Goal: Task Accomplishment & Management: Manage account settings

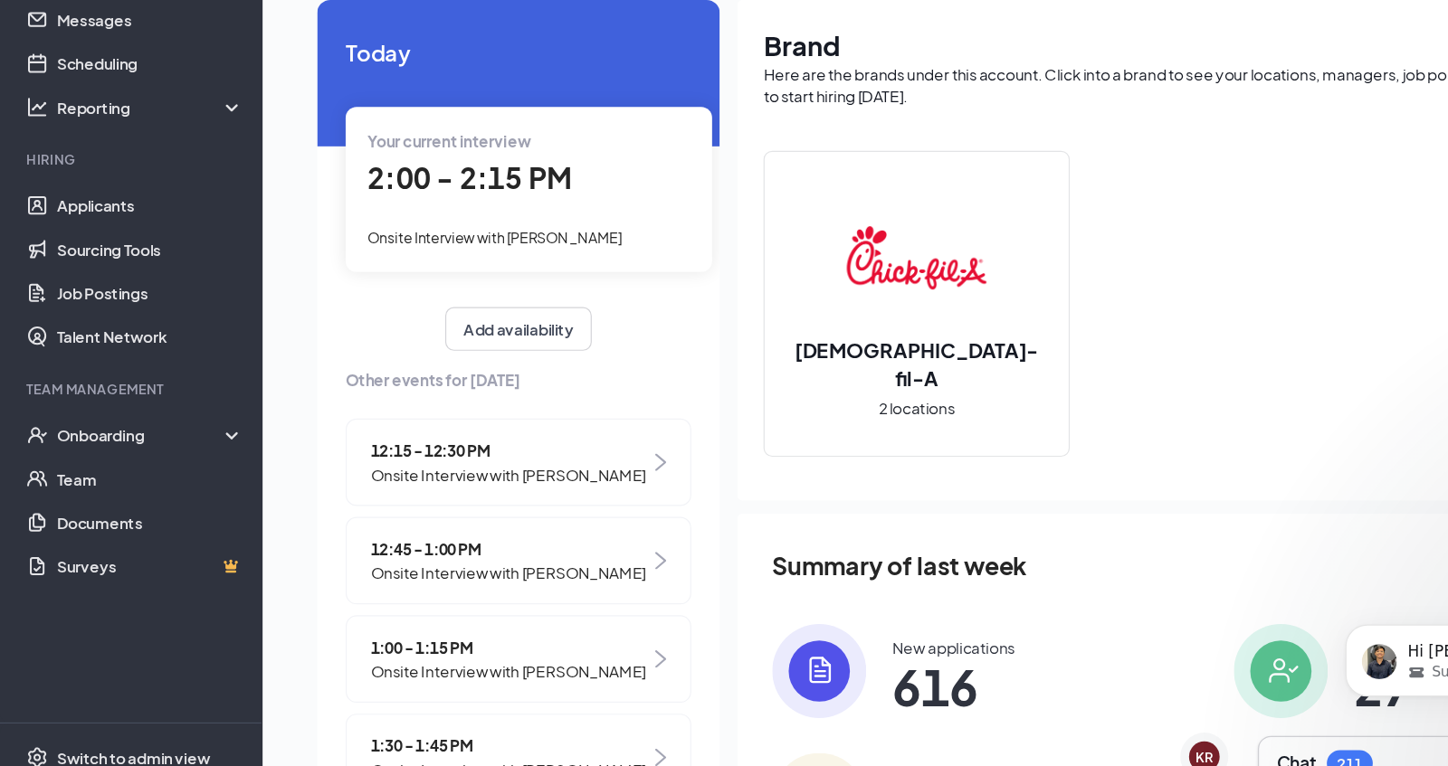
scroll to position [268, 0]
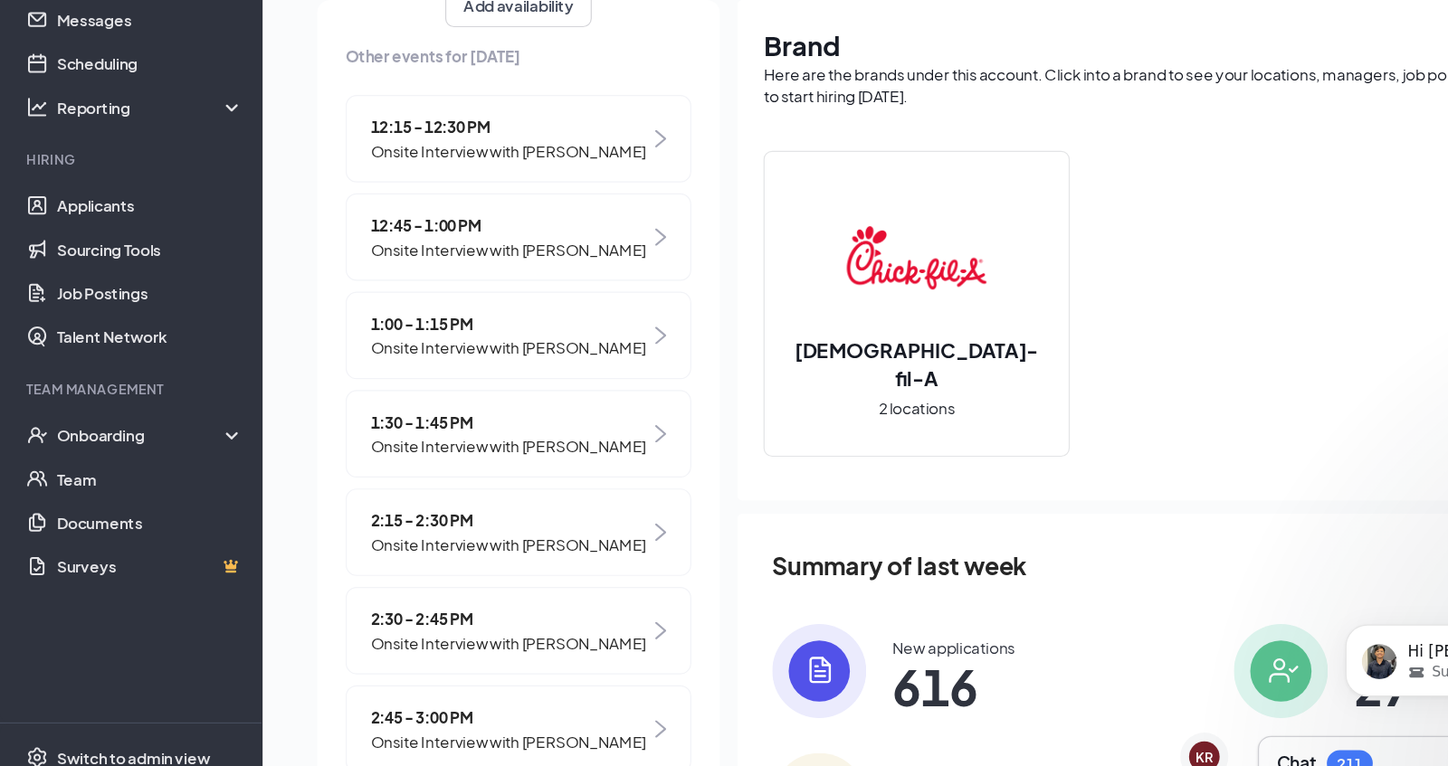
click at [461, 309] on span "Onsite Interview with [PERSON_NAME]" at bounding box center [421, 319] width 228 height 20
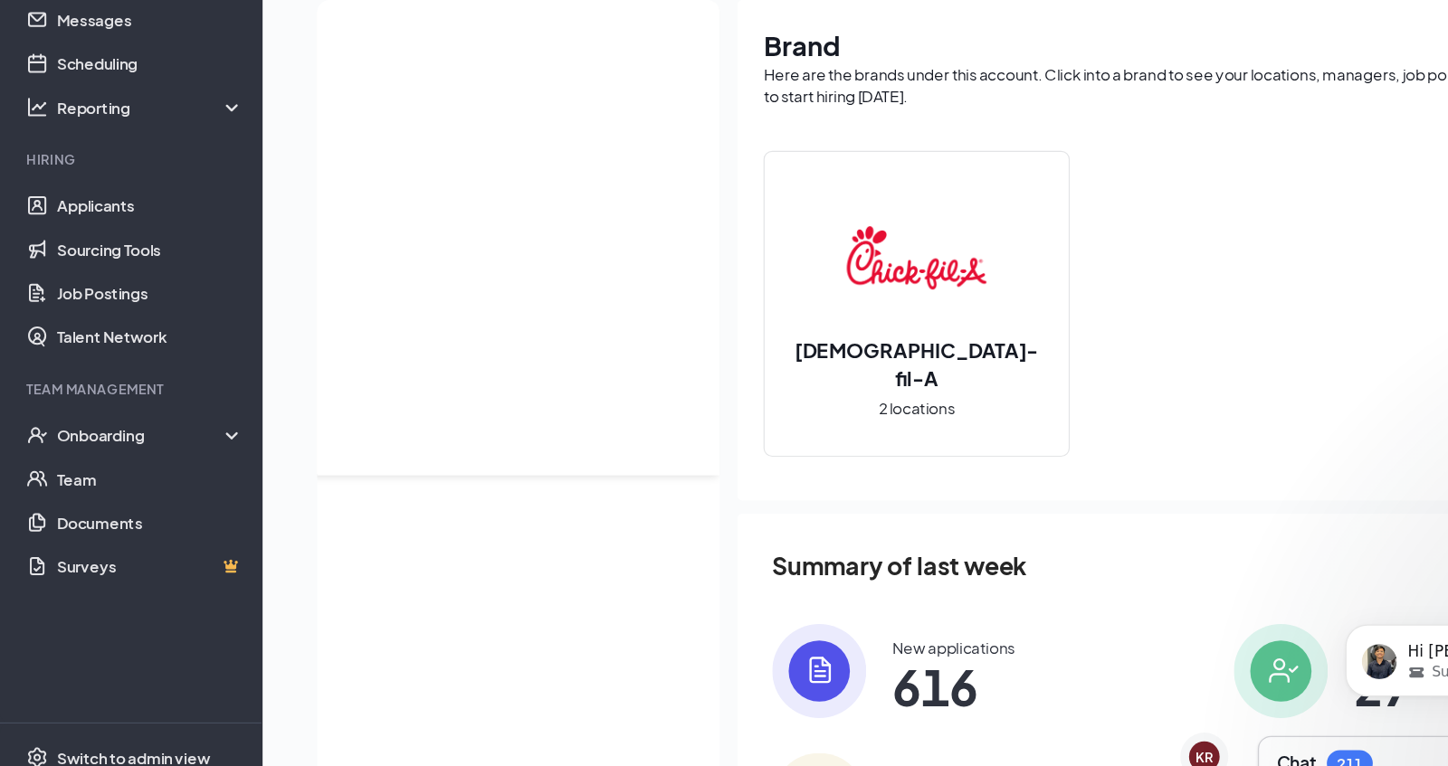
scroll to position [0, 0]
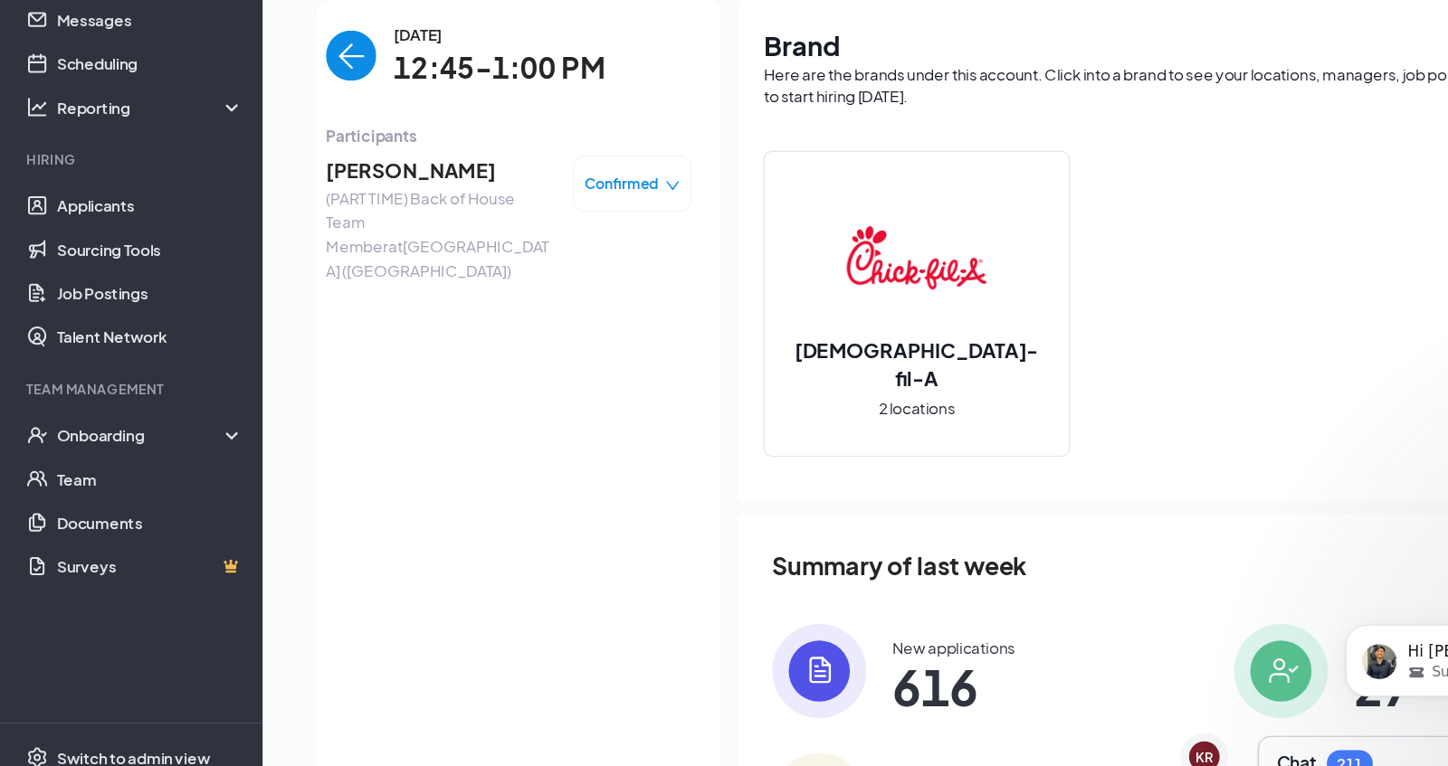
click at [548, 270] on div "Confirmed" at bounding box center [523, 264] width 79 height 18
click at [492, 379] on span "Mark as no-show" at bounding box center [473, 377] width 100 height 20
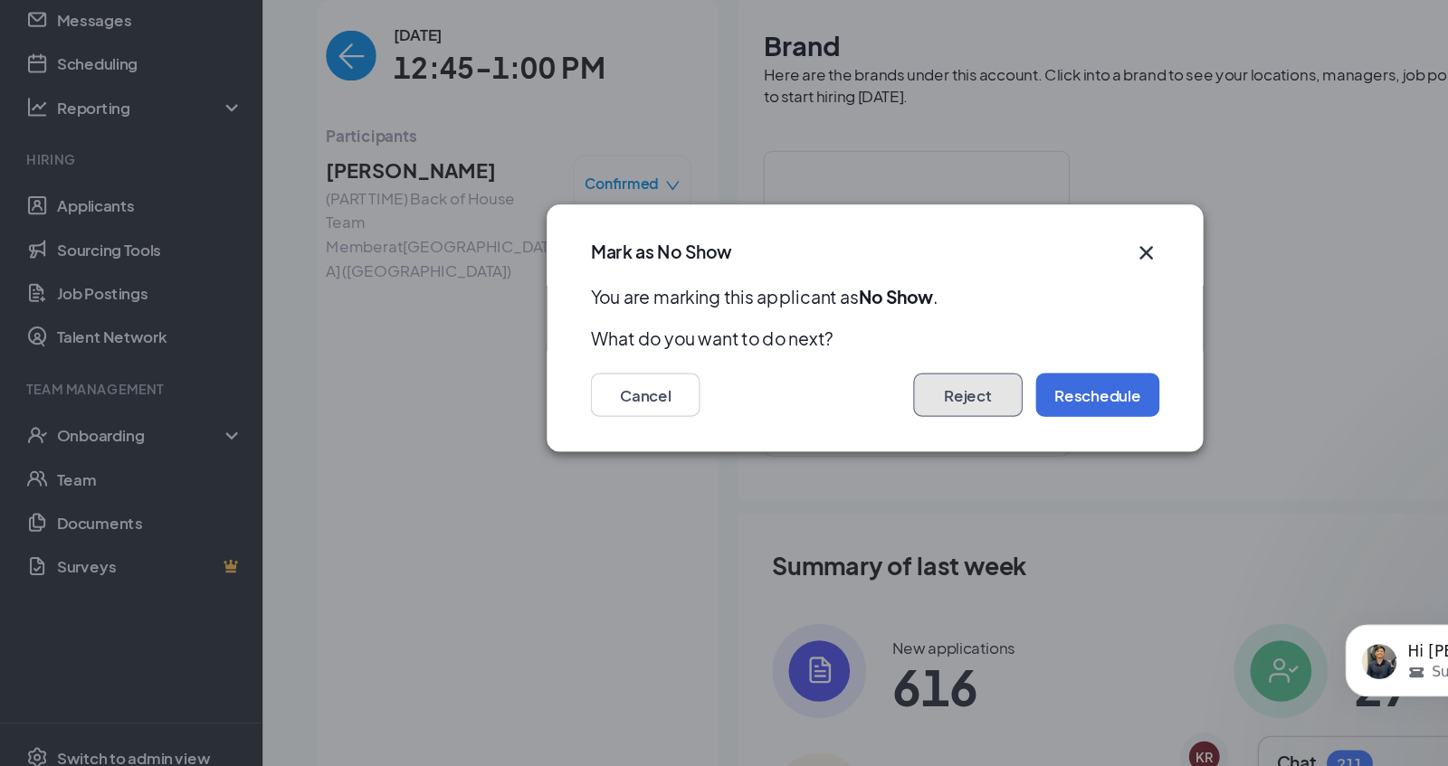
click at [813, 432] on button "Reject" at bounding box center [800, 439] width 90 height 36
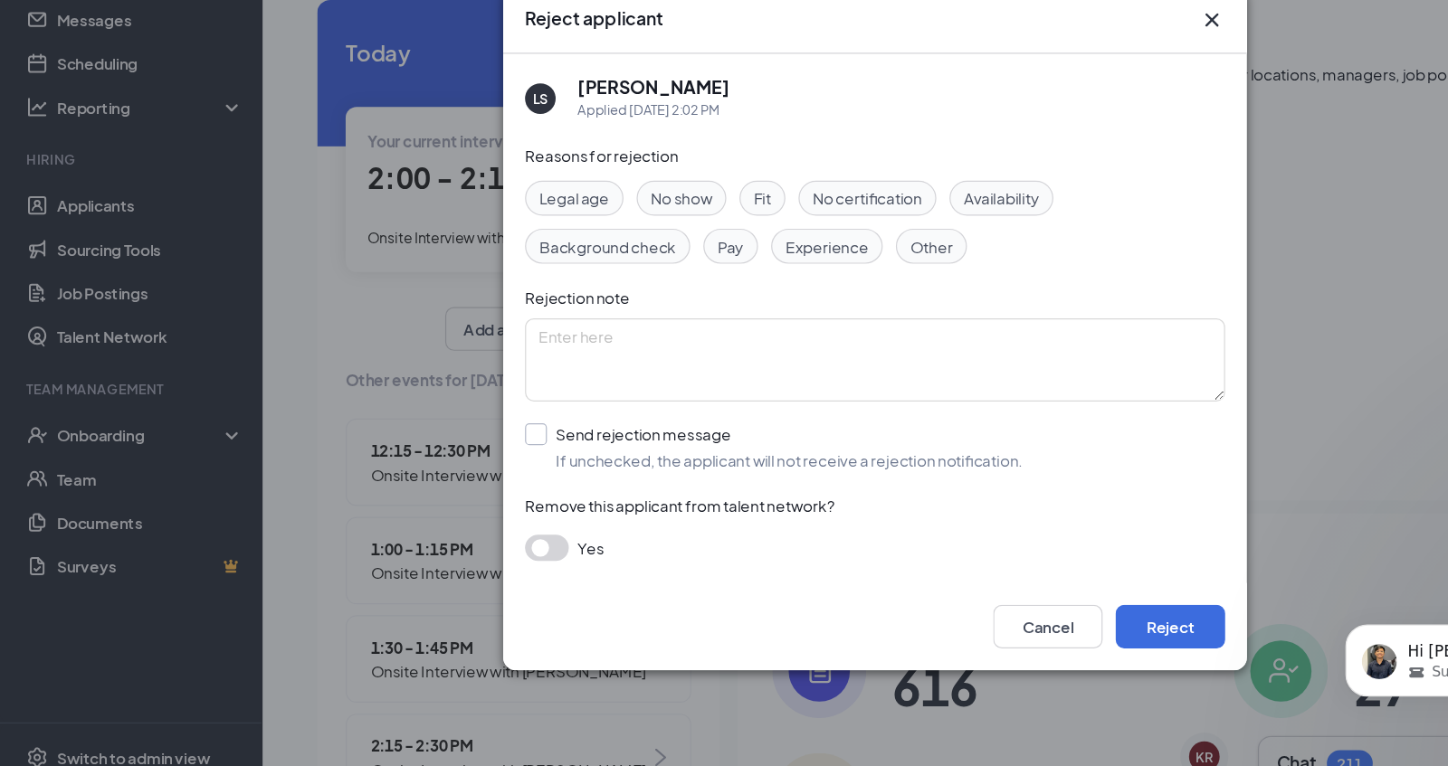
click at [442, 471] on input "Send rejection message If unchecked, the applicant will not receive a rejection…" at bounding box center [640, 482] width 412 height 40
checkbox input "true"
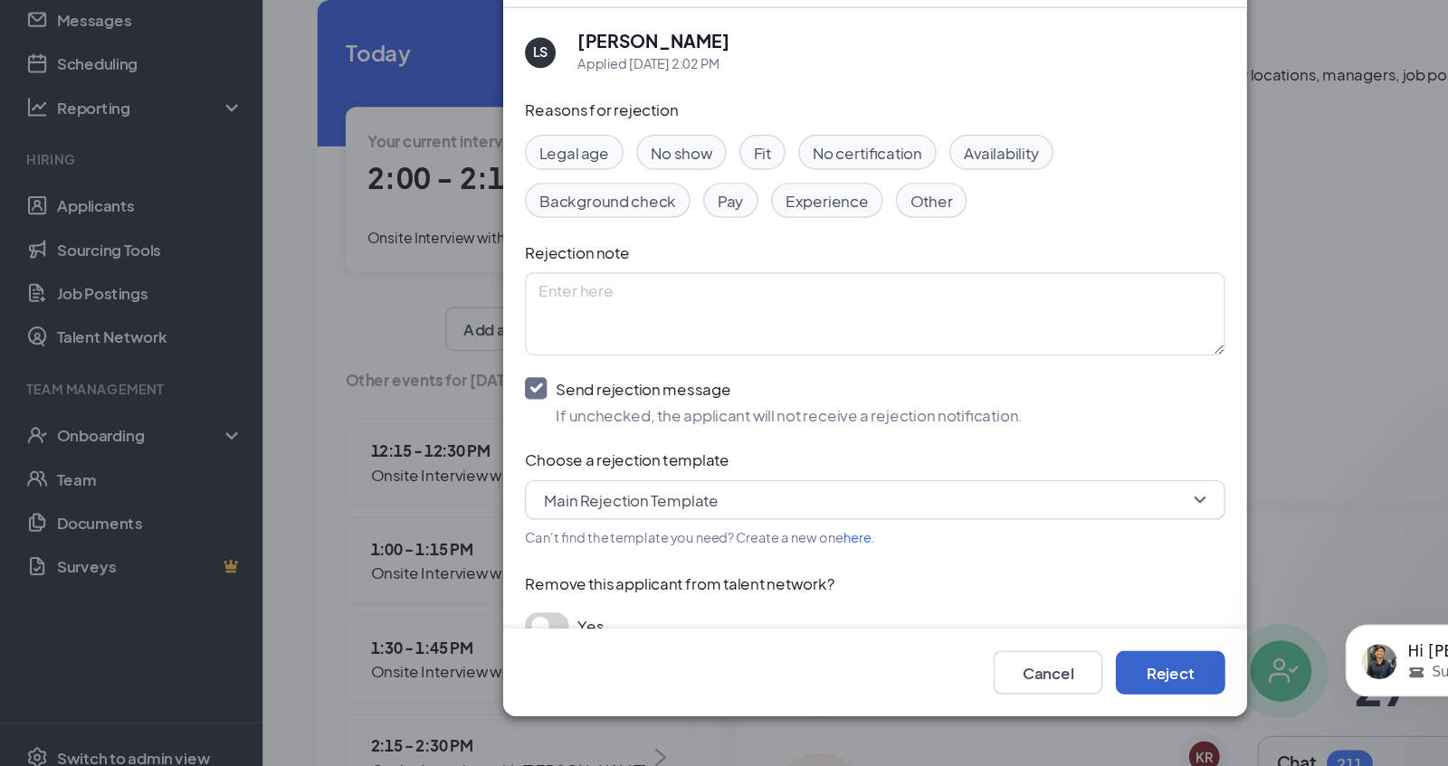
click at [990, 674] on button "Reject" at bounding box center [968, 669] width 90 height 36
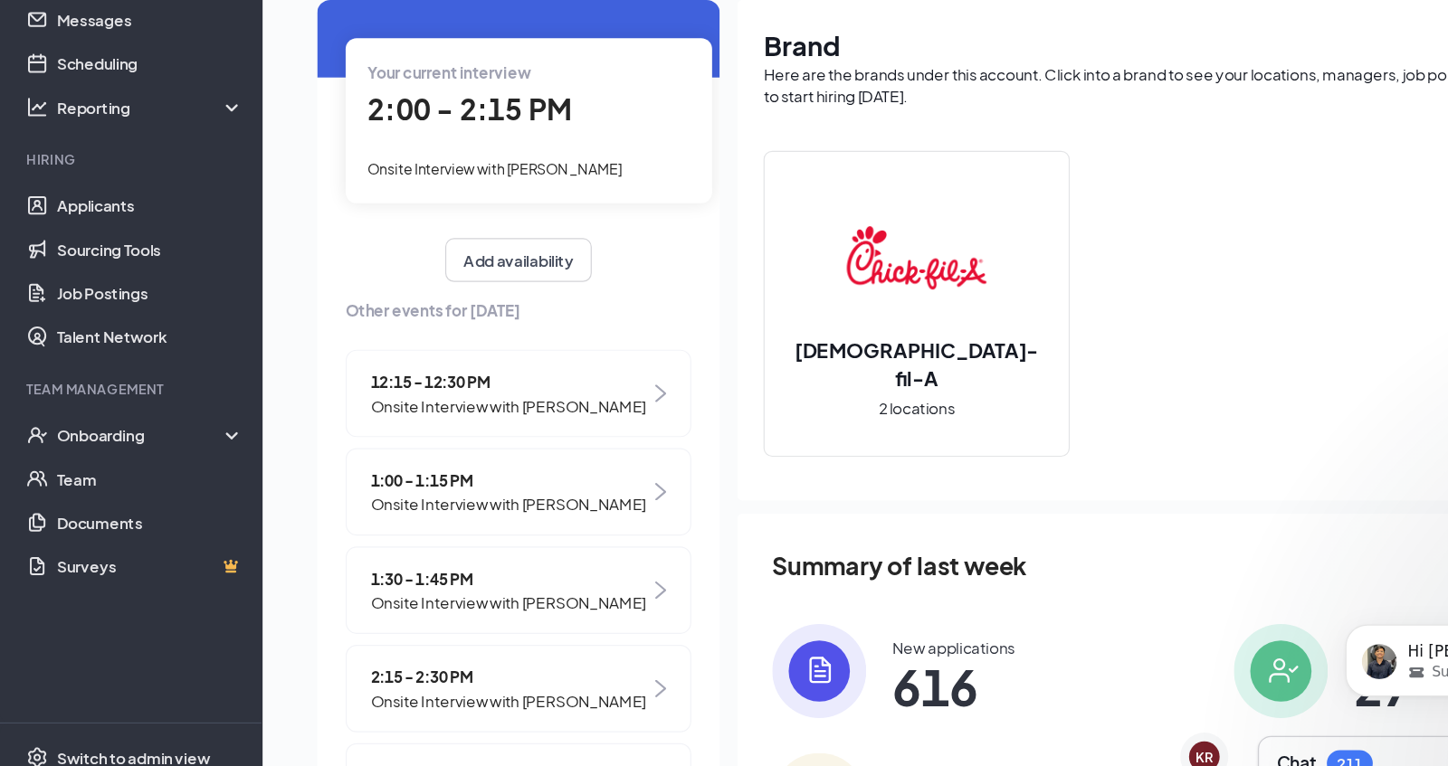
scroll to position [59, 0]
click at [458, 522] on span "Onsite Interview with [PERSON_NAME]" at bounding box center [421, 528] width 228 height 20
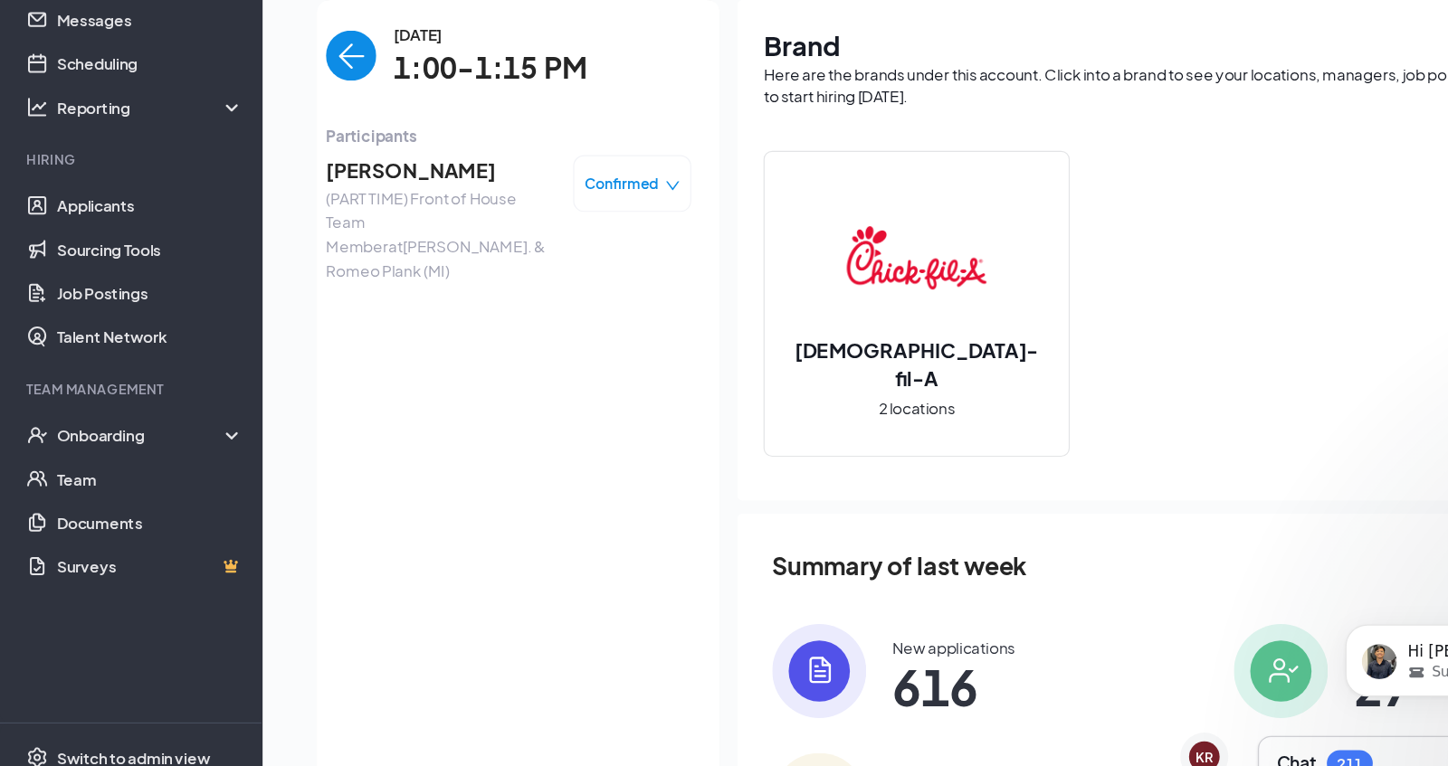
click at [555, 268] on icon "down" at bounding box center [556, 265] width 11 height 7
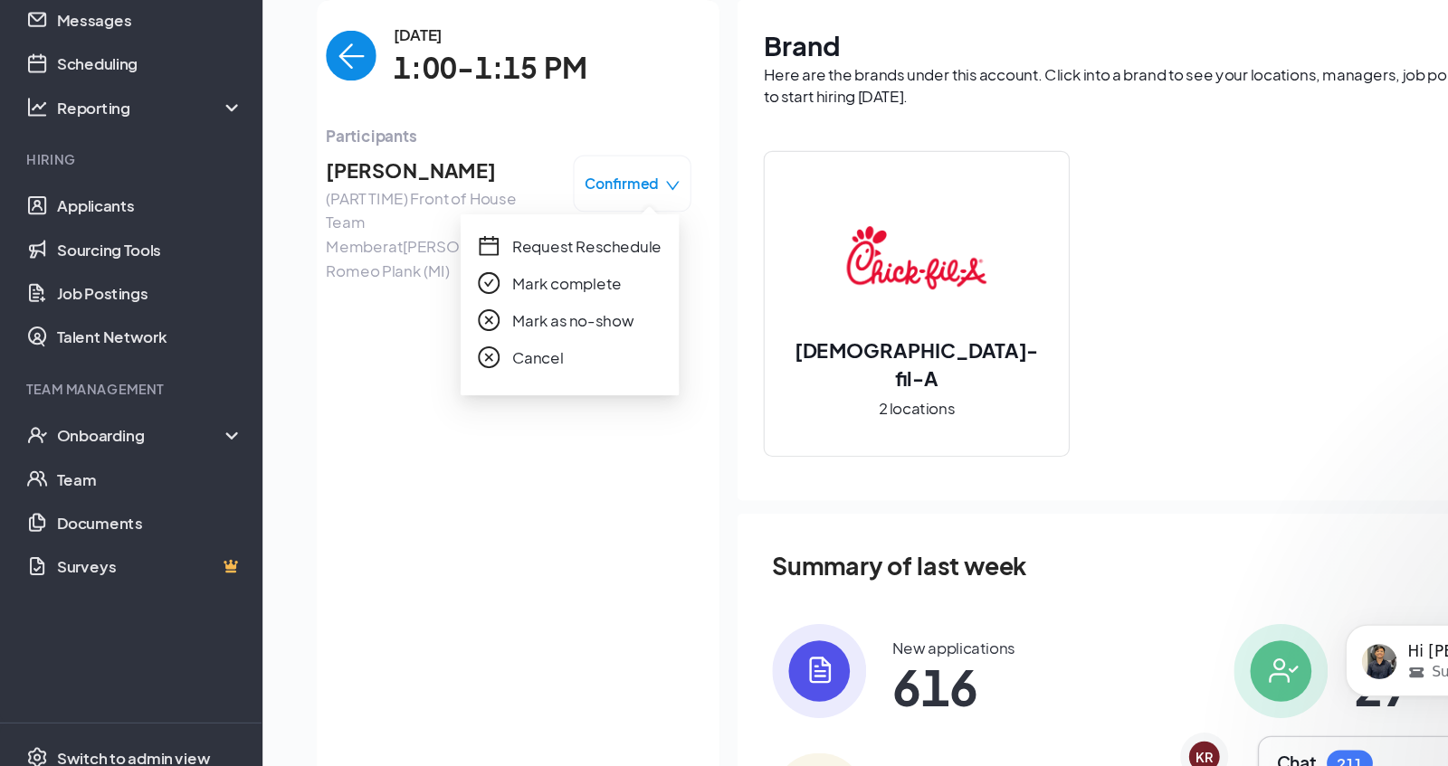
click at [507, 379] on span "Mark as no-show" at bounding box center [473, 377] width 100 height 20
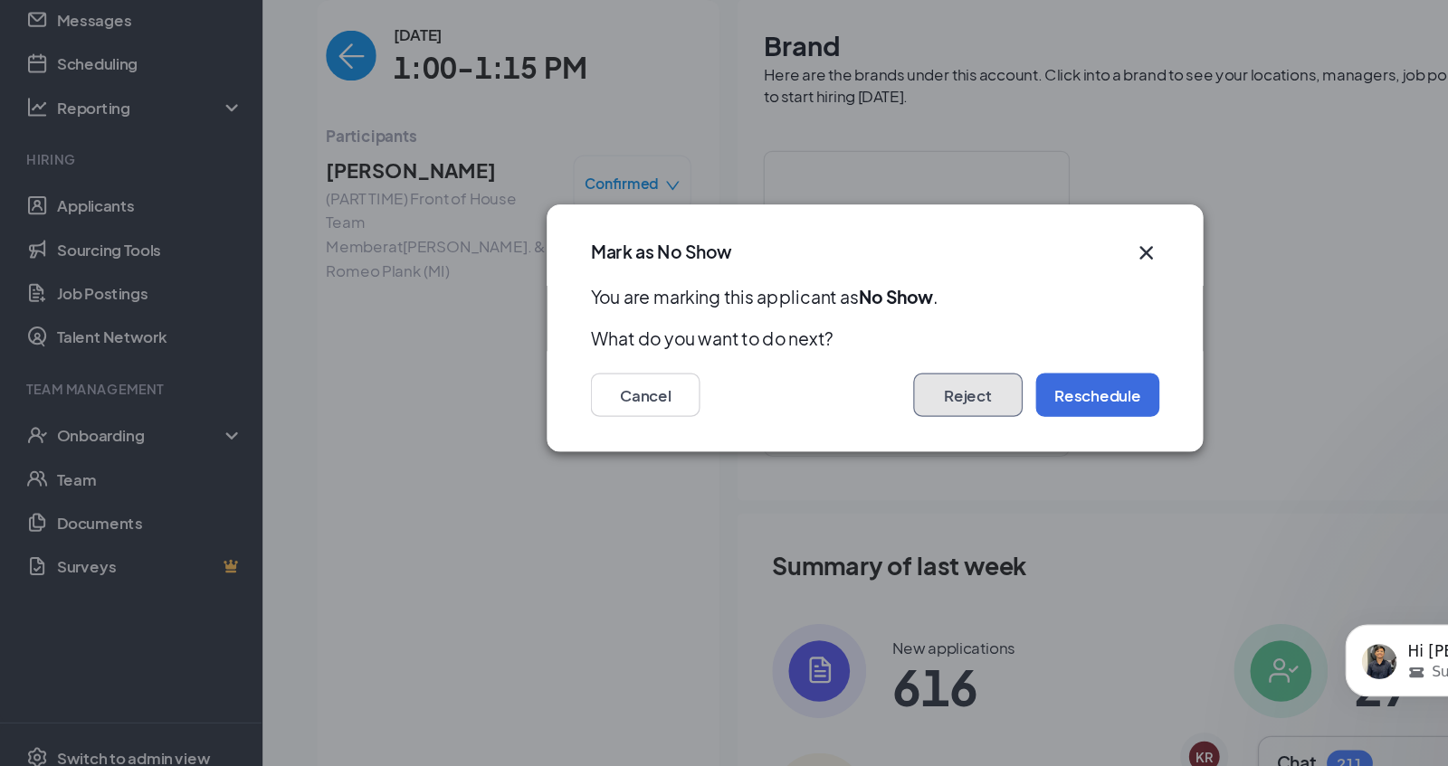
click at [791, 439] on button "Reject" at bounding box center [800, 439] width 90 height 36
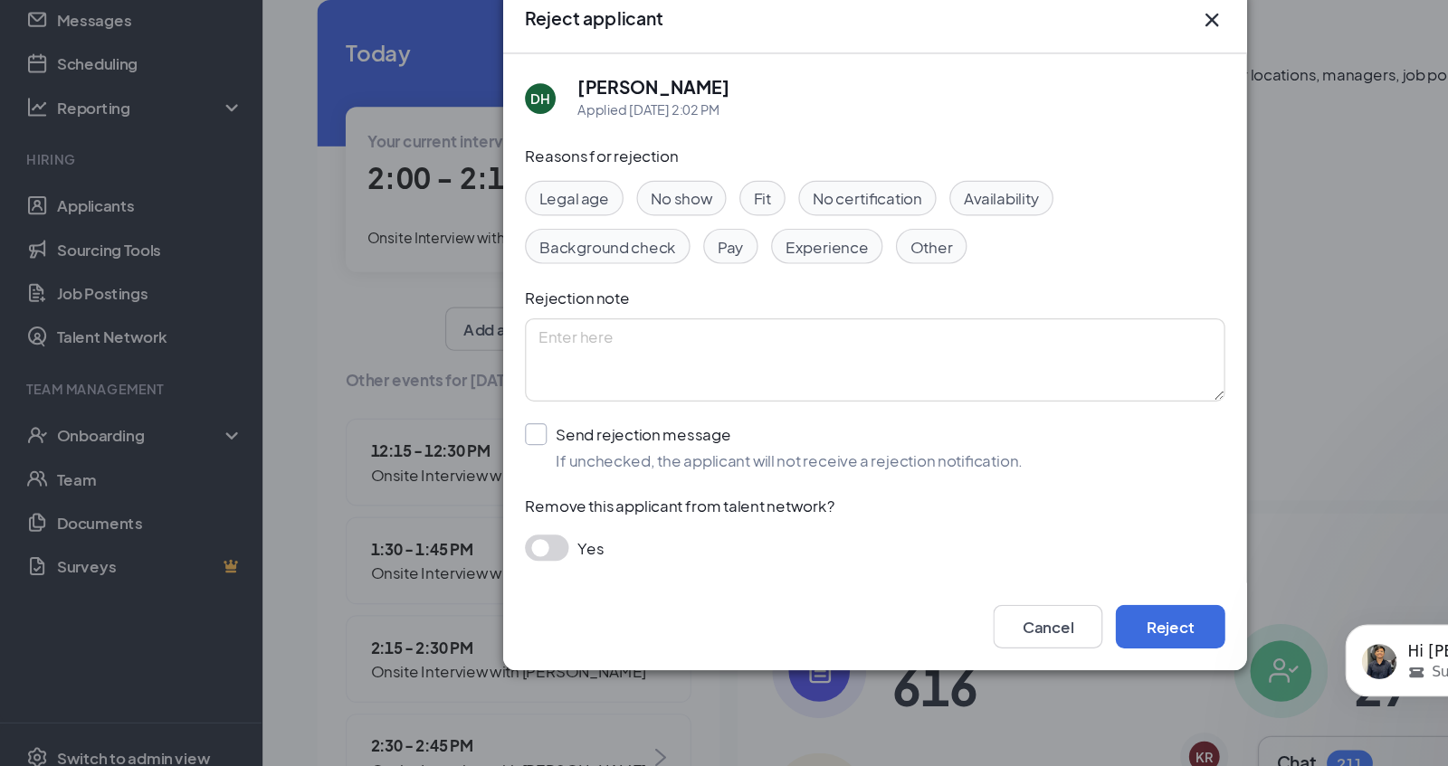
click at [443, 470] on input "Send rejection message If unchecked, the applicant will not receive a rejection…" at bounding box center [640, 482] width 412 height 40
checkbox input "true"
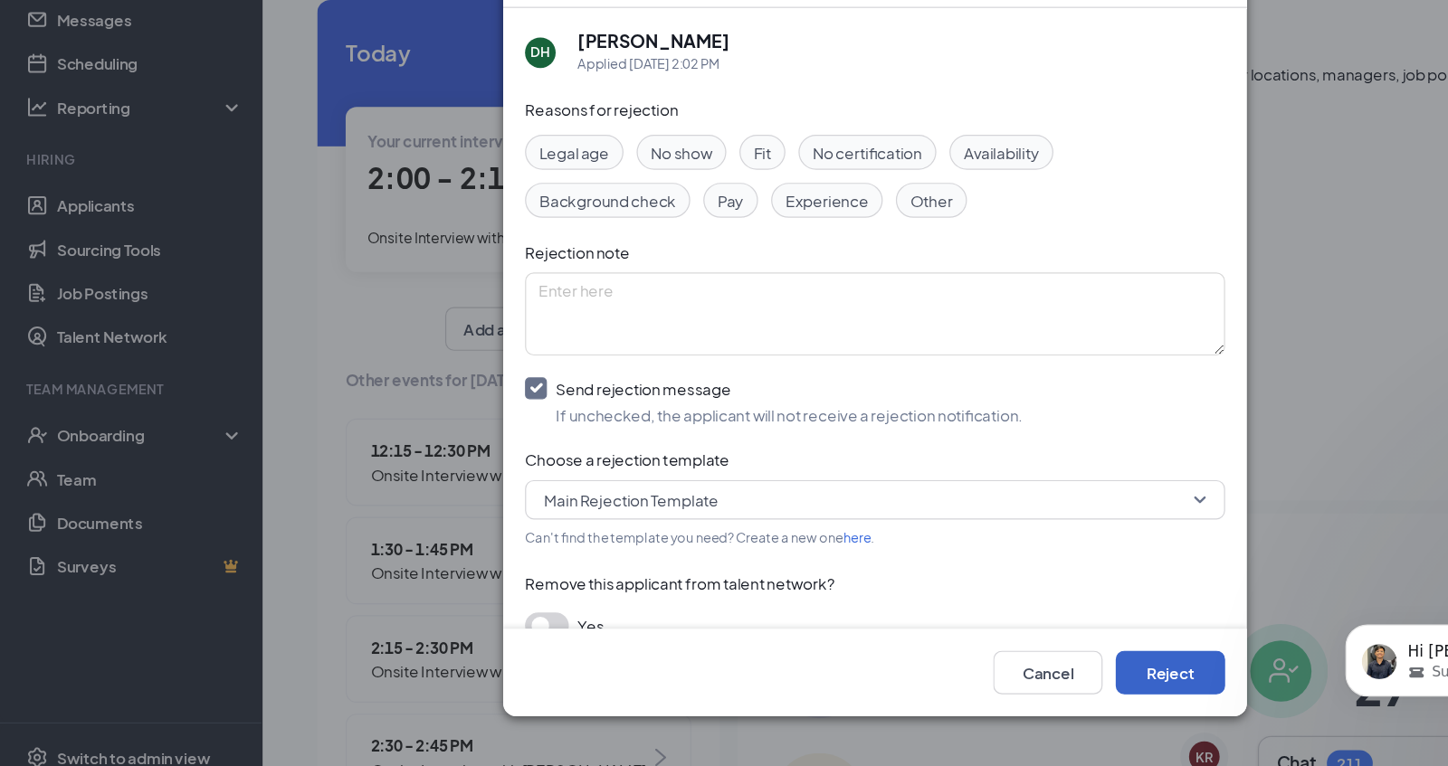
click at [954, 669] on button "Reject" at bounding box center [968, 669] width 90 height 36
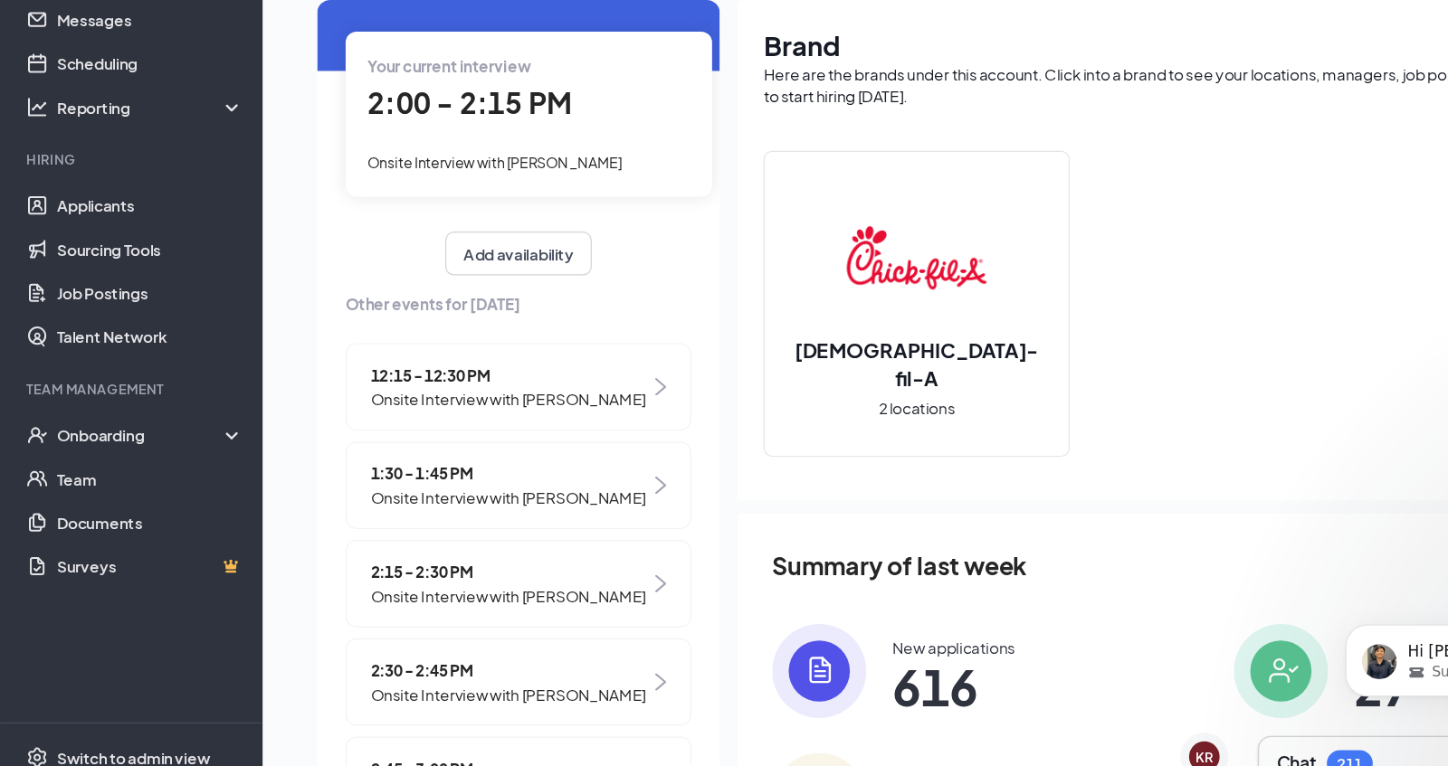
scroll to position [68, 0]
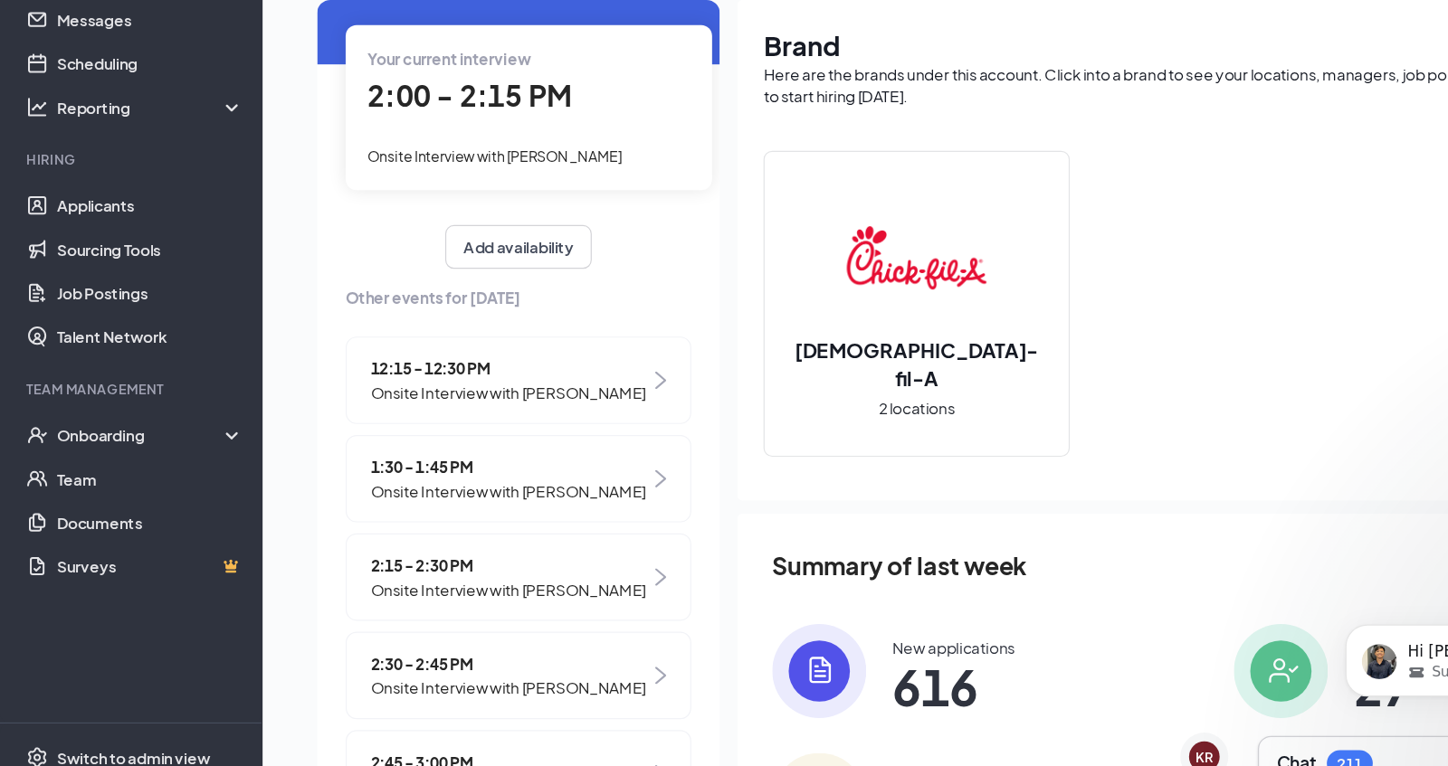
click at [403, 510] on span "Onsite Interview with [PERSON_NAME]" at bounding box center [421, 518] width 228 height 20
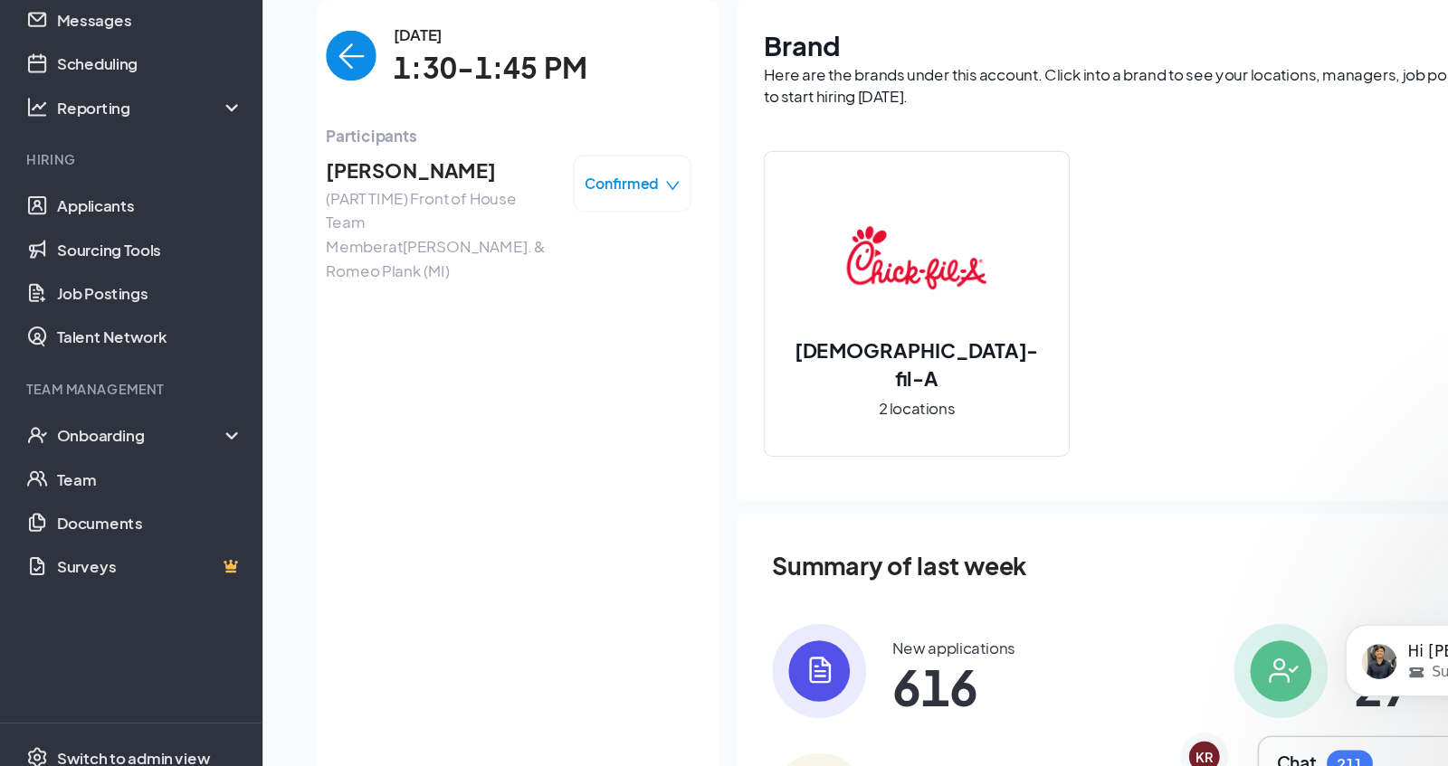
click at [556, 264] on icon "down" at bounding box center [556, 266] width 13 height 13
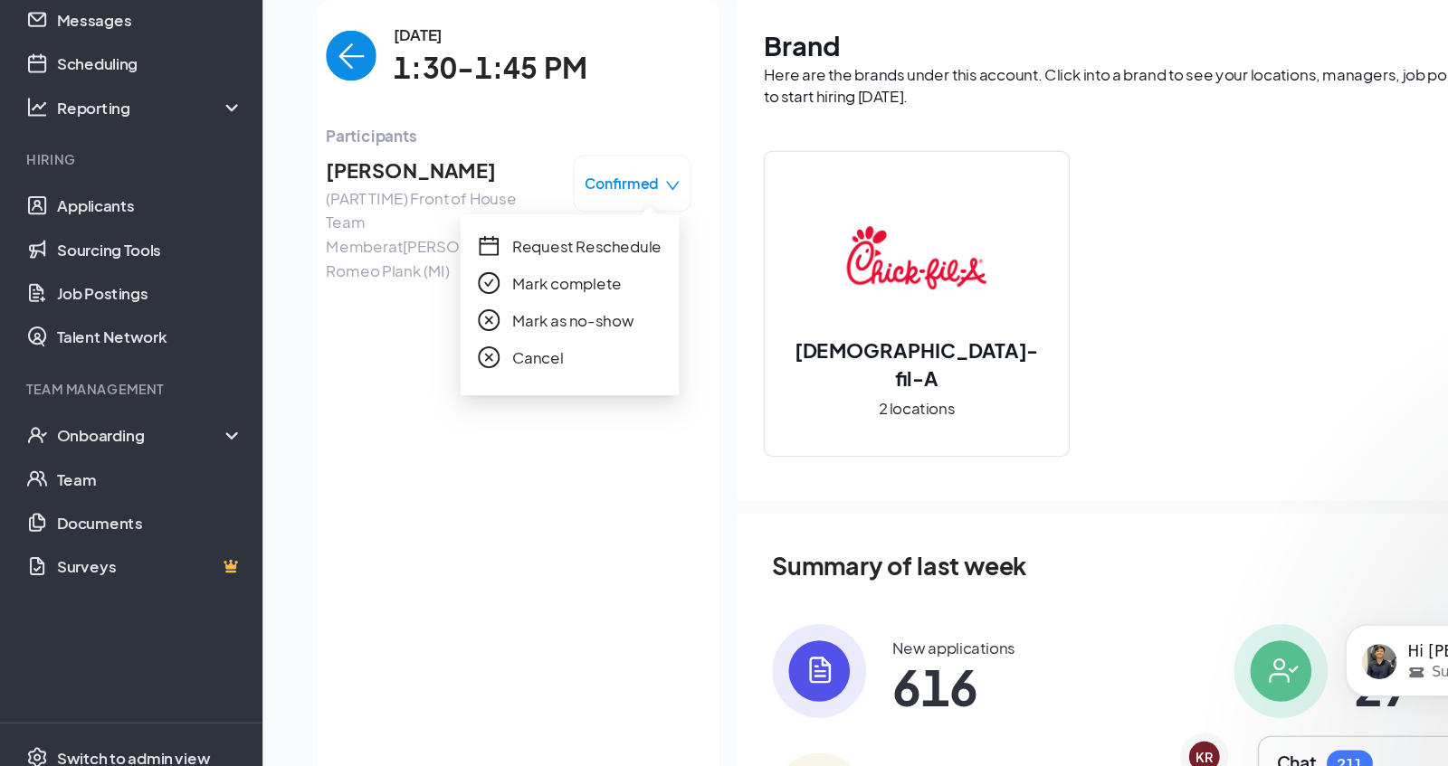
click at [497, 376] on span "Mark as no-show" at bounding box center [473, 377] width 100 height 20
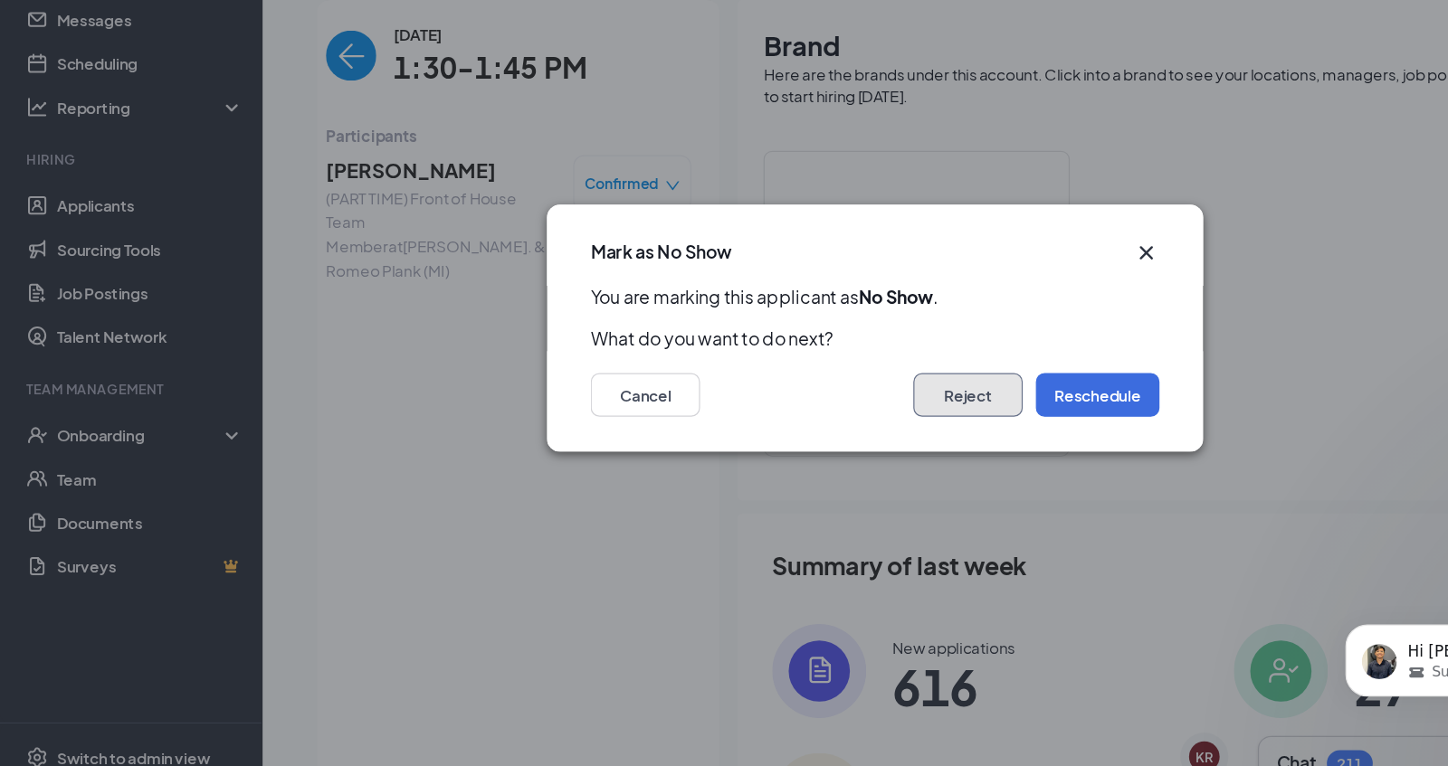
click at [817, 436] on button "Reject" at bounding box center [800, 439] width 90 height 36
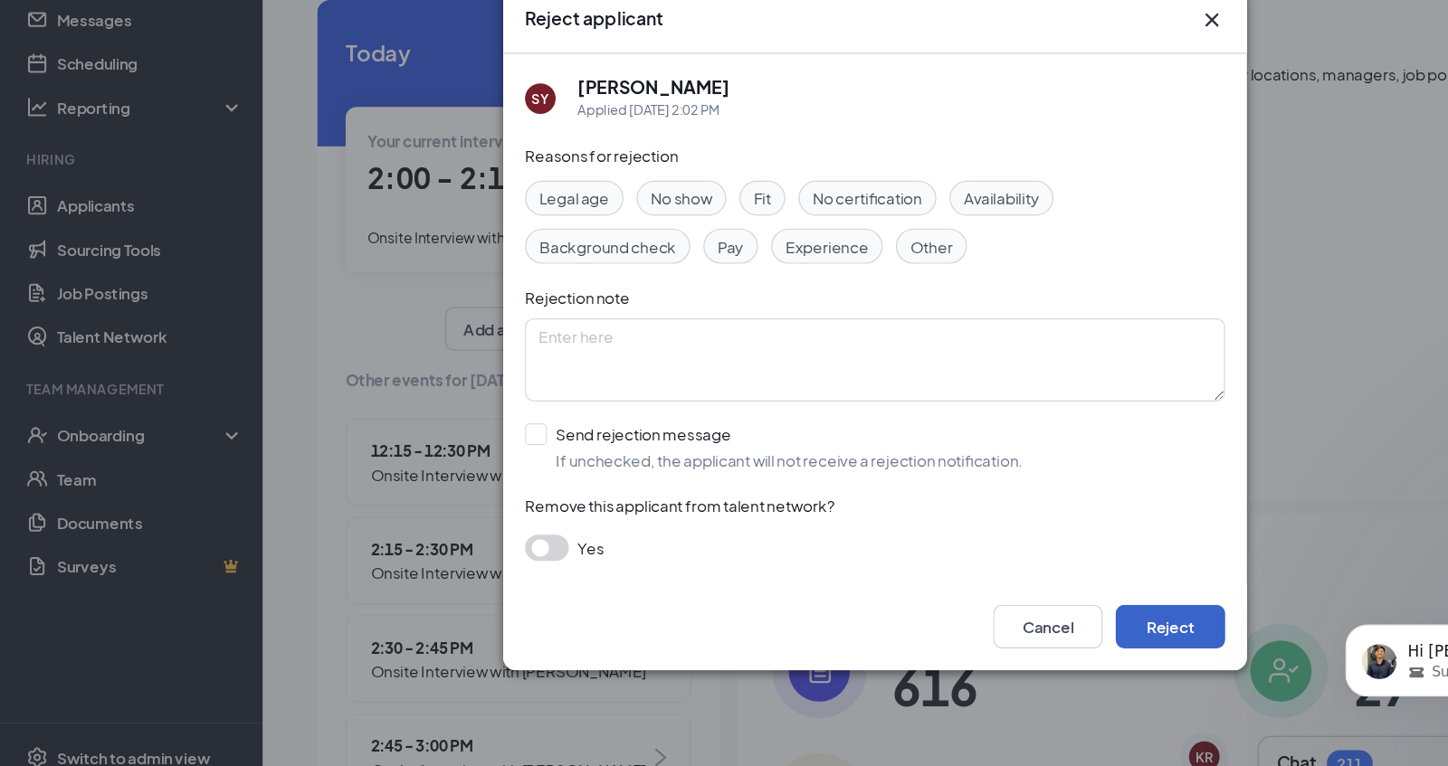
click at [971, 638] on button "Reject" at bounding box center [968, 631] width 90 height 36
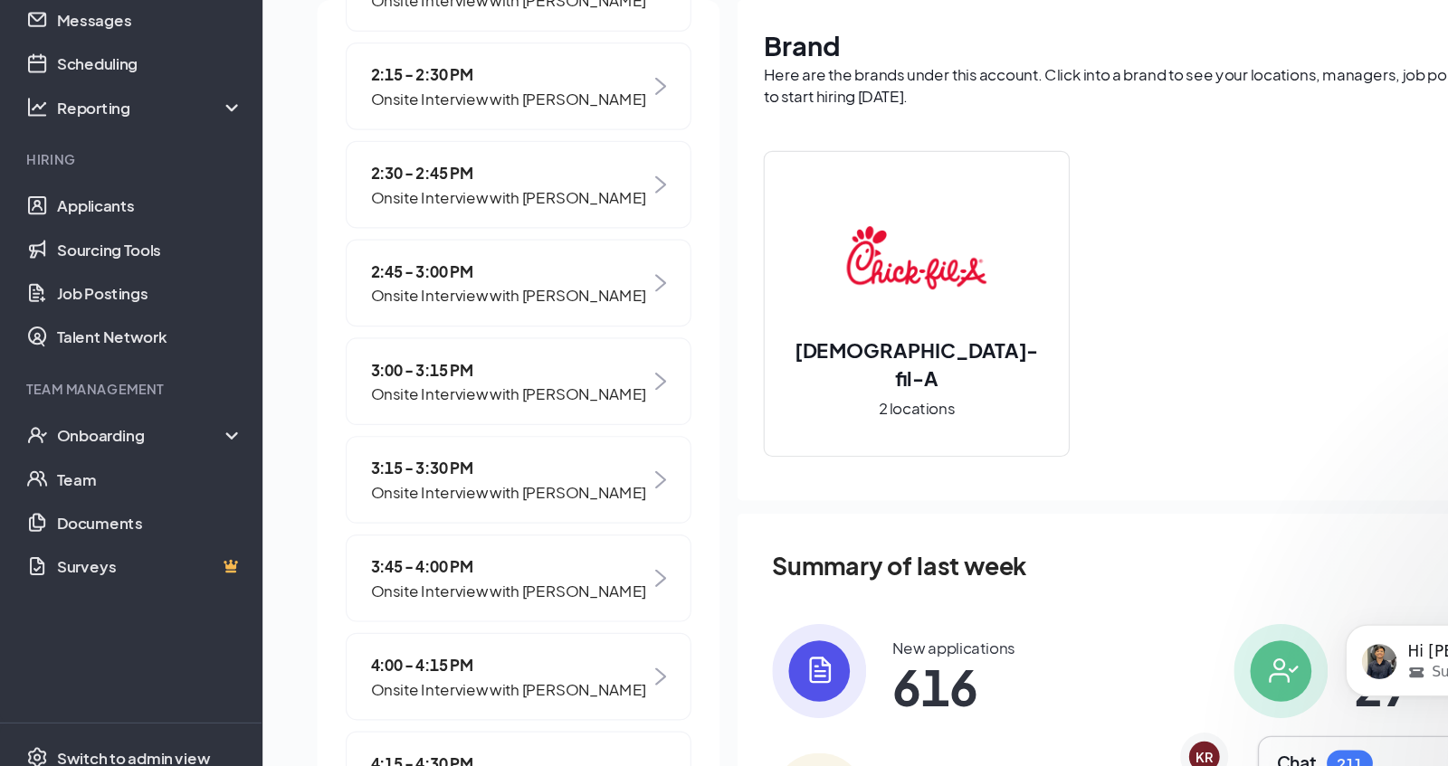
scroll to position [407, 0]
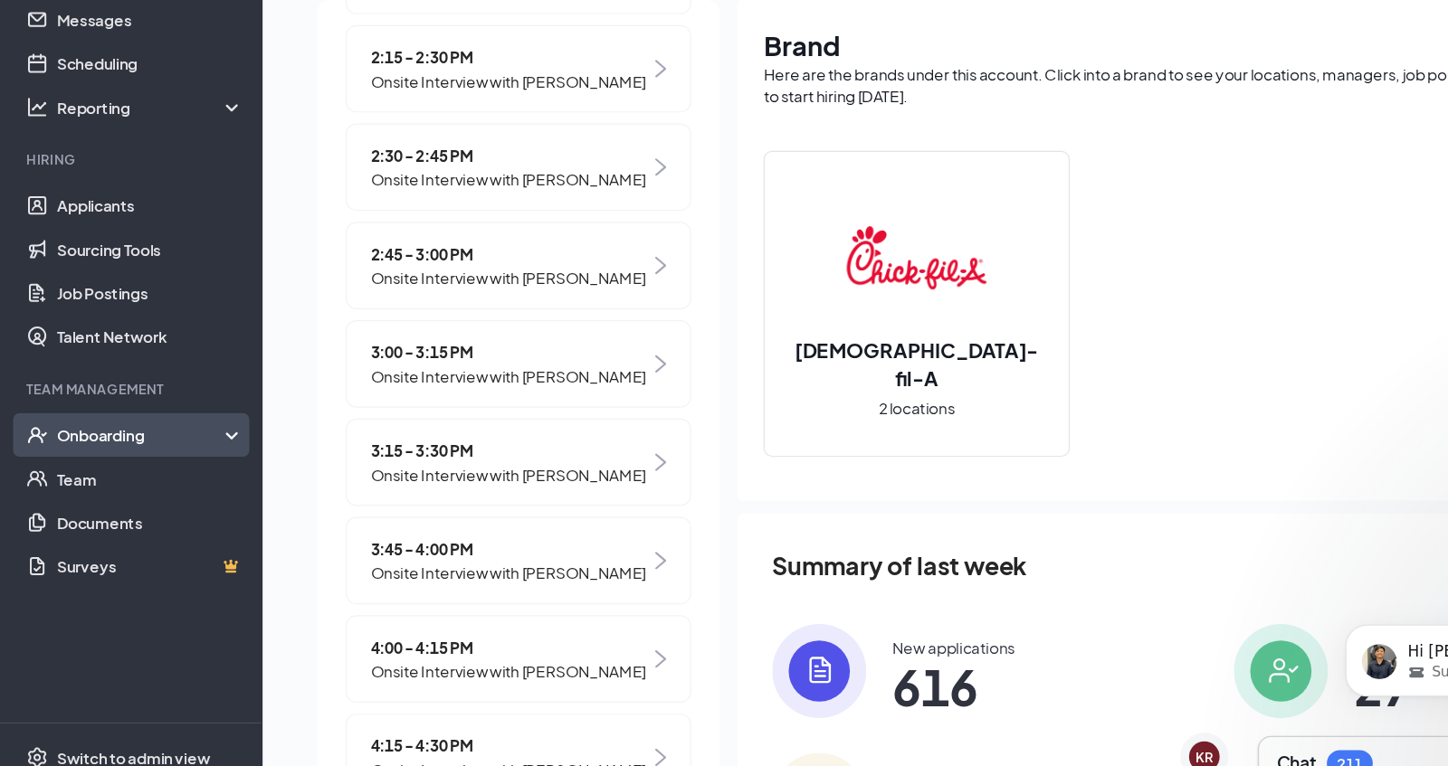
click at [85, 480] on div "Onboarding" at bounding box center [116, 472] width 139 height 18
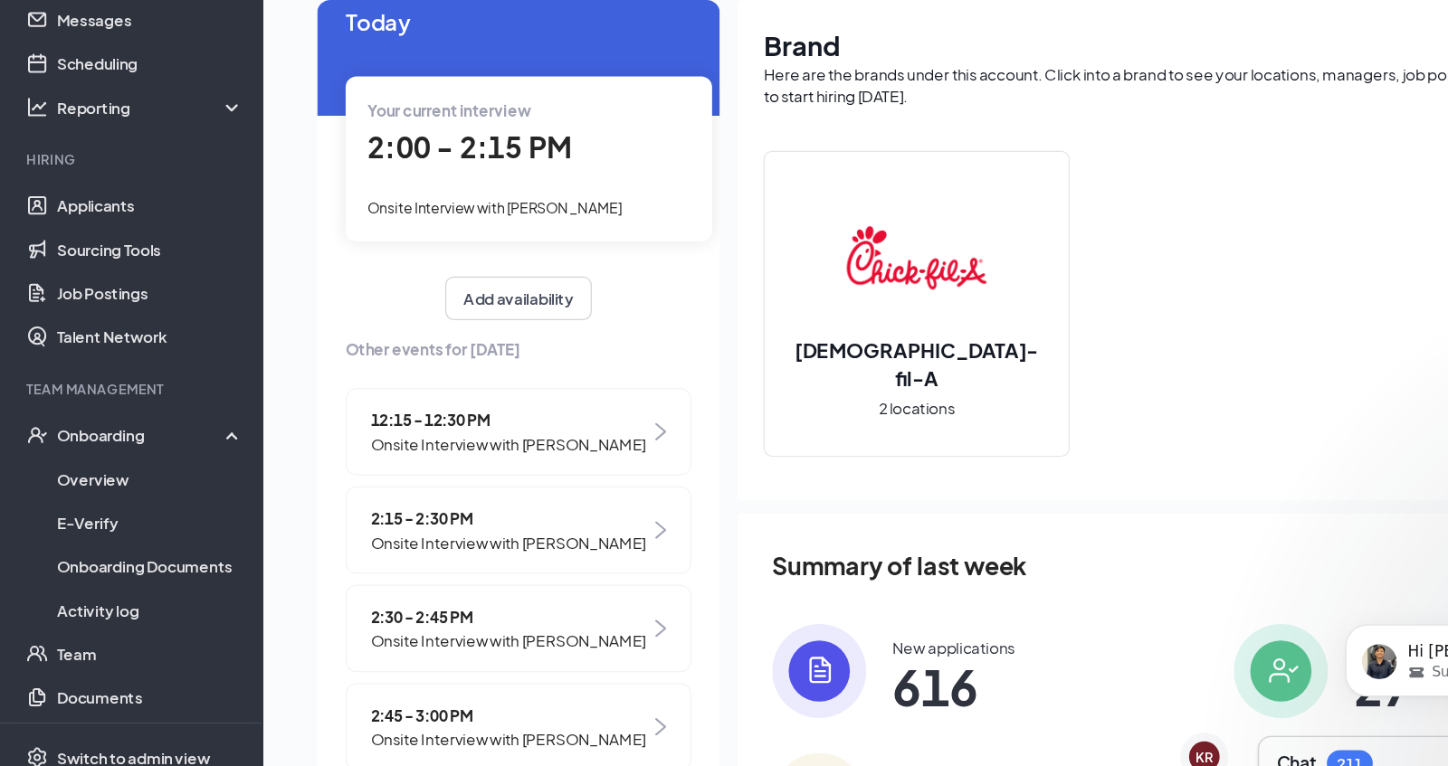
scroll to position [0, 0]
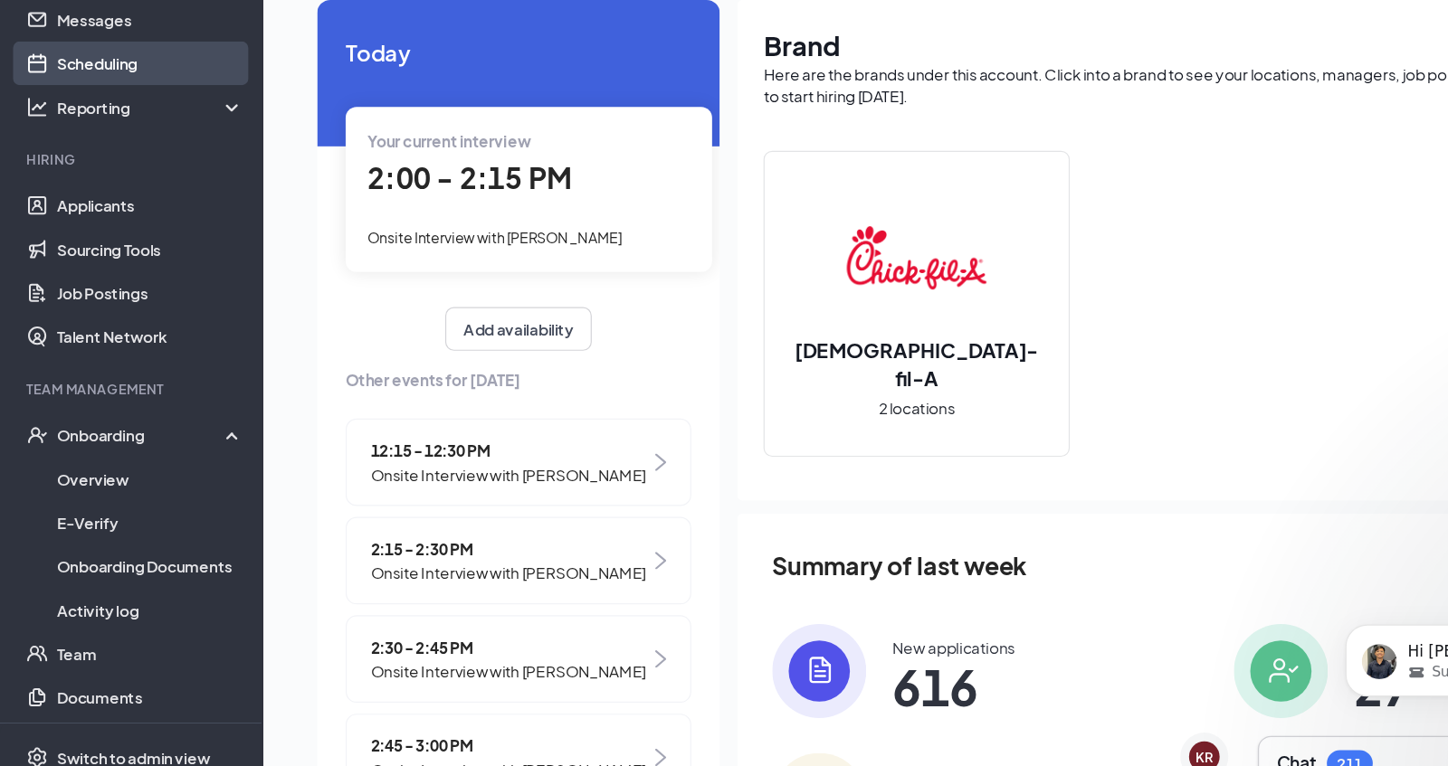
click at [103, 169] on link "Scheduling" at bounding box center [124, 165] width 155 height 36
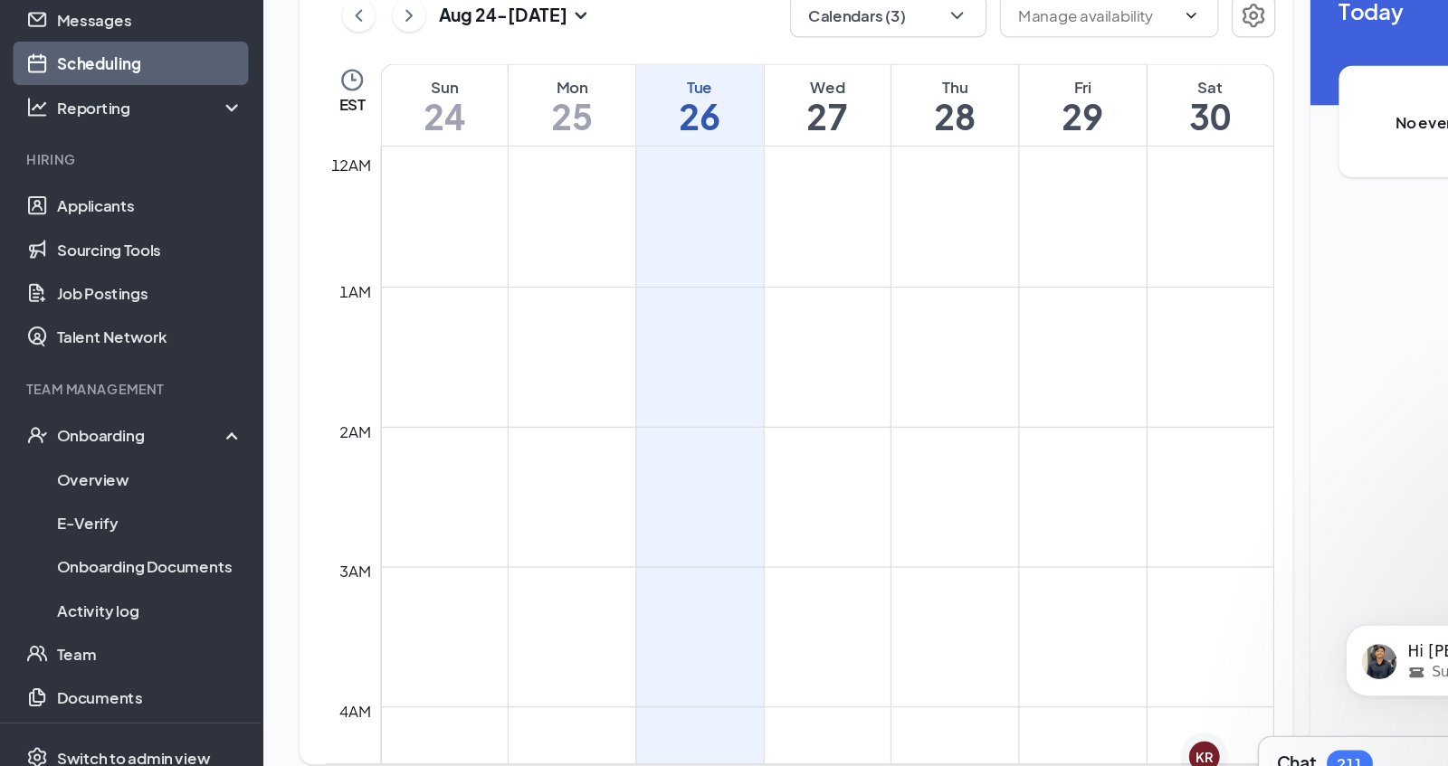
scroll to position [889, 0]
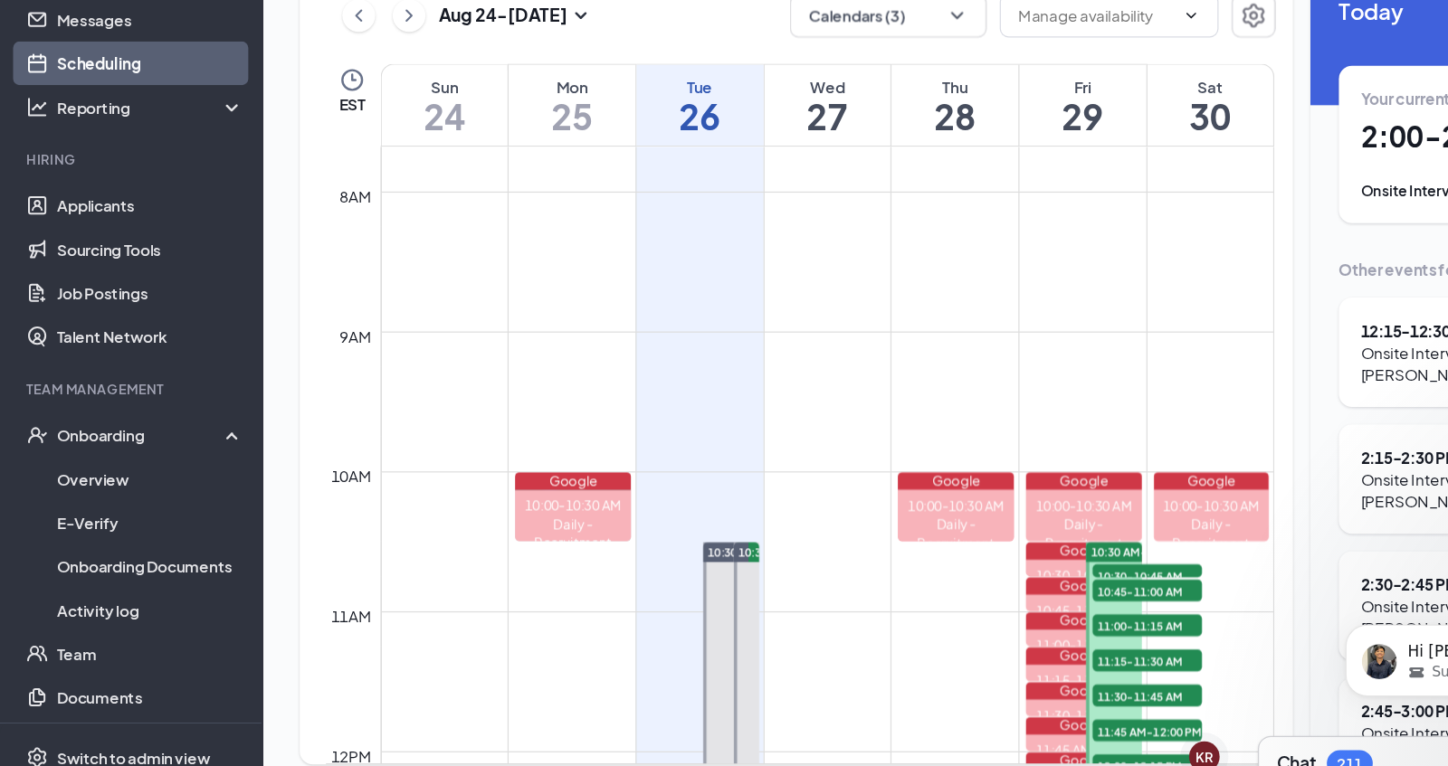
click at [781, 406] on td at bounding box center [684, 400] width 739 height 29
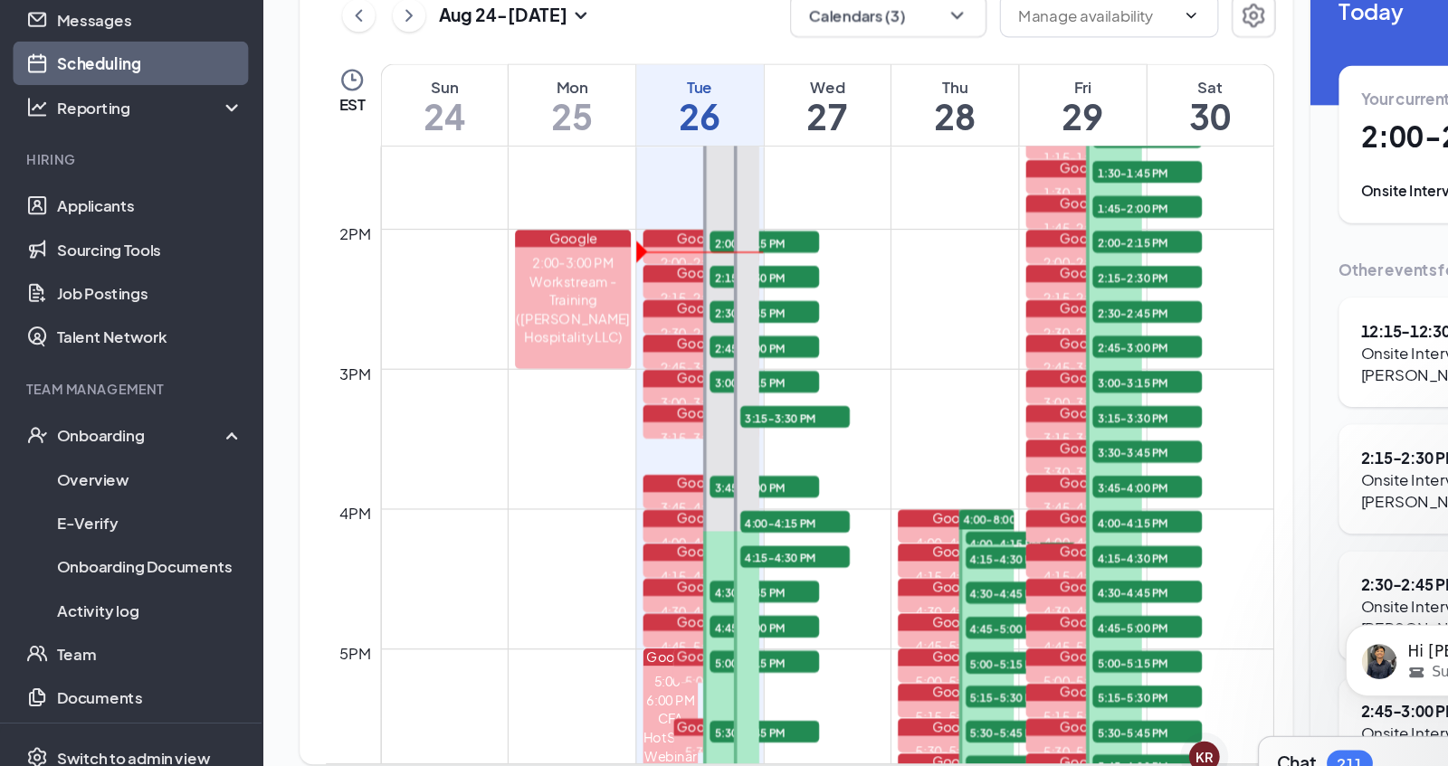
scroll to position [1511, 0]
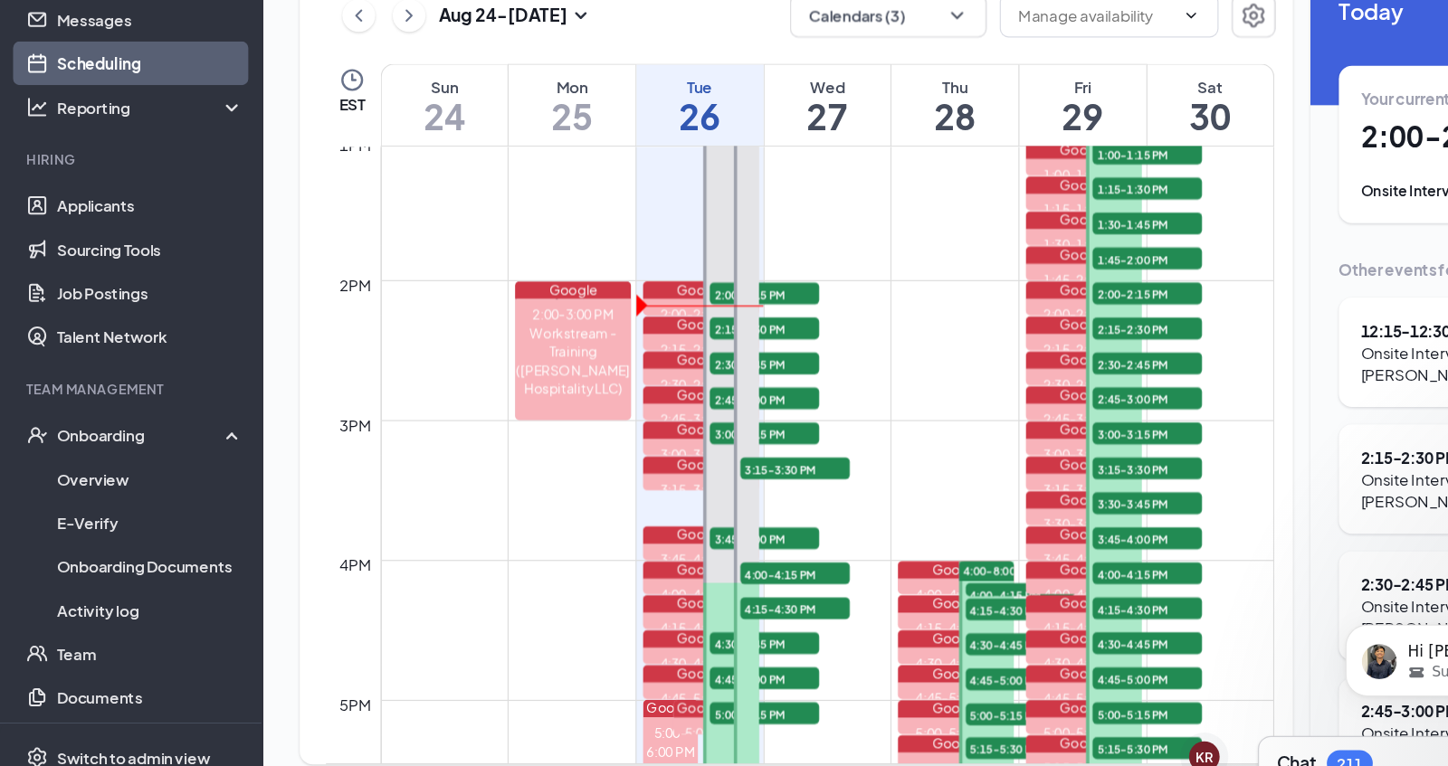
click at [812, 584] on span "4:00-8:00 PM" at bounding box center [826, 584] width 59 height 13
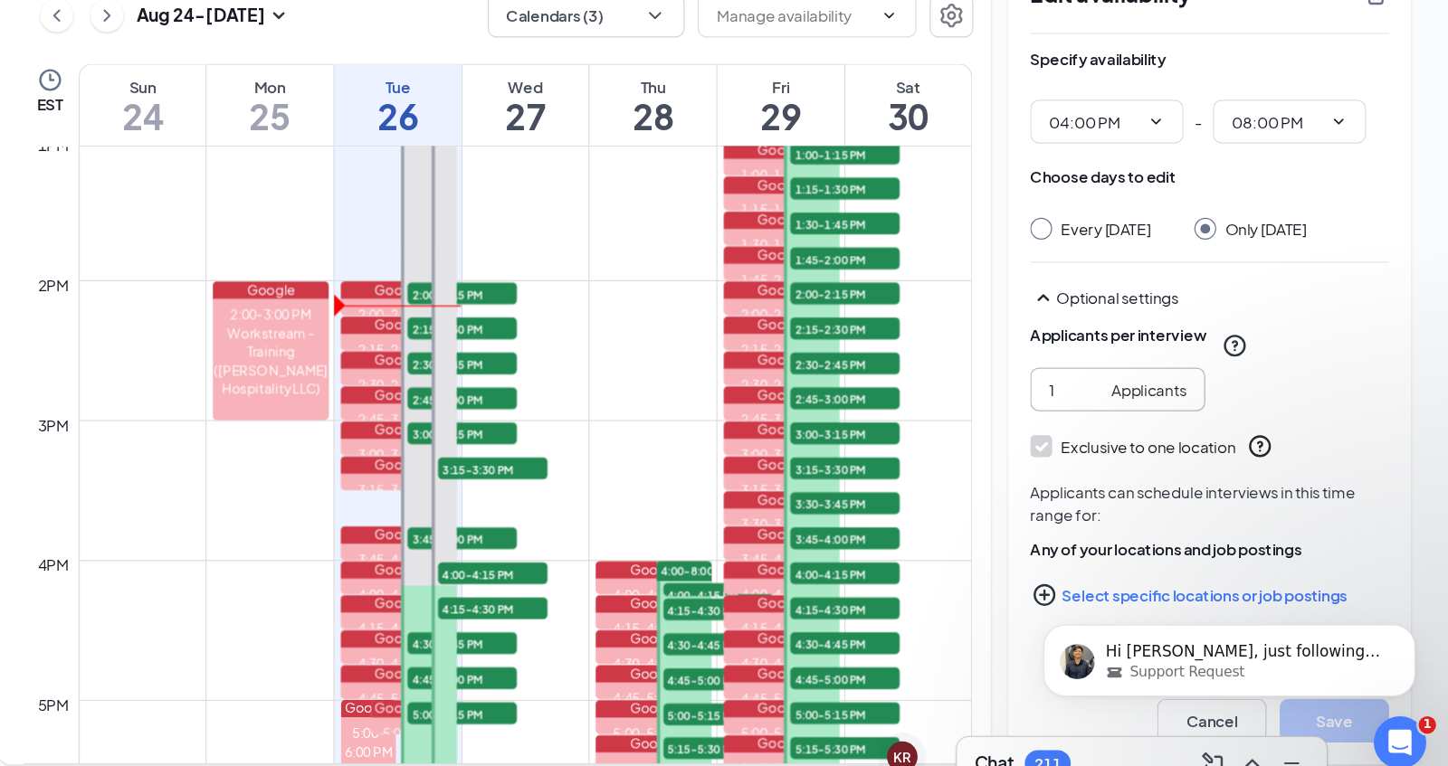
click at [1127, 444] on input "1" at bounding box center [1139, 434] width 44 height 20
click at [1153, 444] on input "2" at bounding box center [1139, 434] width 44 height 20
type input "3"
click at [1153, 444] on input "3" at bounding box center [1139, 434] width 44 height 20
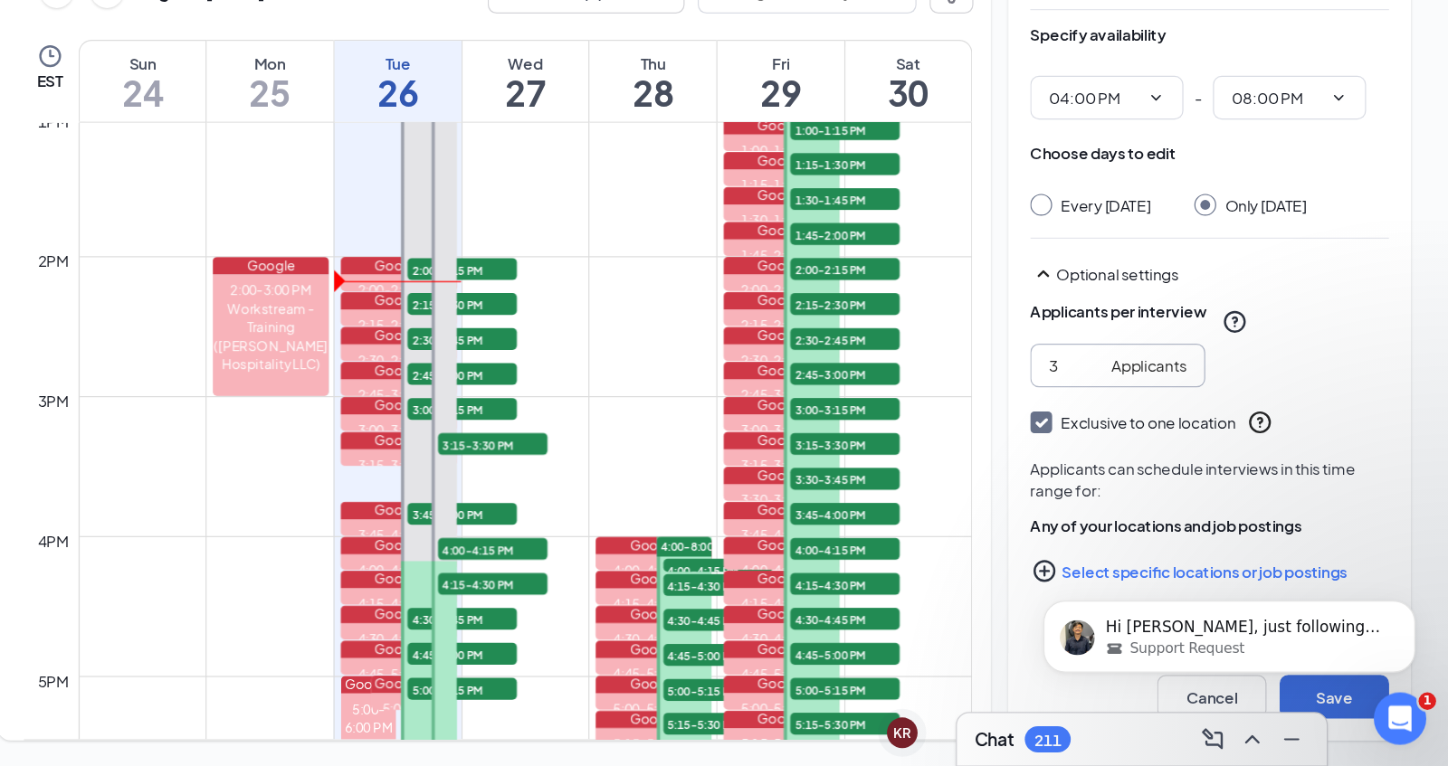
click at [1267, 672] on body "Hi Shannon, just following up to check if everything looks good on your end. Le…" at bounding box center [1190, 618] width 347 height 112
click at [1339, 576] on icon "Dismiss notification" at bounding box center [1340, 581] width 10 height 10
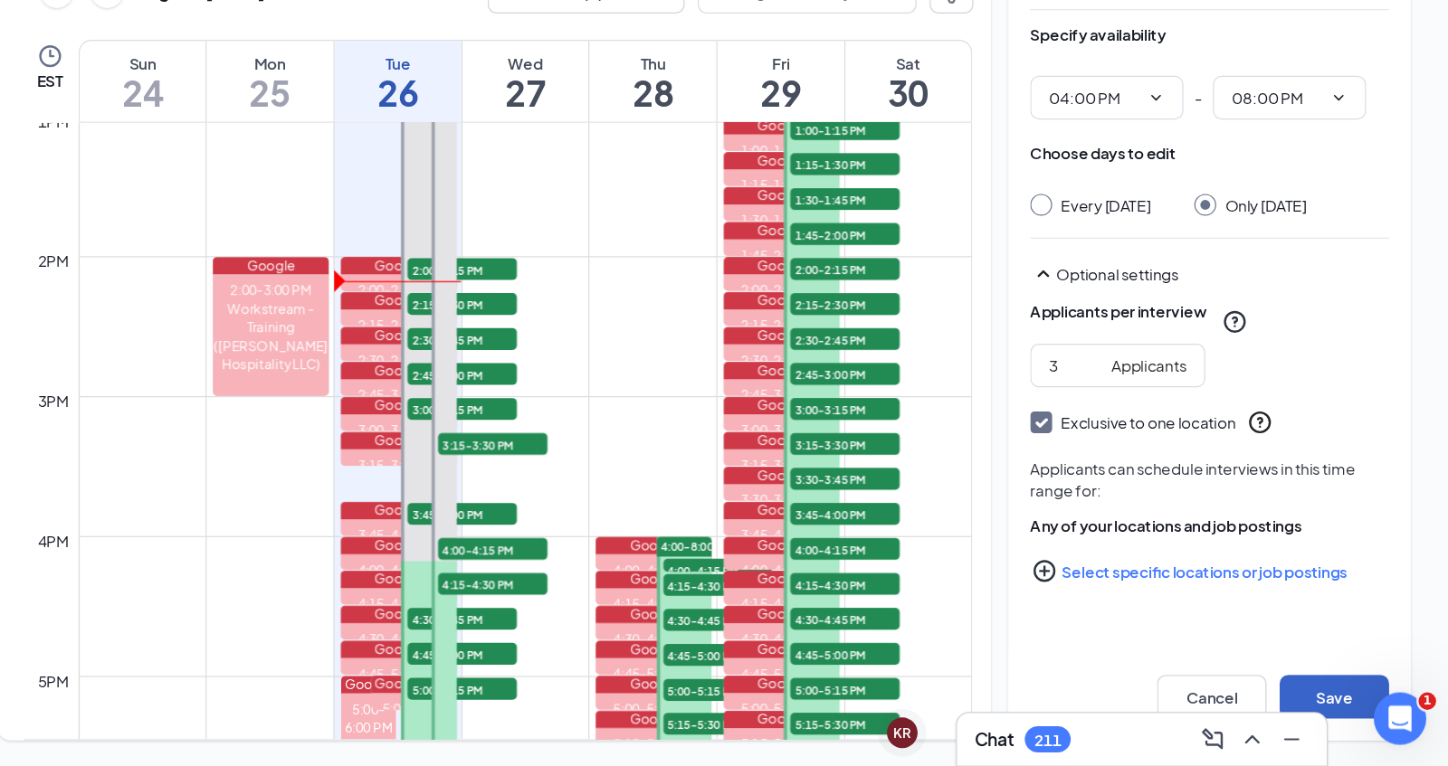
click at [1353, 707] on button "Save" at bounding box center [1353, 708] width 90 height 36
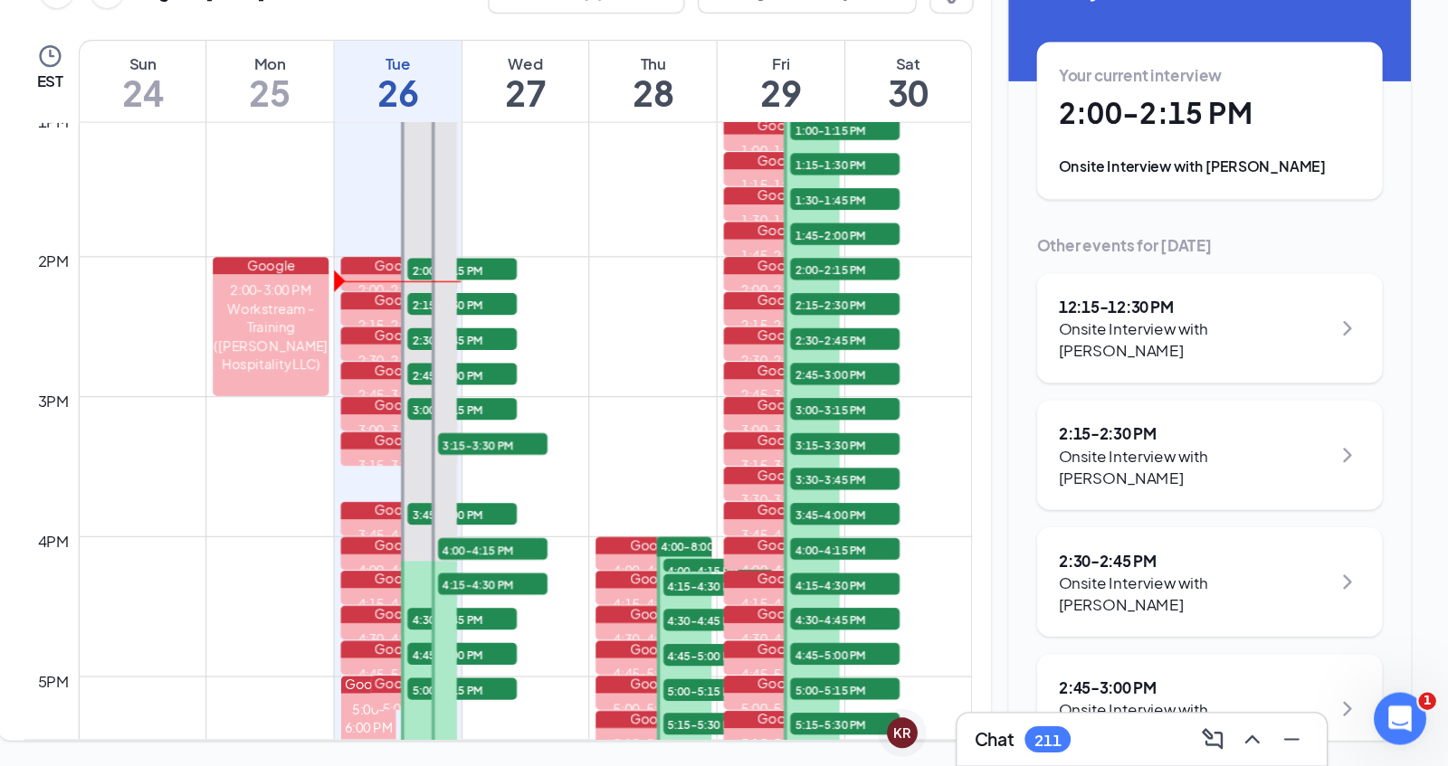
click at [984, 240] on span "1:00-1:15 PM" at bounding box center [949, 239] width 90 height 18
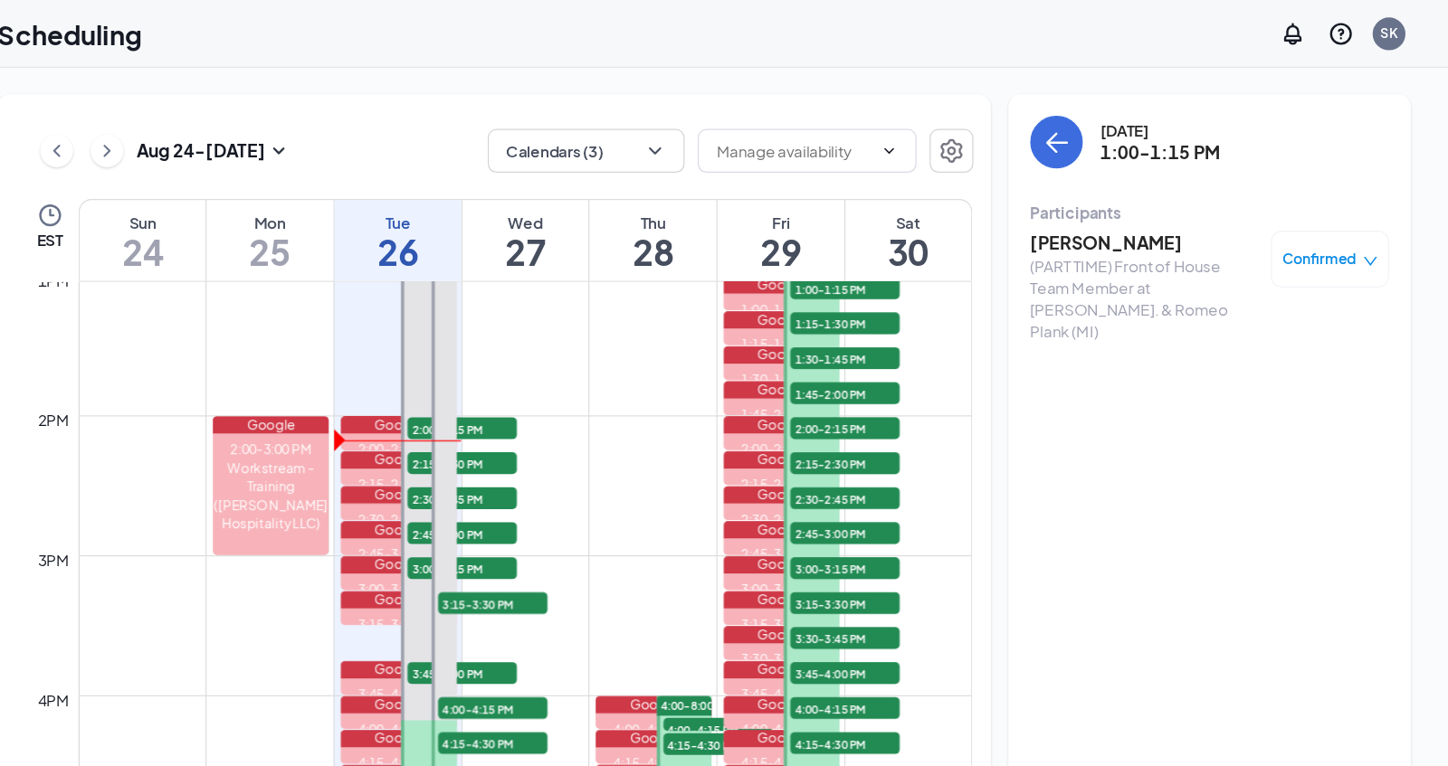
click at [967, 239] on span "1:00-1:15 PM" at bounding box center [949, 239] width 90 height 18
click at [1126, 129] on button "back-button" at bounding box center [1123, 117] width 43 height 43
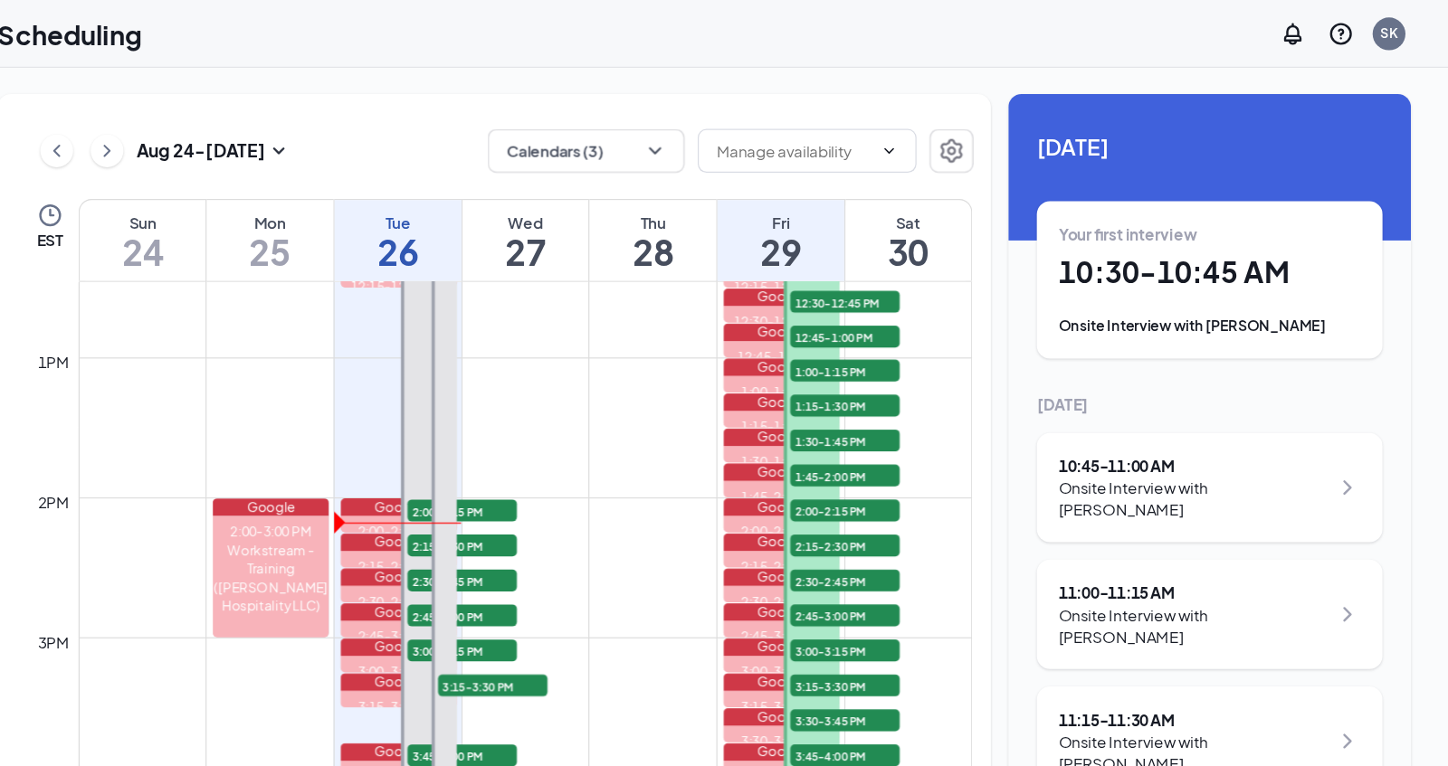
scroll to position [1442, 0]
click at [971, 301] on span "1:00-1:15 PM" at bounding box center [949, 308] width 90 height 18
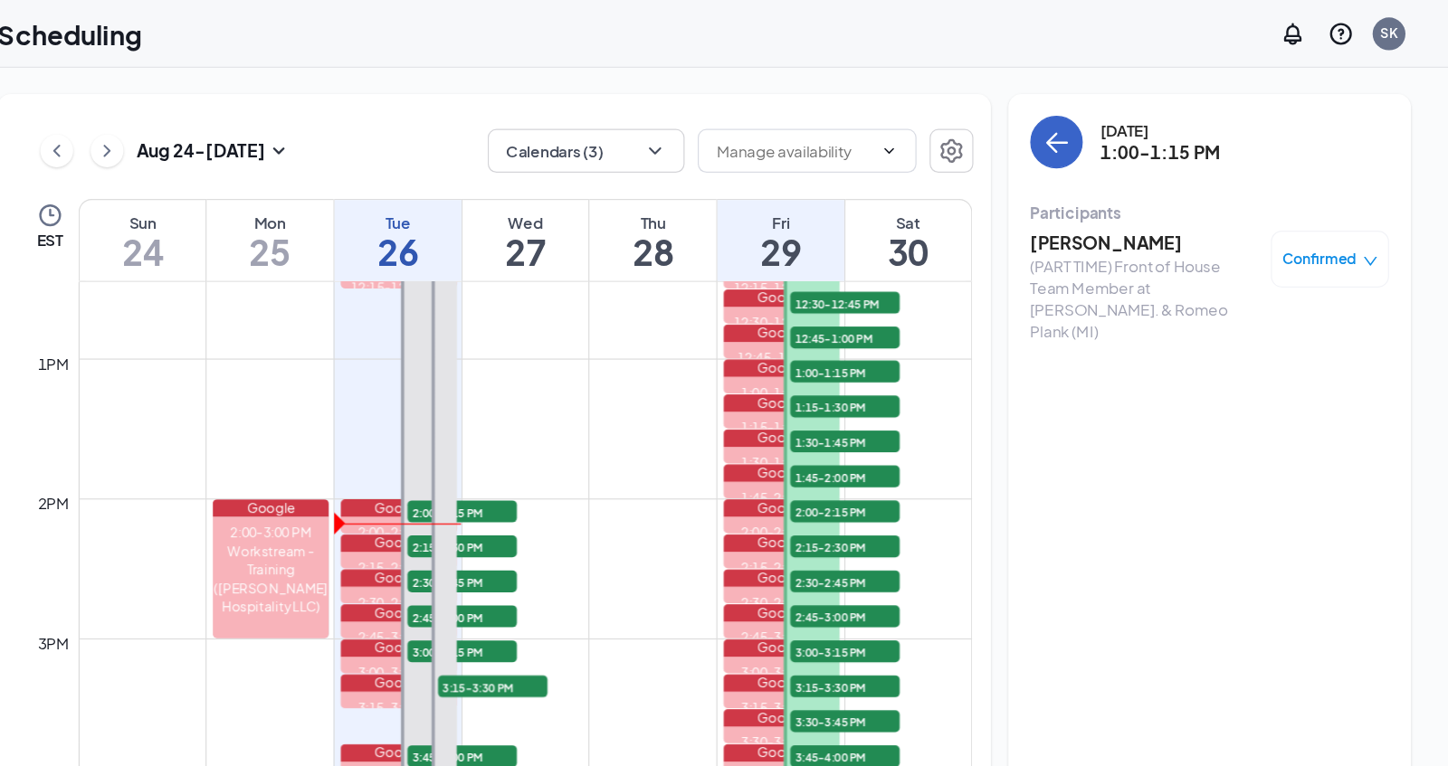
click at [1127, 133] on button "back-button" at bounding box center [1123, 117] width 43 height 43
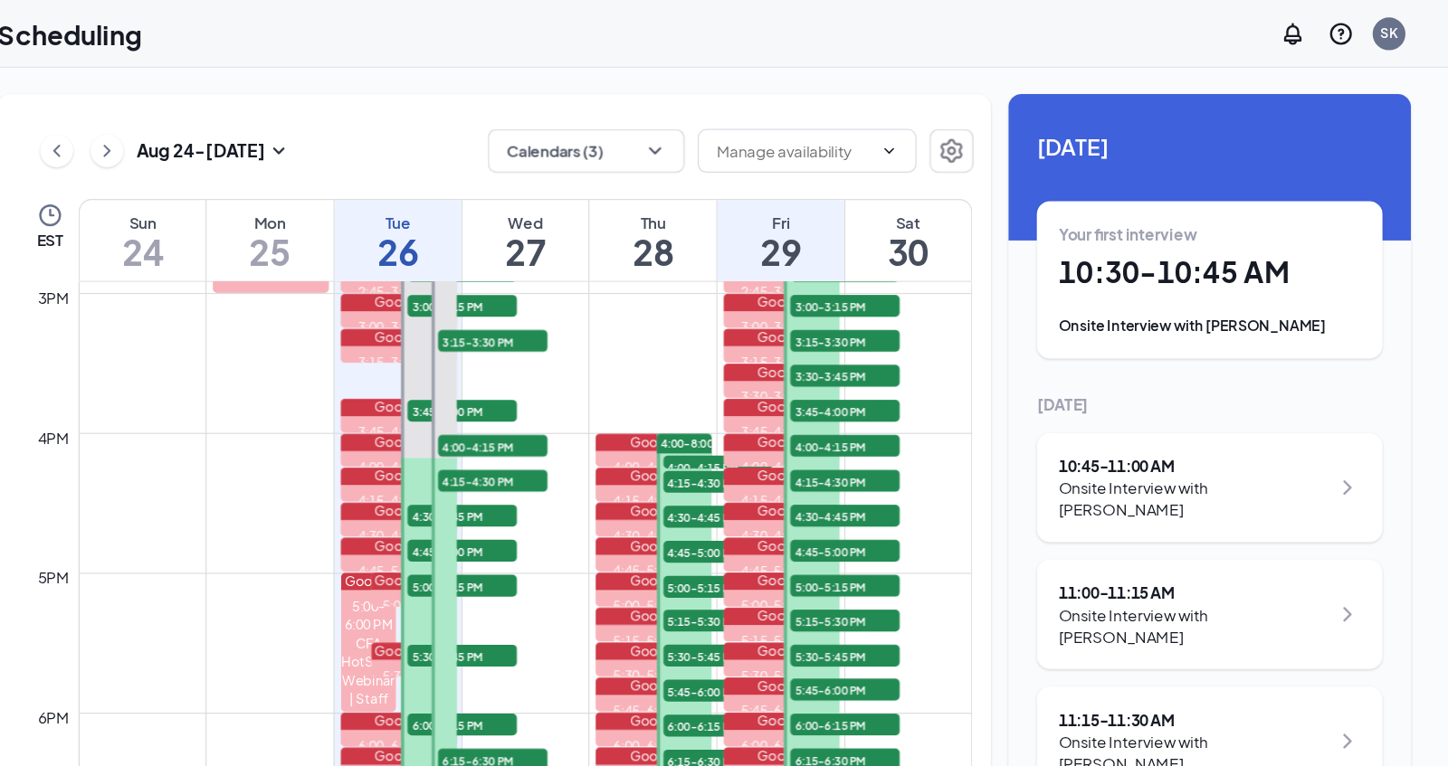
scroll to position [1715, 0]
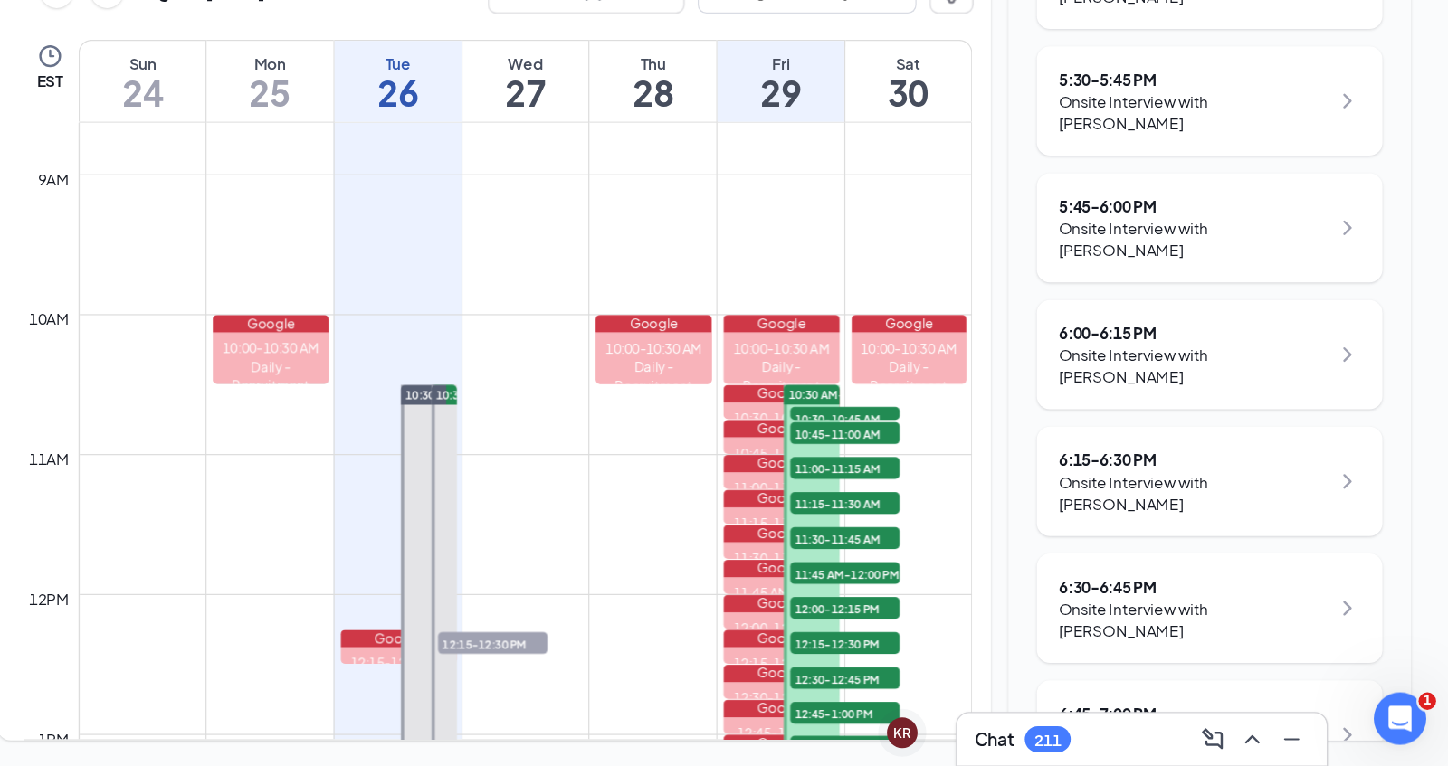
scroll to position [1064, 0]
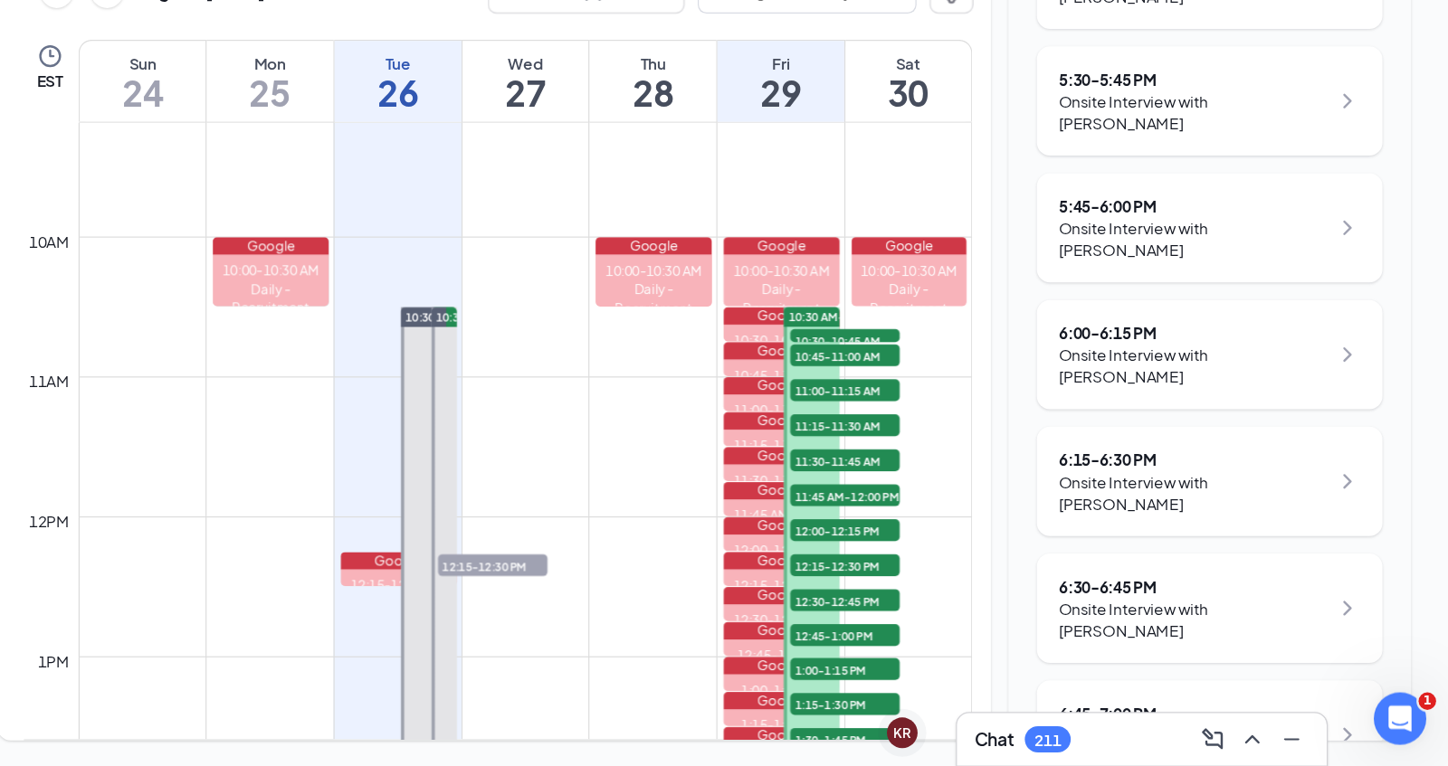
click at [929, 408] on span "10:30-10:45 AM" at bounding box center [949, 413] width 90 height 18
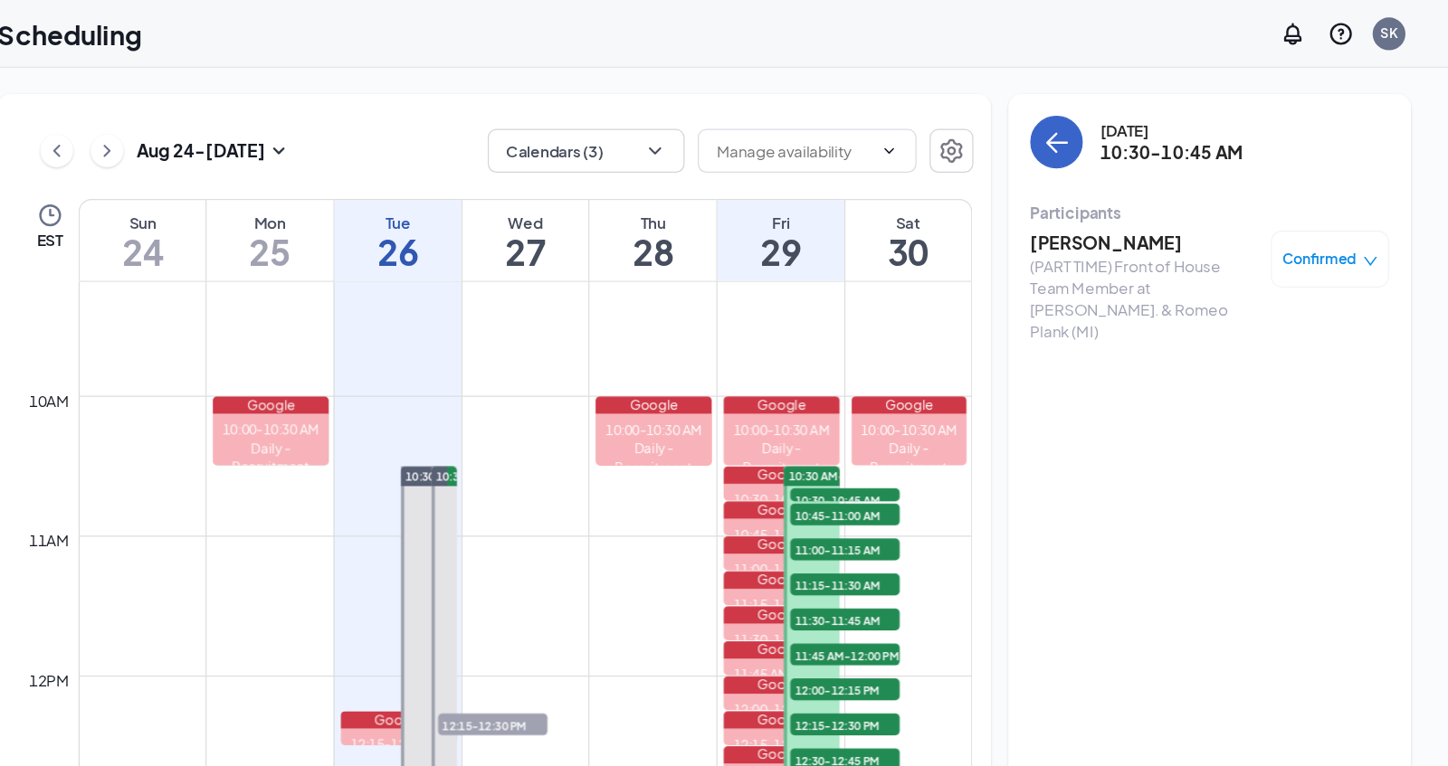
click at [1126, 117] on icon "ArrowLeft" at bounding box center [1124, 118] width 22 height 22
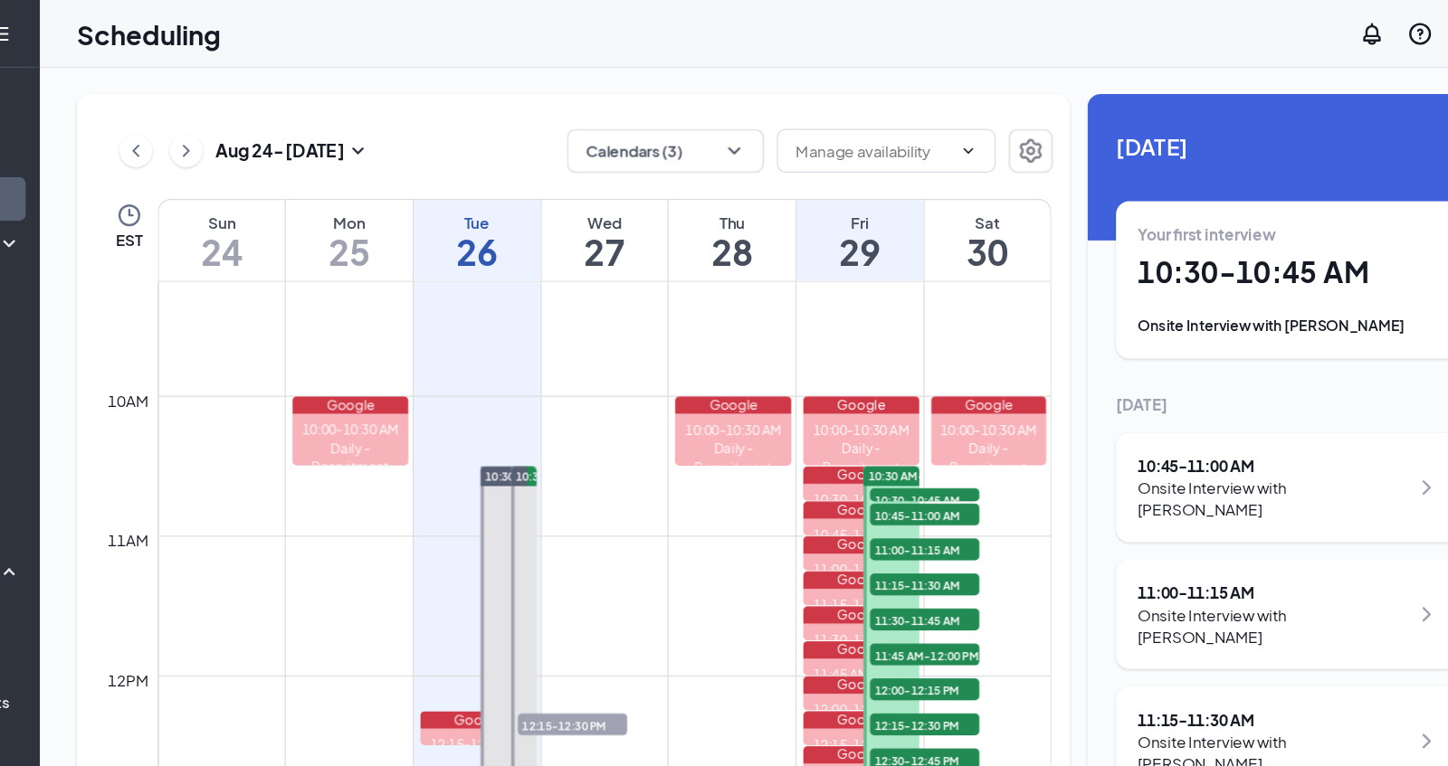
scroll to position [1065, 0]
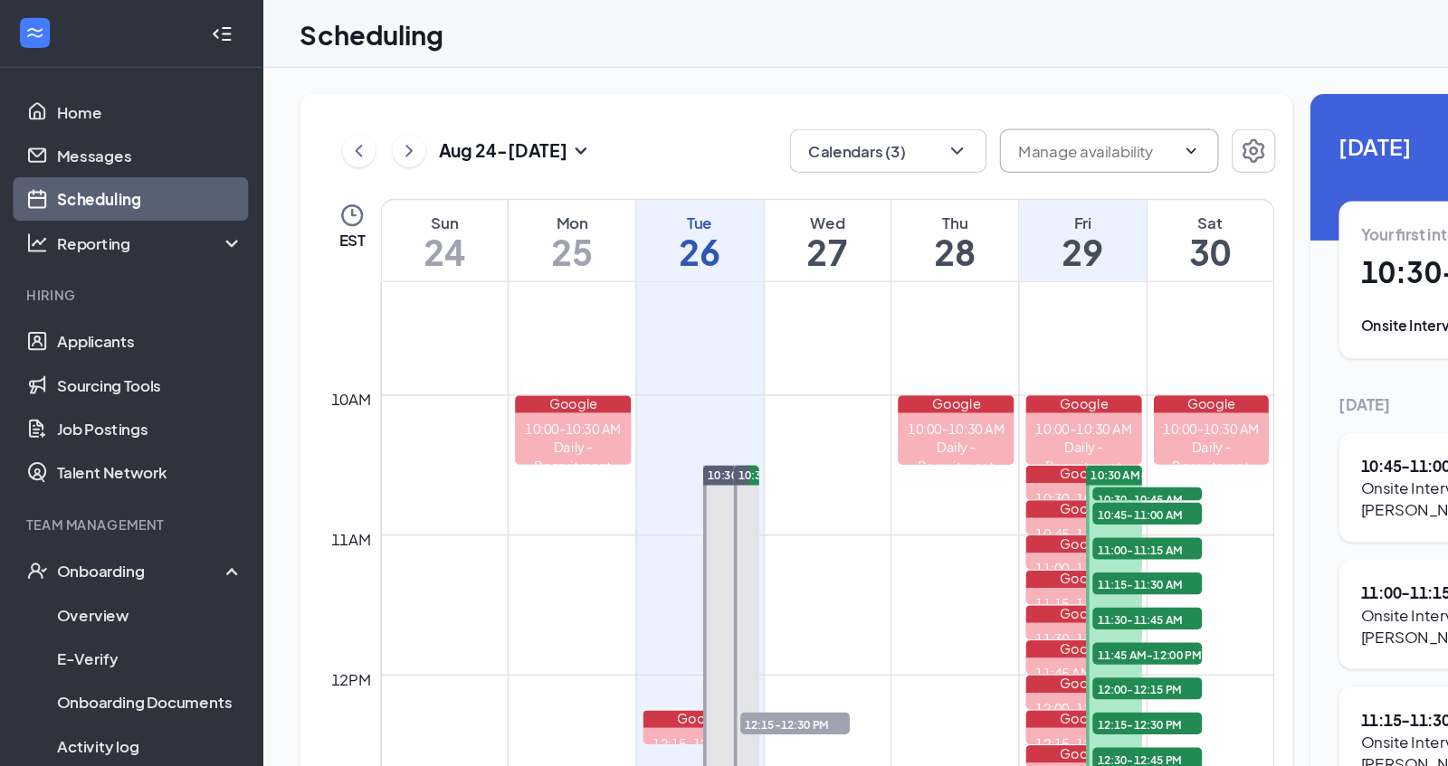
click at [970, 126] on input "text" at bounding box center [906, 125] width 128 height 20
click at [137, 165] on link "Scheduling" at bounding box center [124, 165] width 155 height 36
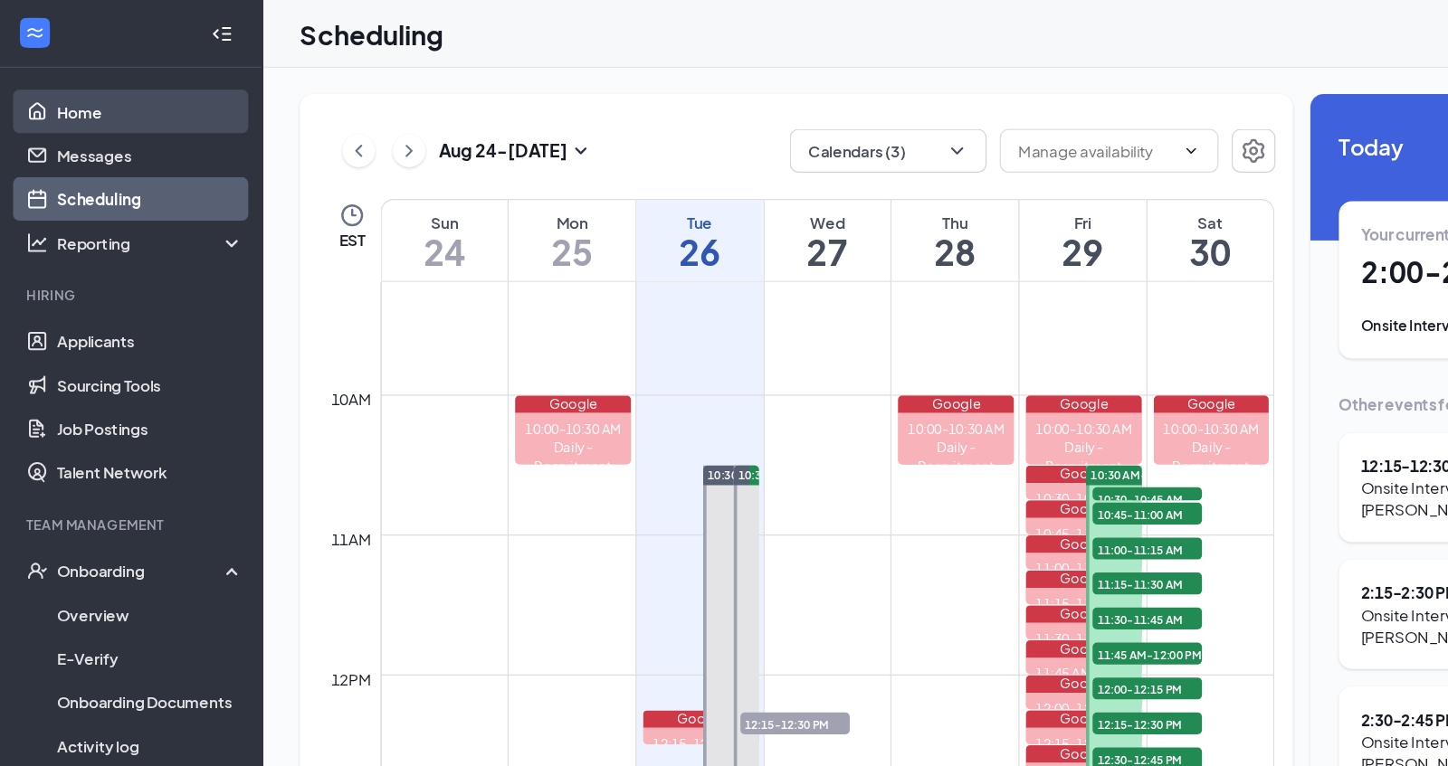
click at [118, 98] on link "Home" at bounding box center [124, 92] width 155 height 36
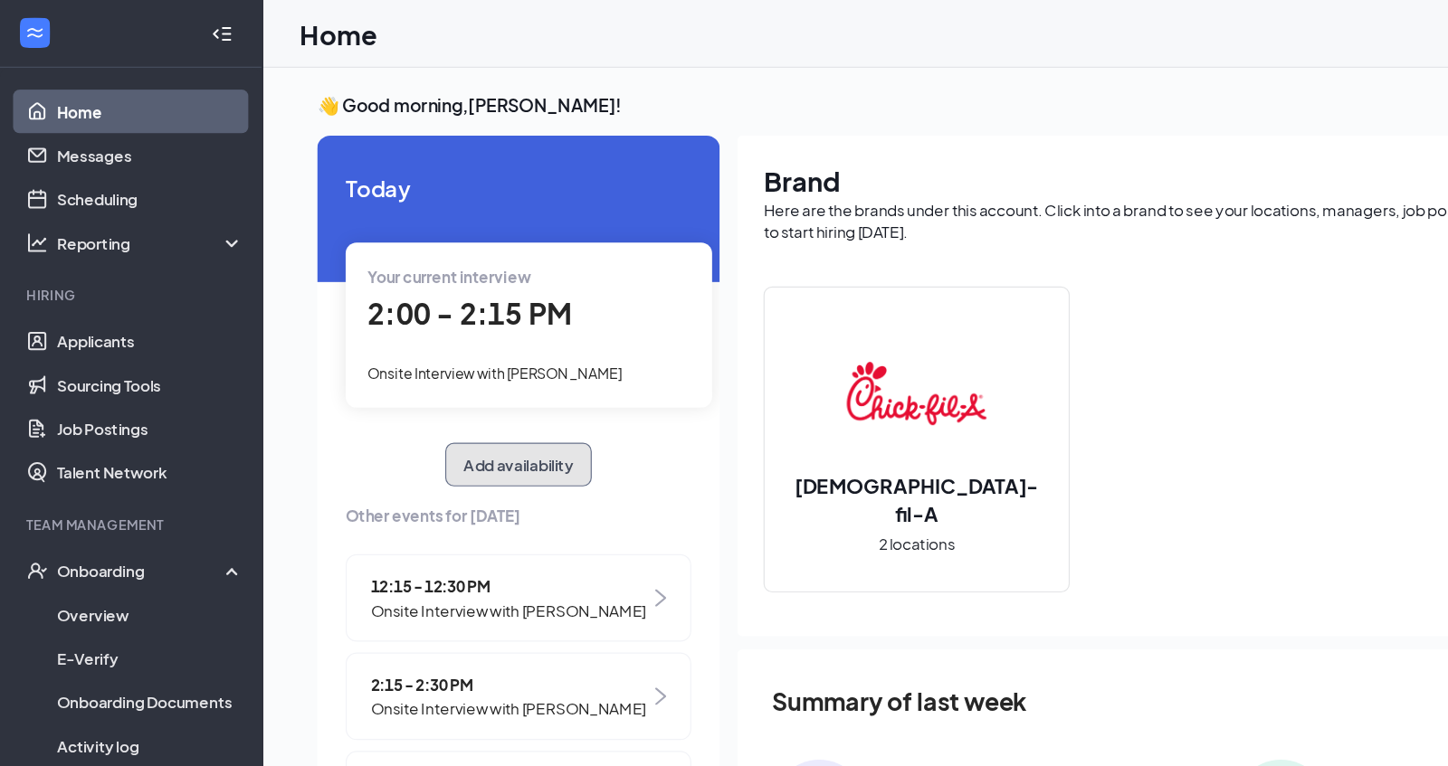
click at [438, 386] on button "Add availability" at bounding box center [428, 384] width 121 height 36
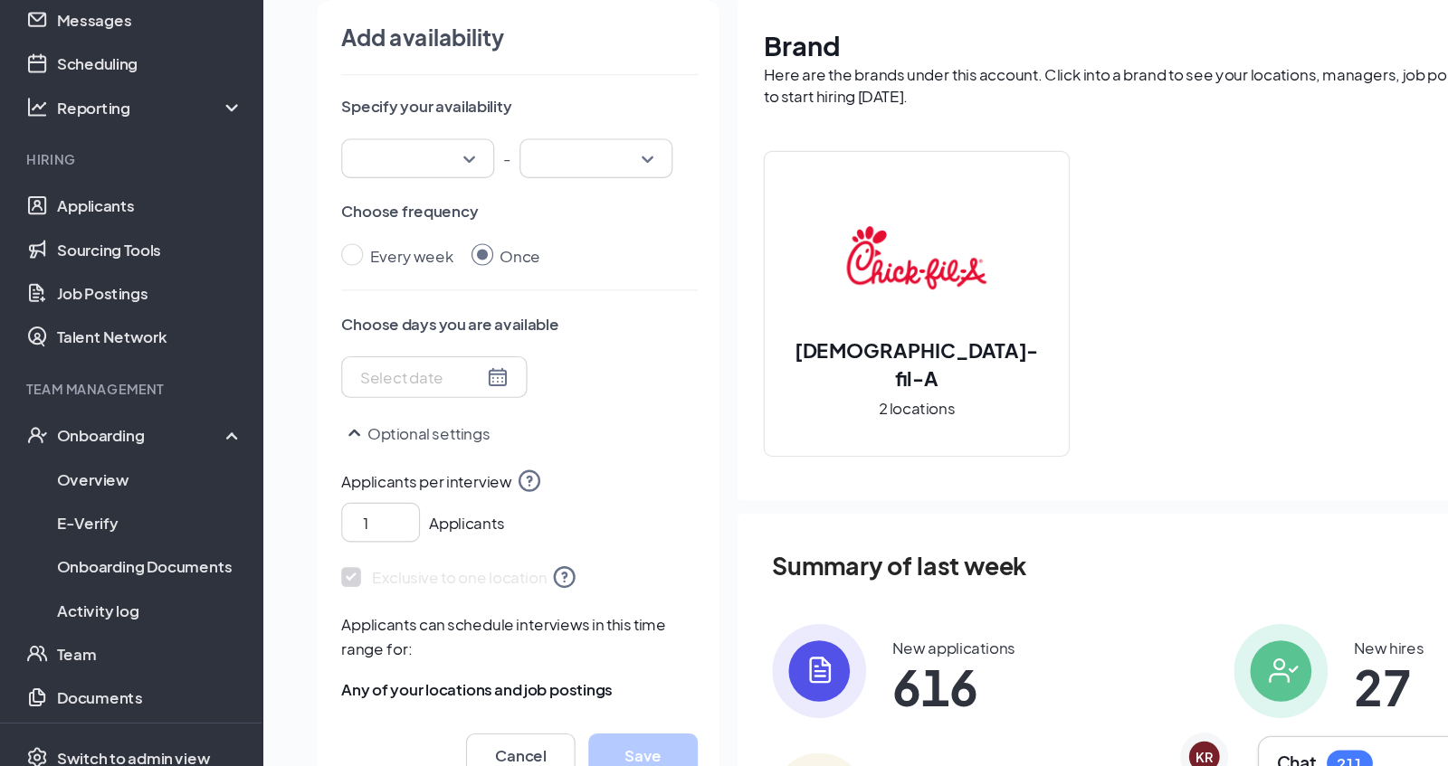
scroll to position [149, 0]
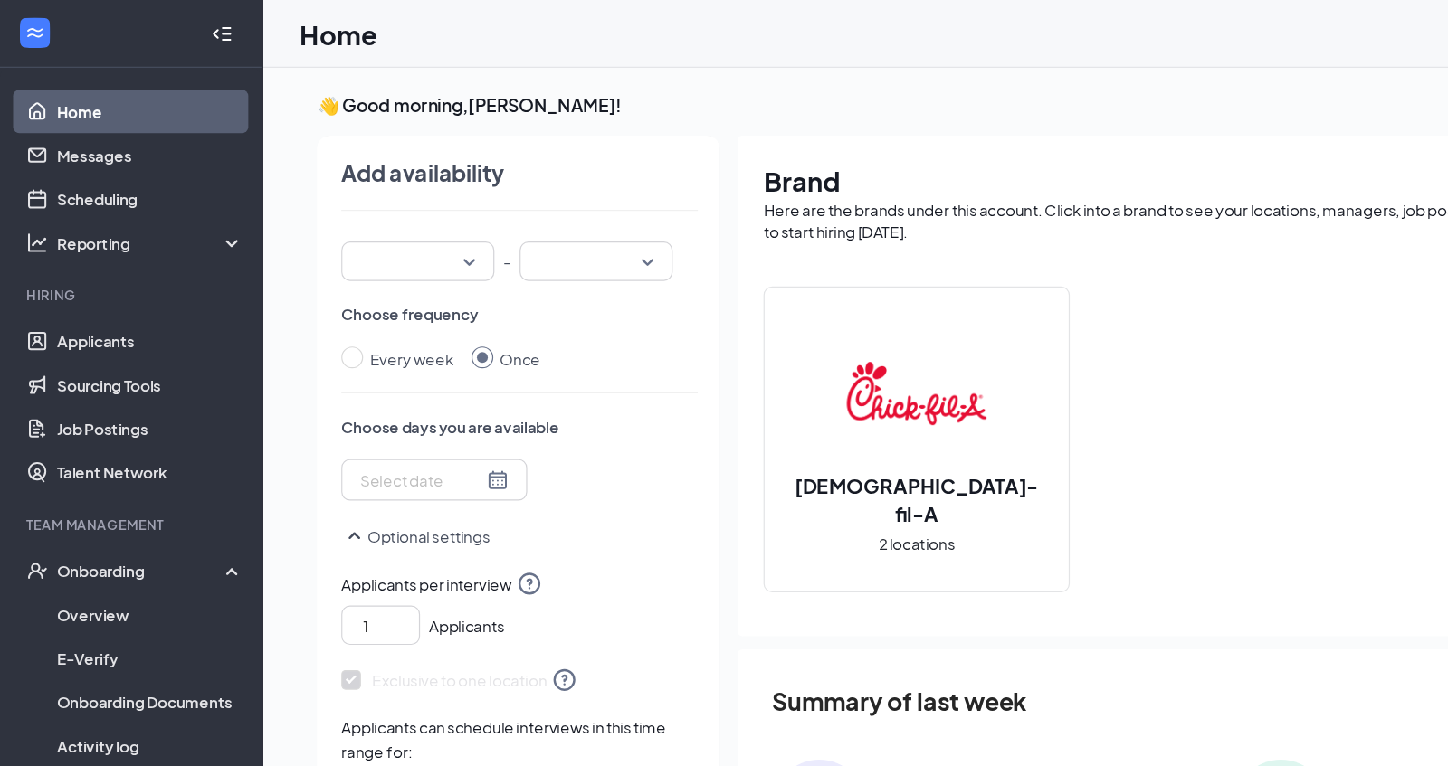
click at [109, 93] on link "Home" at bounding box center [124, 92] width 155 height 36
click at [111, 95] on link "Home" at bounding box center [124, 92] width 155 height 36
click at [138, 134] on link "Messages" at bounding box center [124, 128] width 155 height 36
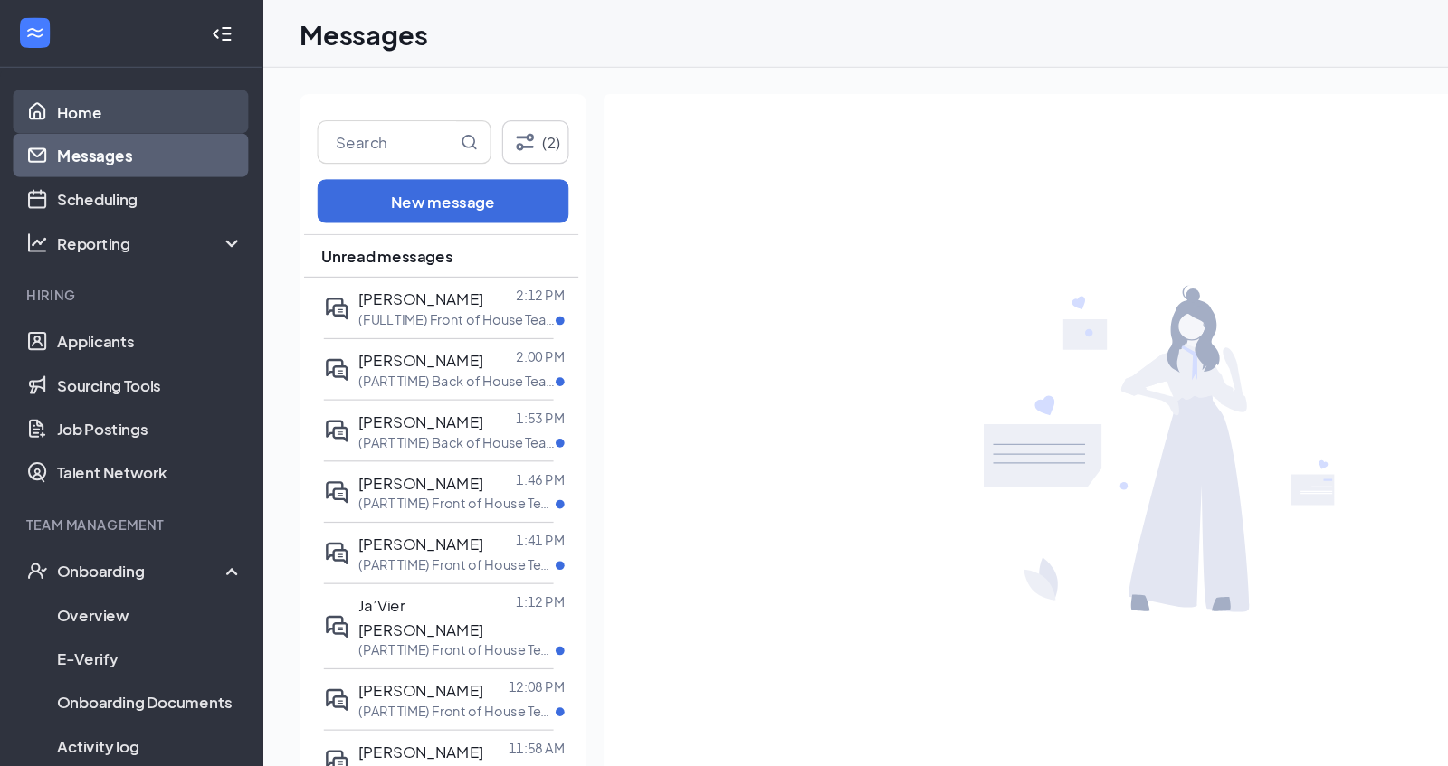
click at [138, 90] on link "Home" at bounding box center [124, 92] width 155 height 36
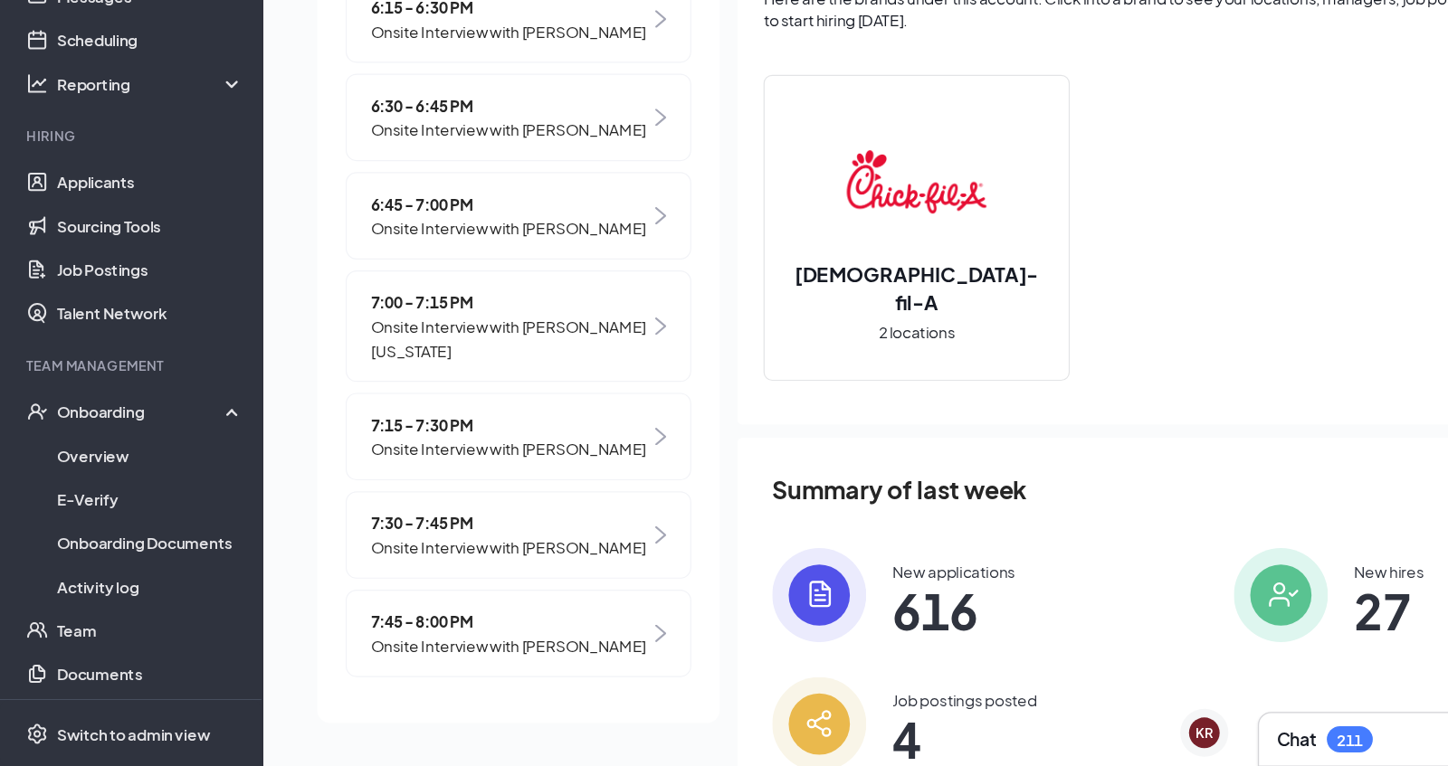
scroll to position [116, 0]
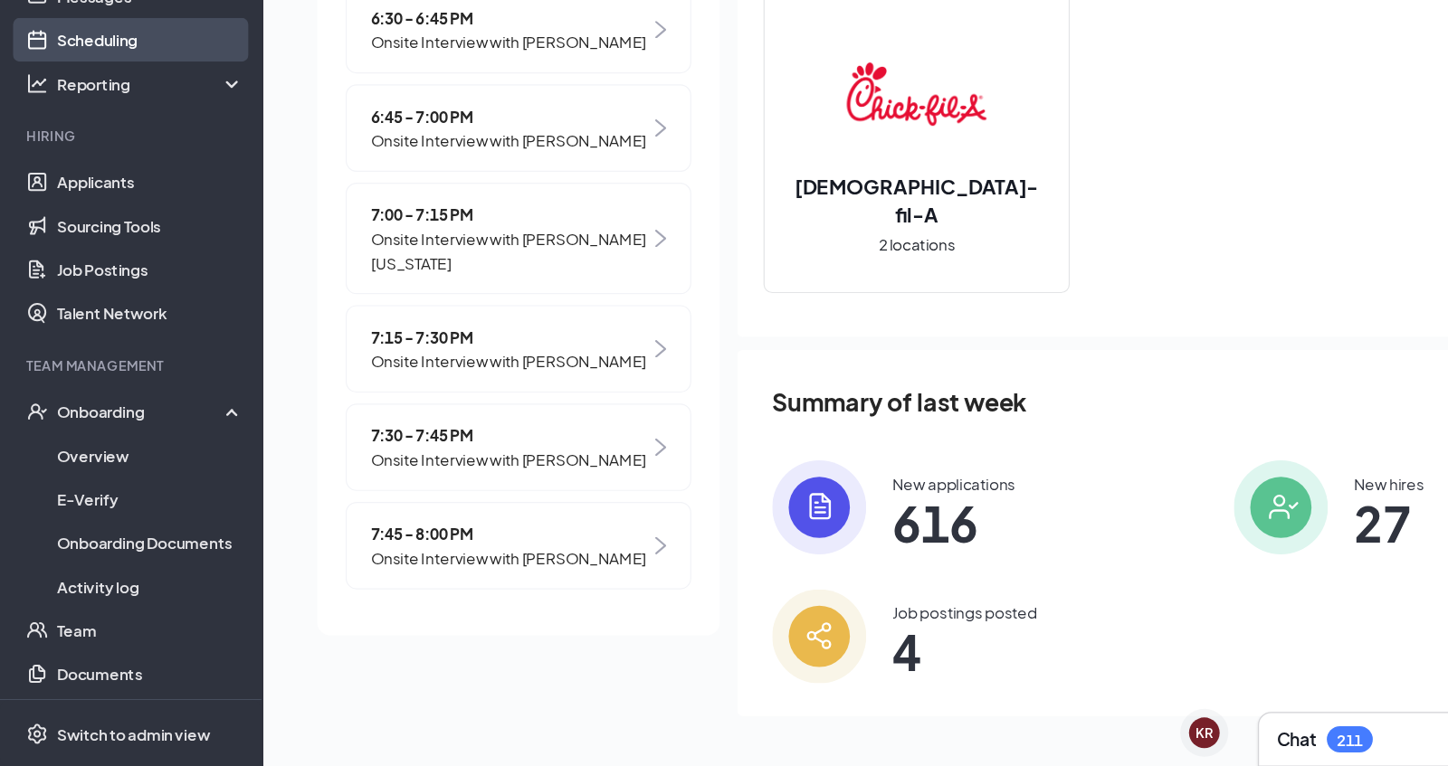
click at [101, 170] on link "Scheduling" at bounding box center [124, 165] width 155 height 36
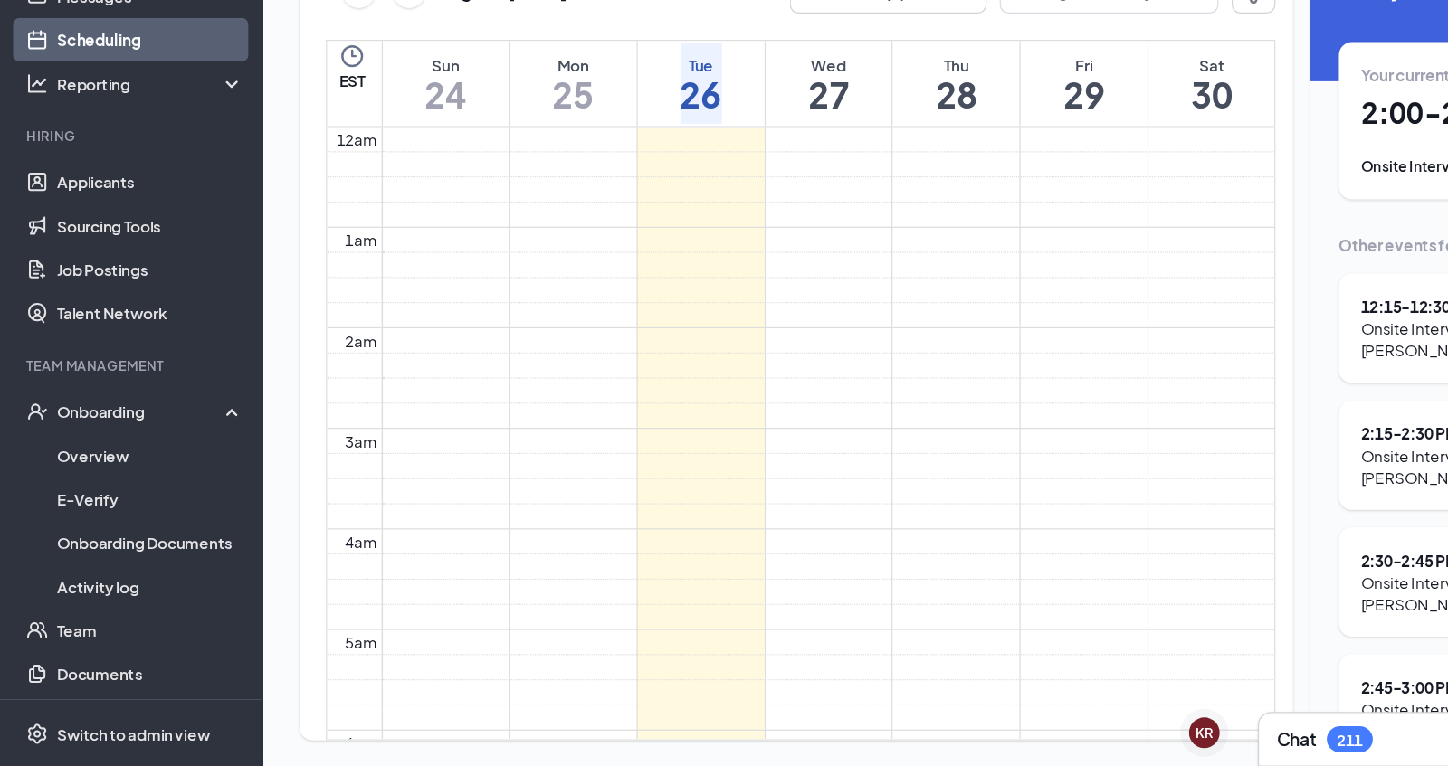
scroll to position [889, 0]
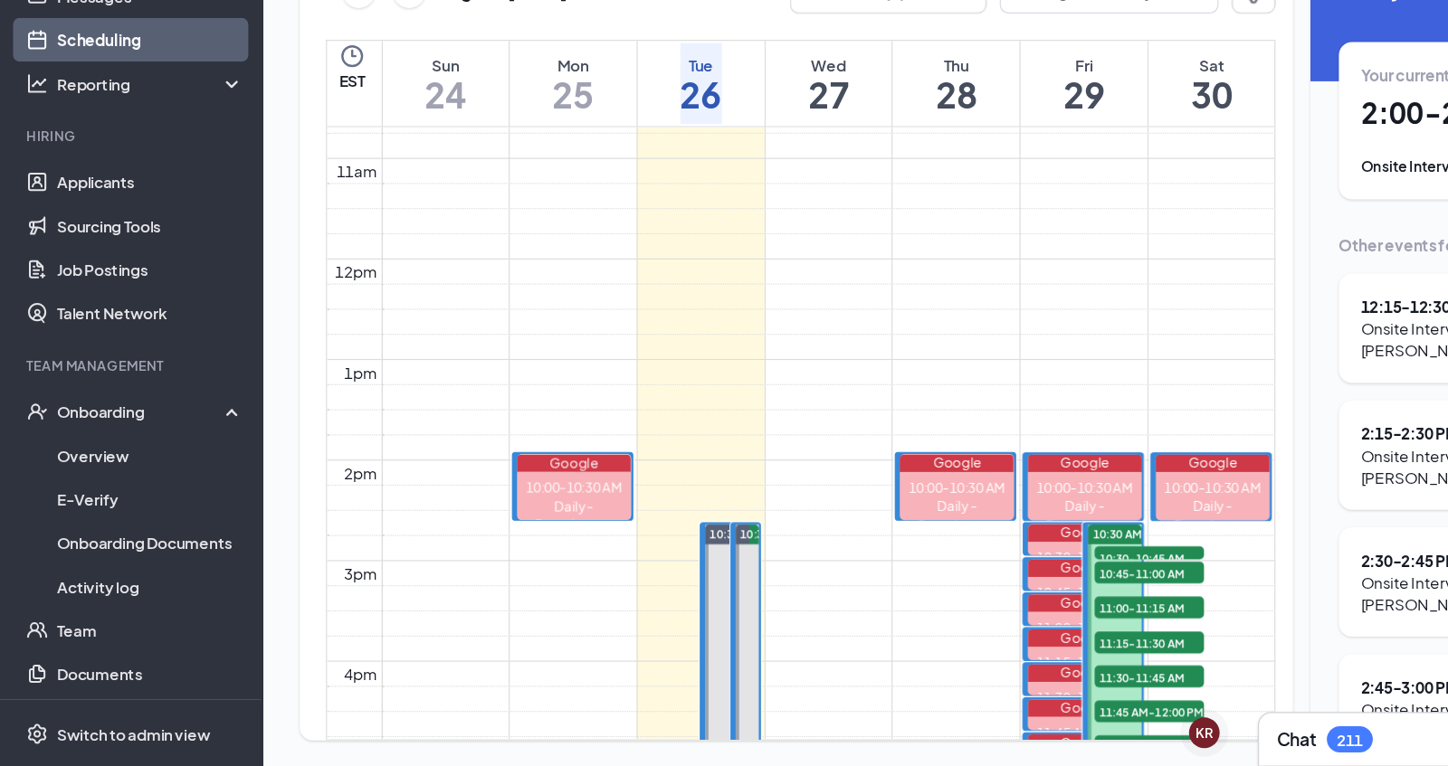
click at [932, 567] on span "10:30 AM-8:00 PM" at bounding box center [944, 573] width 81 height 13
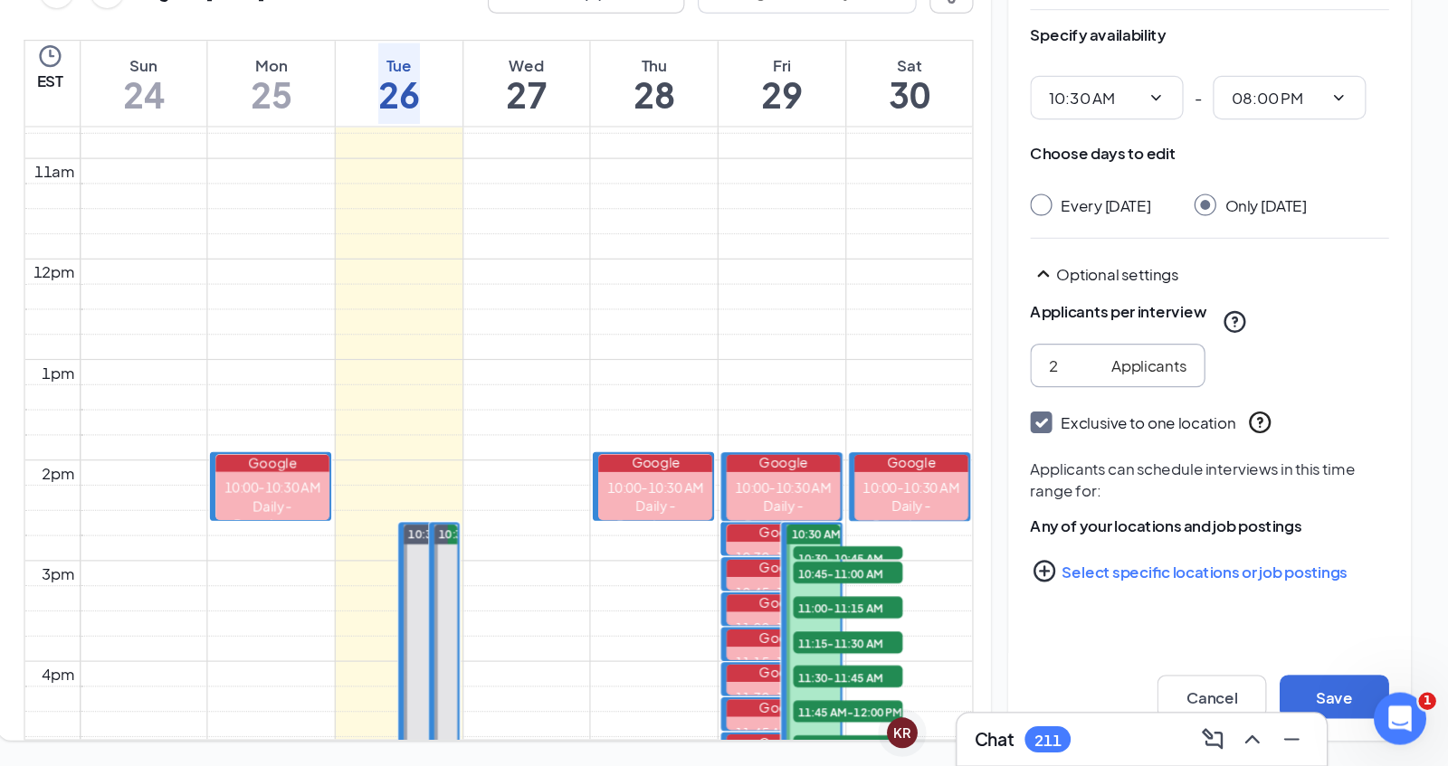
click at [1150, 429] on input "2" at bounding box center [1139, 434] width 44 height 20
type input "3"
click at [1150, 429] on input "3" at bounding box center [1139, 434] width 44 height 20
click at [1343, 704] on button "Save" at bounding box center [1353, 708] width 90 height 36
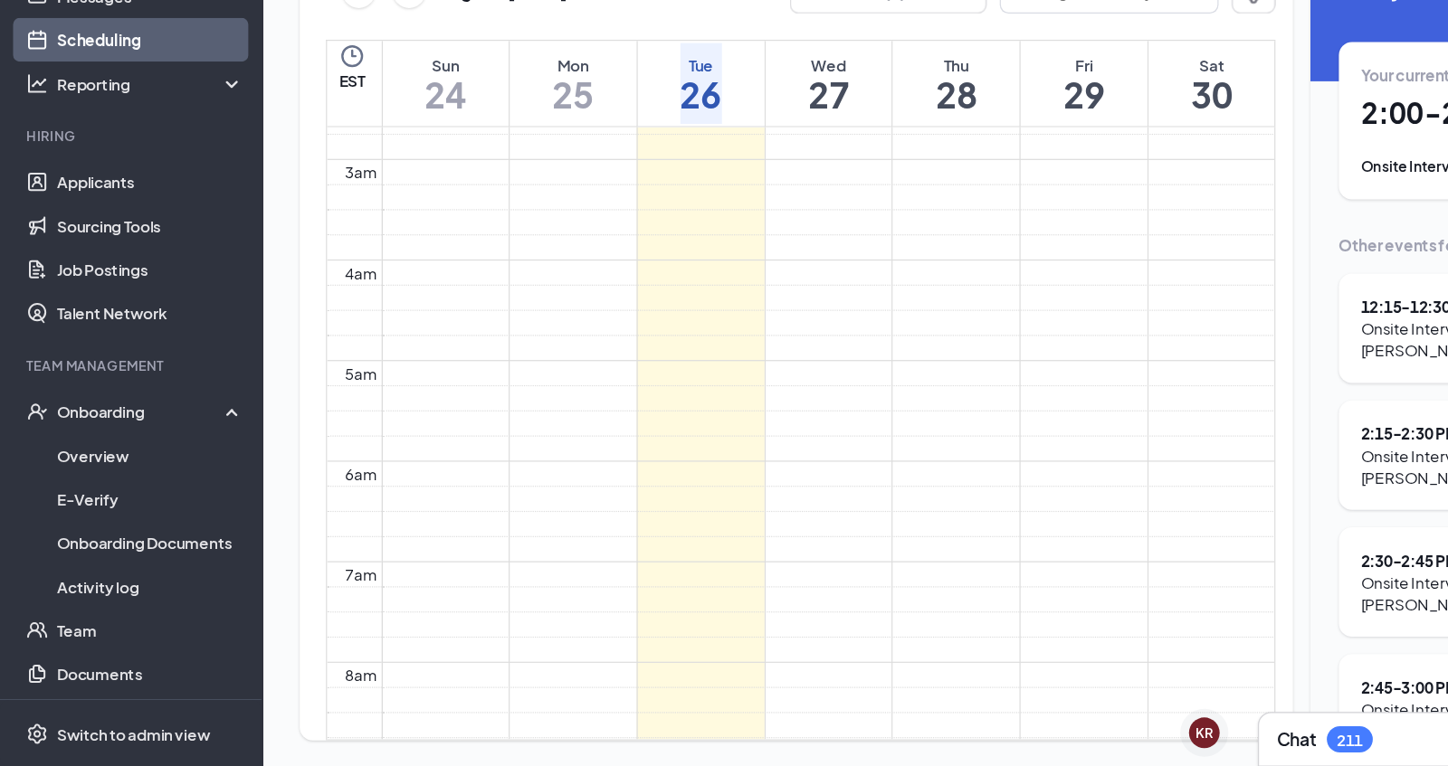
scroll to position [204, 0]
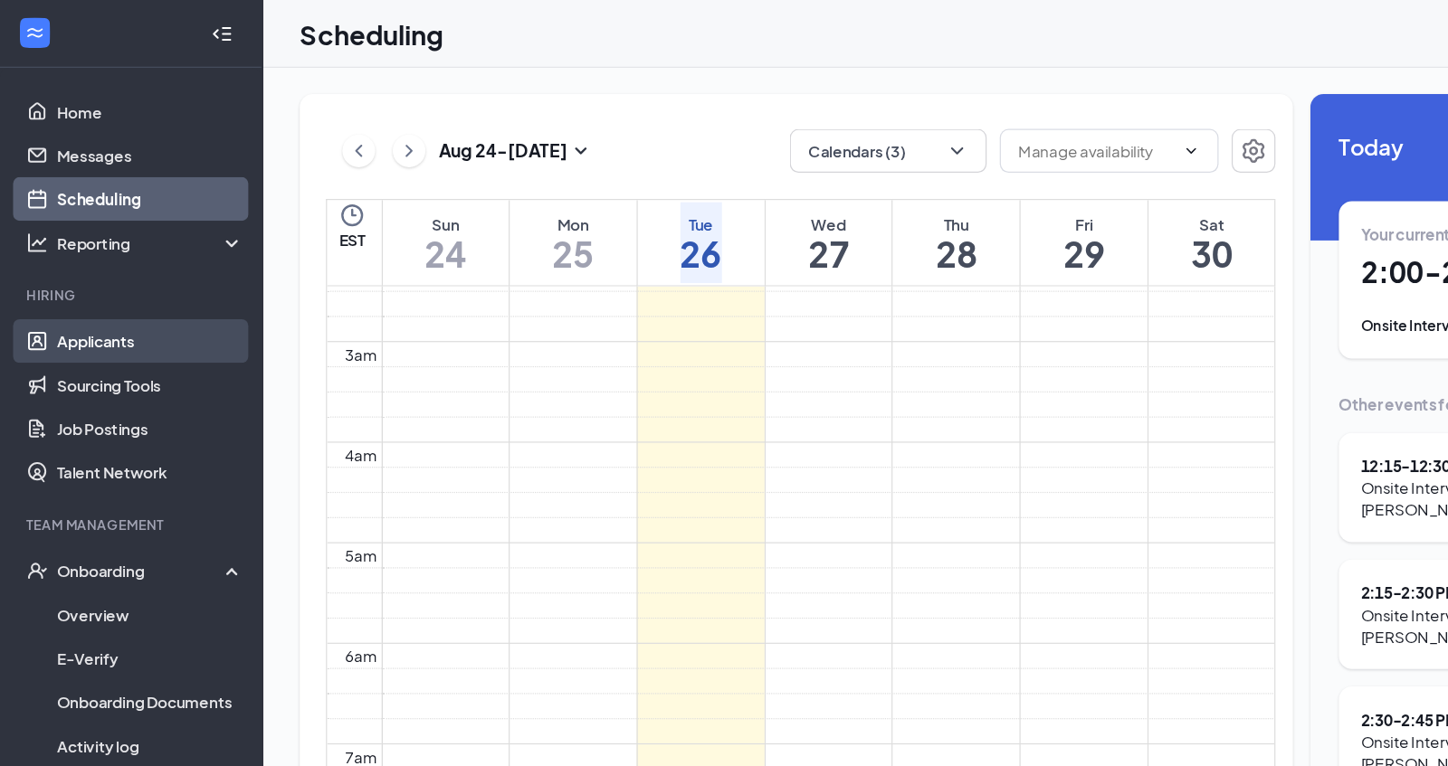
click at [138, 279] on link "Applicants" at bounding box center [124, 282] width 155 height 36
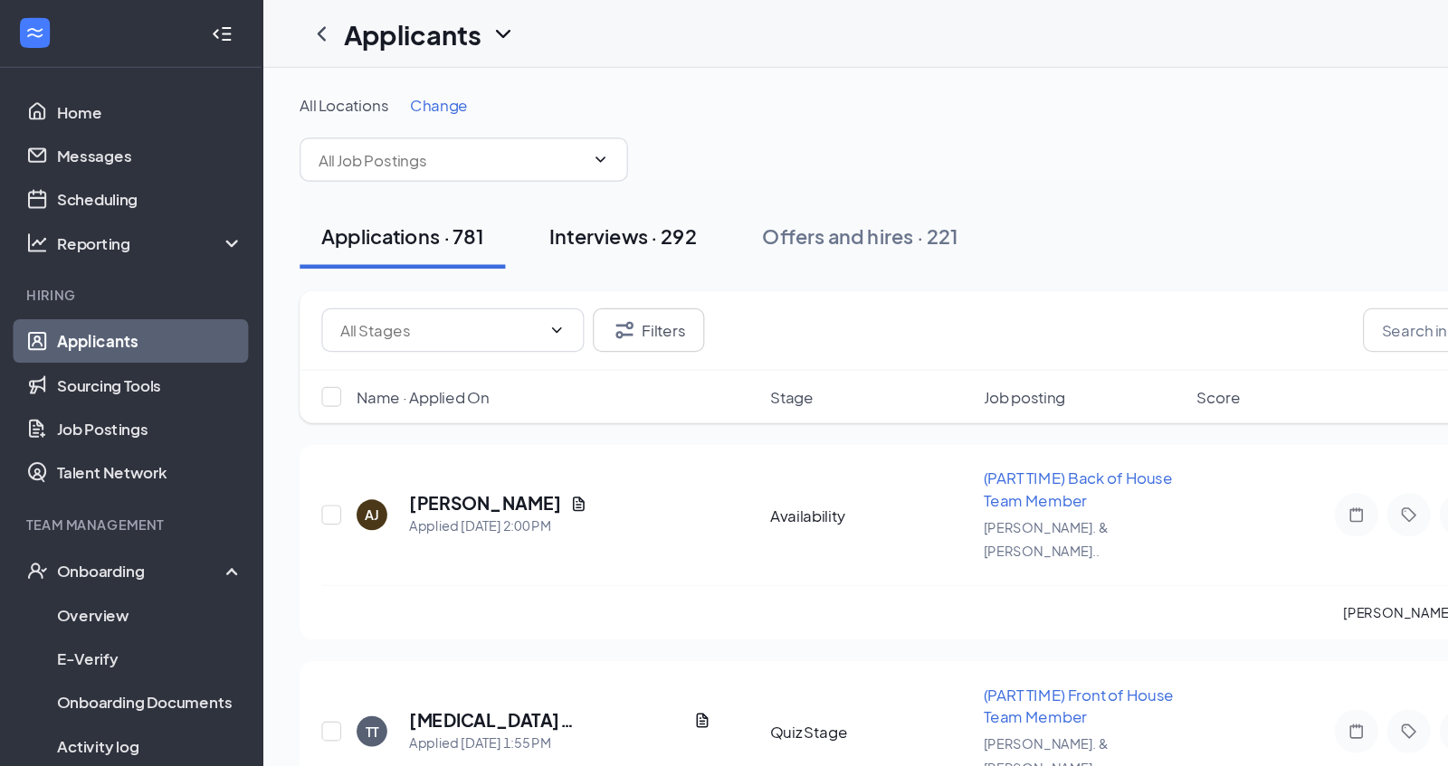
click at [546, 191] on div "Interviews · 292" at bounding box center [515, 195] width 122 height 23
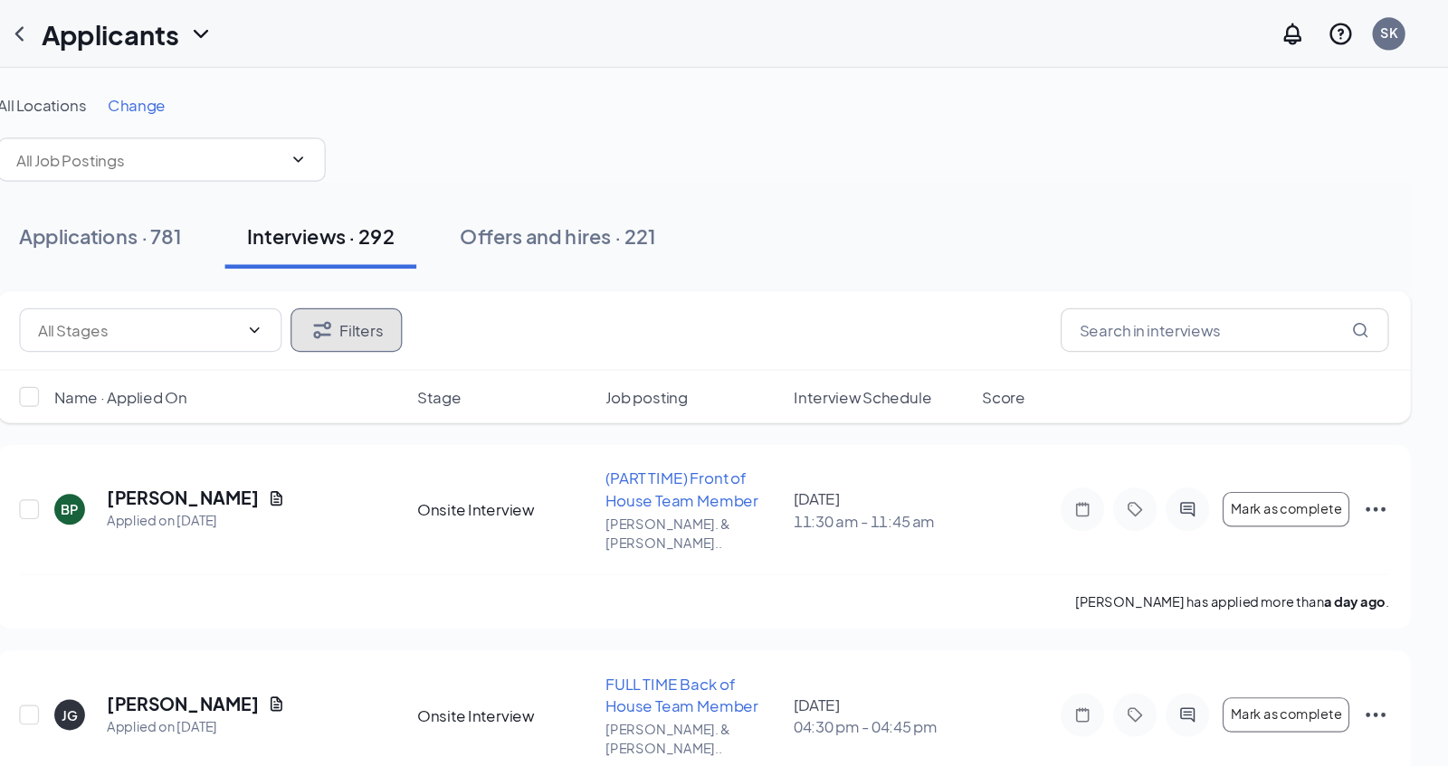
click at [564, 279] on button "Filters" at bounding box center [536, 273] width 92 height 36
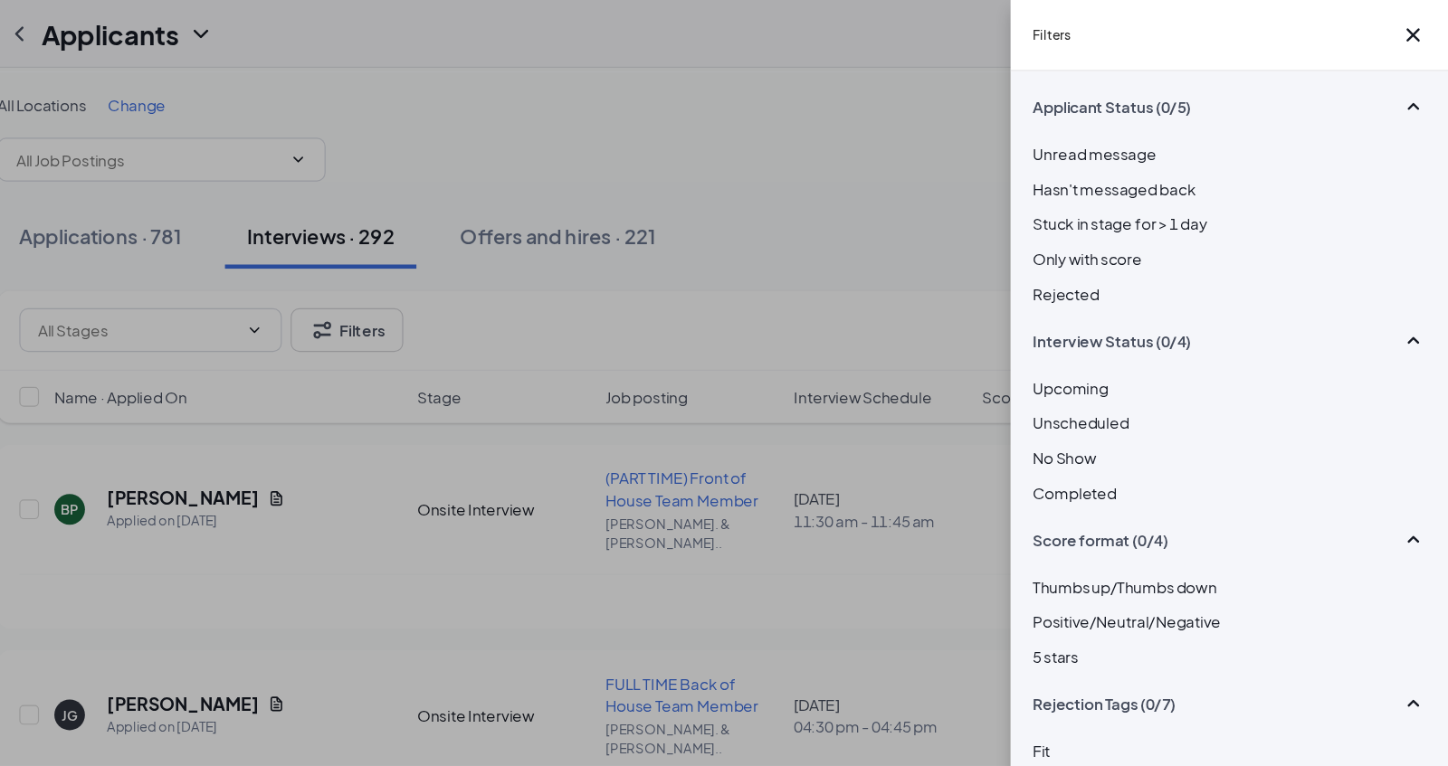
click at [1122, 359] on div "Unscheduled" at bounding box center [1267, 349] width 326 height 20
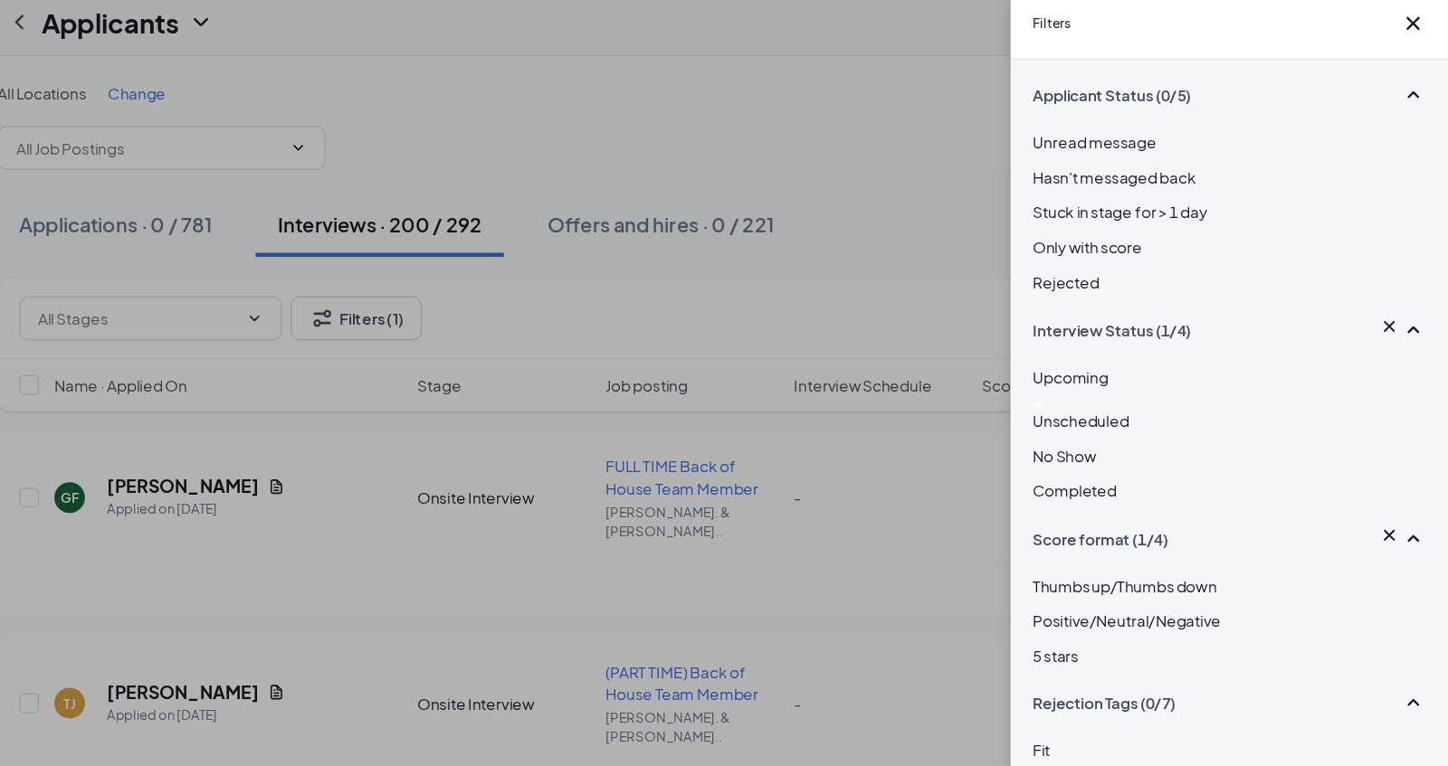
click at [978, 234] on div "Filters Applicant Status (0/5) Unread message Hasn't messaged back Stuck in sta…" at bounding box center [724, 383] width 1448 height 766
click at [1408, 39] on icon "Cross" at bounding box center [1419, 29] width 22 height 22
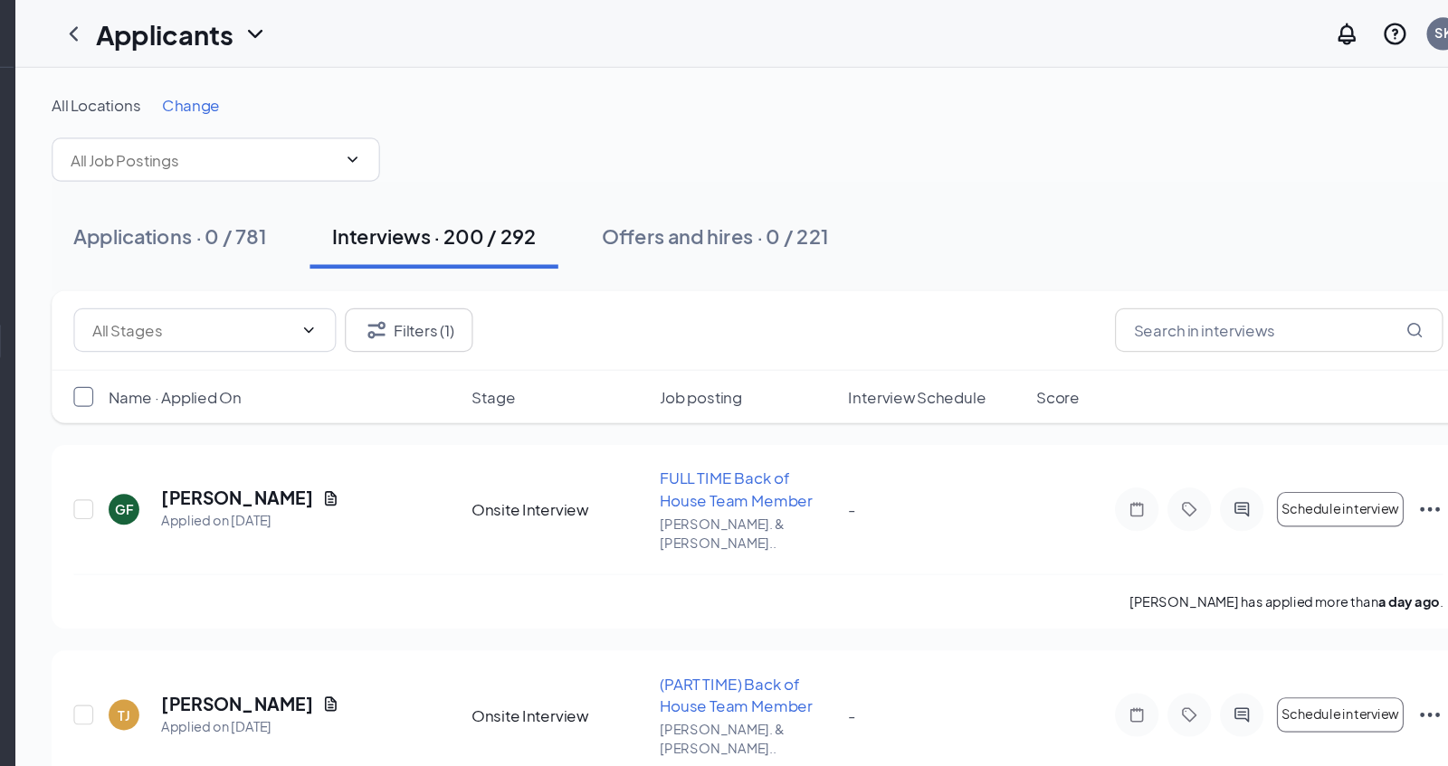
click at [271, 332] on input "checkbox" at bounding box center [274, 328] width 16 height 16
checkbox input "true"
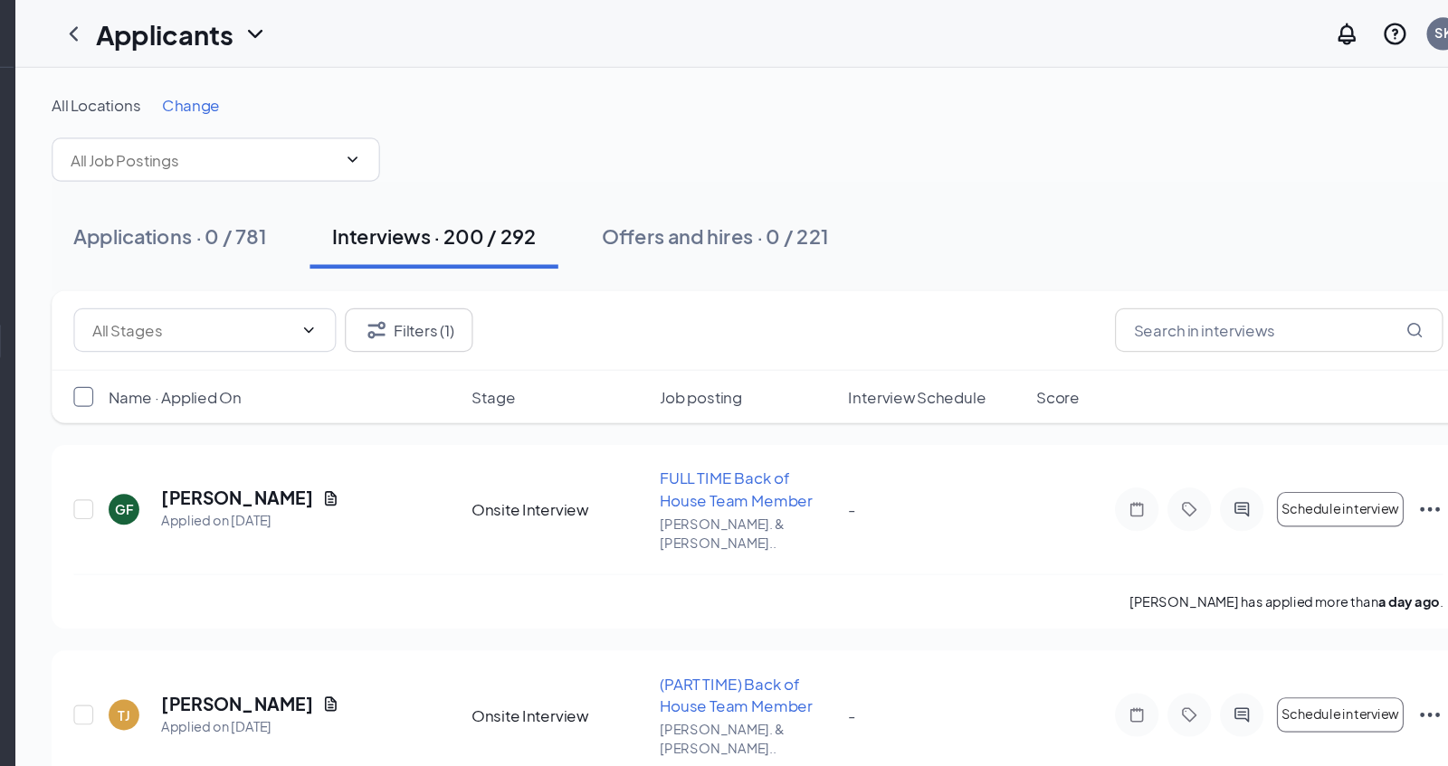
checkbox input "true"
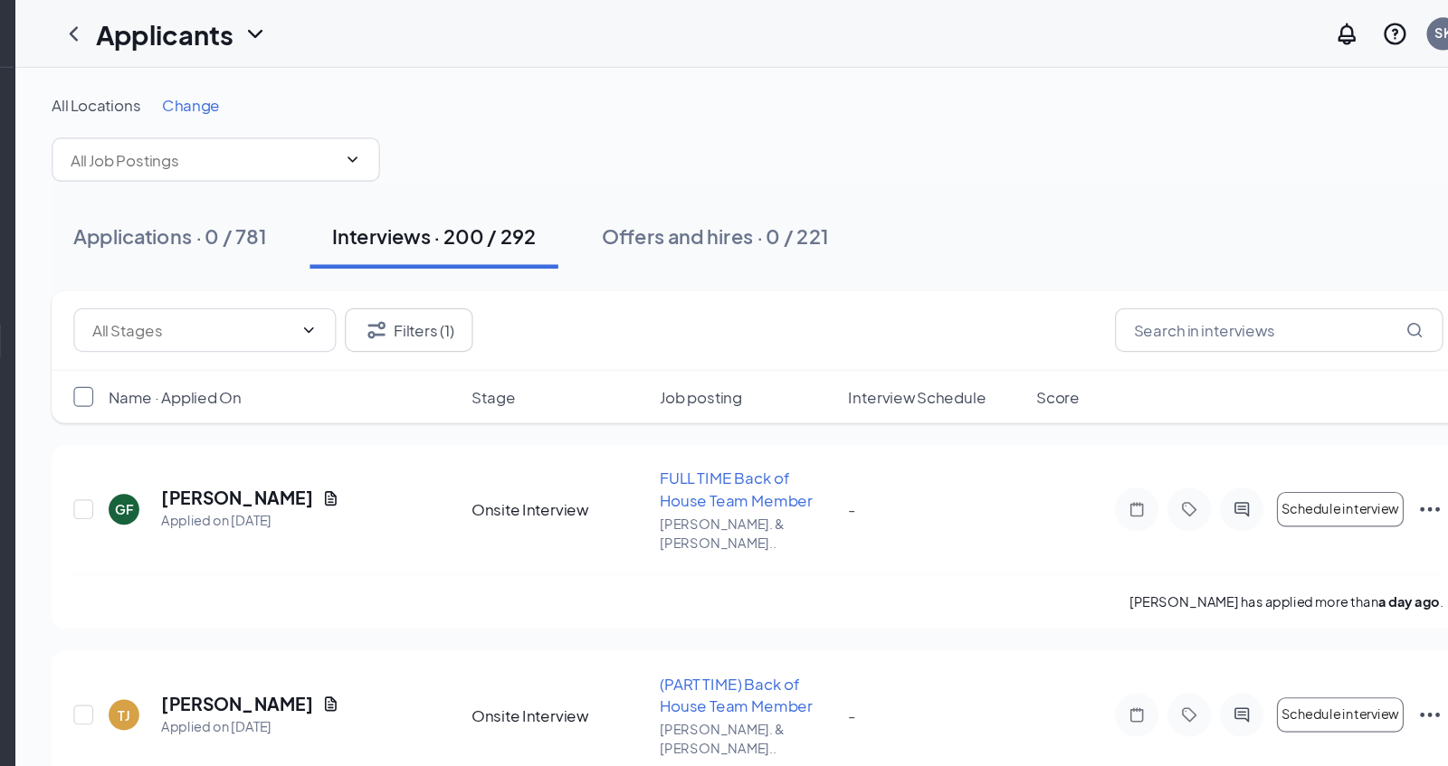
checkbox input "true"
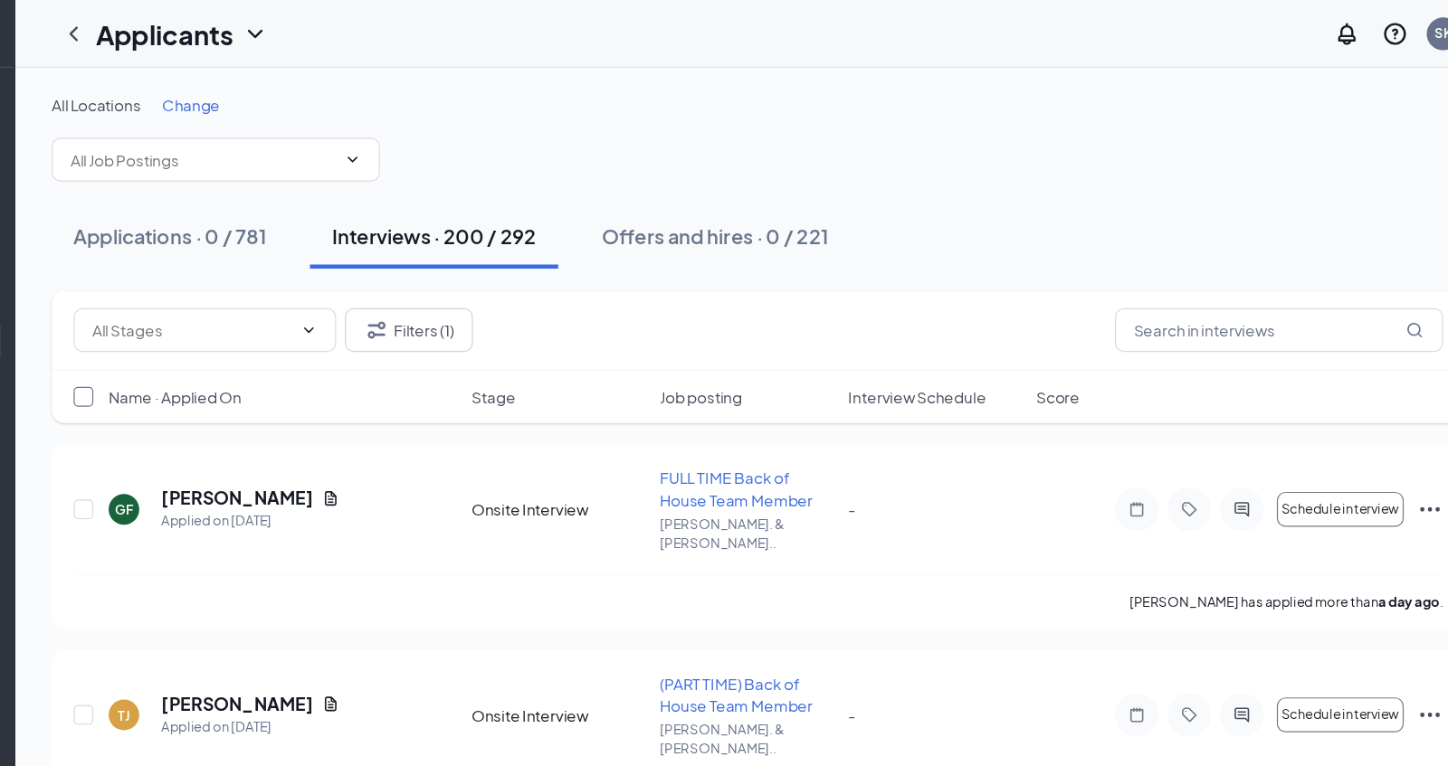
checkbox input "true"
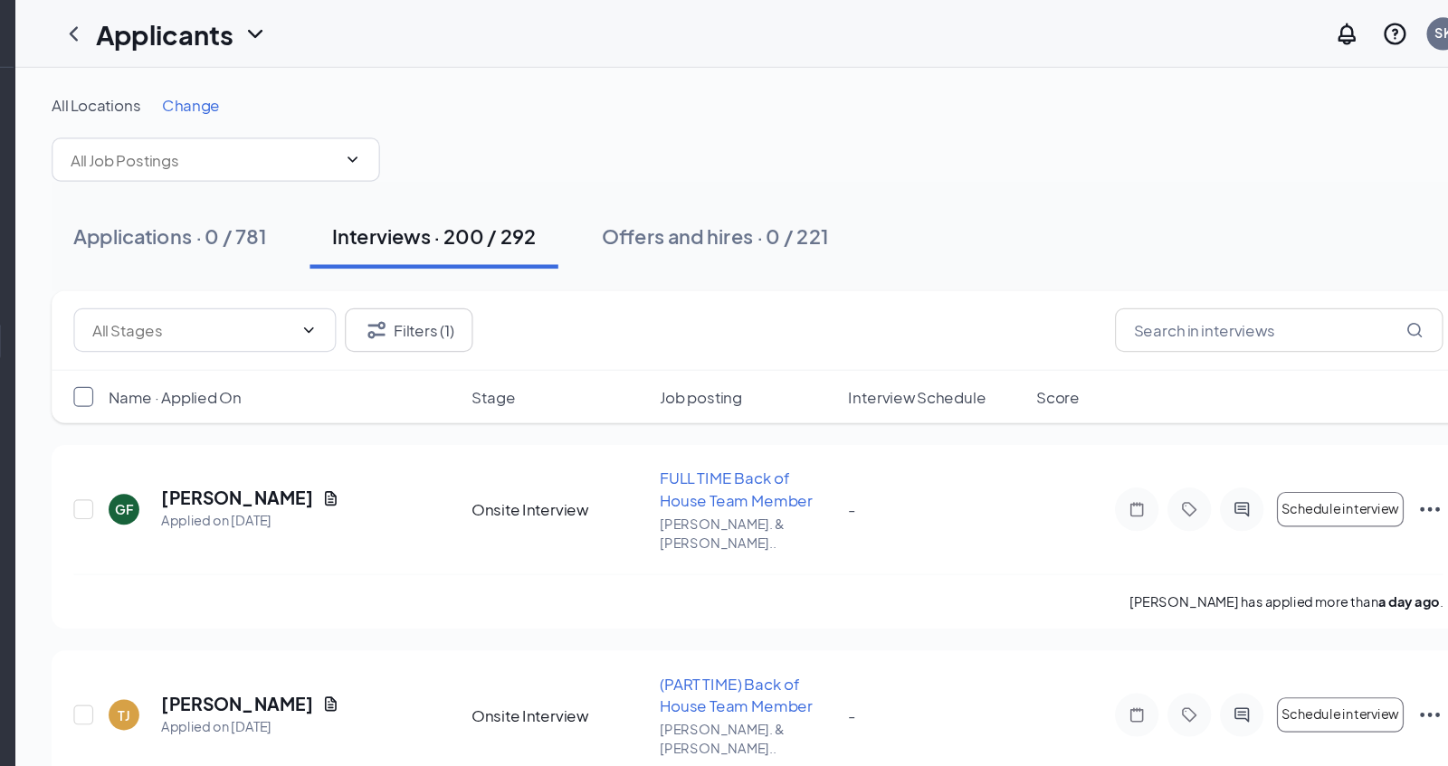
checkbox input "true"
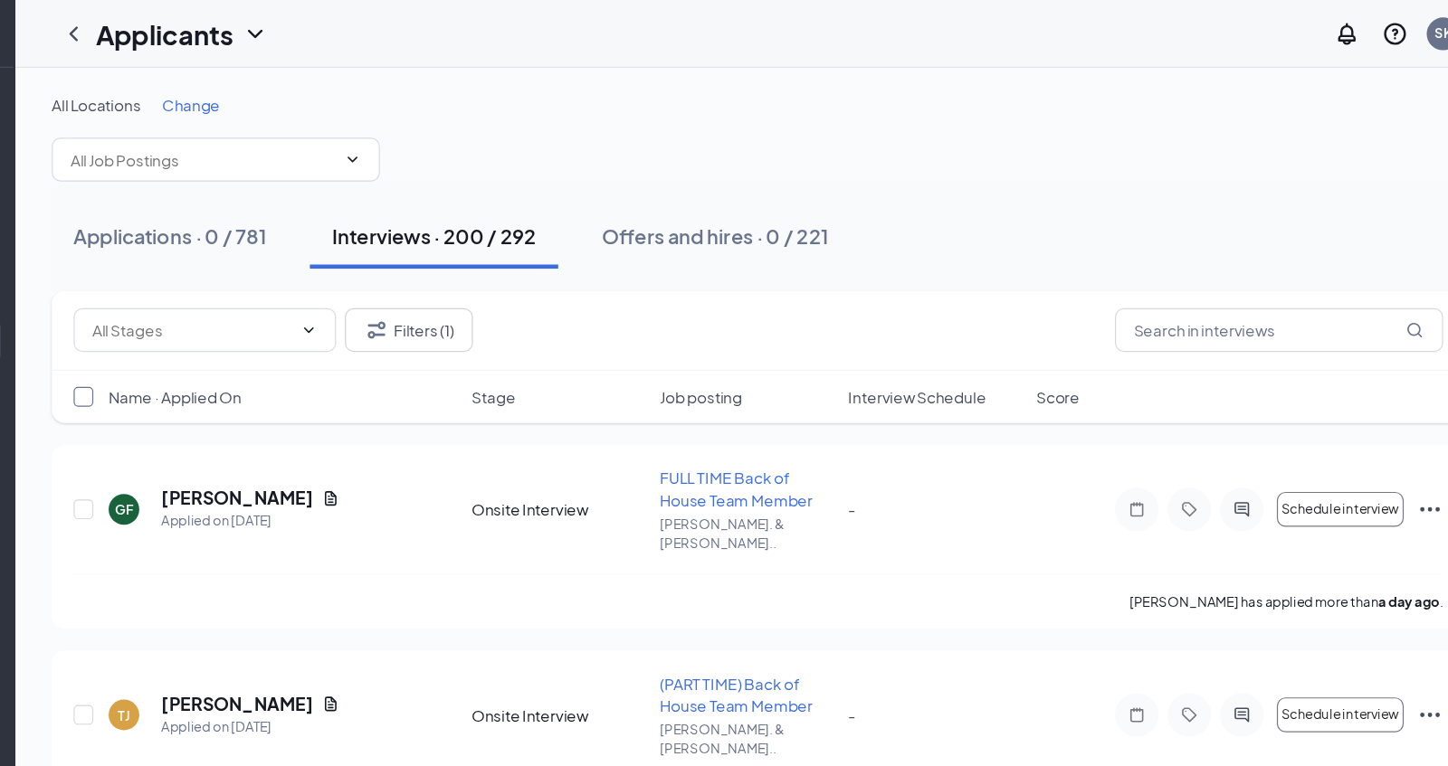
checkbox input "true"
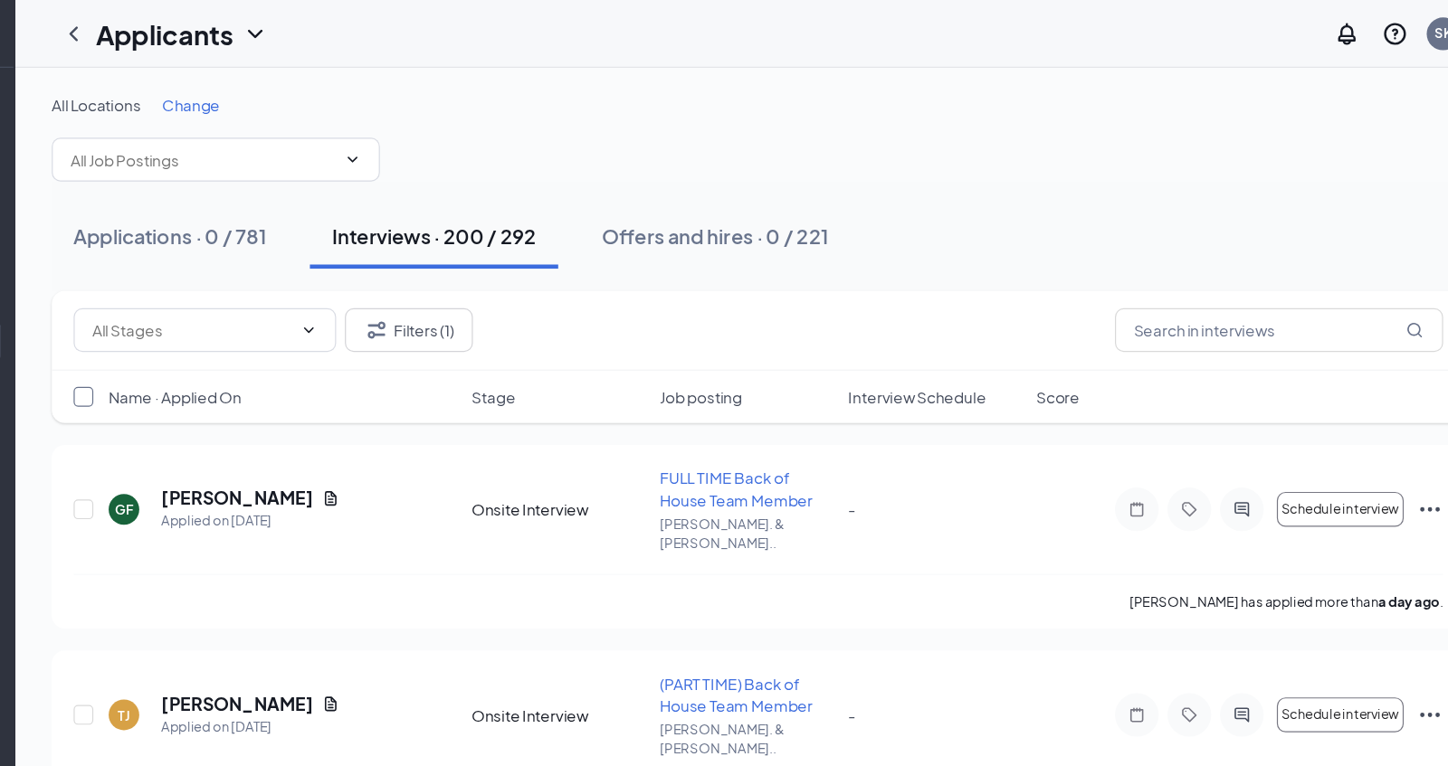
checkbox input "true"
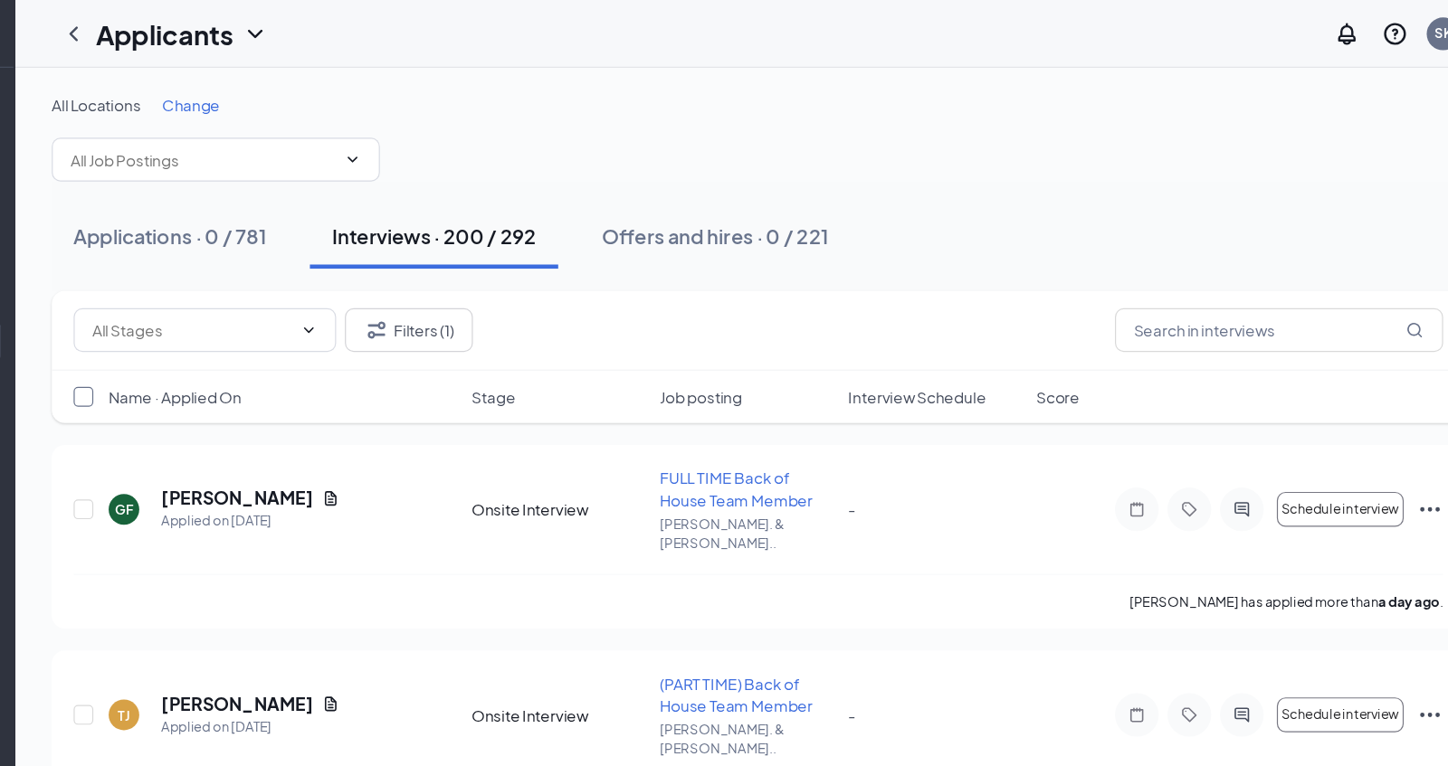
checkbox input "true"
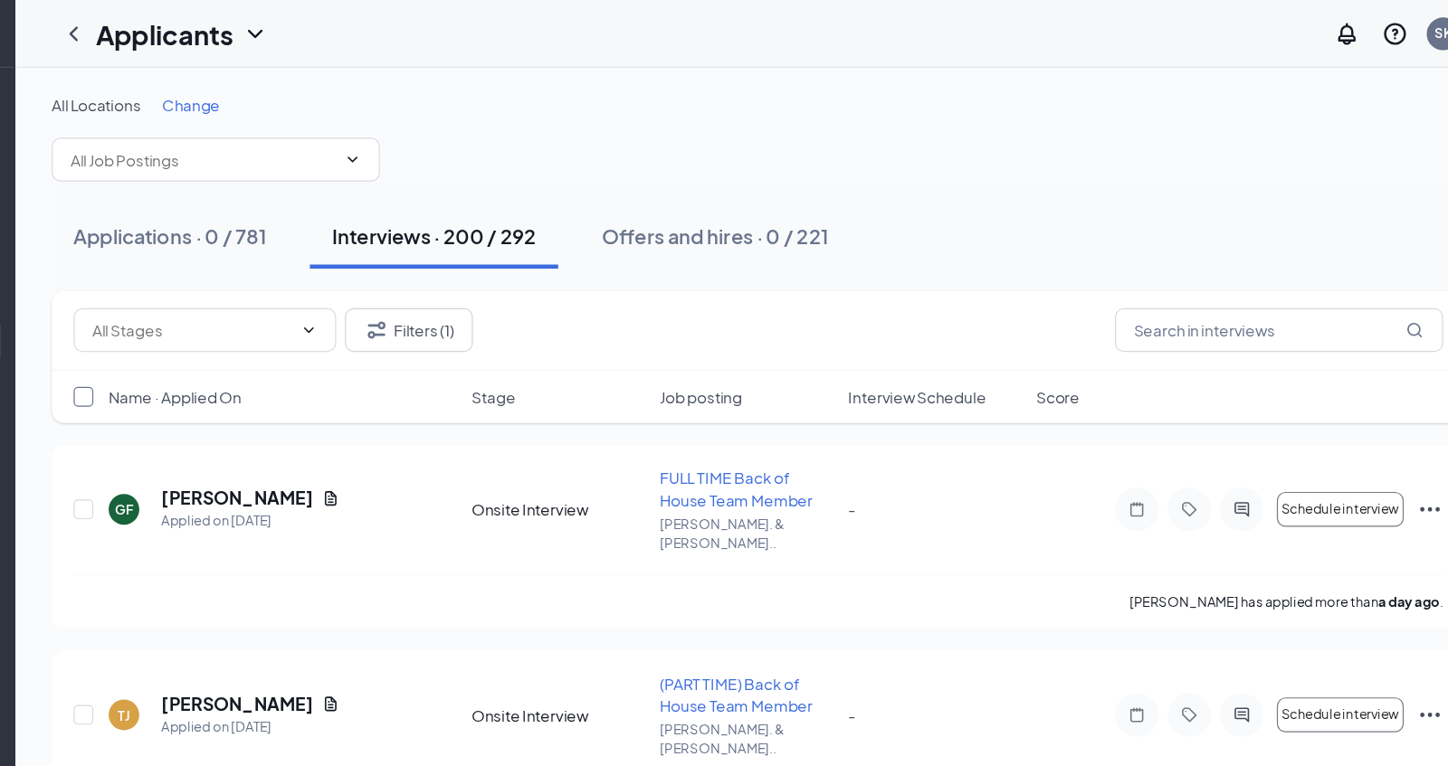
checkbox input "true"
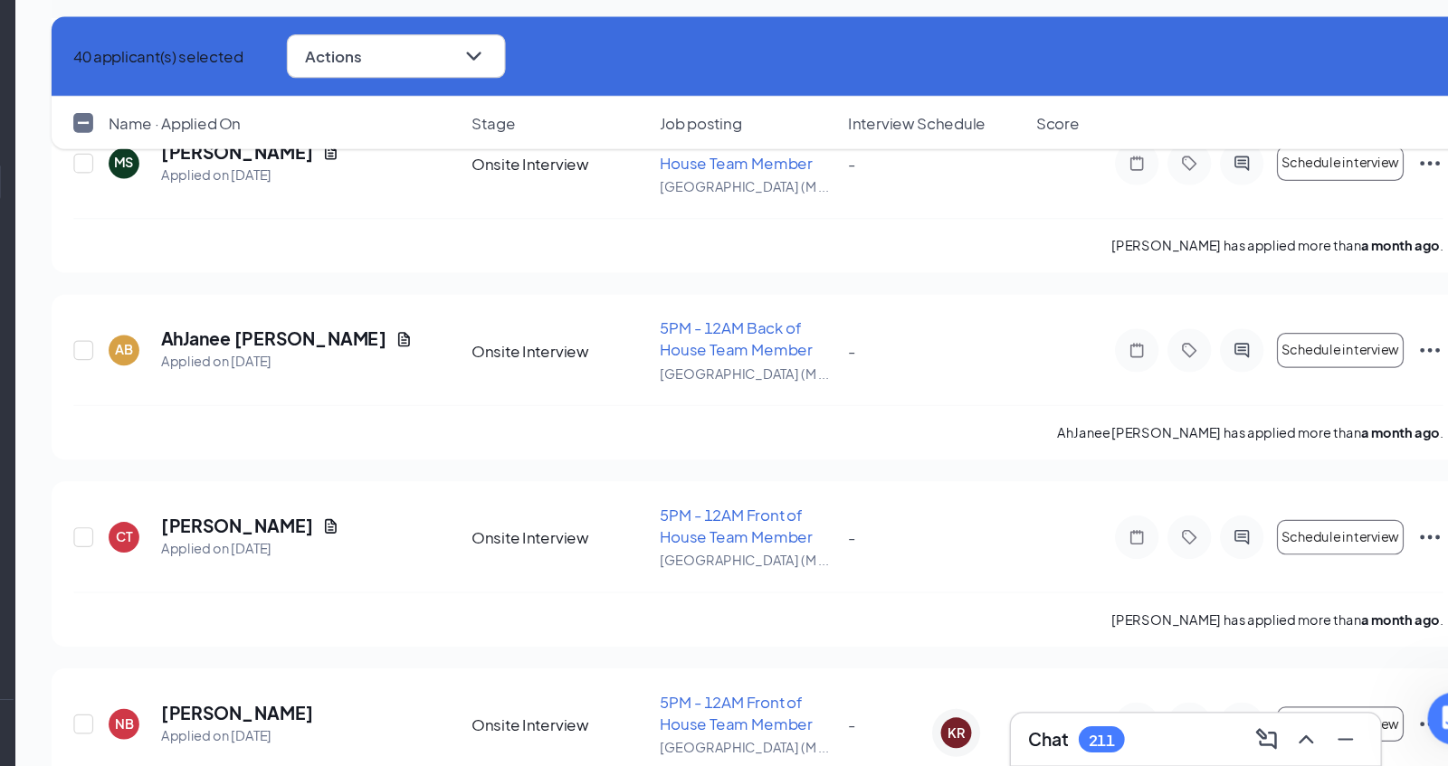
scroll to position [30477, 0]
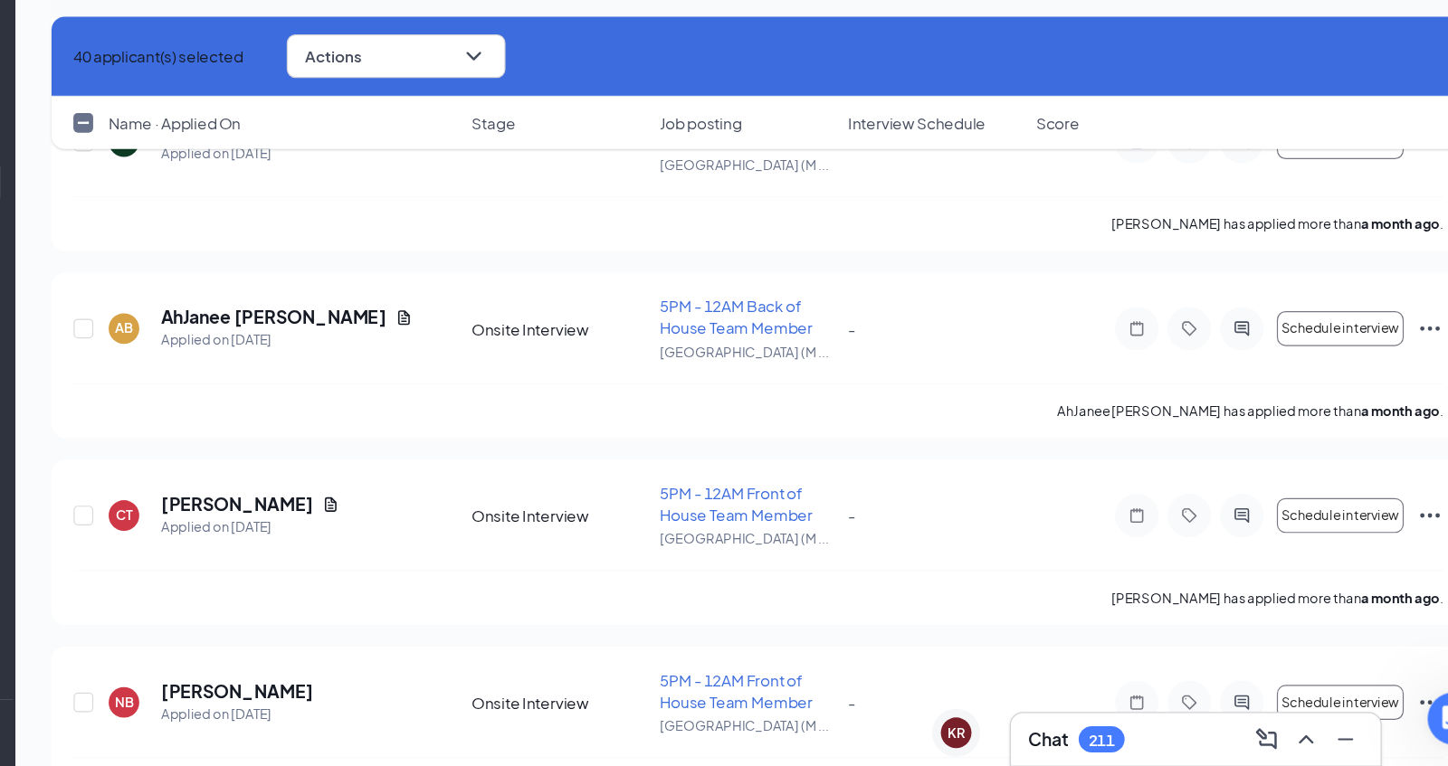
click at [277, 239] on input "checkbox" at bounding box center [274, 233] width 16 height 16
checkbox input "true"
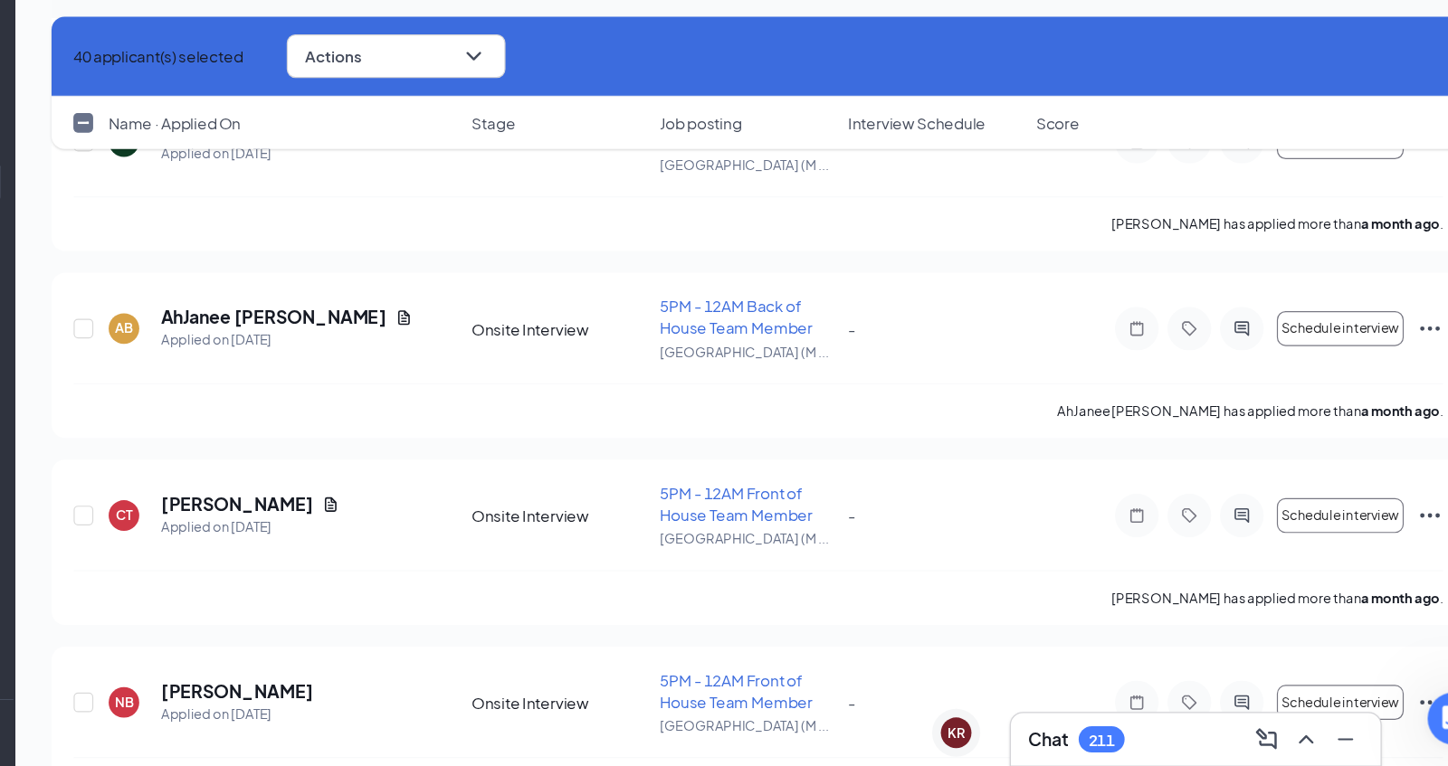
checkbox input "true"
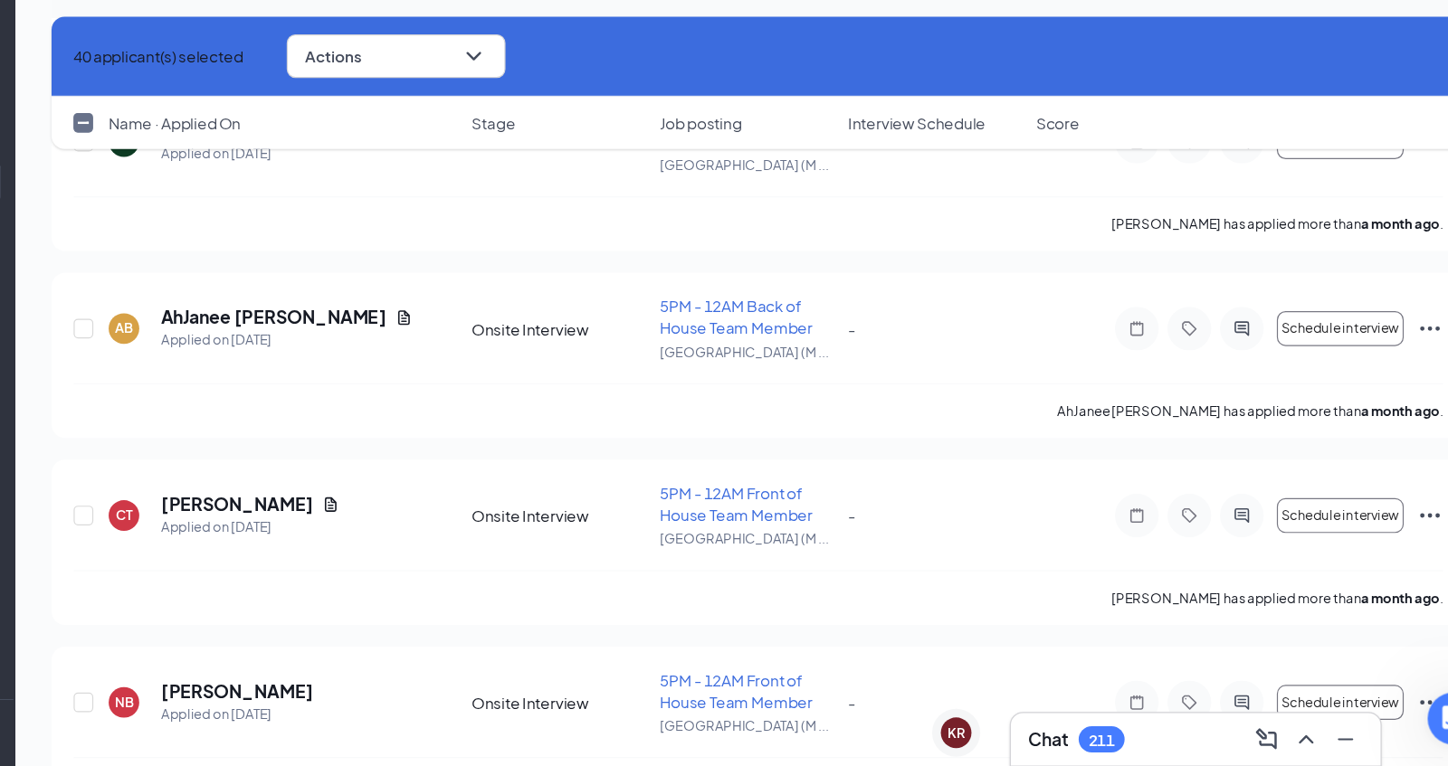
checkbox input "true"
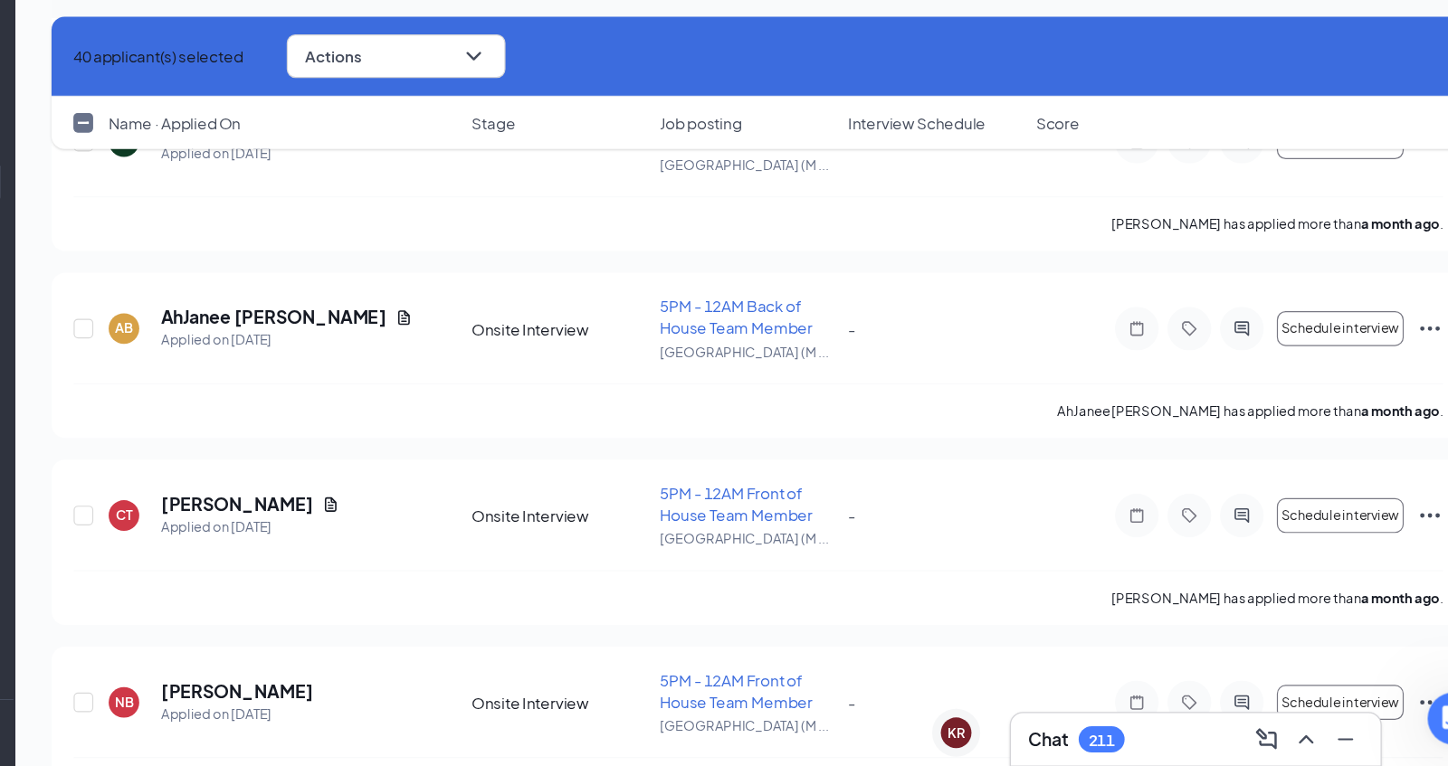
checkbox input "true"
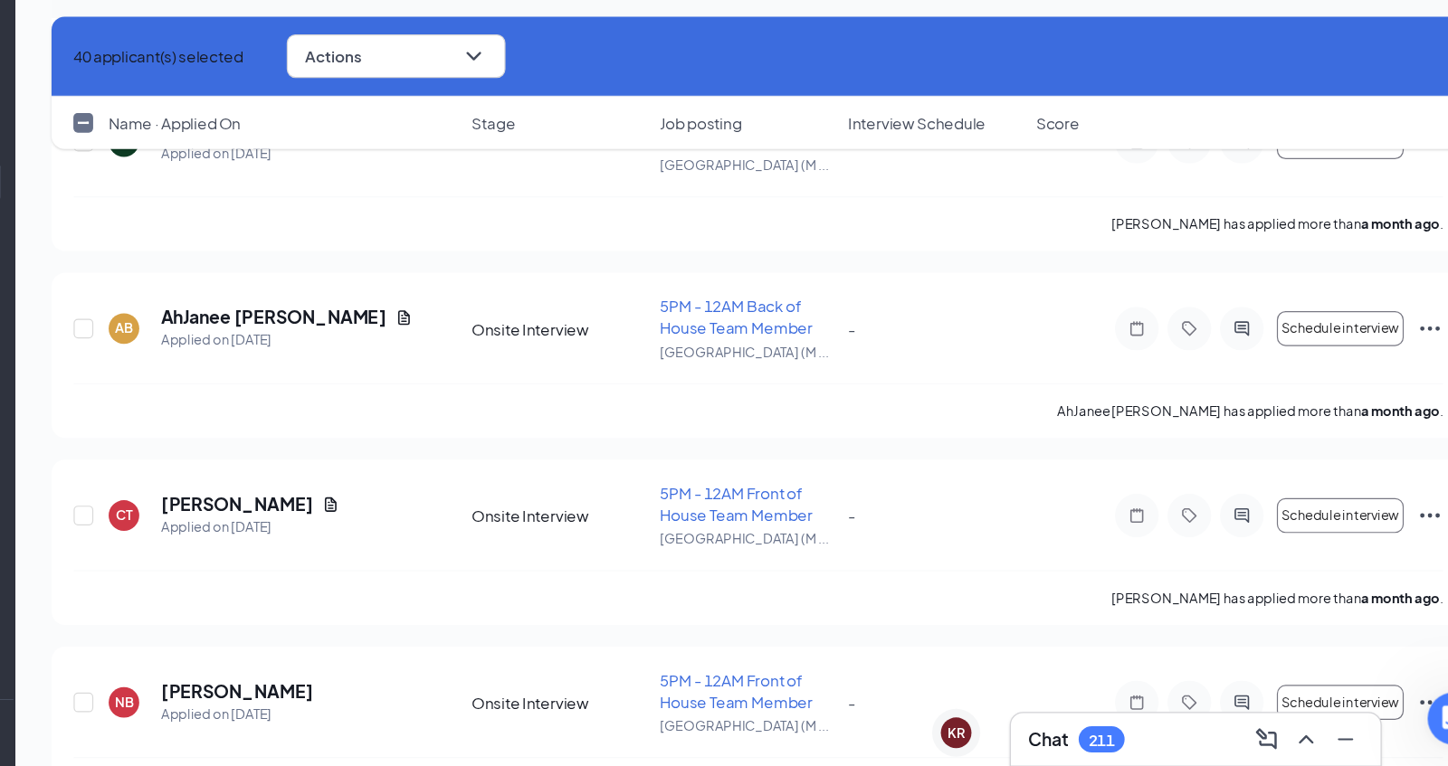
checkbox input "true"
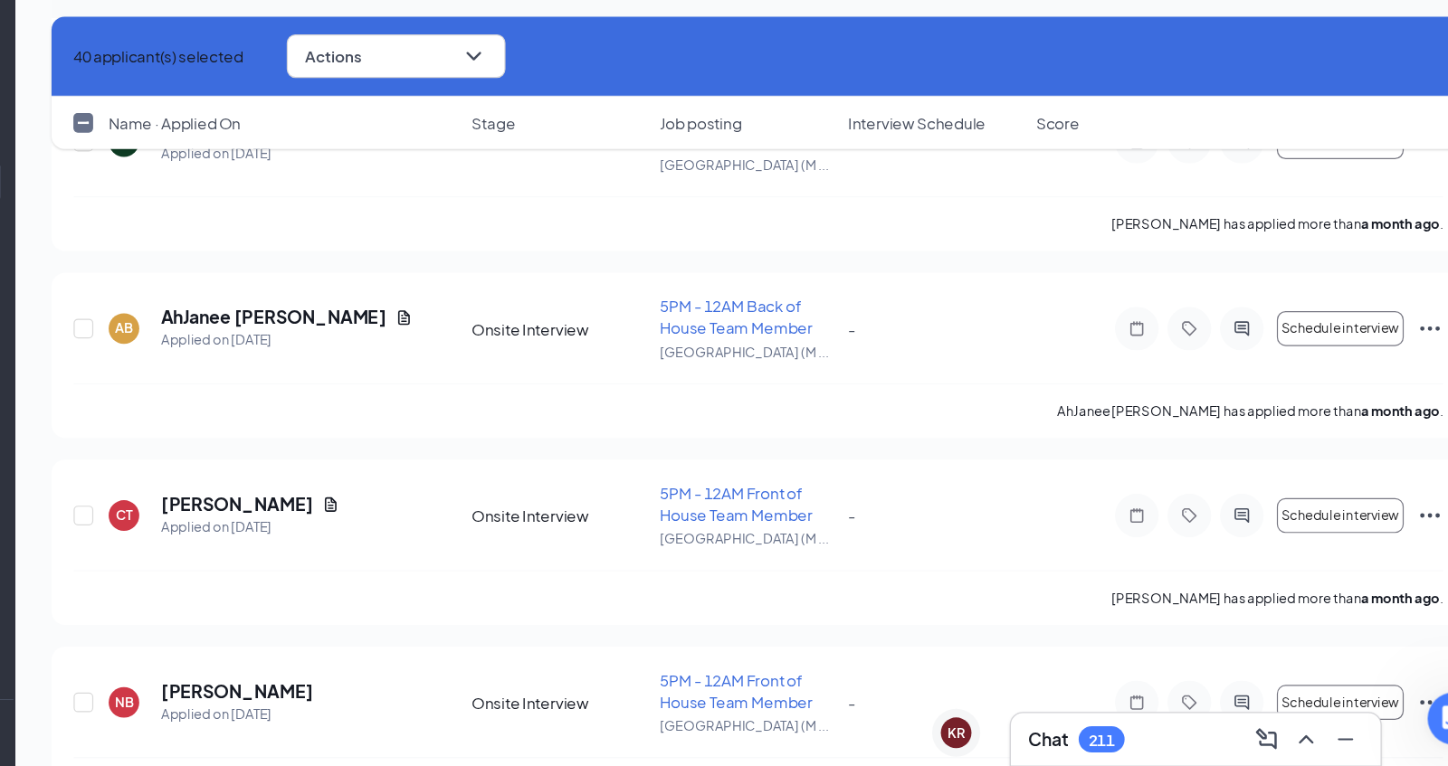
checkbox input "true"
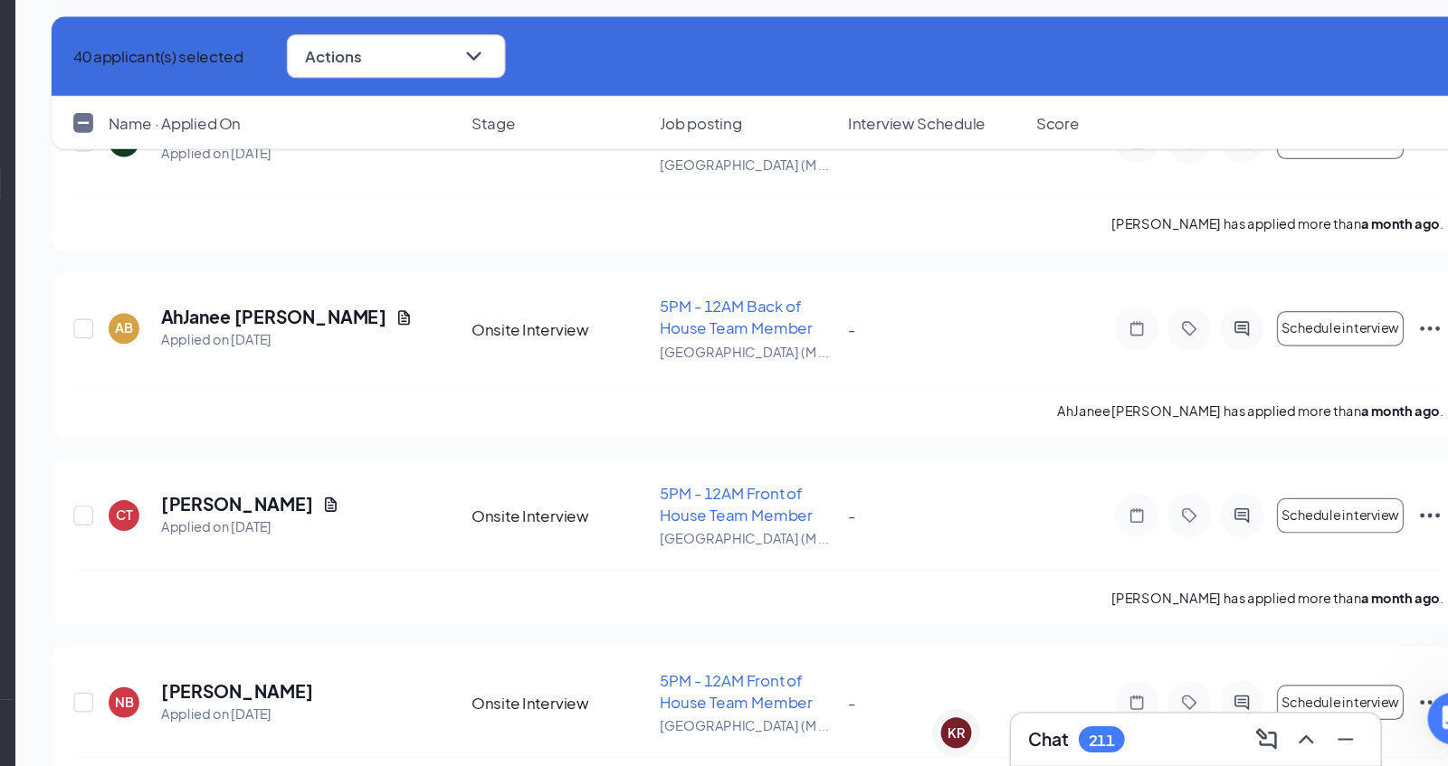
checkbox input "true"
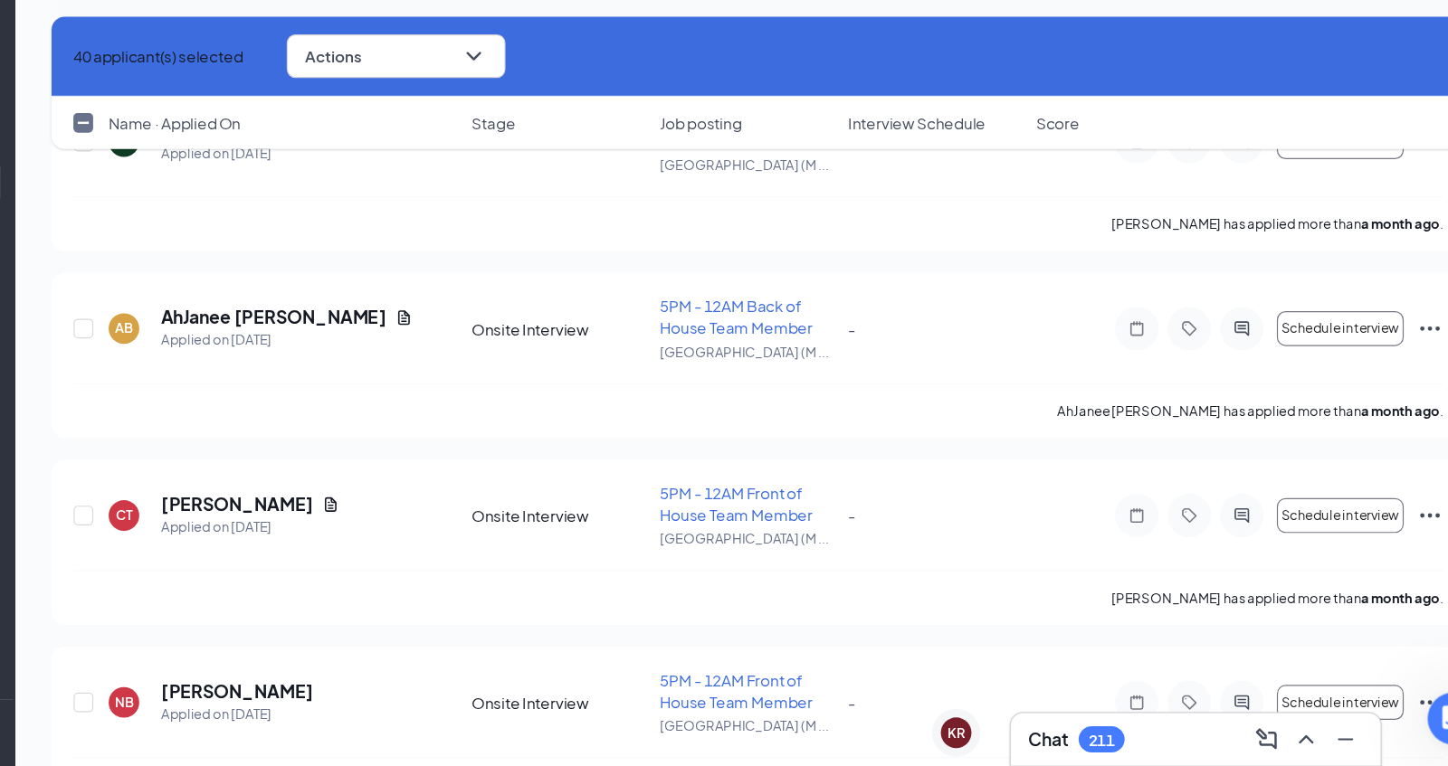
checkbox input "true"
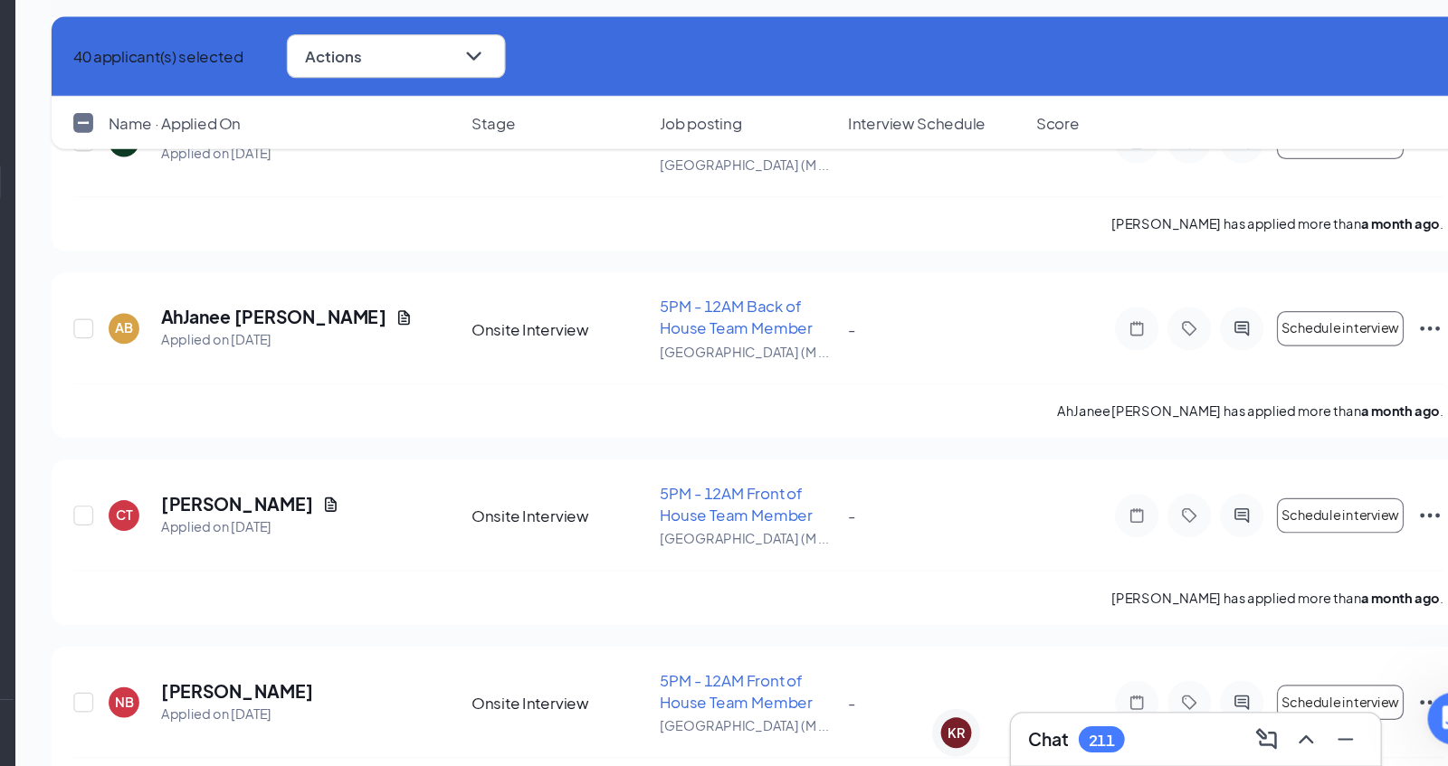
checkbox input "true"
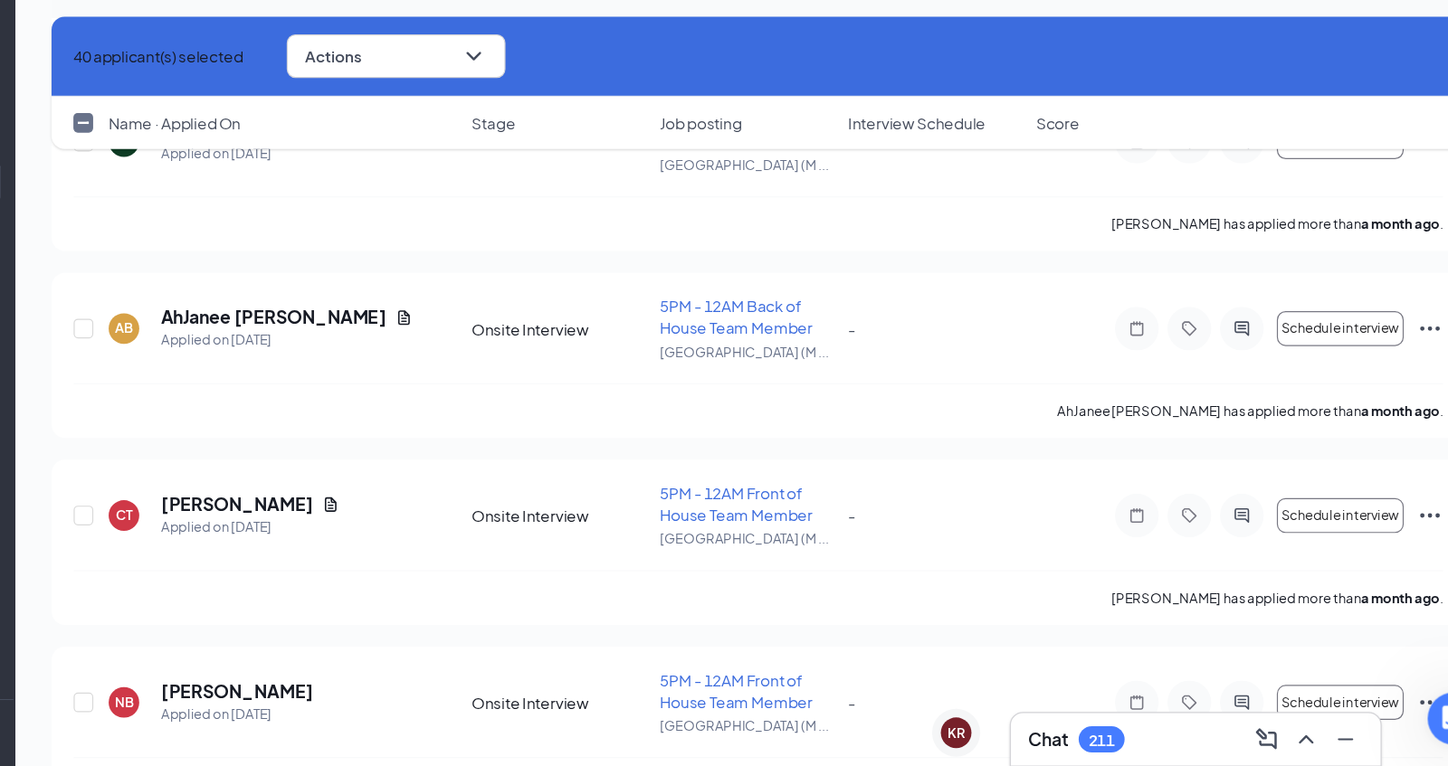
checkbox input "true"
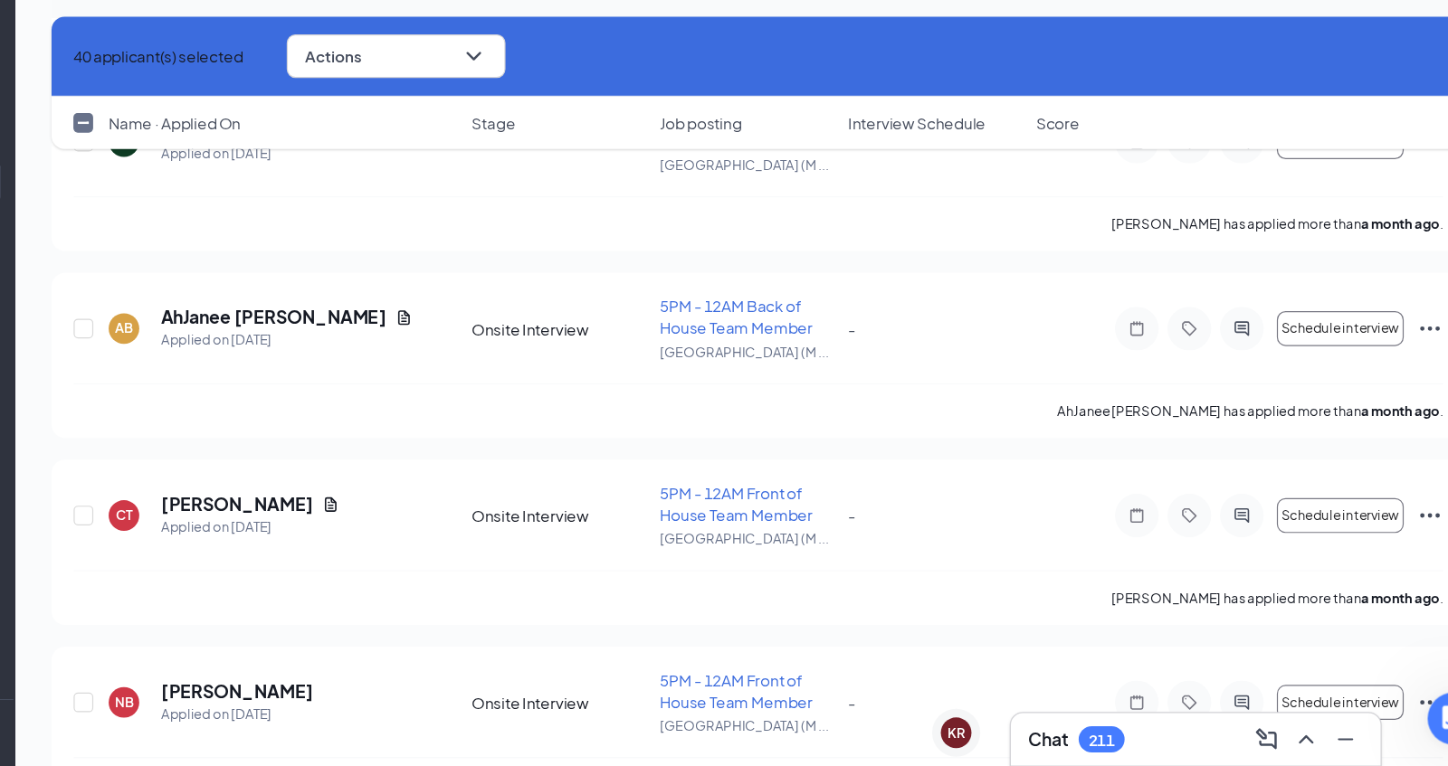
checkbox input "true"
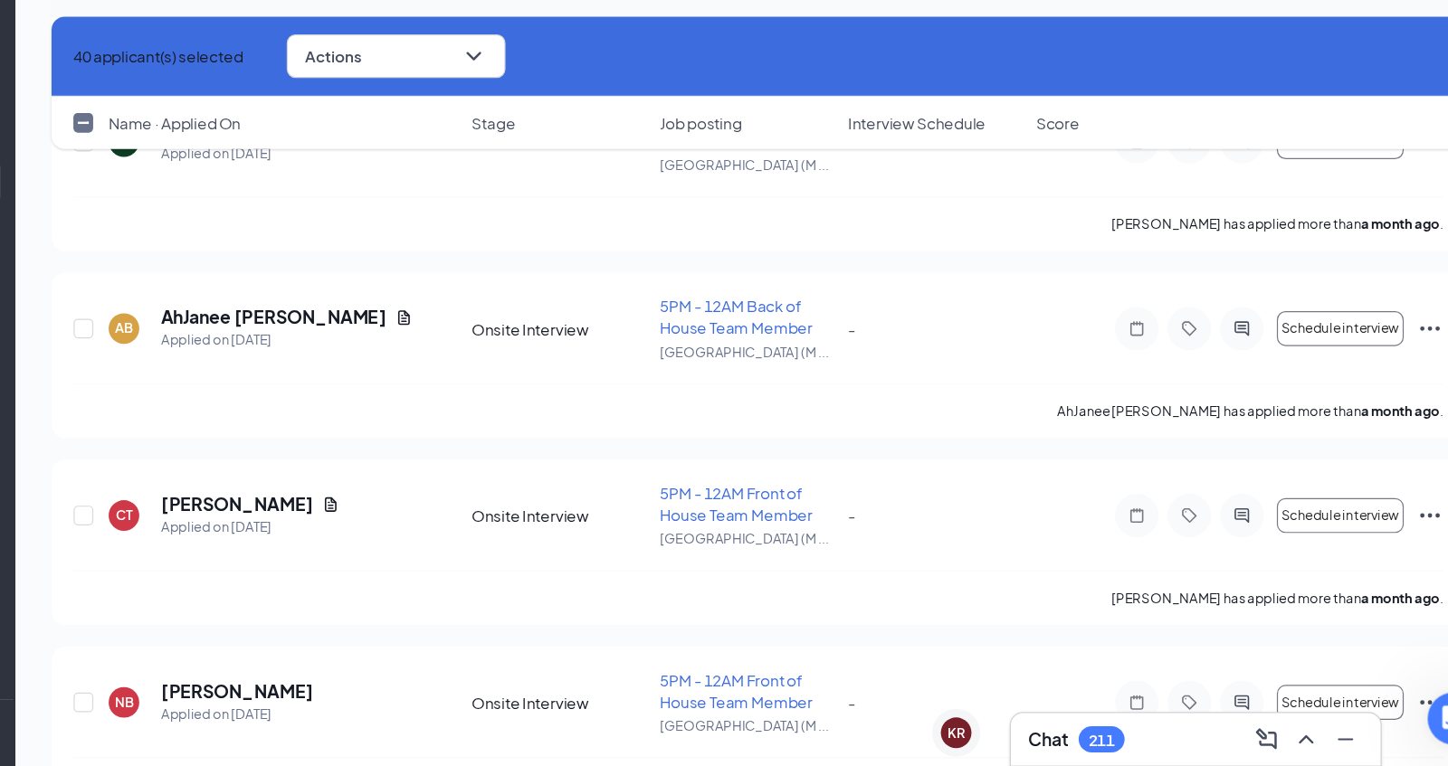
checkbox input "true"
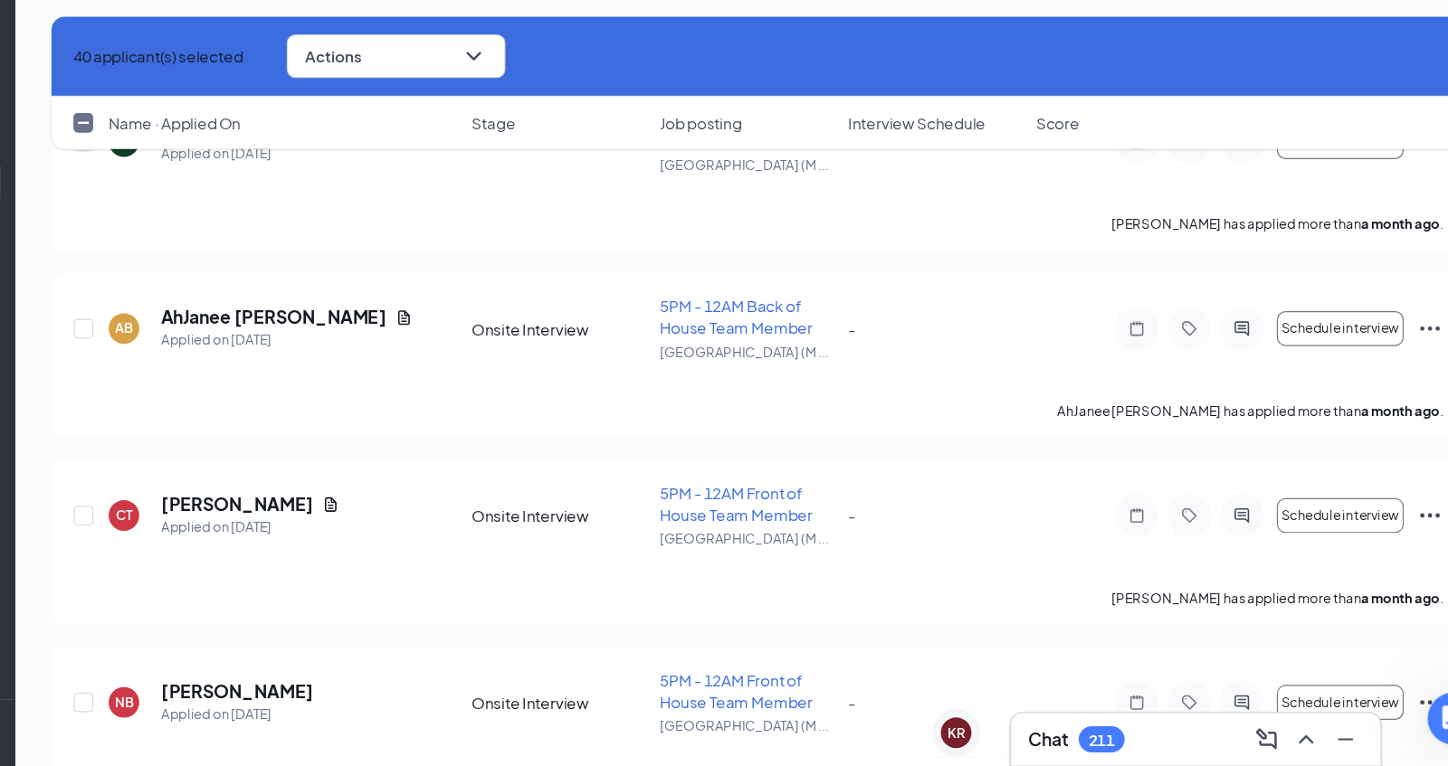
checkbox input "true"
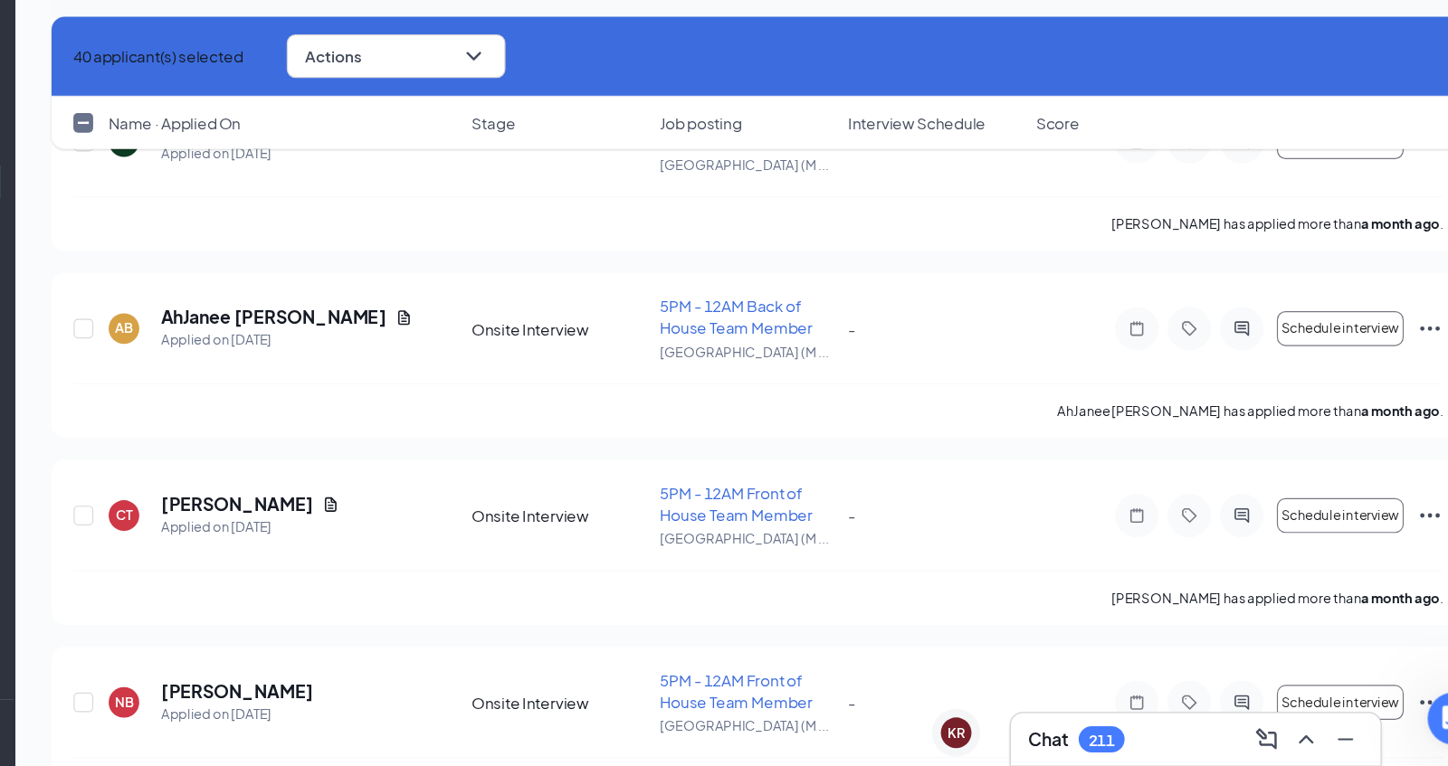
checkbox input "true"
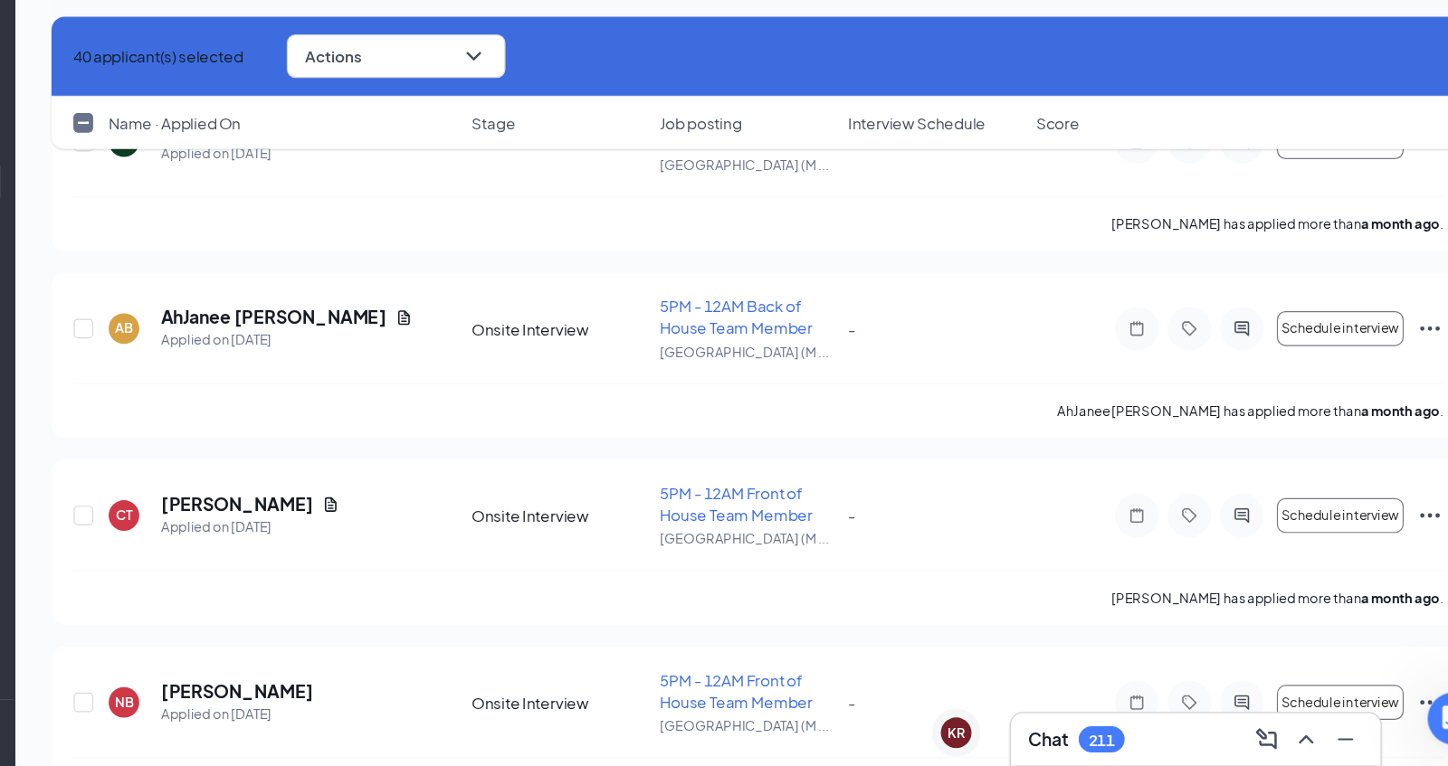
checkbox input "true"
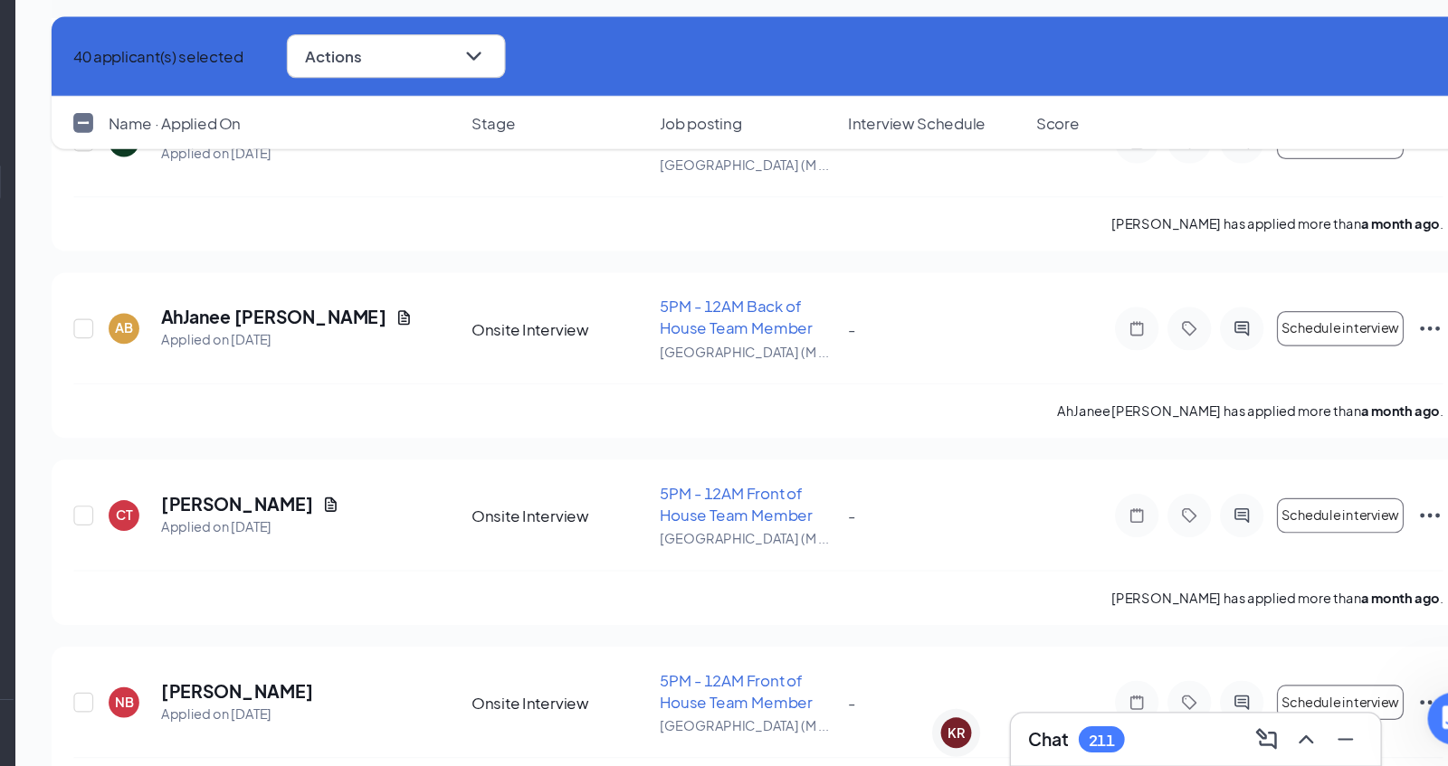
checkbox input "true"
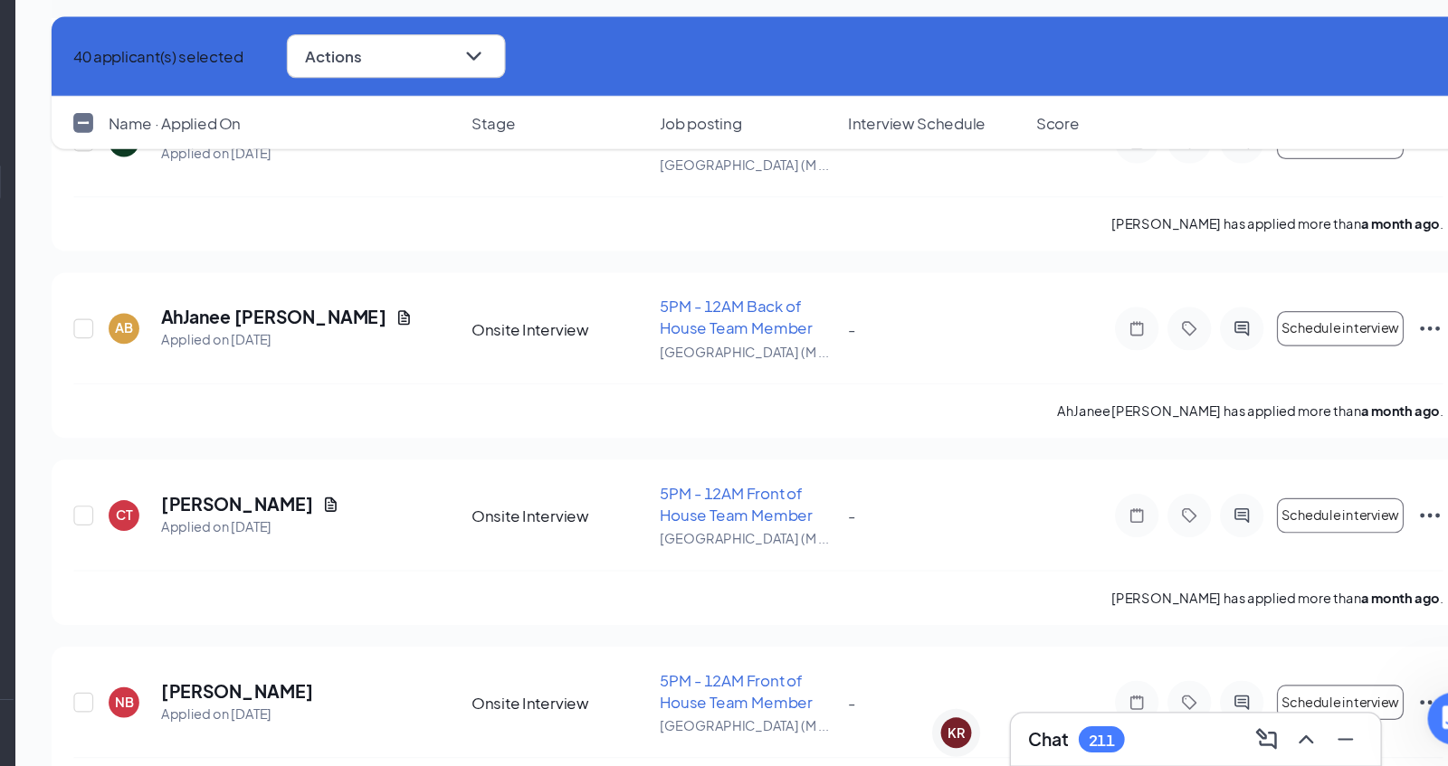
checkbox input "true"
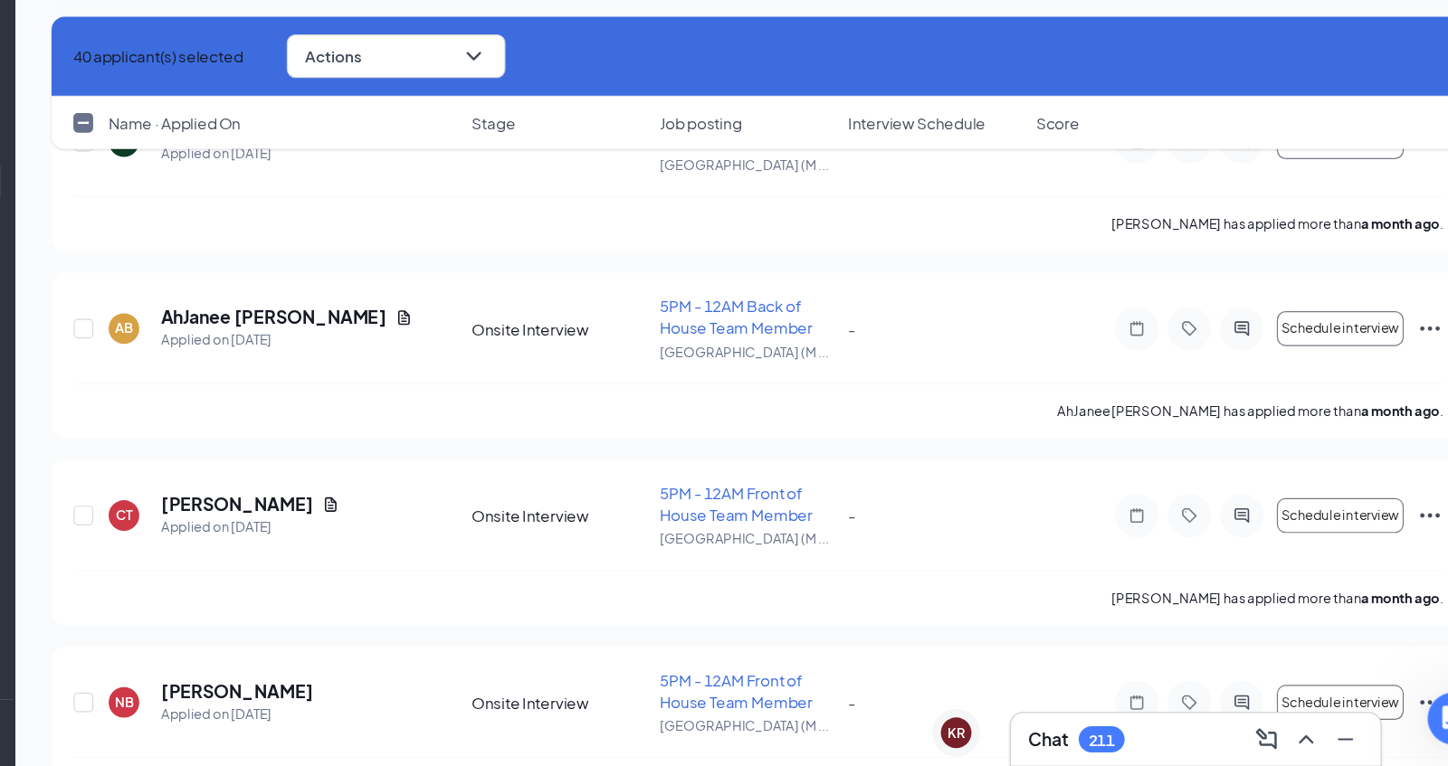
checkbox input "true"
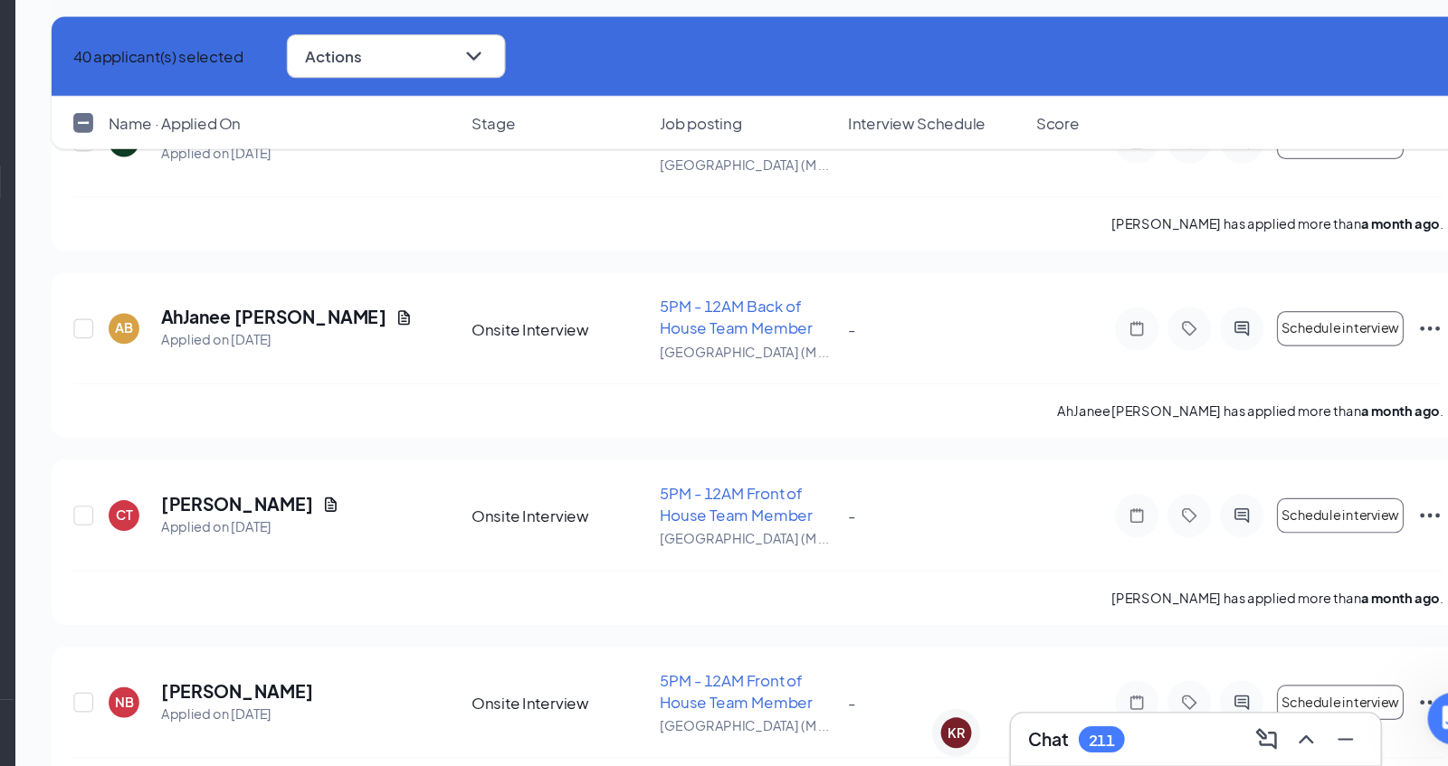
checkbox input "true"
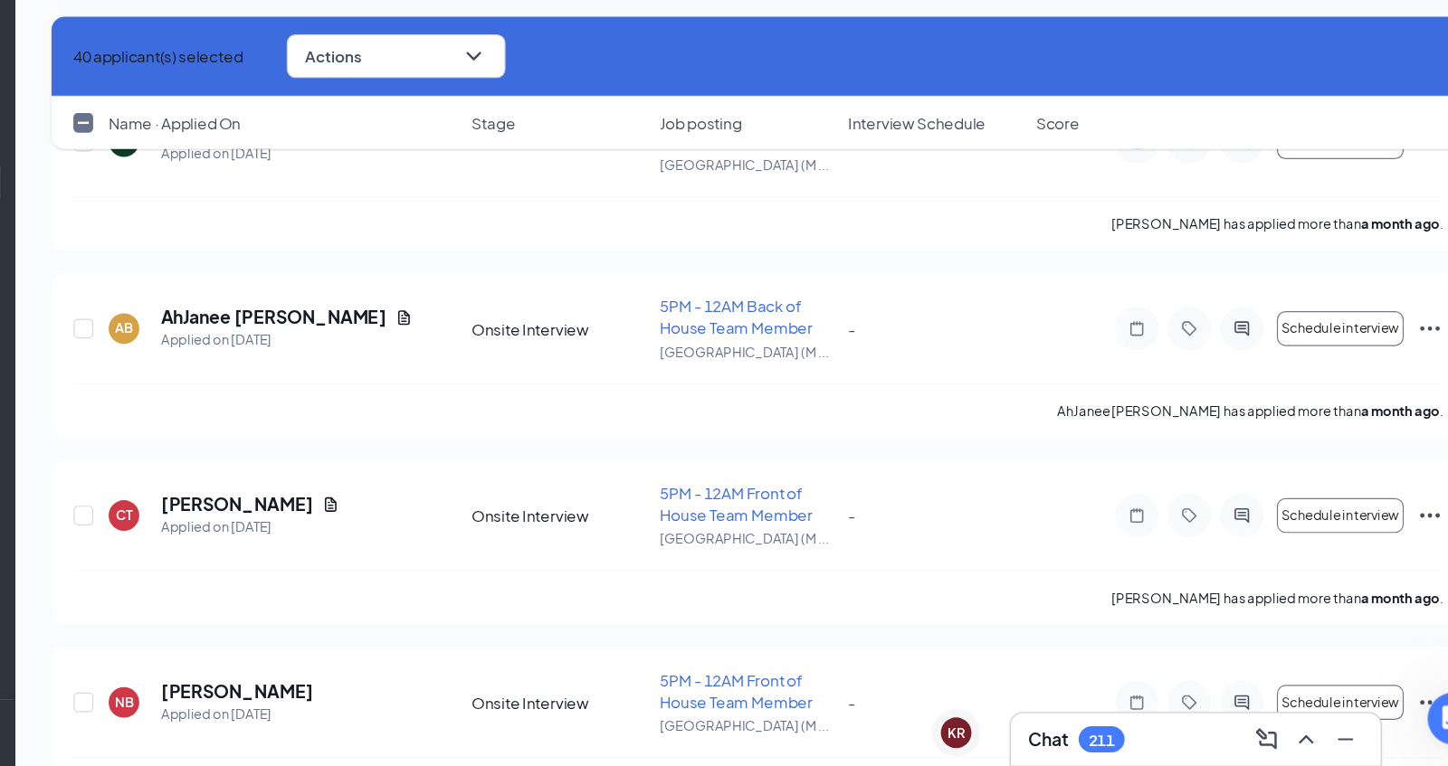
checkbox input "true"
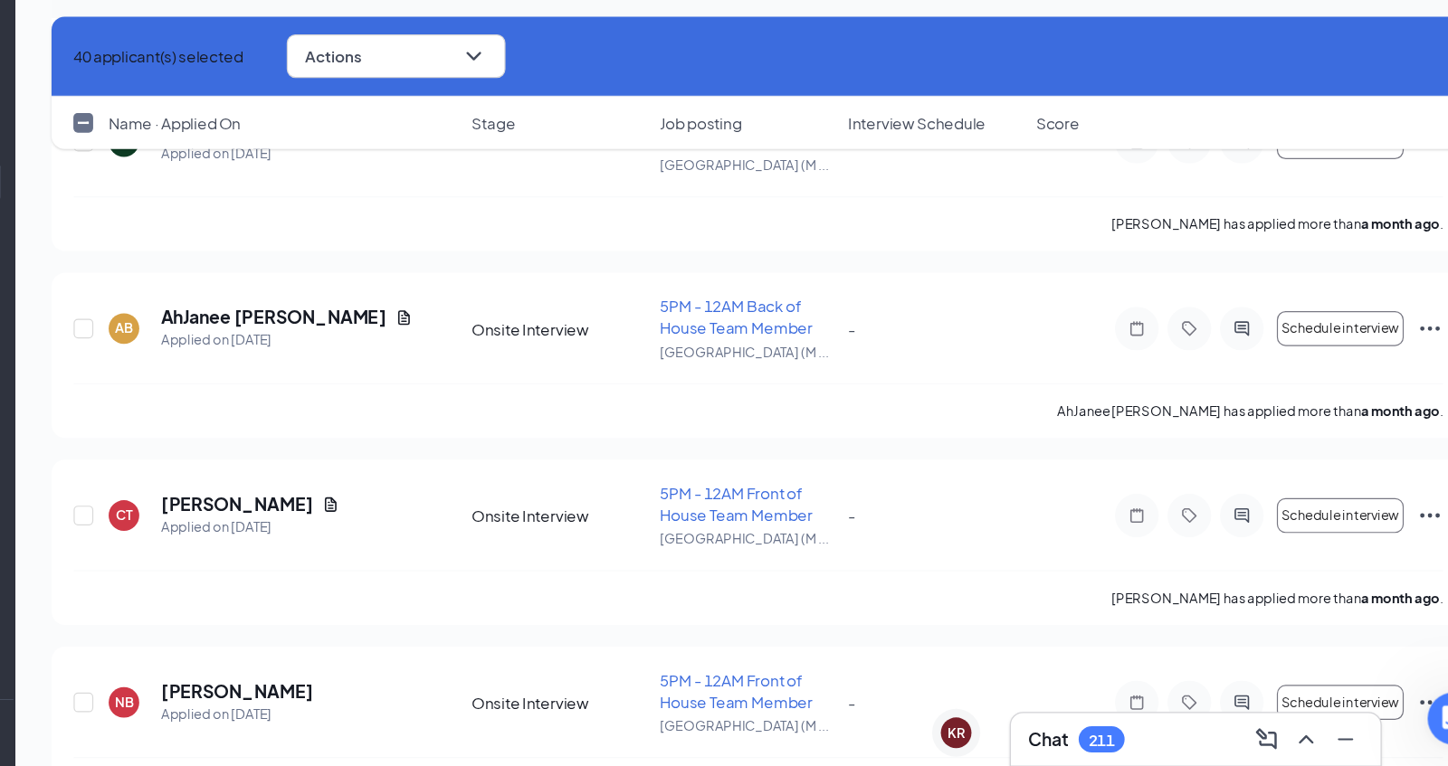
checkbox input "true"
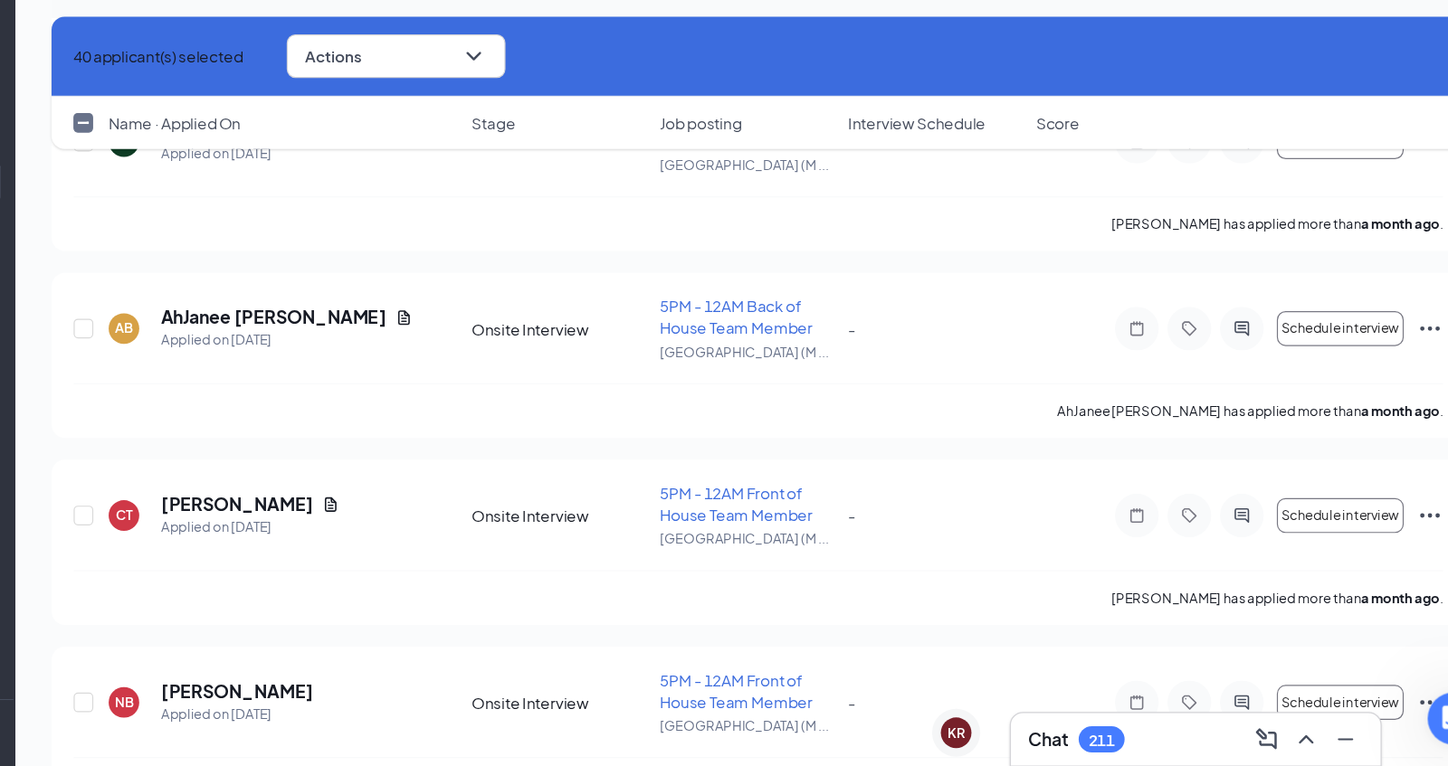
checkbox input "true"
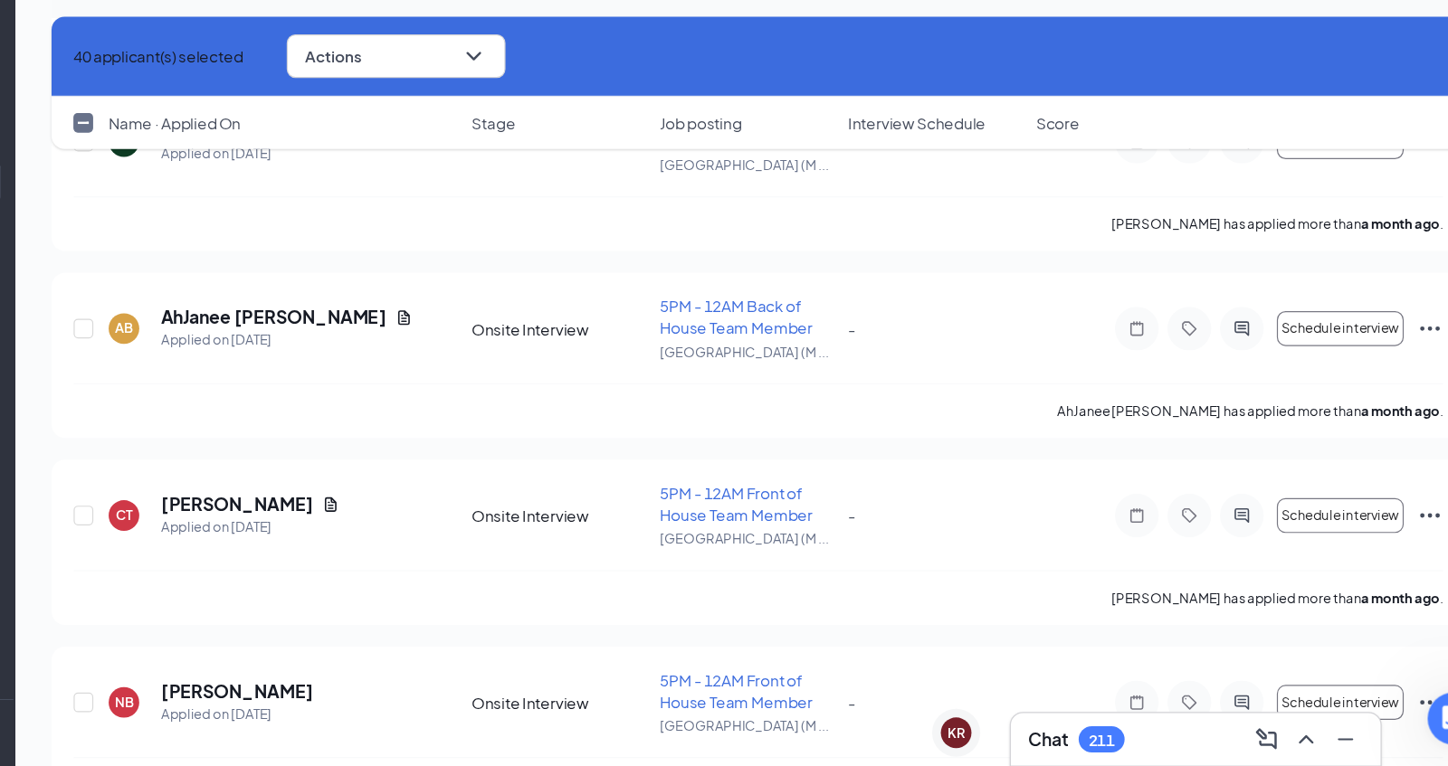
checkbox input "true"
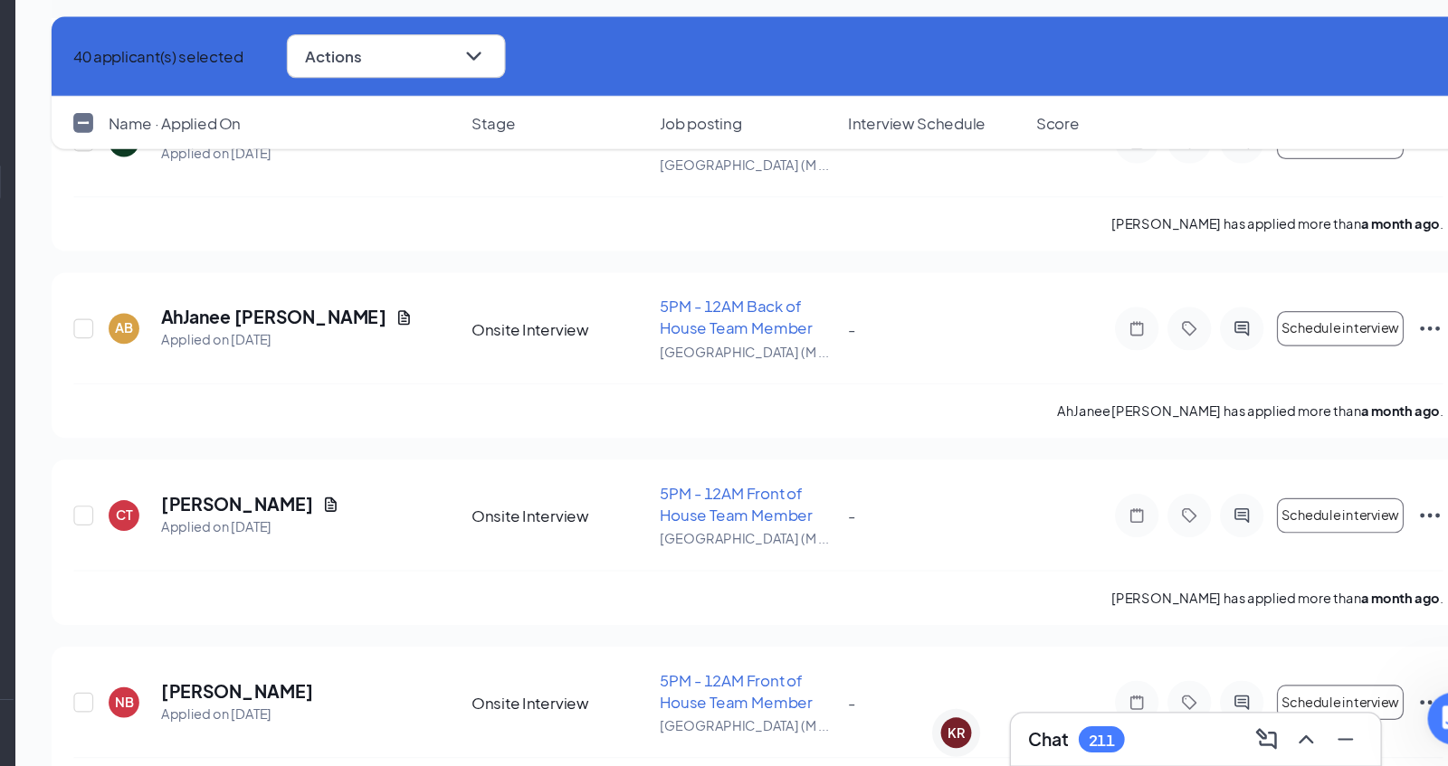
checkbox input "true"
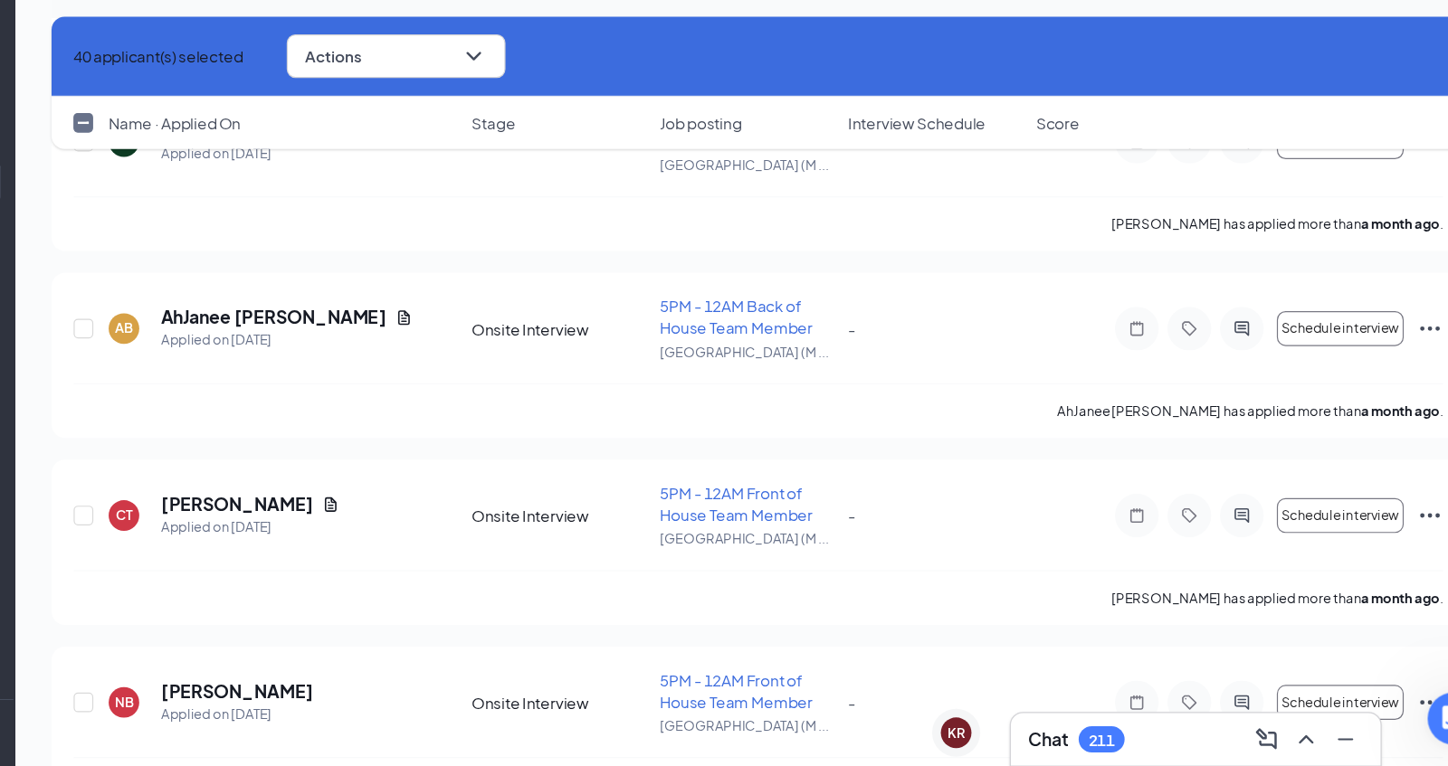
checkbox input "true"
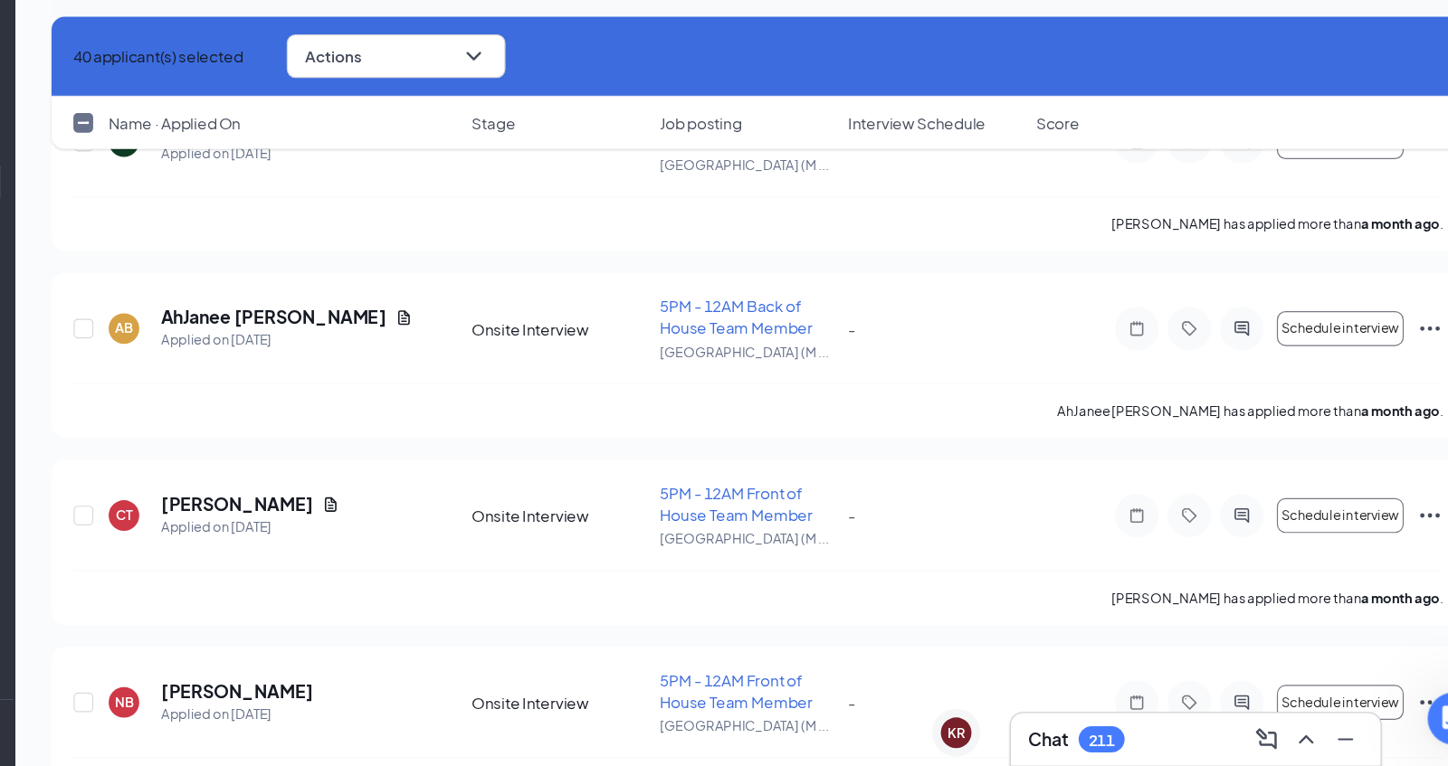
checkbox input "true"
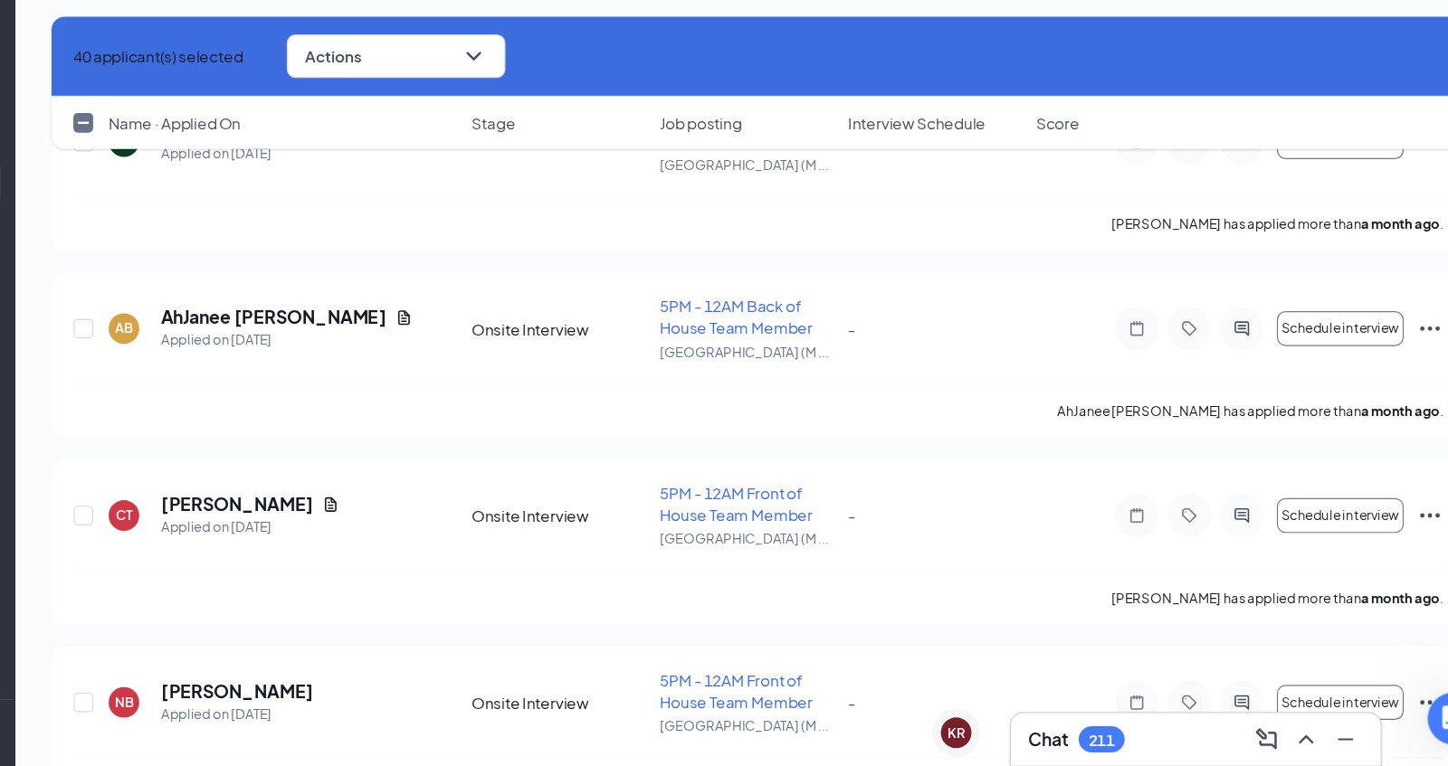
checkbox input "true"
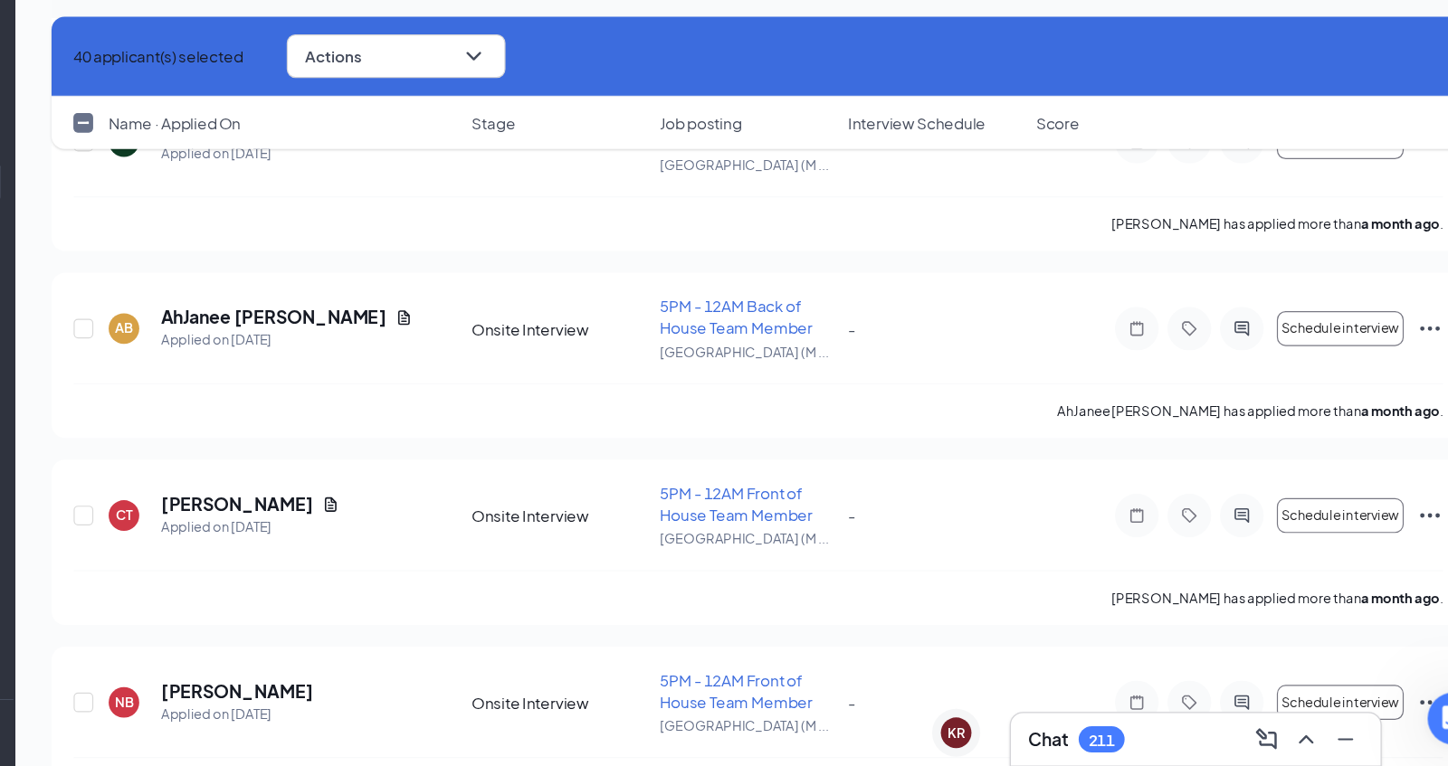
checkbox input "true"
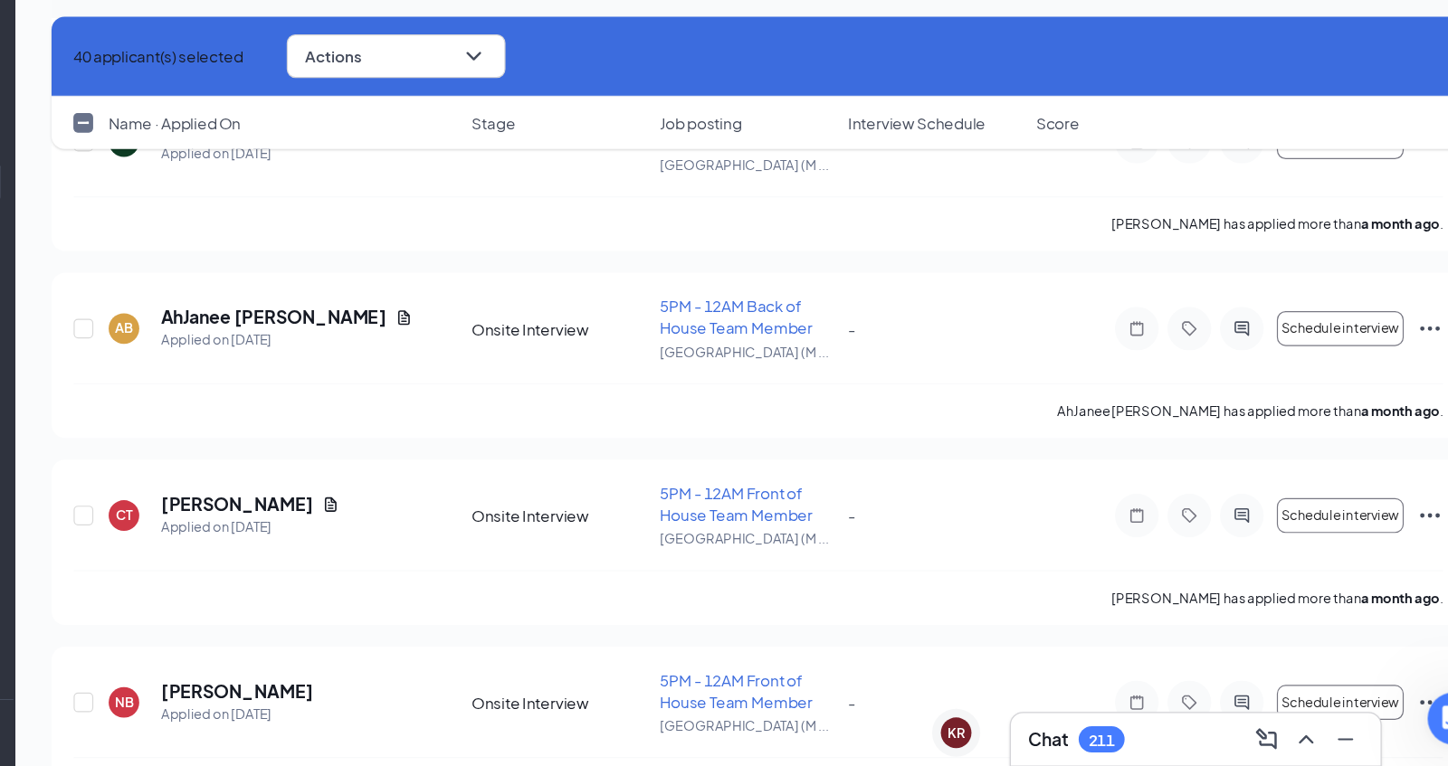
checkbox input "true"
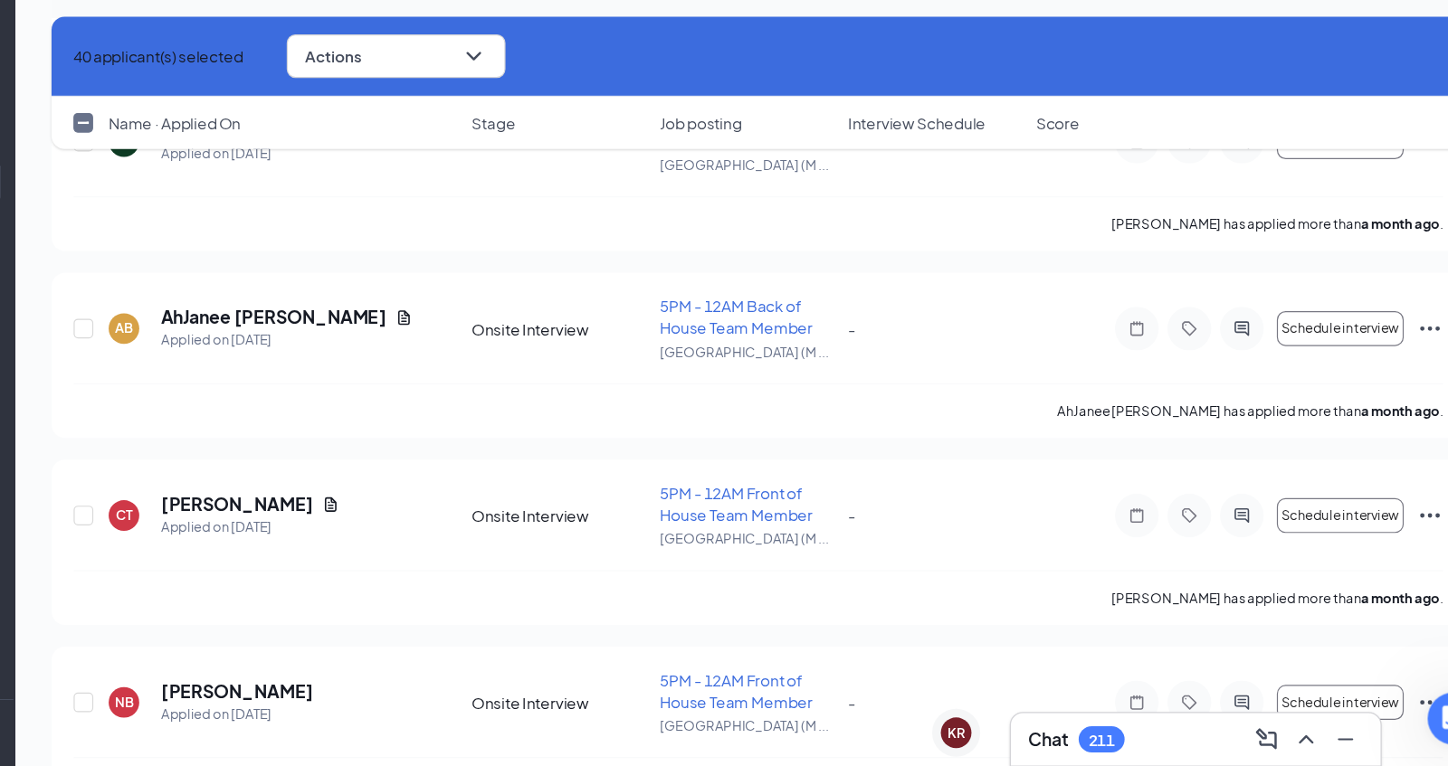
checkbox input "true"
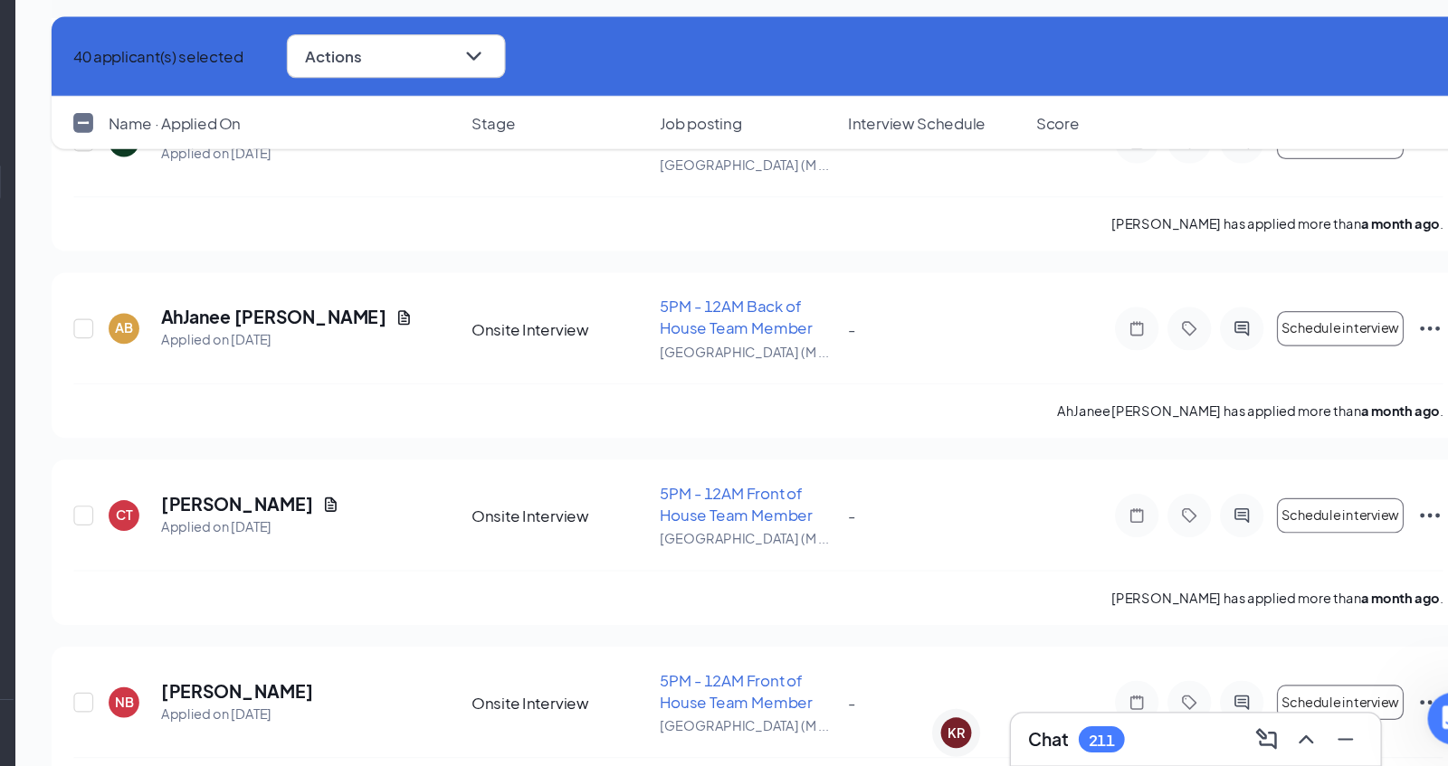
checkbox input "true"
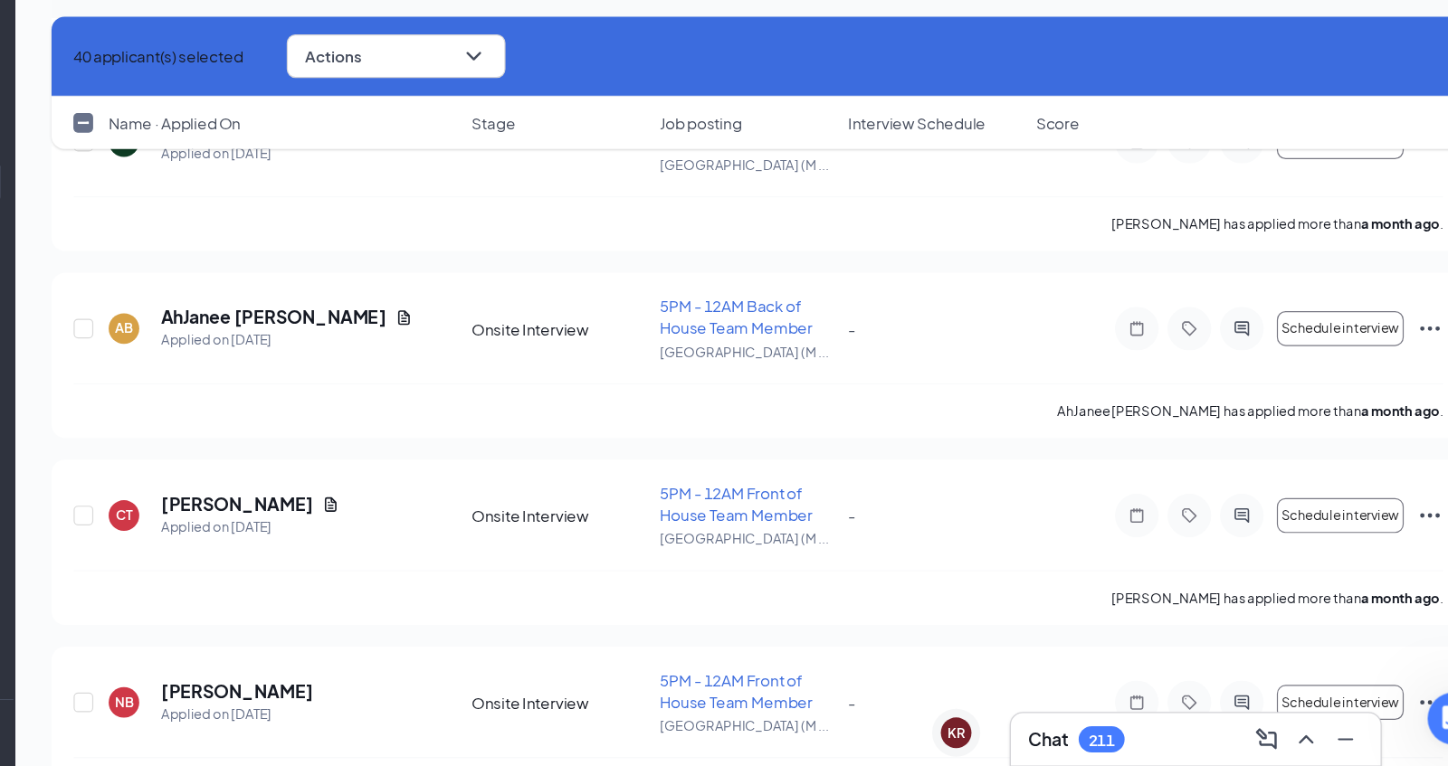
checkbox input "true"
click at [277, 239] on input "checkbox" at bounding box center [274, 233] width 16 height 16
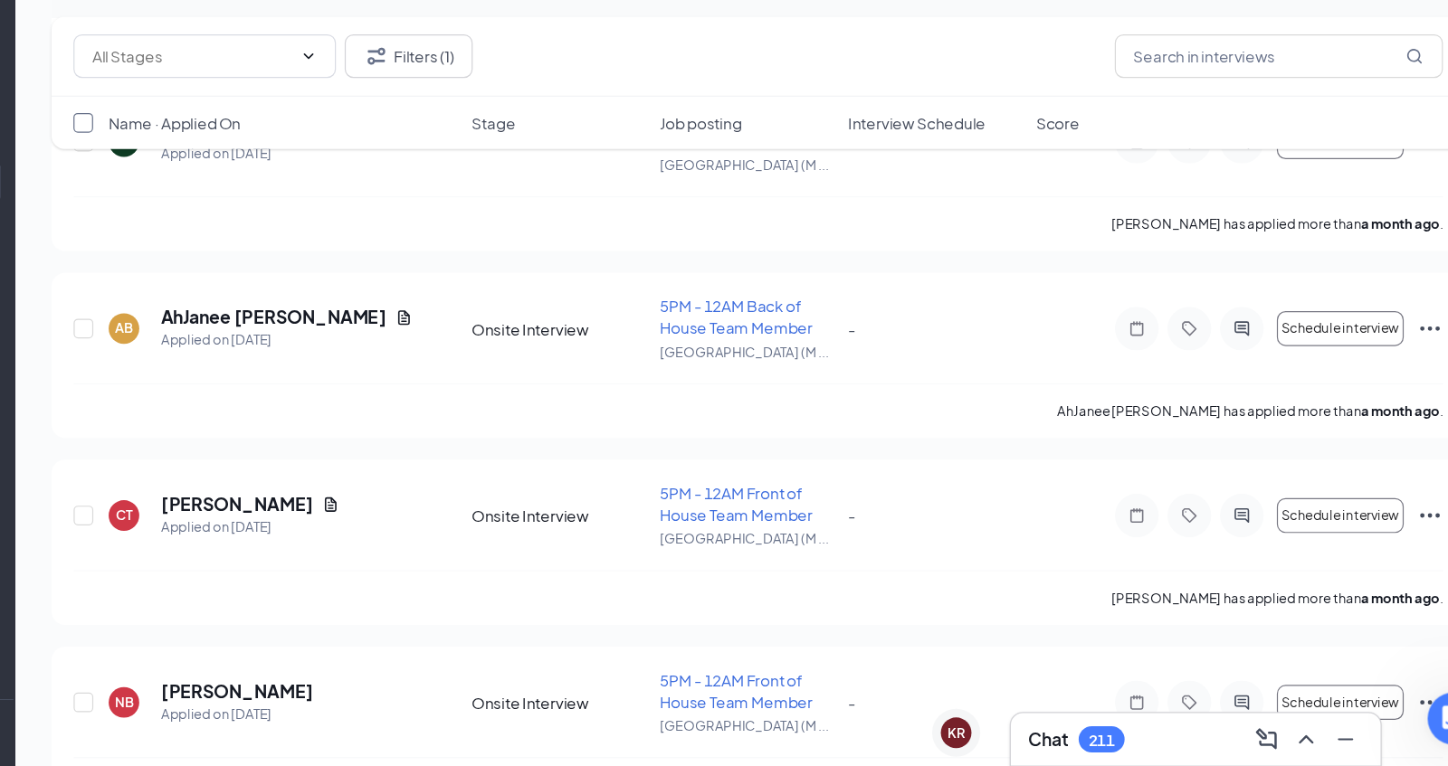
click at [277, 239] on input "checkbox" at bounding box center [274, 233] width 16 height 16
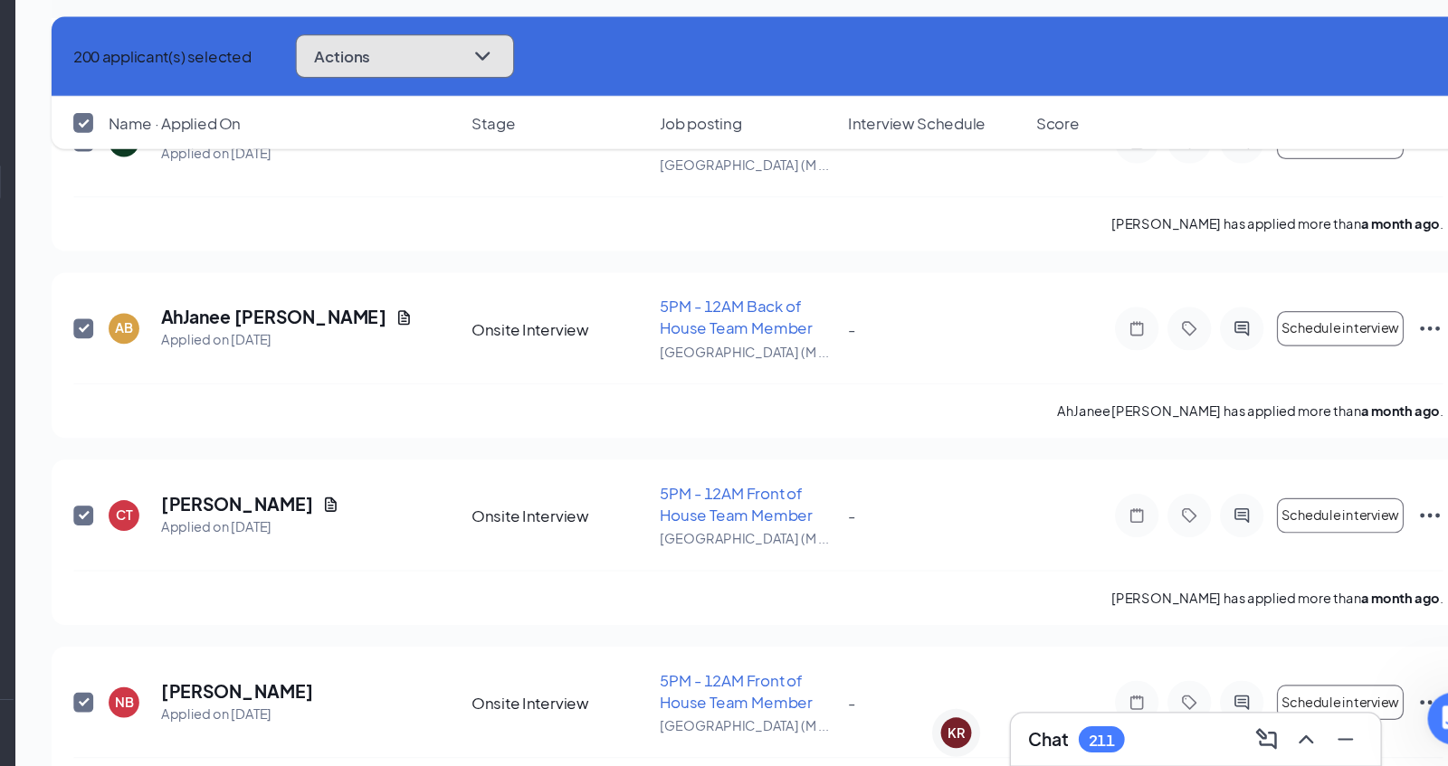
click at [610, 175] on icon "ChevronDown" at bounding box center [604, 178] width 12 height 7
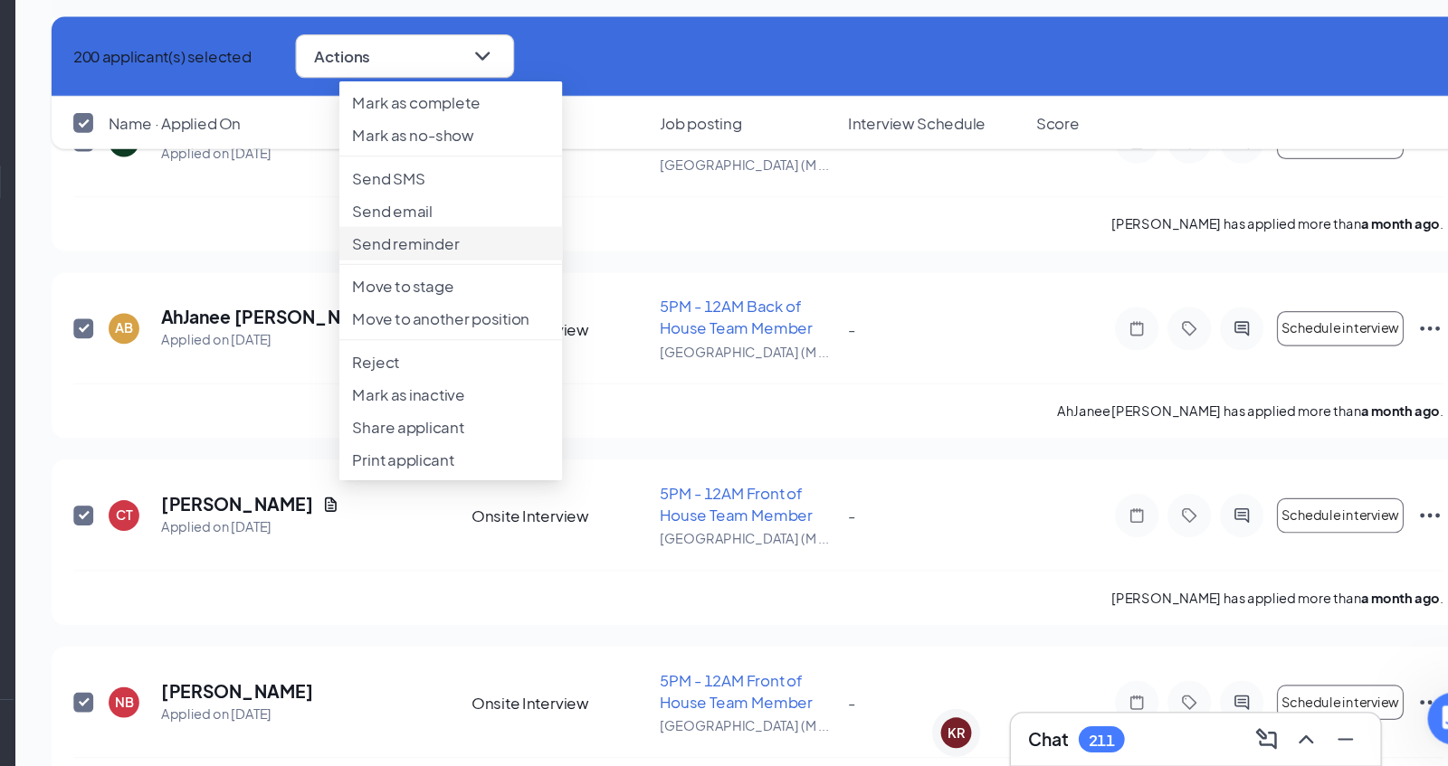
click at [583, 342] on p "Send reminder" at bounding box center [578, 333] width 163 height 18
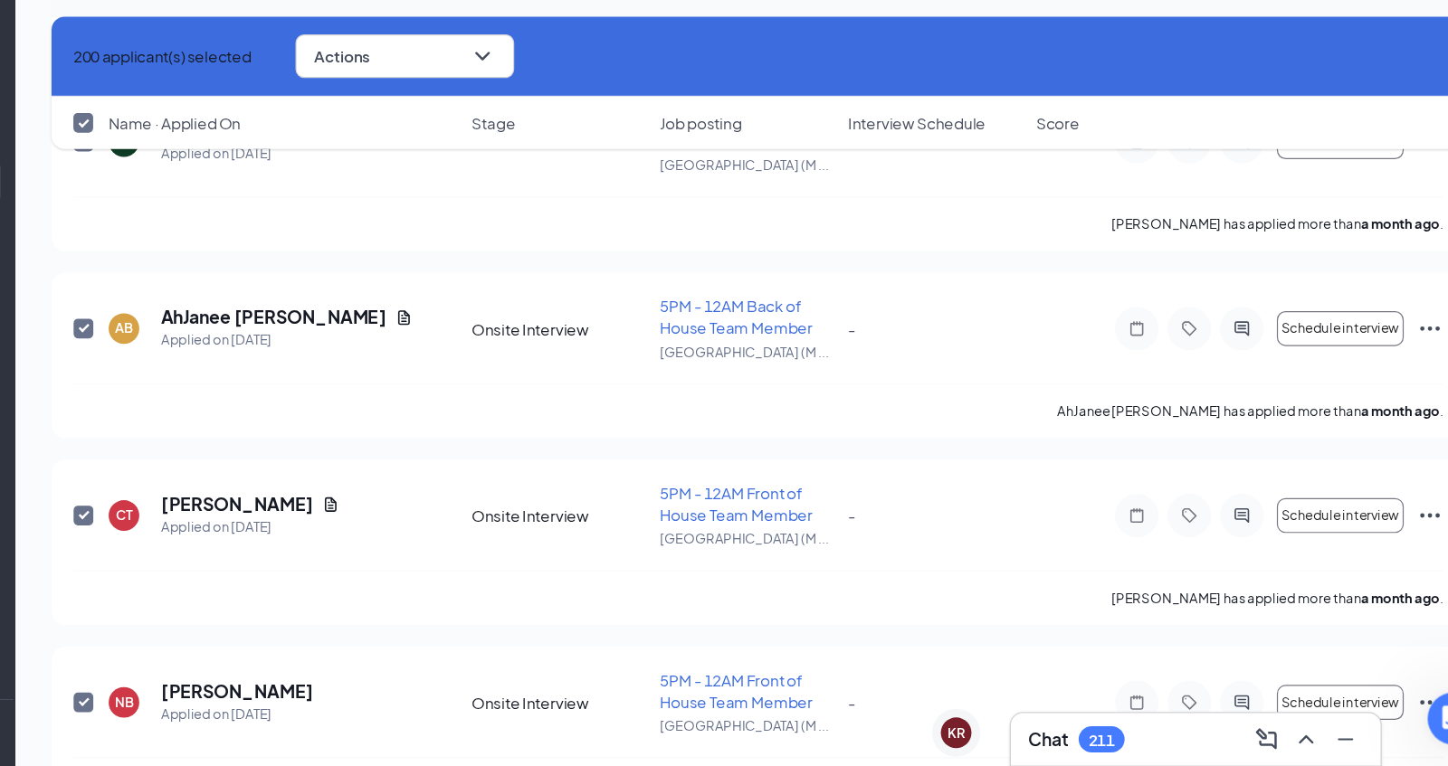
click at [1108, 747] on div "211" at bounding box center [1117, 743] width 22 height 15
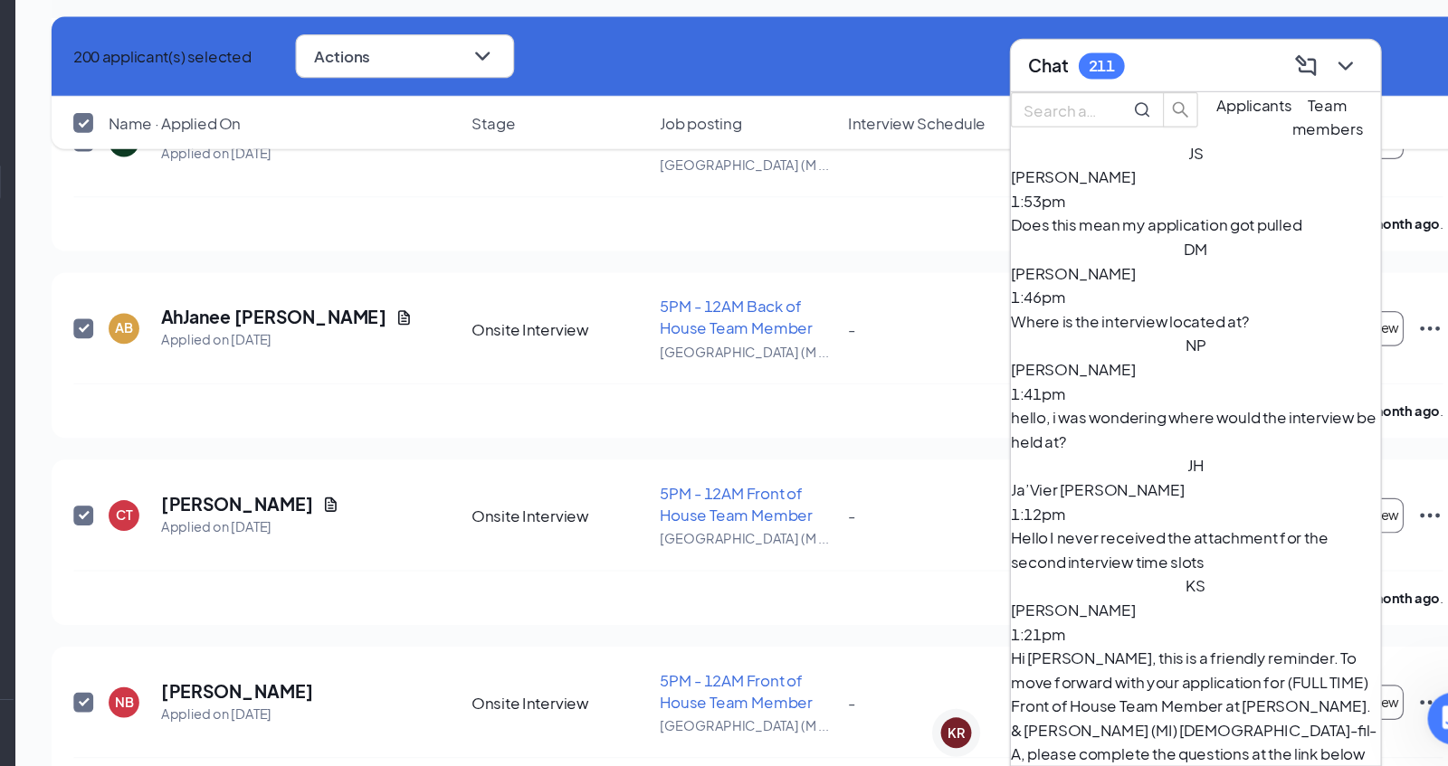
click at [1215, 328] on div "Does this mean my application got pulled" at bounding box center [1194, 318] width 306 height 20
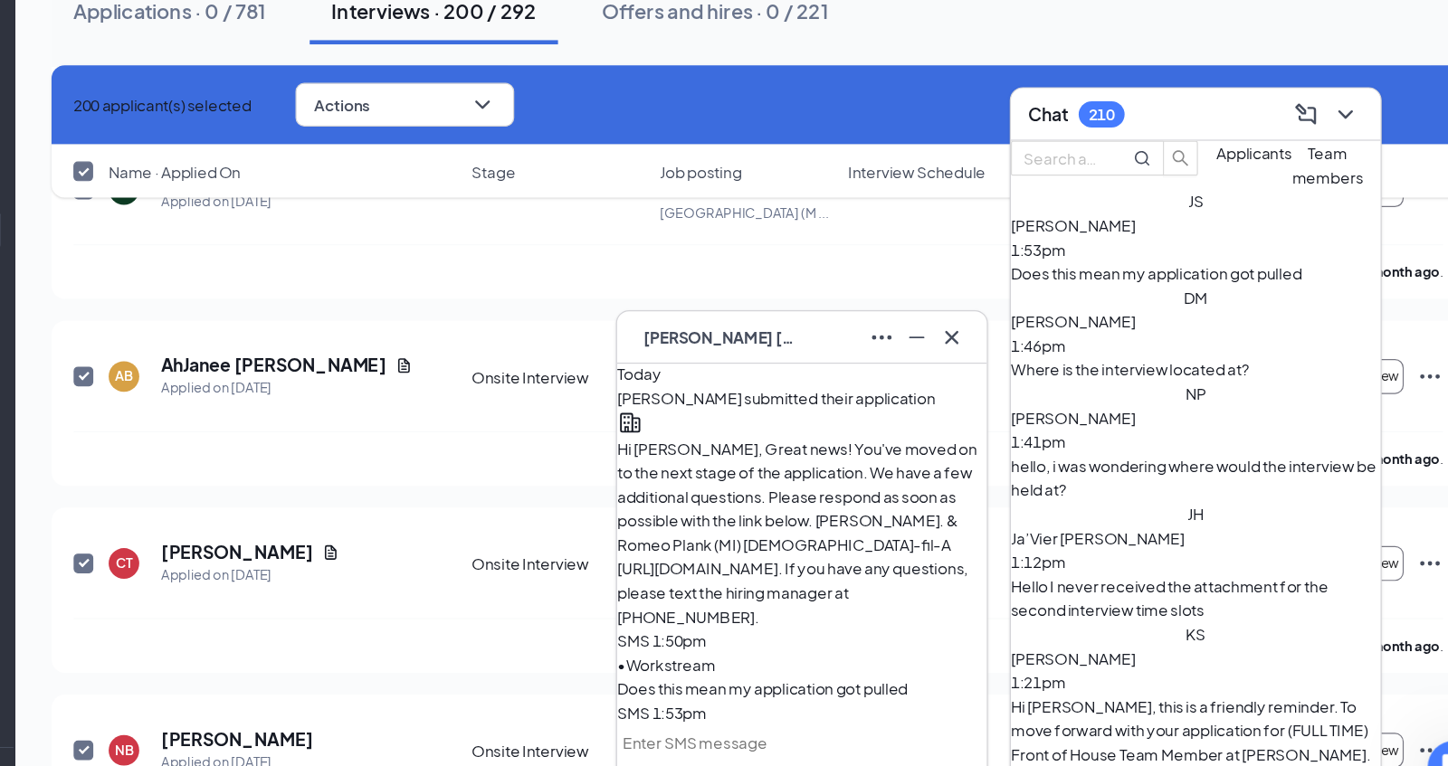
scroll to position [0, 0]
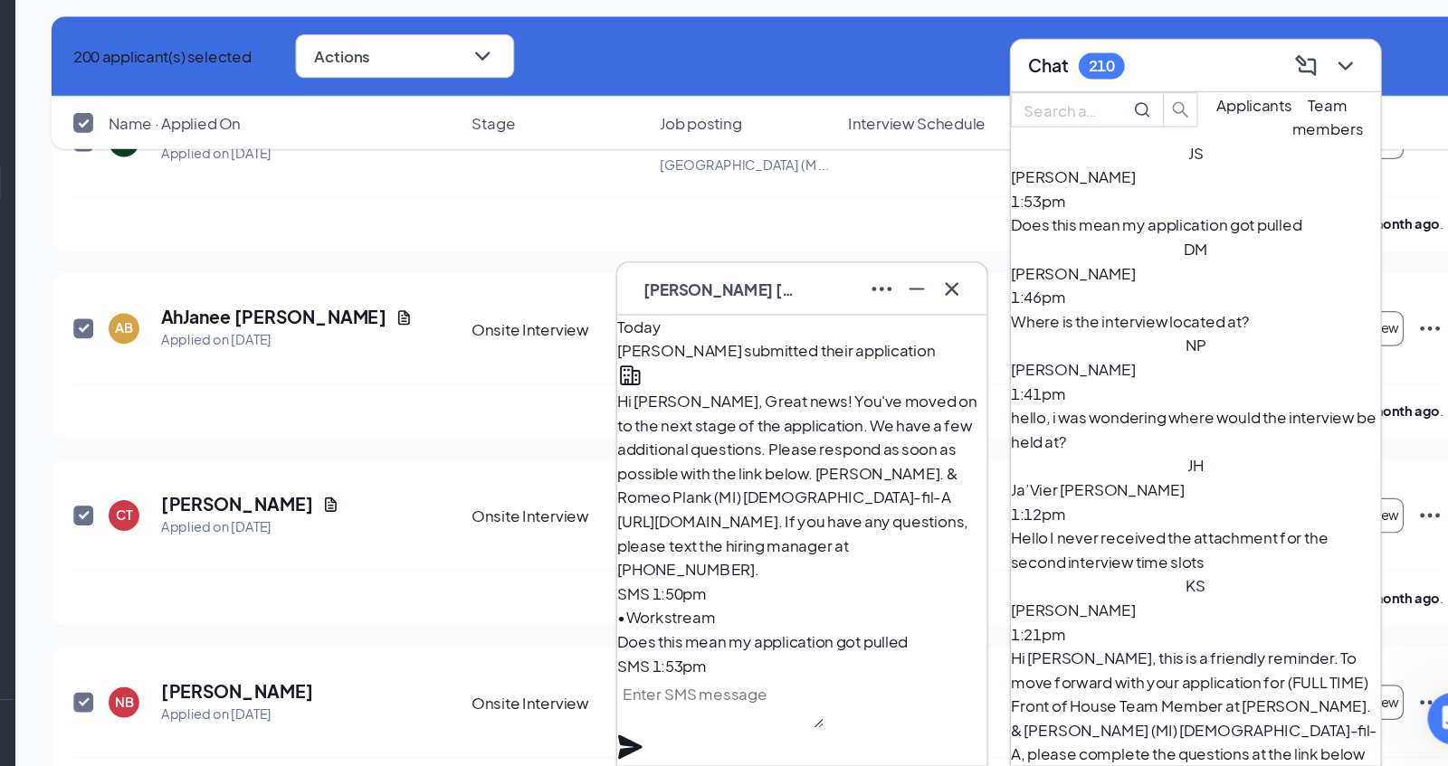
click at [807, 726] on textarea at bounding box center [801, 712] width 171 height 43
click at [887, 731] on textarea "Hello , it means we have some additional information we are looking to get from…" at bounding box center [801, 686] width 171 height 98
click at [736, 740] on icon "Plane" at bounding box center [727, 750] width 20 height 20
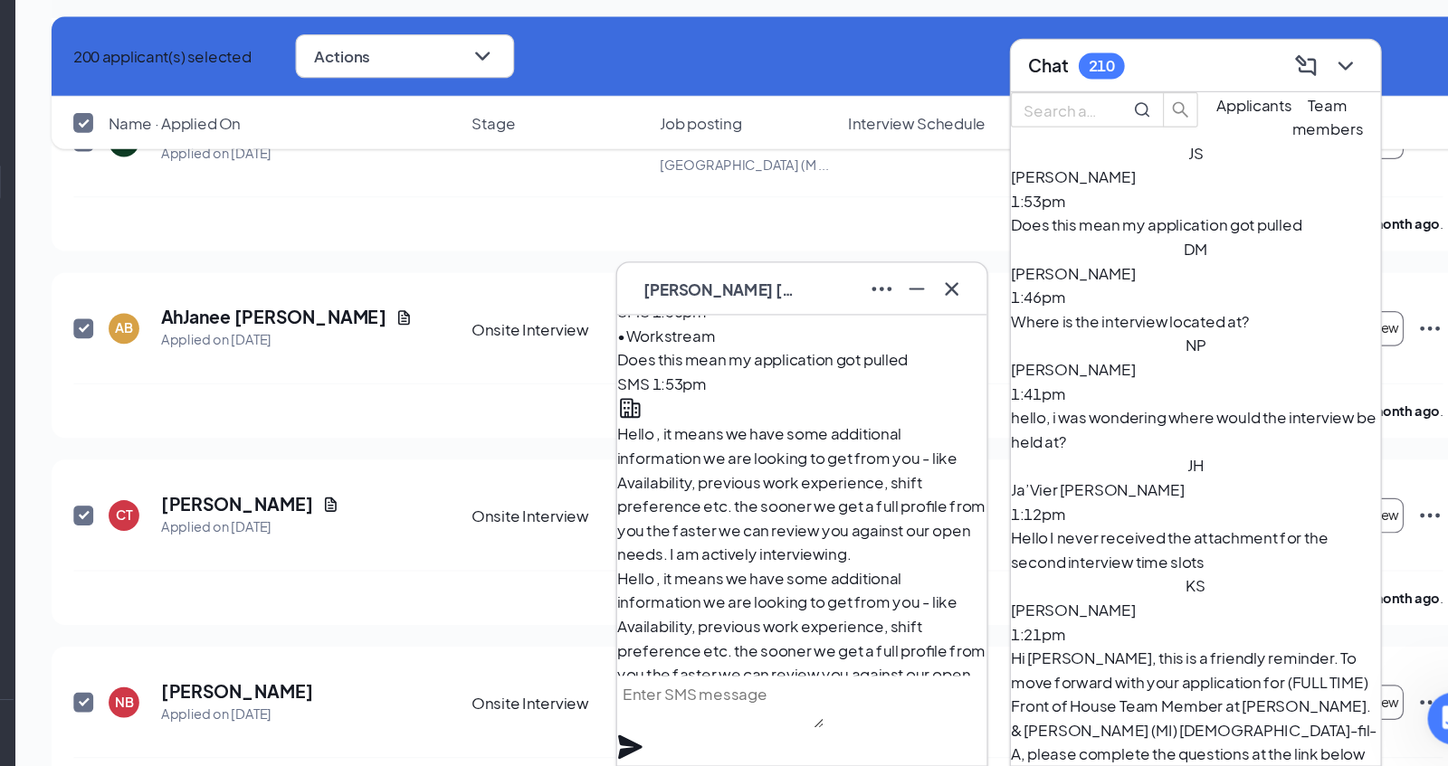
scroll to position [0, 0]
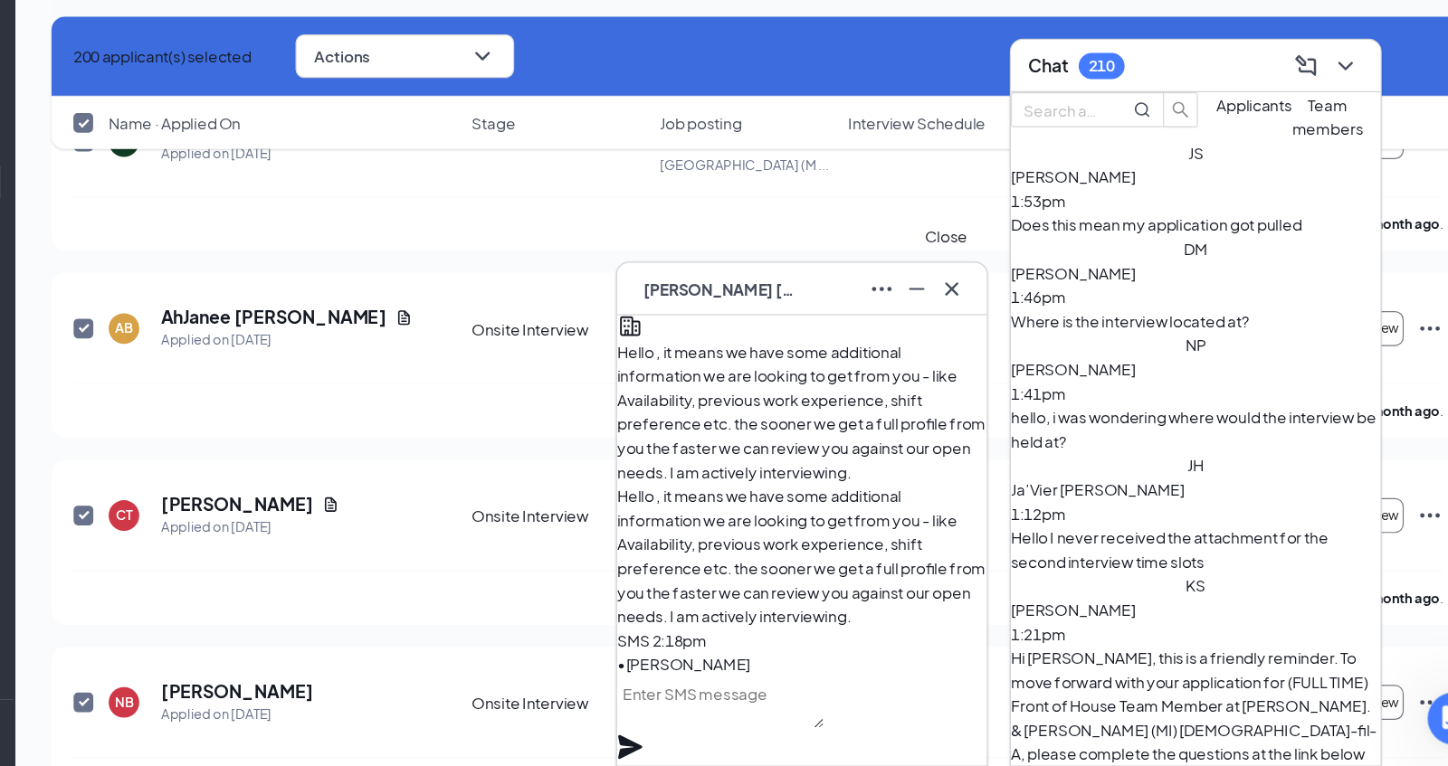
click at [990, 372] on icon "Cross" at bounding box center [993, 371] width 22 height 22
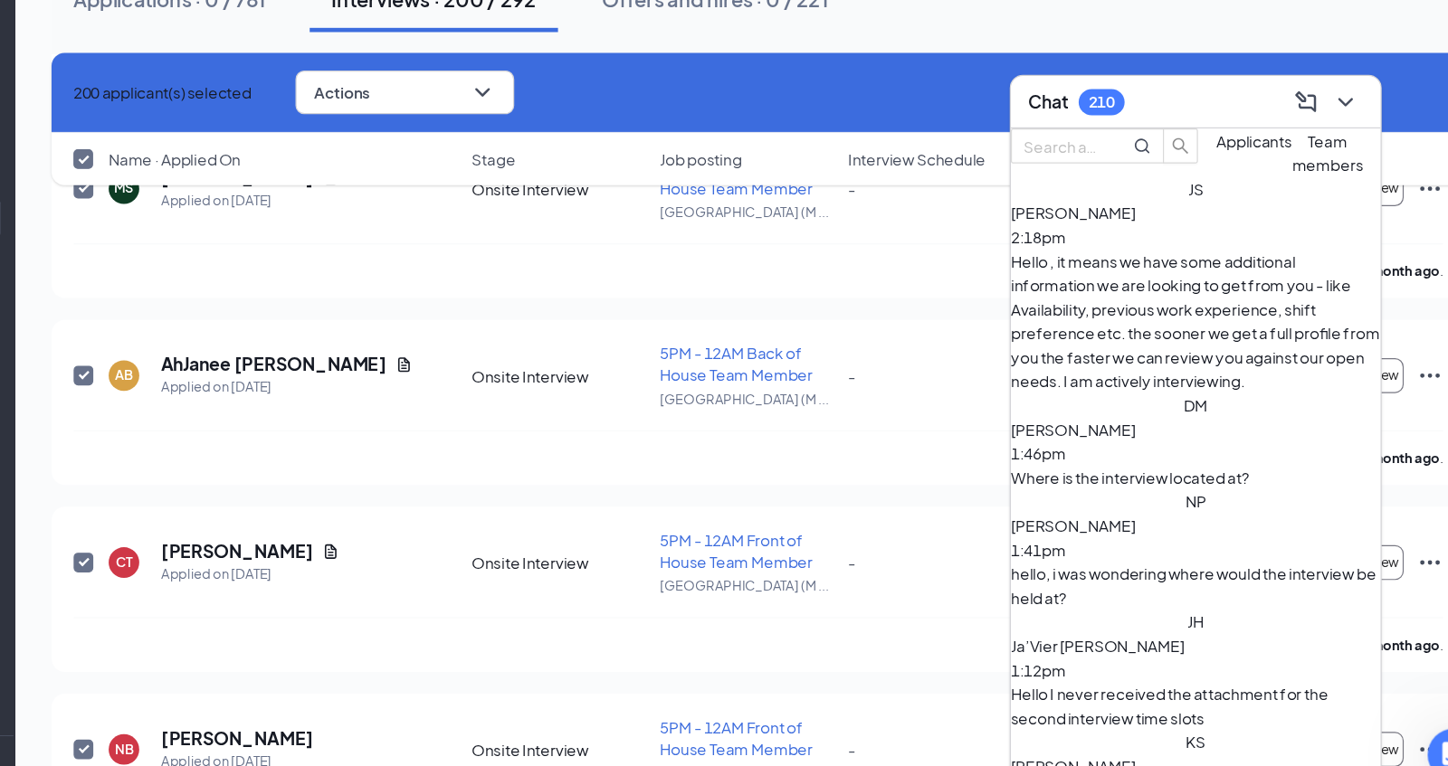
scroll to position [30468, 0]
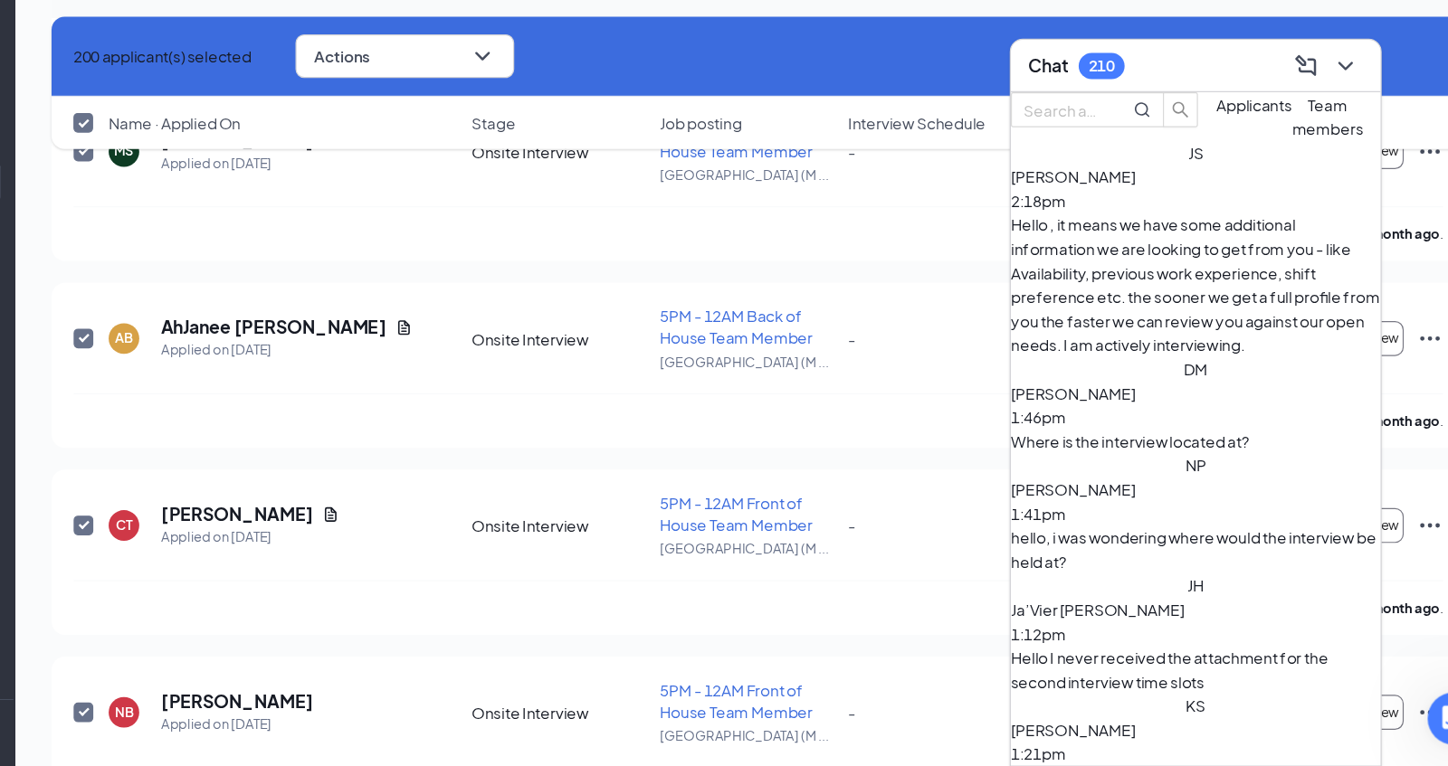
click at [1171, 487] on div "Where is the interview located at?" at bounding box center [1194, 497] width 306 height 20
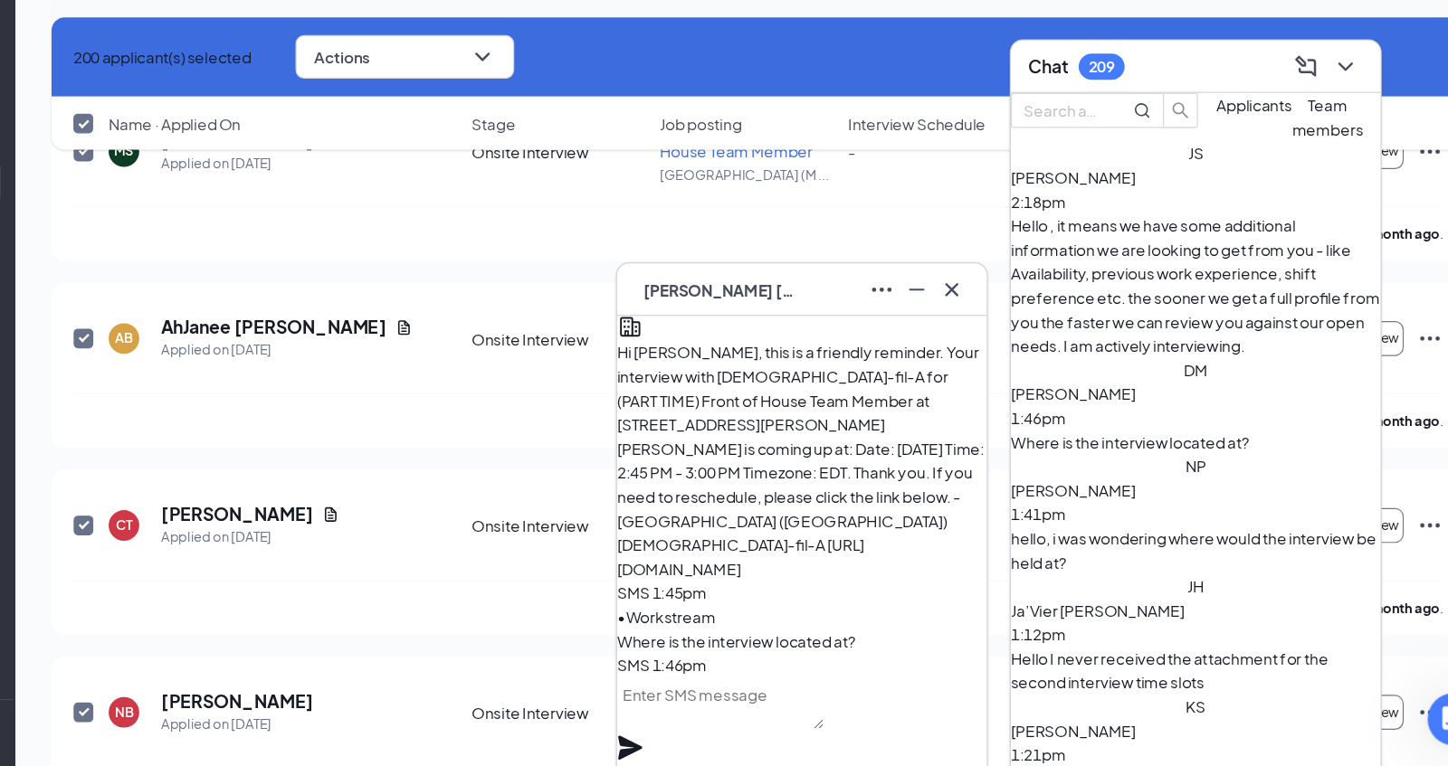
scroll to position [30472, 0]
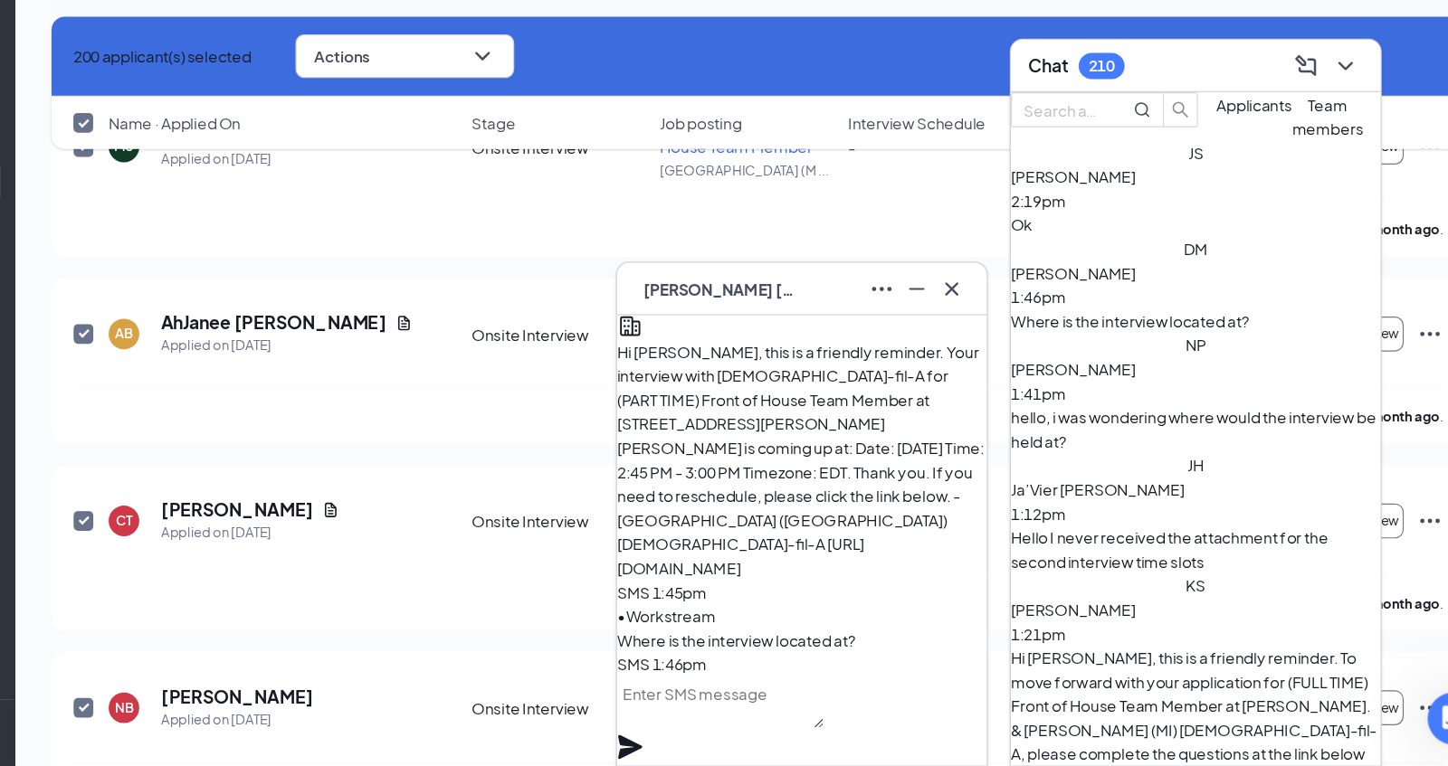
paste textarea "all interviews will be held at Heritage Church (Sterling Heights Campus), 44625…"
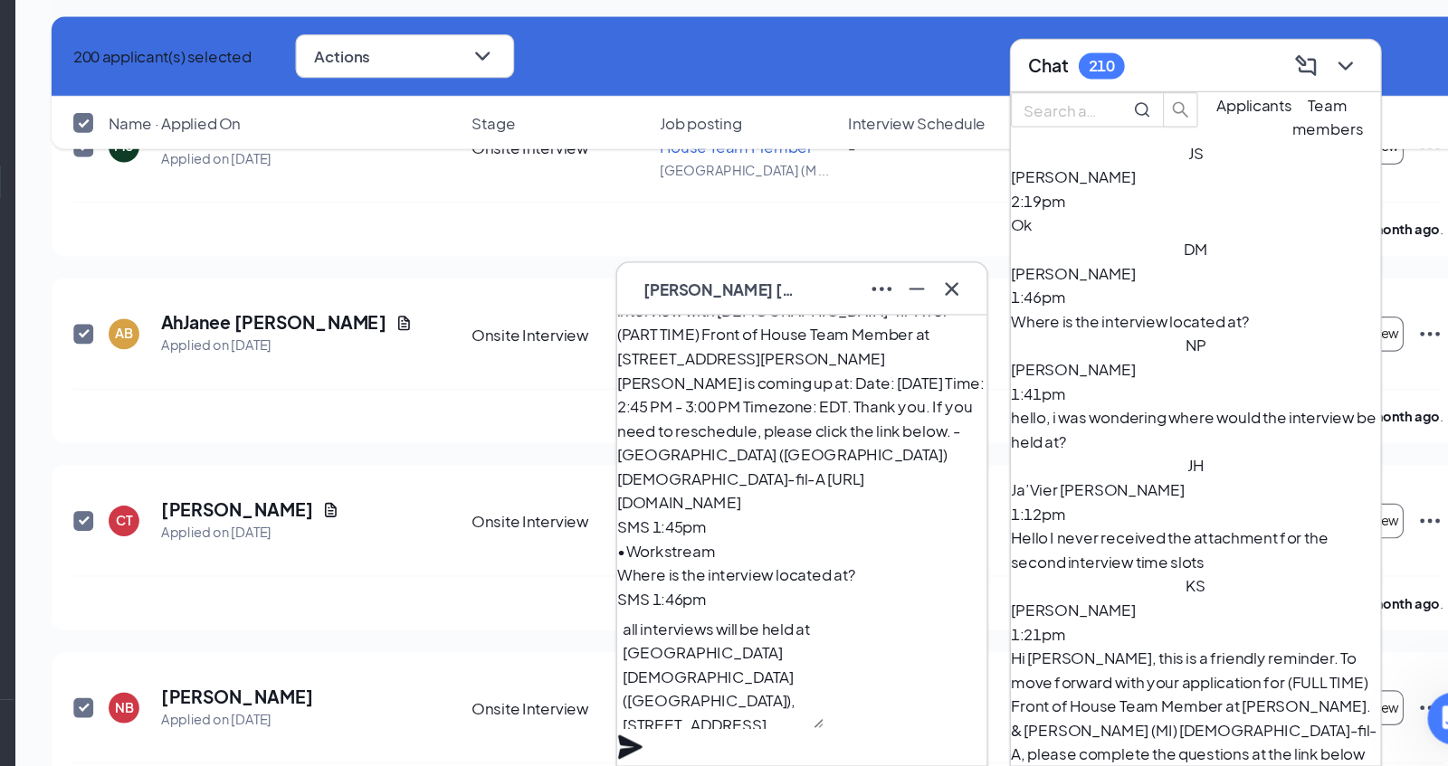
scroll to position [54, 0]
drag, startPoint x: 804, startPoint y: 717, endPoint x: 849, endPoint y: 686, distance: 54.5
click at [849, 686] on textarea "all interviews will be held at Heritage Church (Sterling Heights Campus), 44625…" at bounding box center [801, 686] width 171 height 98
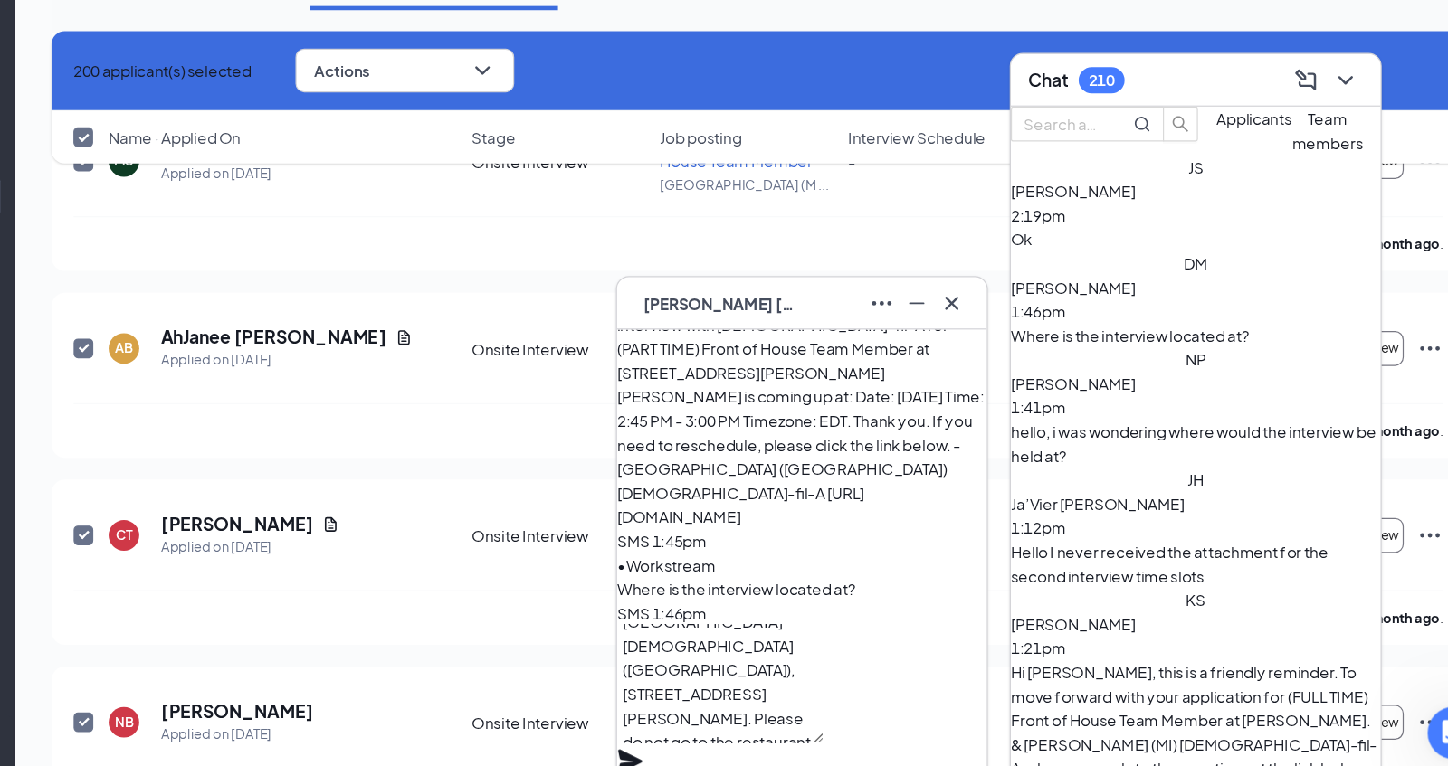
click at [736, 740] on icon "Plane" at bounding box center [727, 750] width 20 height 20
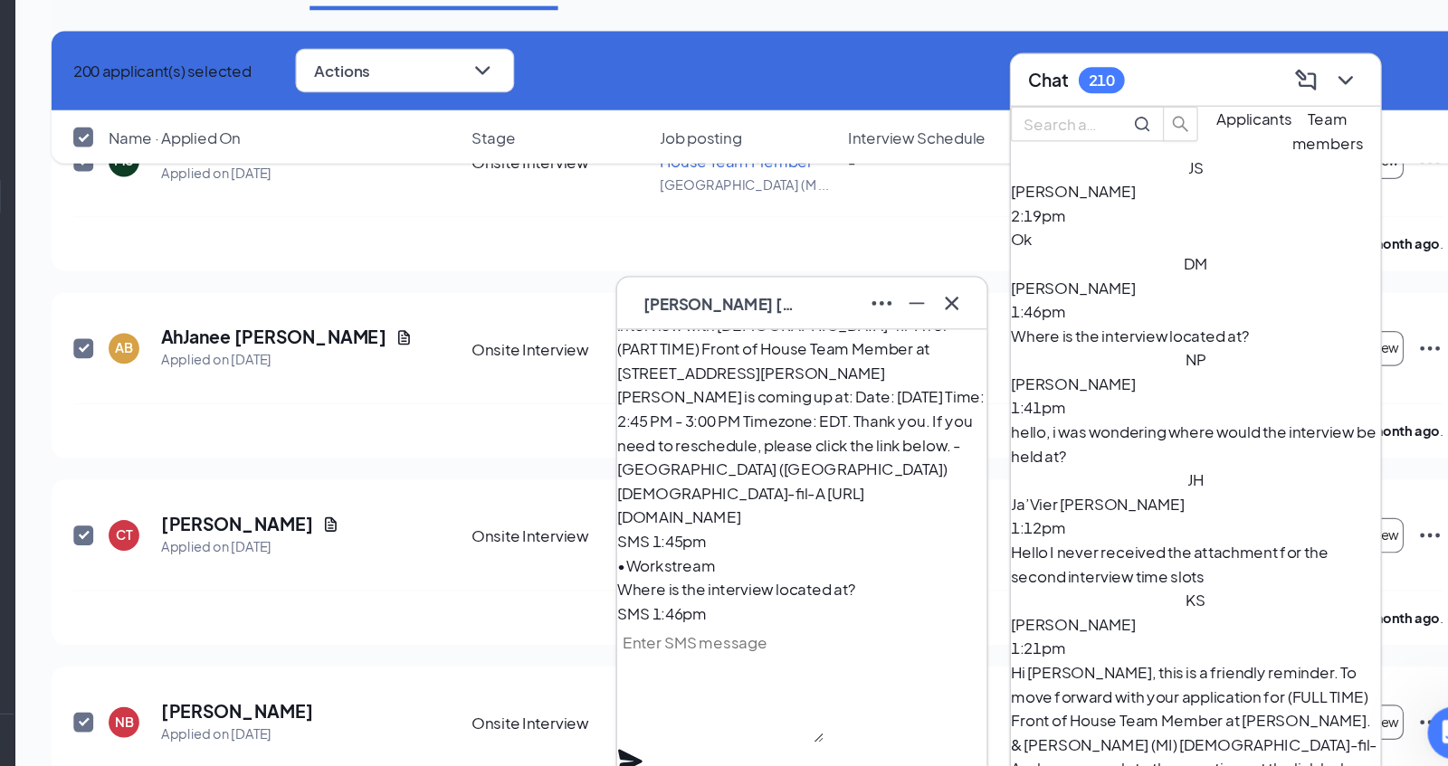
scroll to position [0, 0]
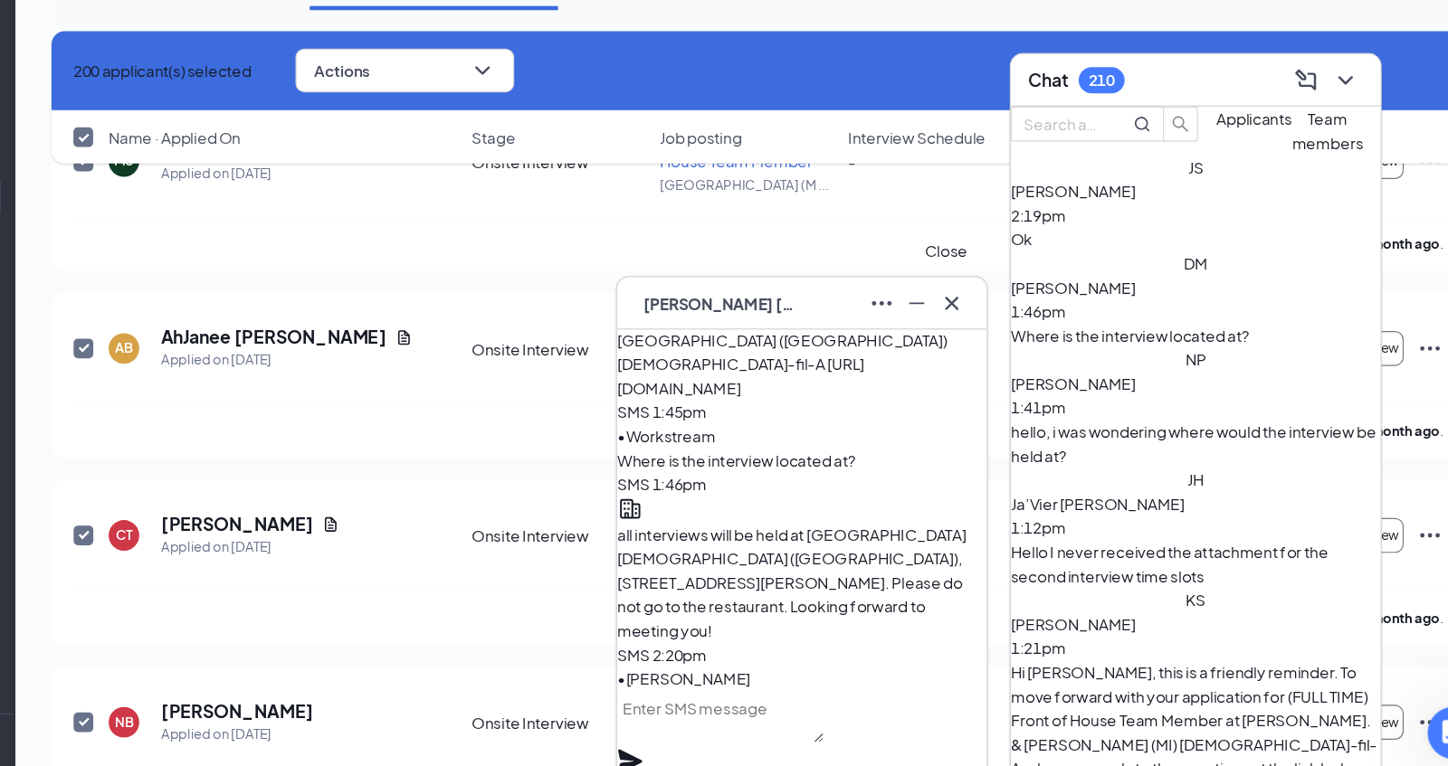
click at [999, 365] on icon "Cross" at bounding box center [993, 371] width 22 height 22
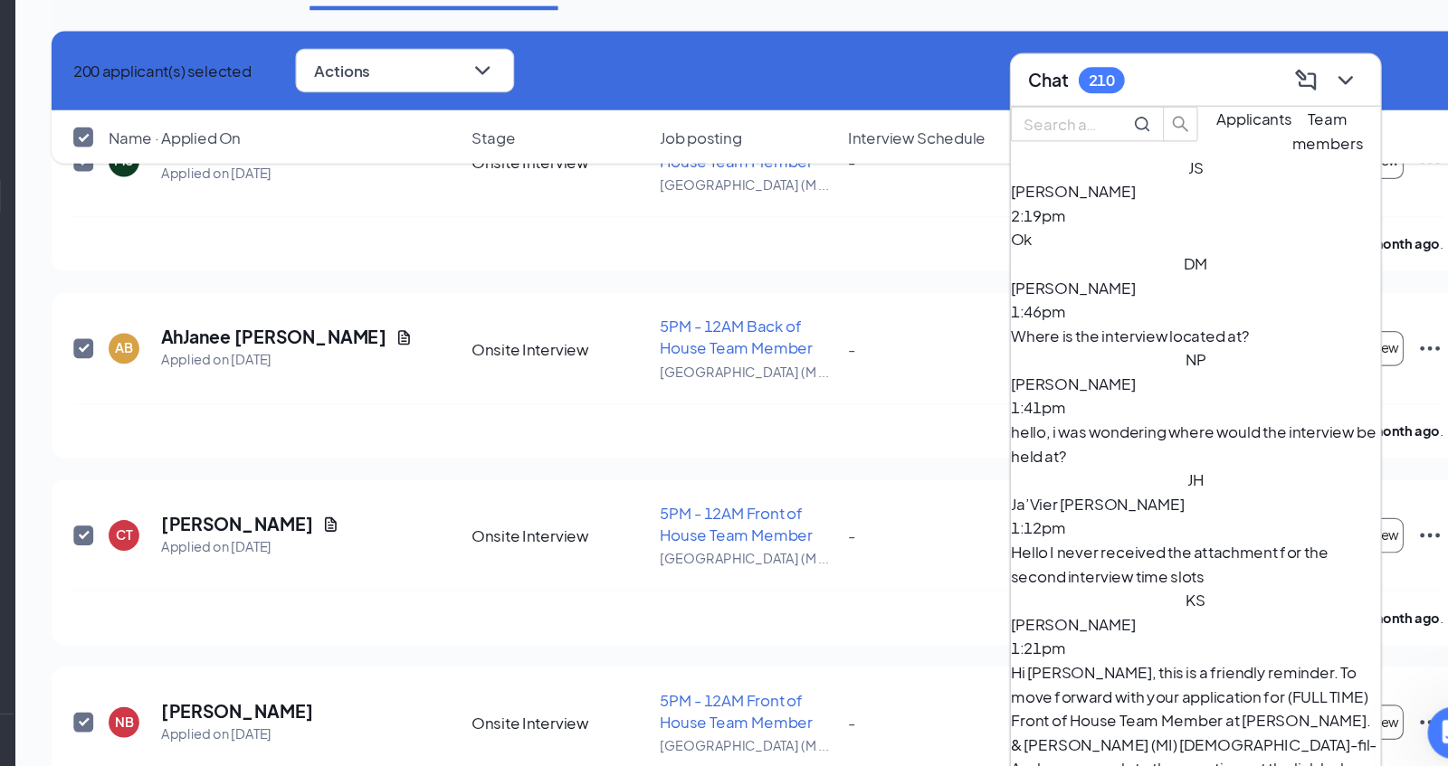
click at [1173, 478] on div "hello, i was wondering where would the interview be held at?" at bounding box center [1194, 487] width 306 height 40
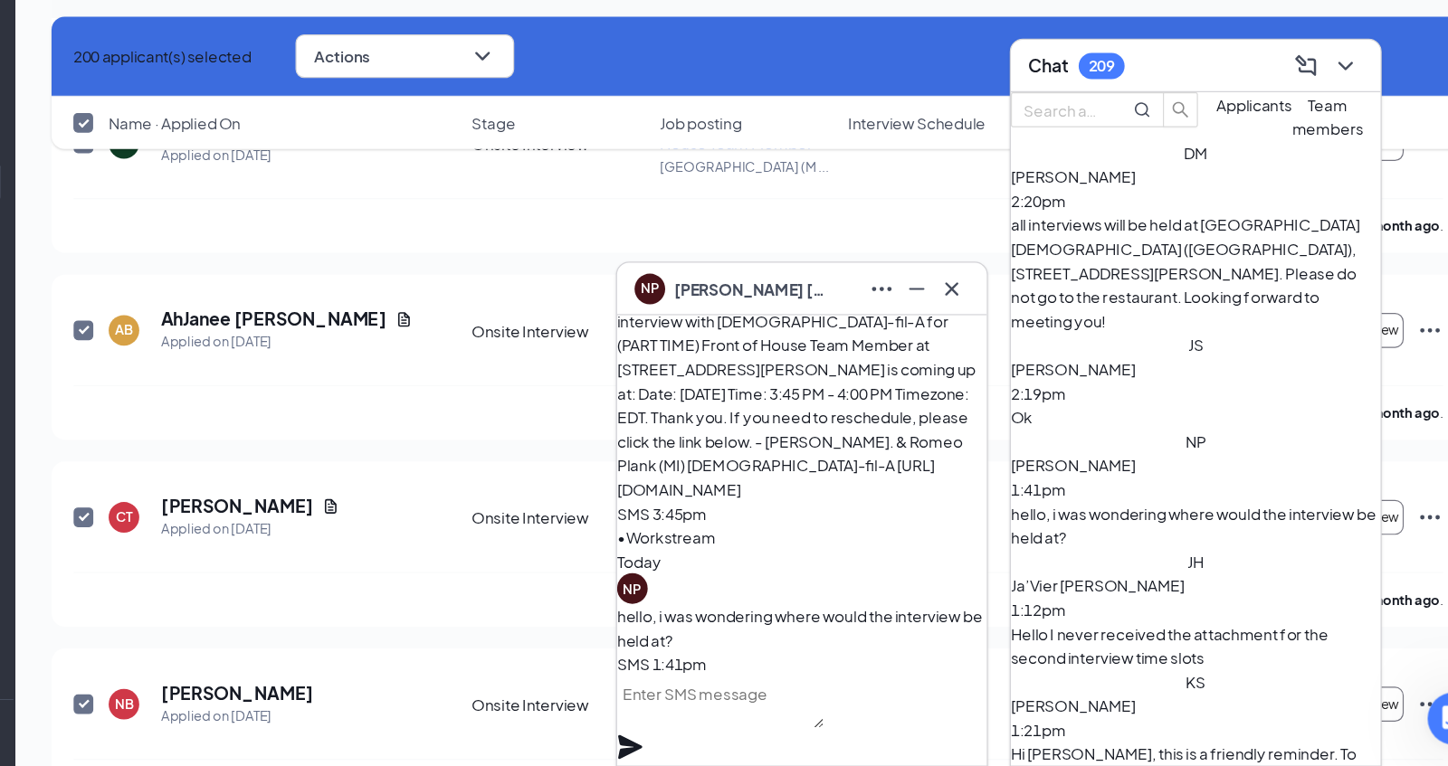
scroll to position [30477, 0]
paste textarea "all interviews will be held at Heritage Church (Sterling Heights Campus), 44625…"
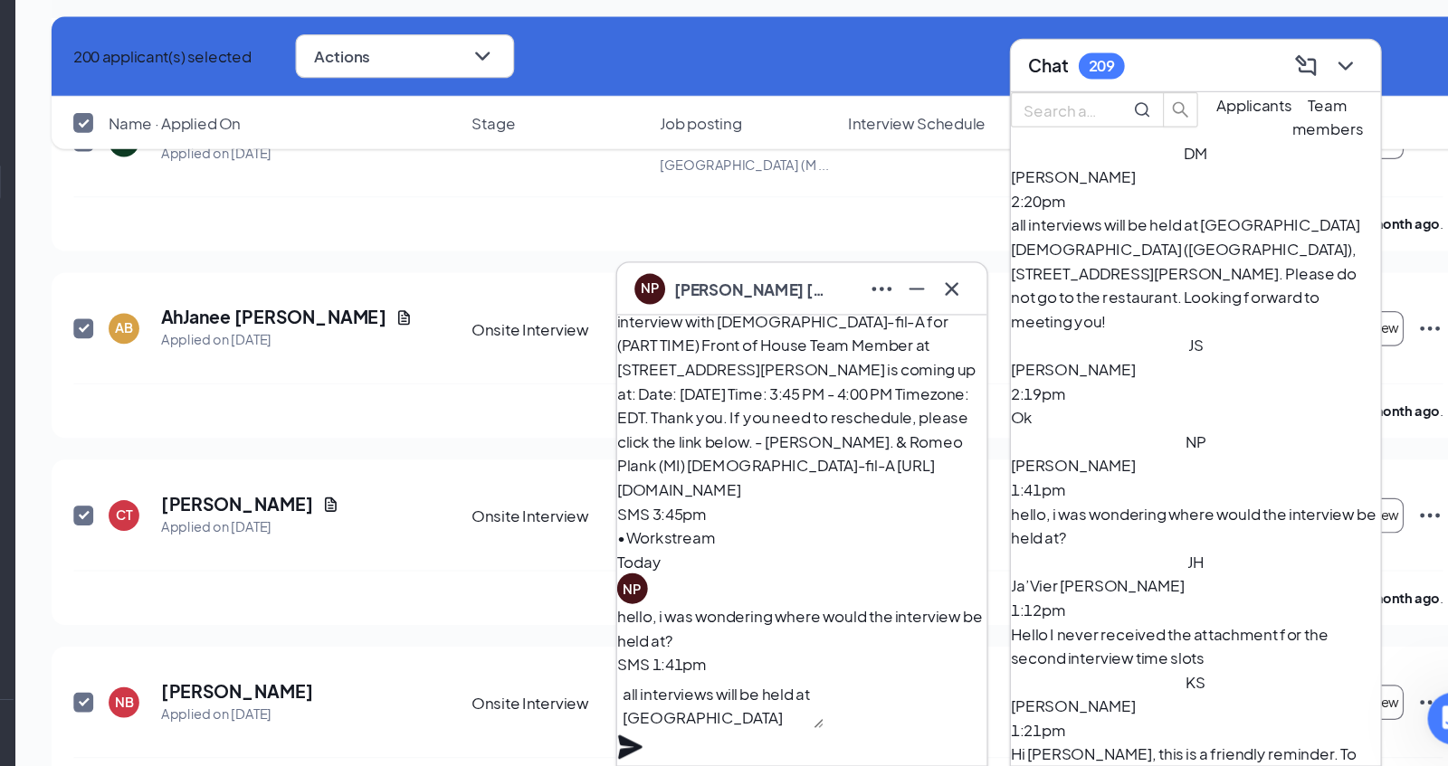
scroll to position [54, 0]
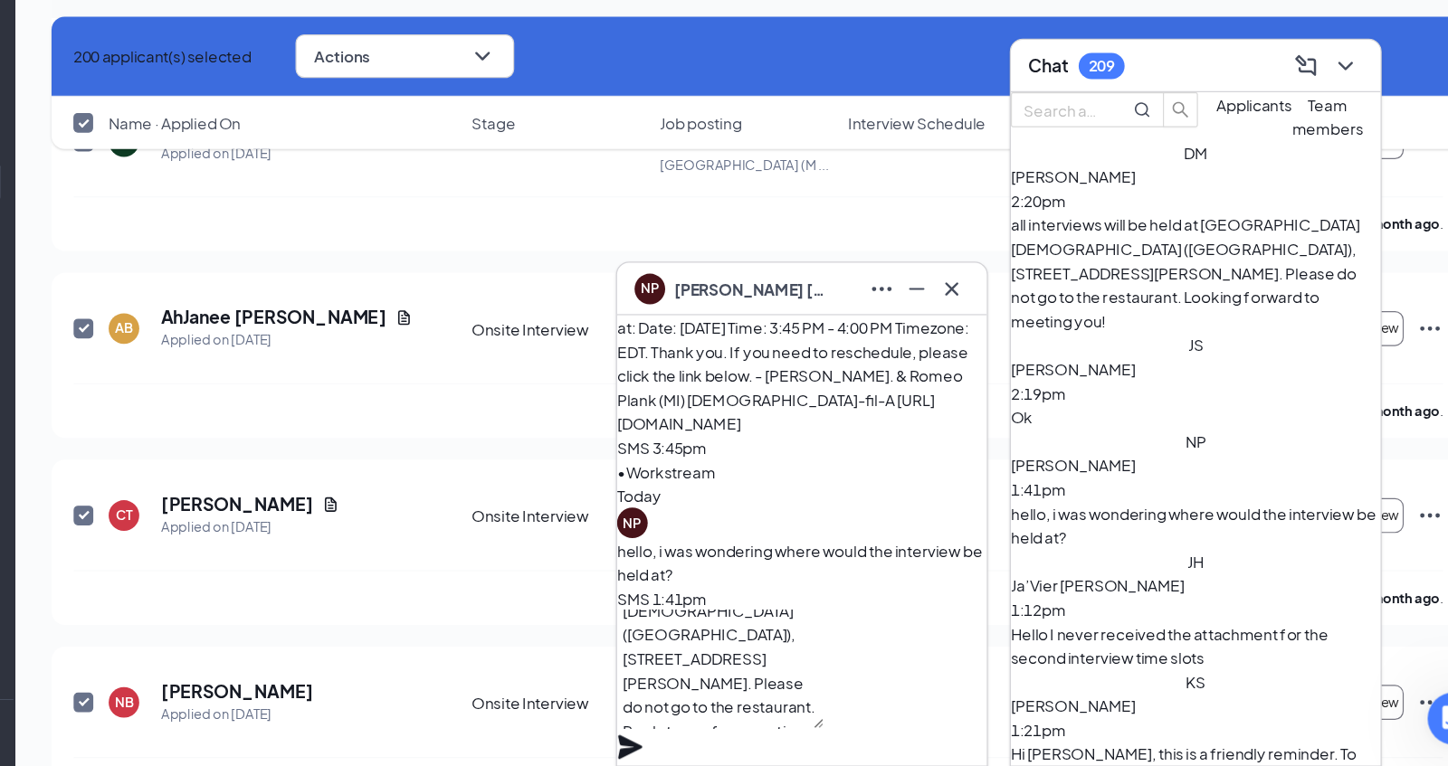
click at [736, 740] on icon "Plane" at bounding box center [727, 750] width 20 height 20
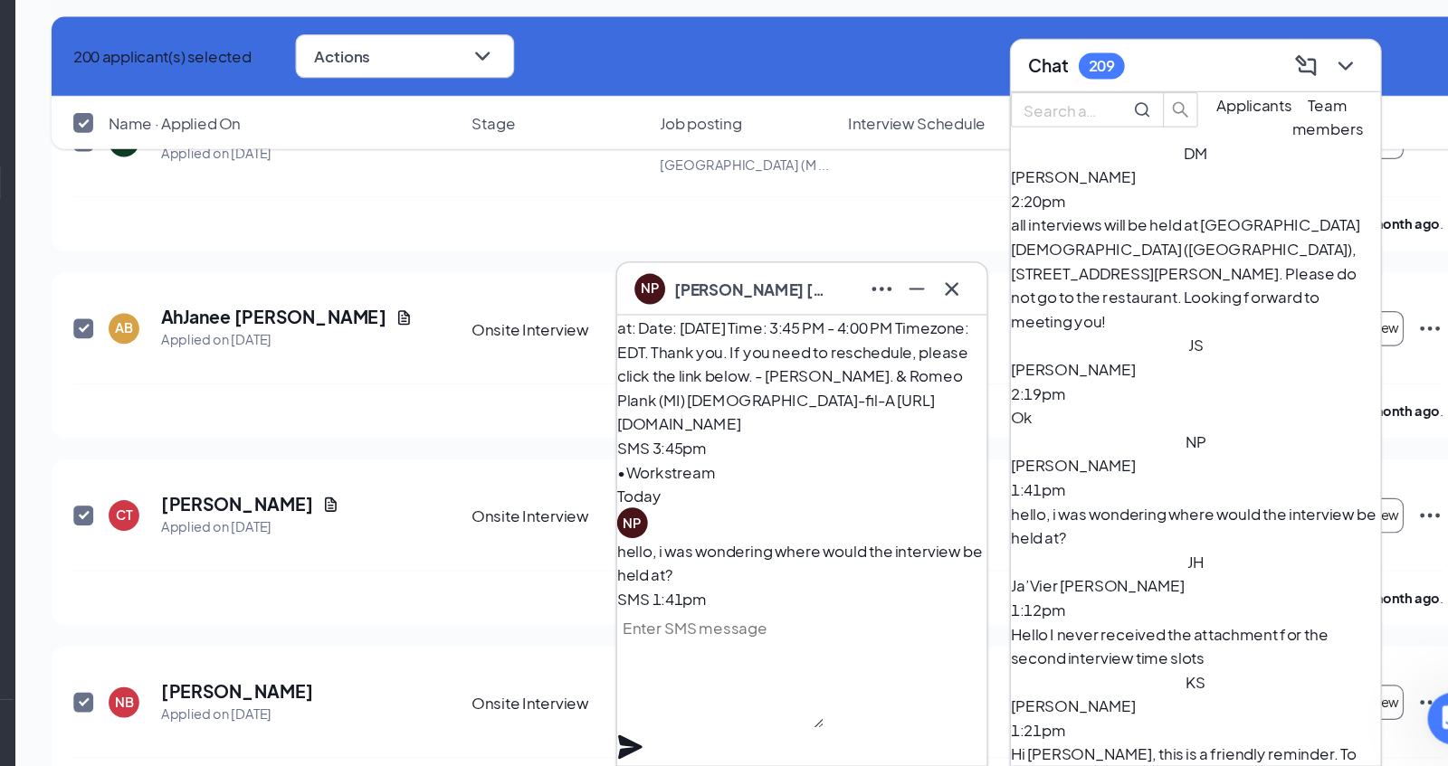
scroll to position [0, 0]
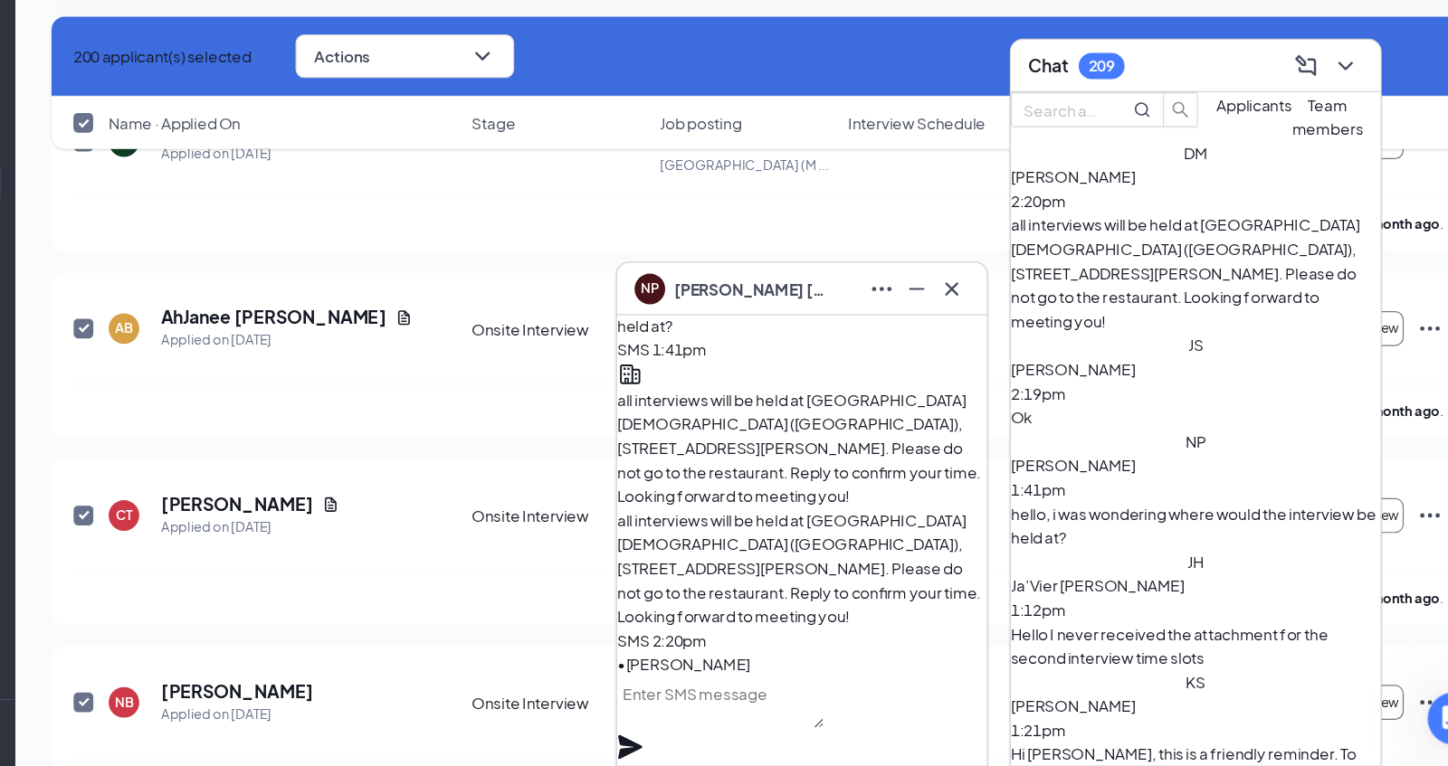
click at [1150, 586] on div "JH Ja’Vier Hicks 1:12pm Hello I never received the attachment for the second in…" at bounding box center [1194, 636] width 306 height 100
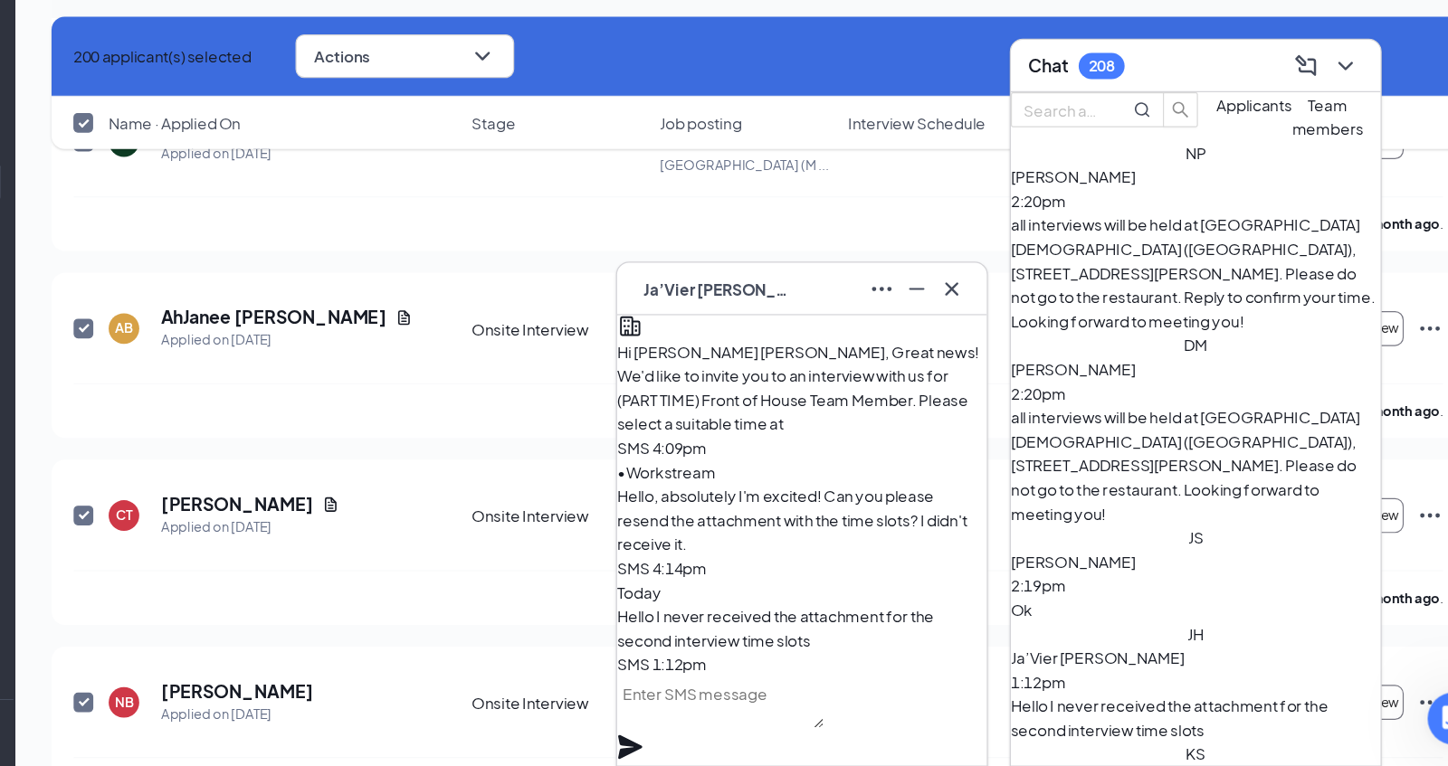
click at [860, 726] on textarea at bounding box center [801, 712] width 171 height 43
click at [821, 368] on span "Ja’Vier Hicks" at bounding box center [800, 371] width 127 height 20
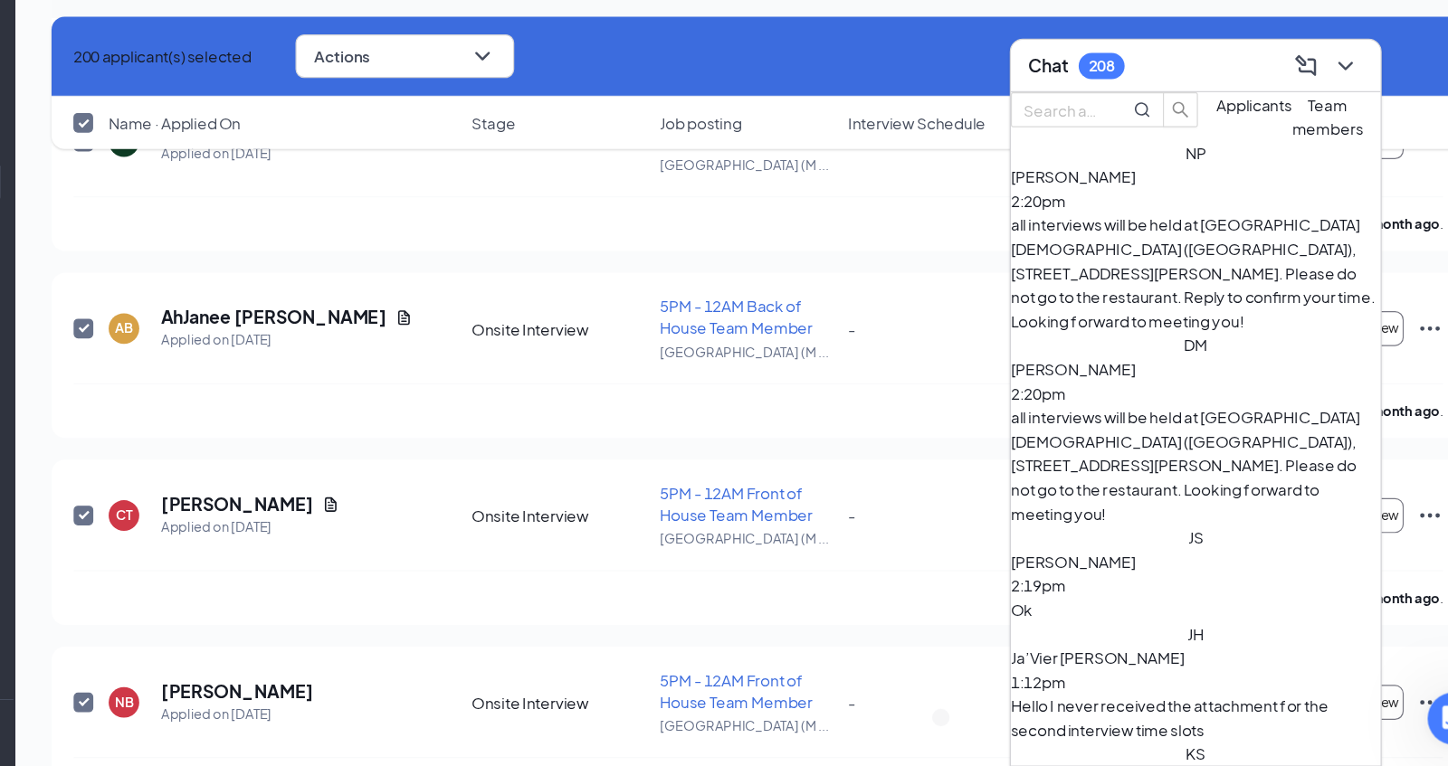
click at [1081, 646] on div "JH" at bounding box center [1194, 656] width 306 height 20
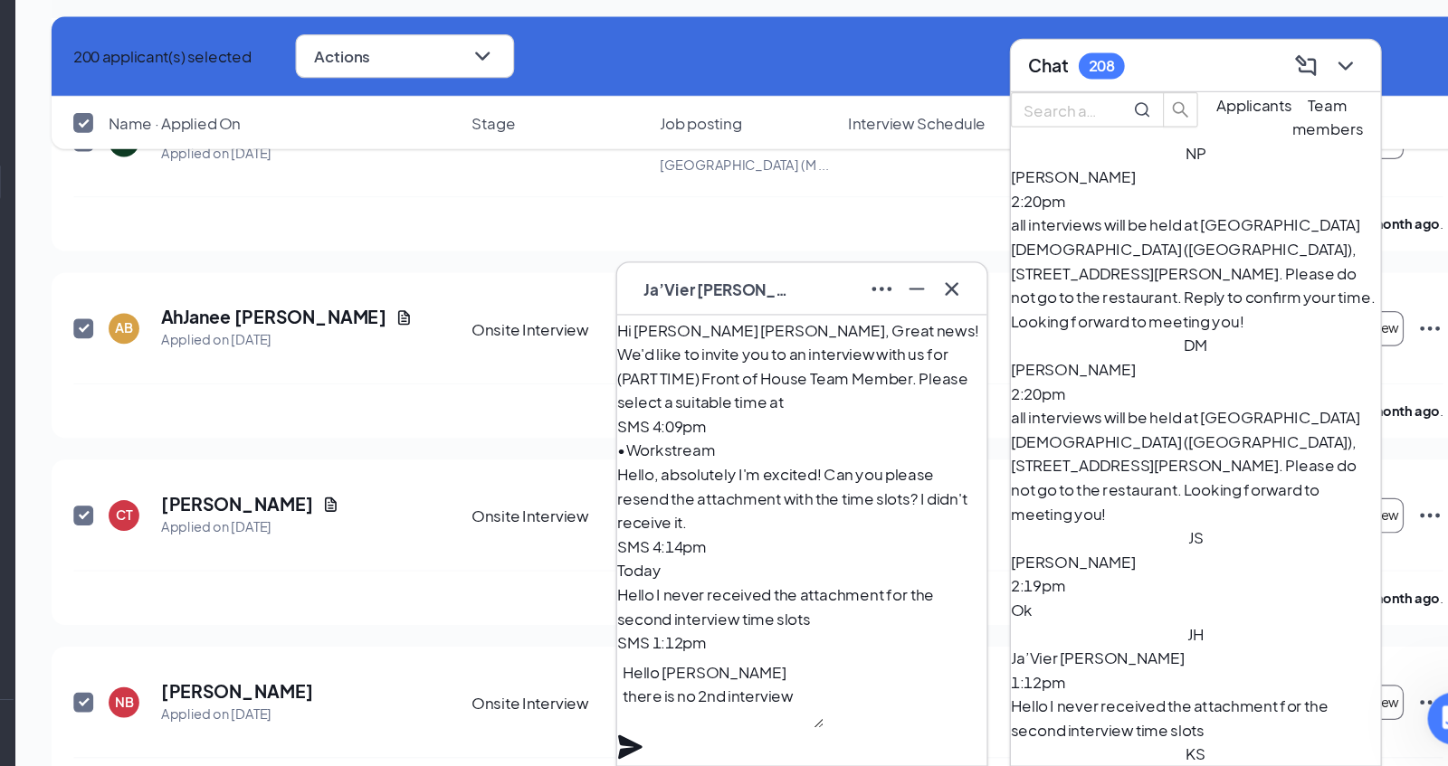
click at [1081, 646] on div "JH" at bounding box center [1194, 656] width 306 height 20
click at [938, 376] on icon "Ellipses" at bounding box center [935, 371] width 22 height 22
click at [955, 416] on link "View message history" at bounding box center [995, 406] width 129 height 20
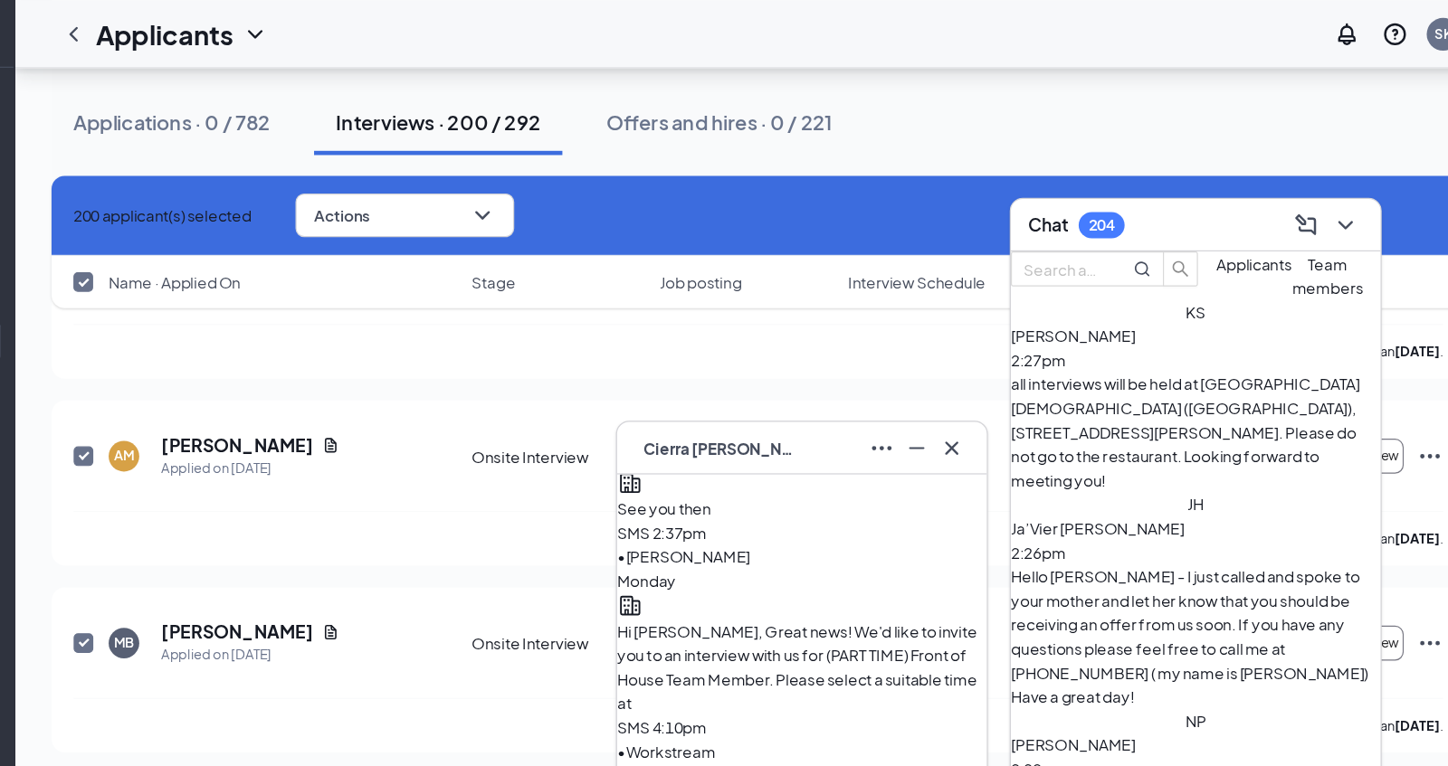
scroll to position [22309, 0]
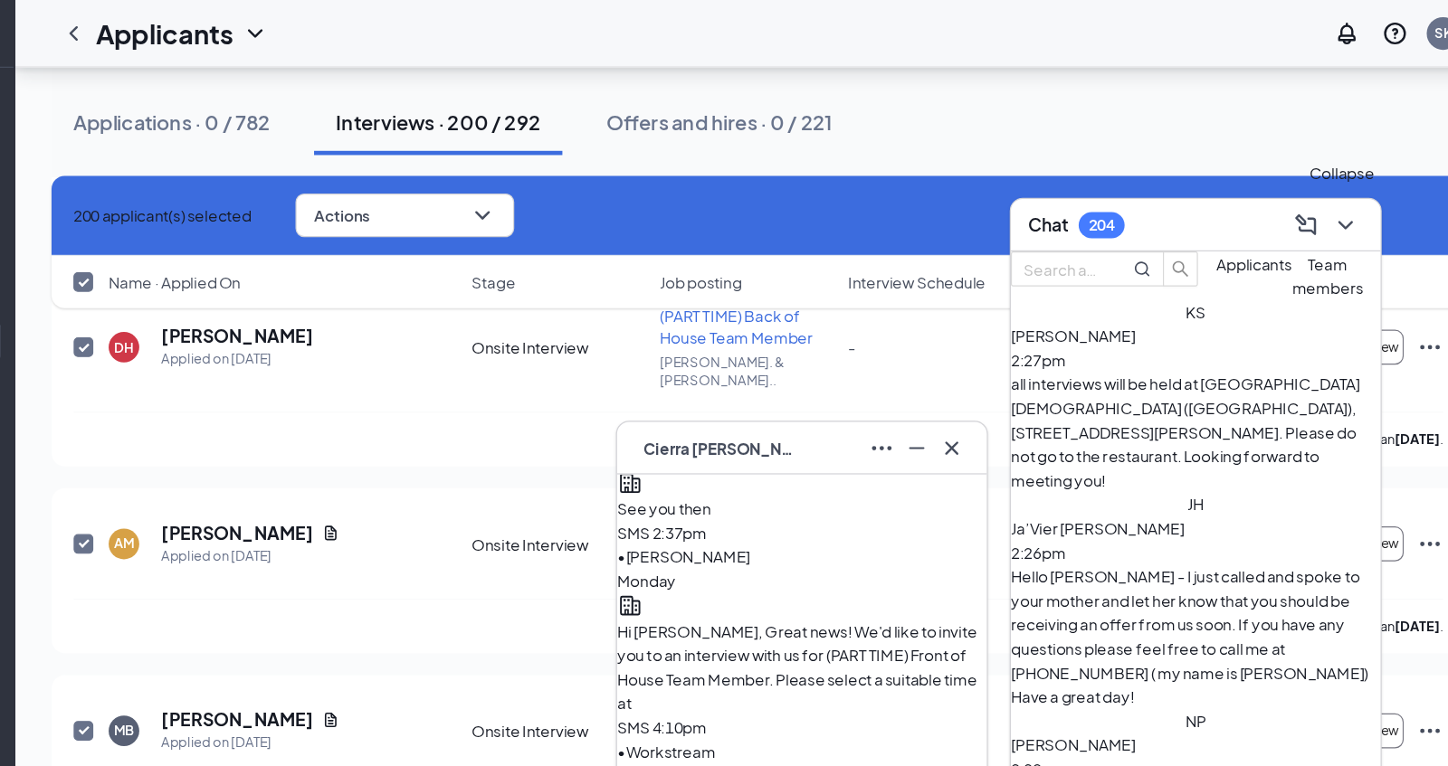
click at [1321, 188] on icon "ChevronDown" at bounding box center [1318, 187] width 22 height 22
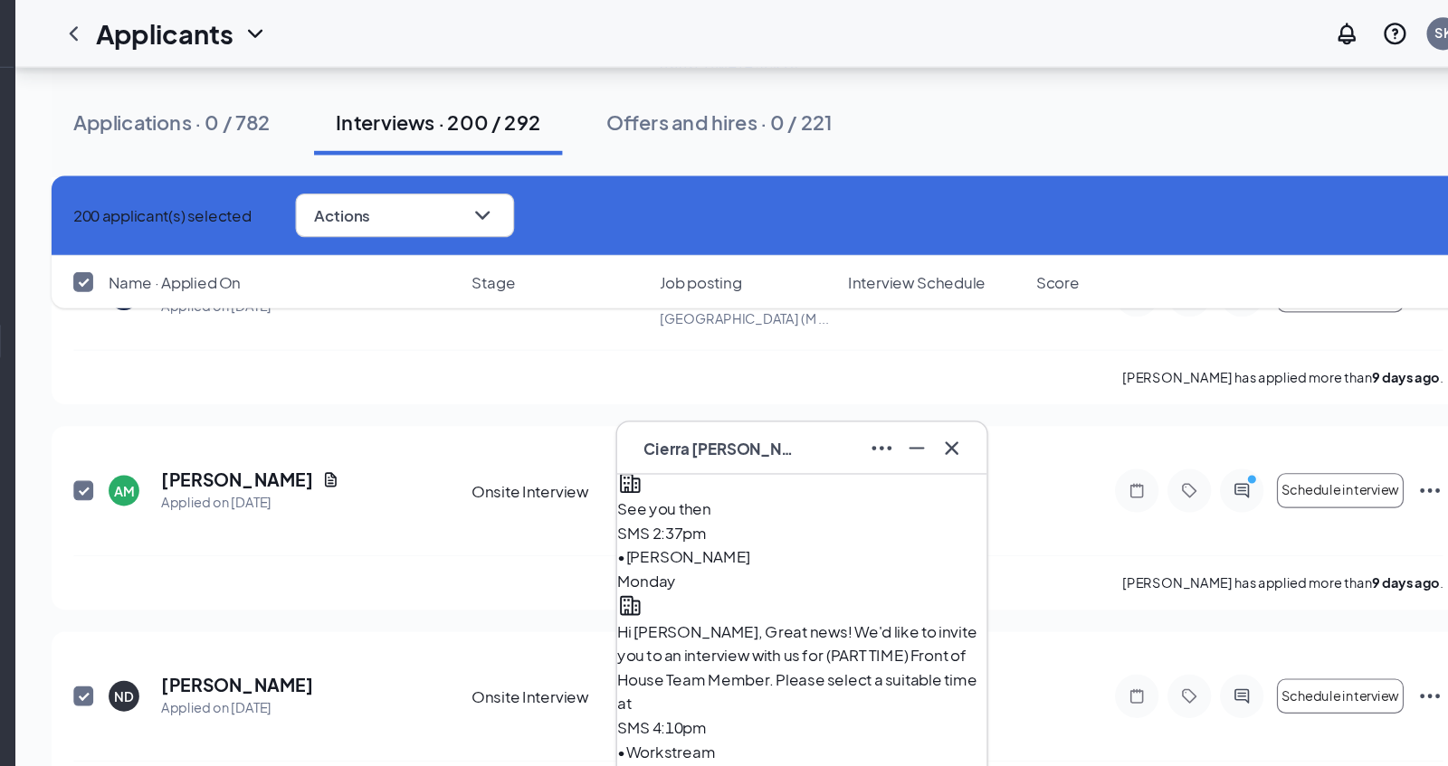
scroll to position [14475, 0]
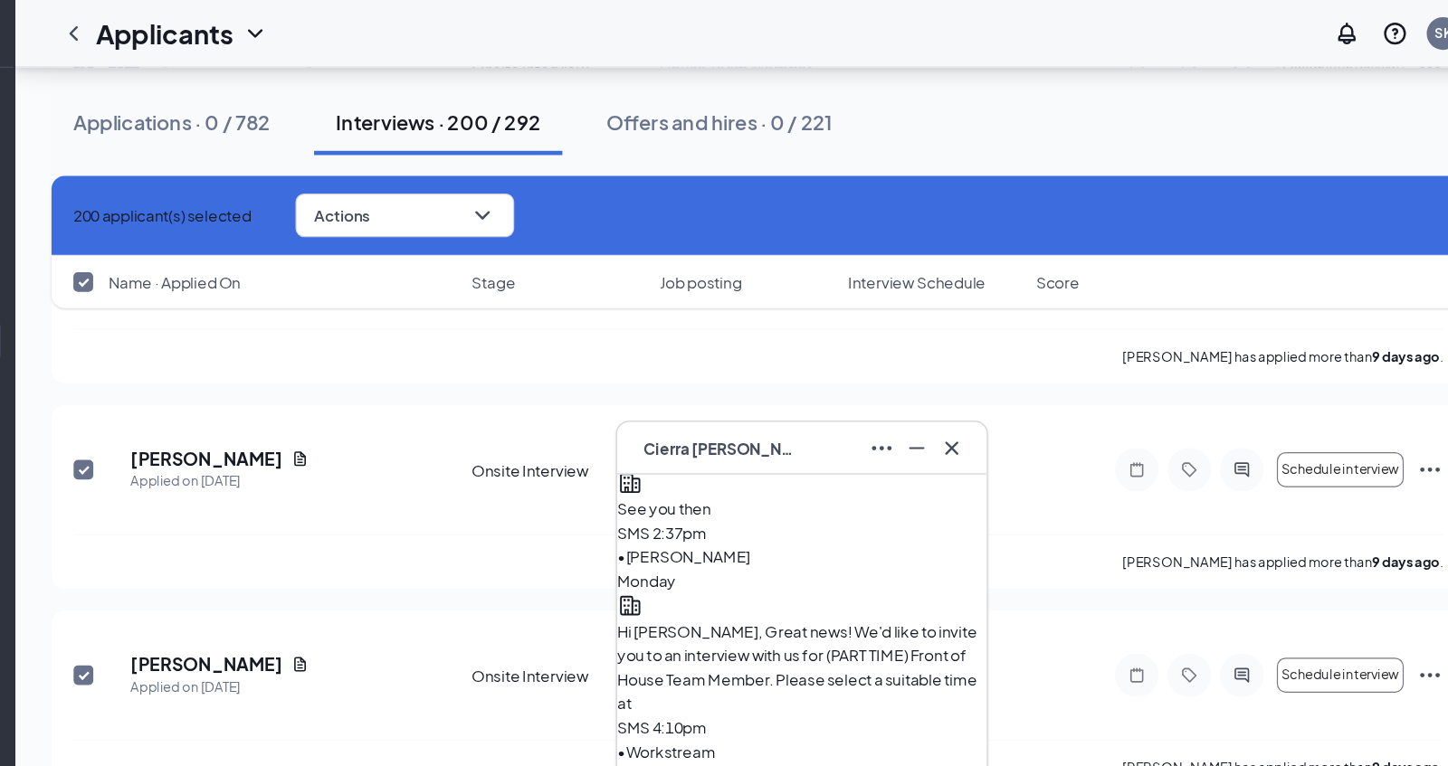
click at [266, 178] on icon "Cross" at bounding box center [266, 178] width 0 height 0
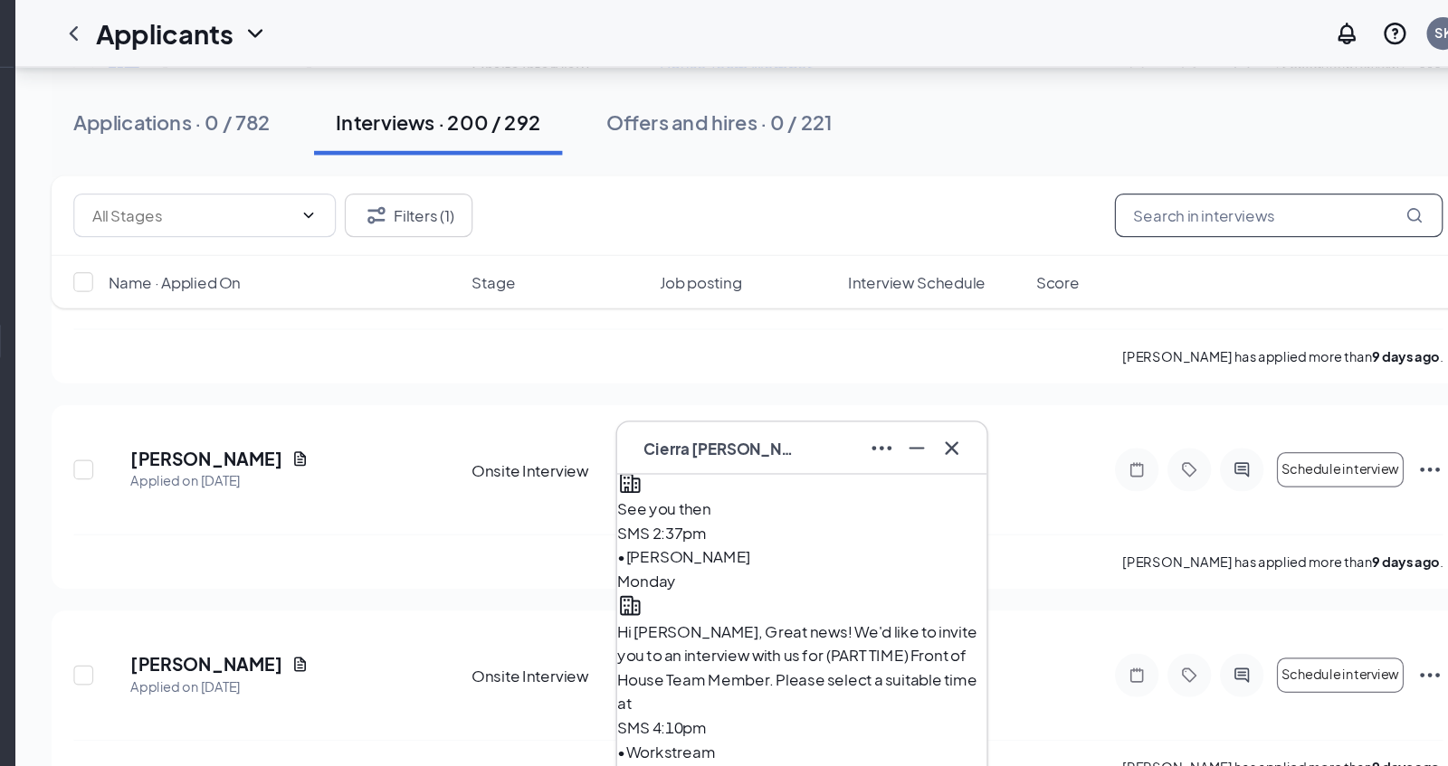
click at [1176, 182] on input "text" at bounding box center [1262, 178] width 271 height 36
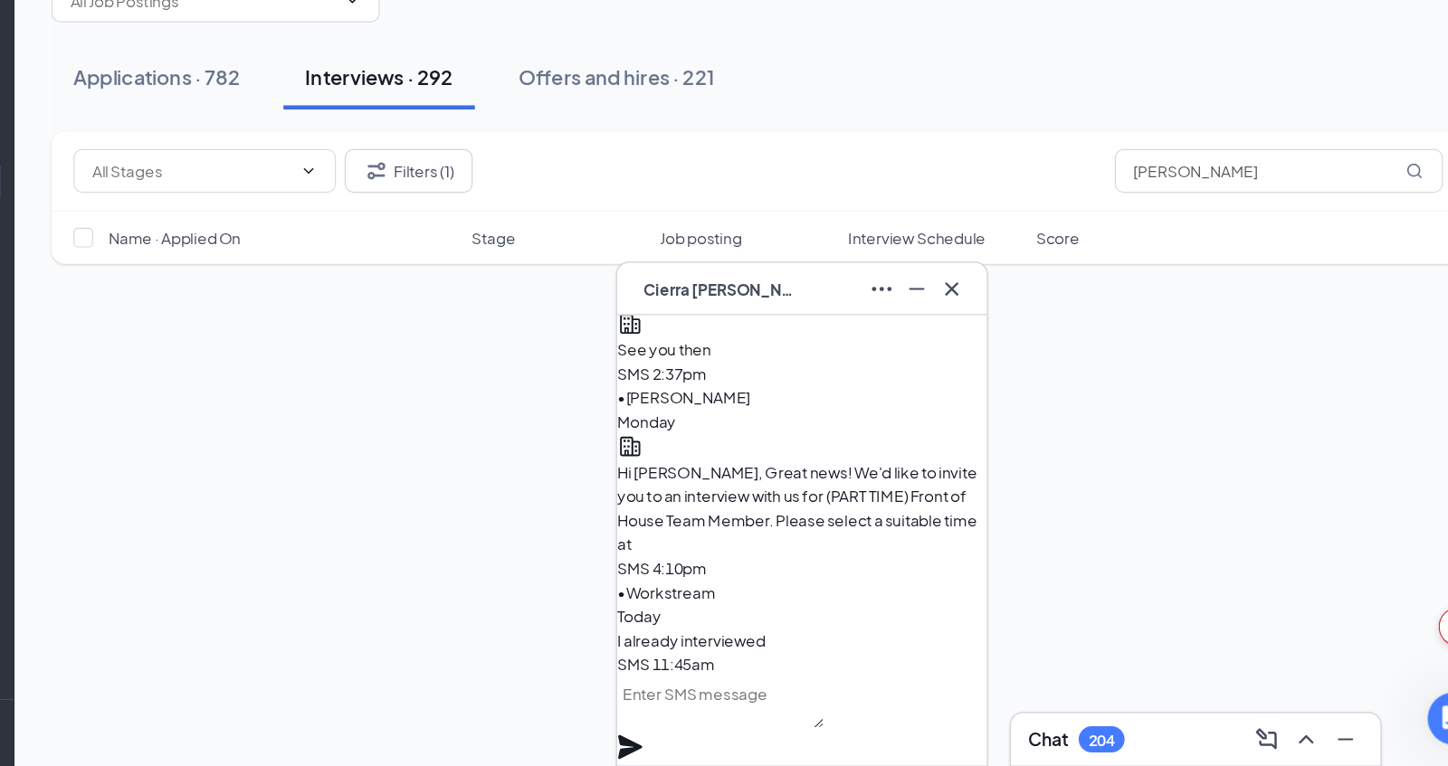
click at [774, 369] on span "Cierra Smith" at bounding box center [800, 371] width 127 height 20
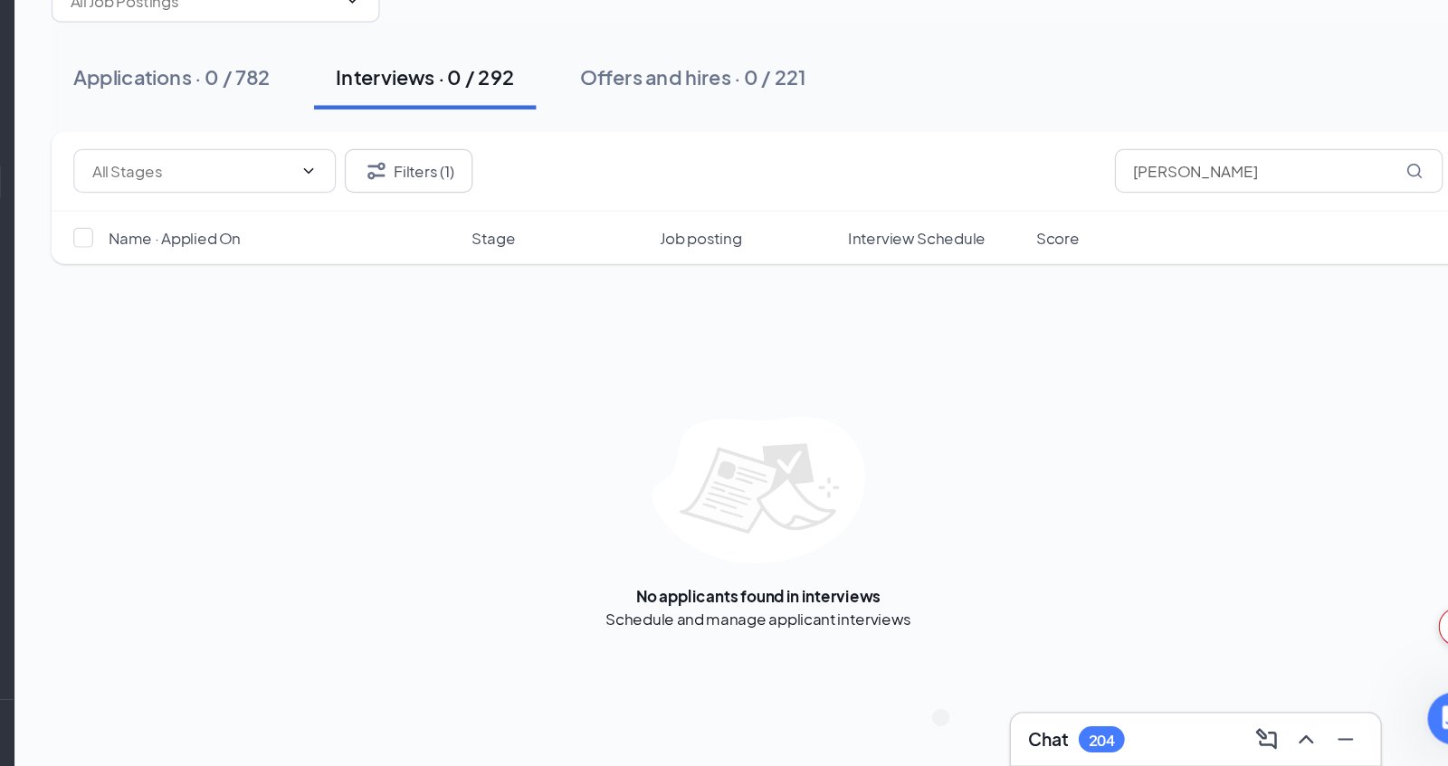
click at [1079, 742] on h3 "Chat" at bounding box center [1072, 744] width 33 height 20
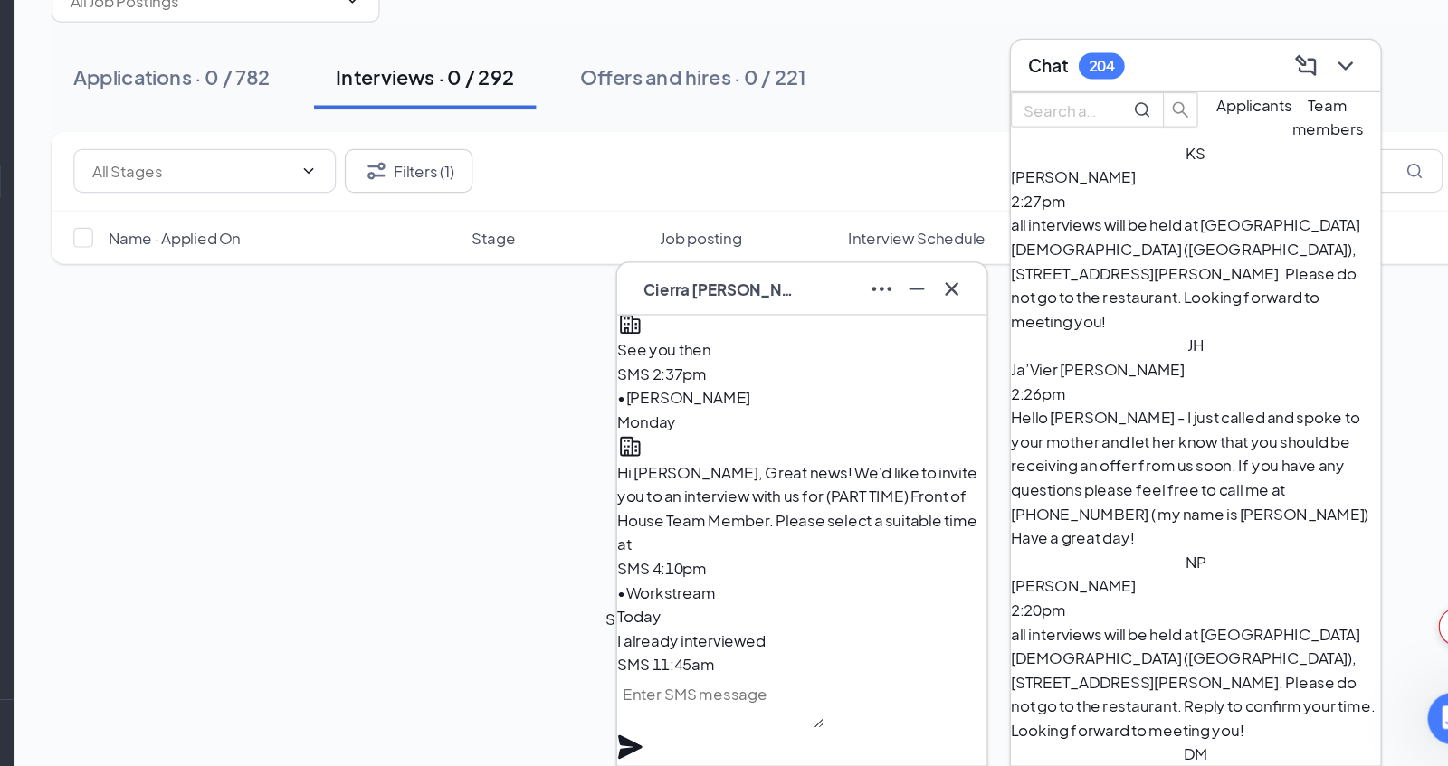
click at [764, 367] on span "Cierra Smith" at bounding box center [800, 371] width 127 height 20
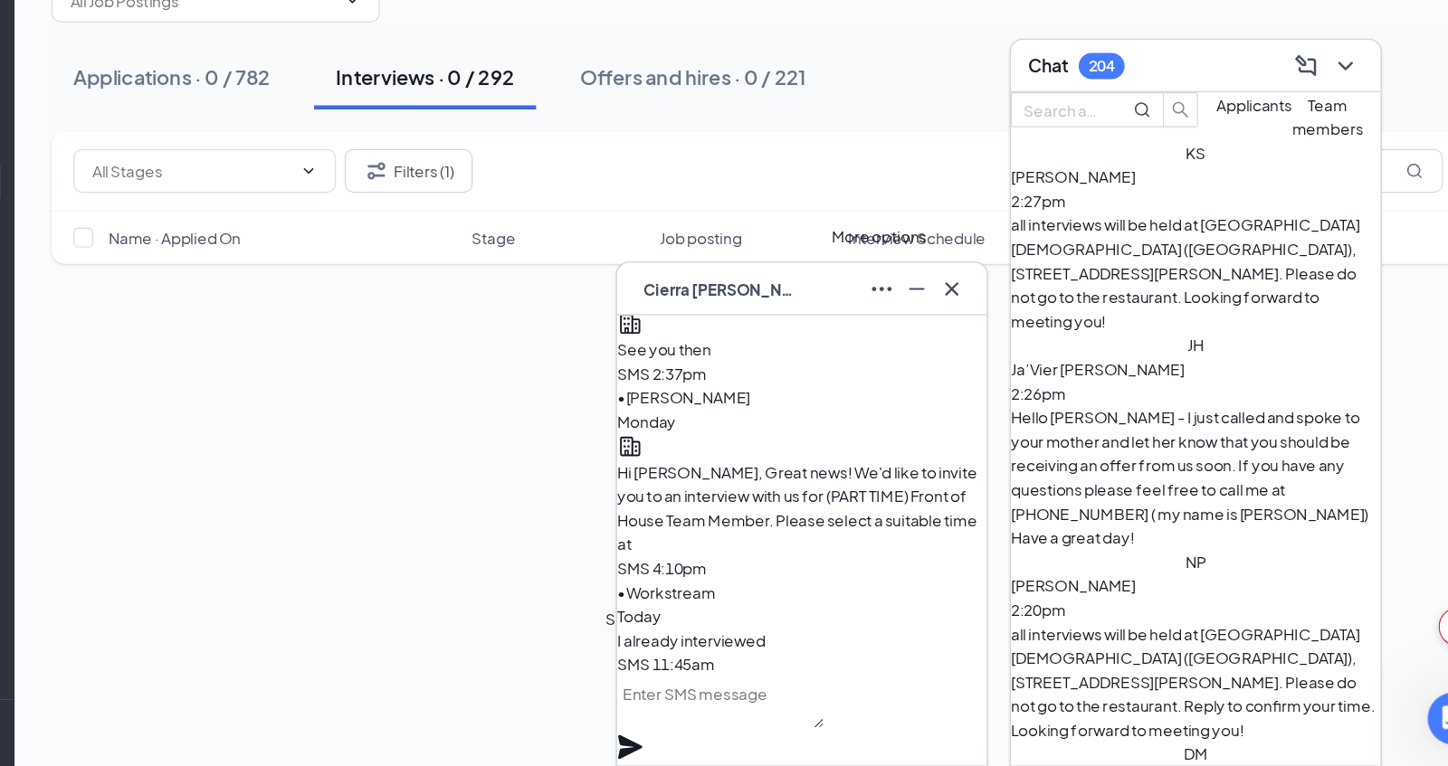
click at [936, 369] on icon "Ellipses" at bounding box center [935, 371] width 22 height 22
click at [974, 416] on link "View message history" at bounding box center [995, 406] width 129 height 20
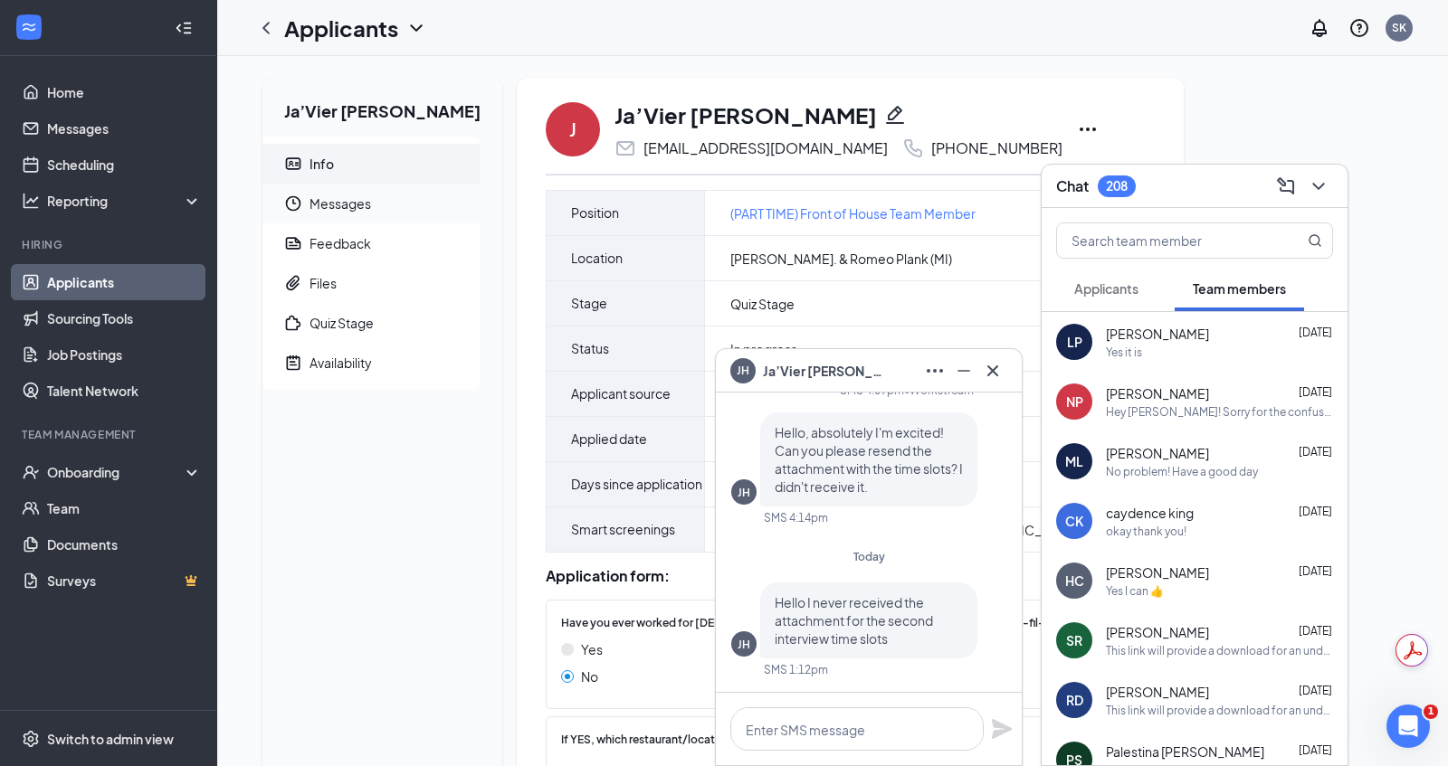
click at [346, 208] on span "Messages" at bounding box center [387, 204] width 156 height 40
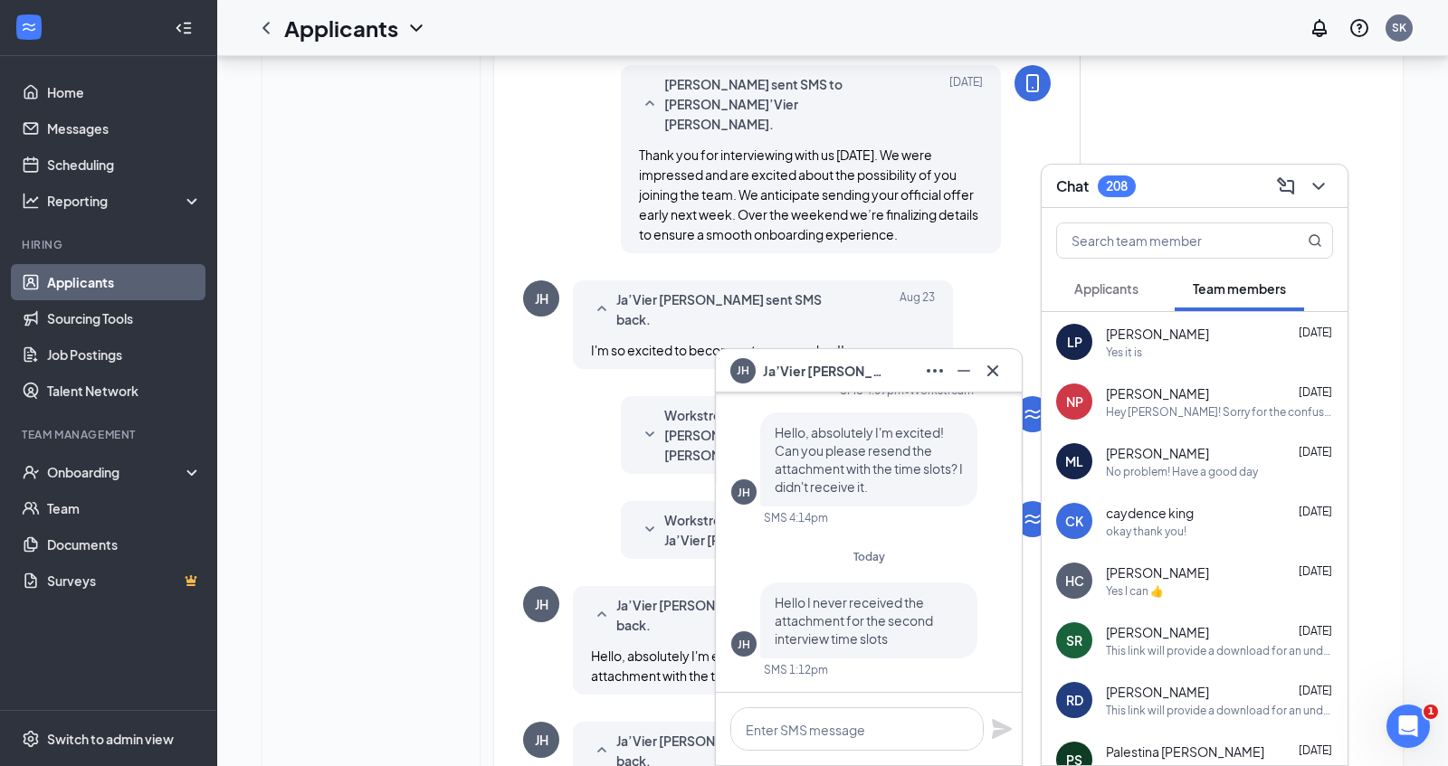
scroll to position [611, 0]
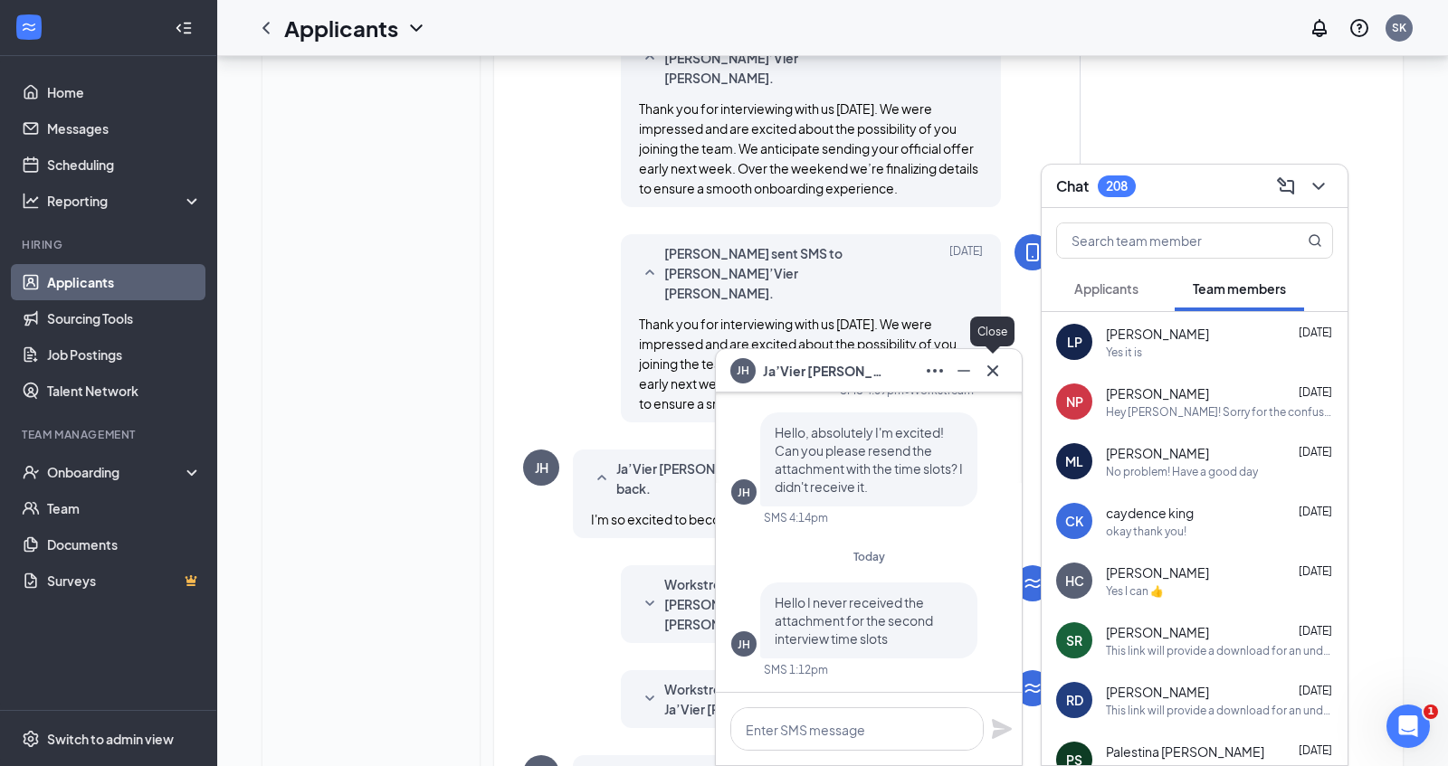
click at [994, 370] on icon "Cross" at bounding box center [992, 370] width 11 height 11
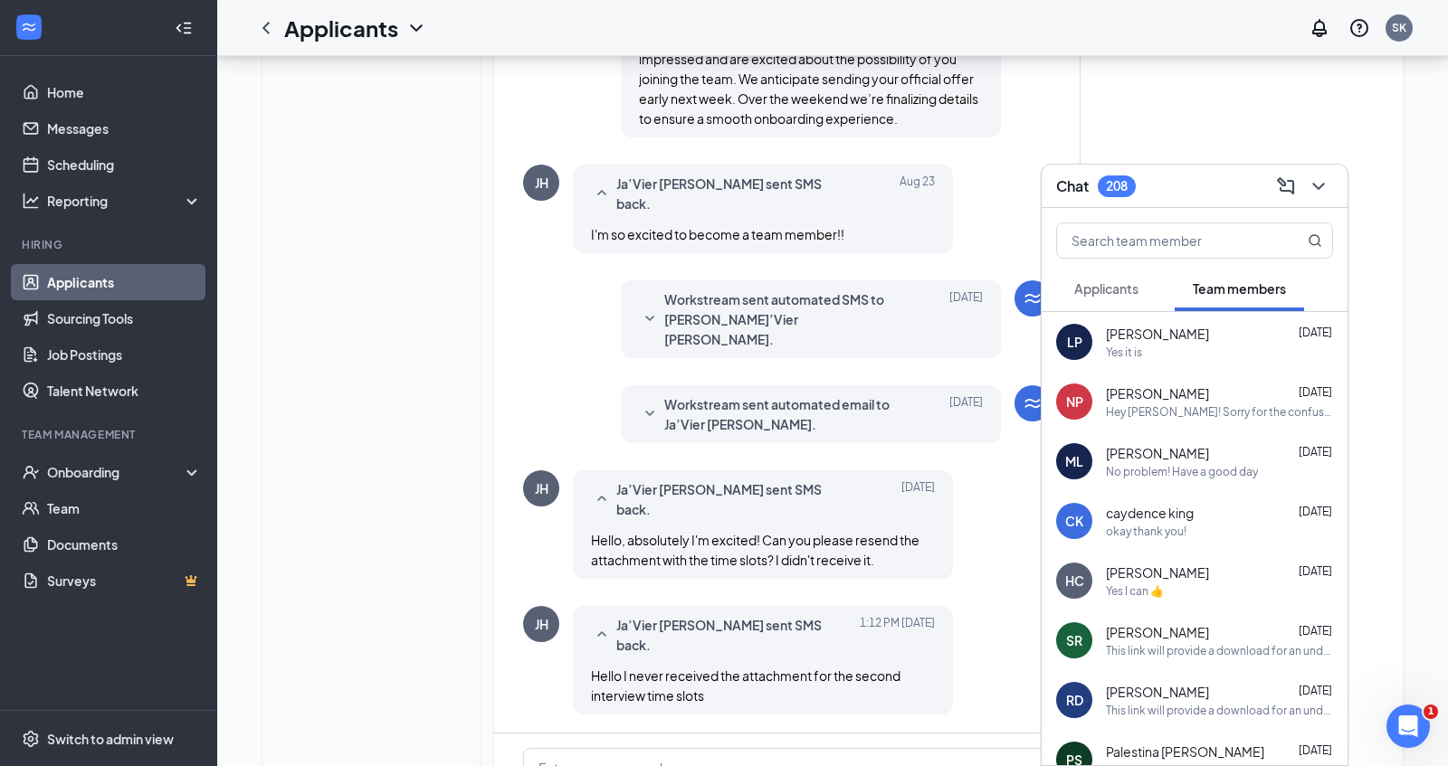
scroll to position [932, 0]
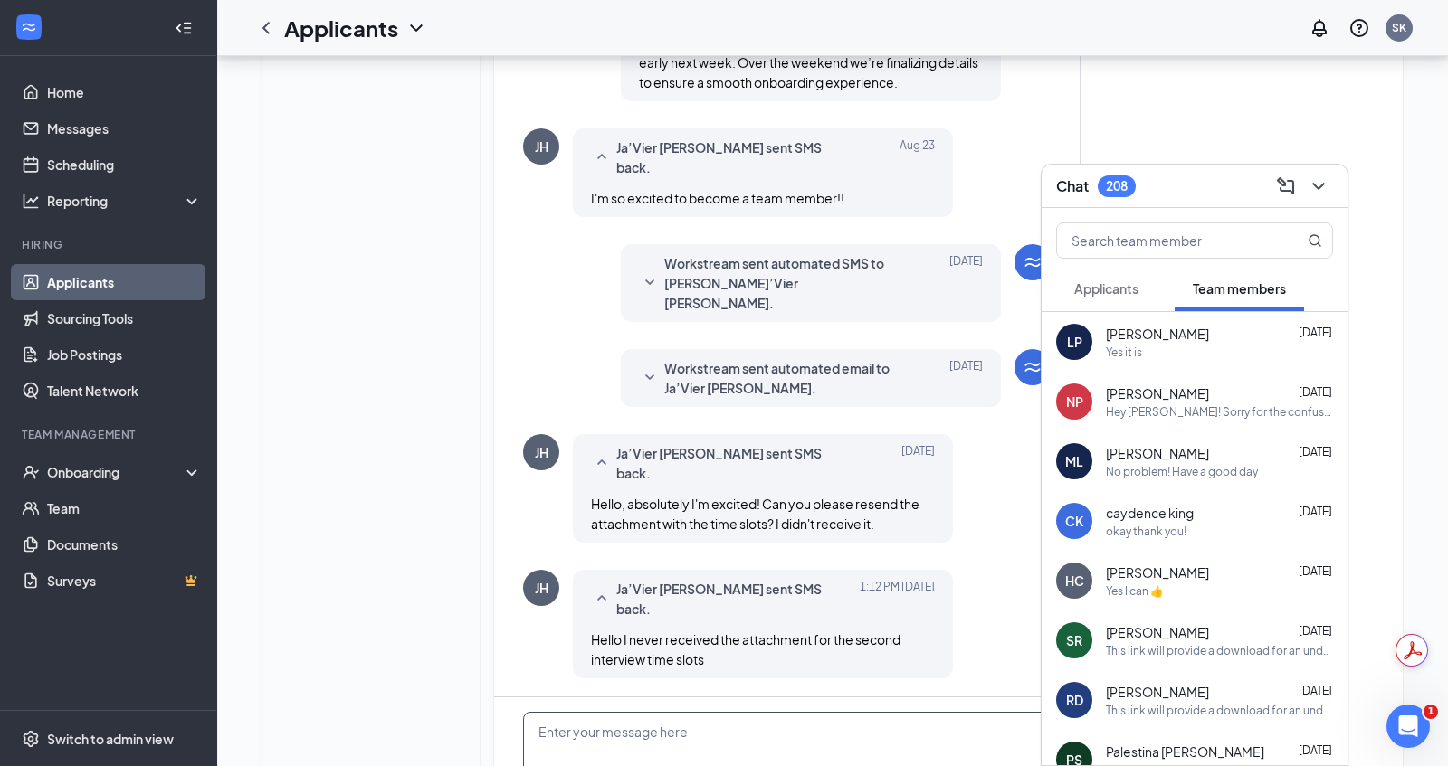
click at [730, 712] on textarea at bounding box center [786, 766] width 527 height 109
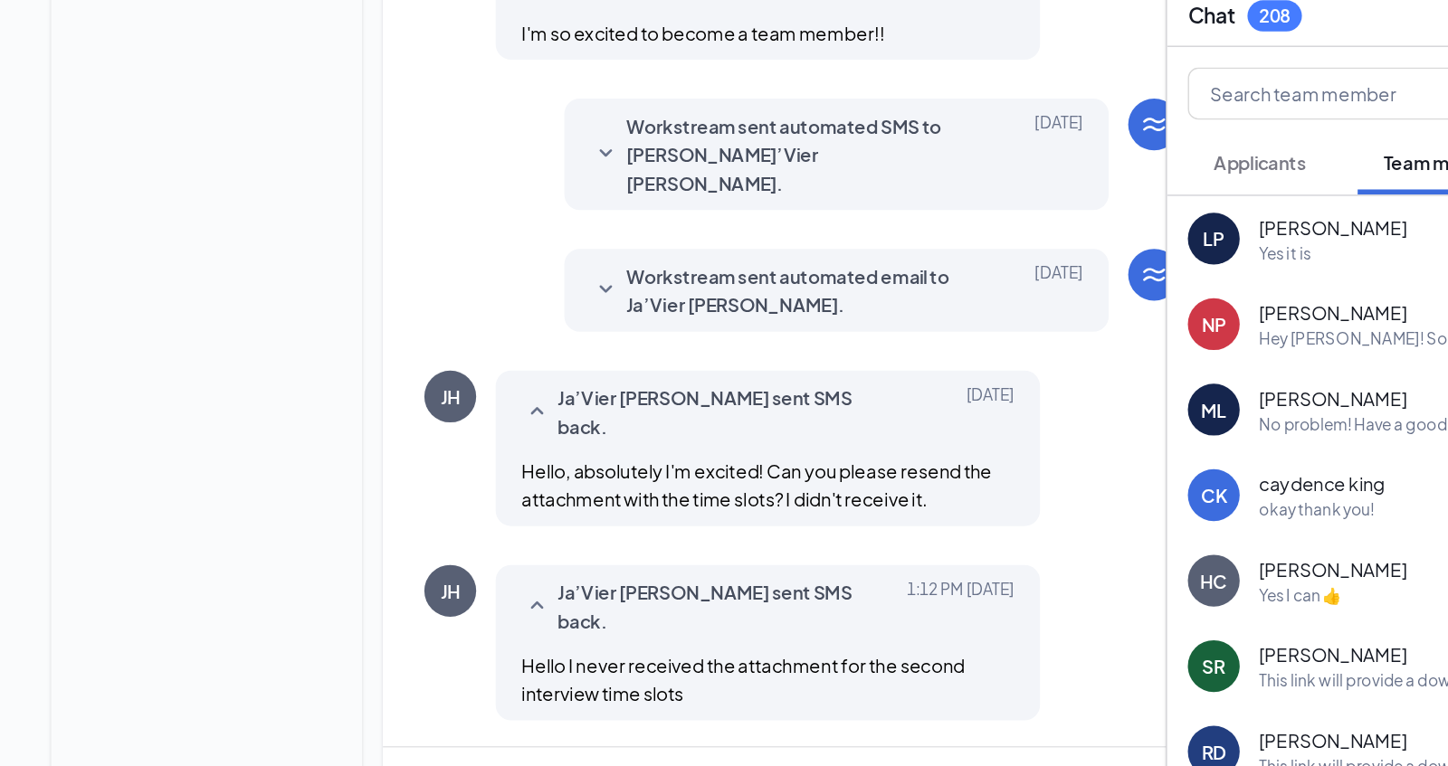
click at [752, 712] on textarea "Hello Javier - I just called and spoke to your mother and let her know that you…" at bounding box center [786, 766] width 527 height 109
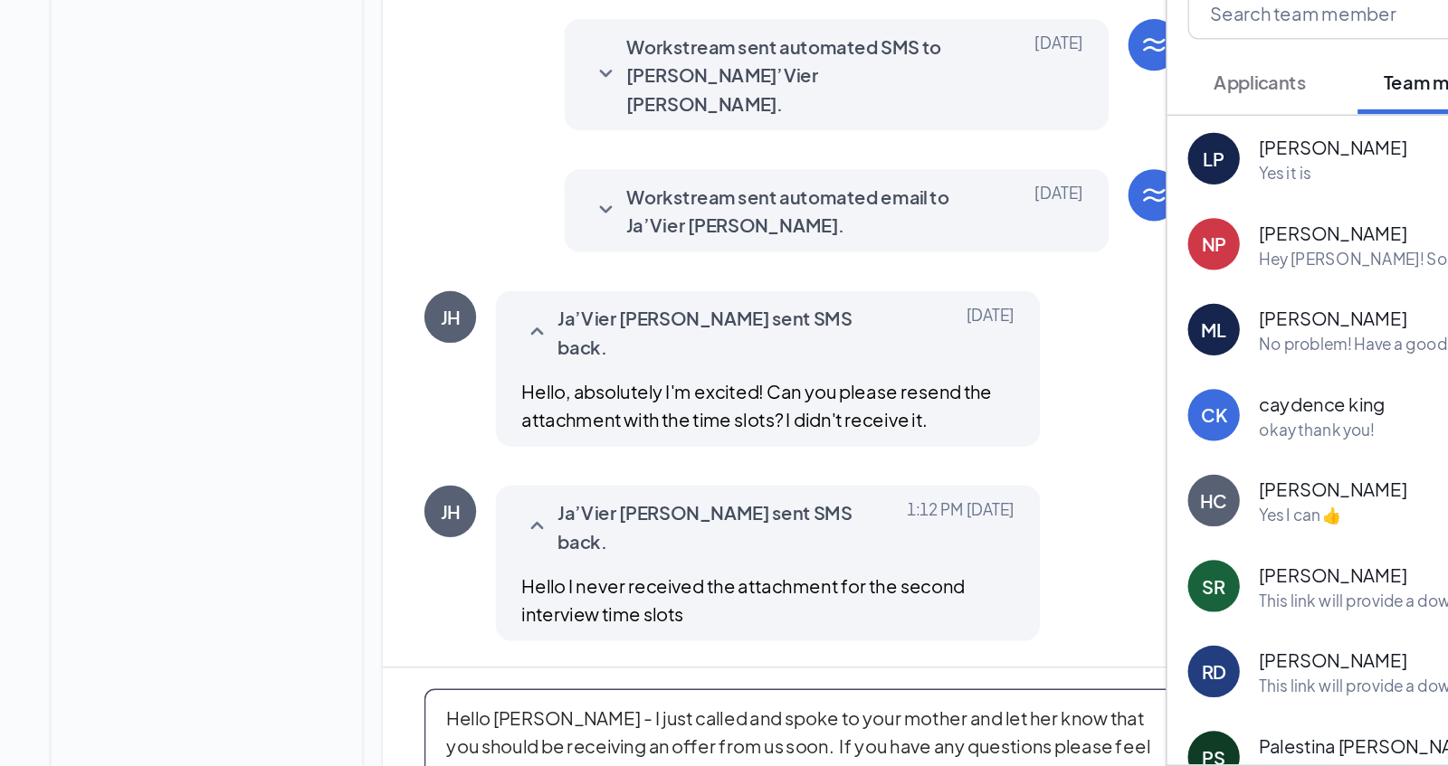
type textarea "Hello [PERSON_NAME] - I just called and spoke to your mother and let her know t…"
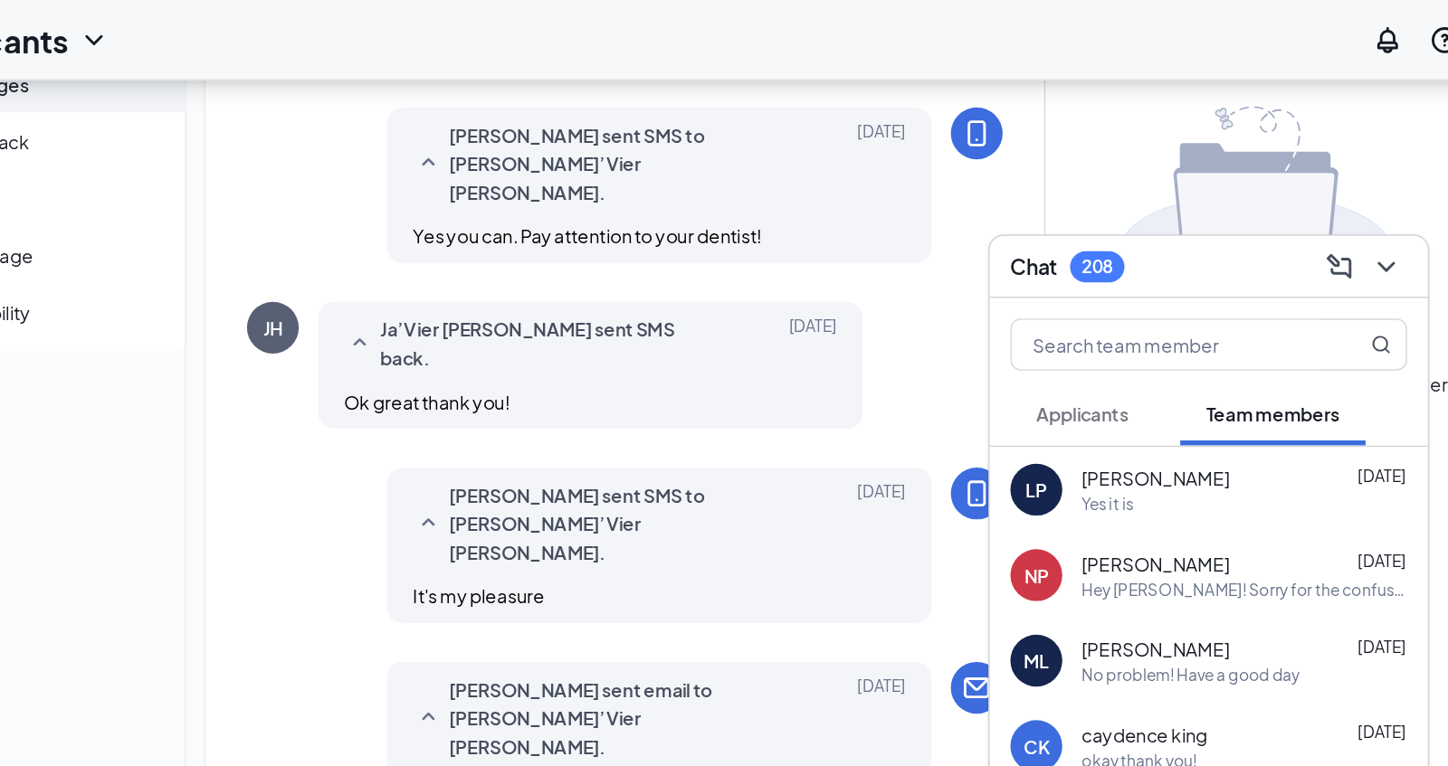
scroll to position [141, 0]
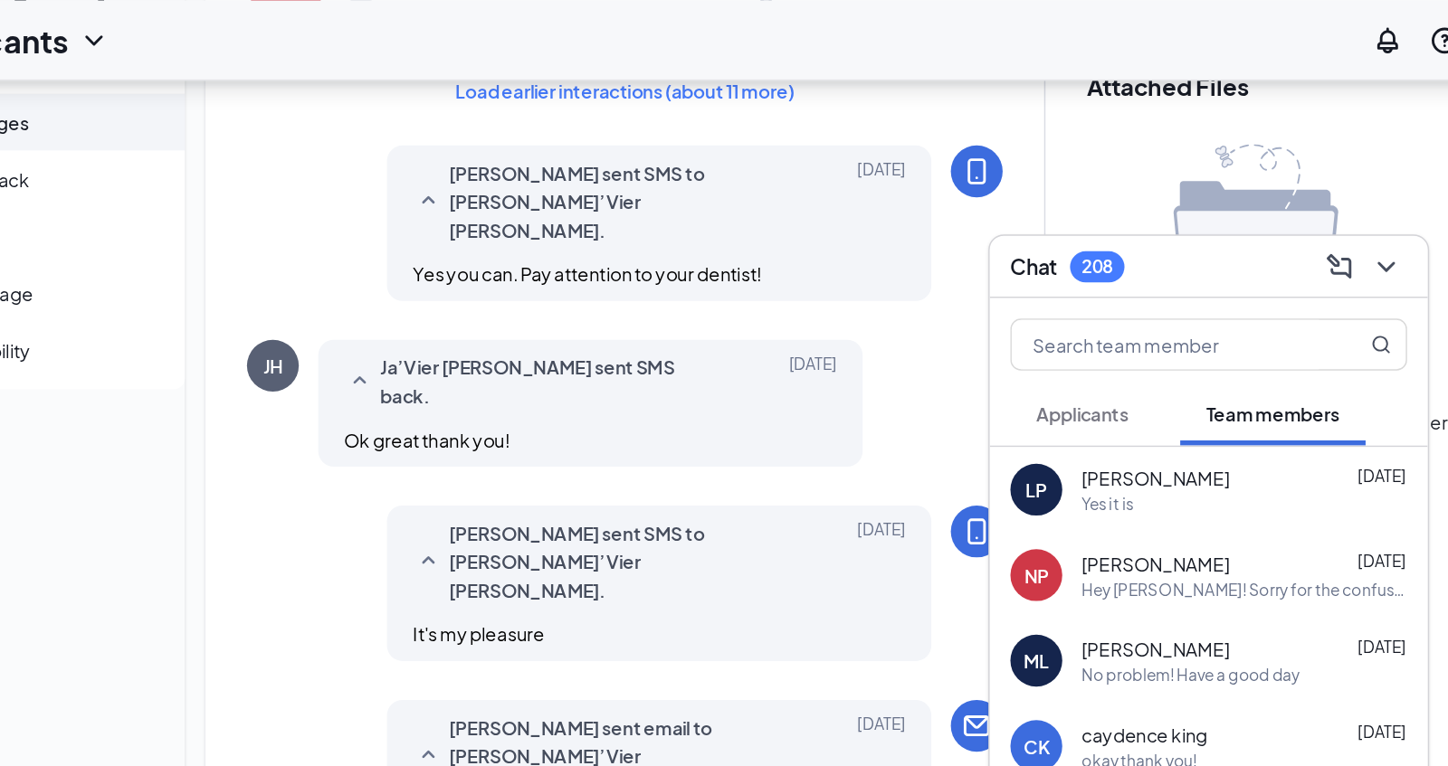
click at [1117, 297] on span "Applicants" at bounding box center [1106, 288] width 64 height 16
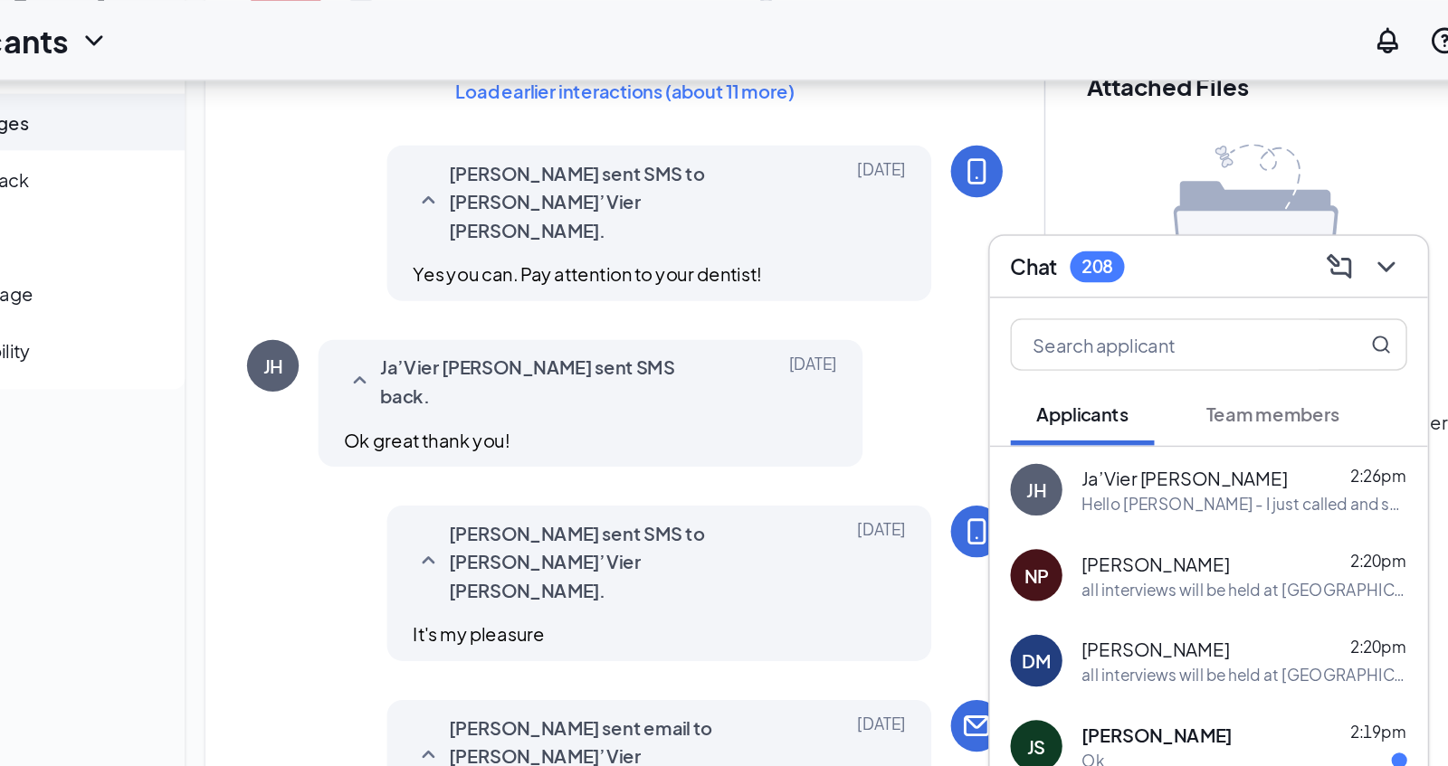
click at [1218, 301] on button "Team members" at bounding box center [1238, 288] width 129 height 45
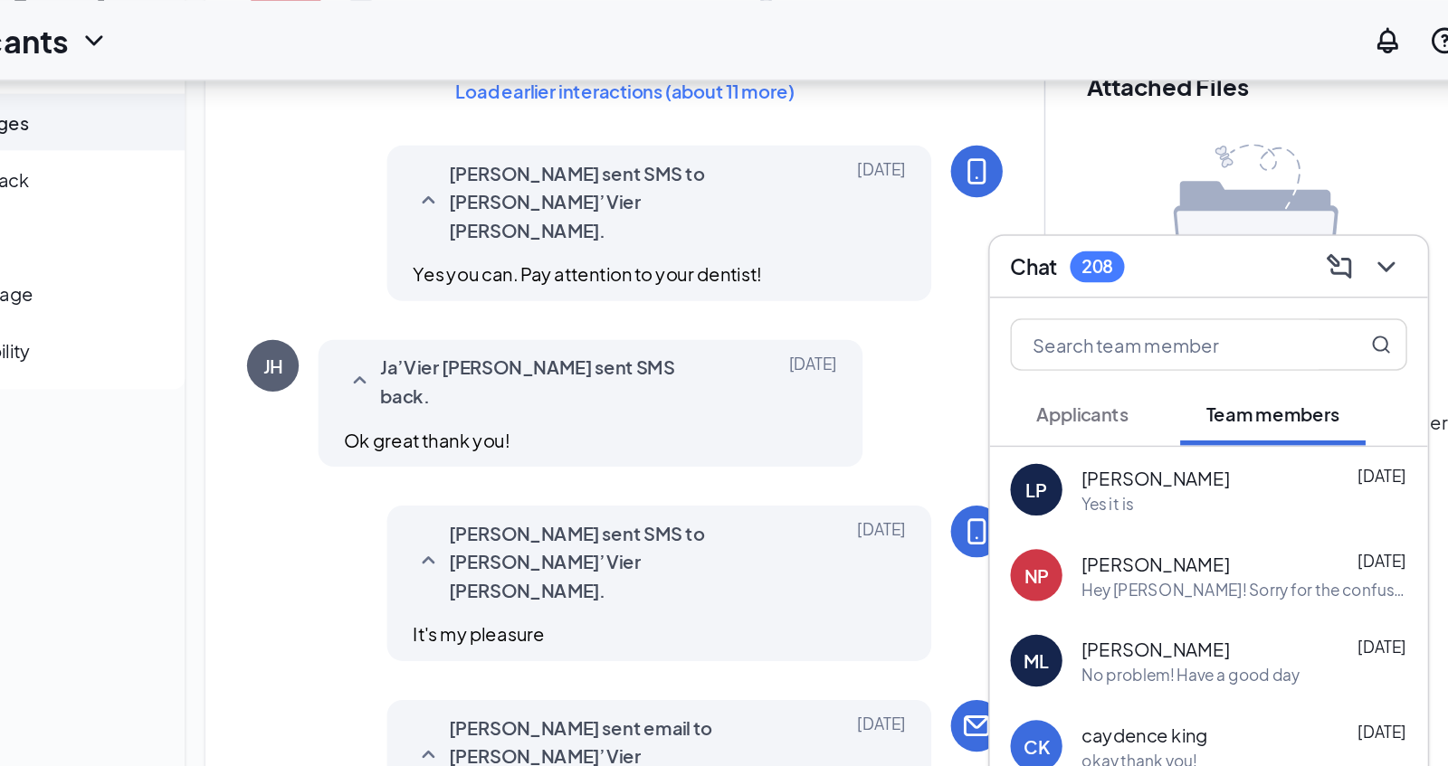
click at [1117, 294] on span "Applicants" at bounding box center [1106, 288] width 64 height 16
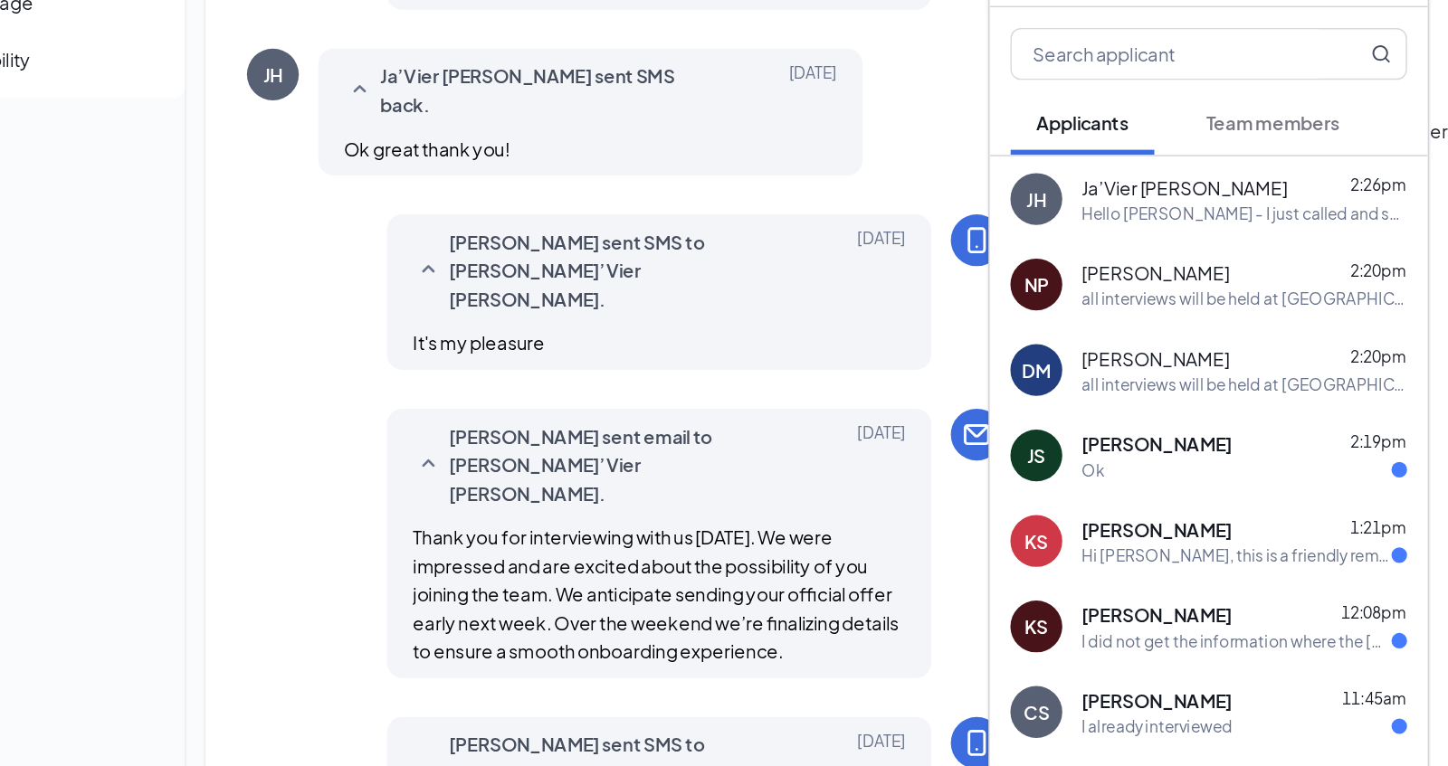
click at [1156, 539] on div "JS Johnny Sneed 2:19pm Ok" at bounding box center [1194, 521] width 306 height 60
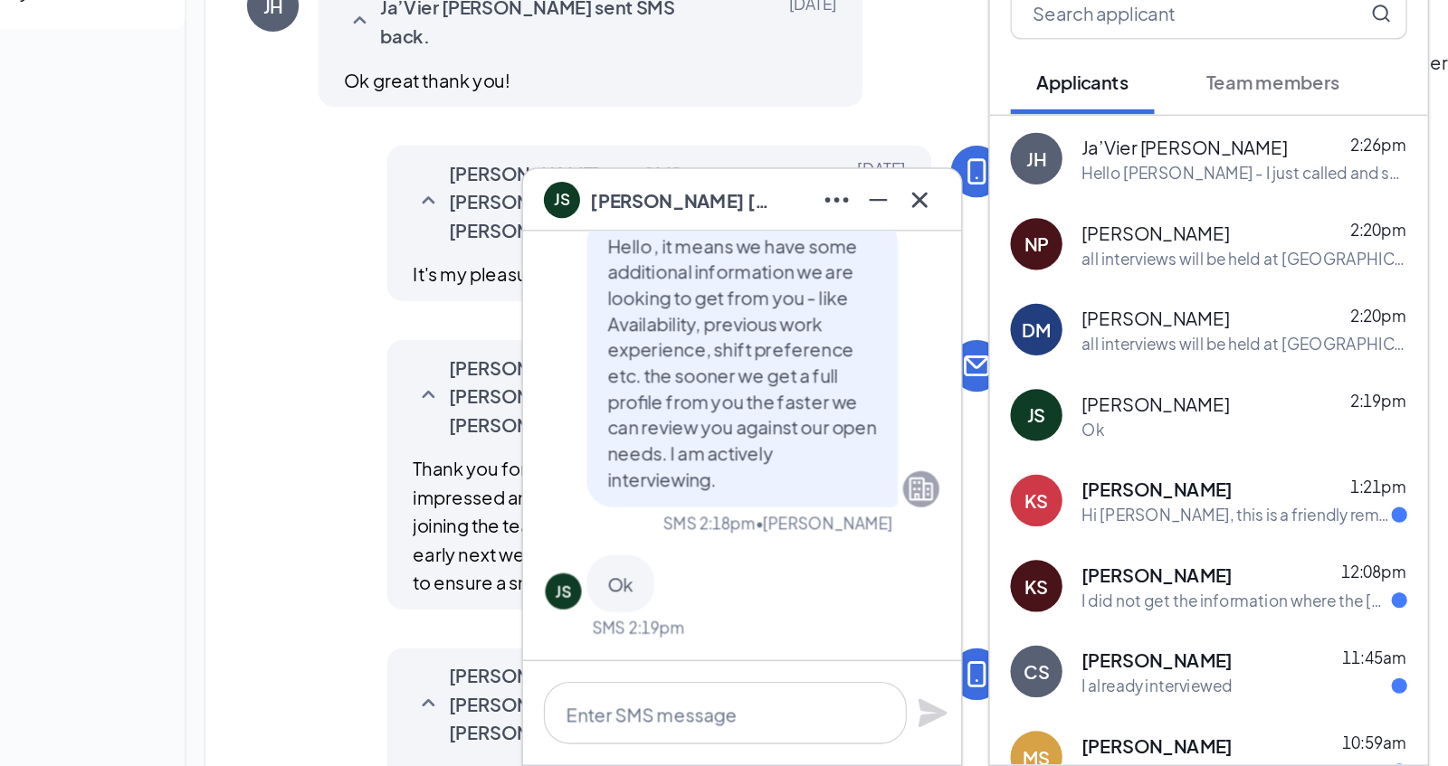
scroll to position [167, 0]
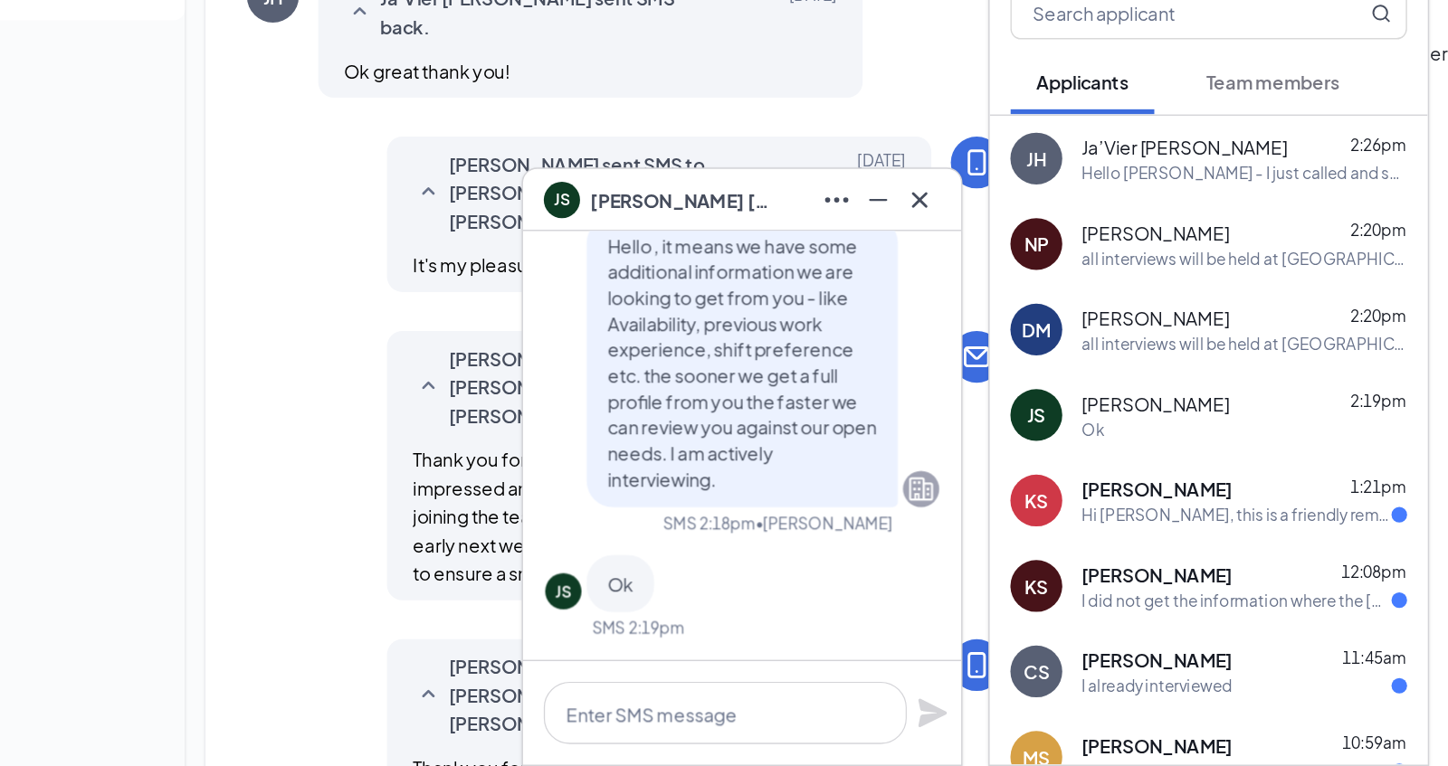
click at [1158, 586] on div "Hi [PERSON_NAME], this is a friendly reminder. To move forward with your applic…" at bounding box center [1214, 591] width 216 height 15
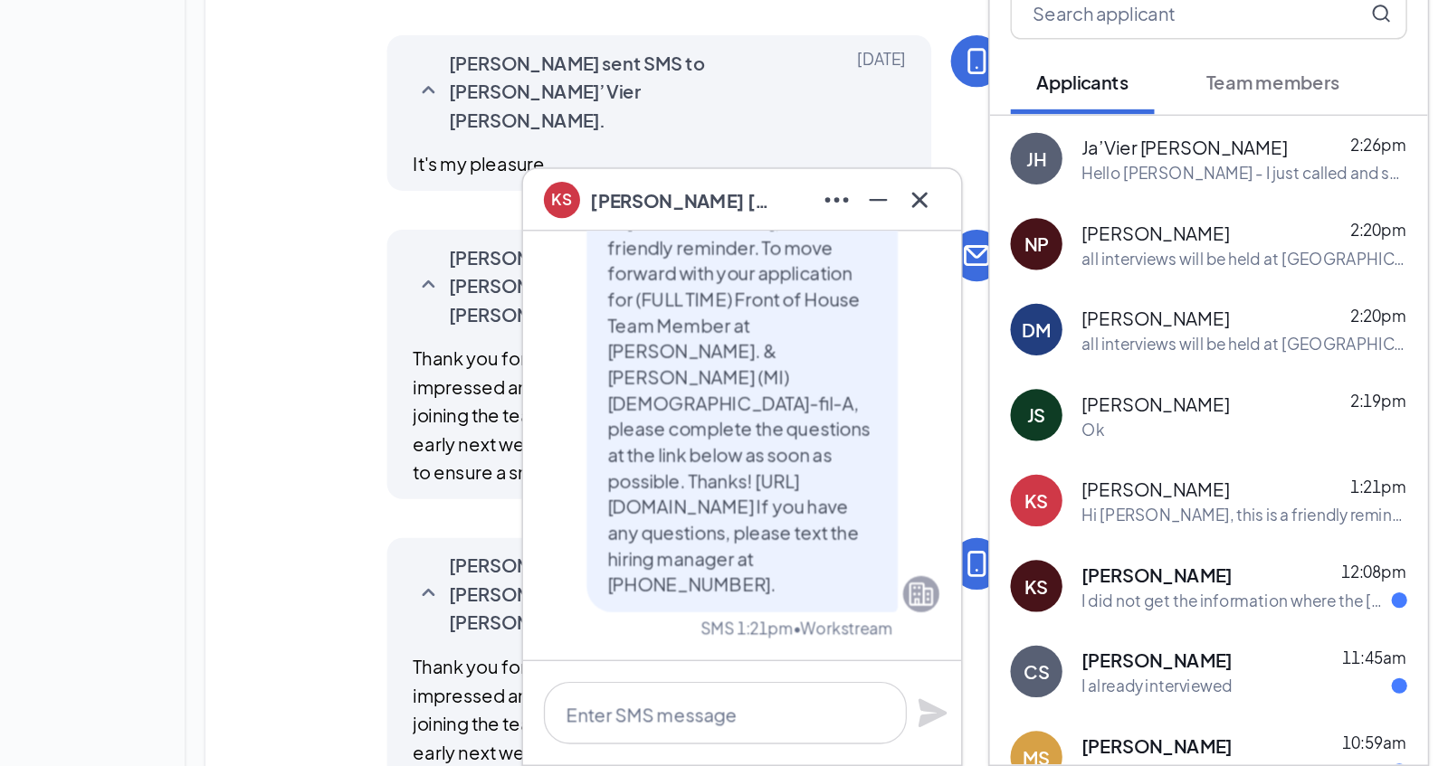
scroll to position [243, 0]
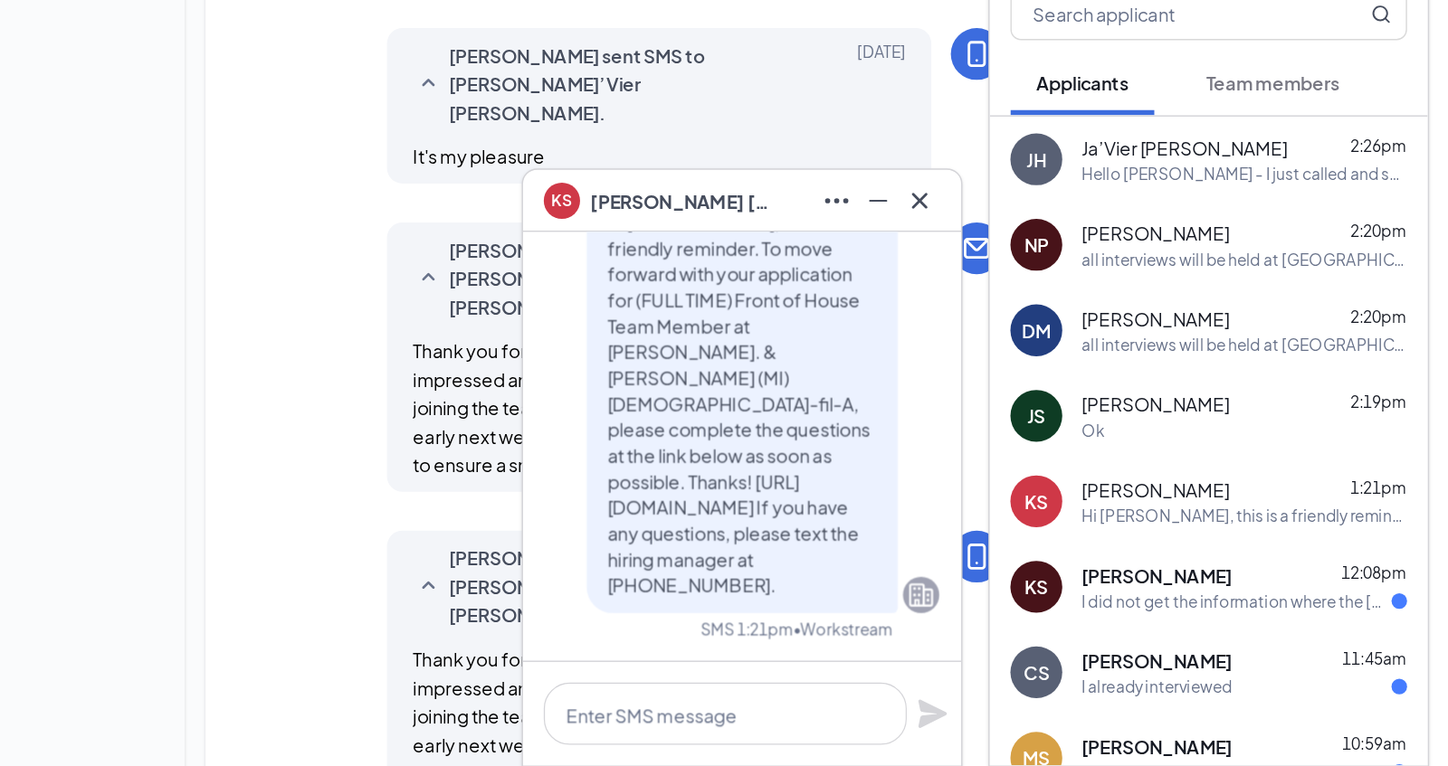
click at [1125, 645] on div "I did not get the information where the [DEMOGRAPHIC_DATA] was located. Please …" at bounding box center [1214, 650] width 216 height 15
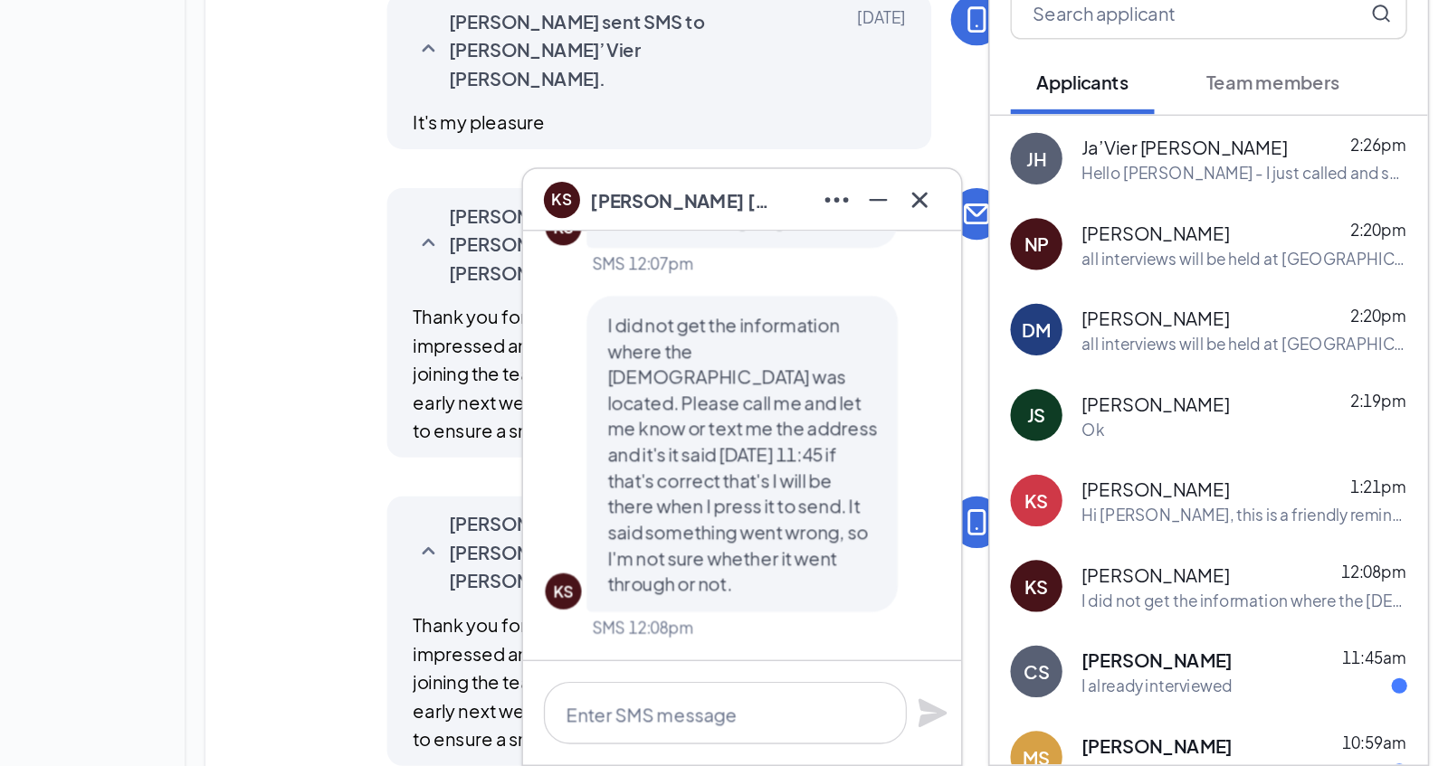
scroll to position [268, 0]
paste textarea "all interviews will be held at [GEOGRAPHIC_DATA][DEMOGRAPHIC_DATA] ([GEOGRAPHIC…"
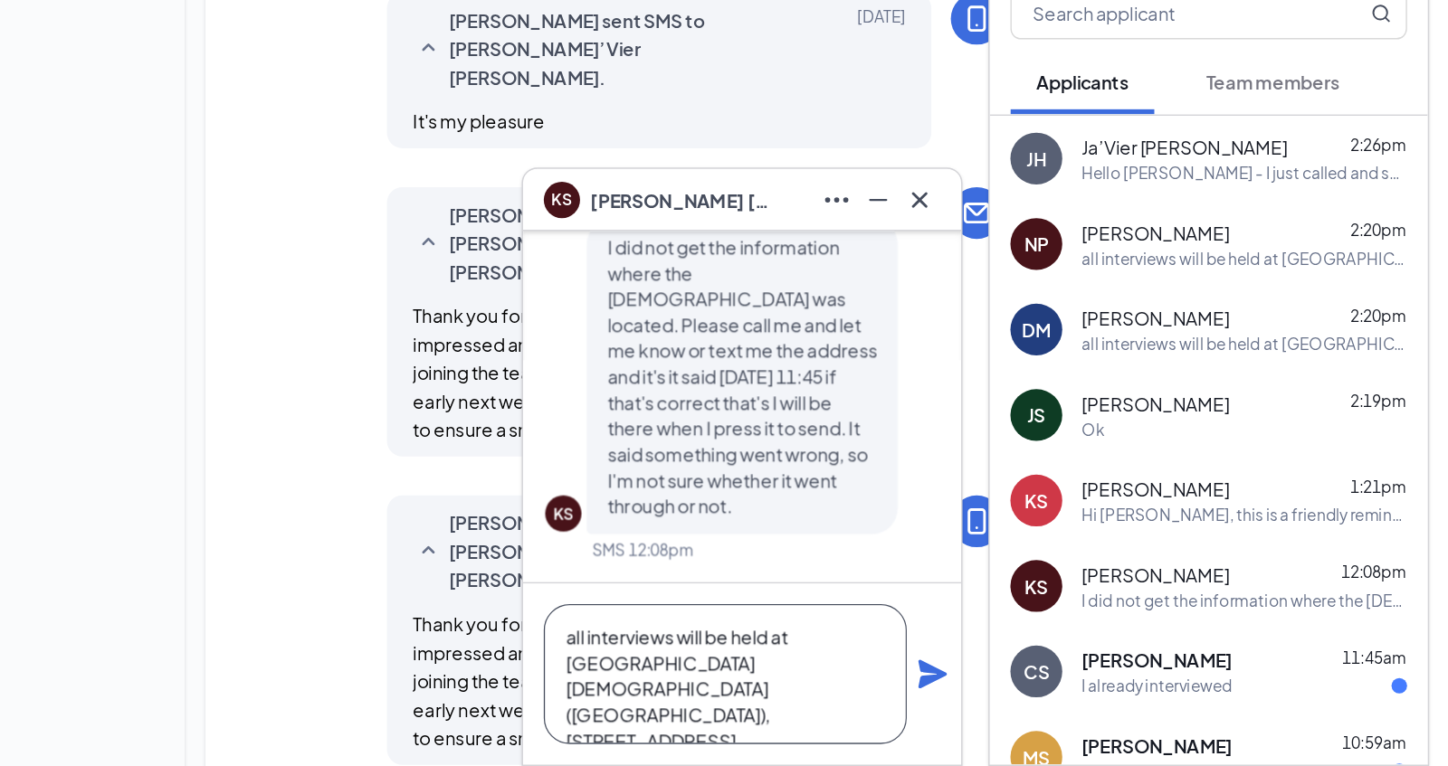
scroll to position [54, 0]
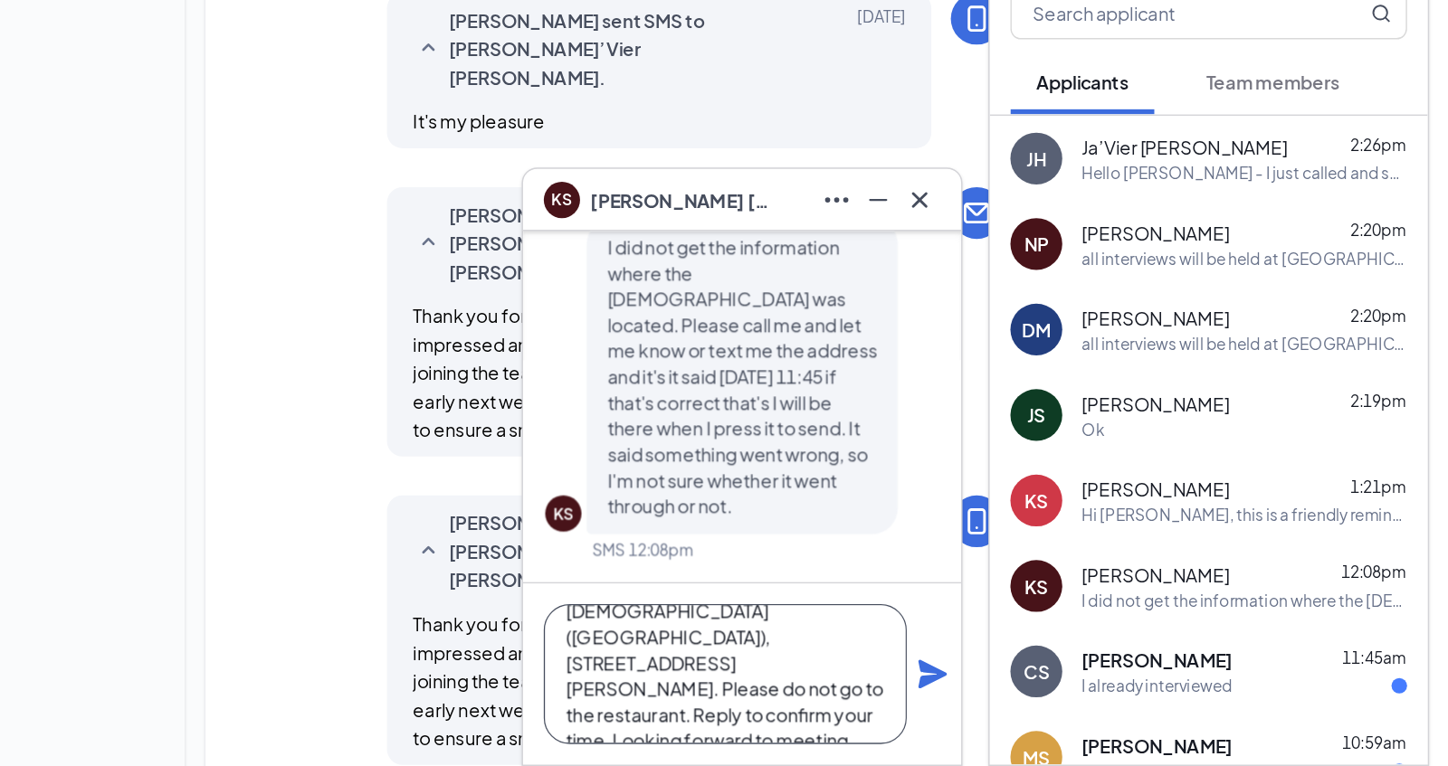
drag, startPoint x: 803, startPoint y: 714, endPoint x: 847, endPoint y: 690, distance: 49.4
click at [847, 690] on textarea "all interviews will be held at [GEOGRAPHIC_DATA][DEMOGRAPHIC_DATA] ([GEOGRAPHIC…" at bounding box center [856, 702] width 253 height 98
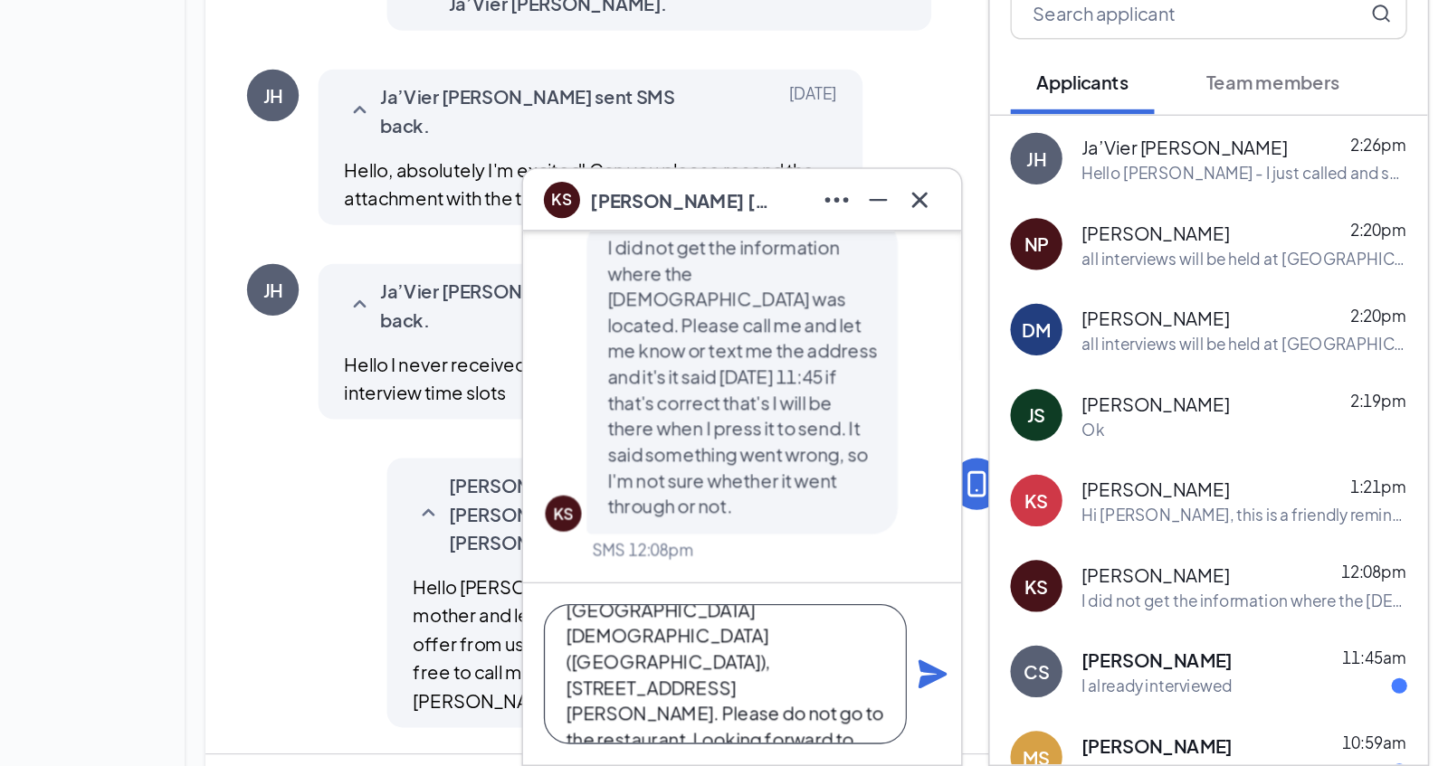
scroll to position [1127, 0]
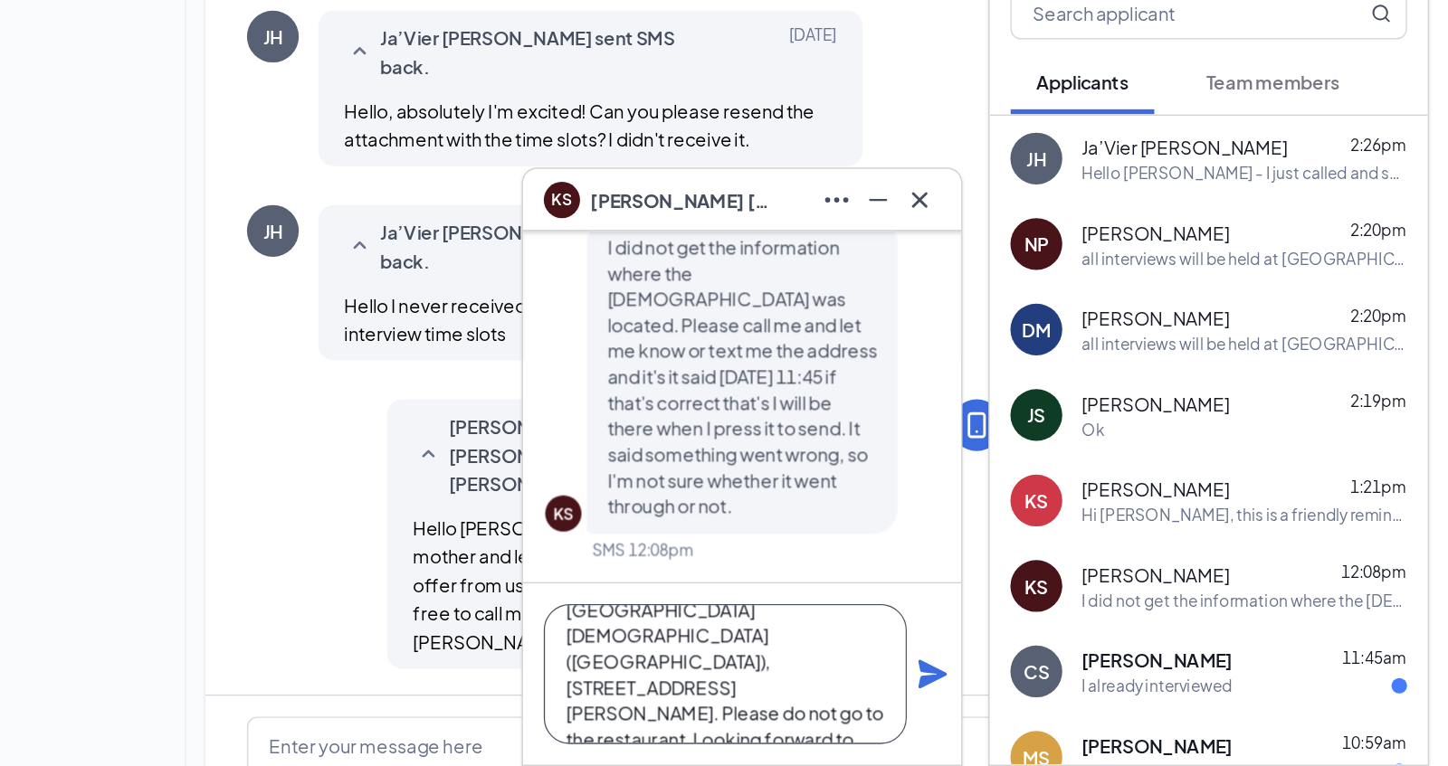
type textarea "all interviews will be held at [GEOGRAPHIC_DATA][DEMOGRAPHIC_DATA] ([GEOGRAPHIC…"
click at [1006, 705] on icon "Plane" at bounding box center [1002, 702] width 20 height 20
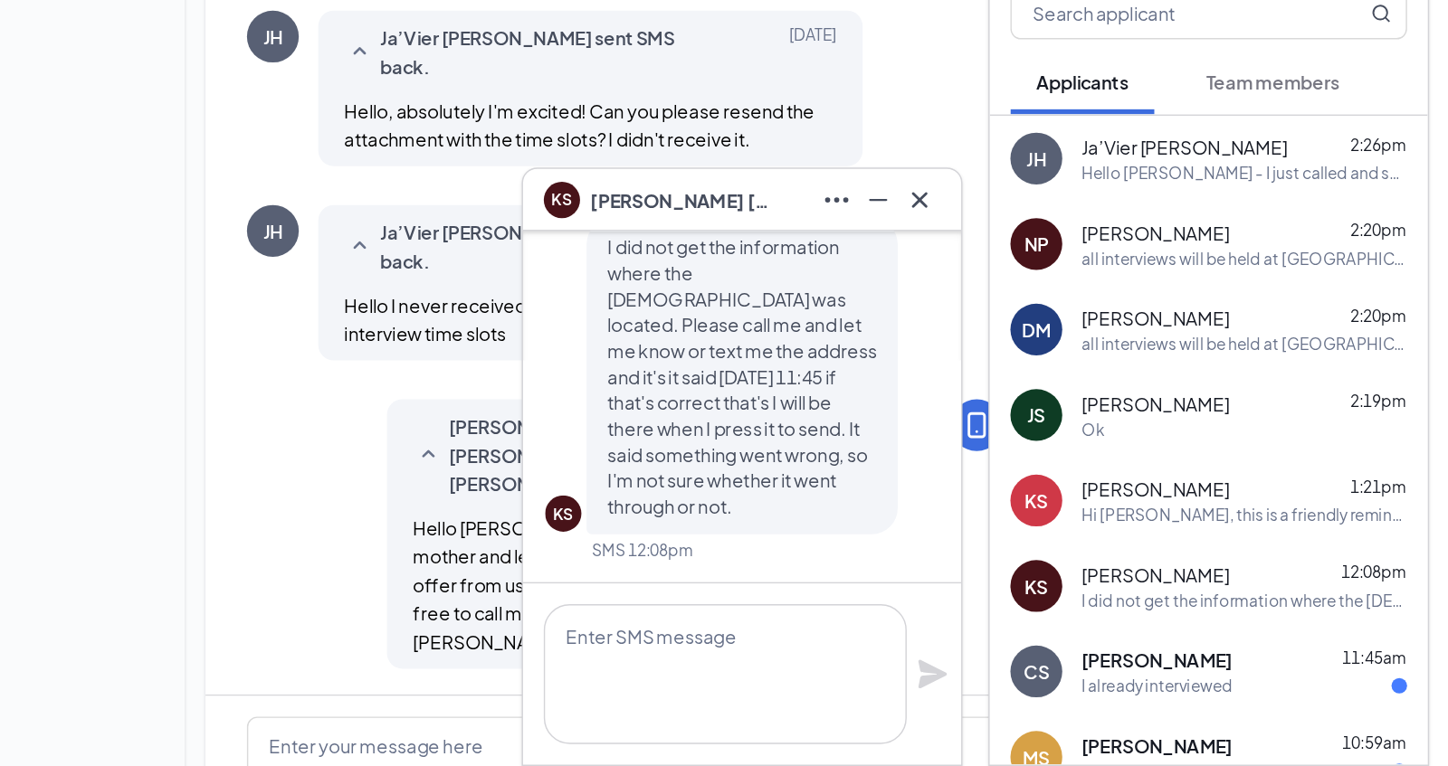
scroll to position [0, 0]
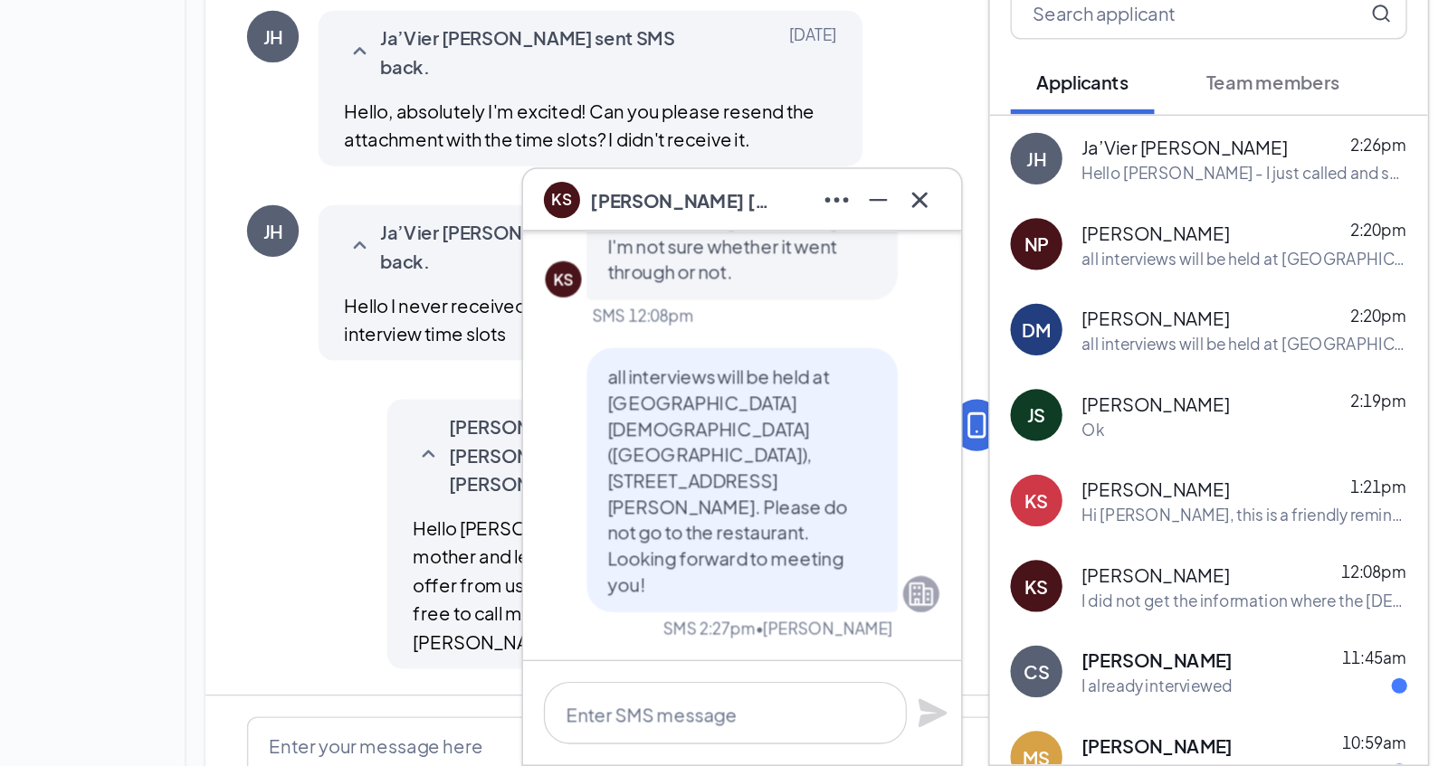
click at [1097, 693] on div "CS Cierra Smith 11:45am I already interviewed" at bounding box center [1194, 700] width 306 height 60
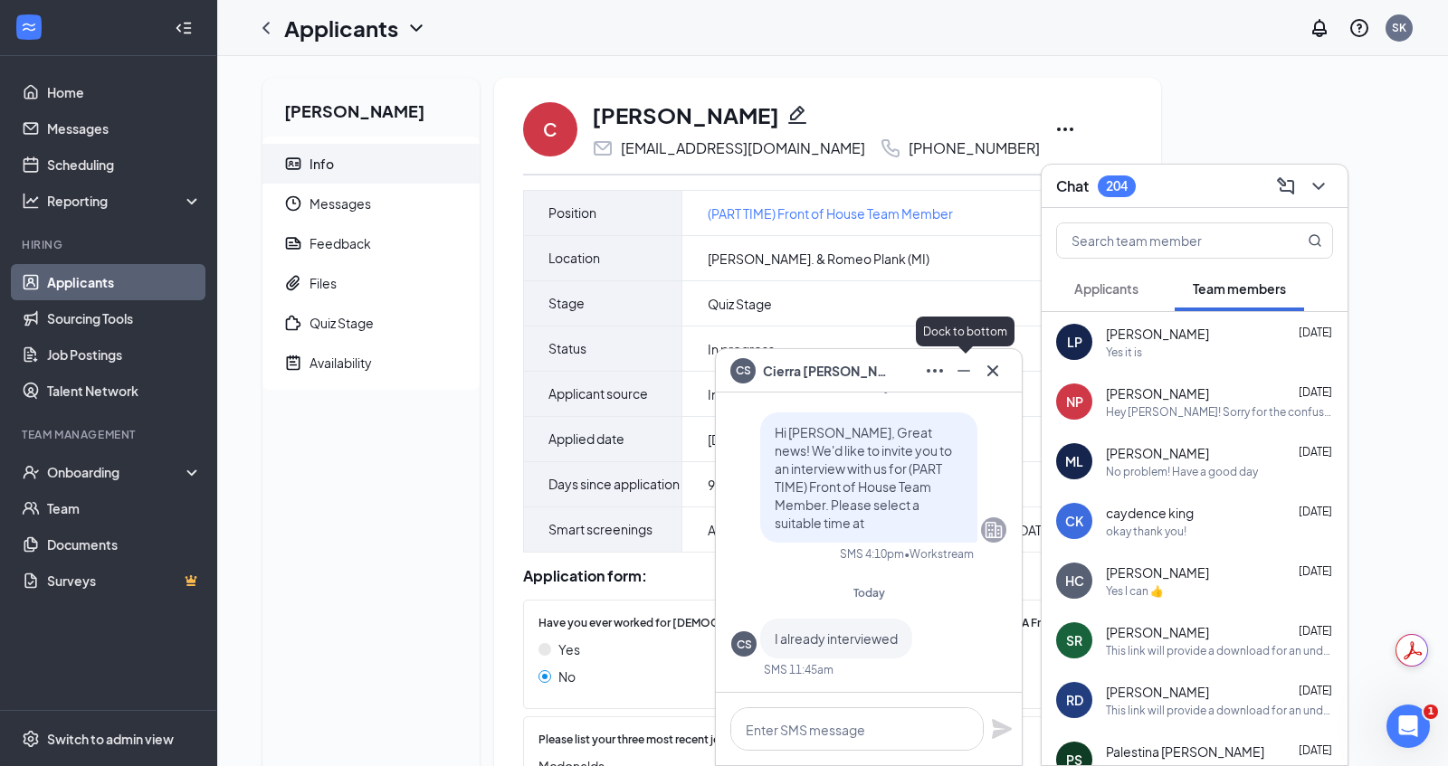
click at [960, 373] on icon "Minimize" at bounding box center [964, 371] width 22 height 22
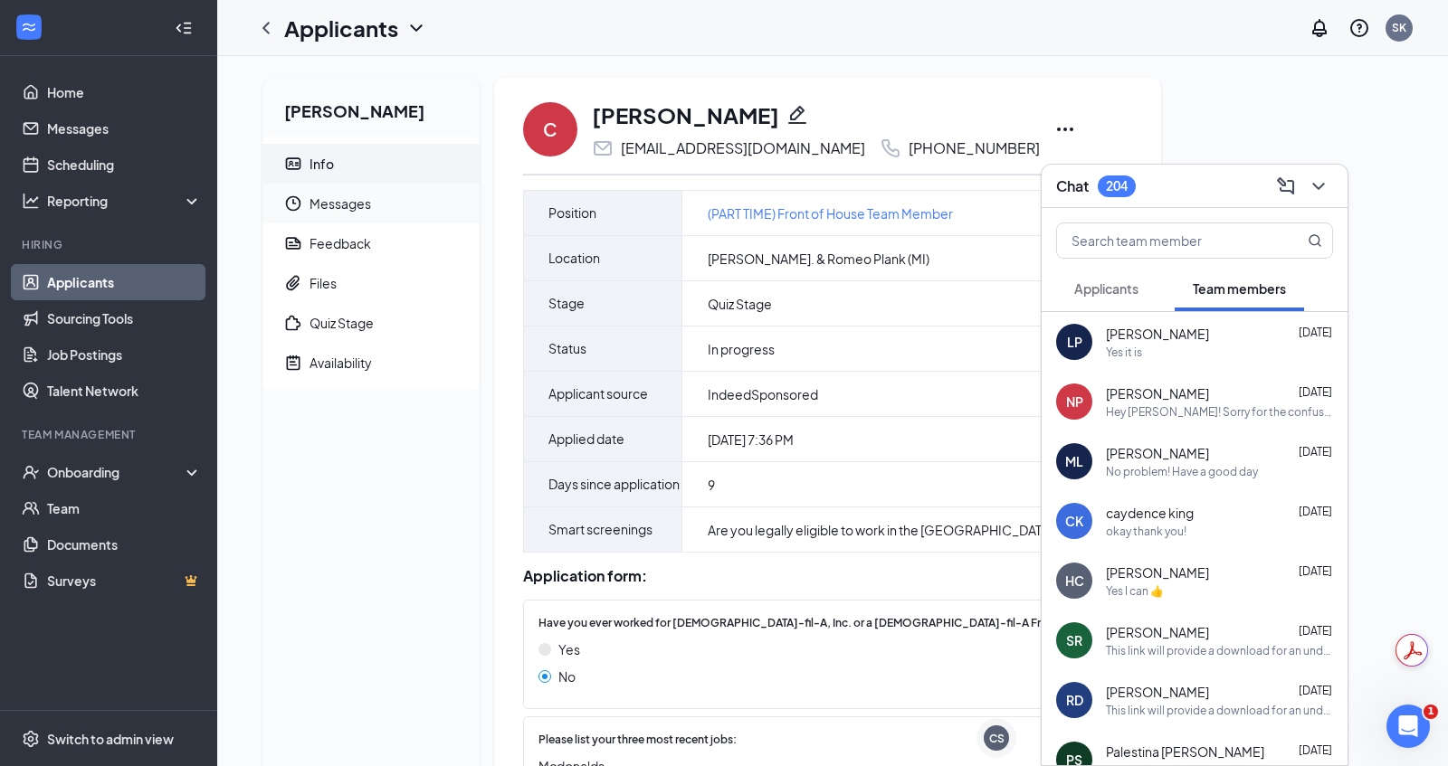
click at [356, 210] on span "Messages" at bounding box center [387, 204] width 156 height 40
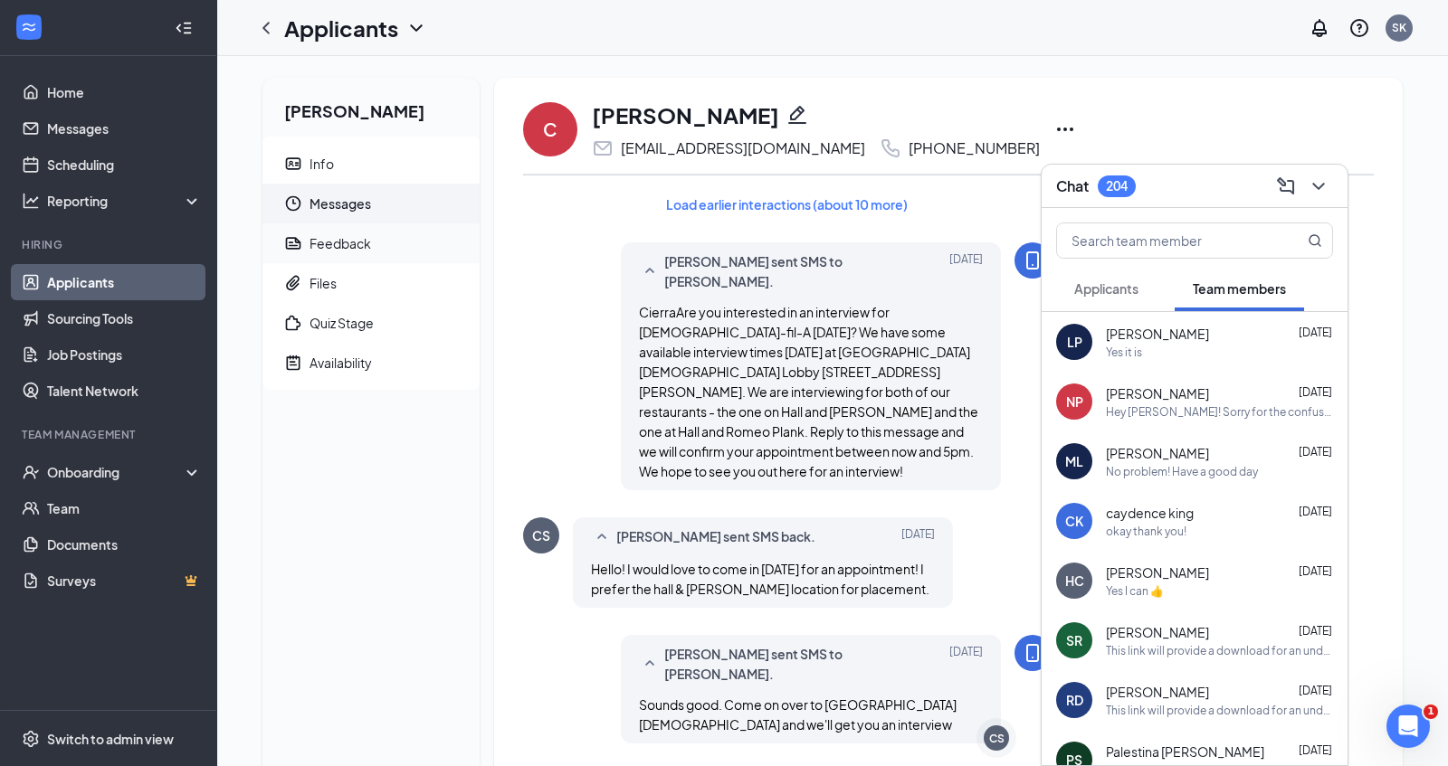
click at [316, 255] on span "Feedback" at bounding box center [387, 243] width 156 height 40
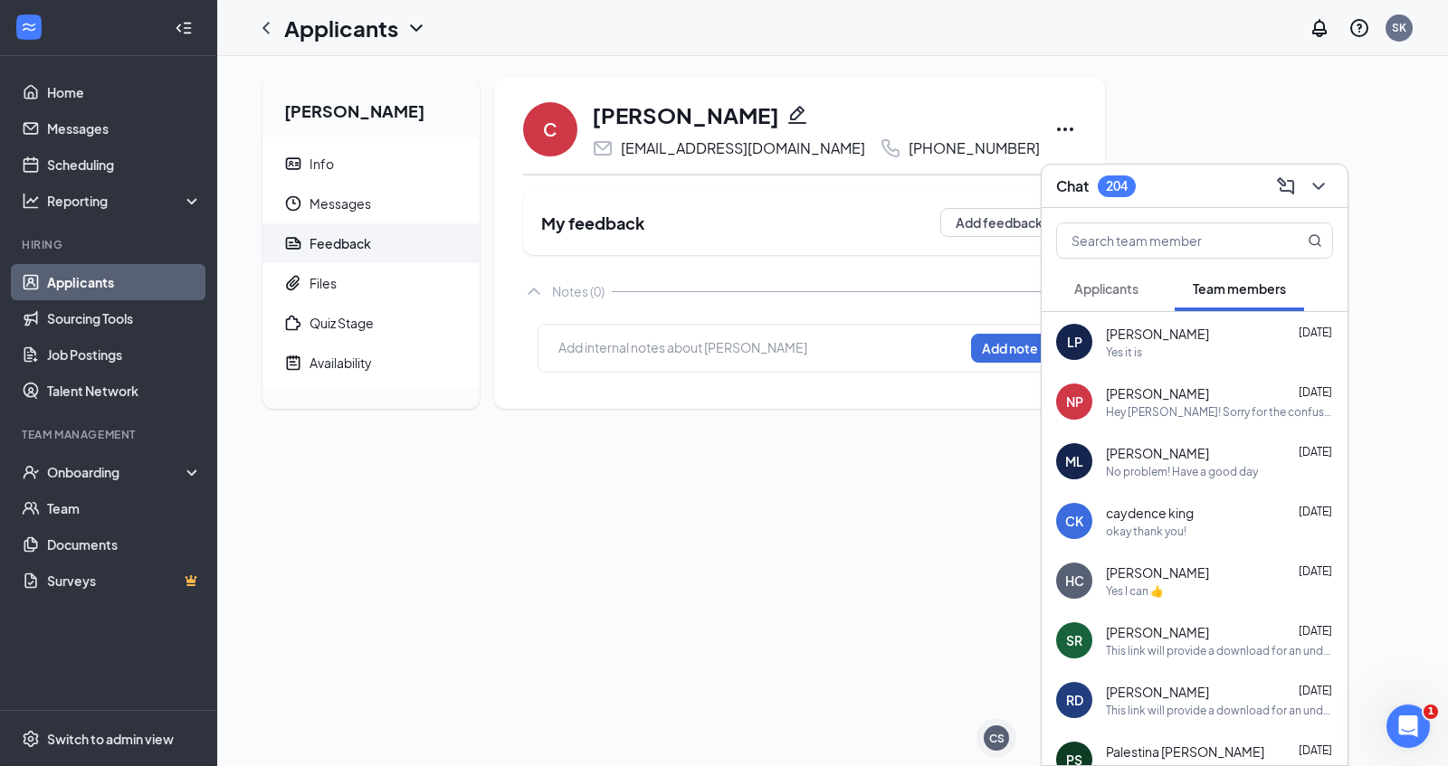
click at [1076, 124] on icon "Ellipses" at bounding box center [1065, 130] width 22 height 22
click at [367, 167] on span "Info" at bounding box center [387, 164] width 156 height 40
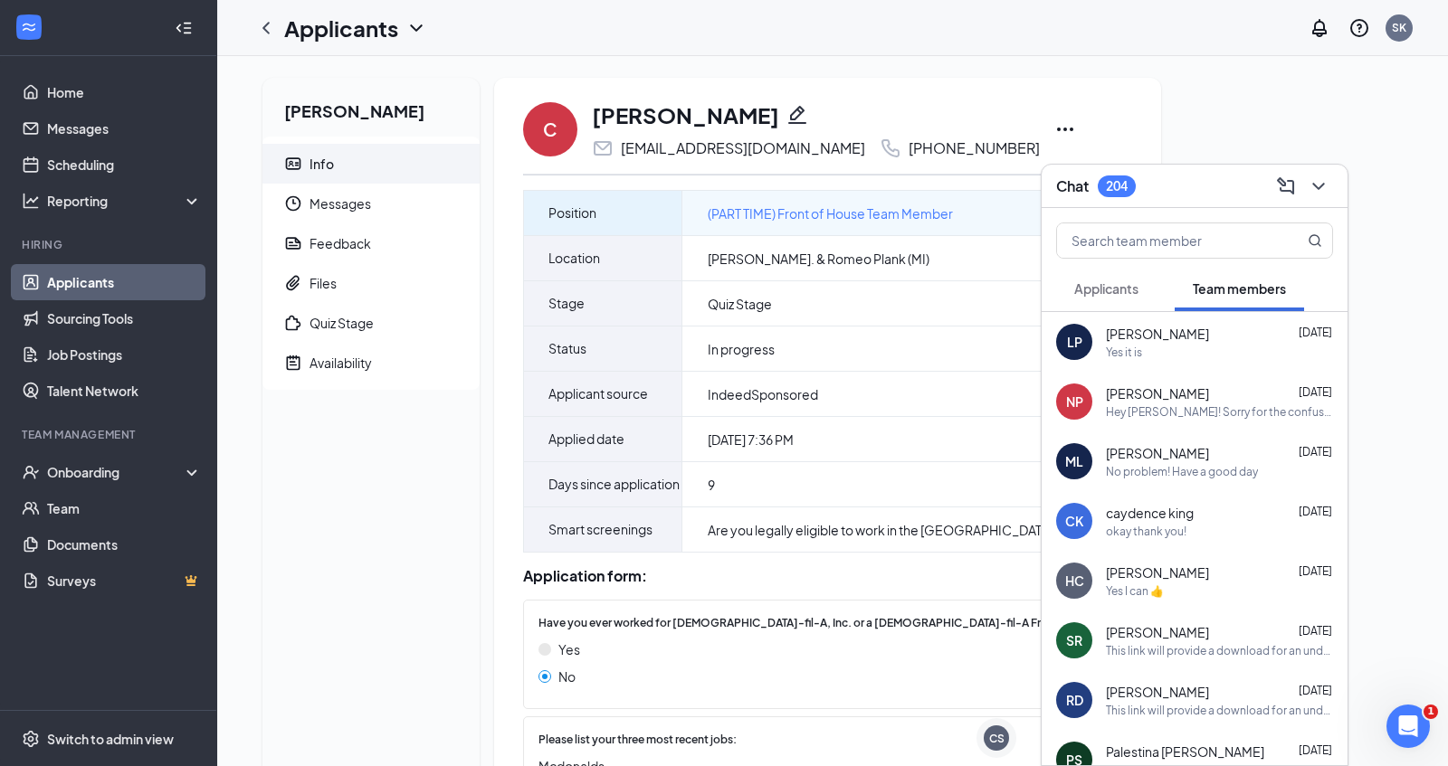
click at [736, 208] on span "(PART TIME) Front of House Team Member" at bounding box center [830, 214] width 245 height 20
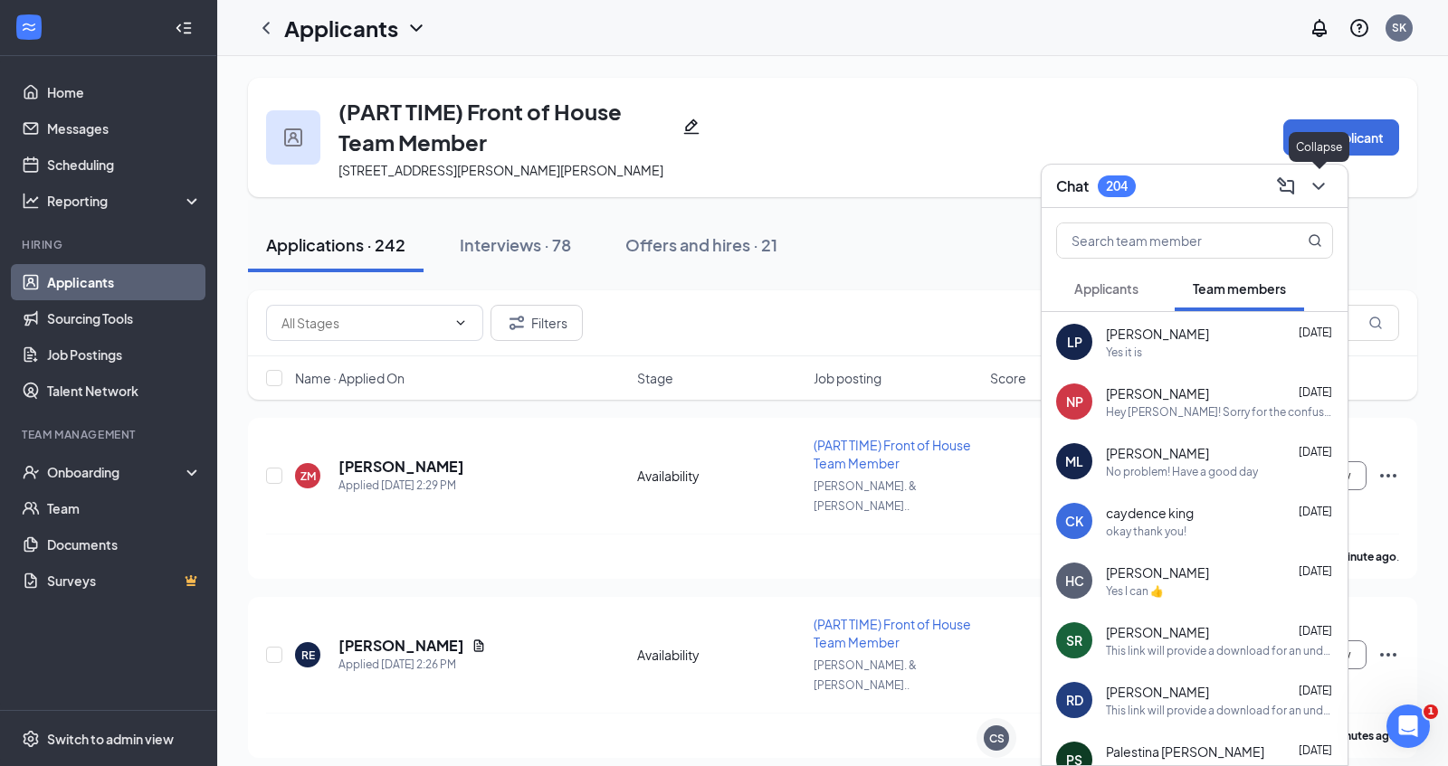
click at [1316, 184] on icon "ChevronDown" at bounding box center [1318, 187] width 22 height 22
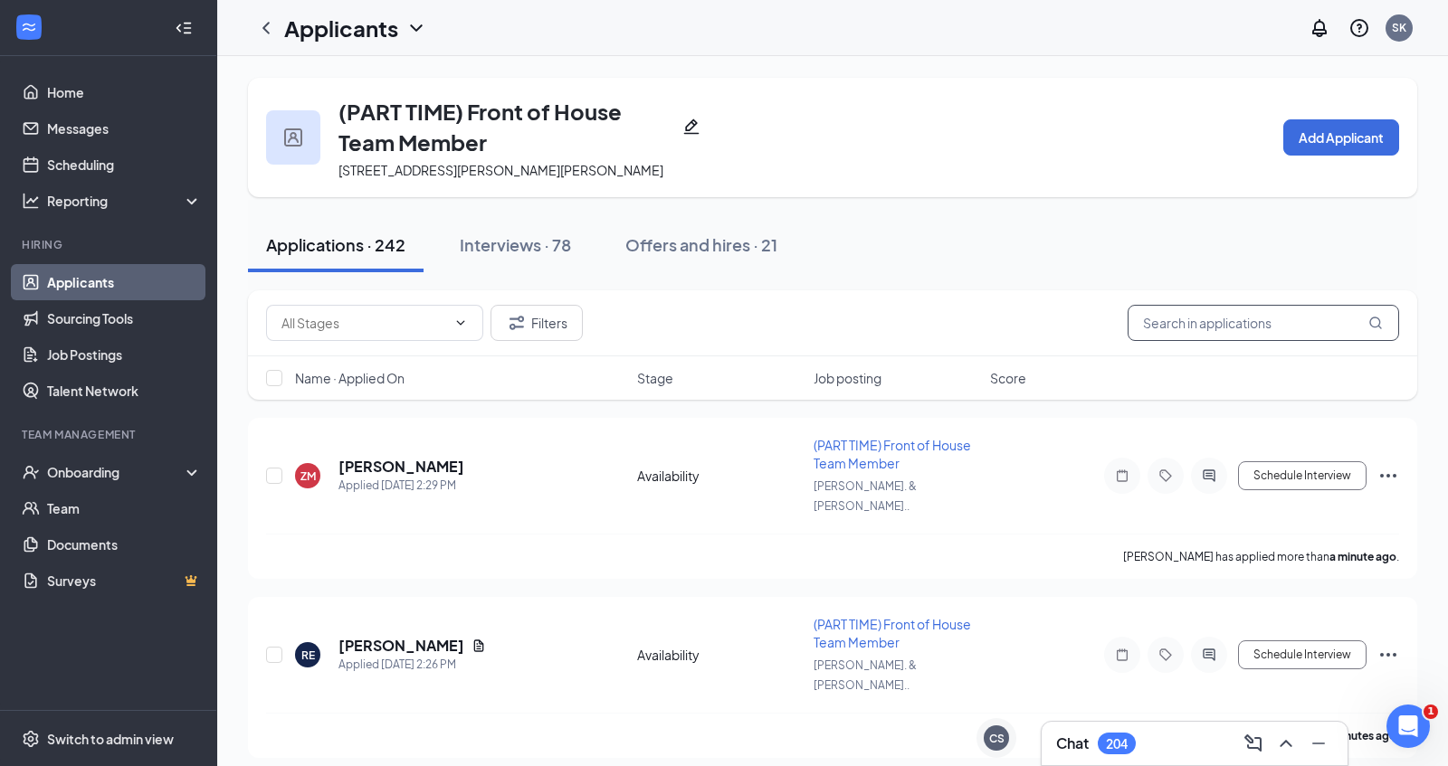
click at [1248, 320] on input "text" at bounding box center [1262, 323] width 271 height 36
type input "cierra"
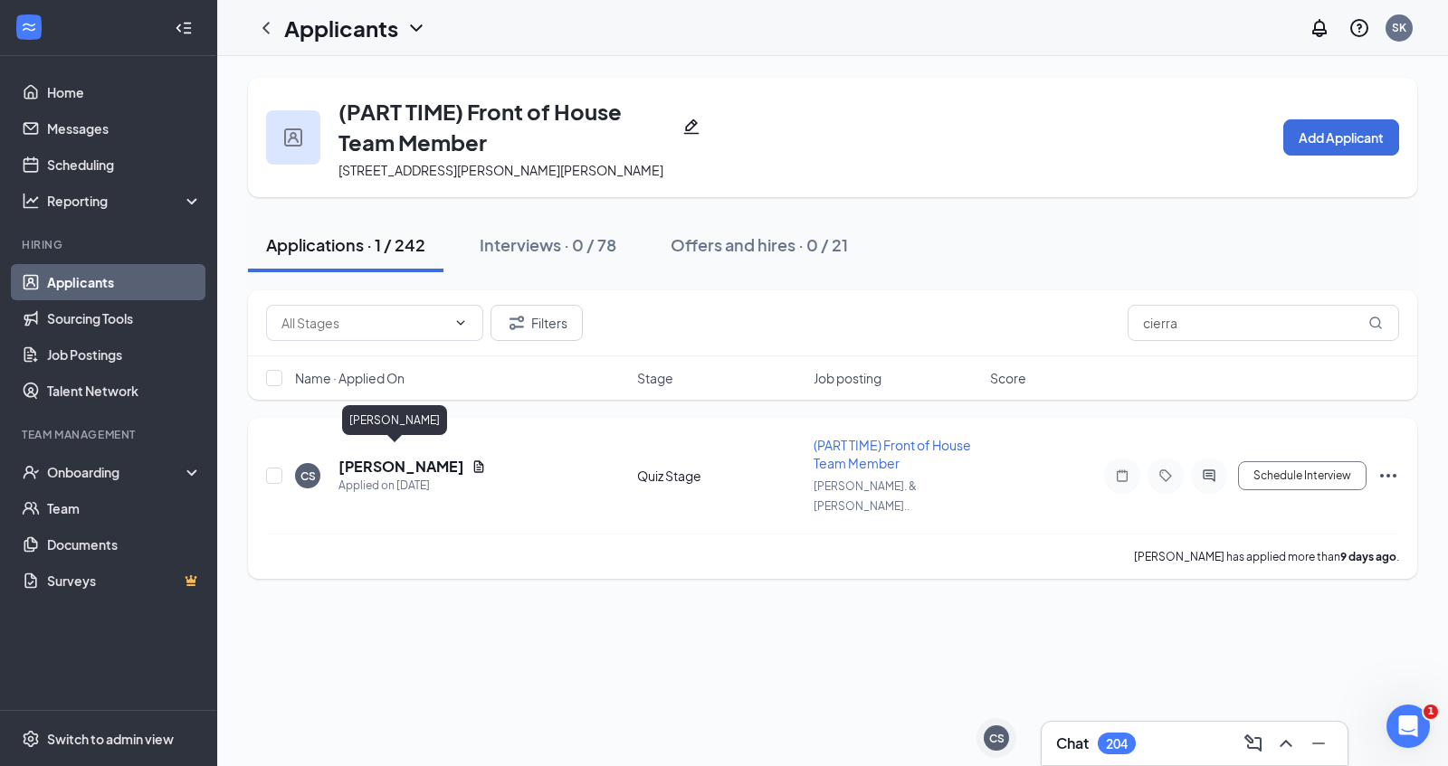
click at [404, 457] on h5 "[PERSON_NAME]" at bounding box center [401, 467] width 126 height 20
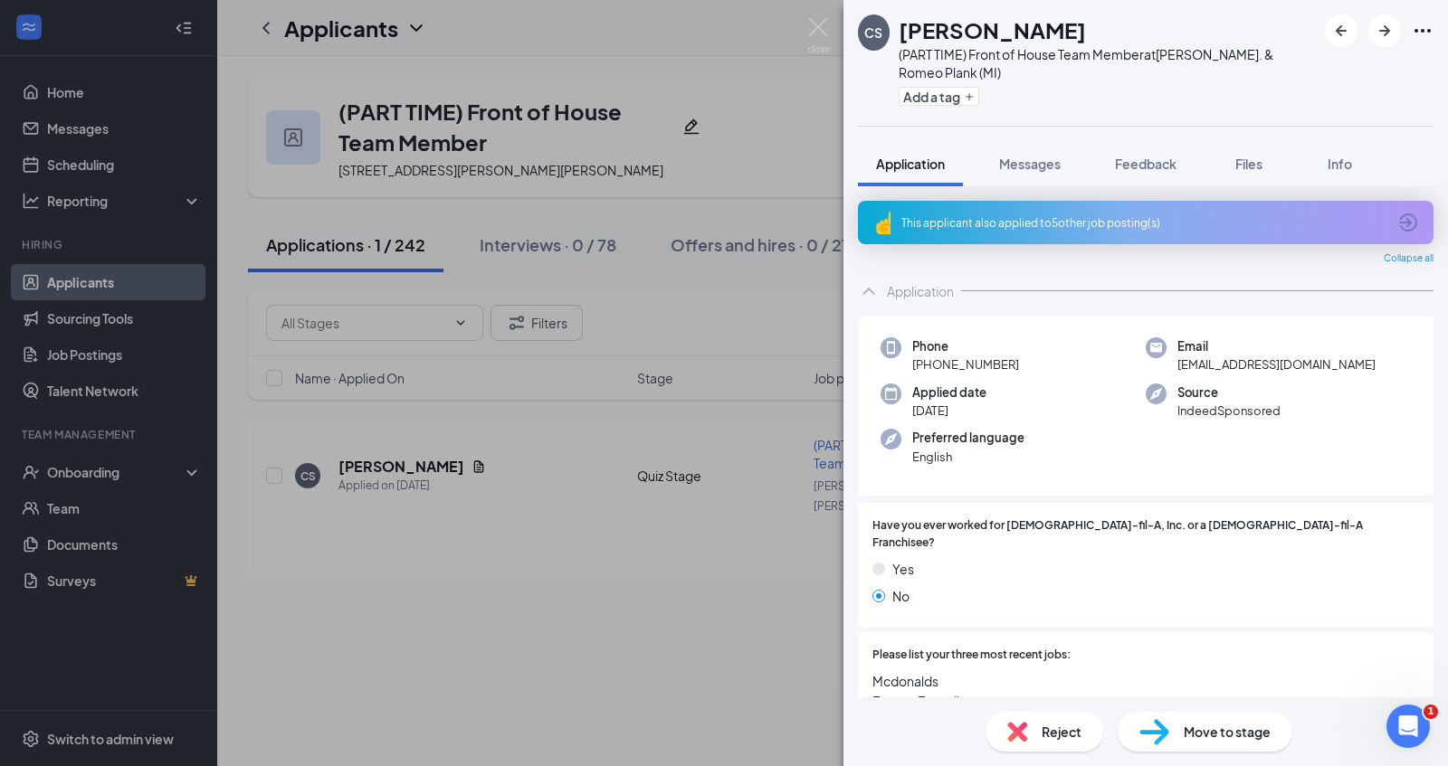
click at [1031, 741] on div "Reject" at bounding box center [1044, 732] width 118 height 40
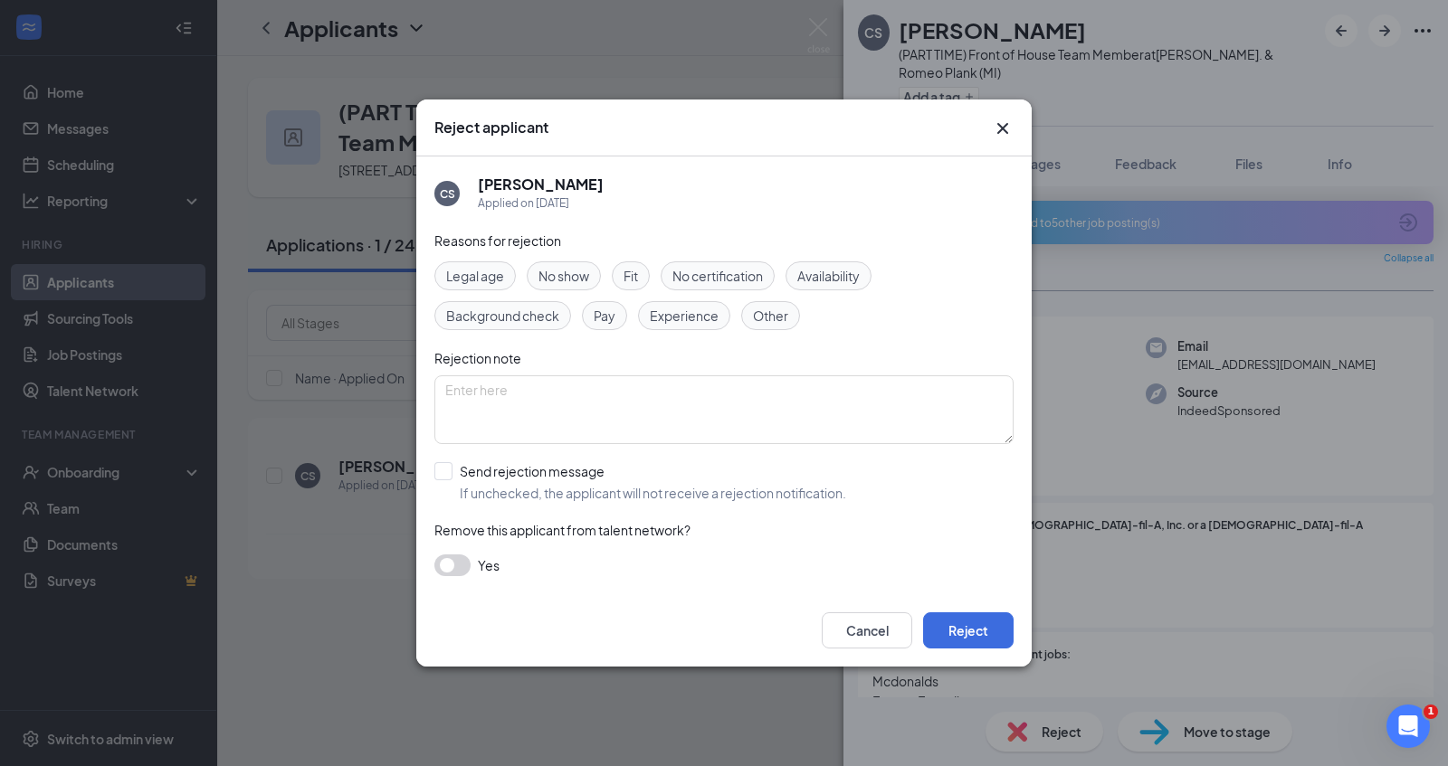
click at [638, 280] on span "Fit" at bounding box center [630, 276] width 14 height 20
click at [448, 475] on input "Send rejection message If unchecked, the applicant will not receive a rejection…" at bounding box center [640, 482] width 412 height 40
checkbox input "true"
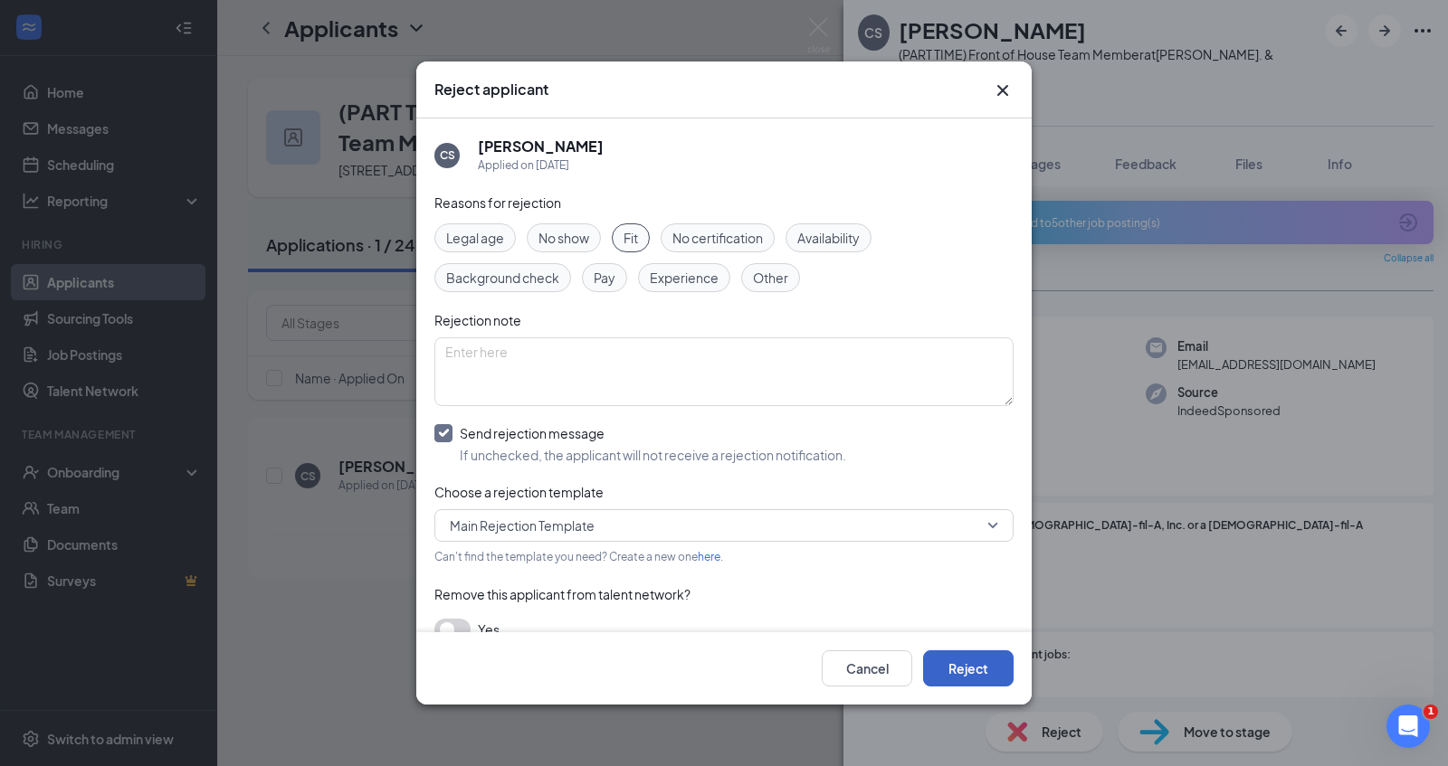
click at [968, 676] on button "Reject" at bounding box center [968, 669] width 90 height 36
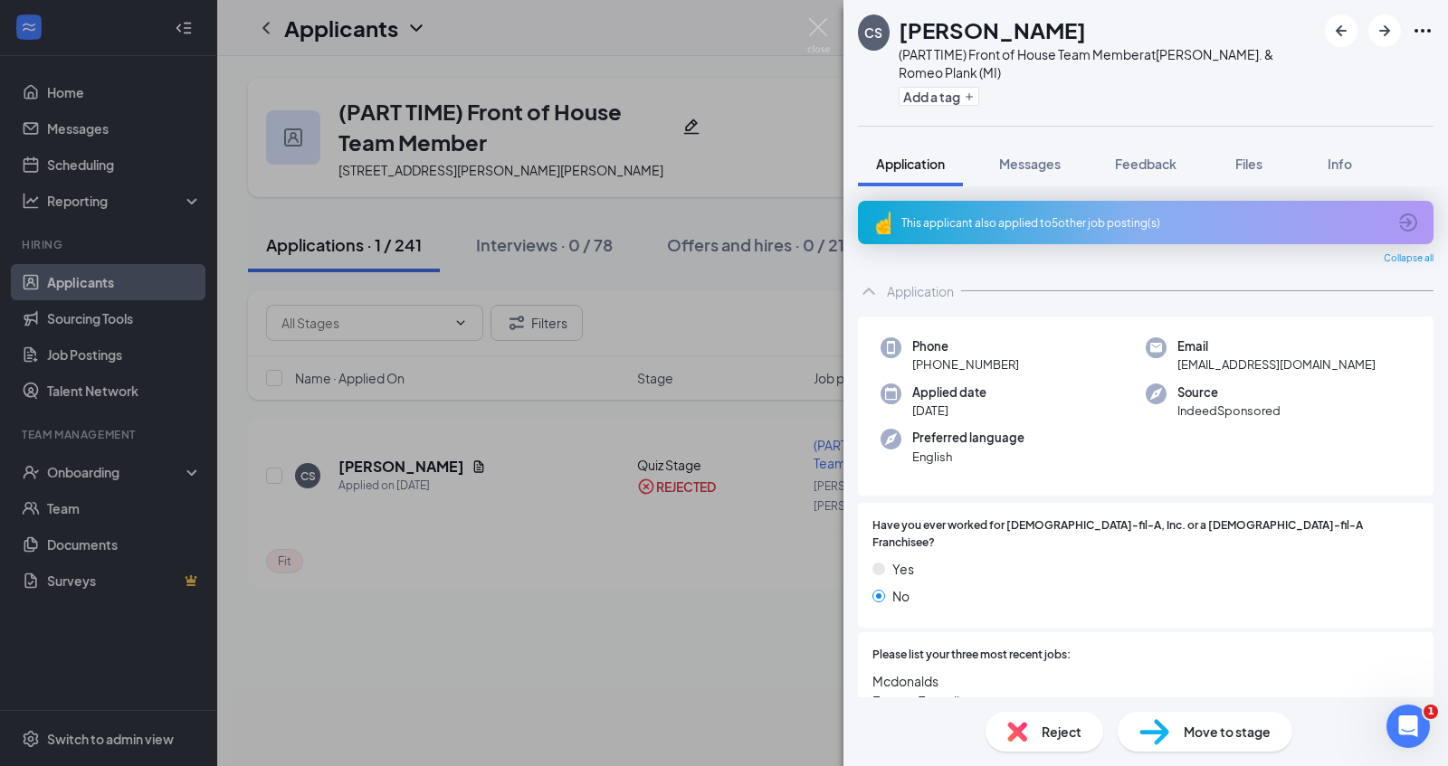
click at [676, 639] on div "CS Cierra Smith (PART TIME) Front of House Team Member at Hall Rd. & Romeo Plan…" at bounding box center [724, 383] width 1448 height 766
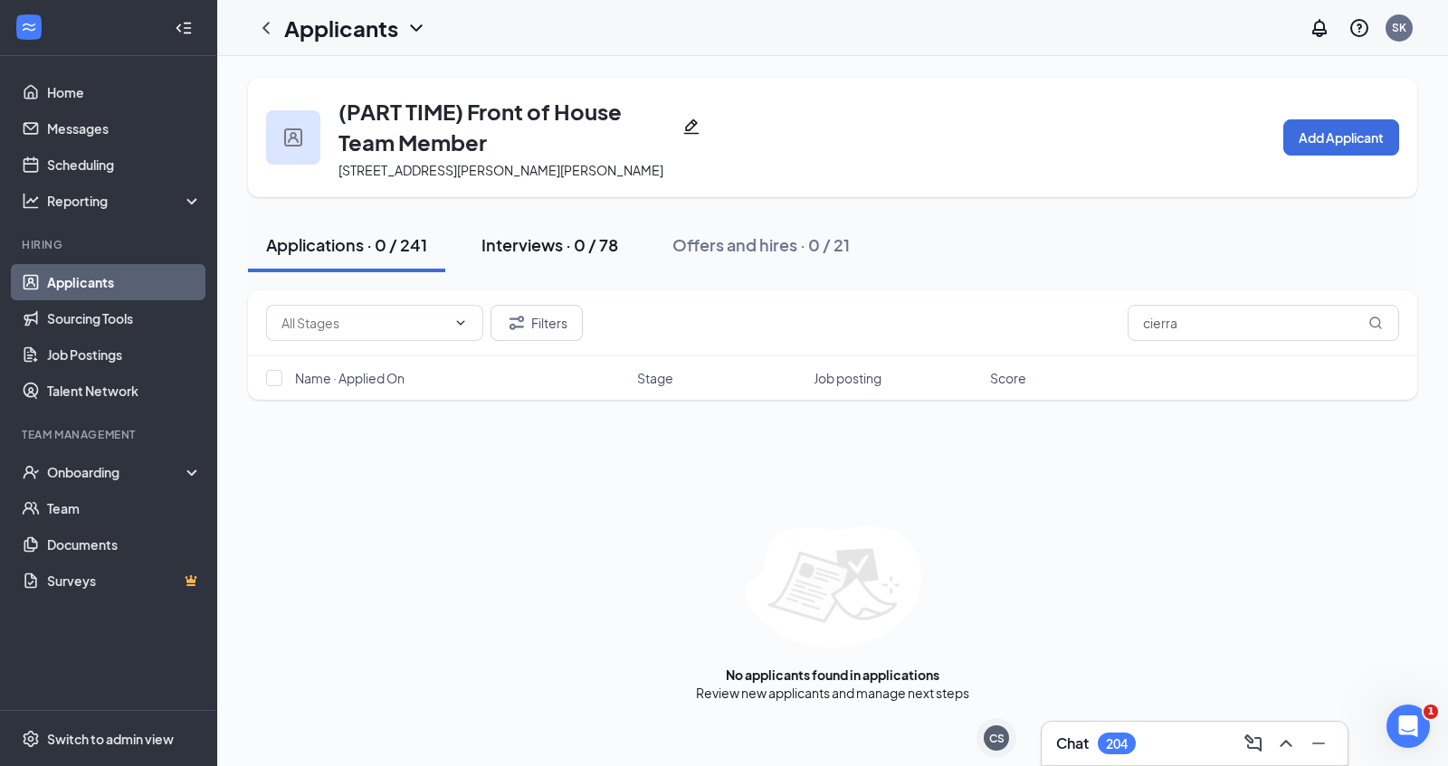
click at [580, 252] on div "Interviews · 0 / 78" at bounding box center [549, 244] width 137 height 23
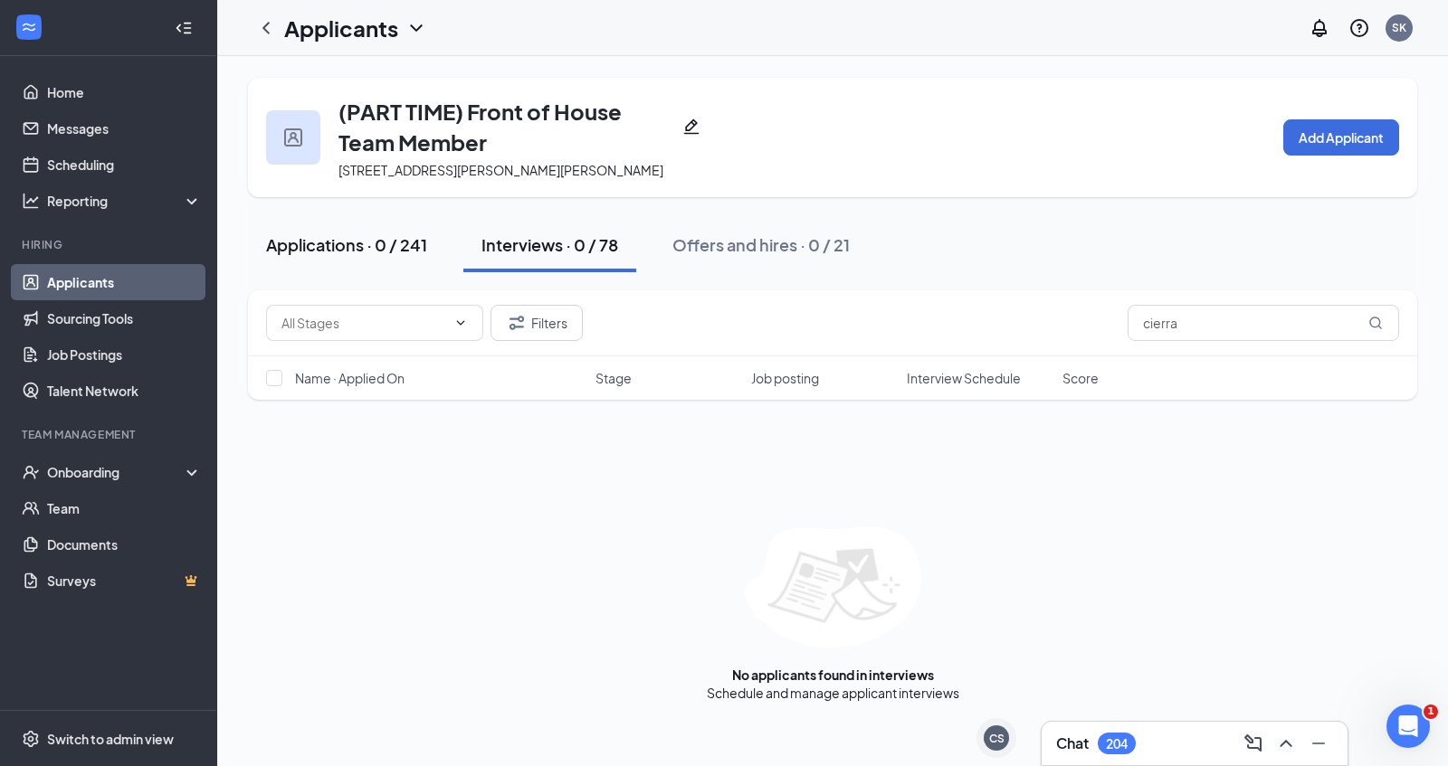
click at [389, 248] on div "Applications · 0 / 241" at bounding box center [346, 244] width 161 height 23
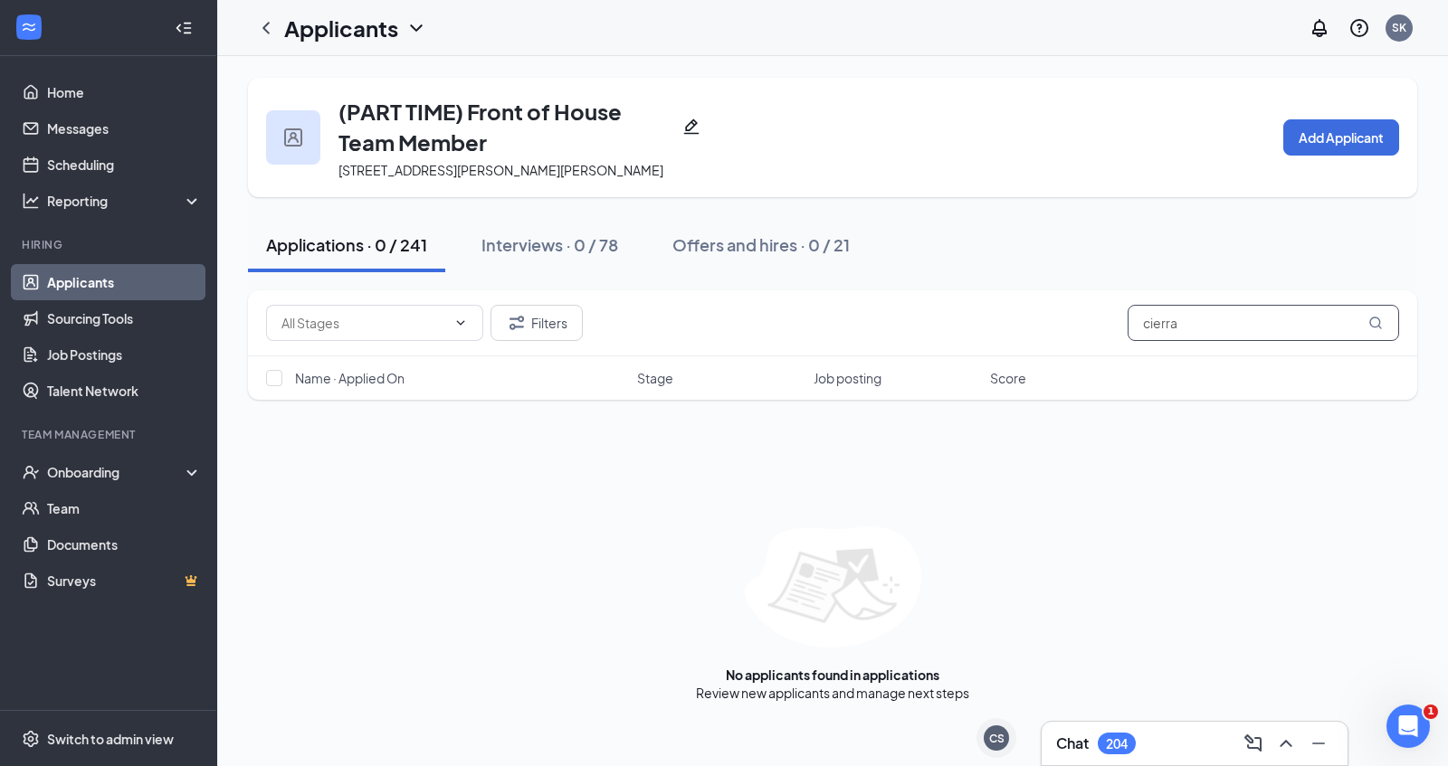
click at [1263, 338] on input "cierra" at bounding box center [1262, 323] width 271 height 36
type input "c"
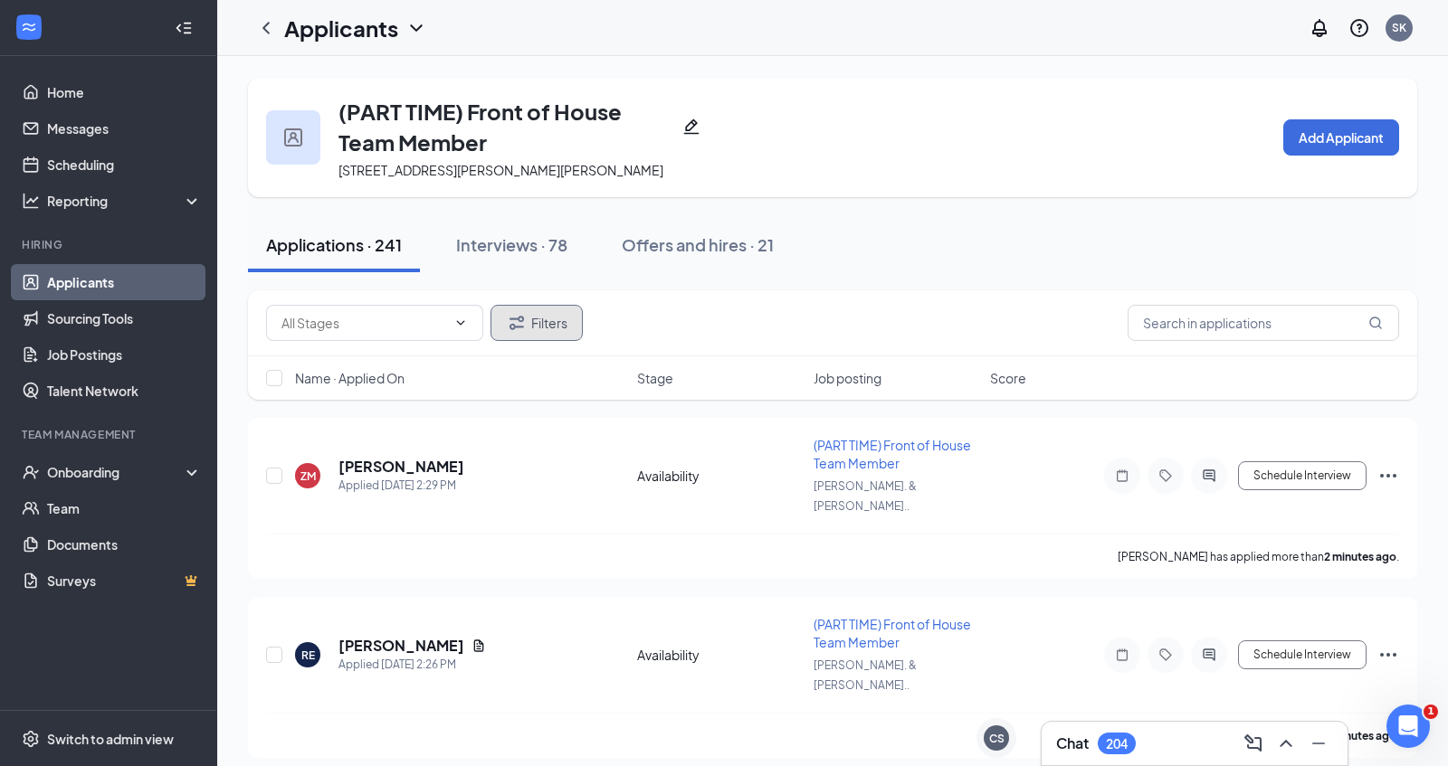
click at [547, 328] on button "Filters" at bounding box center [536, 323] width 92 height 36
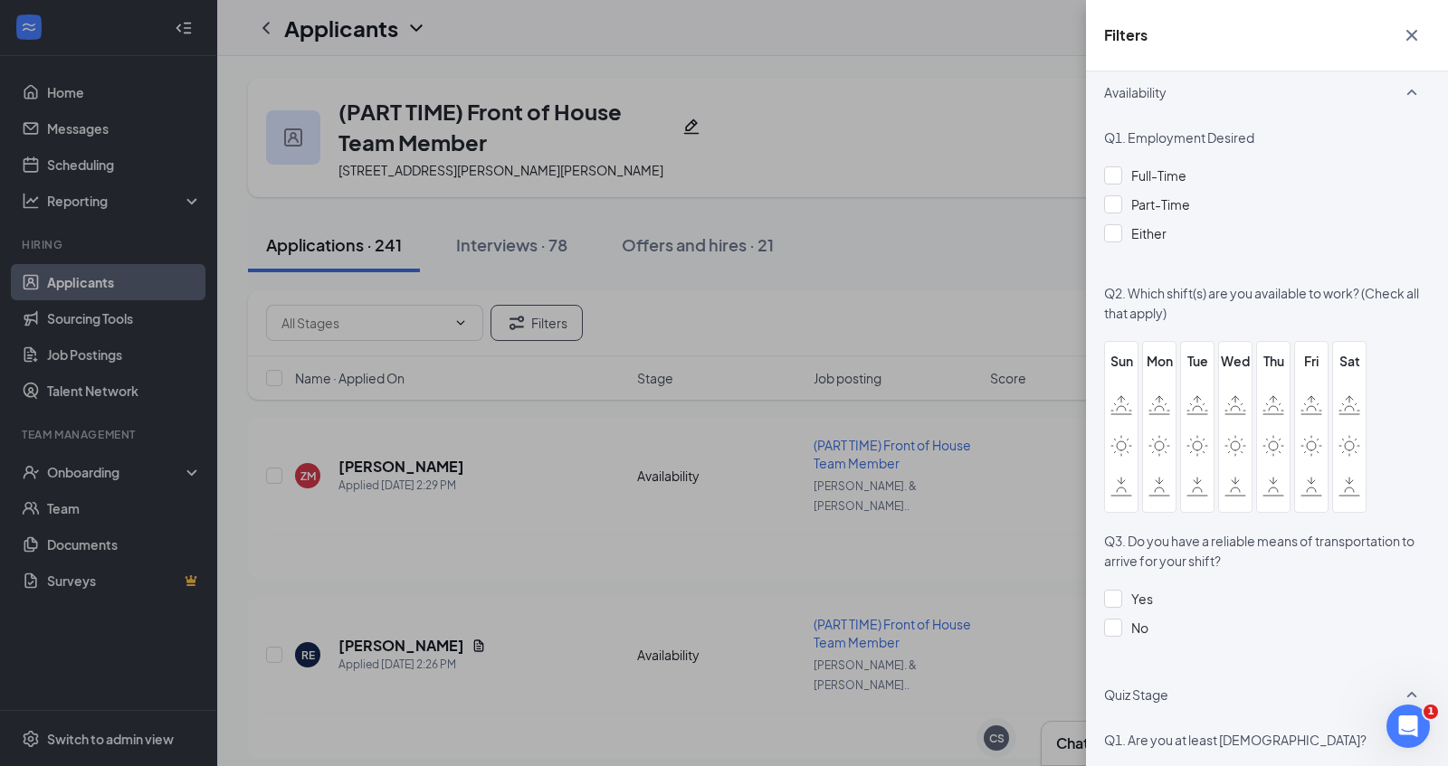
scroll to position [1001, 0]
click at [1115, 176] on div at bounding box center [1113, 171] width 18 height 18
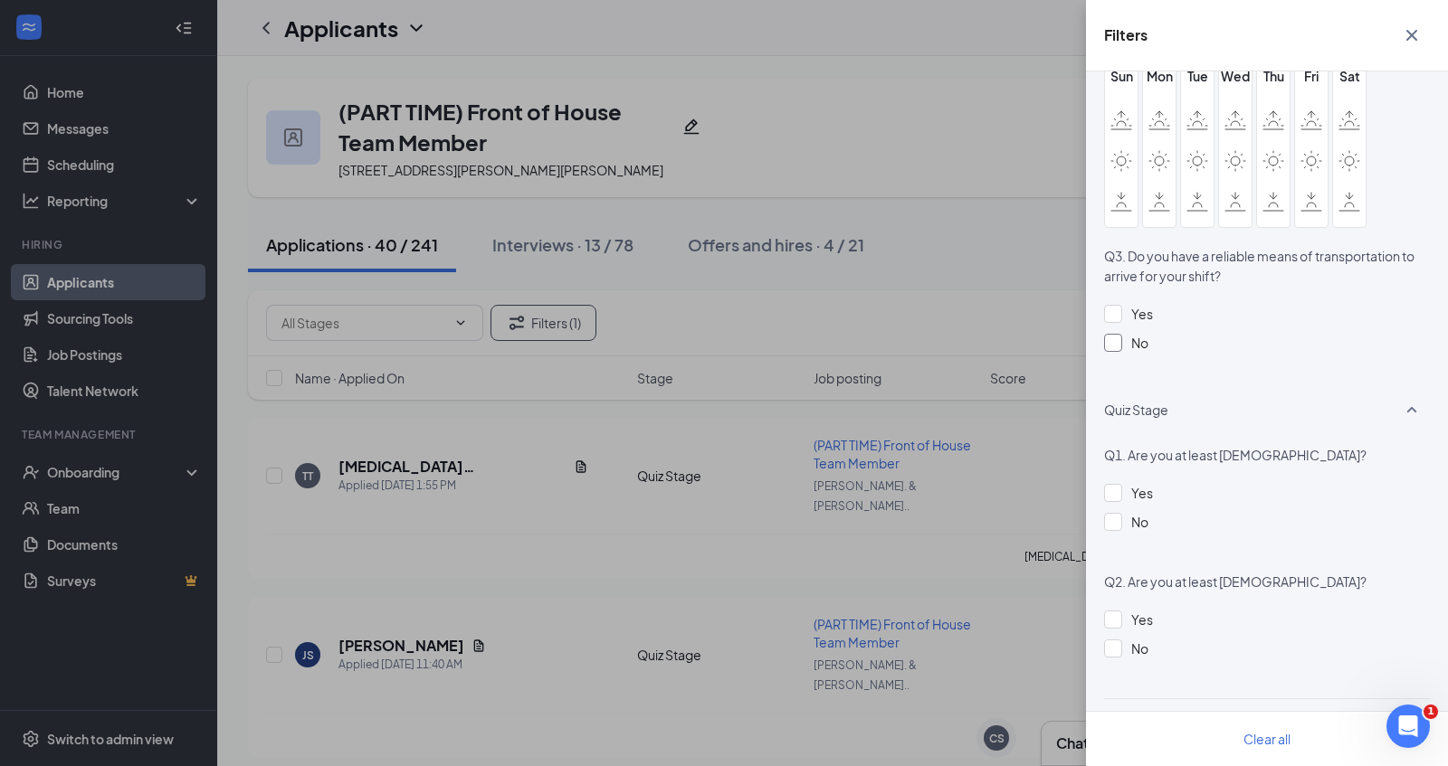
scroll to position [1287, 0]
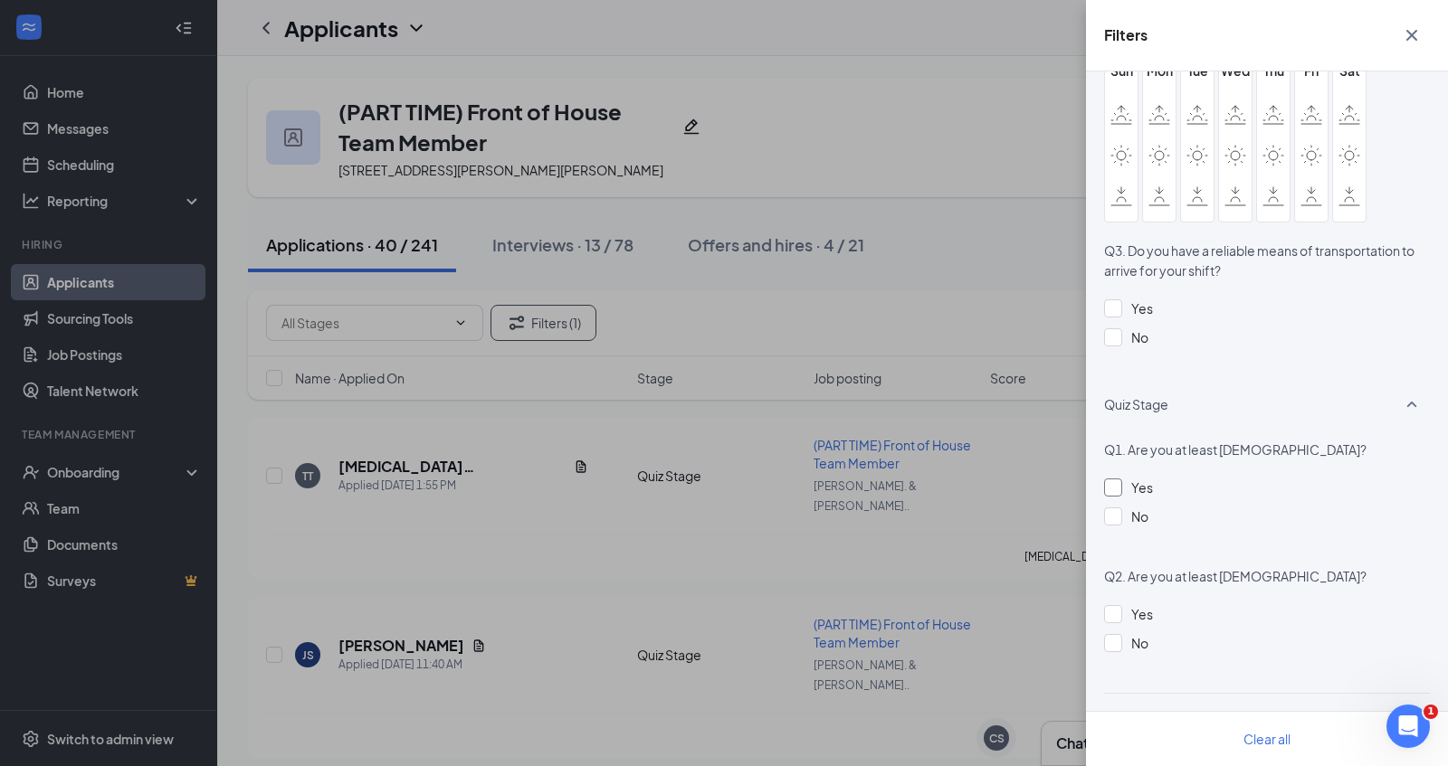
click at [1115, 492] on div at bounding box center [1113, 488] width 18 height 18
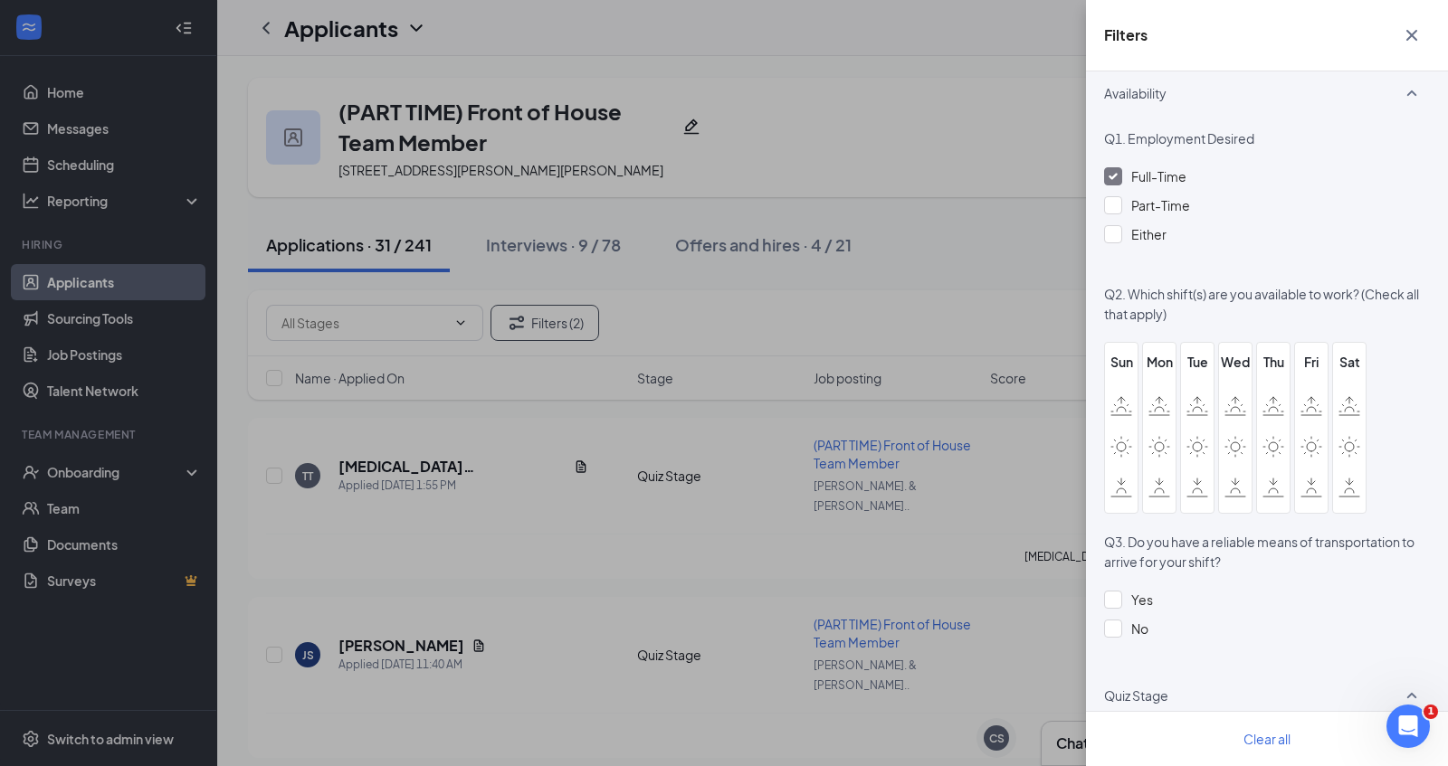
scroll to position [992, 0]
click at [941, 252] on div "Filters Applicant Status (0/5) Unread message Hasn't messaged back Stuck in sta…" at bounding box center [724, 383] width 1448 height 766
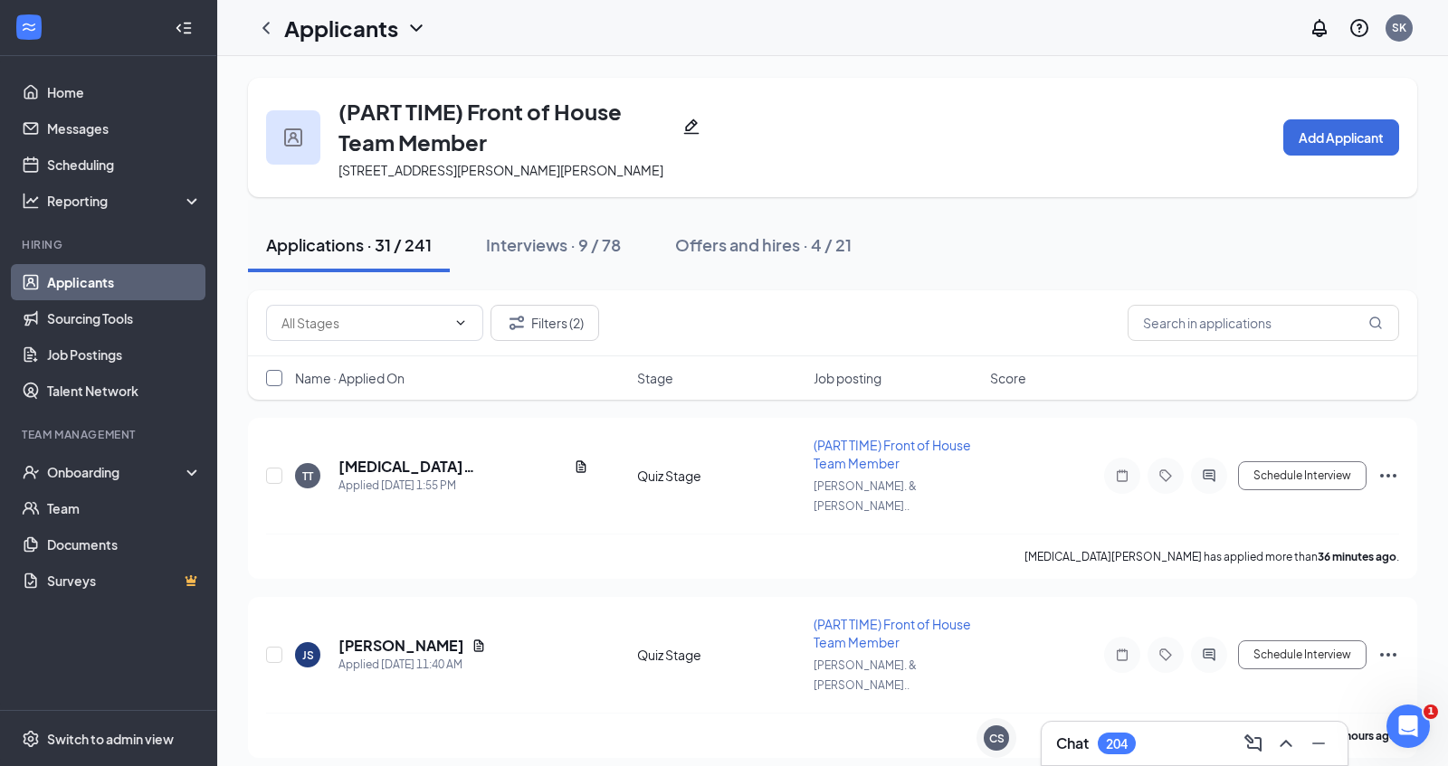
click at [270, 379] on input "checkbox" at bounding box center [274, 378] width 16 height 16
checkbox input "true"
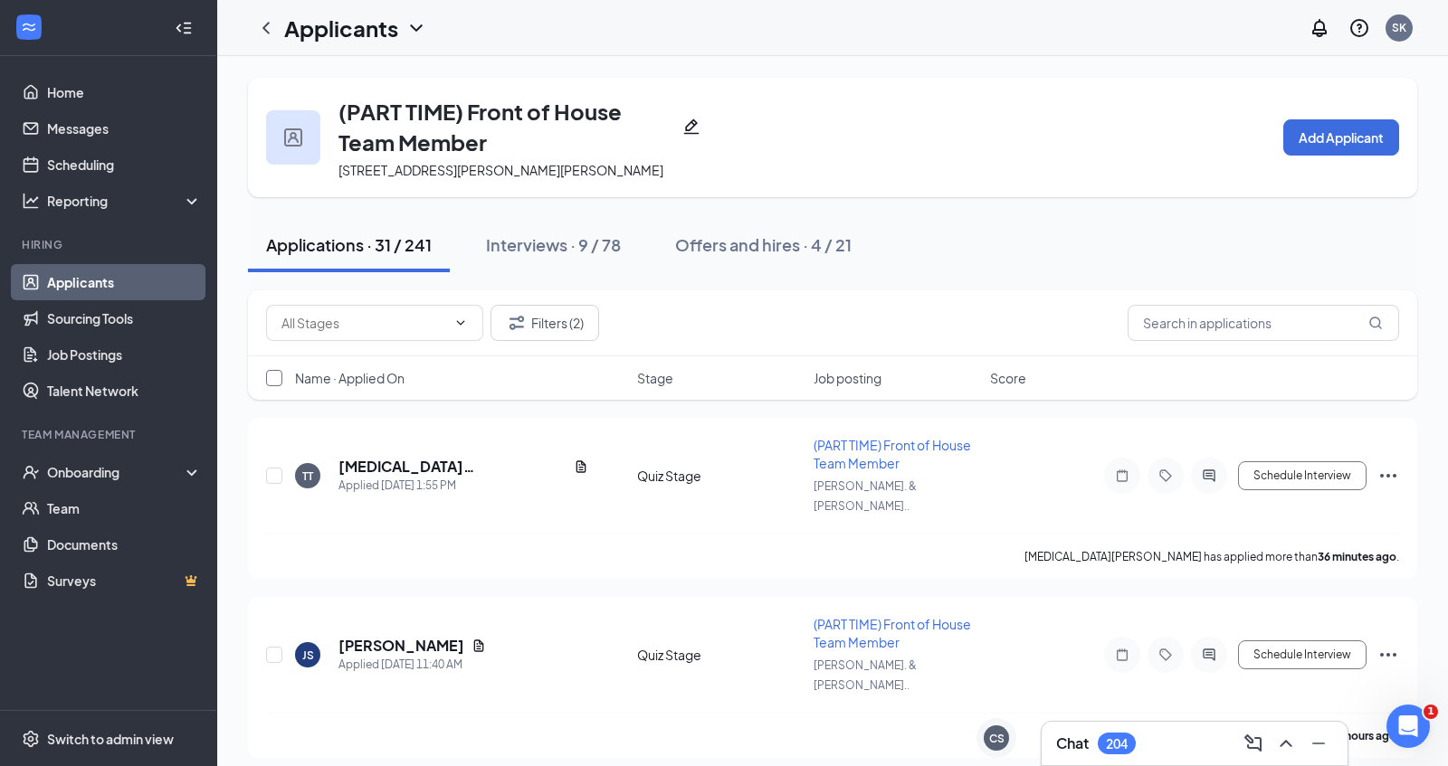
checkbox input "true"
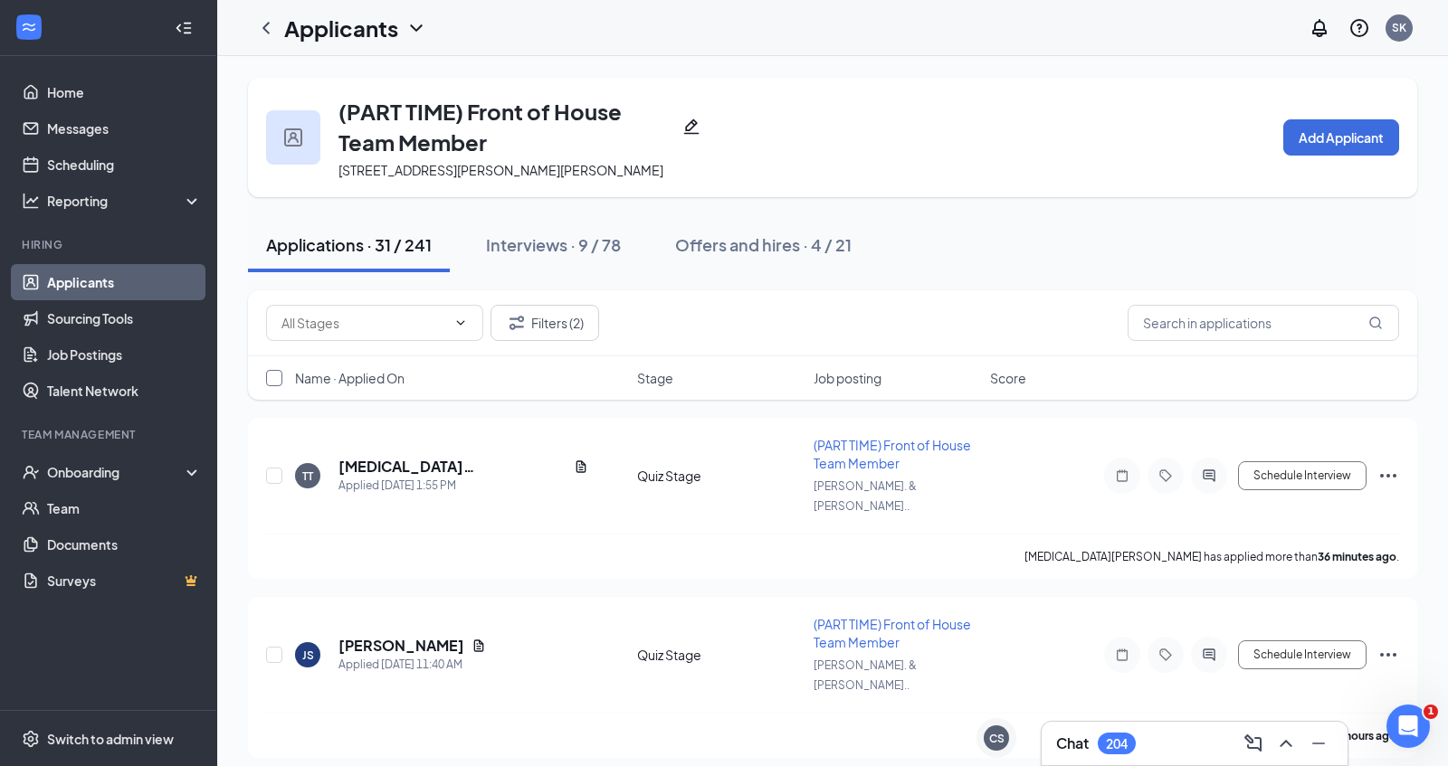
checkbox input "true"
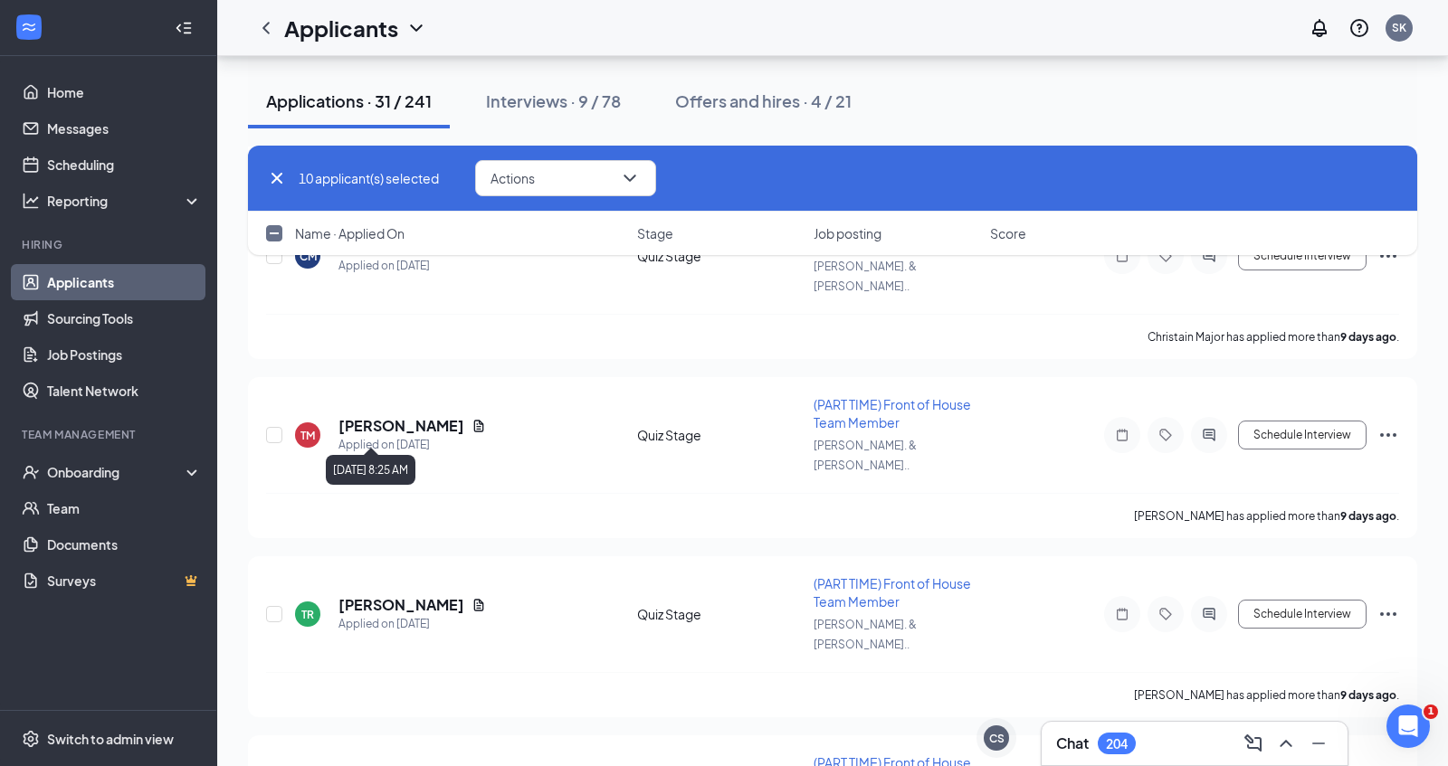
scroll to position [4541, 0]
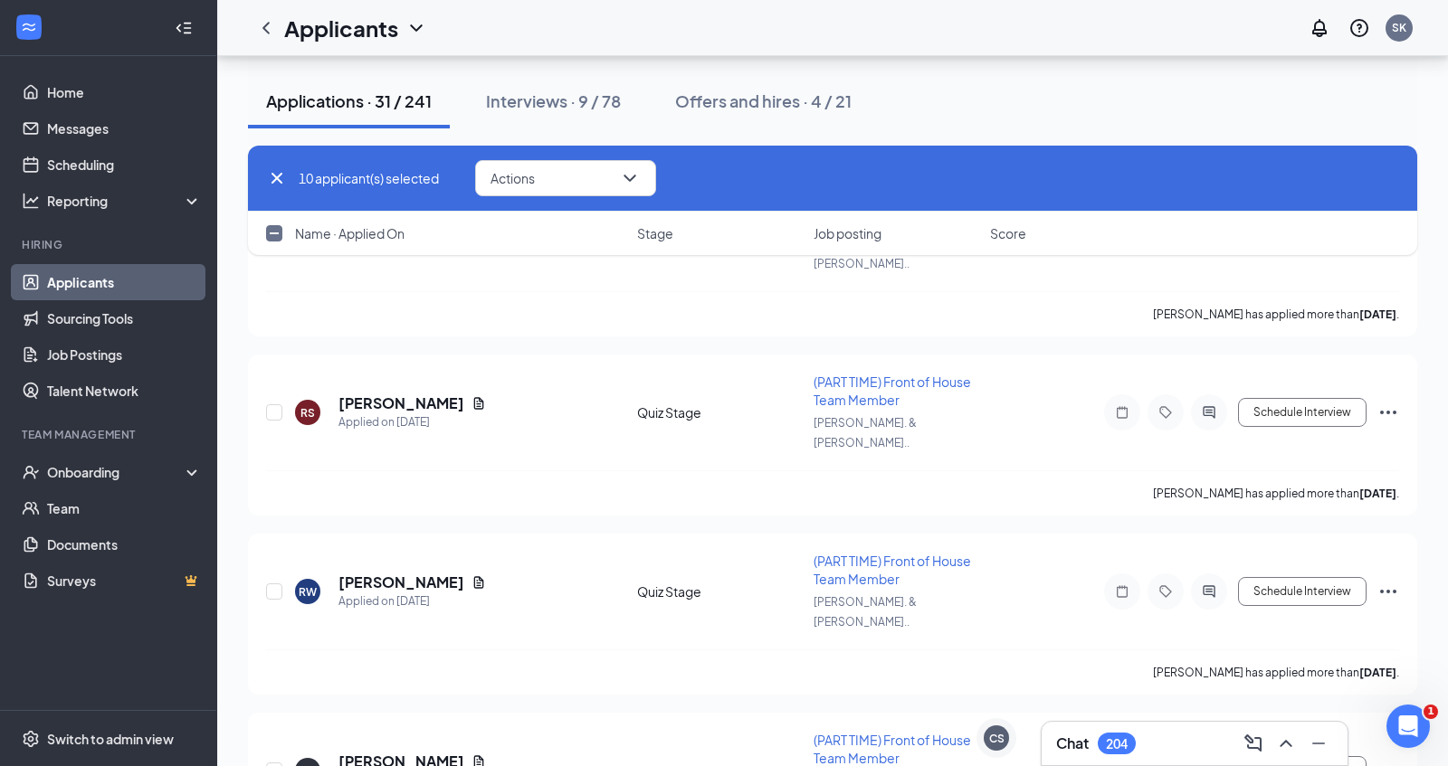
click at [273, 237] on input "checkbox" at bounding box center [274, 233] width 16 height 16
checkbox input "true"
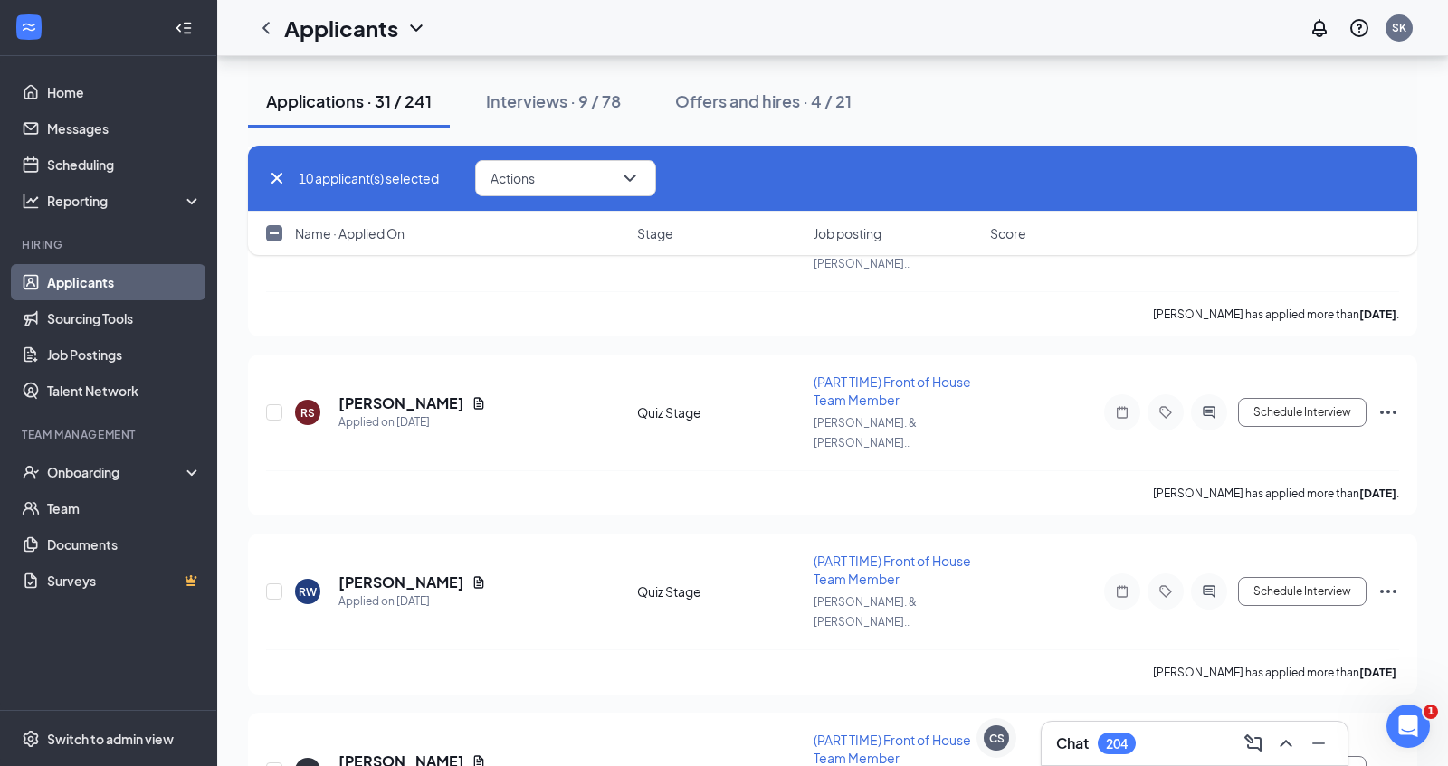
checkbox input "true"
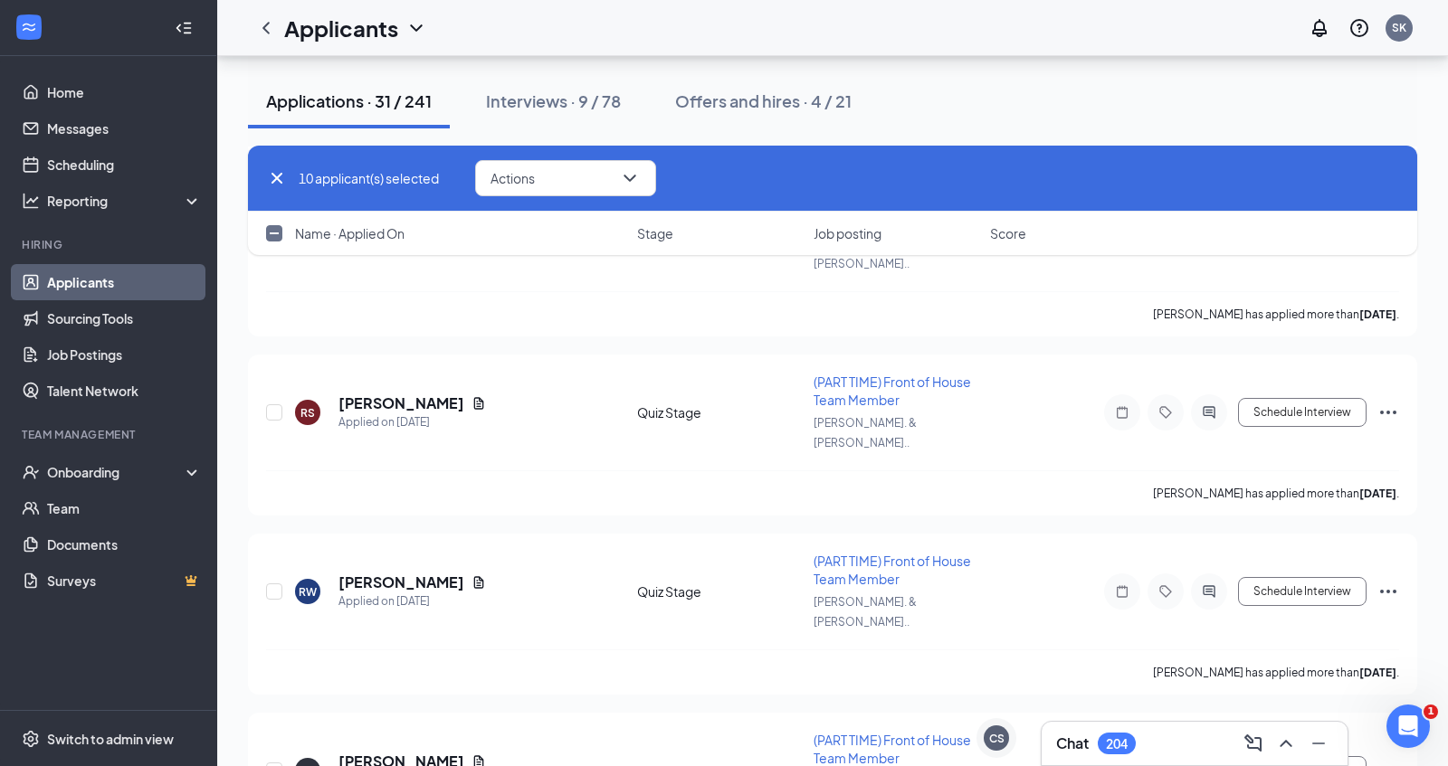
checkbox input "true"
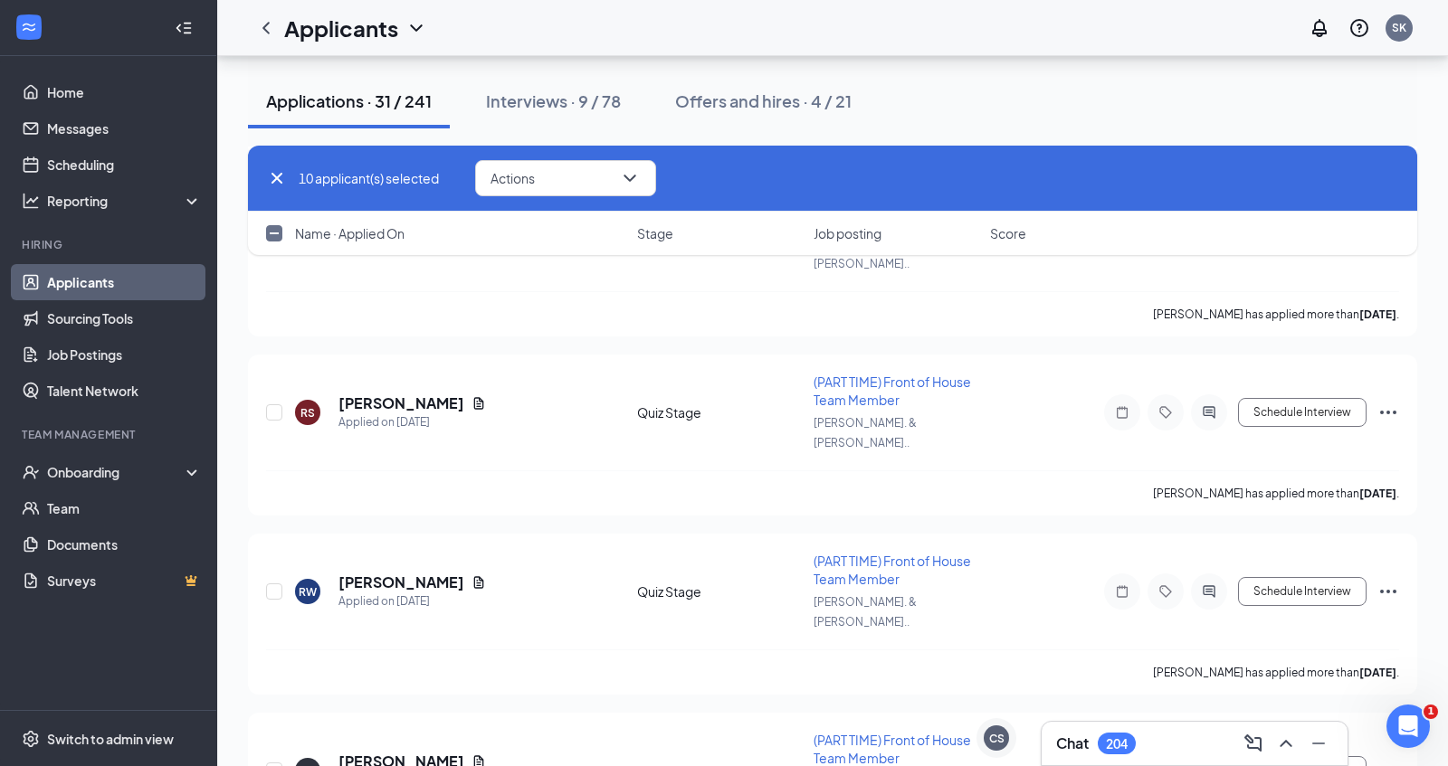
checkbox input "true"
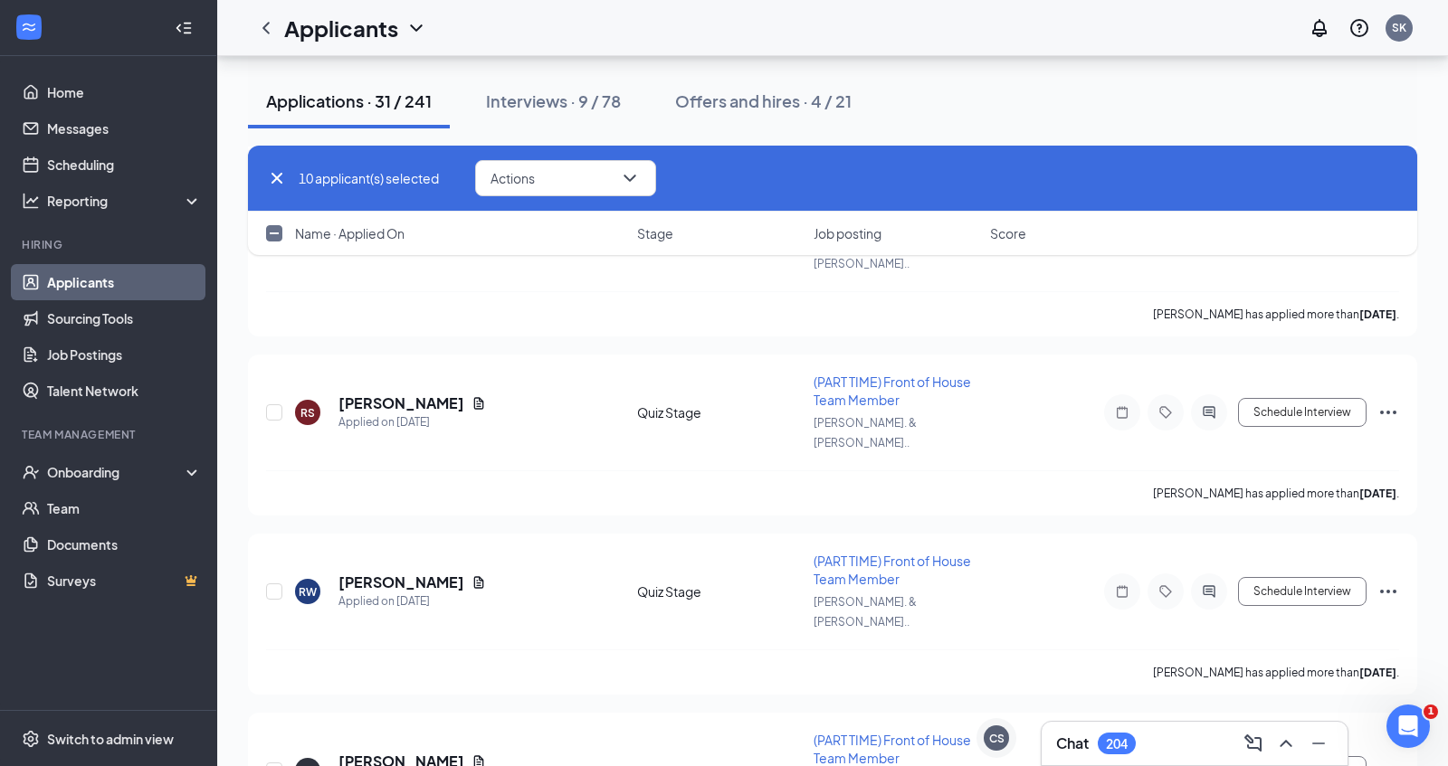
checkbox input "true"
click at [636, 185] on icon "ChevronDown" at bounding box center [630, 178] width 22 height 22
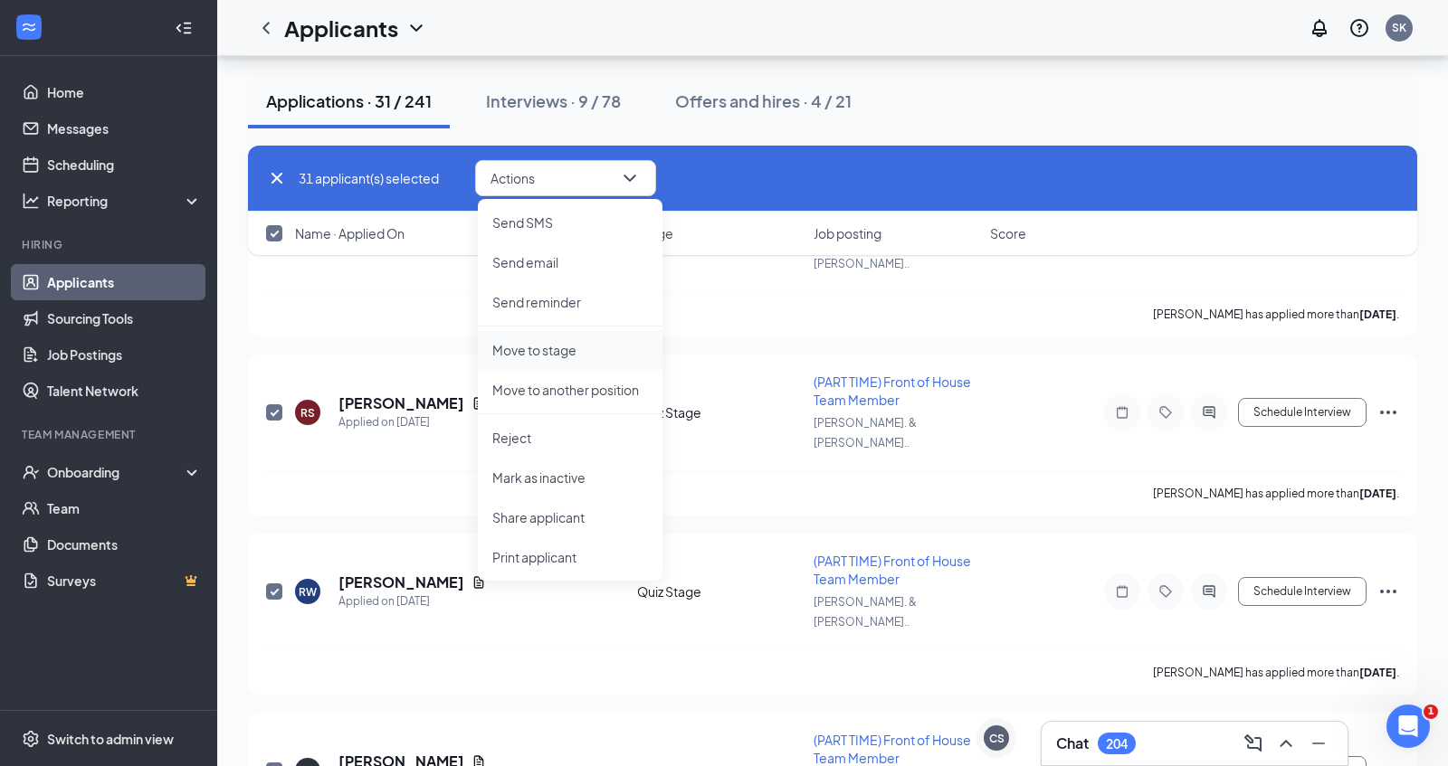
click at [577, 356] on p "Move to stage" at bounding box center [570, 350] width 156 height 18
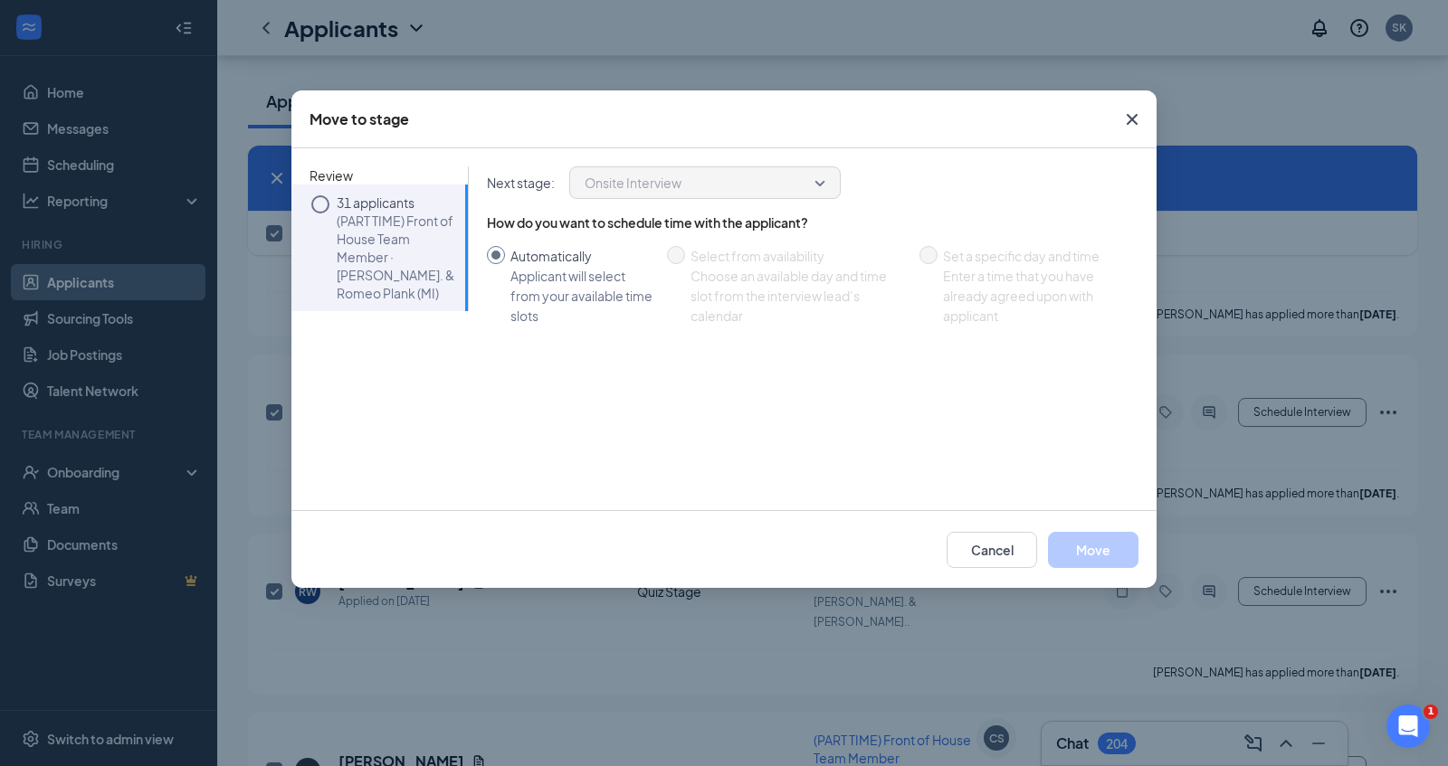
click at [318, 205] on icon "Circle" at bounding box center [320, 205] width 22 height 22
click at [1099, 555] on button "Move" at bounding box center [1093, 550] width 90 height 36
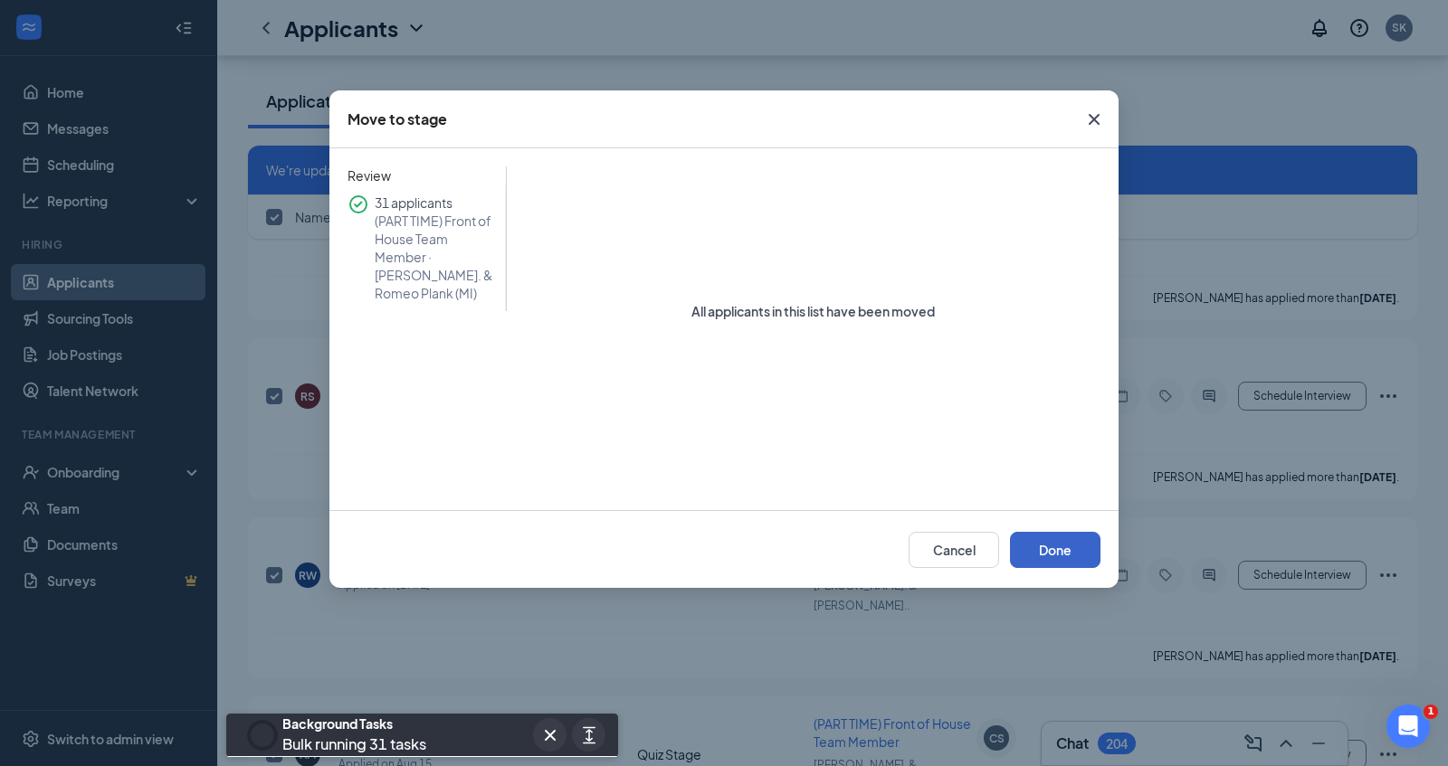
scroll to position [4525, 0]
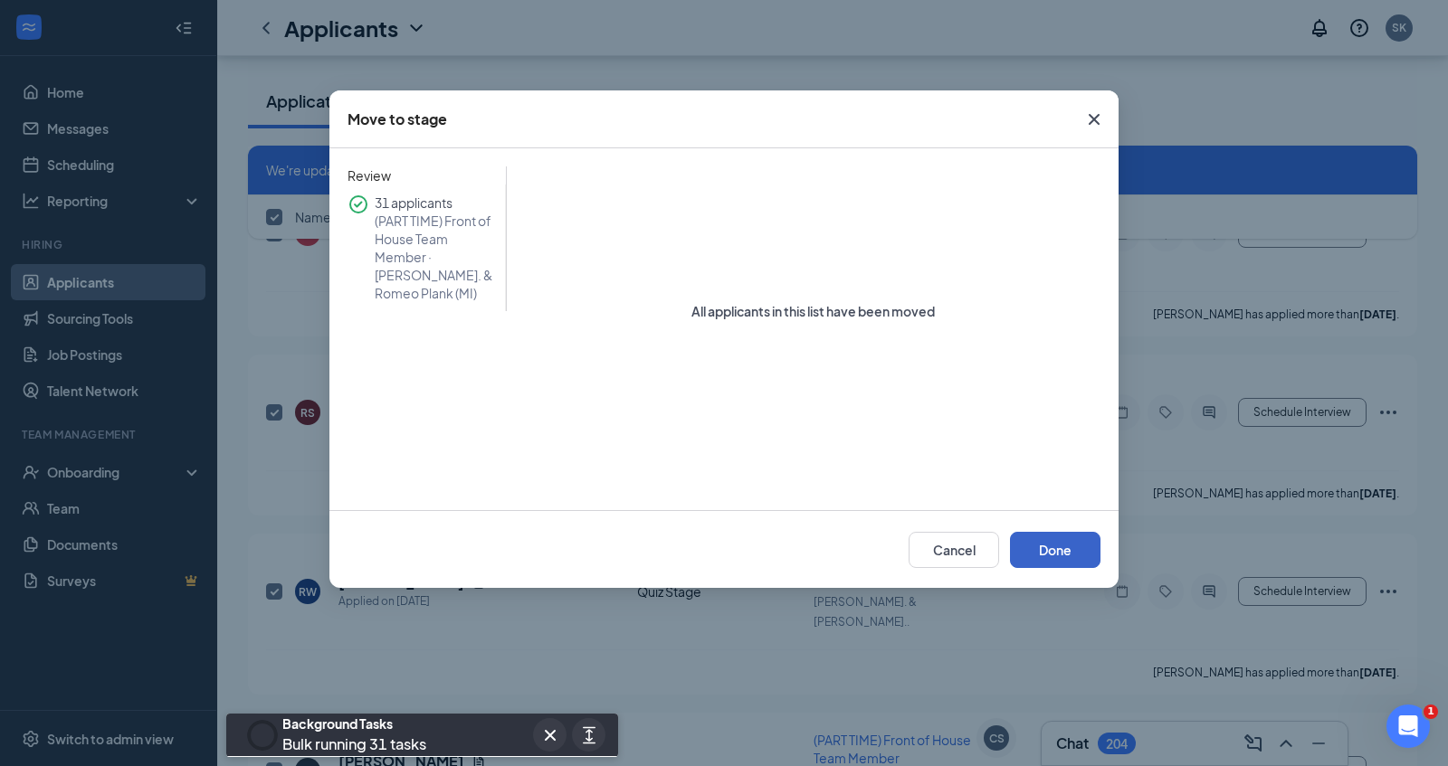
click at [1071, 552] on button "Done" at bounding box center [1055, 550] width 90 height 36
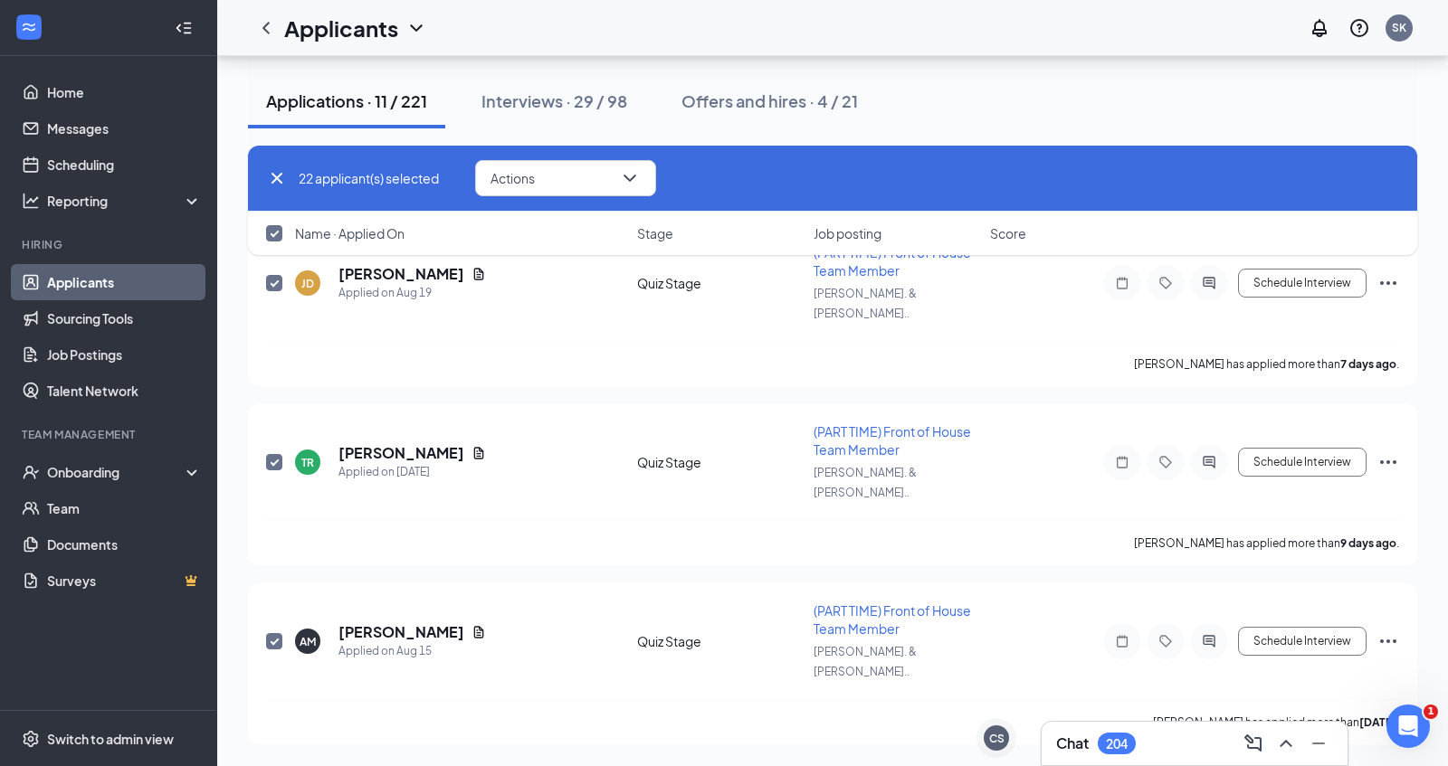
scroll to position [3122, 0]
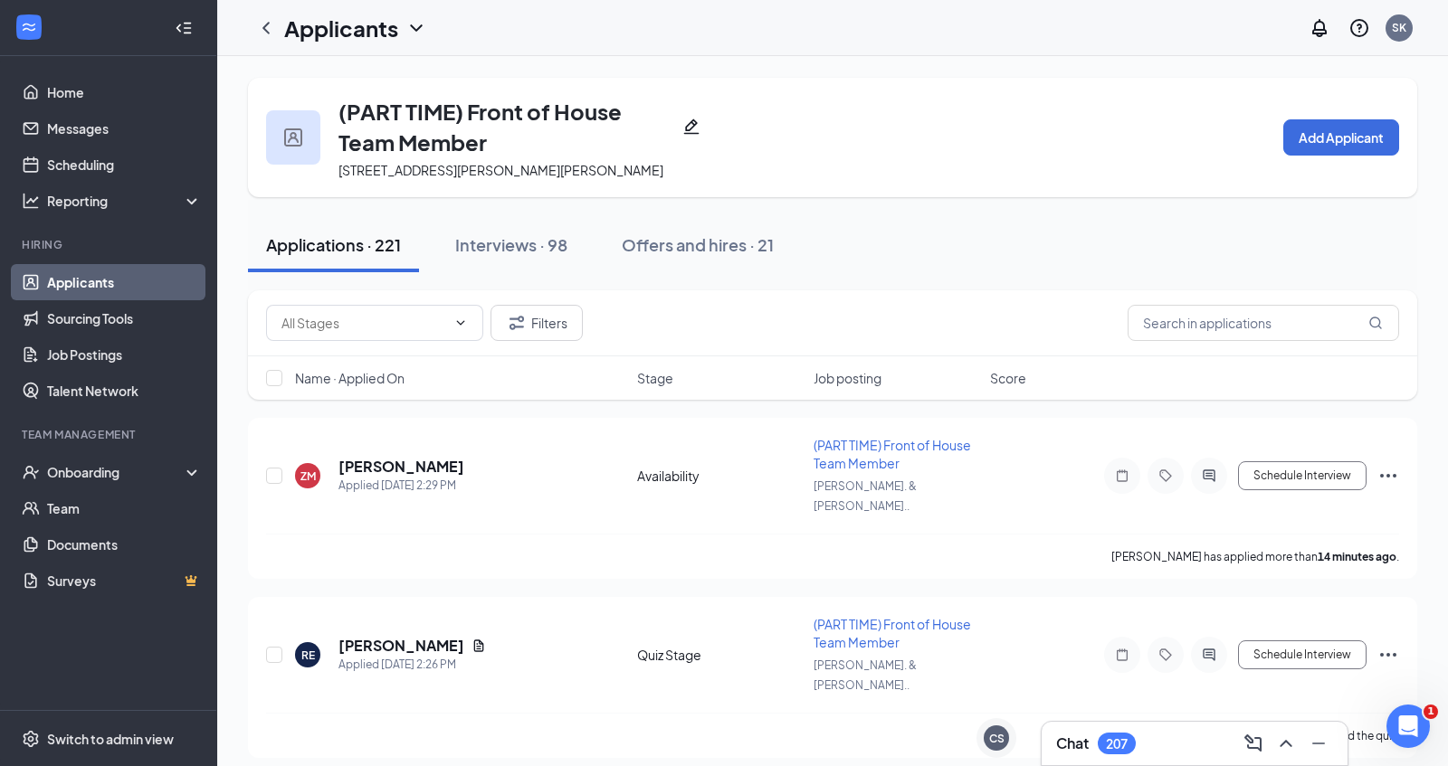
click at [126, 282] on link "Applicants" at bounding box center [124, 282] width 155 height 36
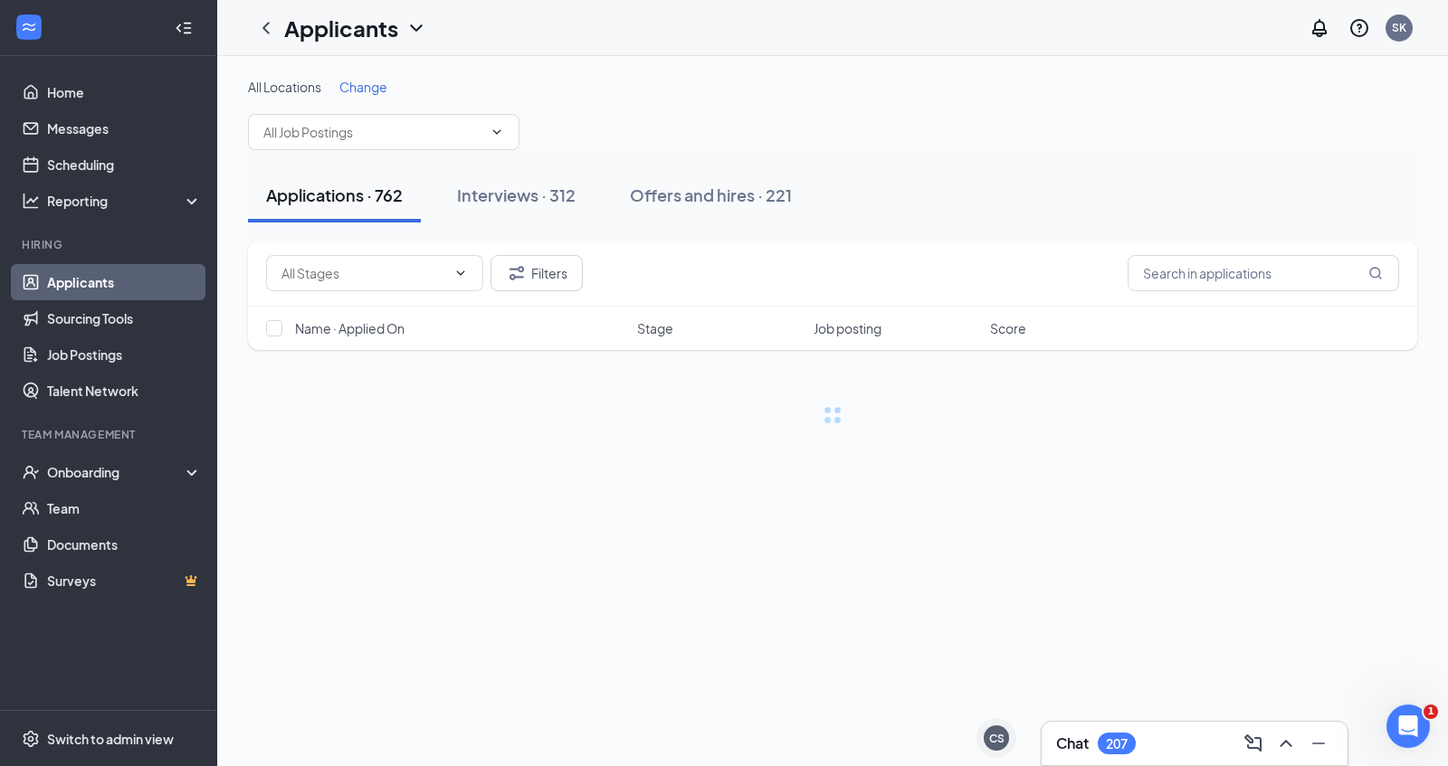
click at [418, 33] on icon "ChevronDown" at bounding box center [416, 28] width 22 height 22
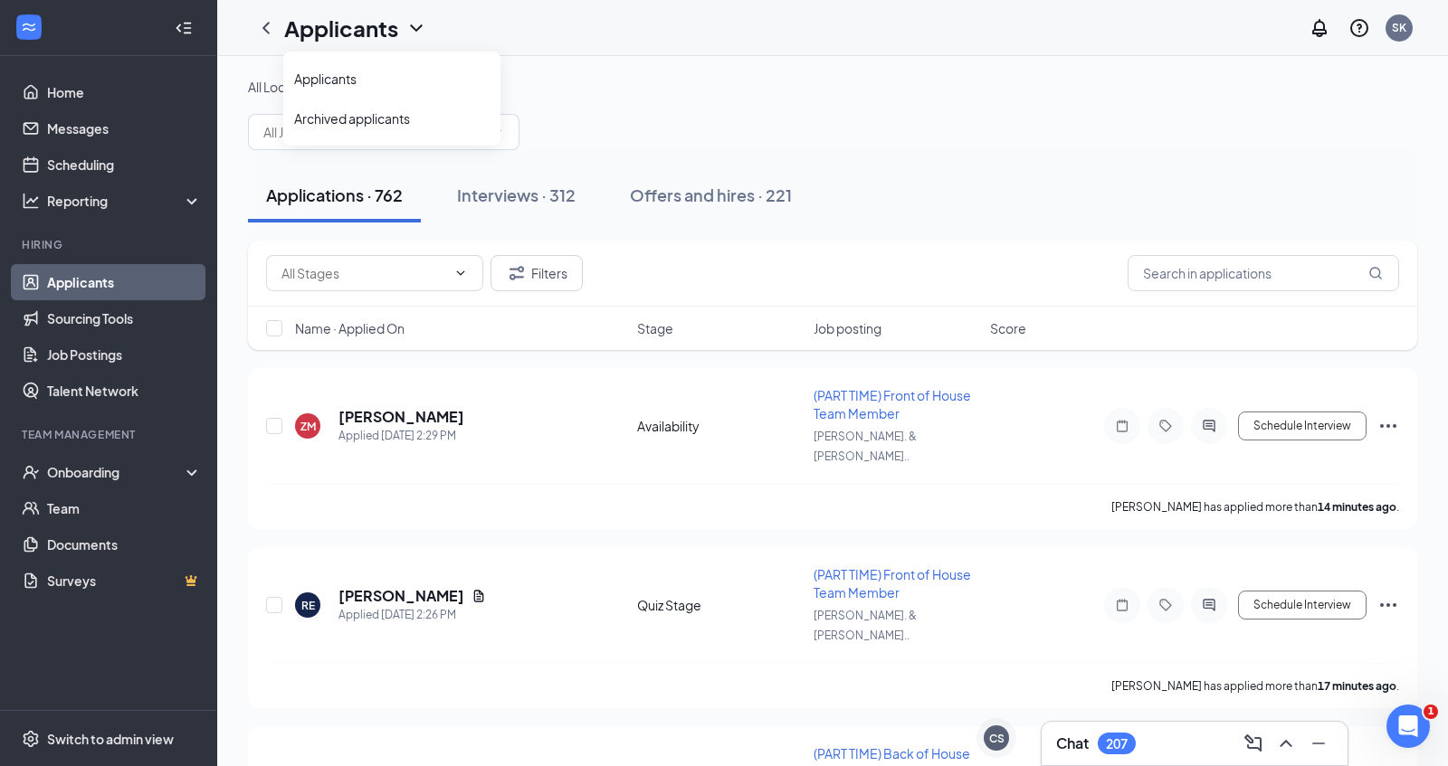
click at [641, 89] on div "All Locations Change" at bounding box center [832, 87] width 1169 height 18
click at [528, 202] on div "Interviews · 312" at bounding box center [516, 195] width 119 height 23
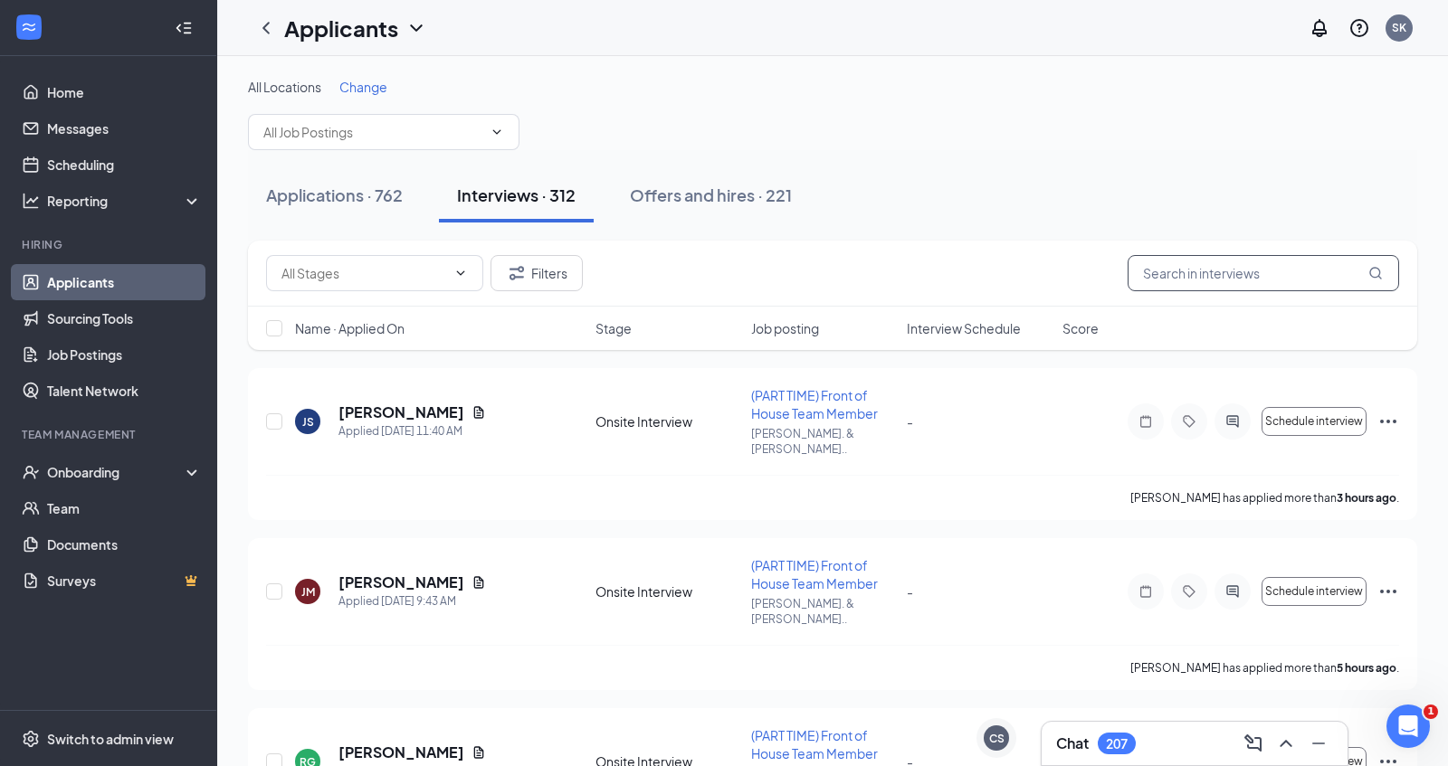
click at [1200, 284] on input "text" at bounding box center [1262, 273] width 271 height 36
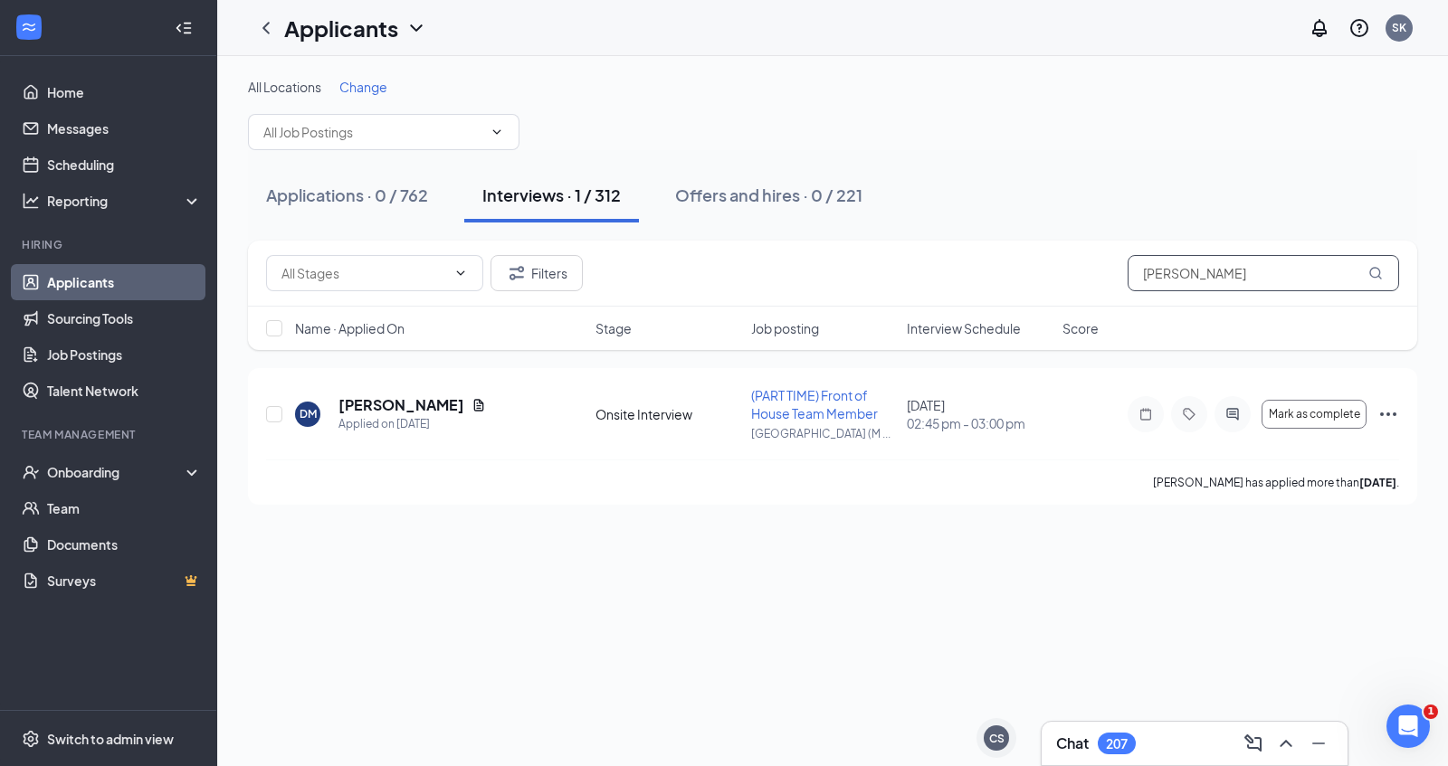
type input "david malinowski"
click at [446, 407] on h5 "[PERSON_NAME]" at bounding box center [401, 405] width 126 height 20
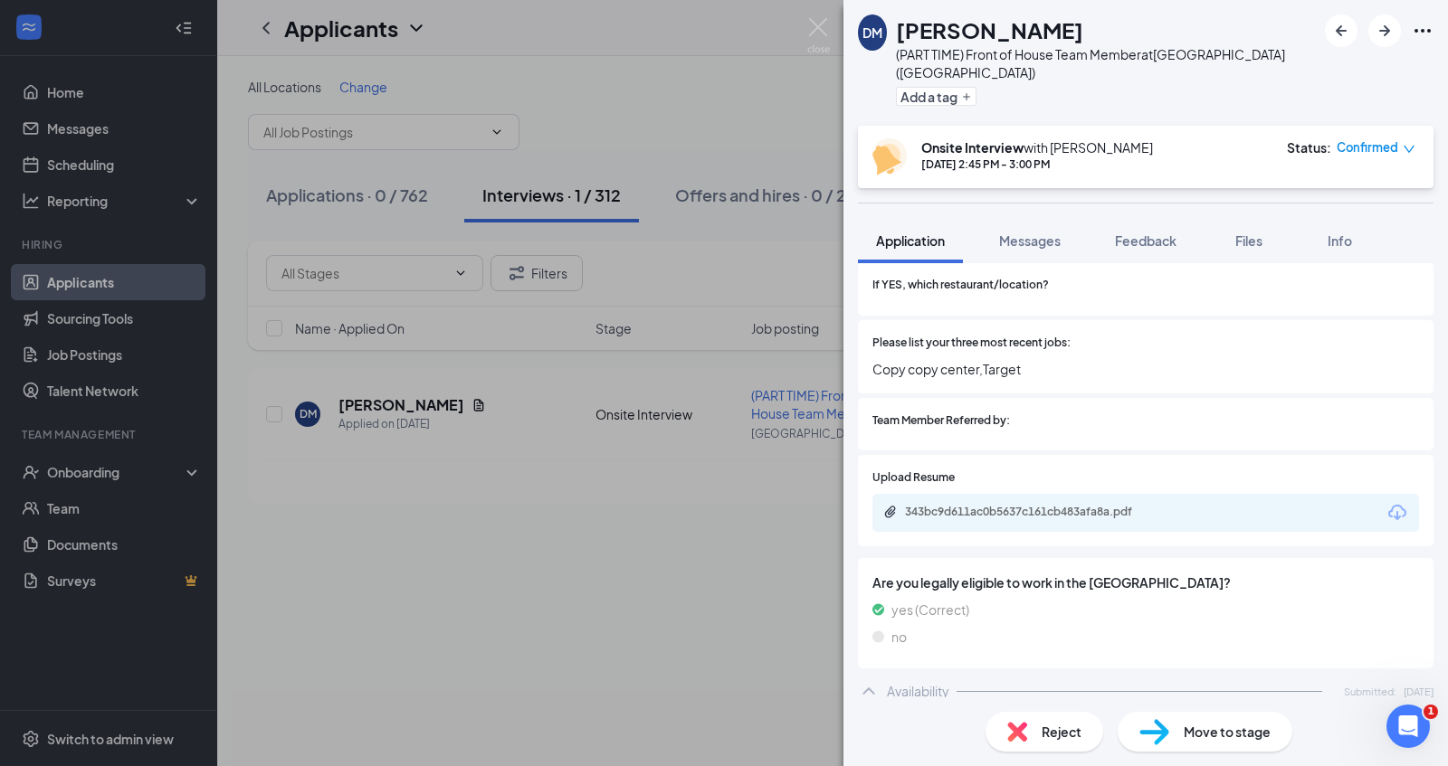
scroll to position [374, 0]
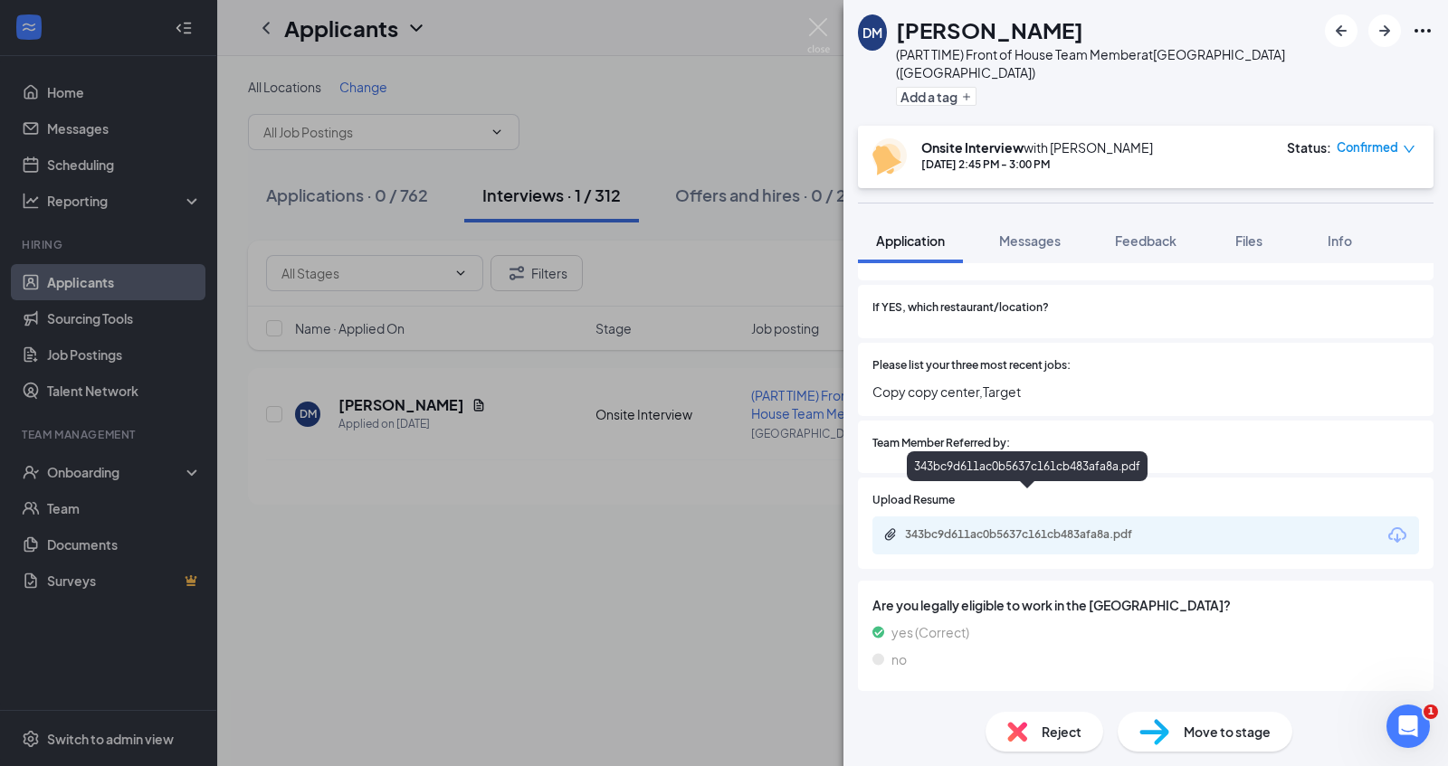
click at [1104, 527] on div "343bc9d611ac0b5637c161cb483afa8a.pdf" at bounding box center [1031, 534] width 253 height 14
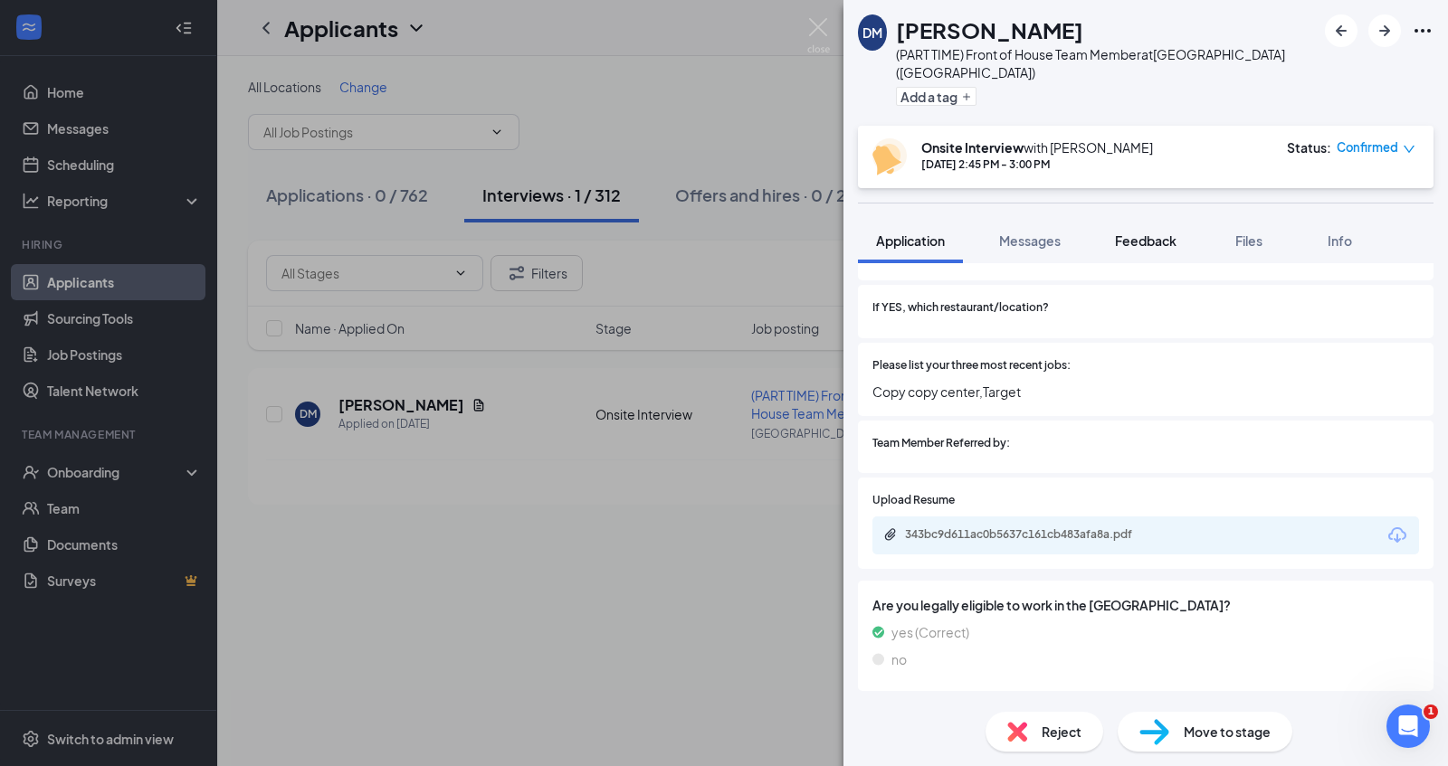
click at [1161, 233] on span "Feedback" at bounding box center [1146, 241] width 62 height 16
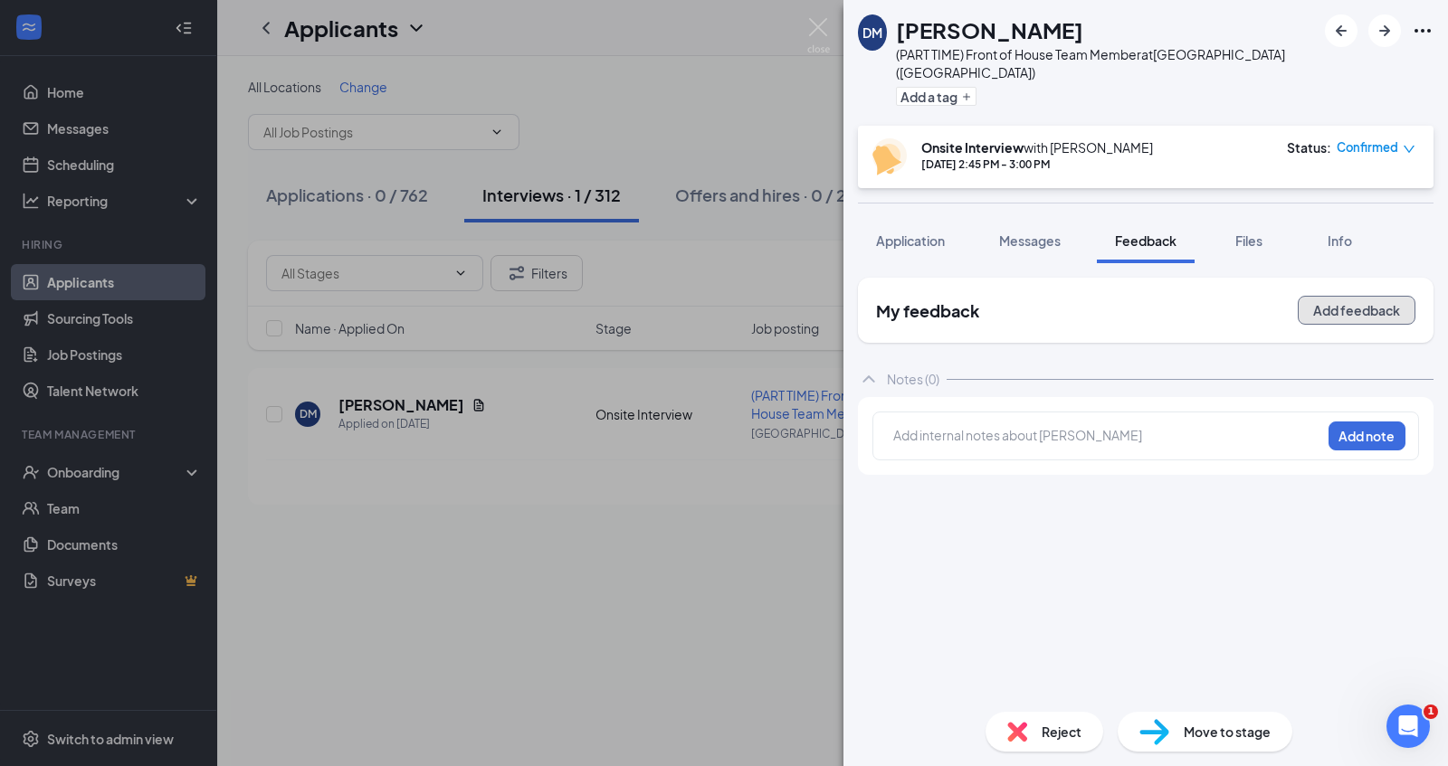
click at [1343, 299] on button "Add feedback" at bounding box center [1356, 310] width 118 height 29
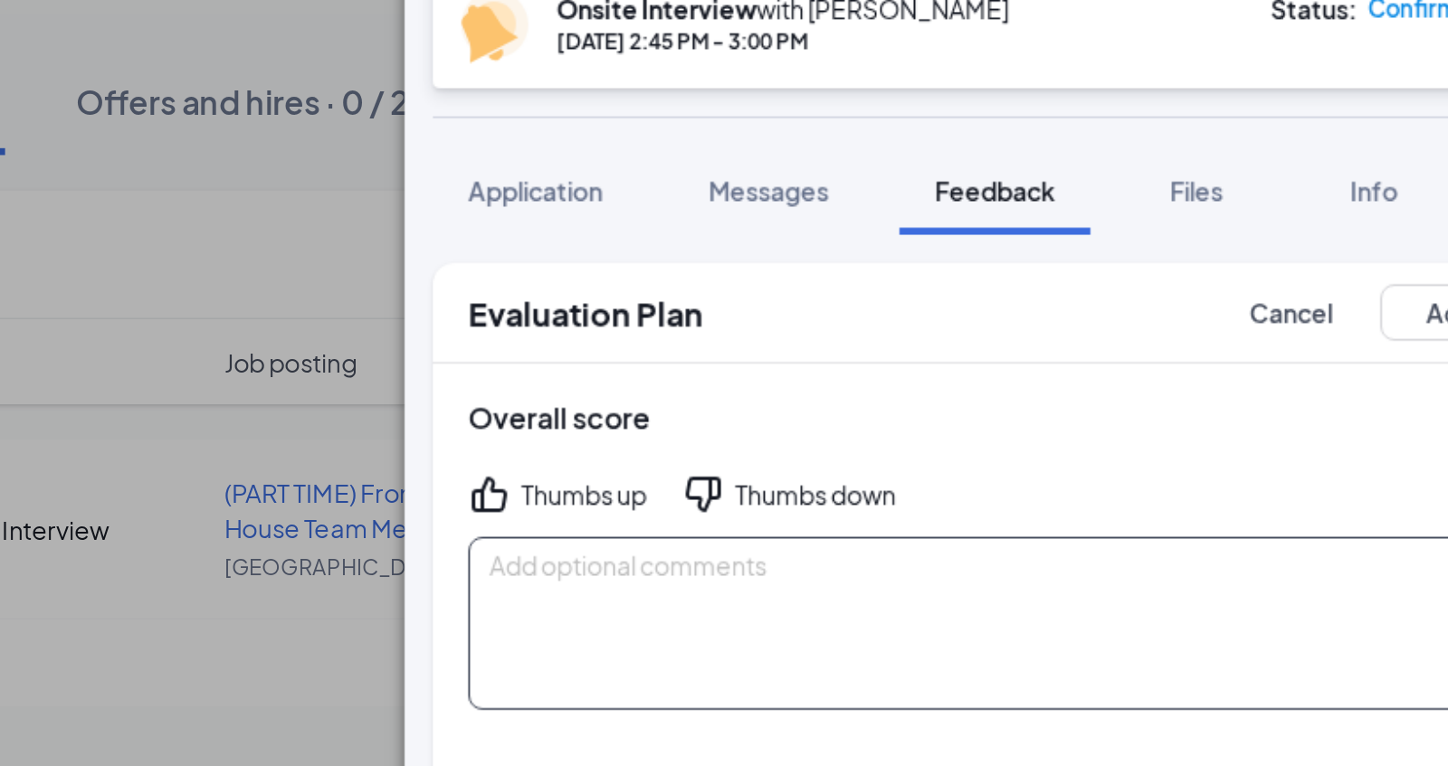
click at [998, 418] on textarea at bounding box center [1145, 462] width 539 height 89
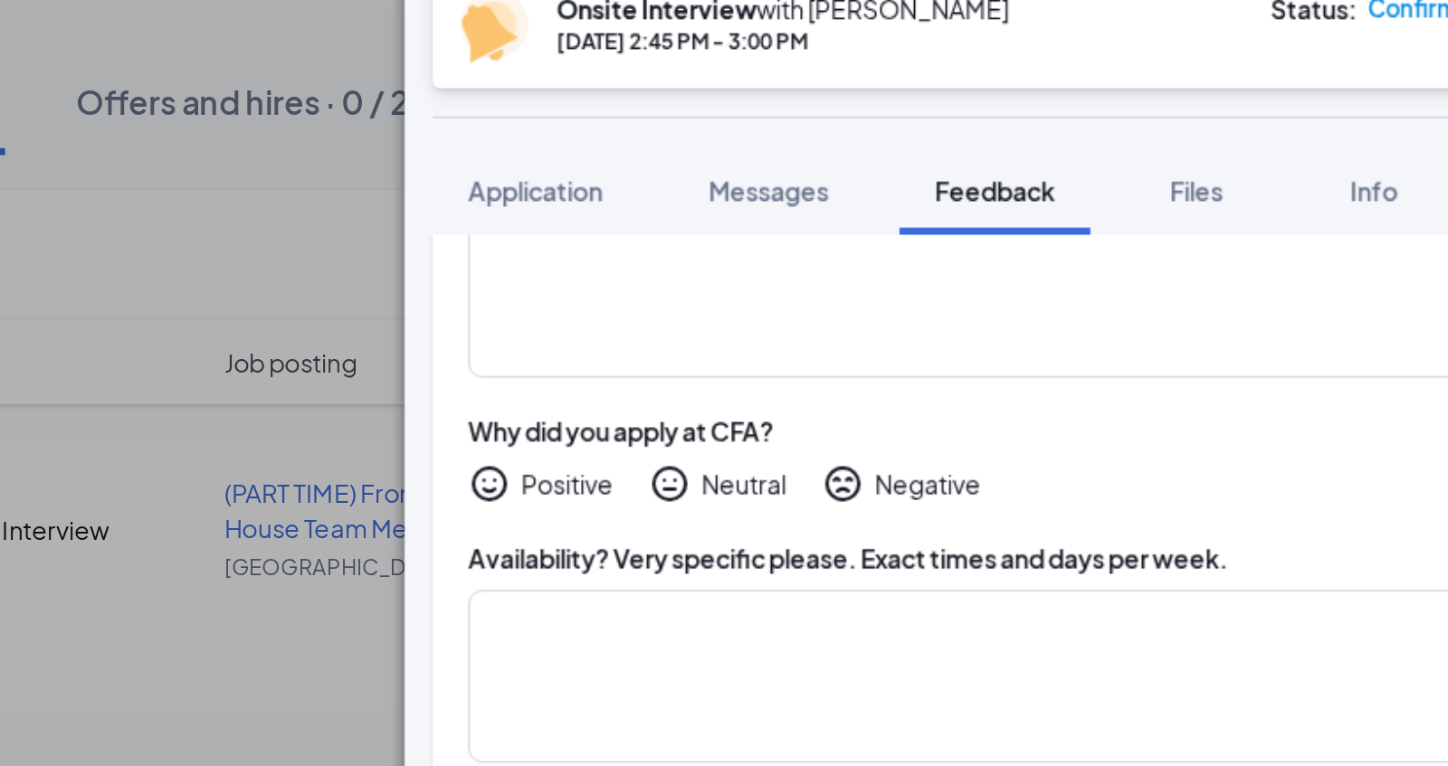
scroll to position [372, 0]
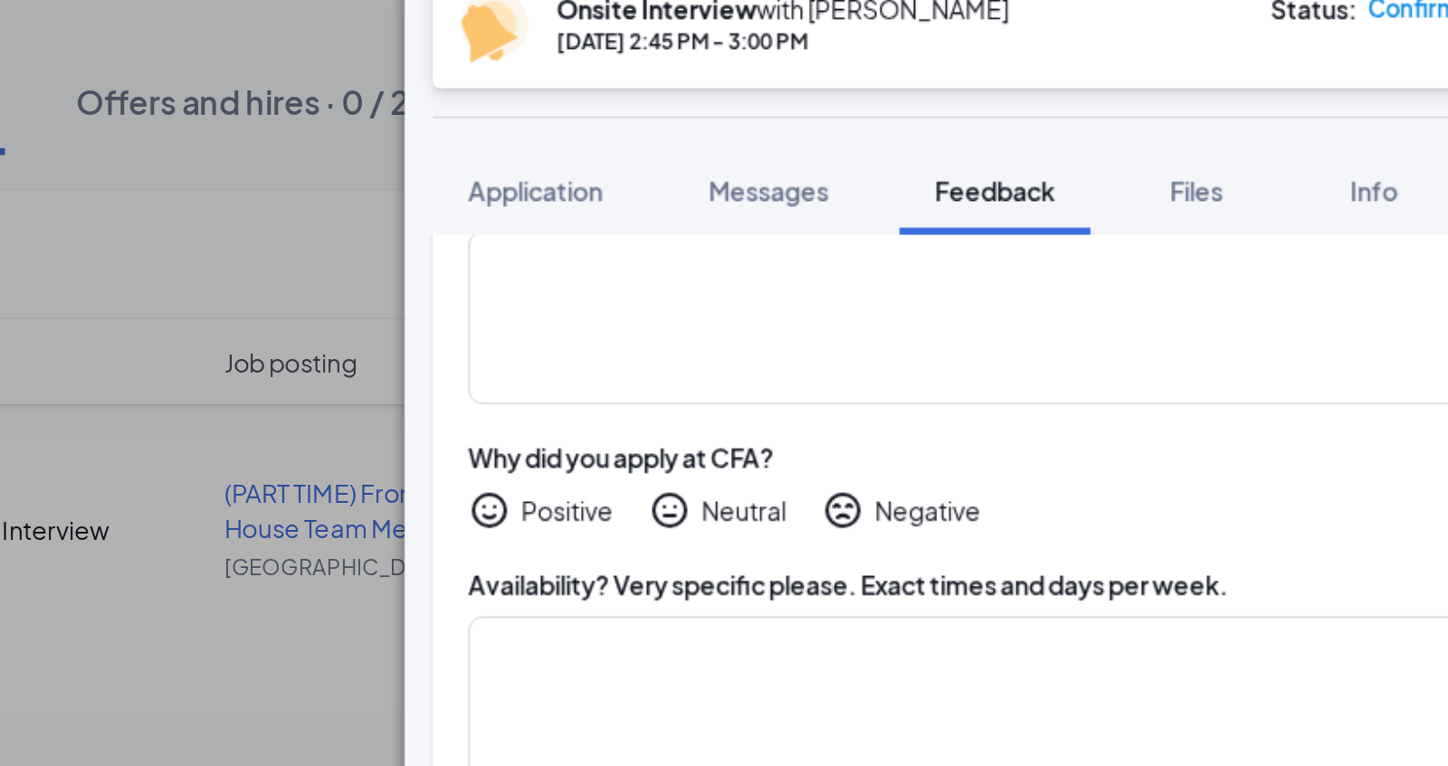
type textarea "Looking for 25 - 30 hrs a week"
click at [932, 394] on div "Positive" at bounding box center [913, 405] width 74 height 22
click at [928, 395] on div "Positive" at bounding box center [926, 404] width 47 height 18
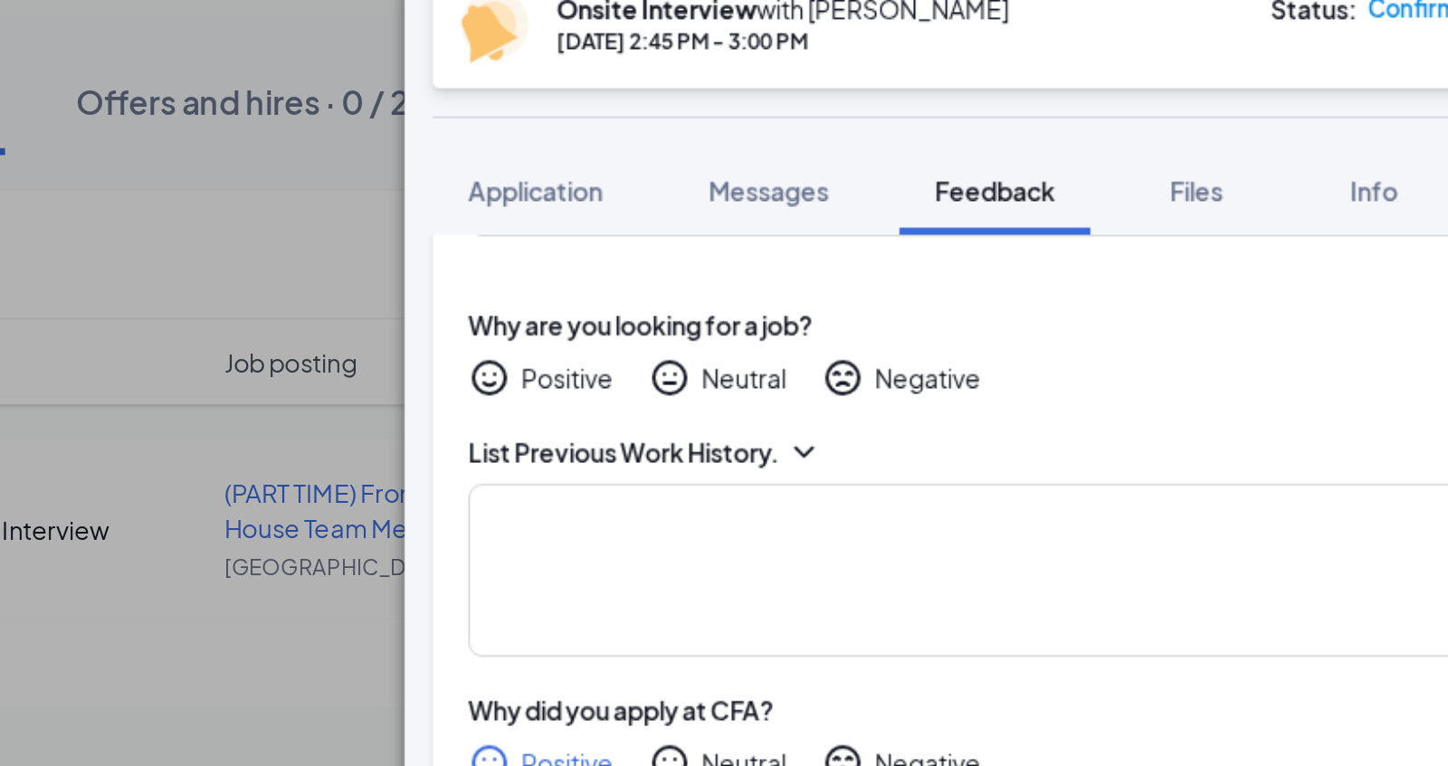
scroll to position [238, 0]
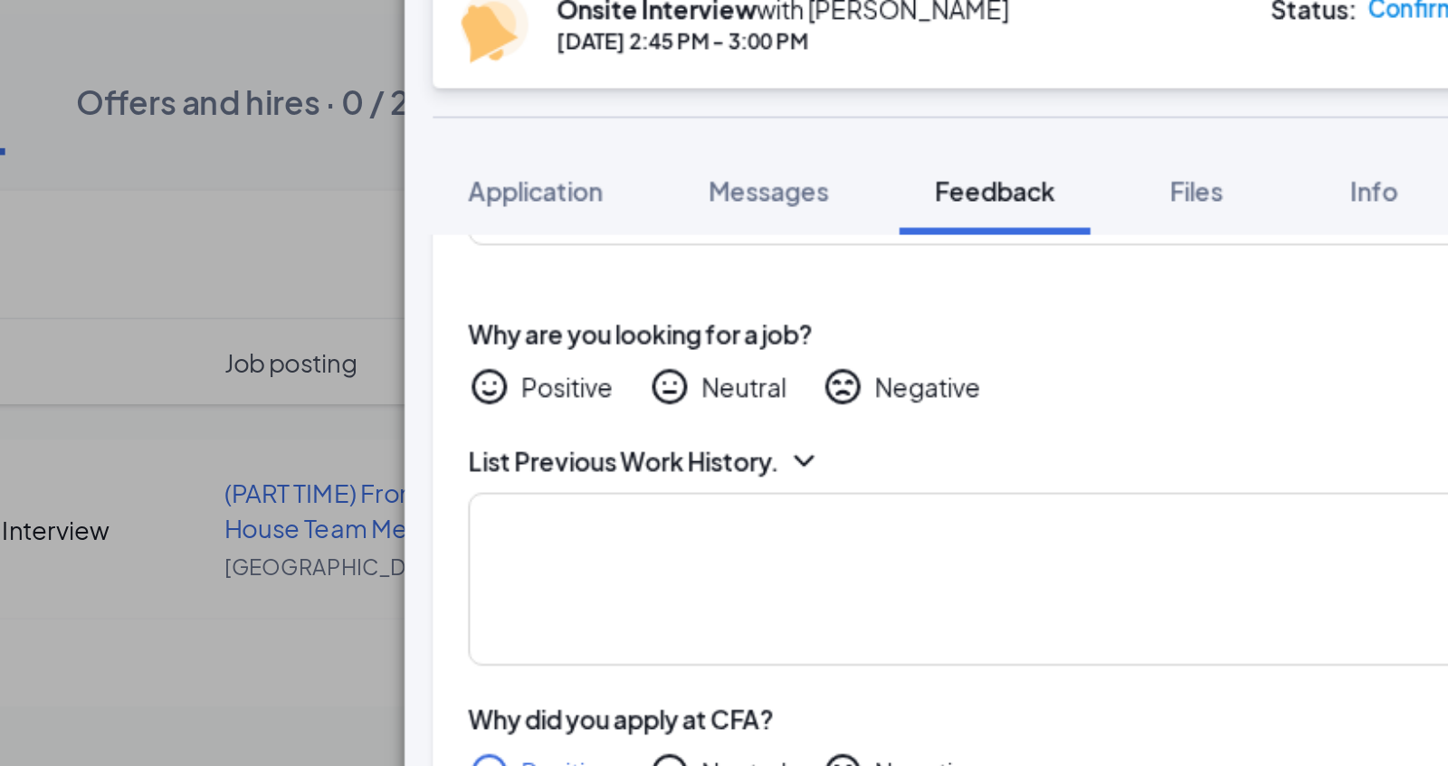
click at [924, 332] on div "Positive" at bounding box center [926, 341] width 47 height 18
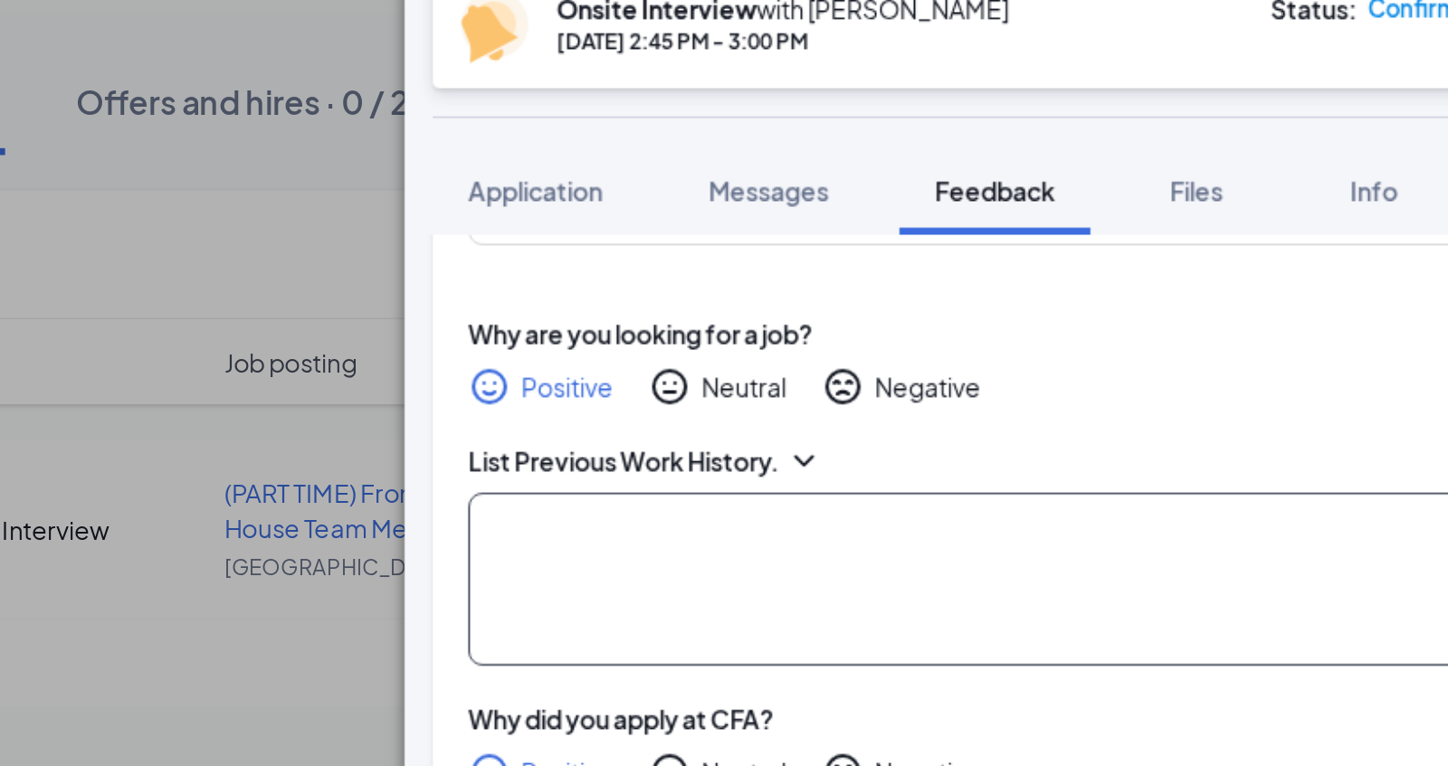
click at [933, 395] on textarea at bounding box center [1145, 439] width 539 height 89
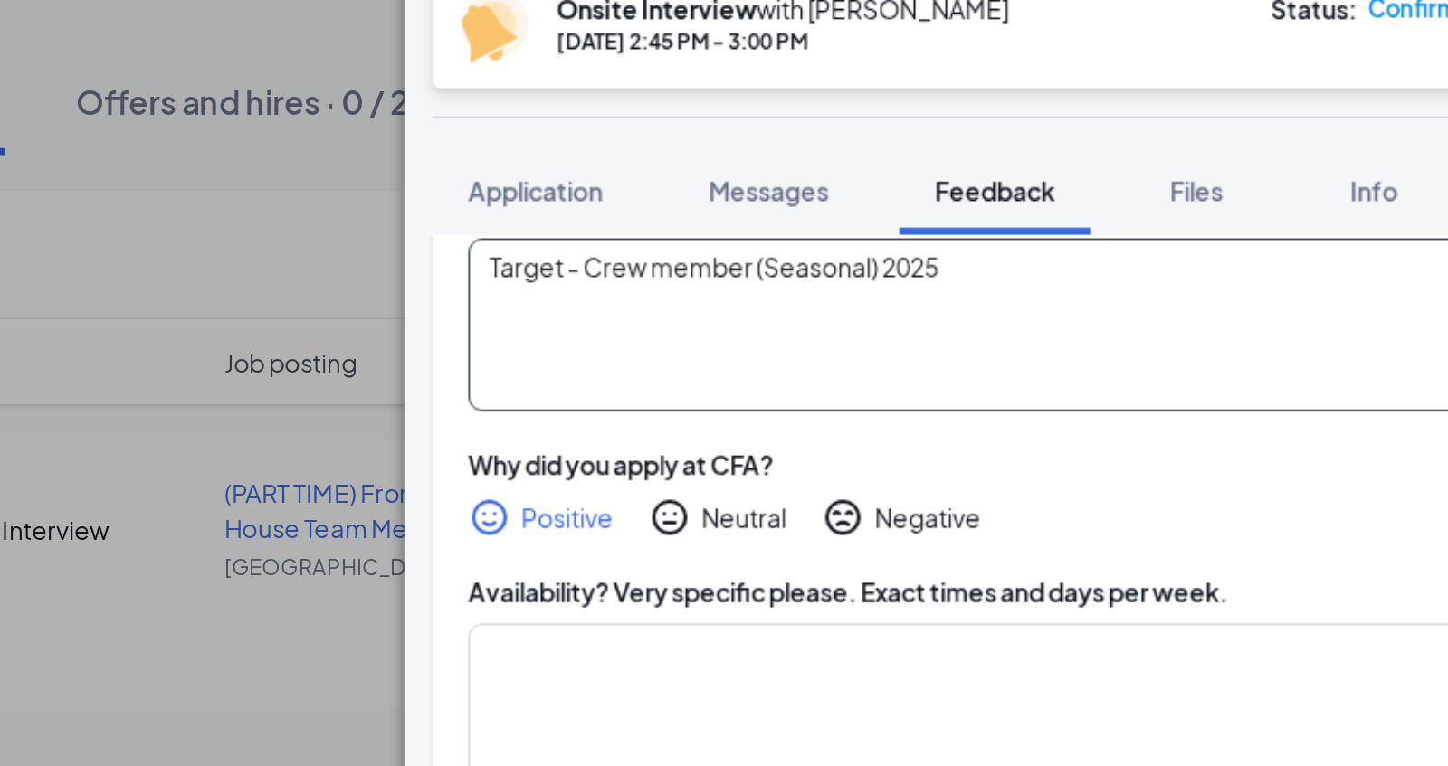
scroll to position [370, 0]
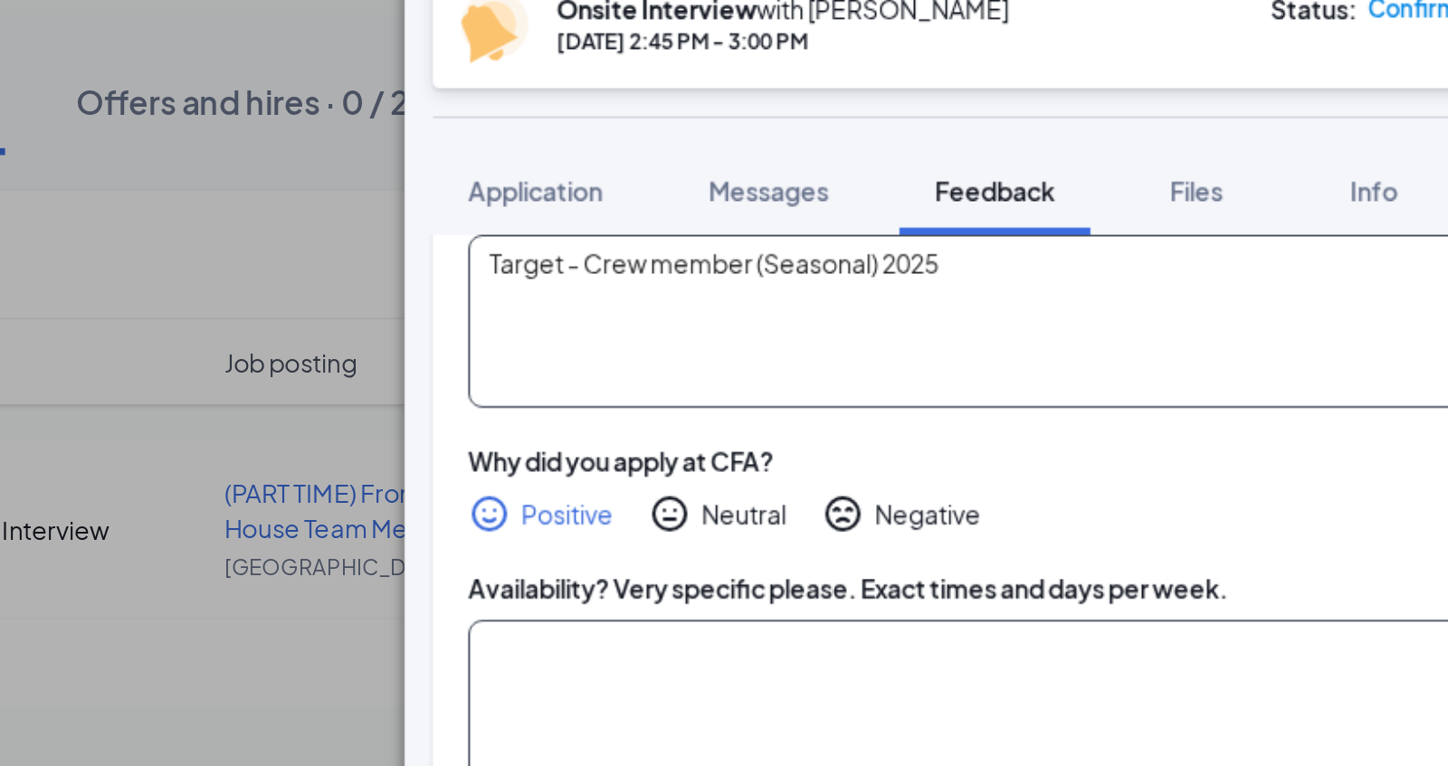
type textarea "Target - Crew member (Seasonal) 2025"
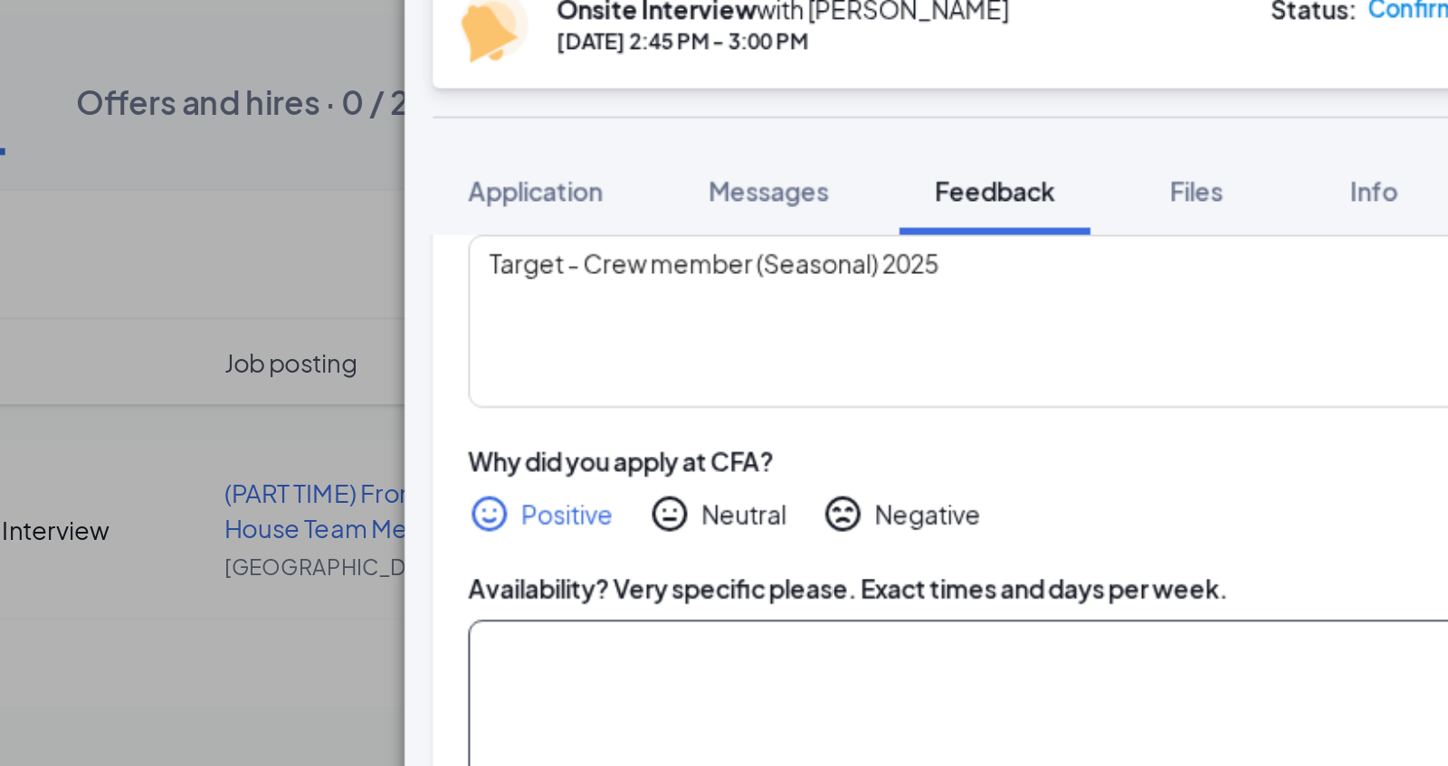
click at [974, 461] on textarea at bounding box center [1145, 505] width 539 height 89
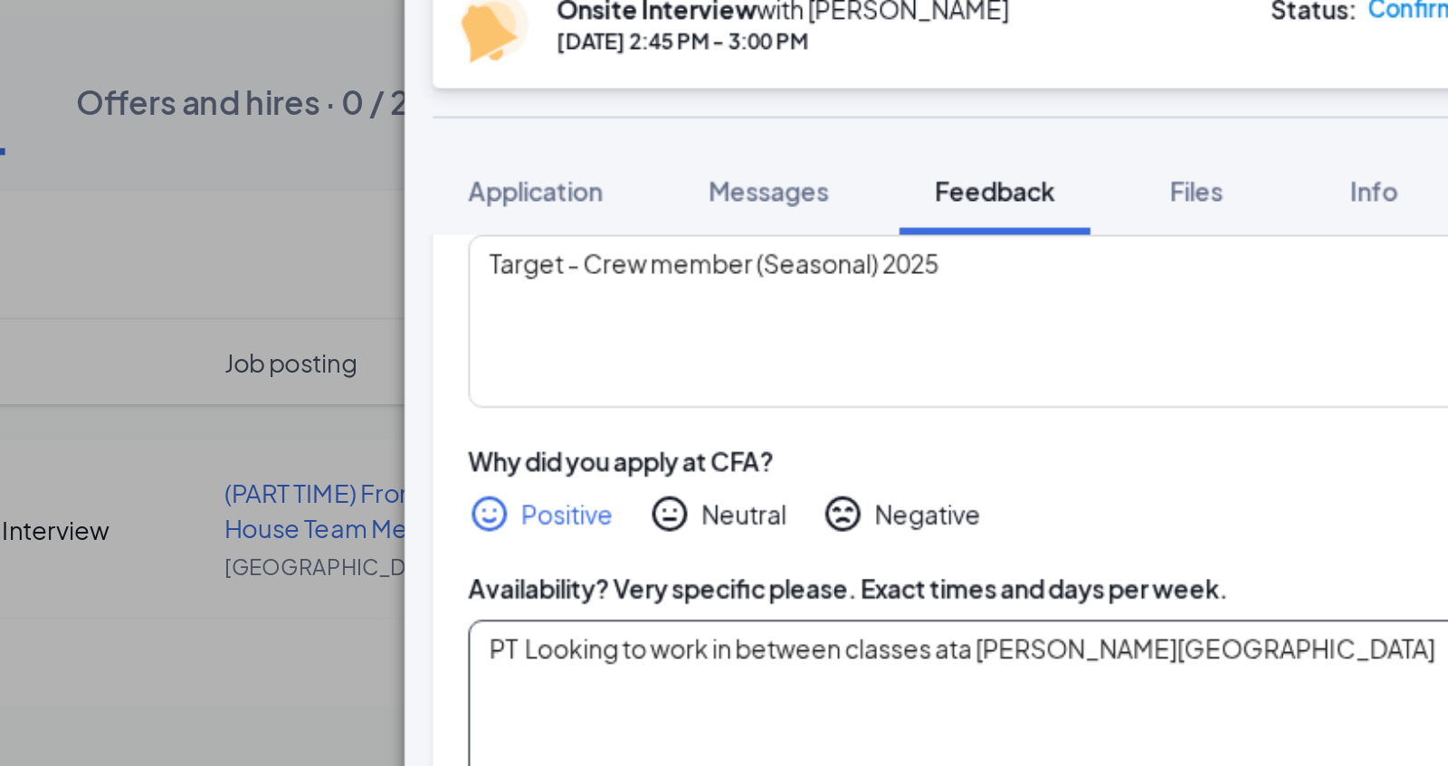
click at [1135, 461] on textarea "PT Looking to work in between classes ata Wayne State" at bounding box center [1145, 505] width 539 height 89
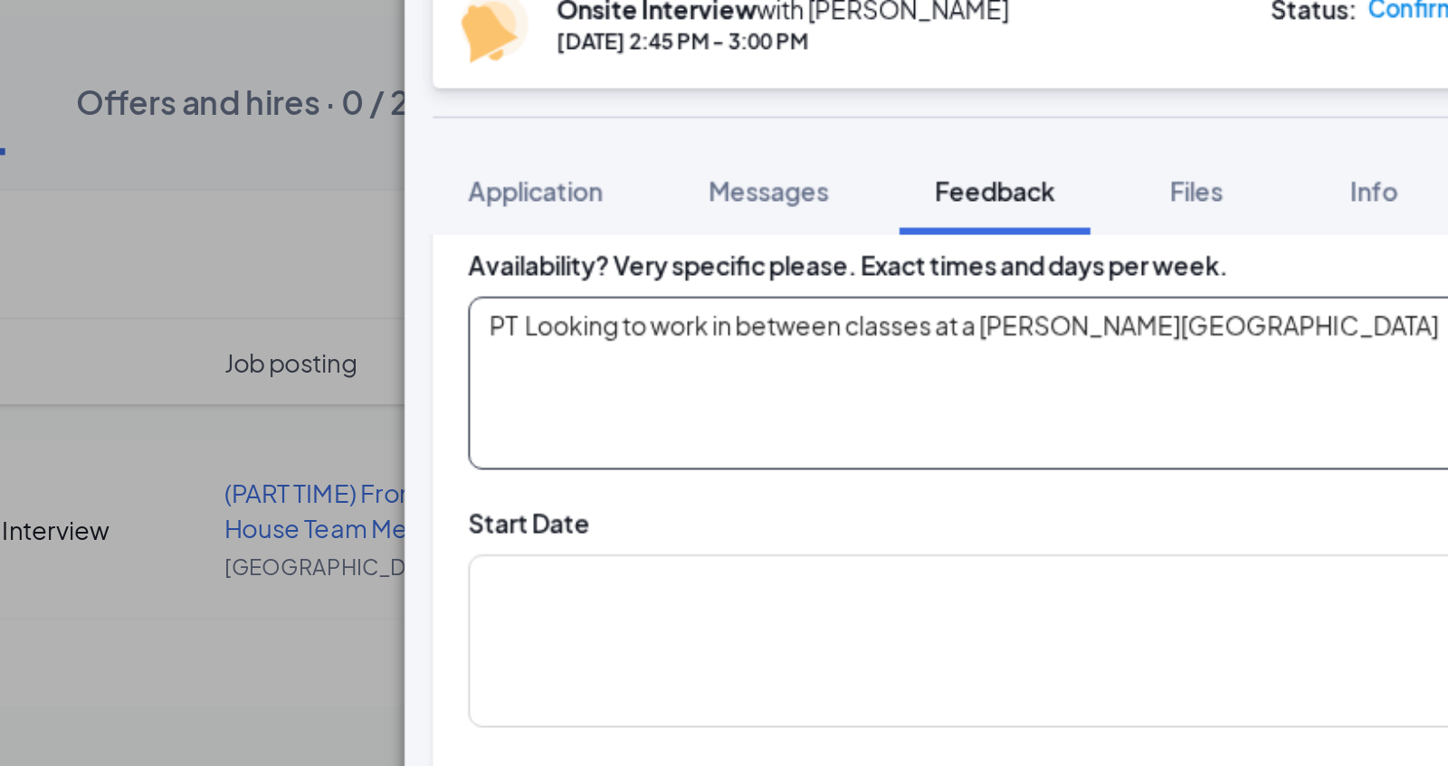
scroll to position [606, 0]
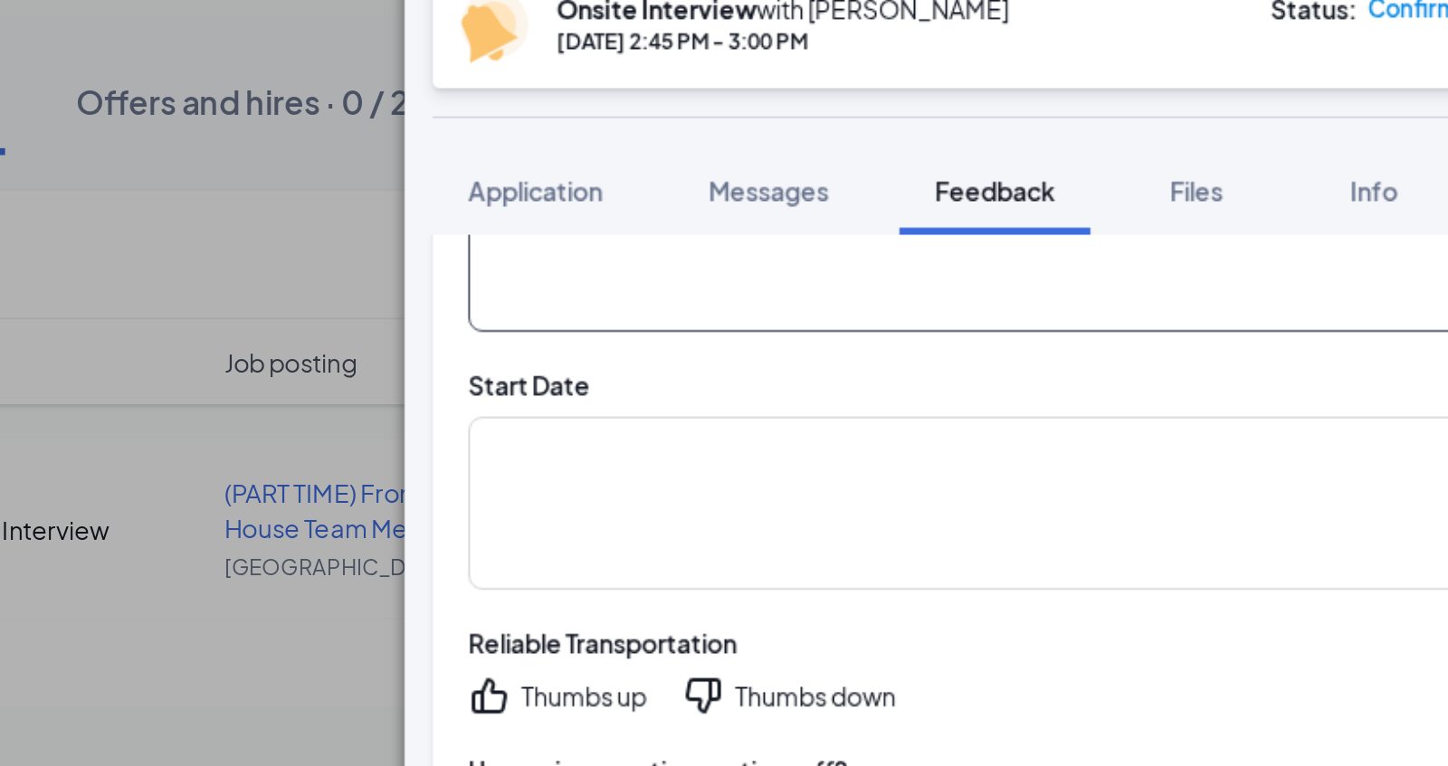
type textarea "PT Looking to work in between classes at a Wayne State"
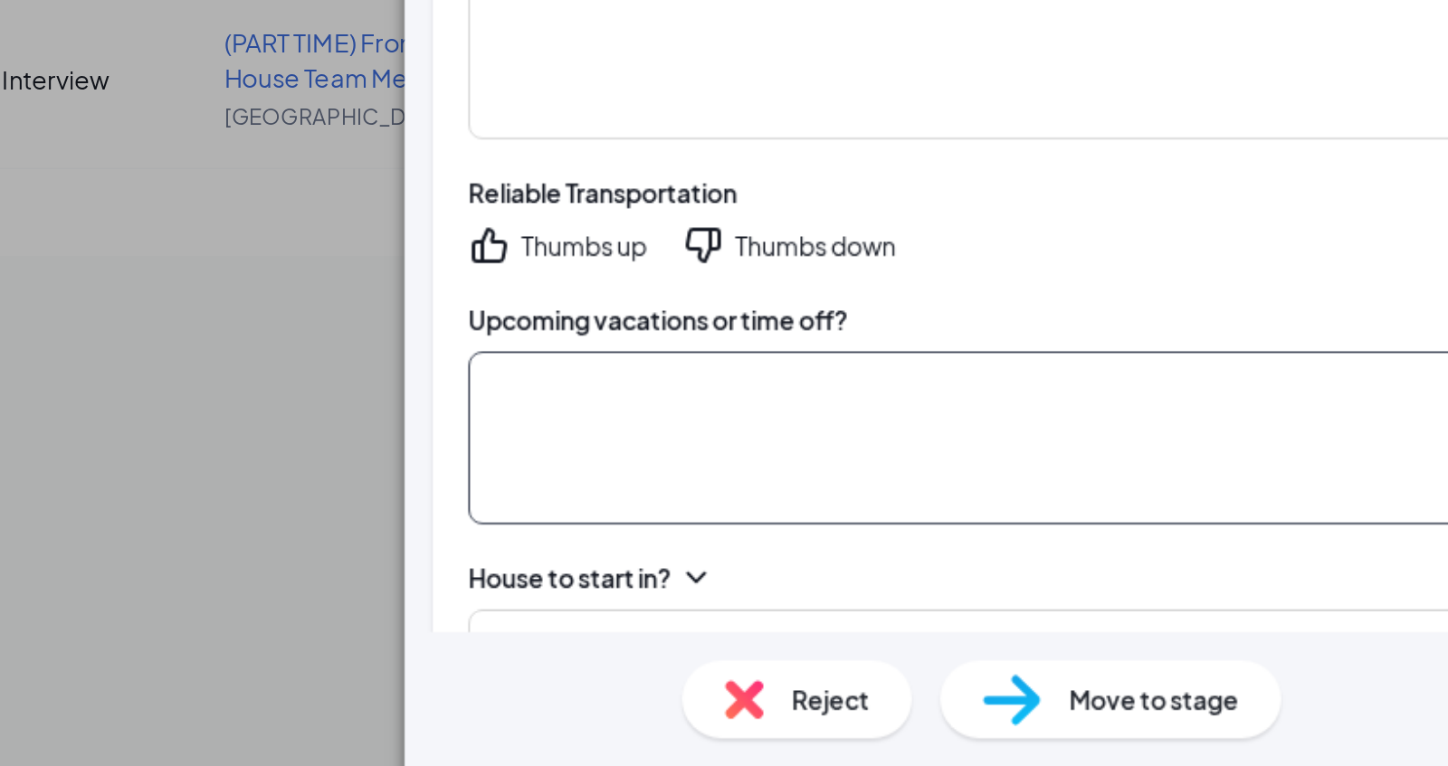
scroll to position [405, 0]
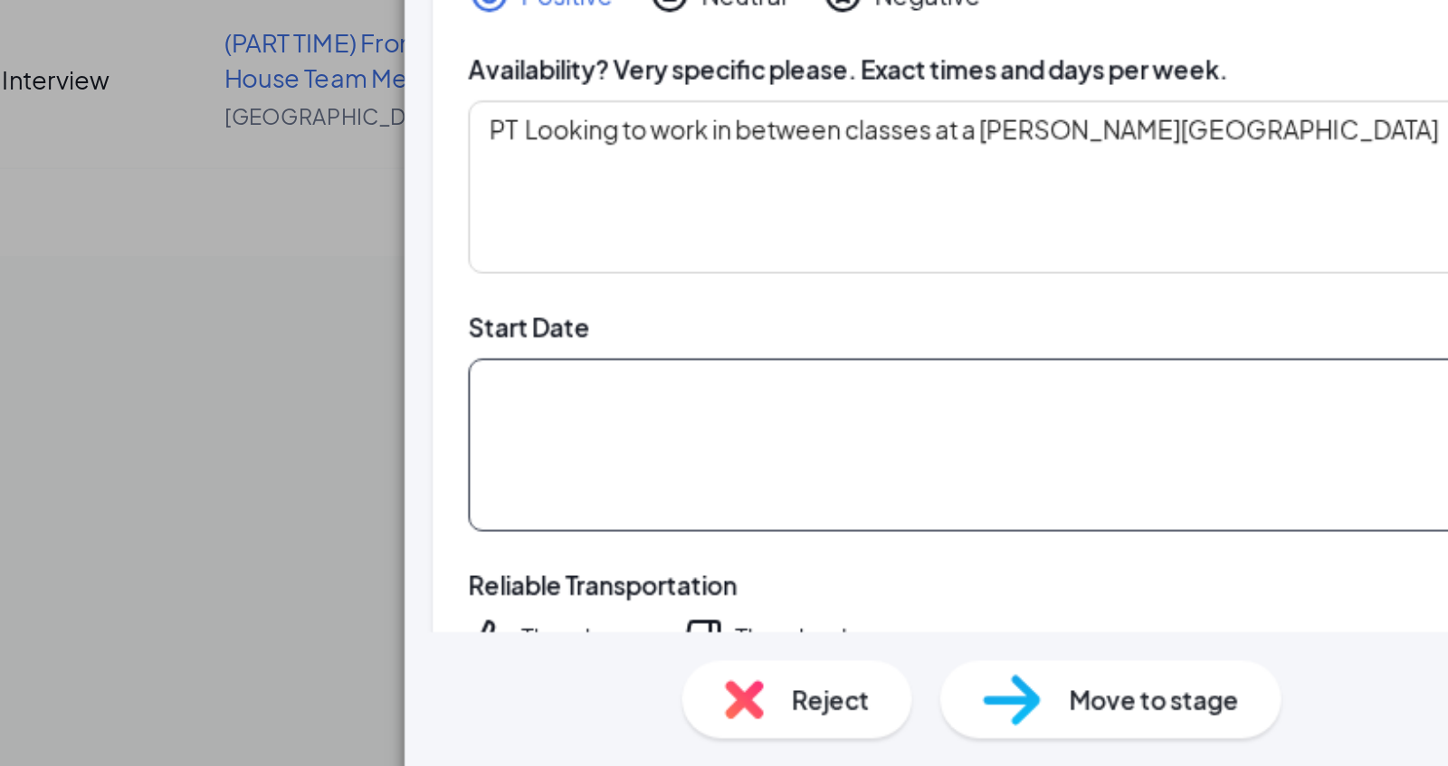
click at [947, 557] on textarea at bounding box center [1145, 601] width 539 height 89
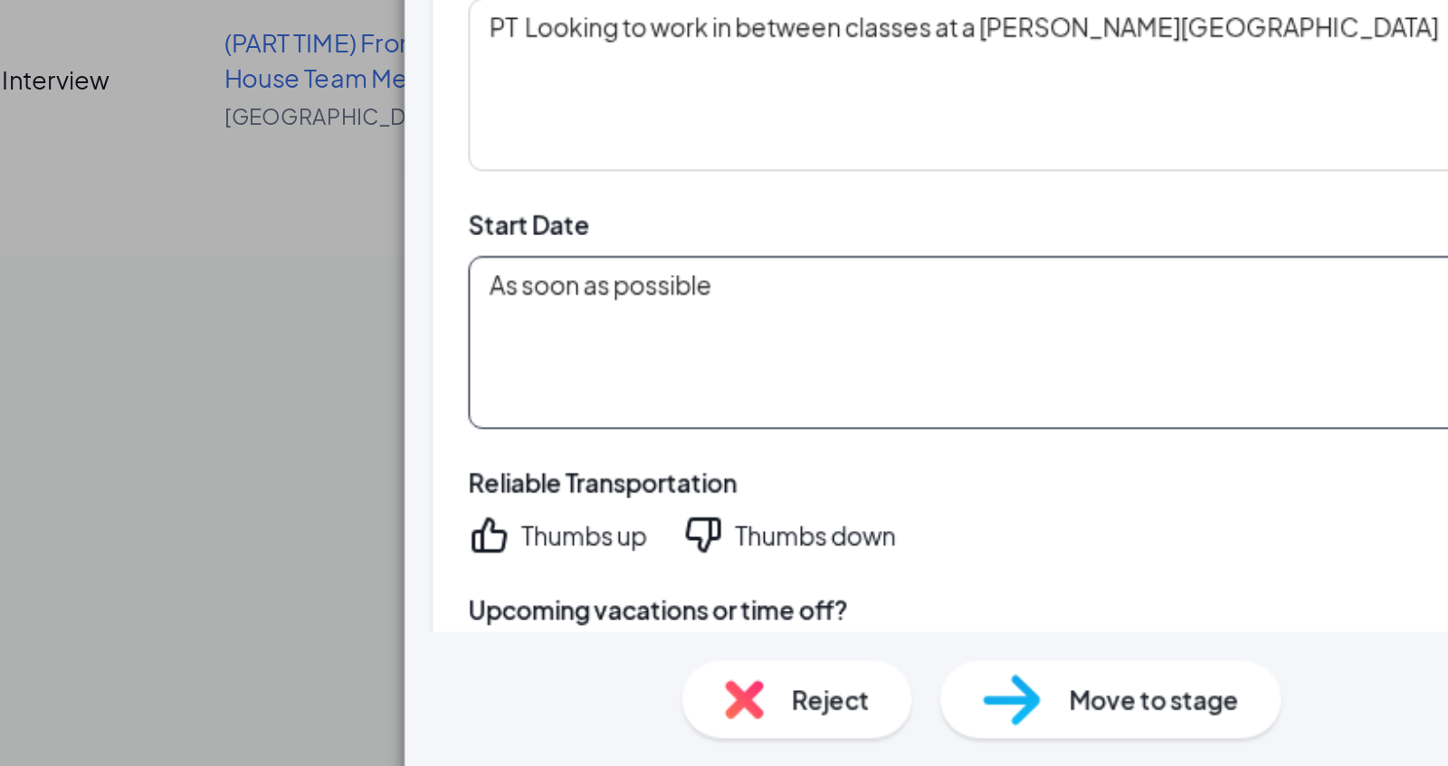
scroll to position [484, 0]
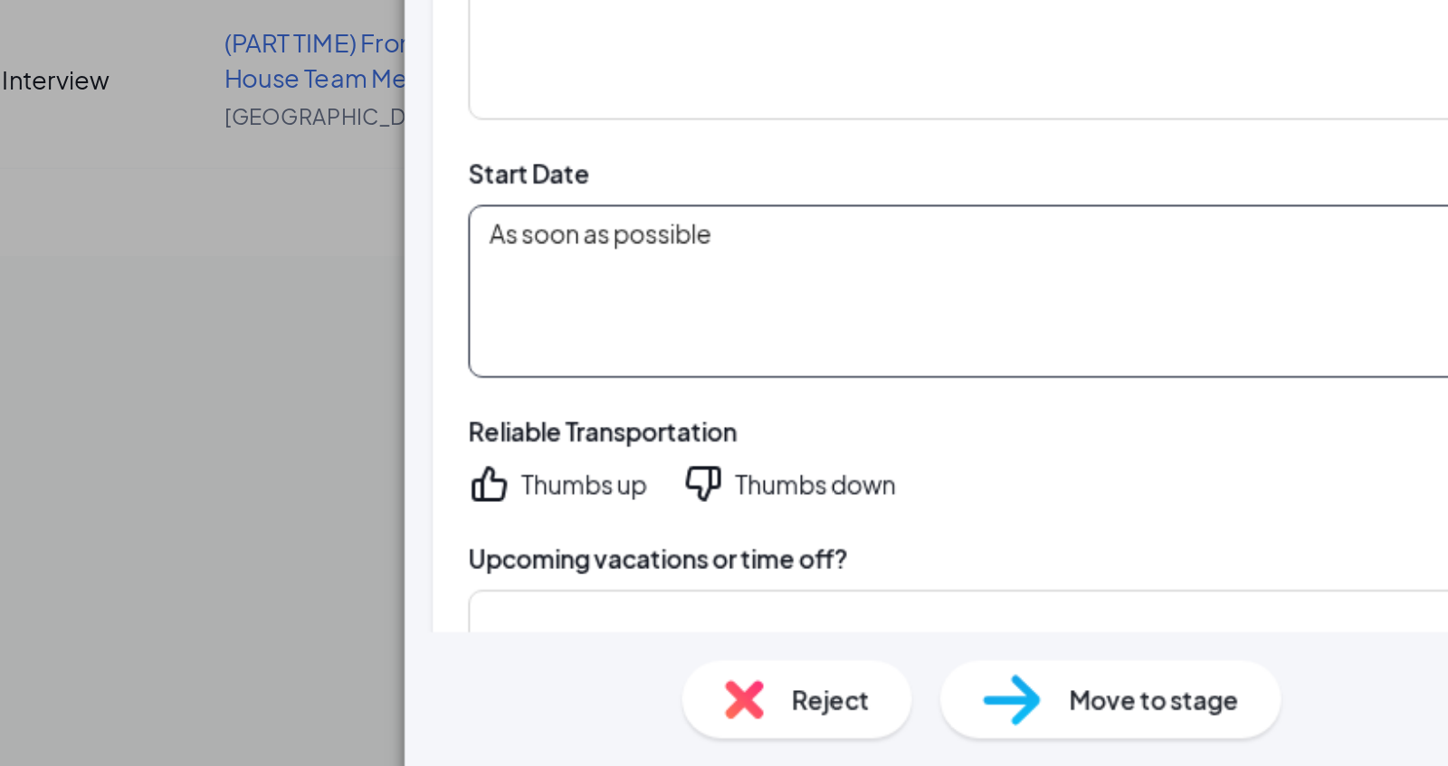
type textarea "As soon as possible"
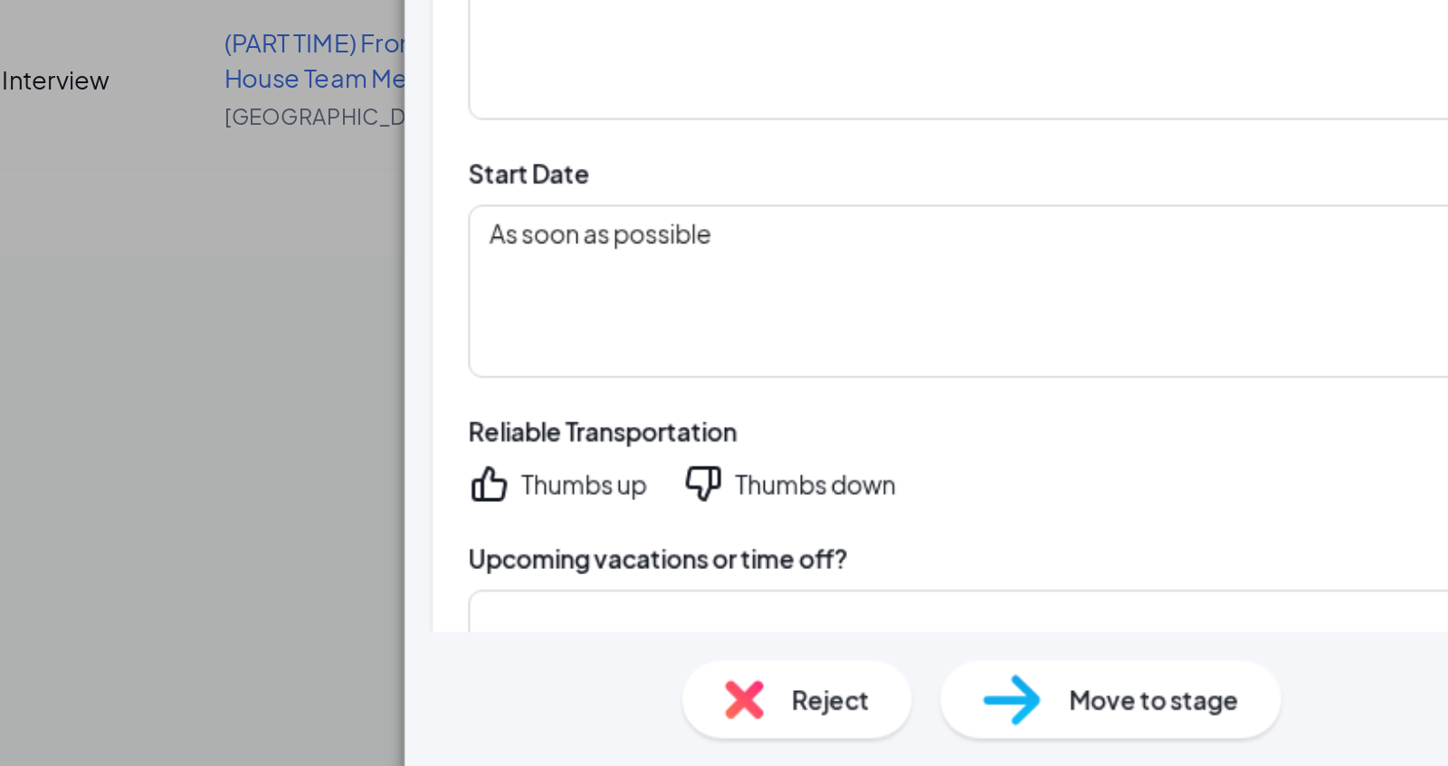
click at [947, 613] on div "Thumbs up" at bounding box center [935, 622] width 64 height 18
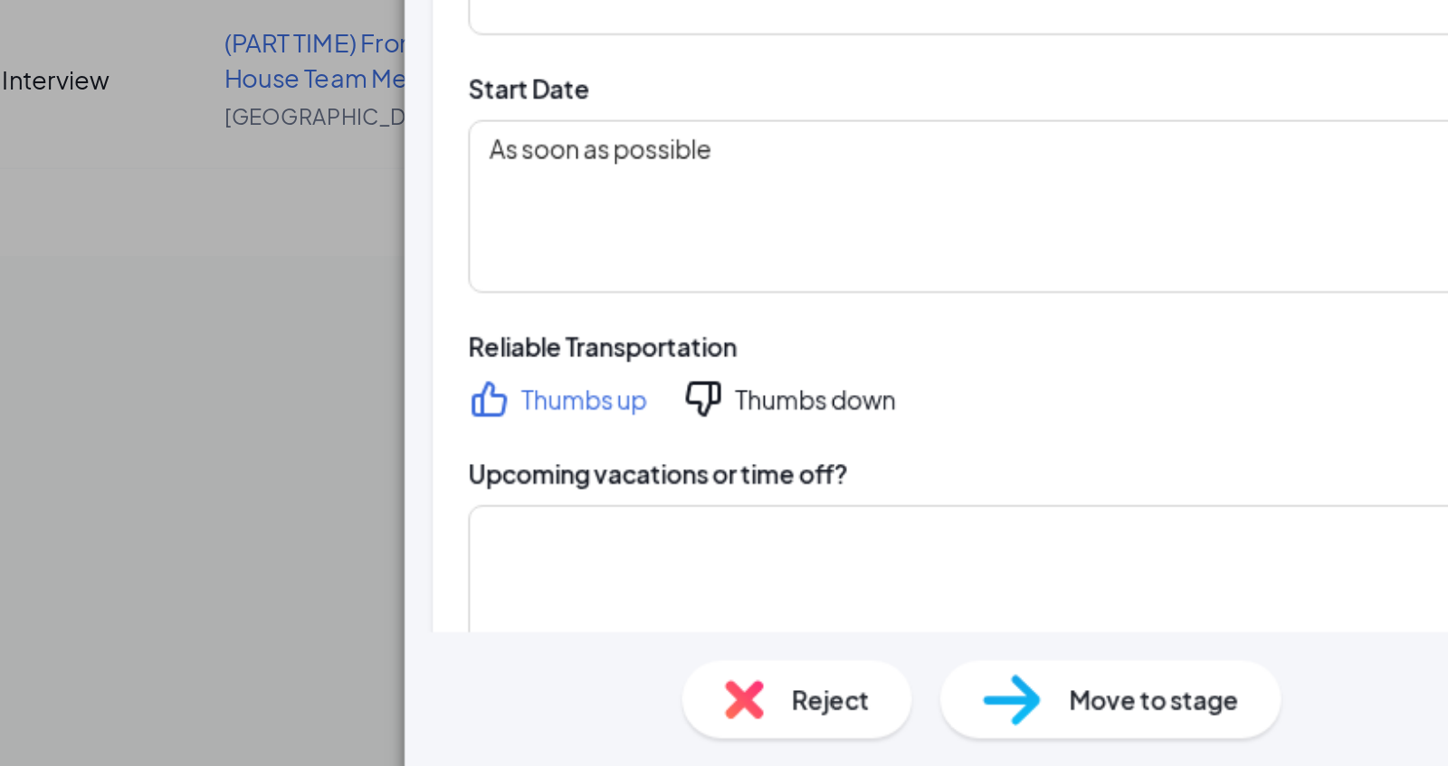
scroll to position [529, 0]
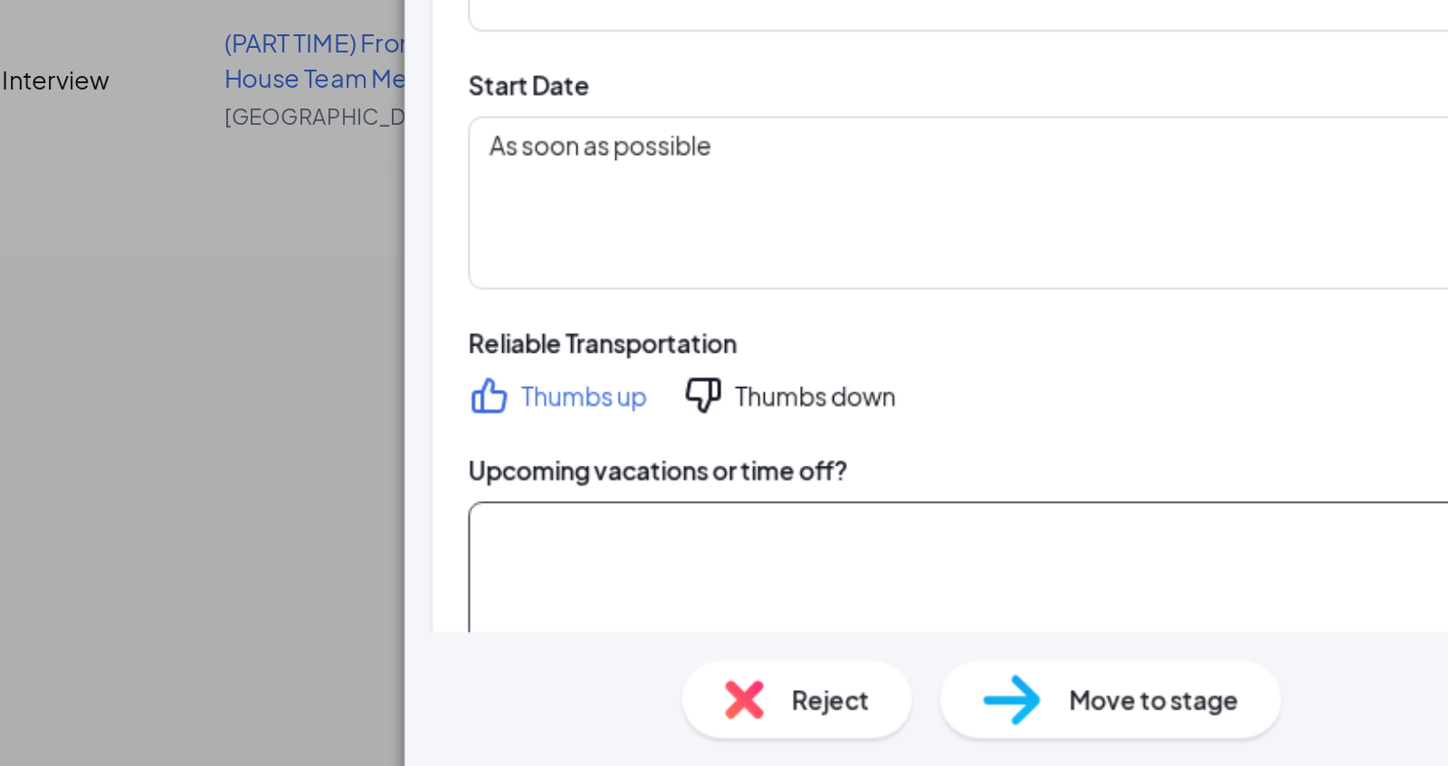
click at [1020, 639] on textarea at bounding box center [1145, 675] width 539 height 89
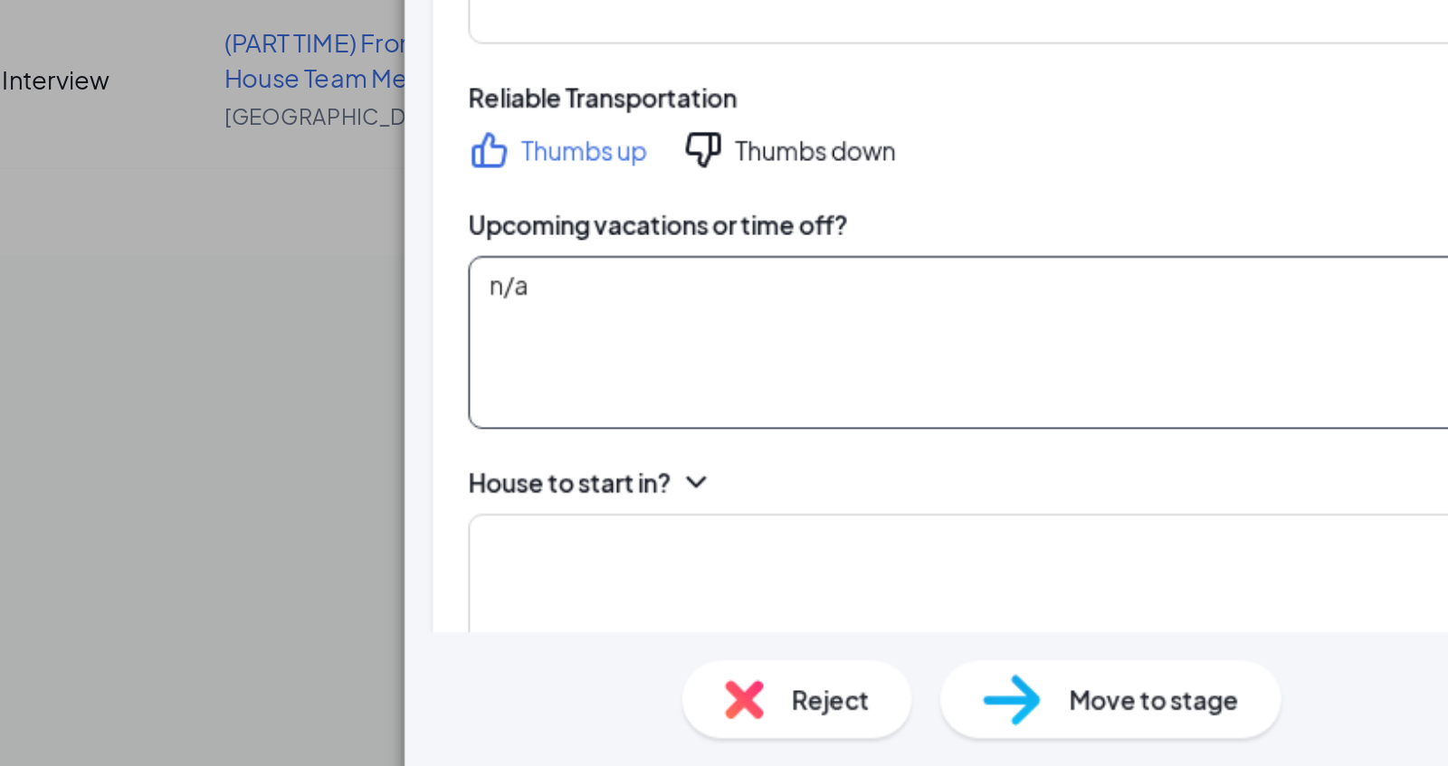
scroll to position [658, 0]
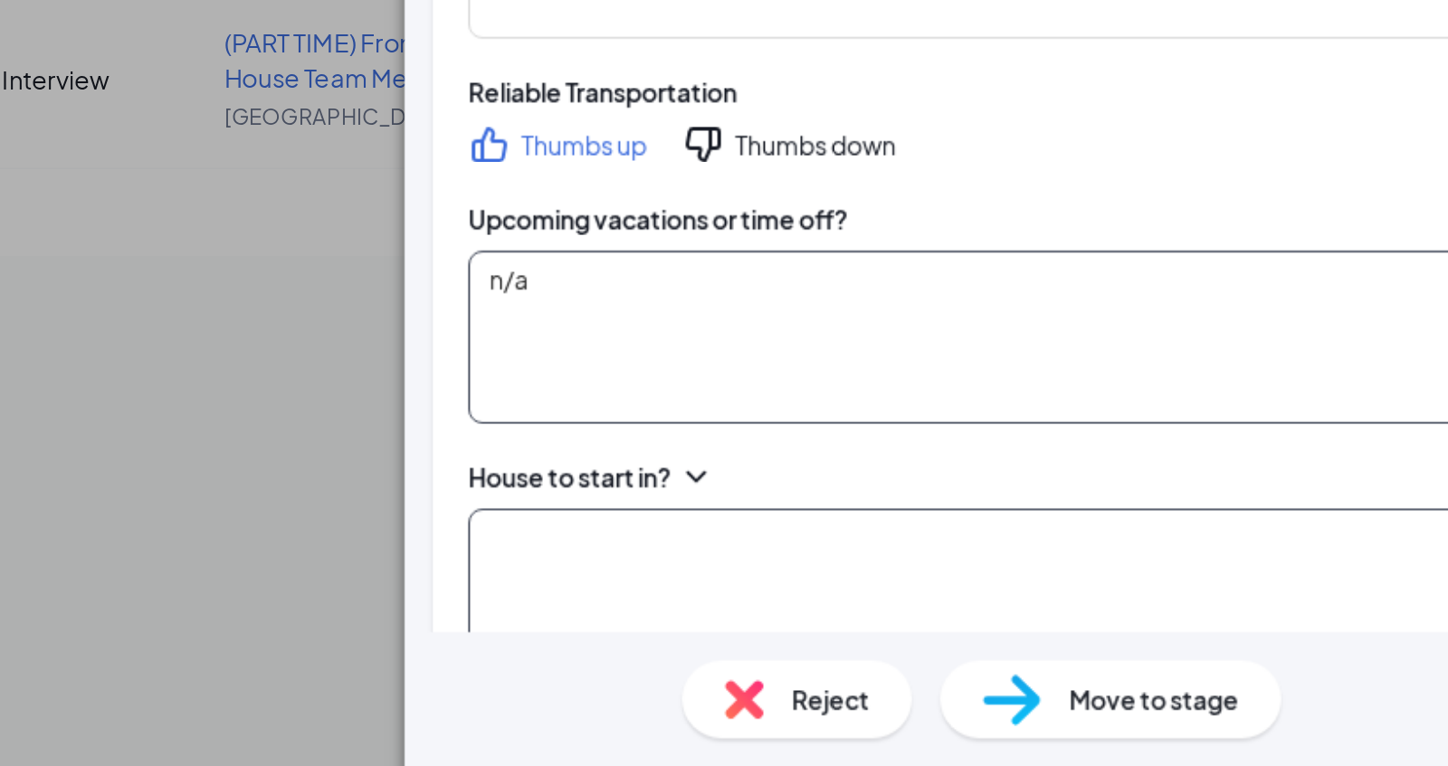
type textarea "n/a"
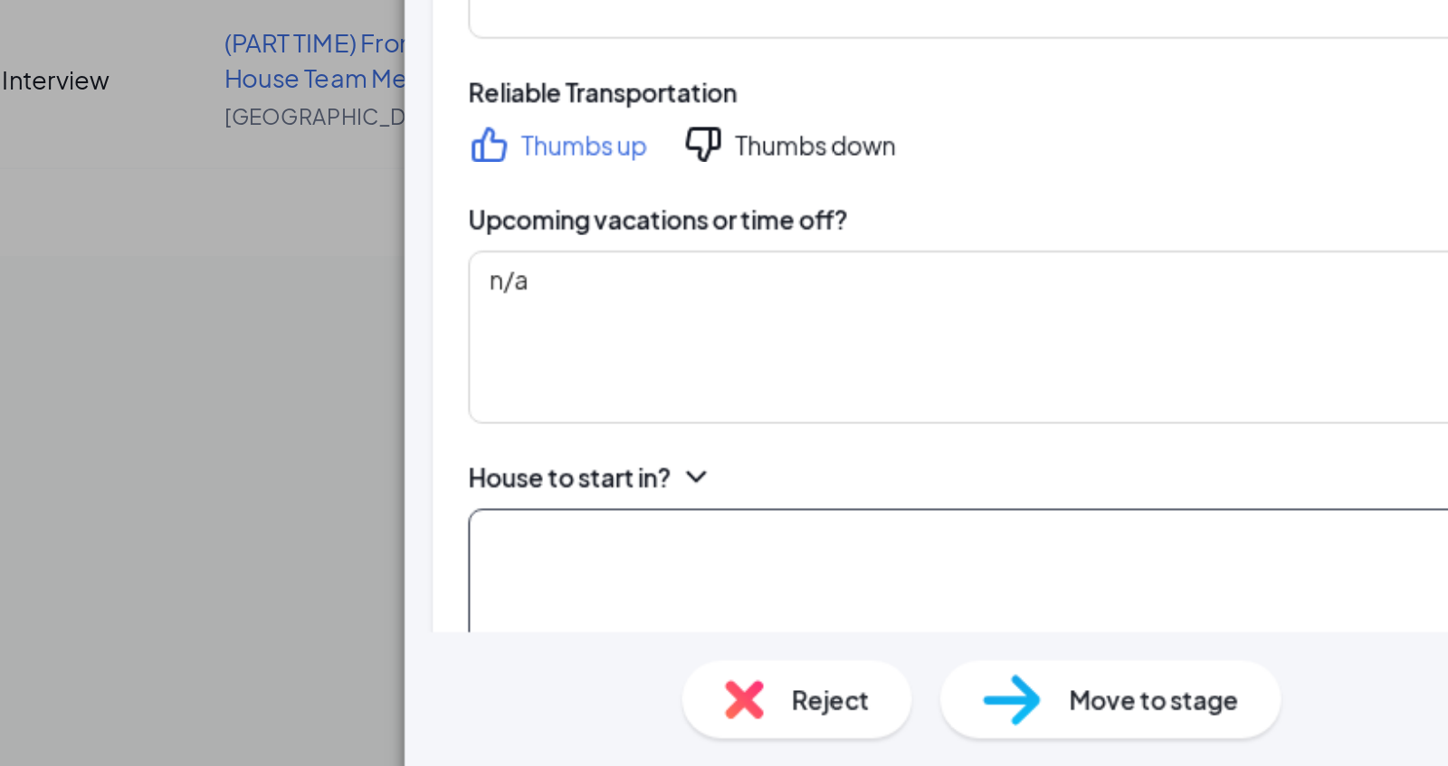
click at [1012, 634] on textarea at bounding box center [1145, 678] width 539 height 89
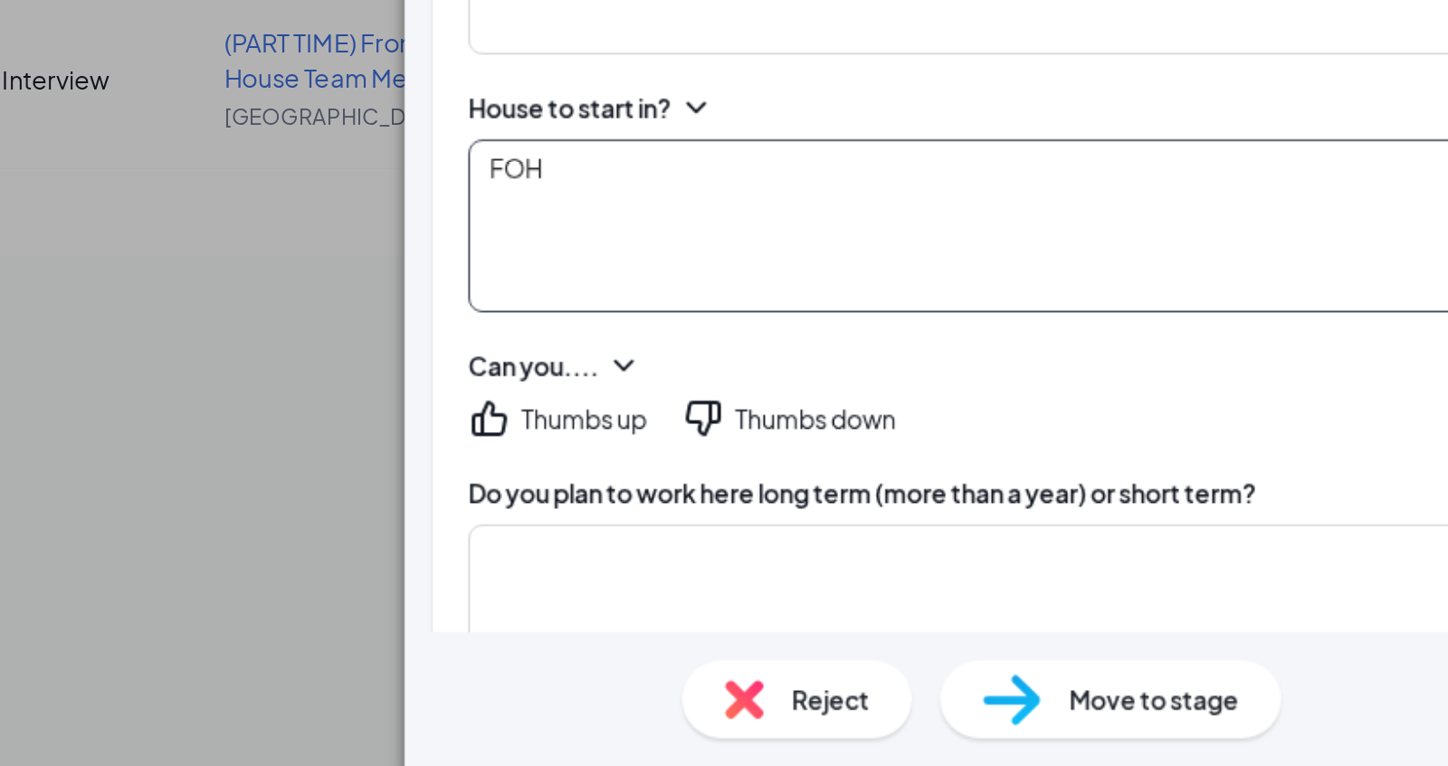
scroll to position [869, 0]
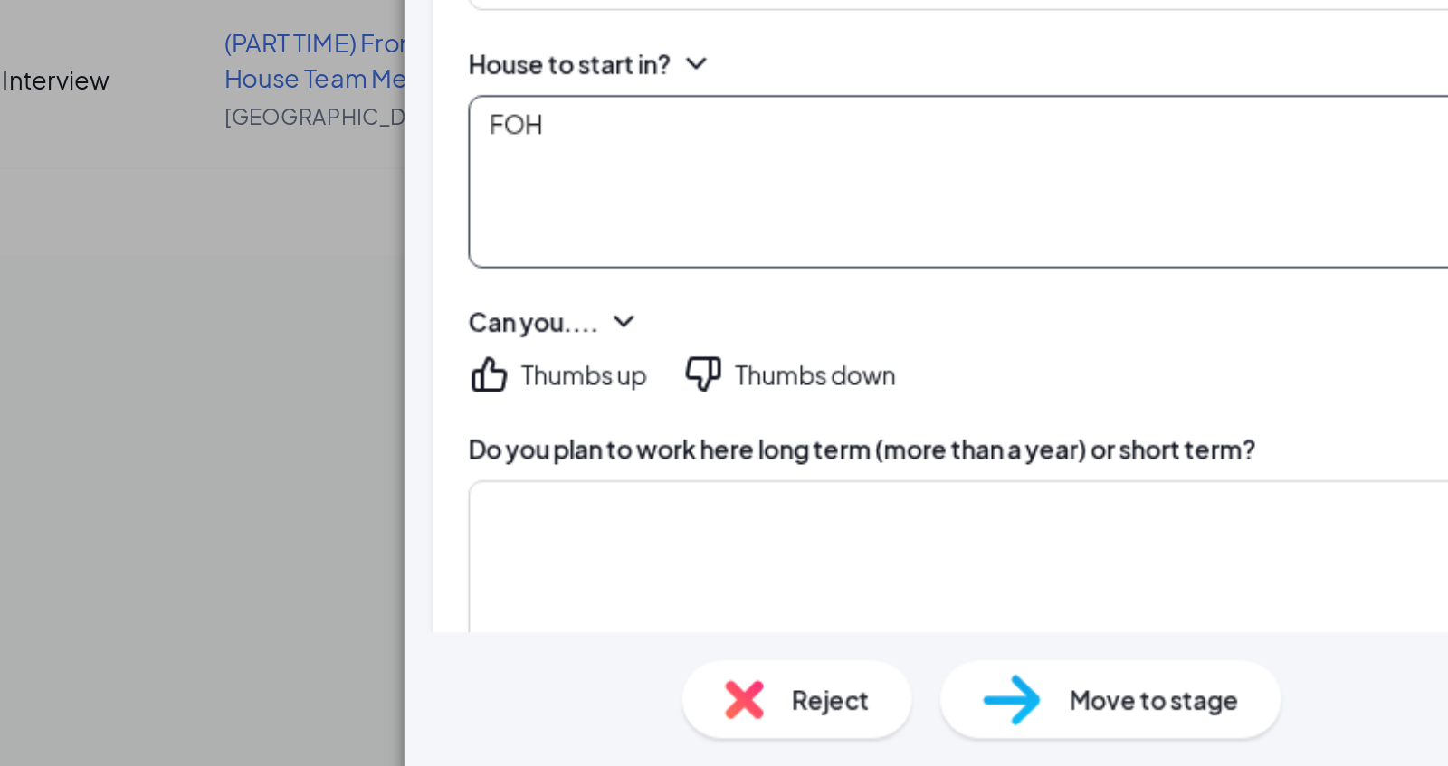
type textarea "FOH"
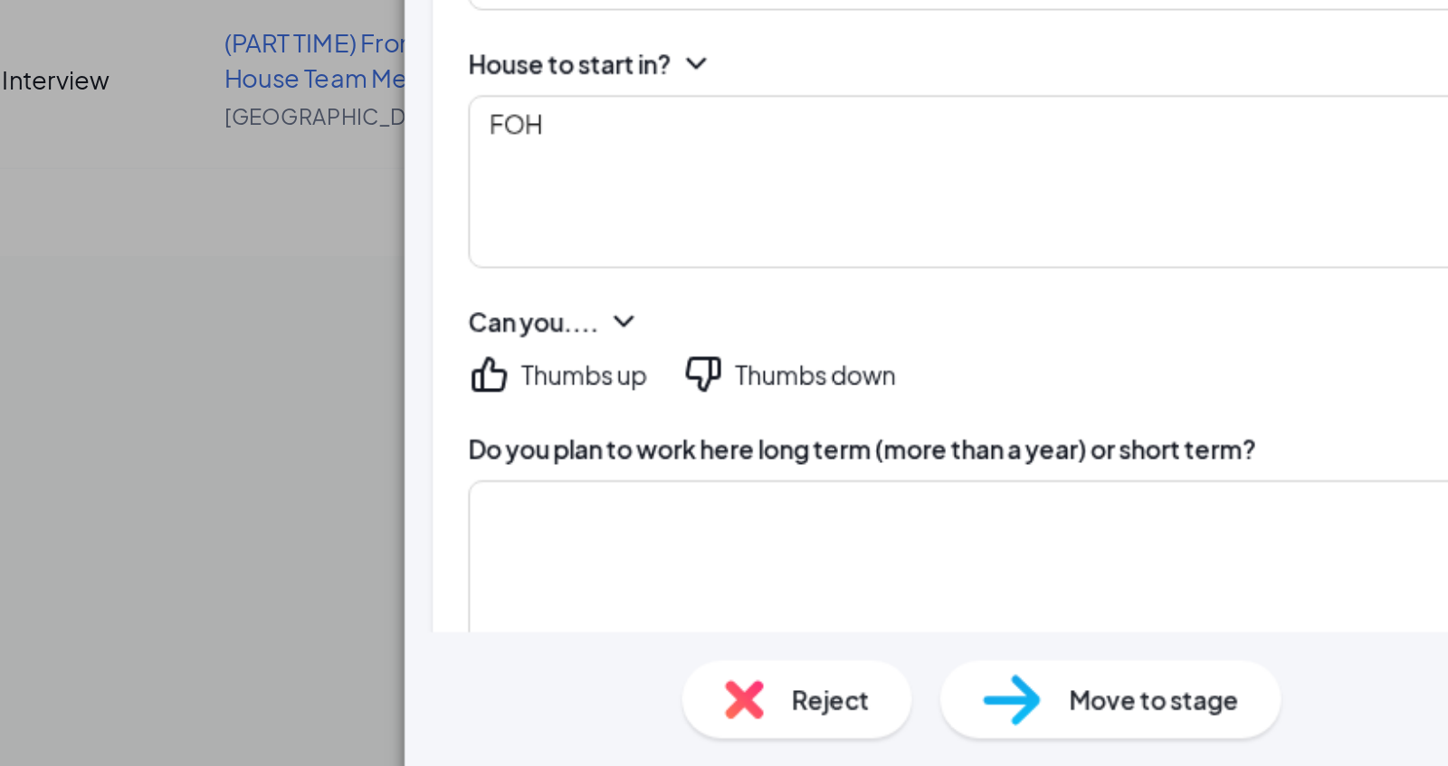
click at [952, 556] on div "Thumbs up" at bounding box center [935, 565] width 64 height 18
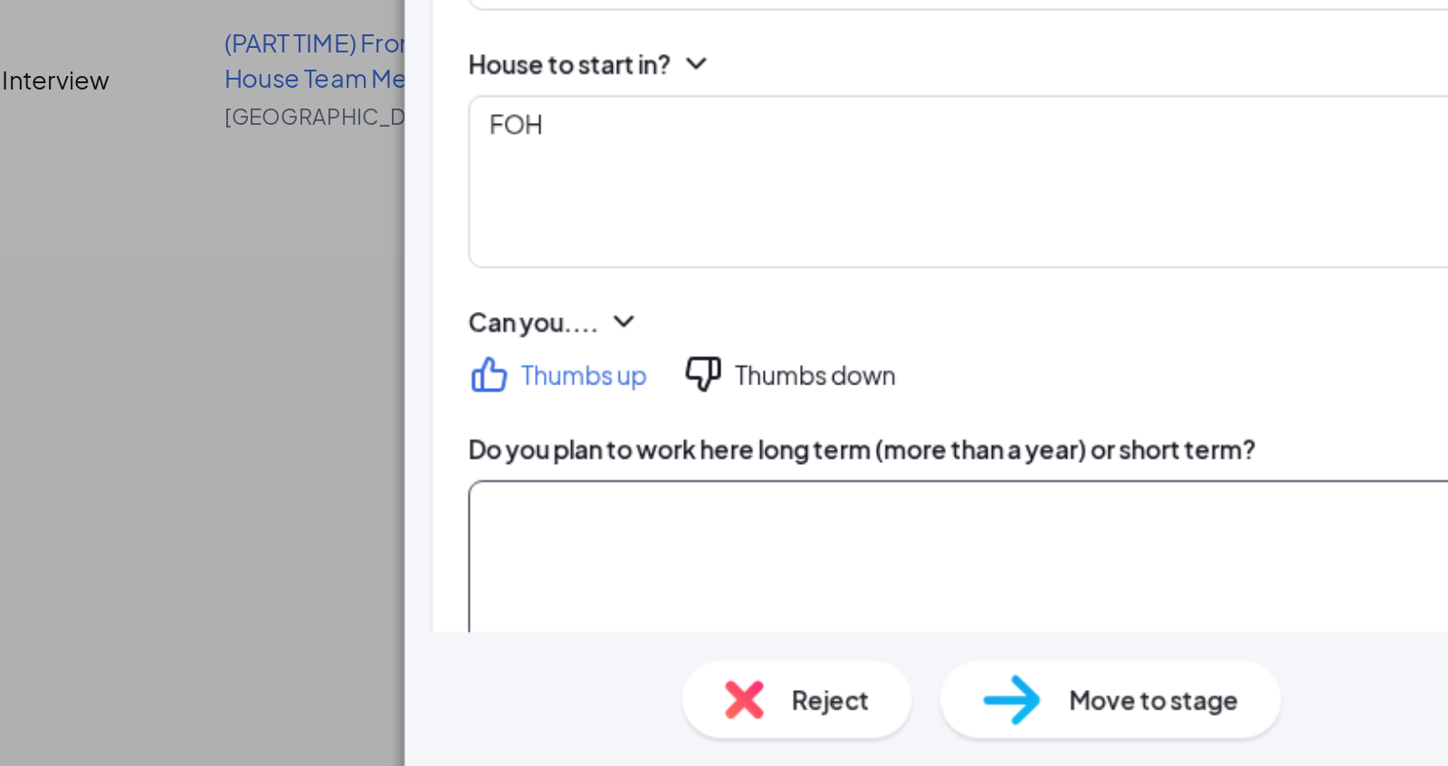
click at [937, 620] on textarea at bounding box center [1145, 664] width 539 height 89
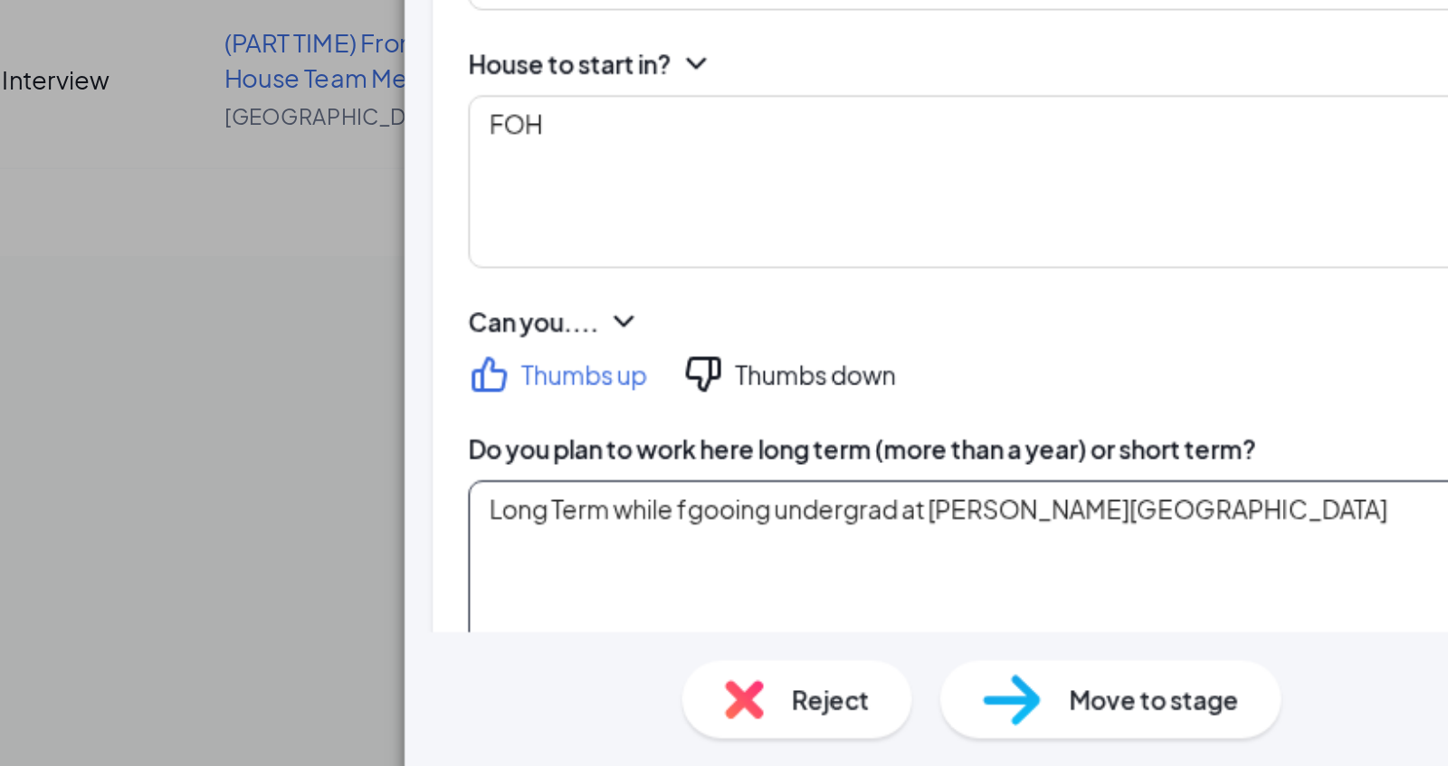
click at [988, 620] on textarea "Long Term while fgooing undergrad at Wayne State" at bounding box center [1145, 664] width 539 height 89
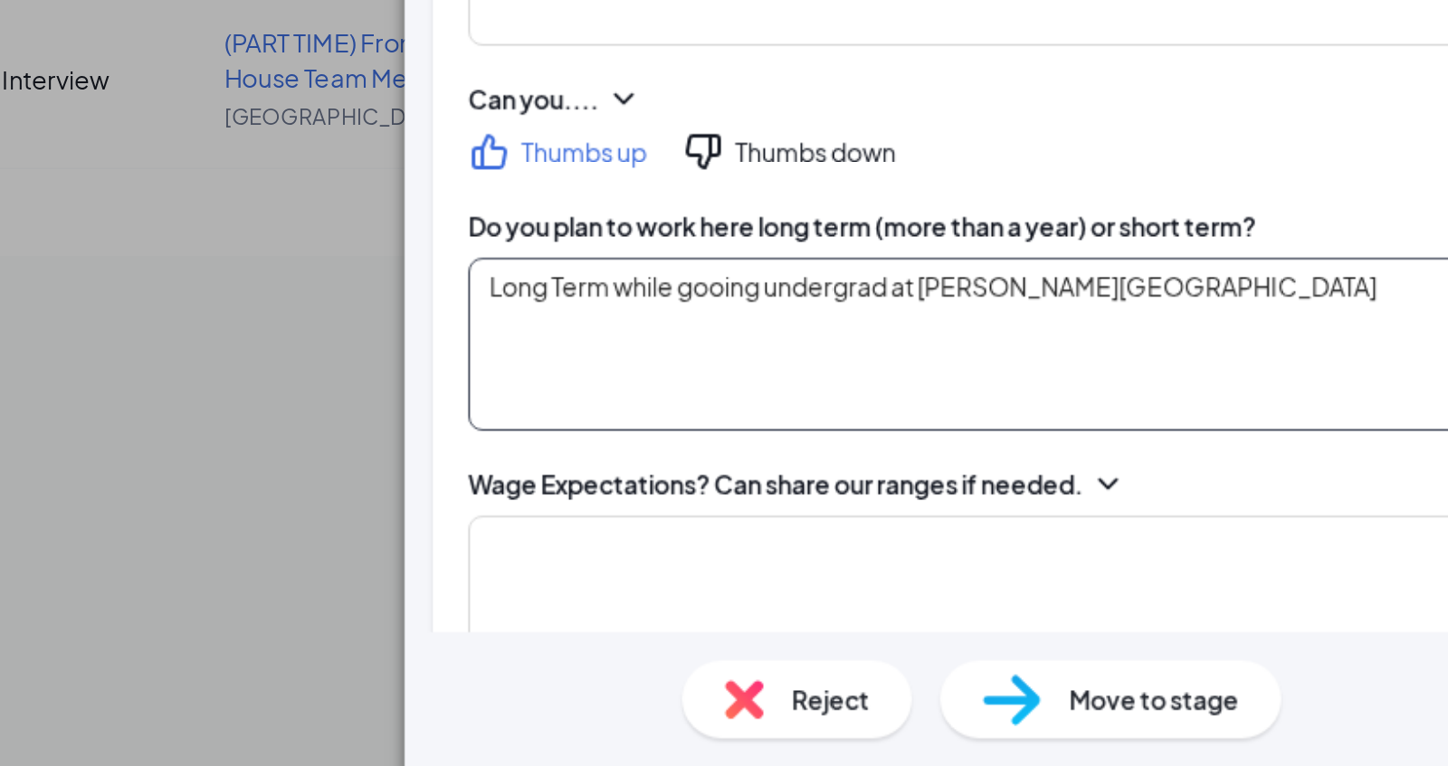
scroll to position [1001, 0]
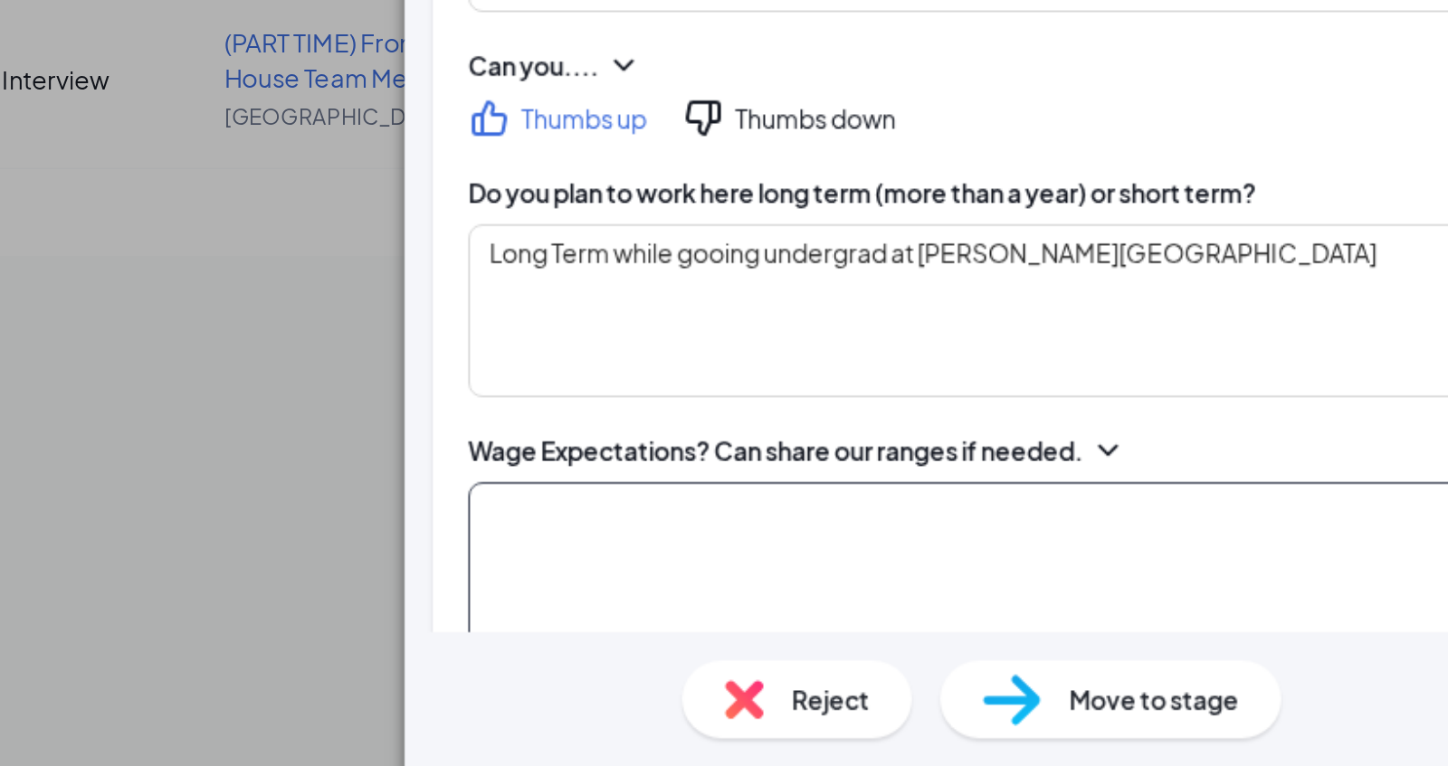
drag, startPoint x: 1000, startPoint y: 647, endPoint x: 1000, endPoint y: 575, distance: 72.4
click at [1000, 634] on textarea at bounding box center [1145, 665] width 539 height 89
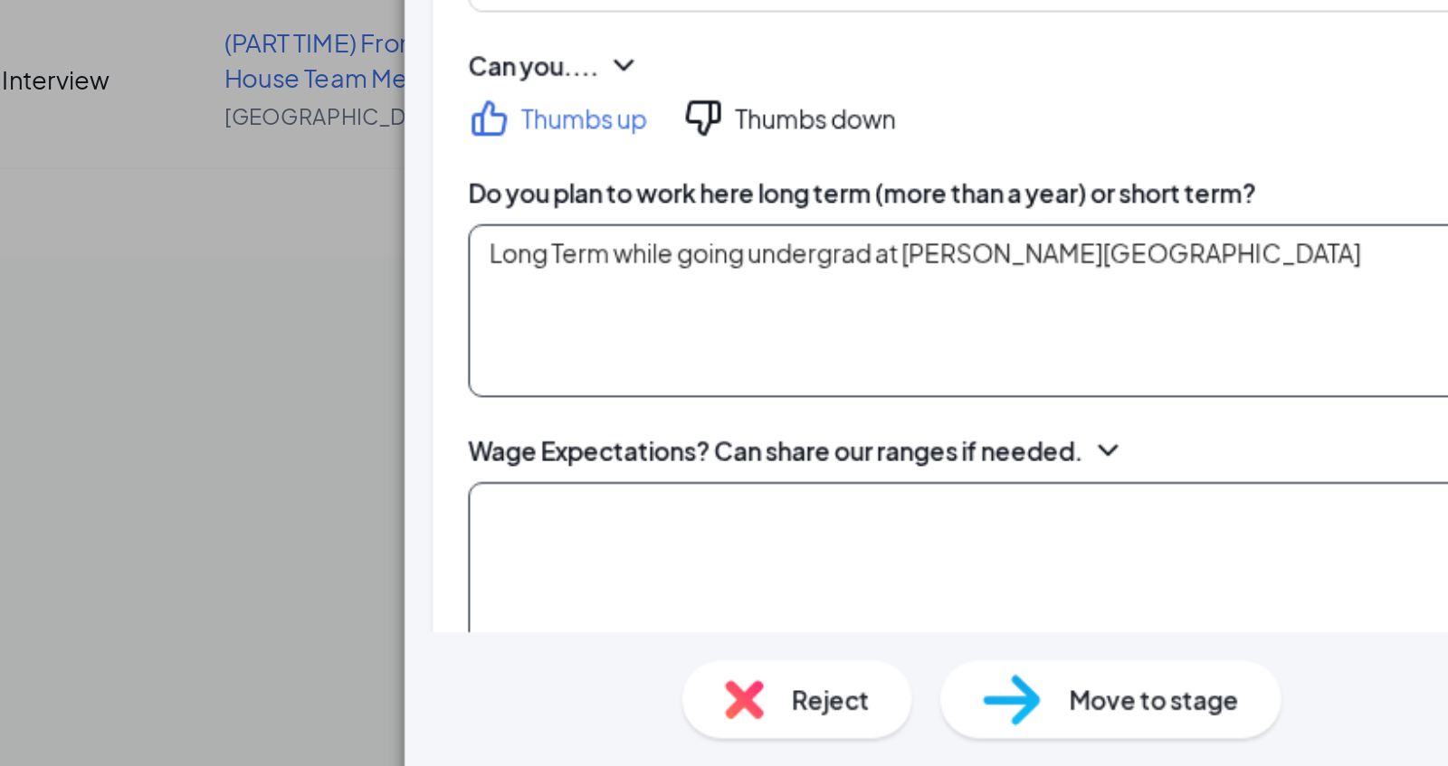
type textarea "Long Term while going undergrad at Wayne State"
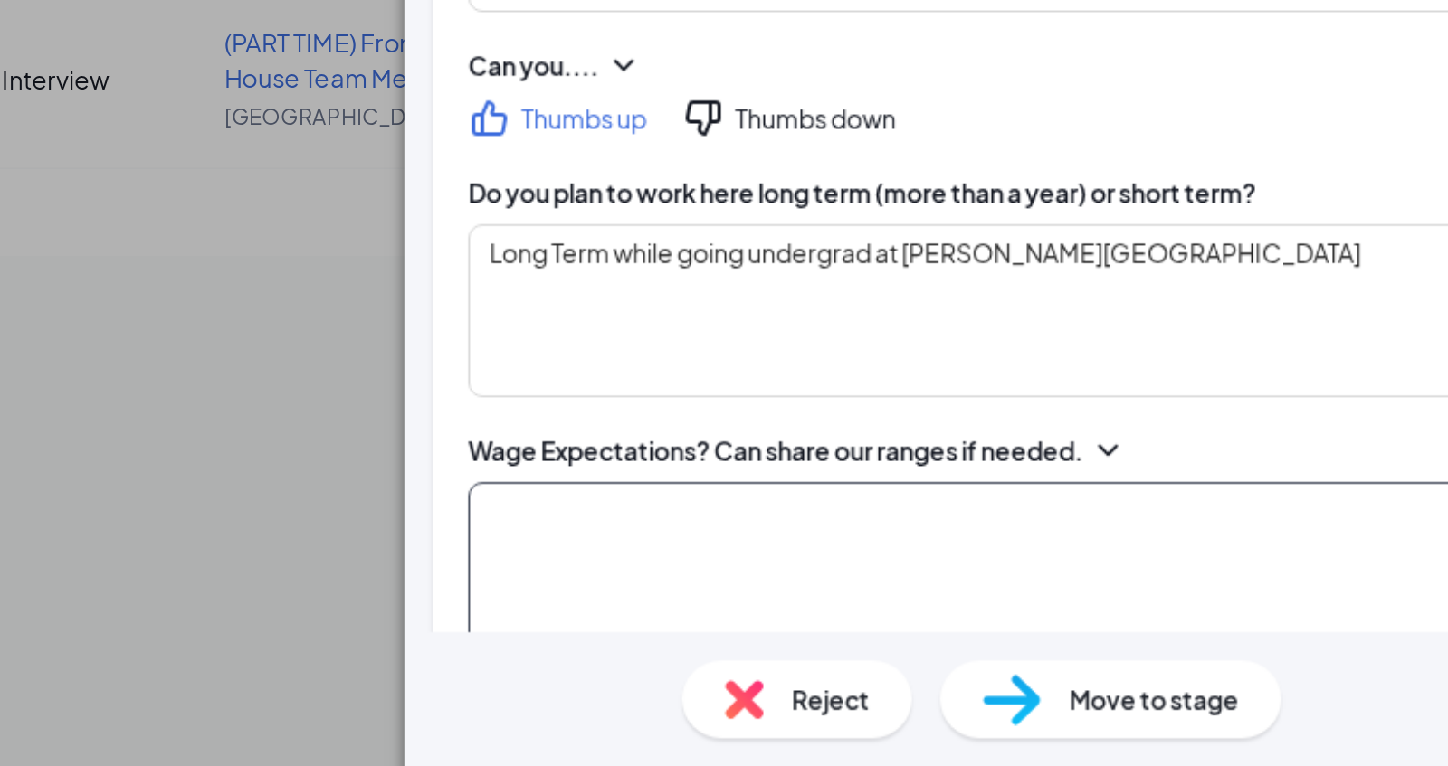
click at [986, 628] on textarea at bounding box center [1145, 665] width 539 height 89
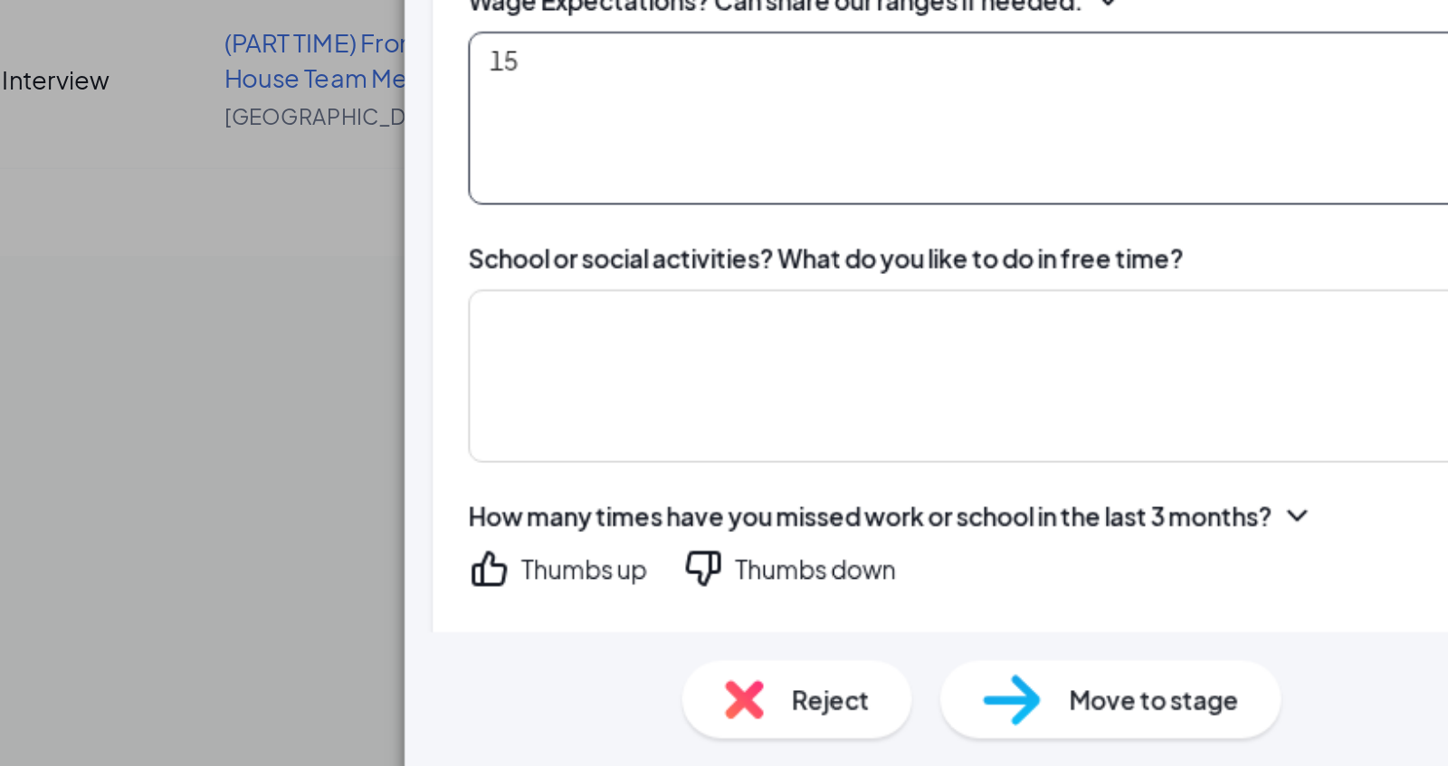
scroll to position [1197, 0]
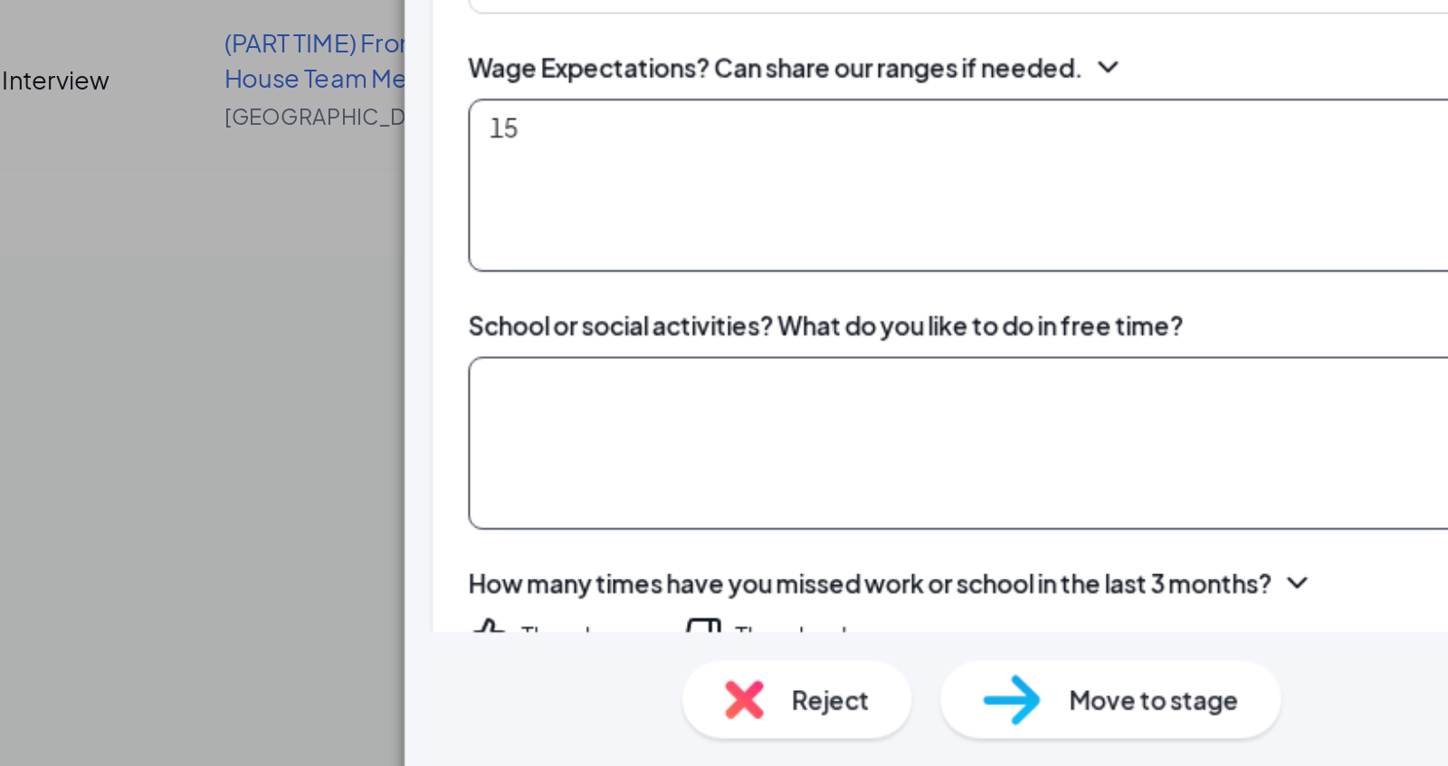
type textarea "15"
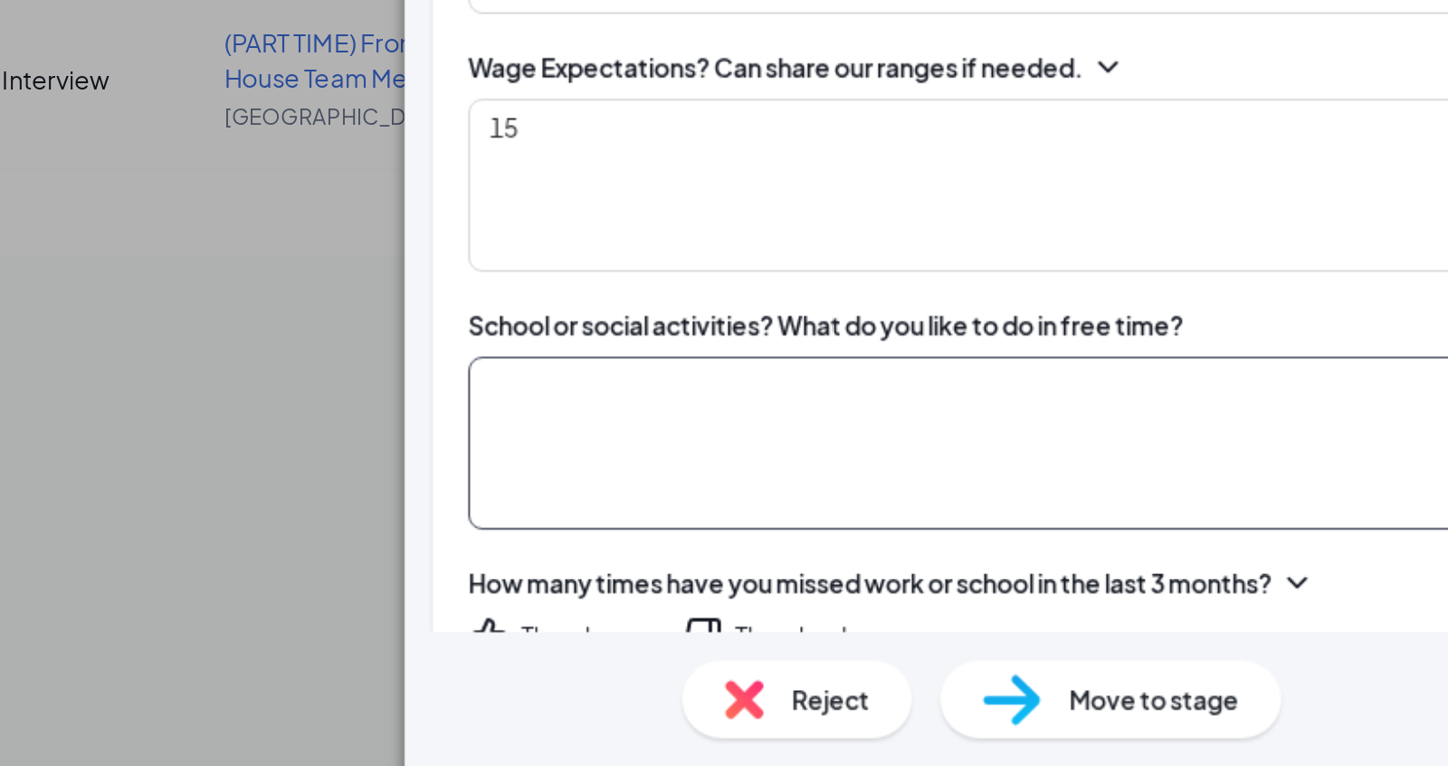
click at [982, 556] on textarea at bounding box center [1145, 600] width 539 height 89
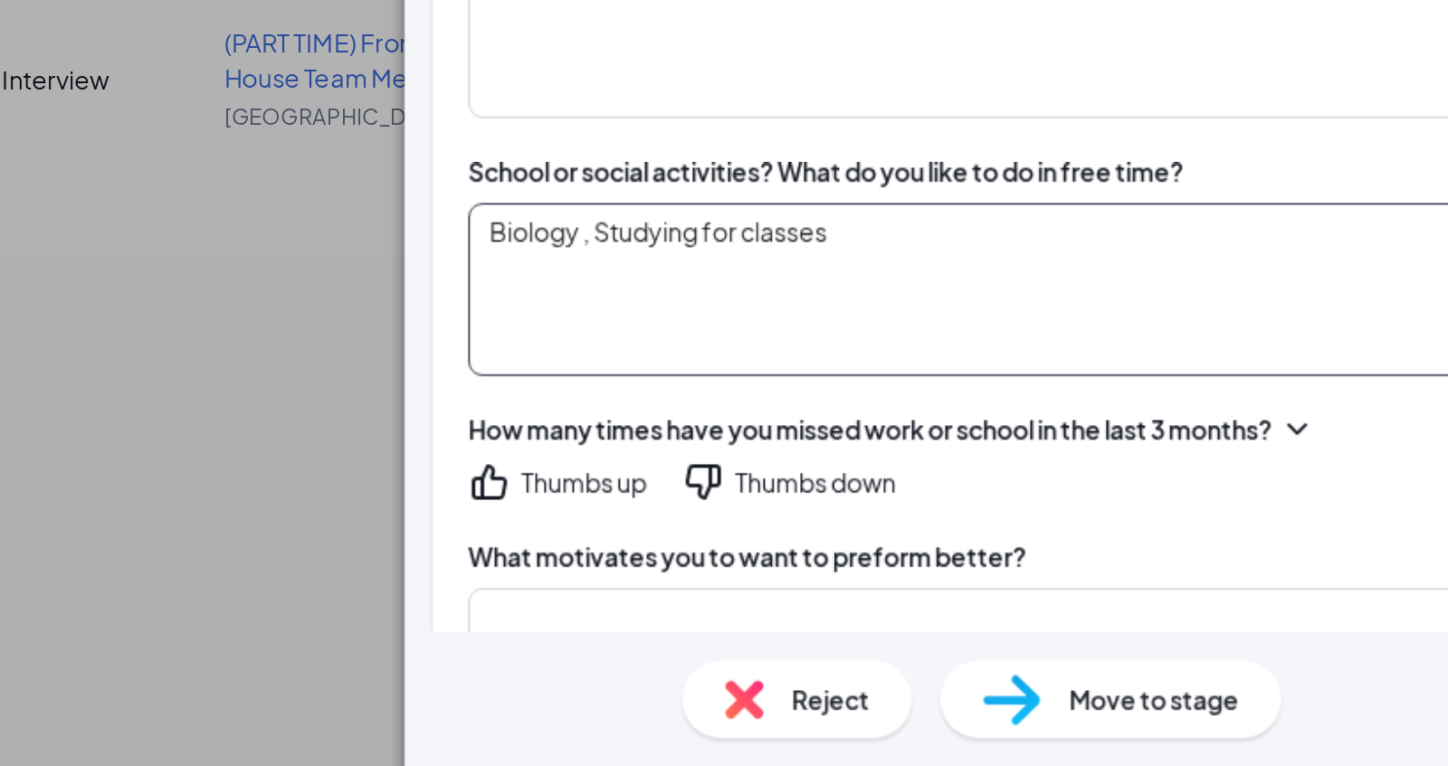
scroll to position [1286, 0]
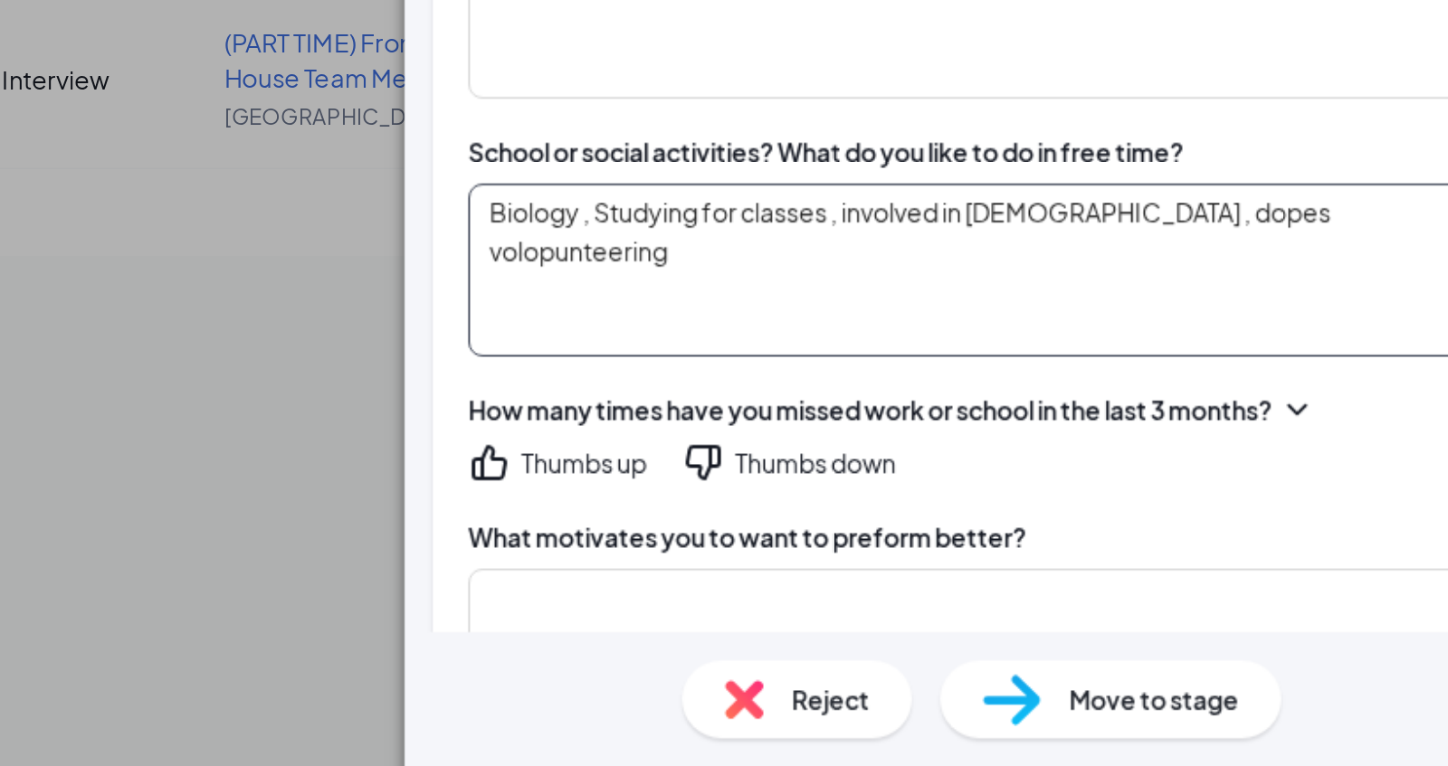
type textarea "Biology , Studying for classes , involved in church , dopes volopunteering"
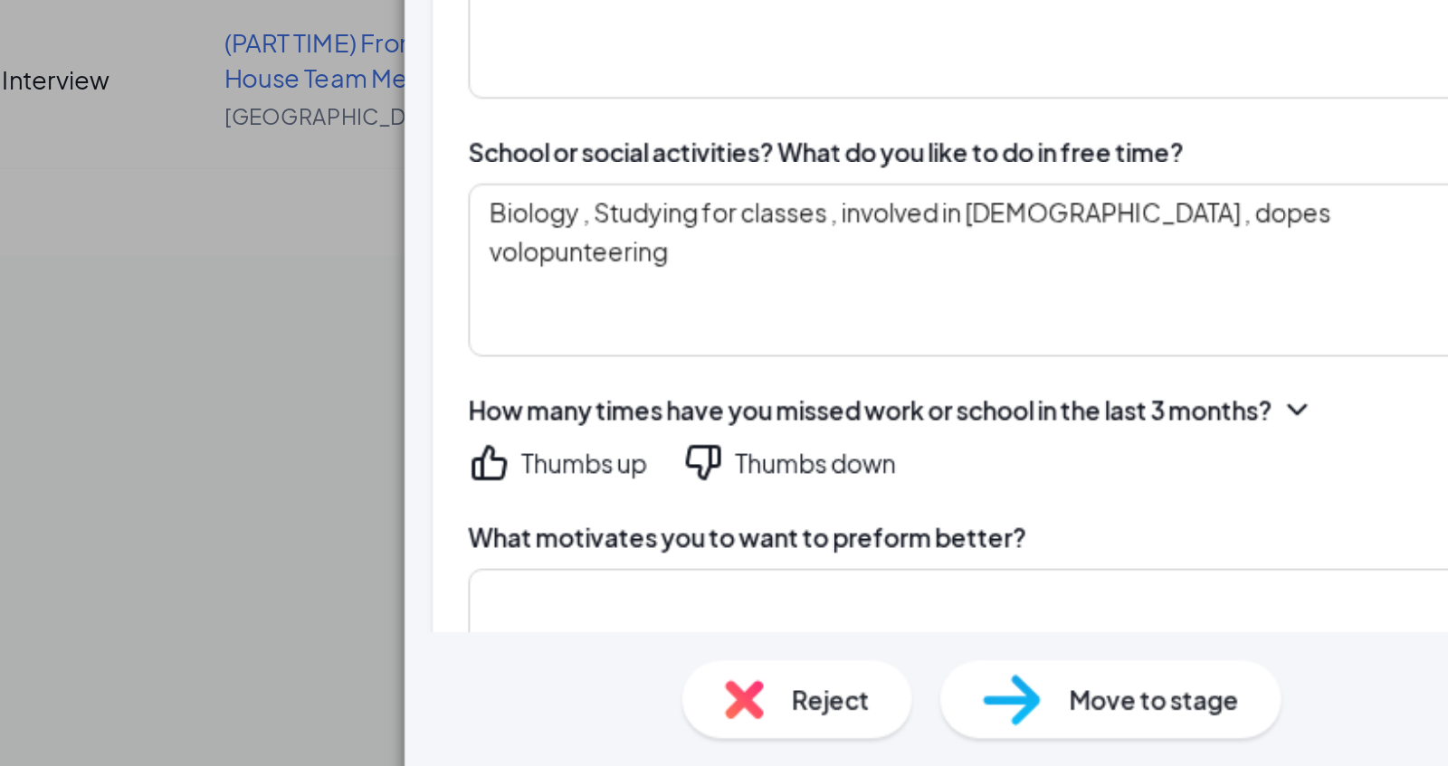
click at [954, 602] on div "Thumbs up" at bounding box center [935, 611] width 64 height 18
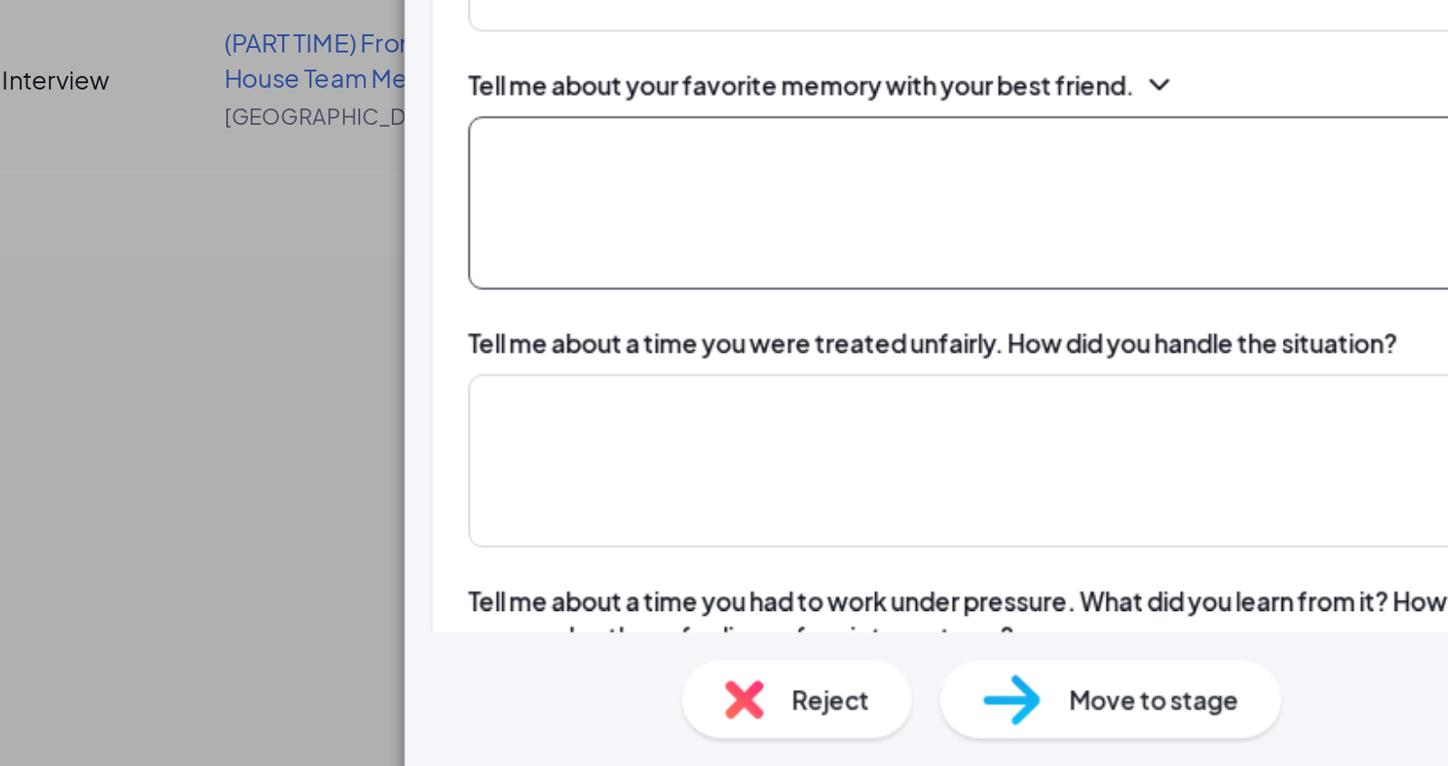
scroll to position [1652, 0]
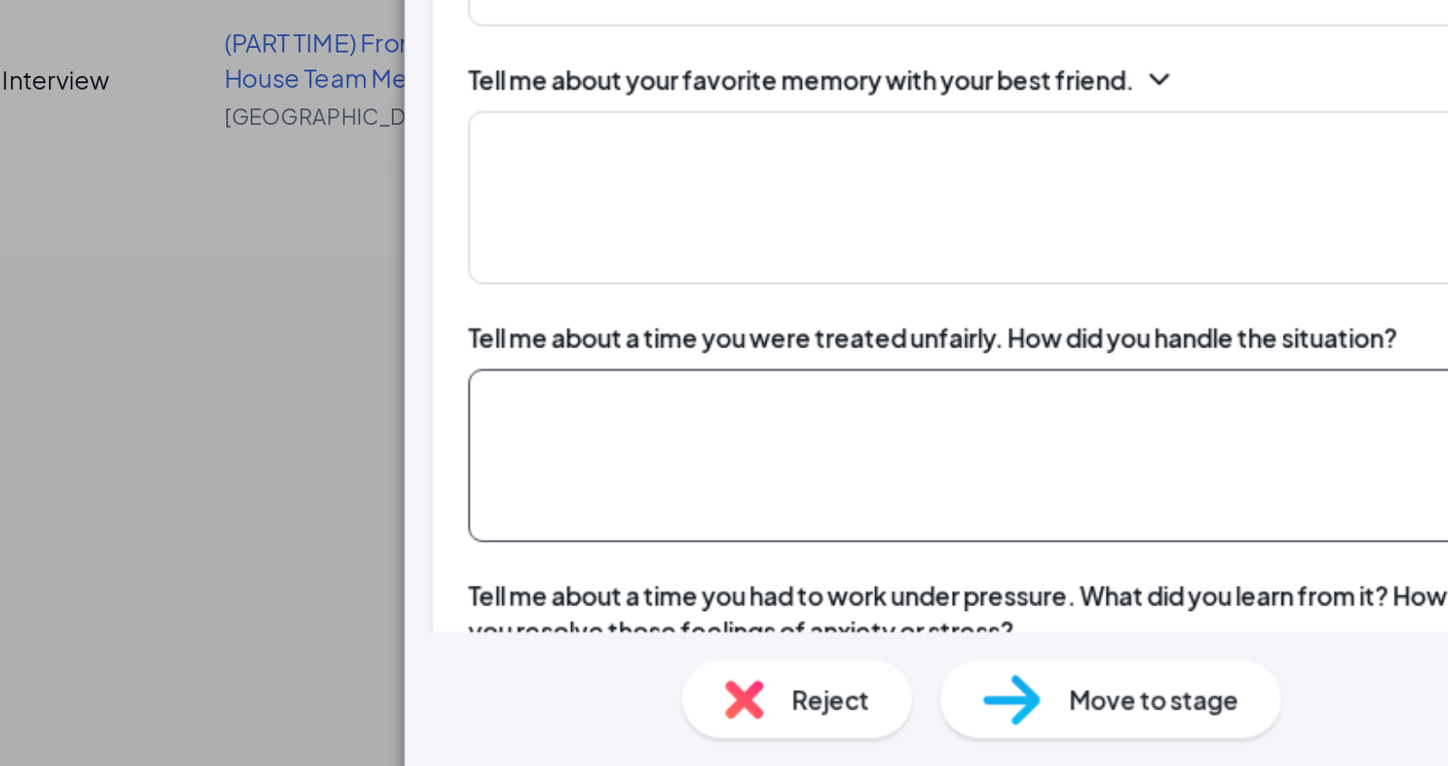
click at [970, 563] on textarea at bounding box center [1145, 607] width 539 height 89
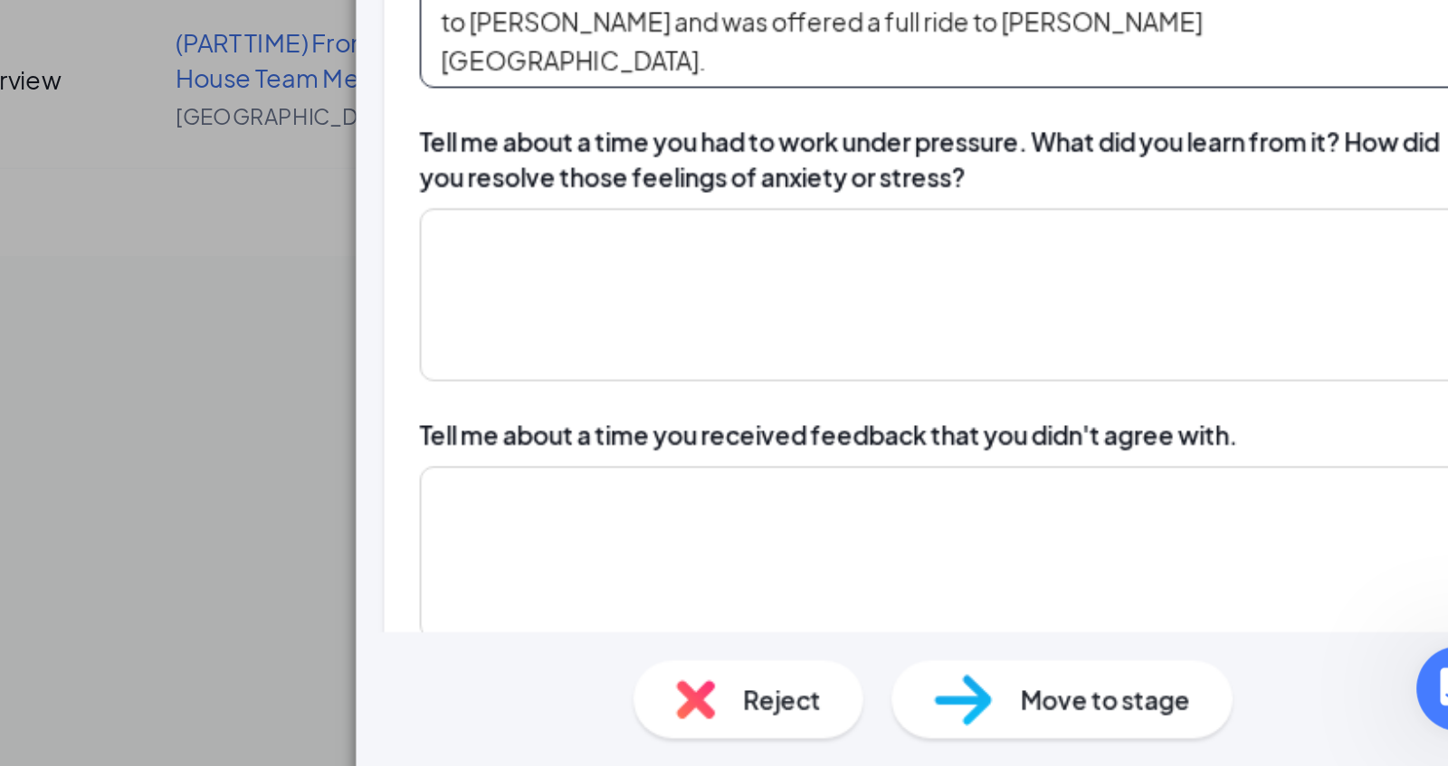
scroll to position [1905, 0]
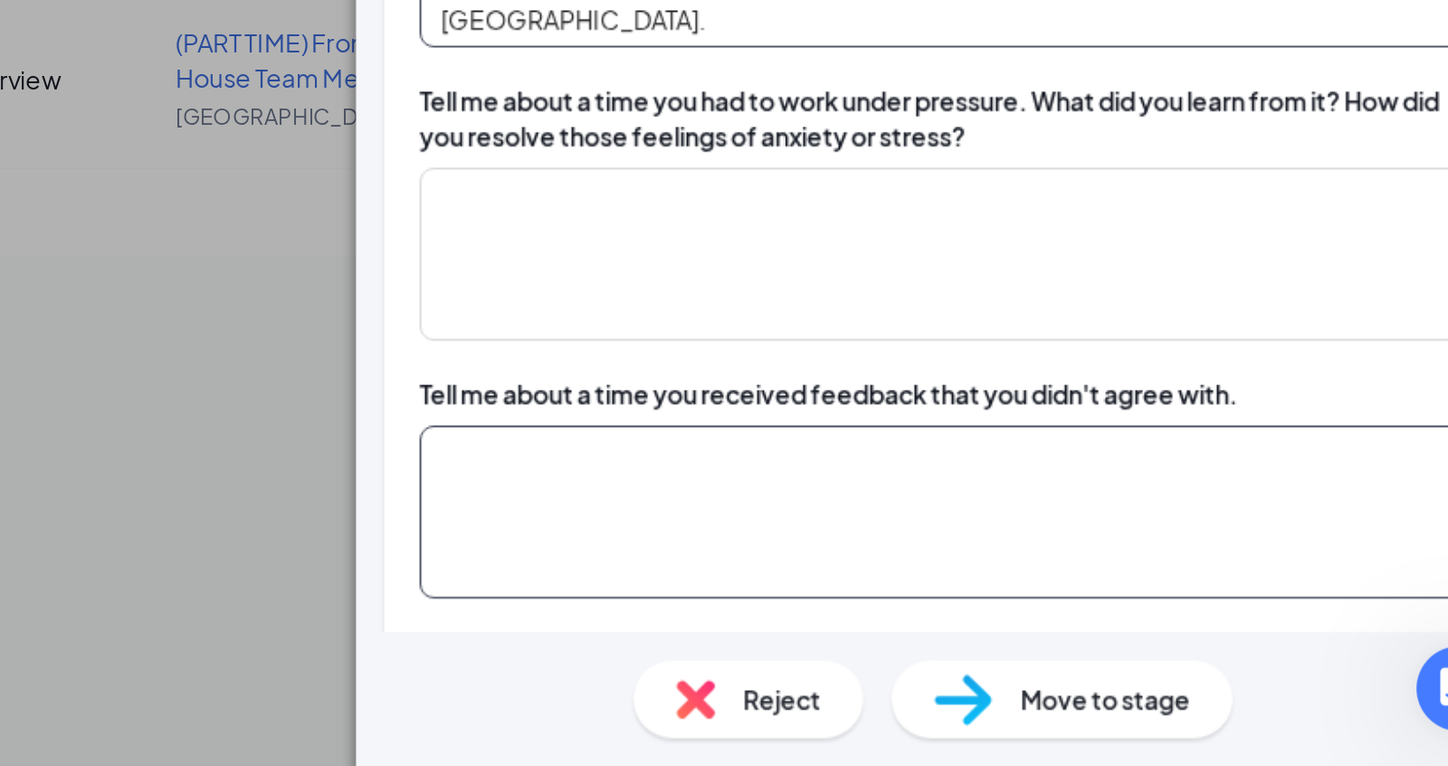
type textarea "When applying to schools he had a 4.3 GPA and had people who had lower GPA and …"
click at [1033, 592] on textarea at bounding box center [1145, 636] width 539 height 89
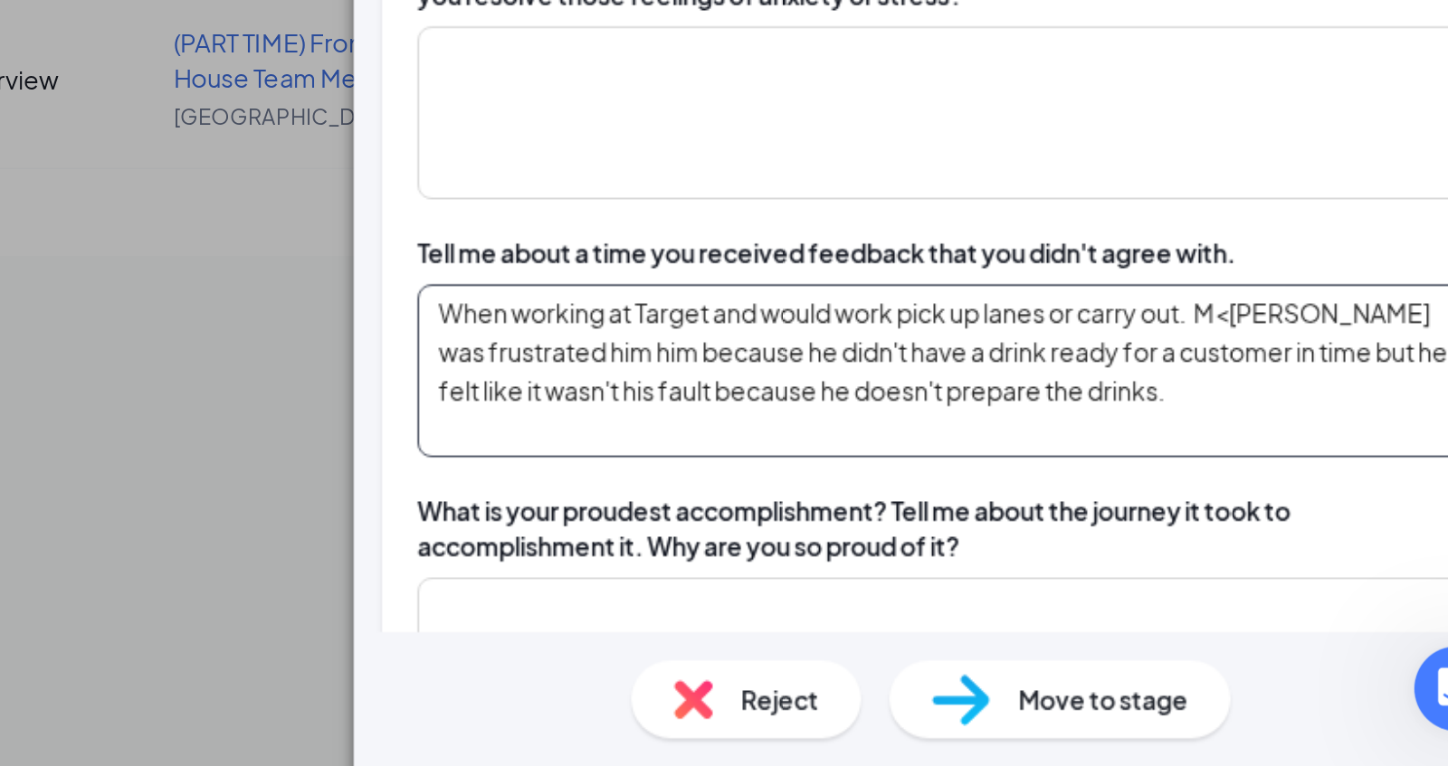
scroll to position [1981, 0]
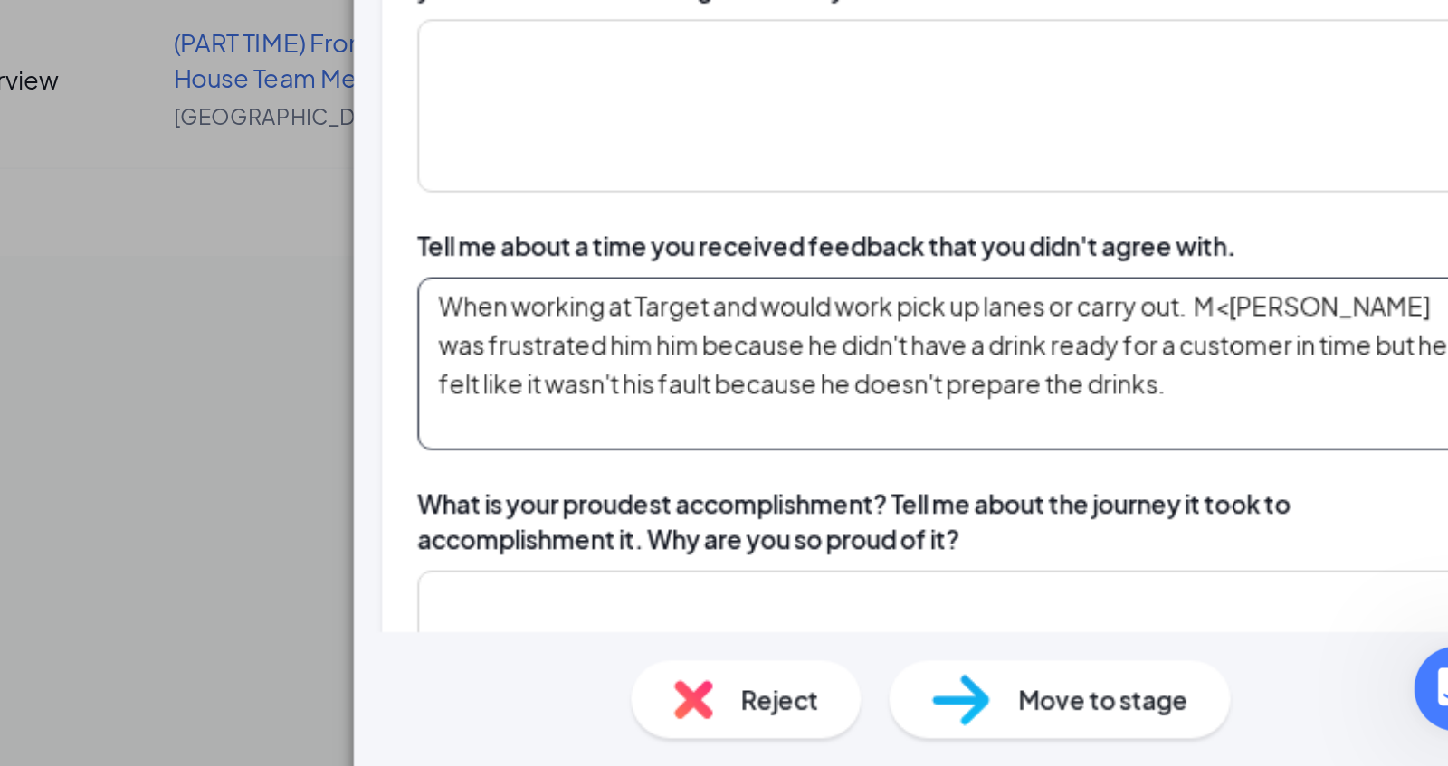
click at [1259, 534] on textarea "When working at Target and would work pick up lanes or carry out. M<anager was …" at bounding box center [1145, 560] width 539 height 89
click at [1295, 516] on textarea "When working at Target and would work pick up lanes or carry out. M<anager was …" at bounding box center [1145, 560] width 539 height 89
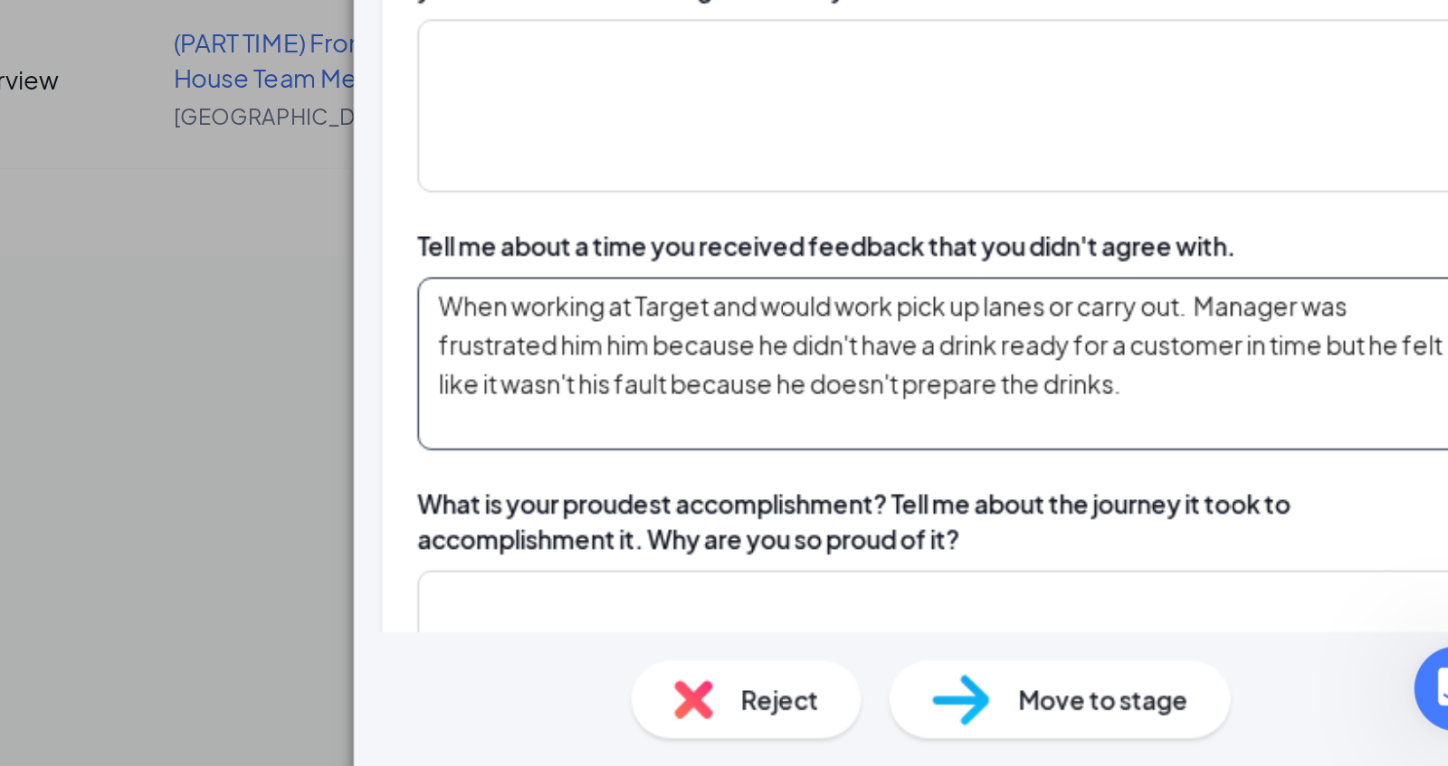
click at [1276, 543] on textarea "When working at Target and would work pick up lanes or carry out. Manager was f…" at bounding box center [1145, 560] width 539 height 89
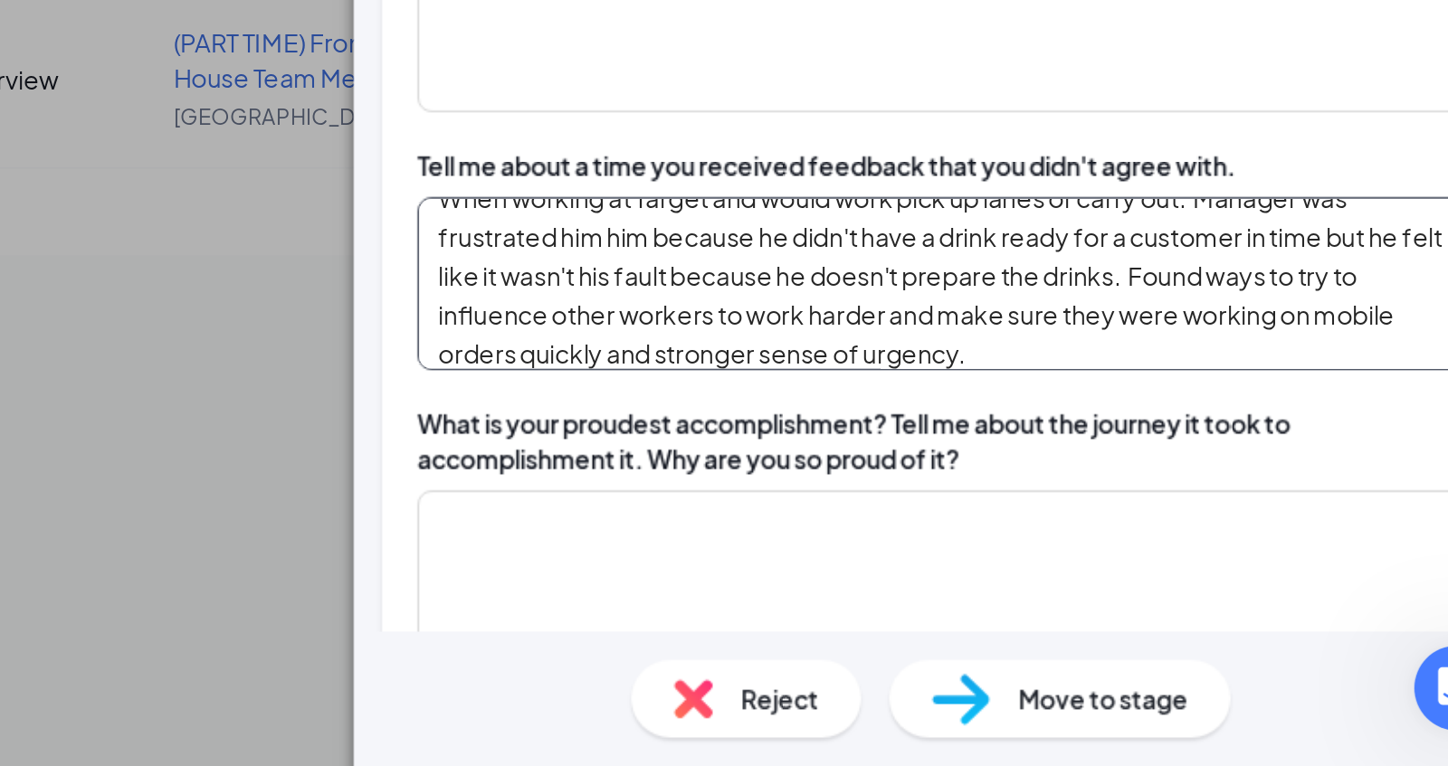
scroll to position [2023, 0]
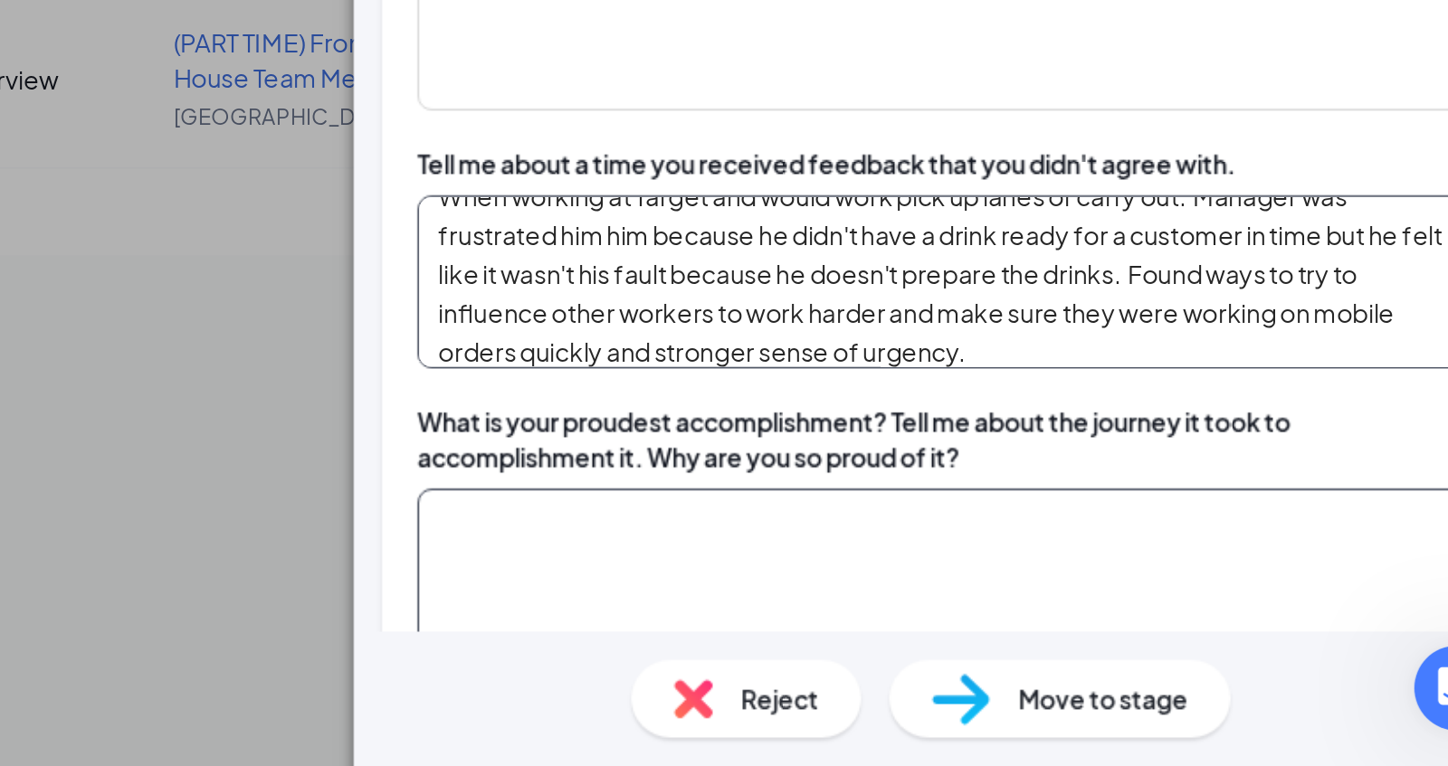
type textarea "When working at Target and would work pick up lanes or carry out. Manager was f…"
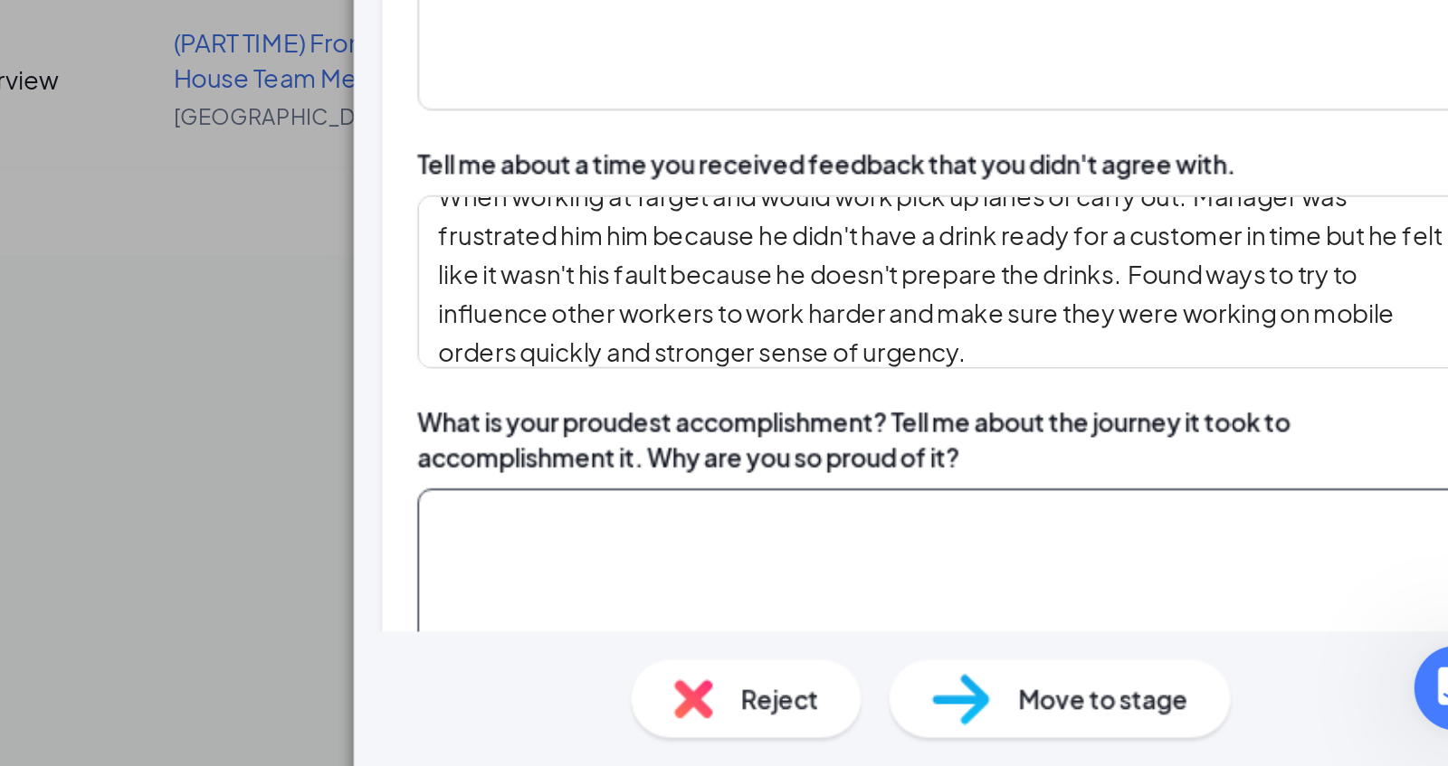
click at [1046, 624] on textarea at bounding box center [1145, 668] width 539 height 89
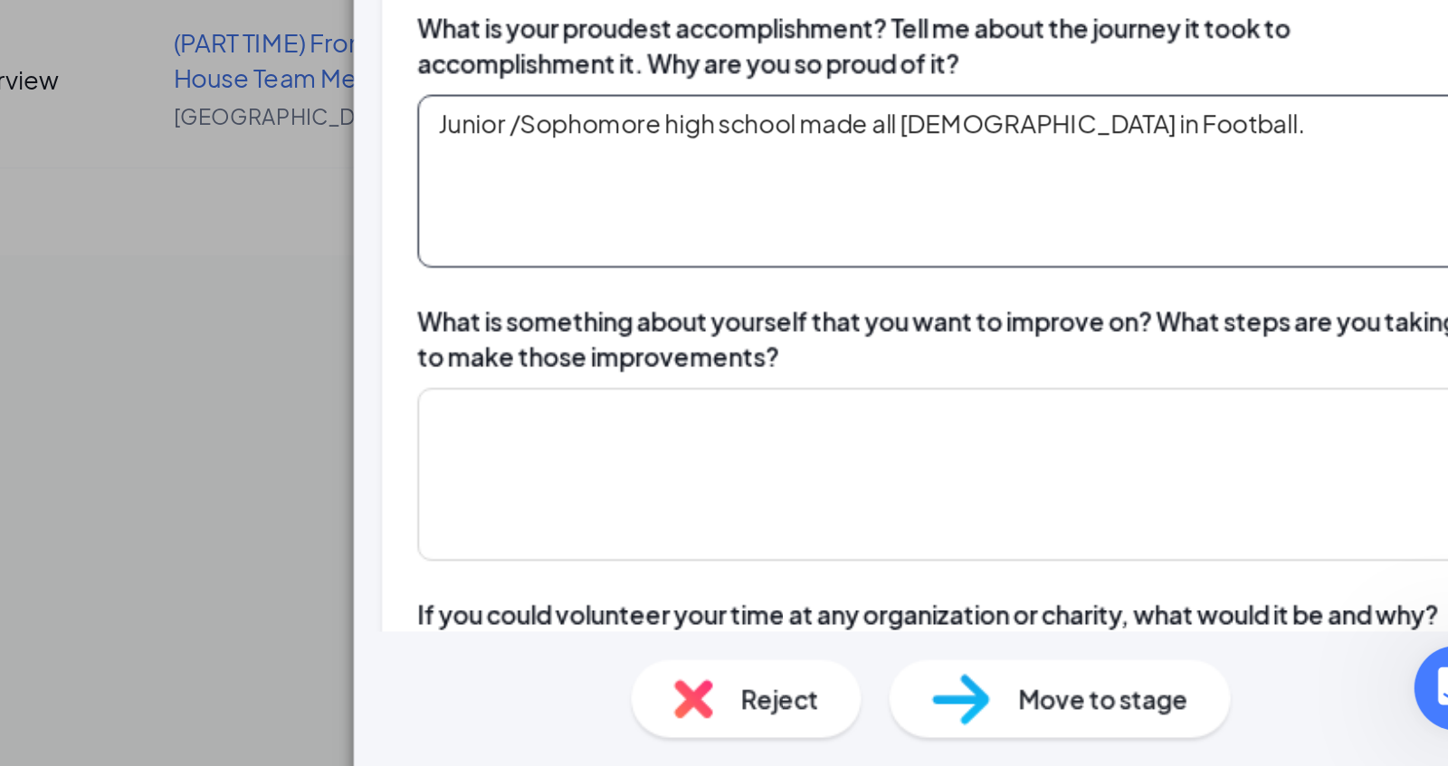
scroll to position [2242, 0]
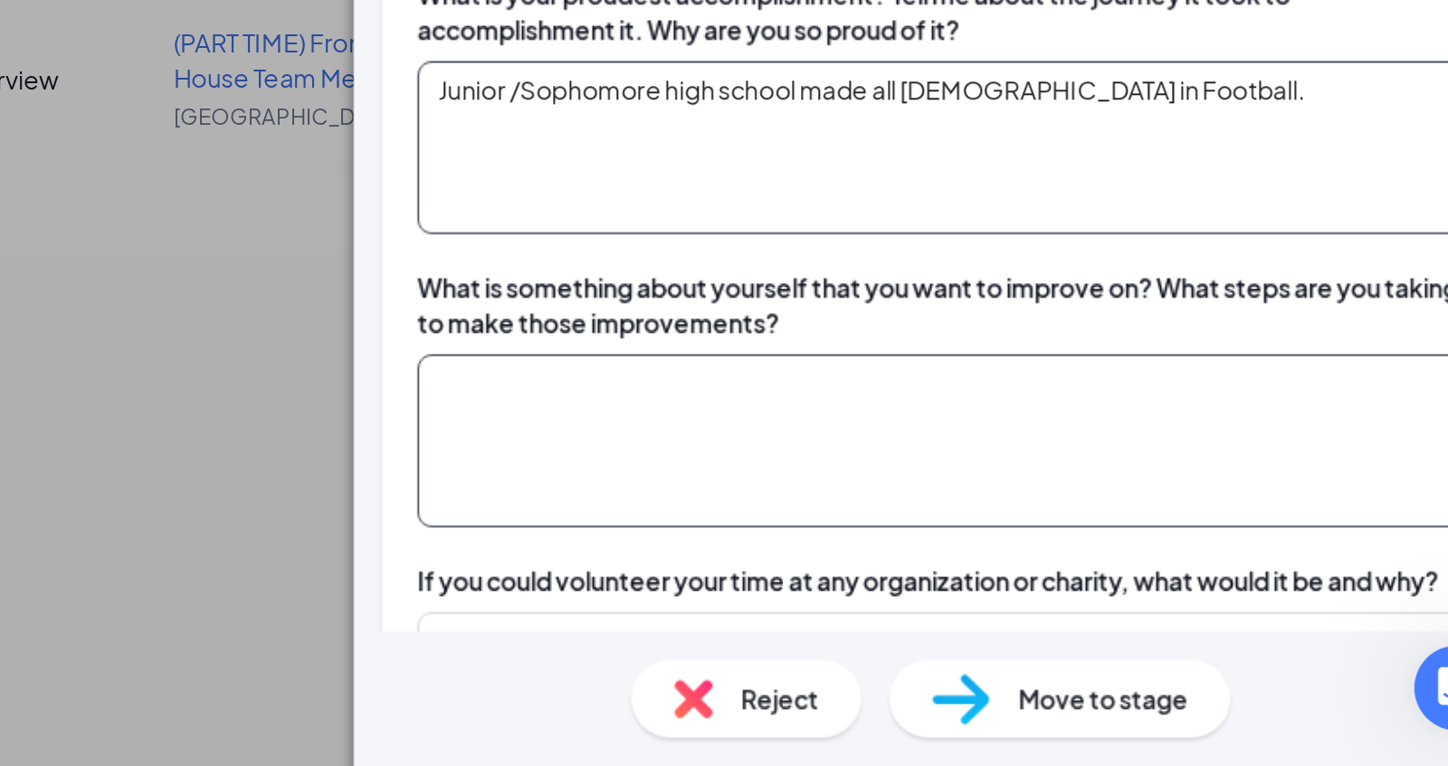
type textarea "Junior /Sophomore high school made all catholic in Football."
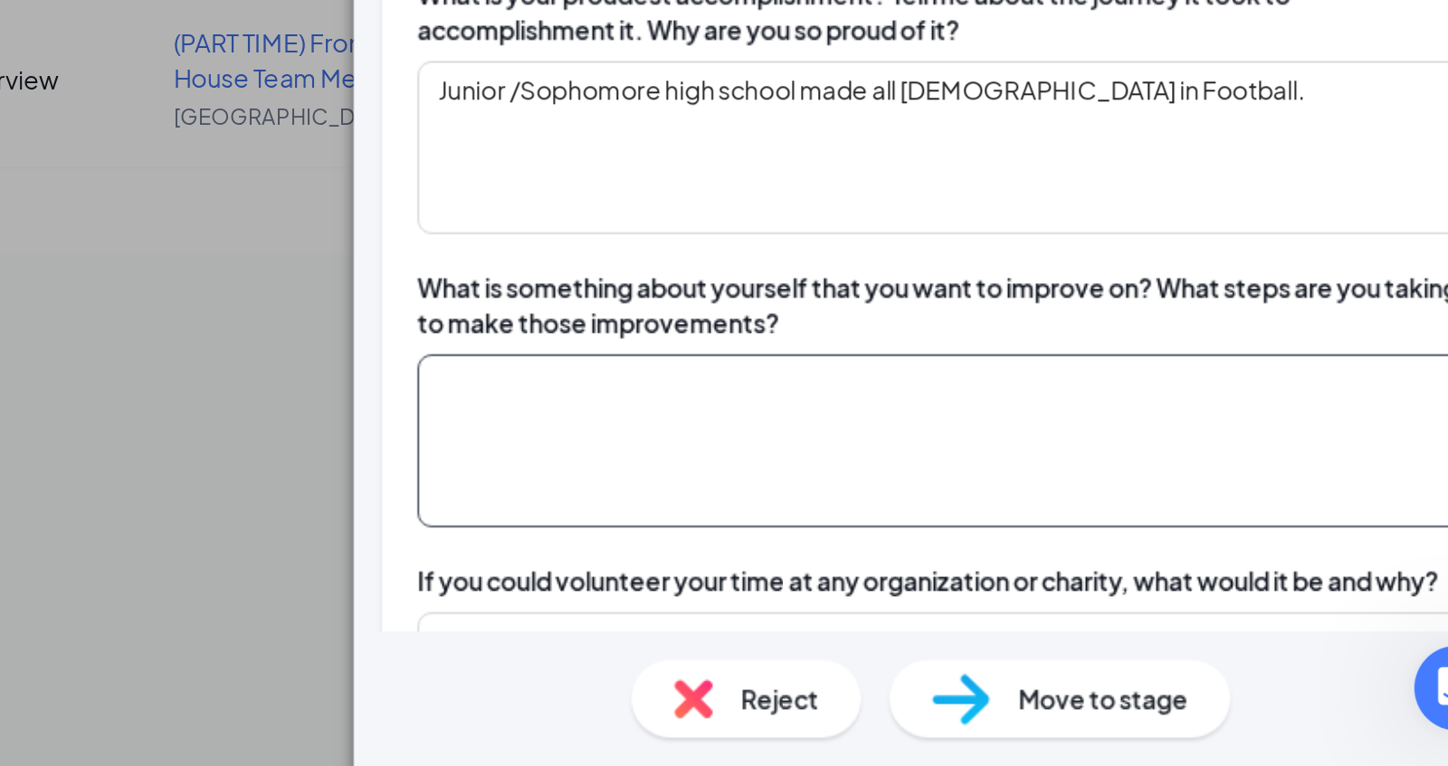
click at [998, 568] on textarea at bounding box center [1145, 600] width 539 height 89
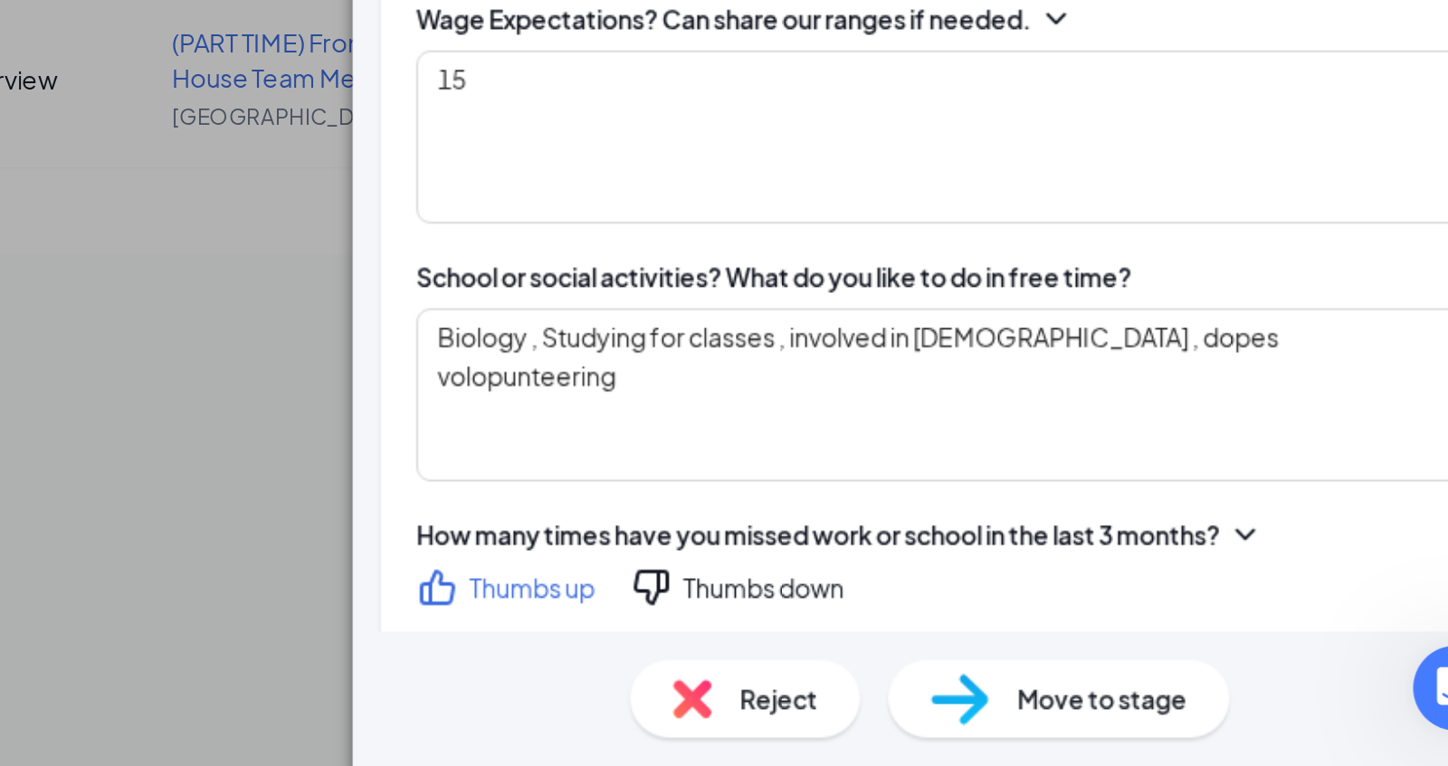
scroll to position [1217, 0]
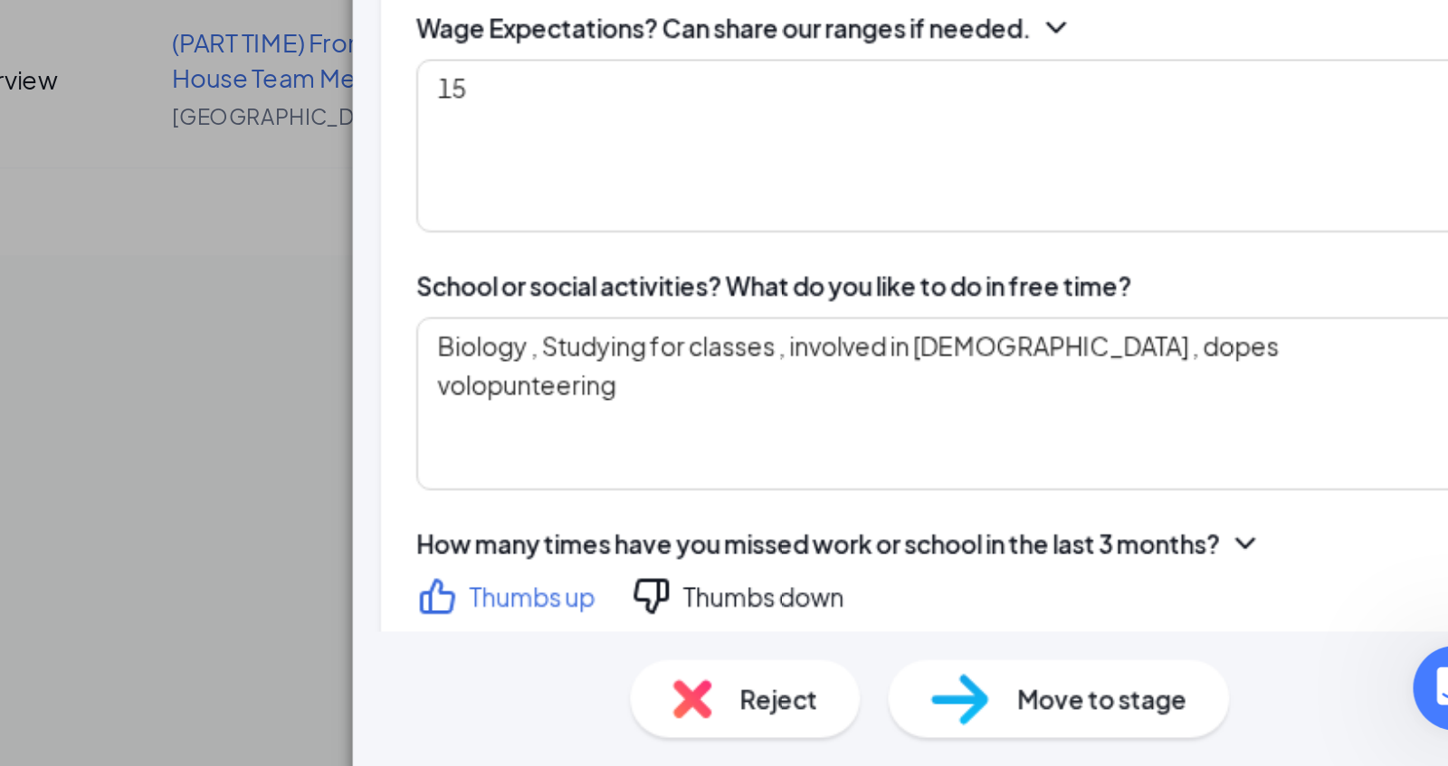
type textarea "Would like to improve upon relationships, feels like his straightforward nature…"
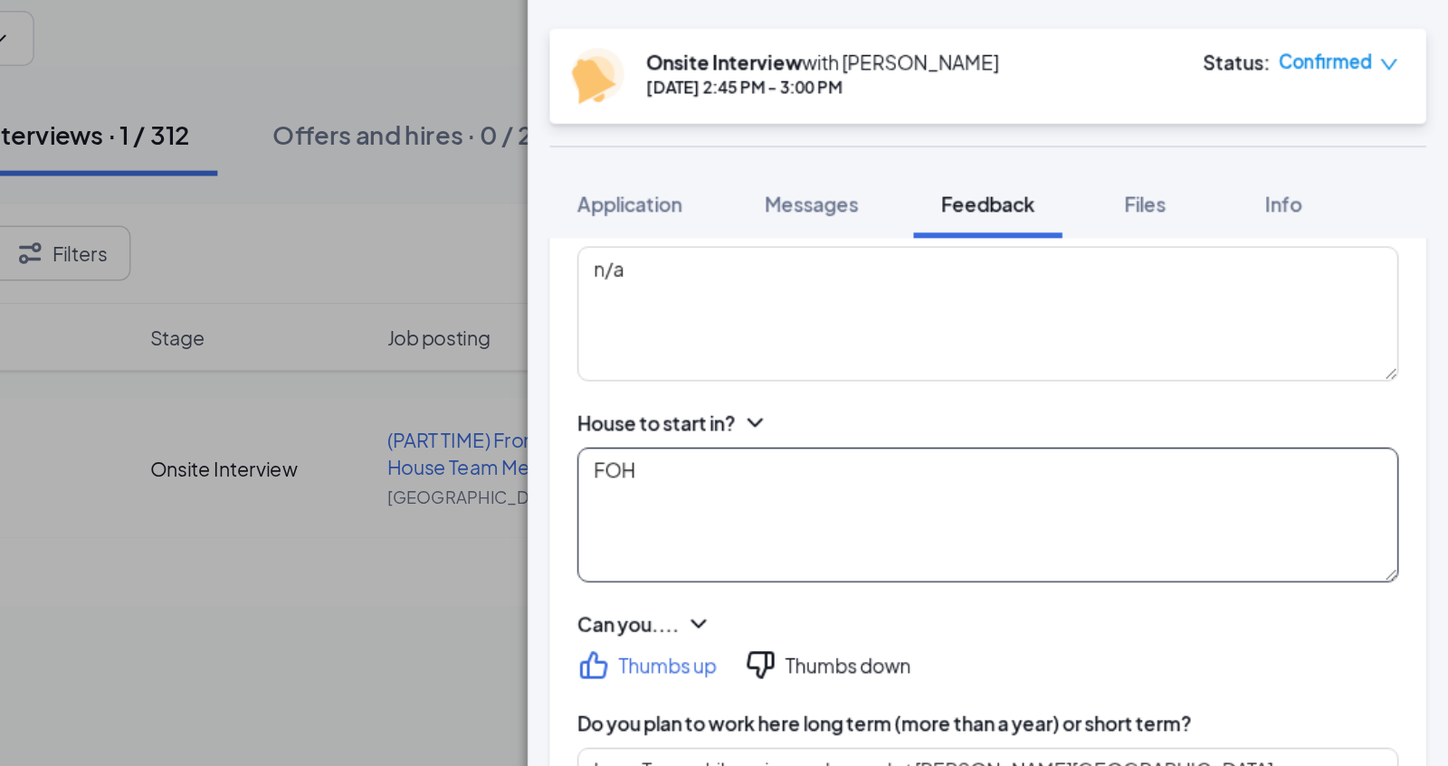
scroll to position [0, 0]
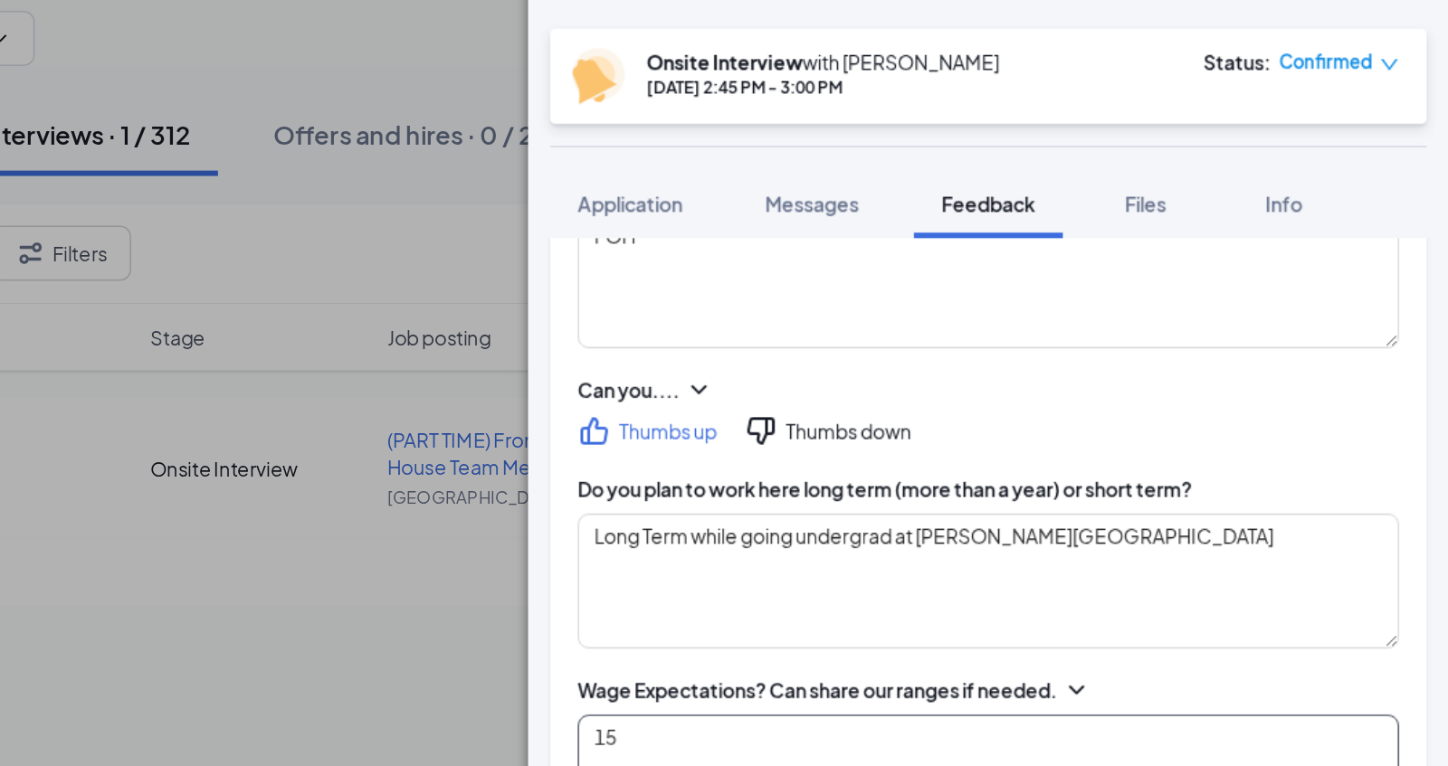
click at [931, 576] on textarea "15" at bounding box center [1145, 620] width 539 height 89
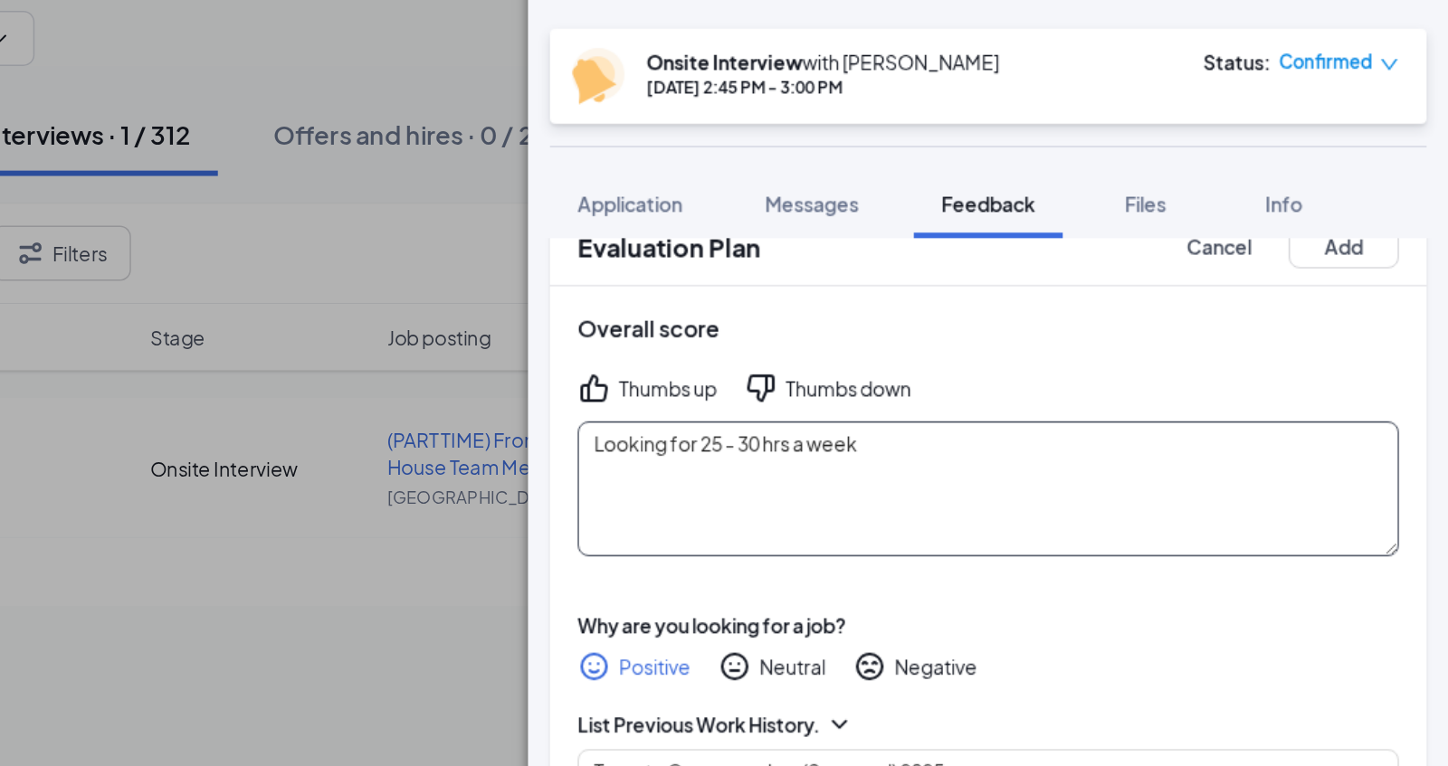
type textarea "14 ( previously at Target 15.85 at Target but would take less here knowing he c…"
click at [1095, 384] on textarea "Looking for 25 - 30 hrs a week" at bounding box center [1145, 428] width 539 height 89
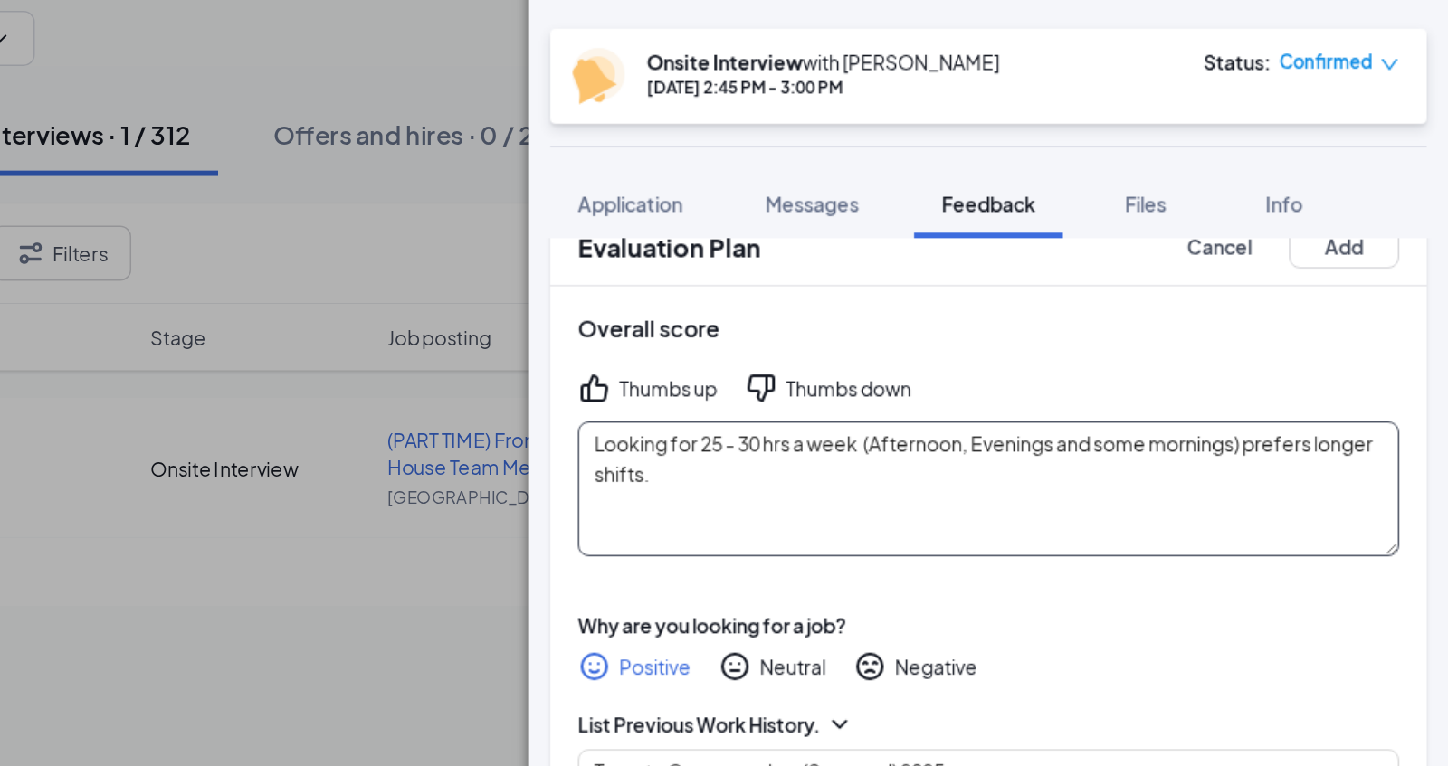
type textarea "Looking for 25 - 30 hrs a week (Afternoon, Evenings and some mornings) prefers …"
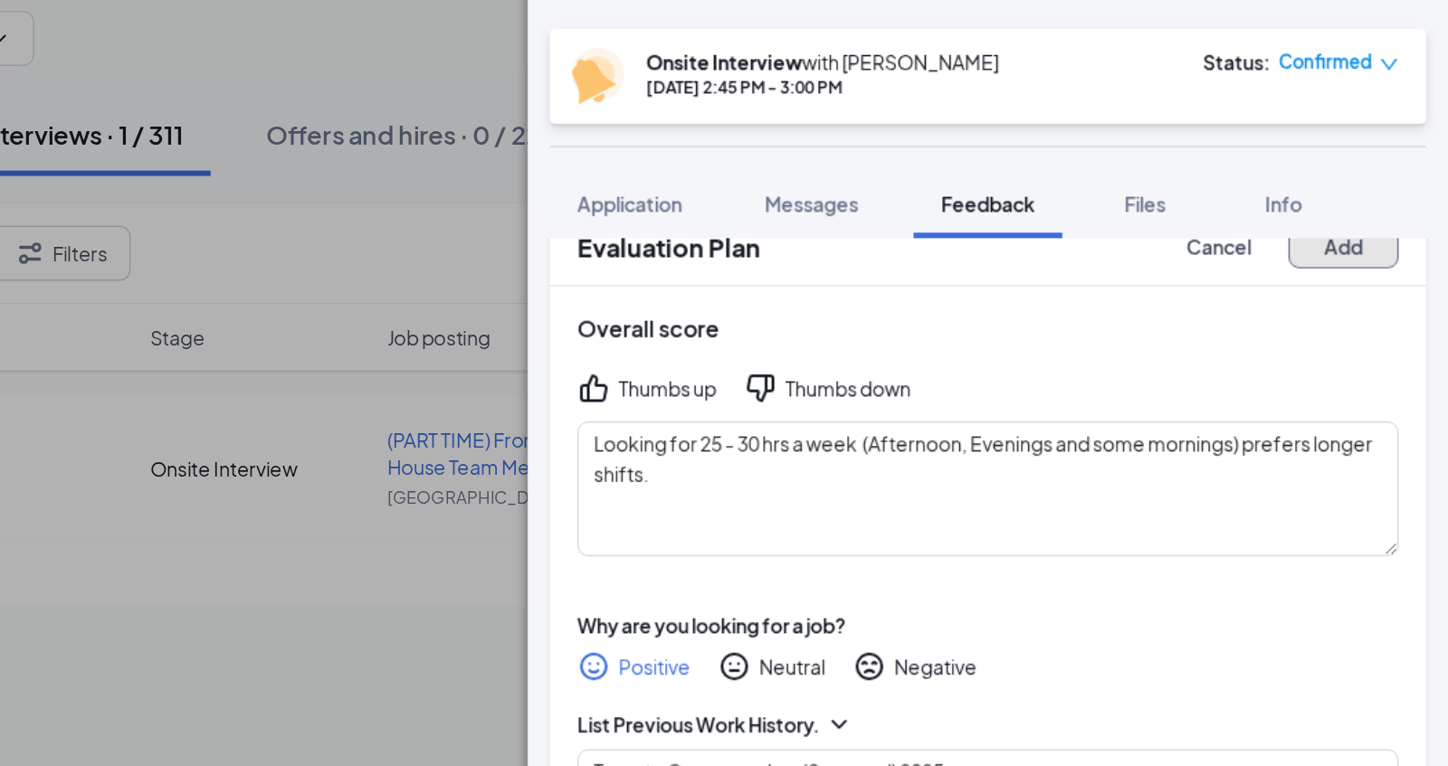
click at [1375, 254] on button "Add" at bounding box center [1379, 268] width 72 height 29
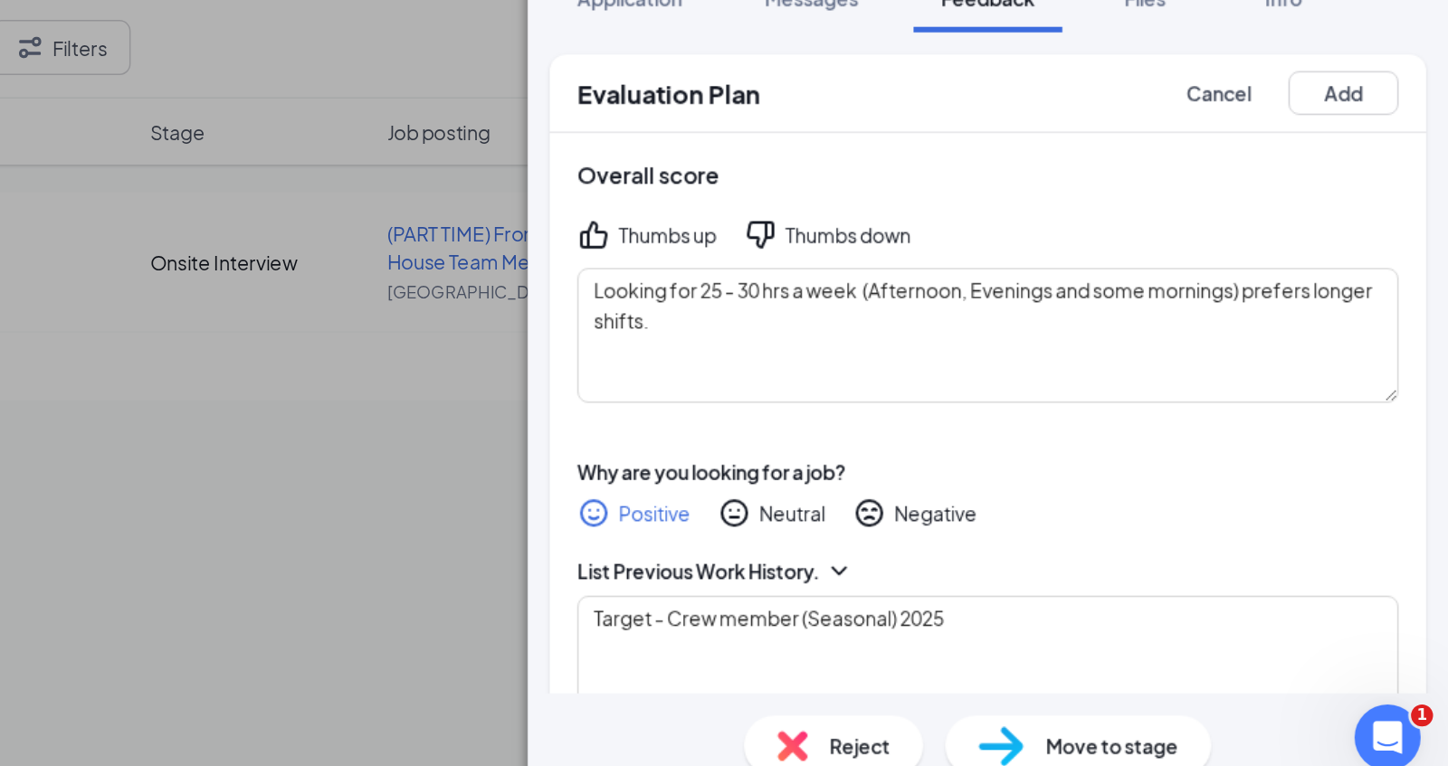
click at [955, 387] on div "Thumbs up" at bounding box center [935, 396] width 64 height 18
click at [1377, 289] on button "Add" at bounding box center [1379, 303] width 72 height 29
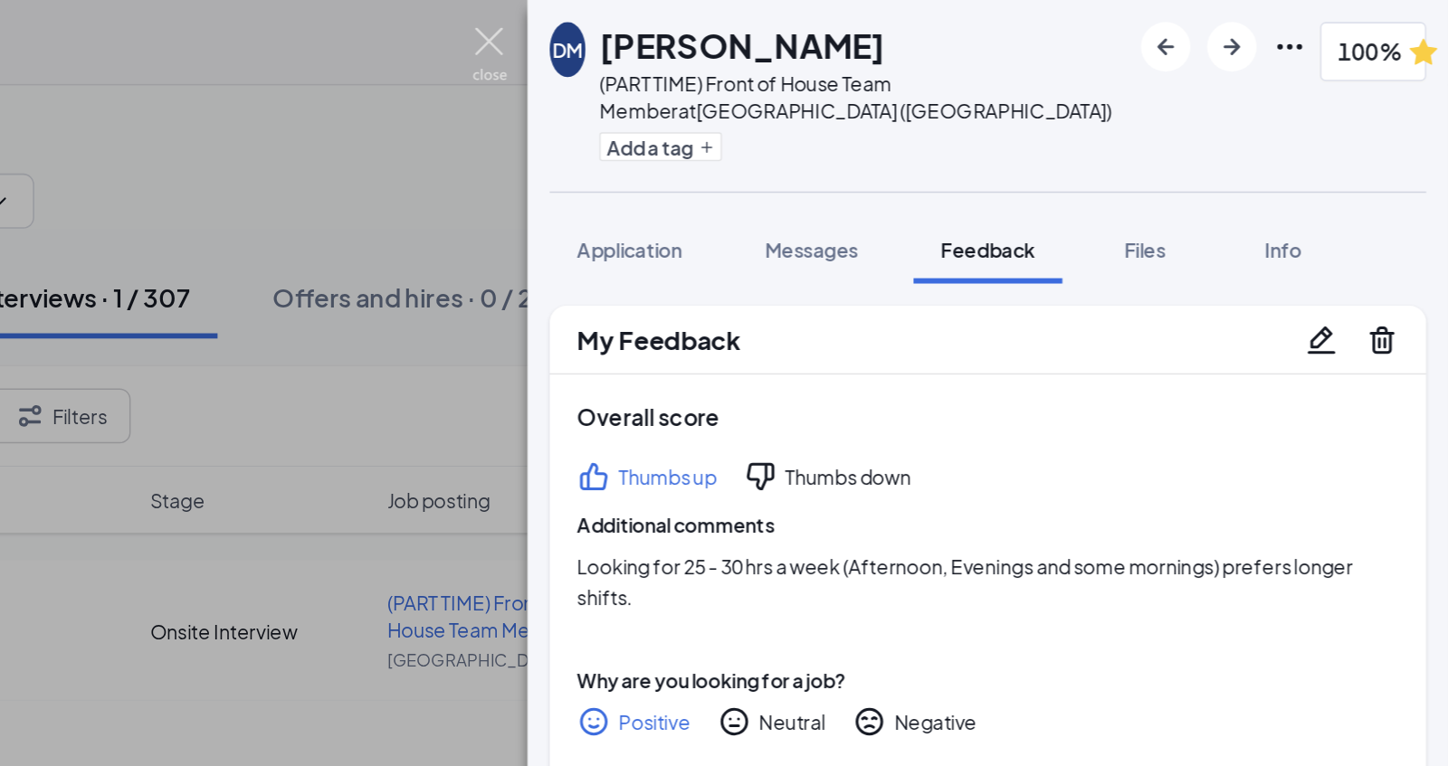
click at [815, 24] on img at bounding box center [818, 35] width 23 height 35
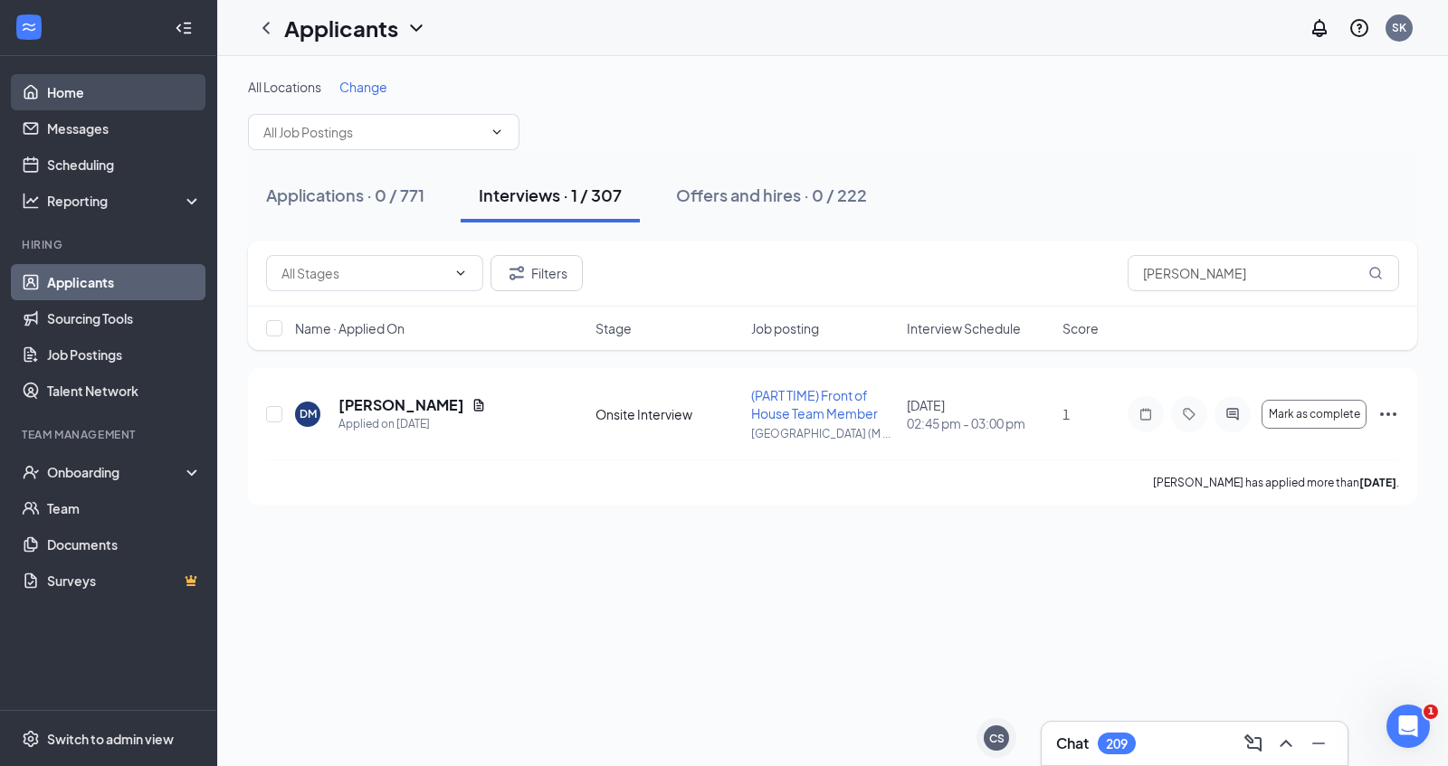
click at [117, 87] on link "Home" at bounding box center [124, 92] width 155 height 36
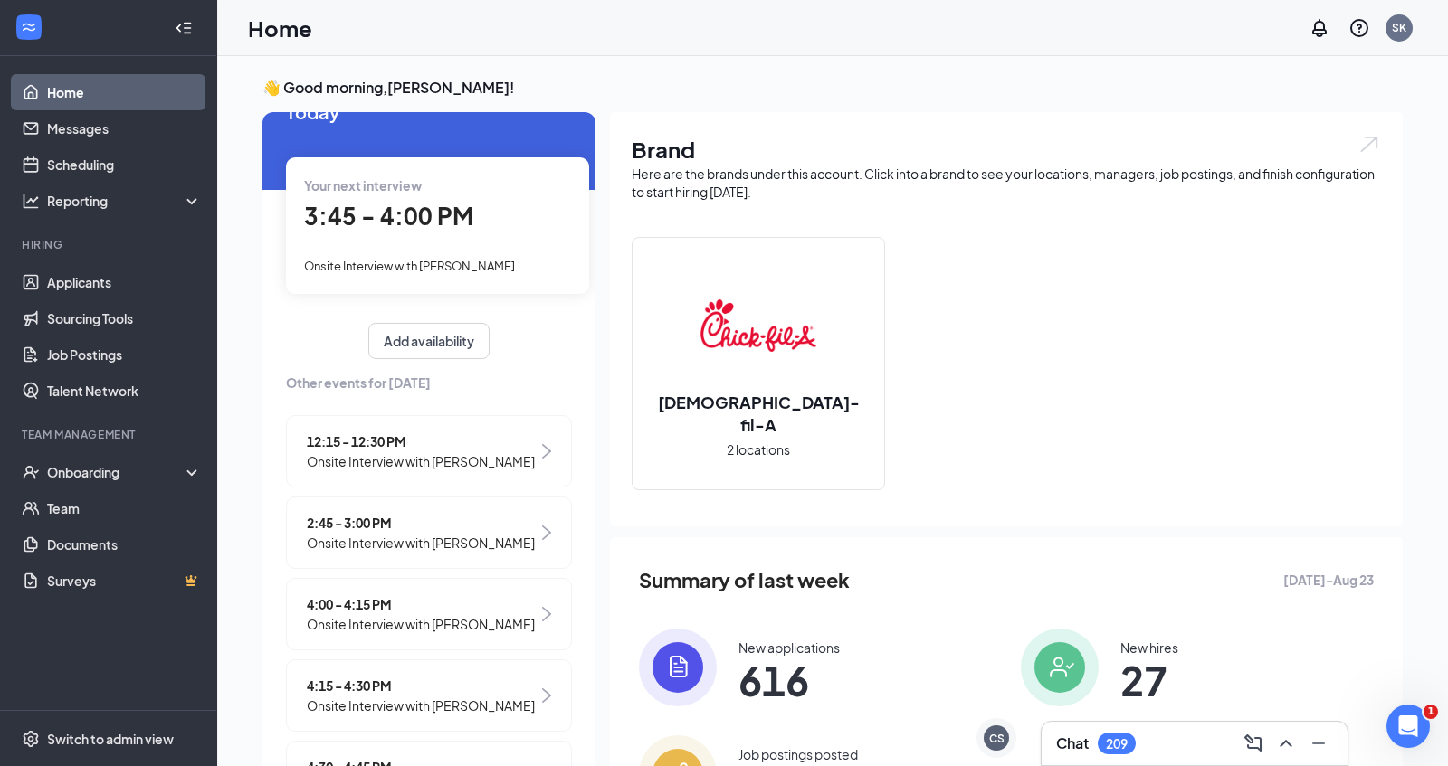
scroll to position [56, 0]
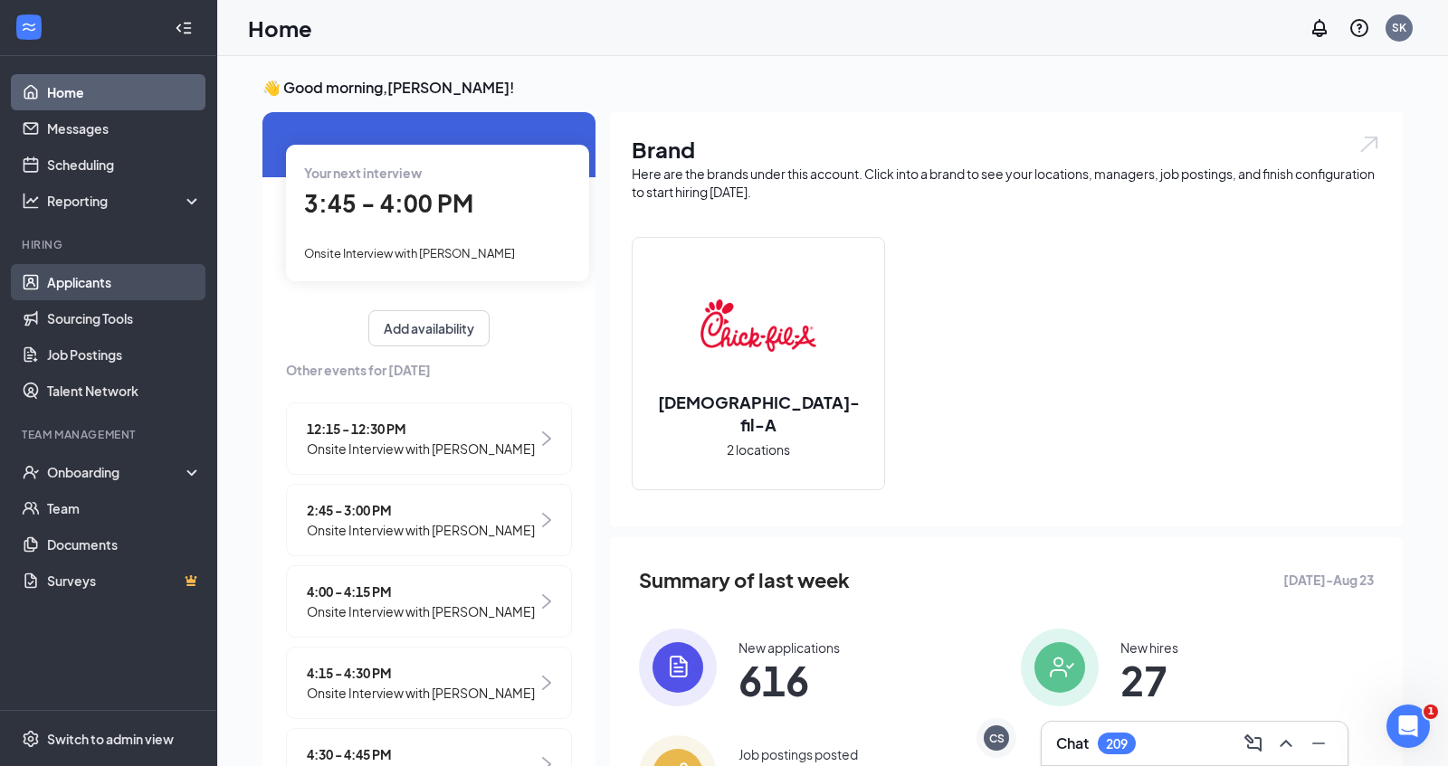
click at [122, 282] on link "Applicants" at bounding box center [124, 282] width 155 height 36
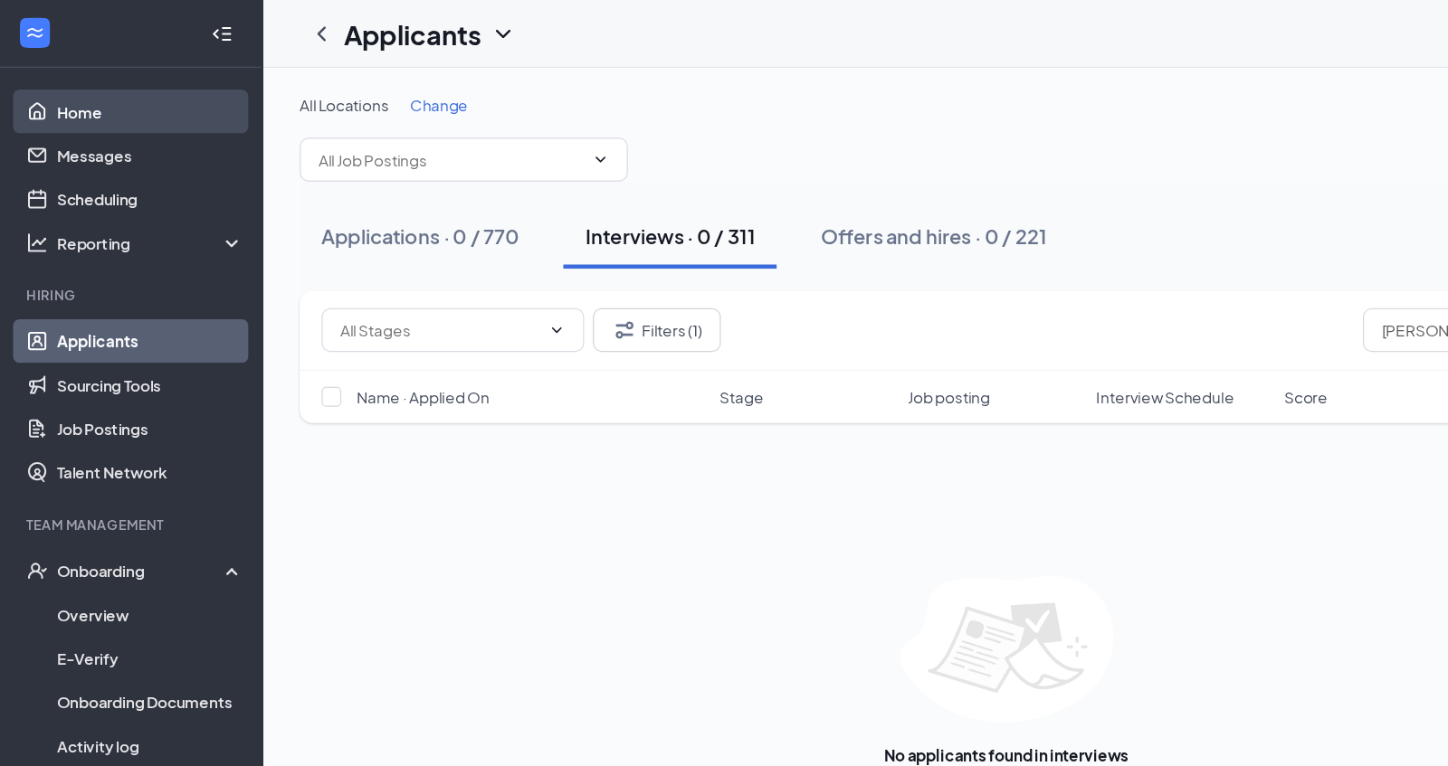
click at [125, 90] on link "Home" at bounding box center [124, 92] width 155 height 36
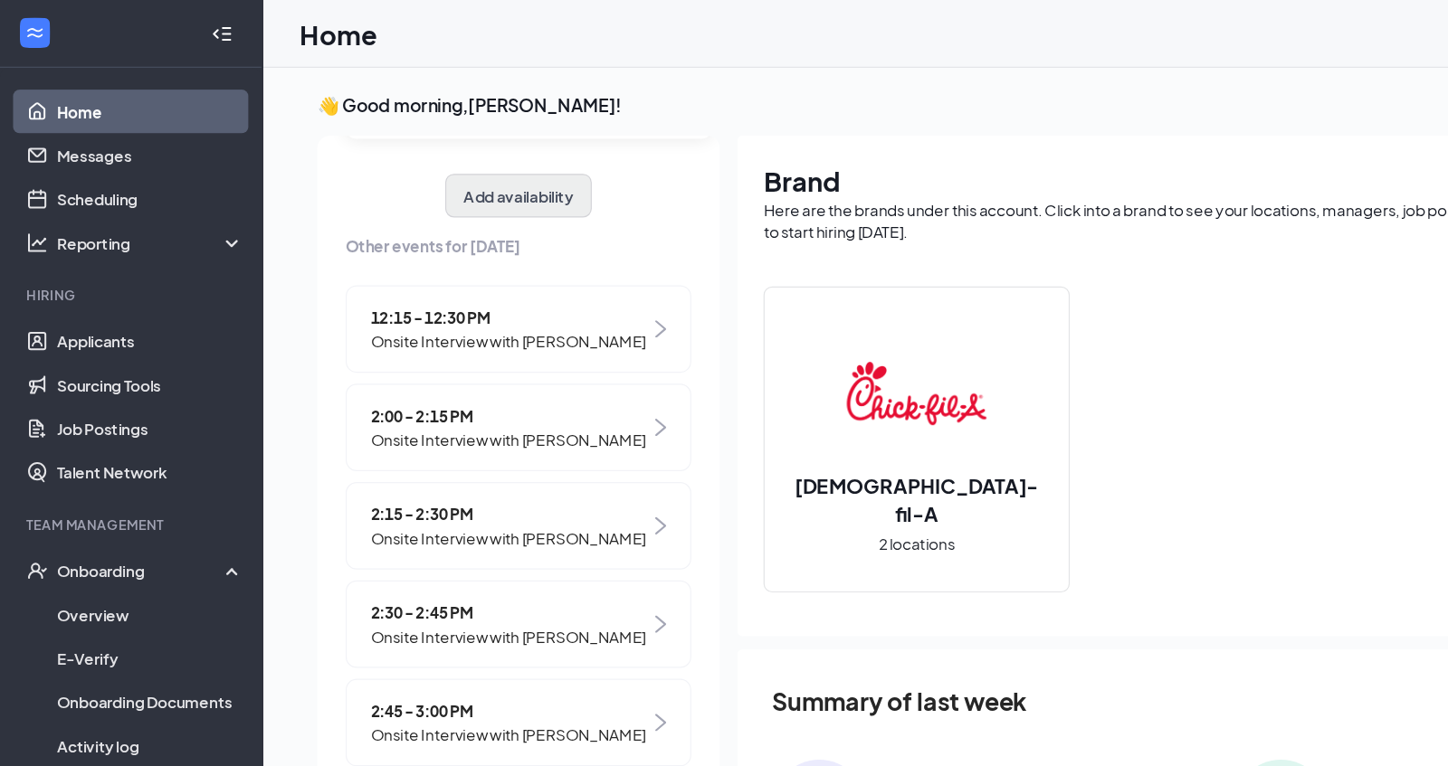
scroll to position [274, 0]
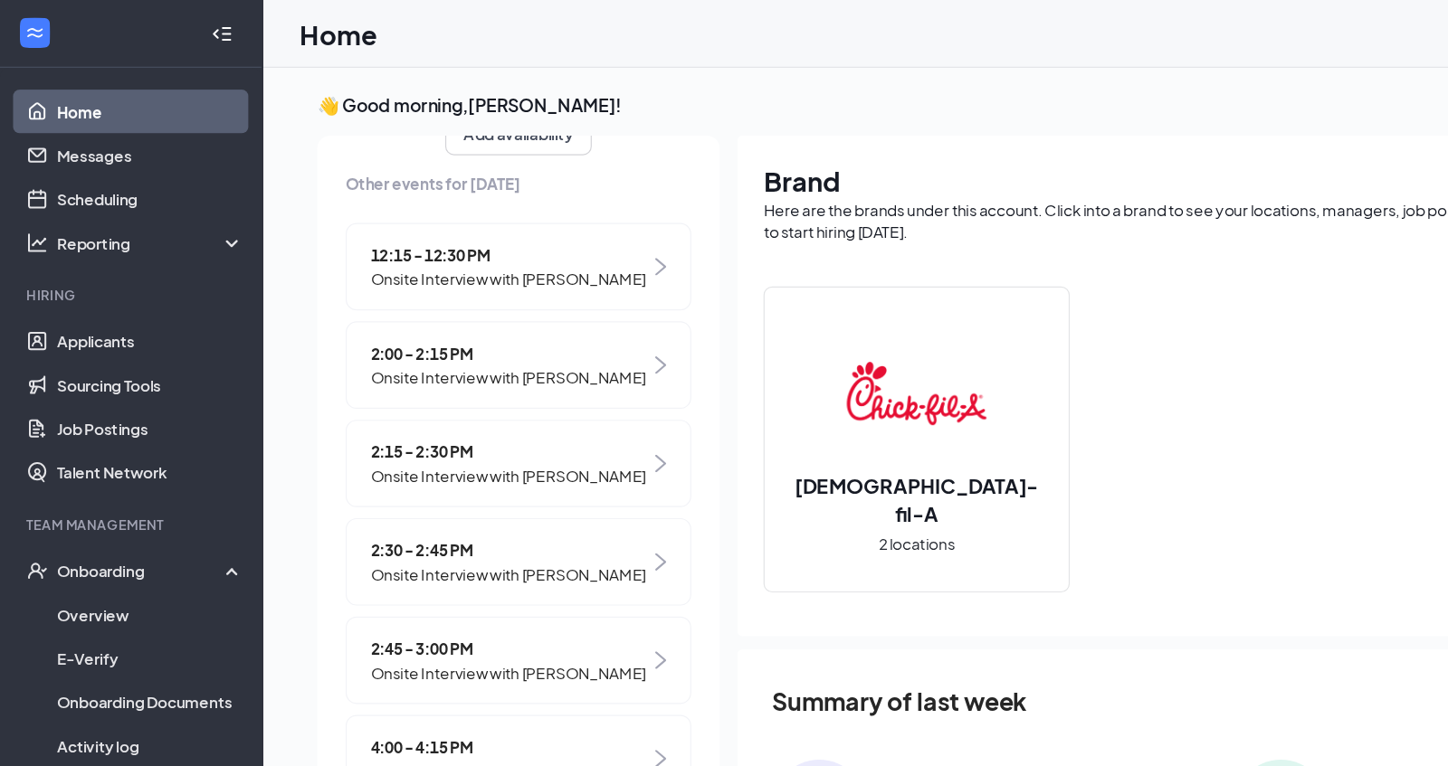
click at [524, 299] on div "2:00 - 2:15 PM Onsite Interview with [PERSON_NAME]" at bounding box center [429, 302] width 286 height 72
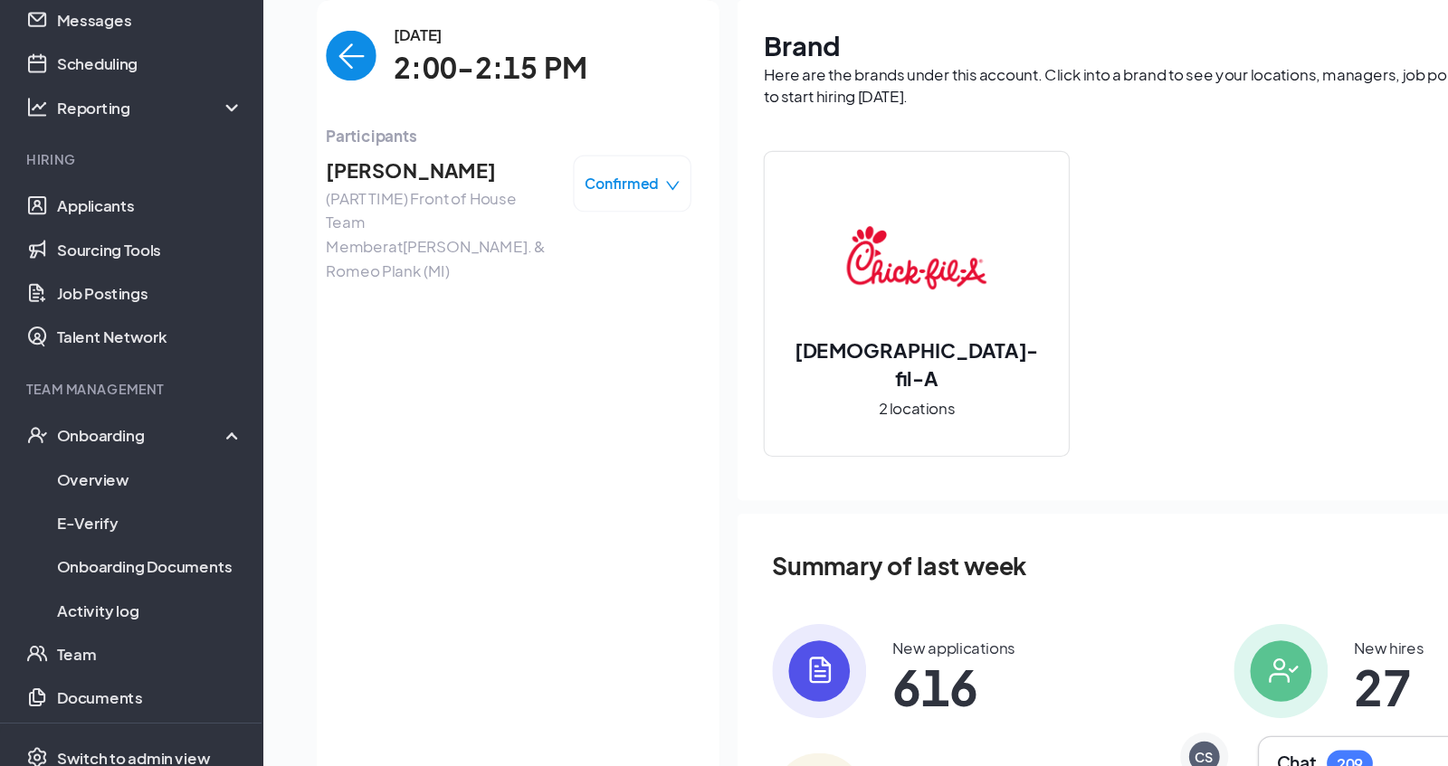
click at [555, 265] on icon "down" at bounding box center [556, 266] width 13 height 13
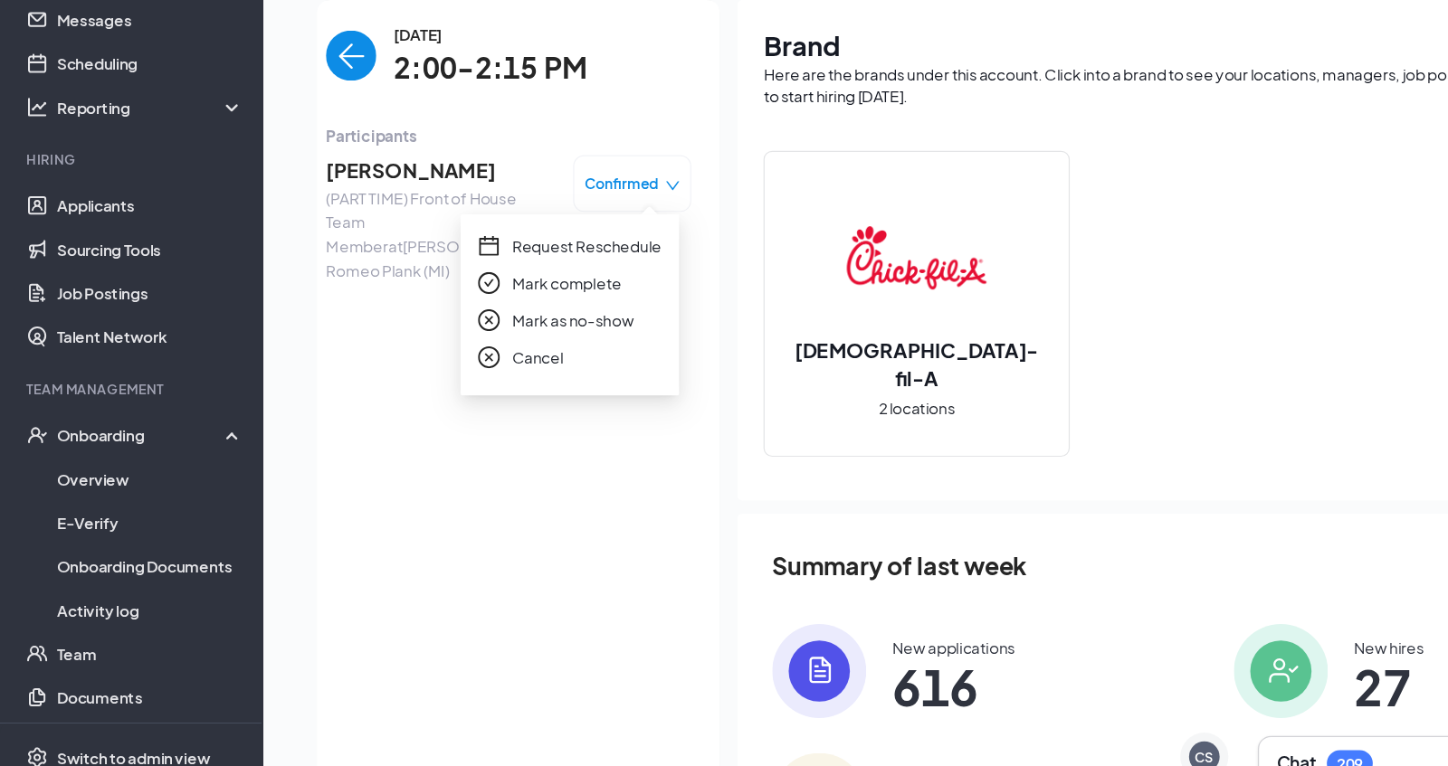
click at [497, 375] on span "Mark as no-show" at bounding box center [473, 377] width 100 height 20
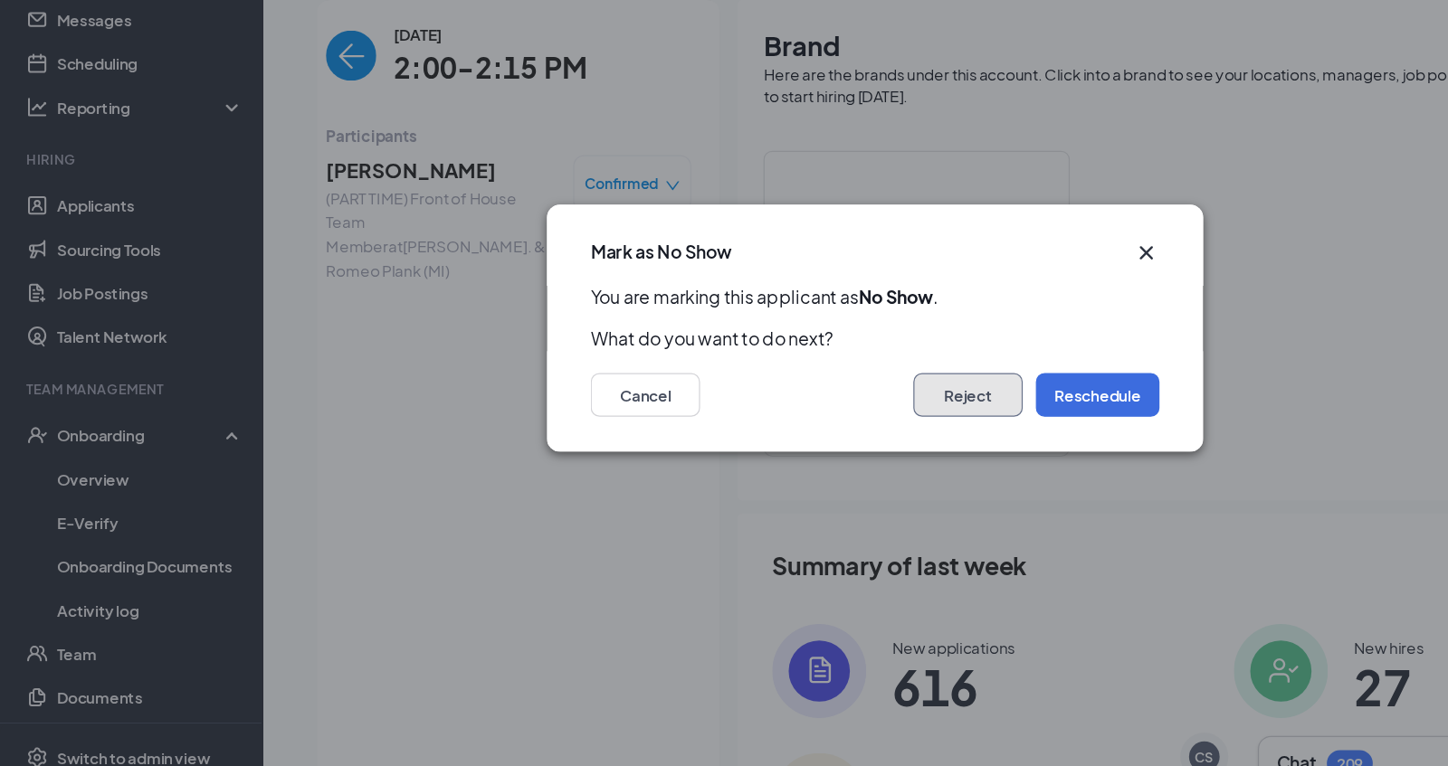
click at [804, 447] on button "Reject" at bounding box center [800, 439] width 90 height 36
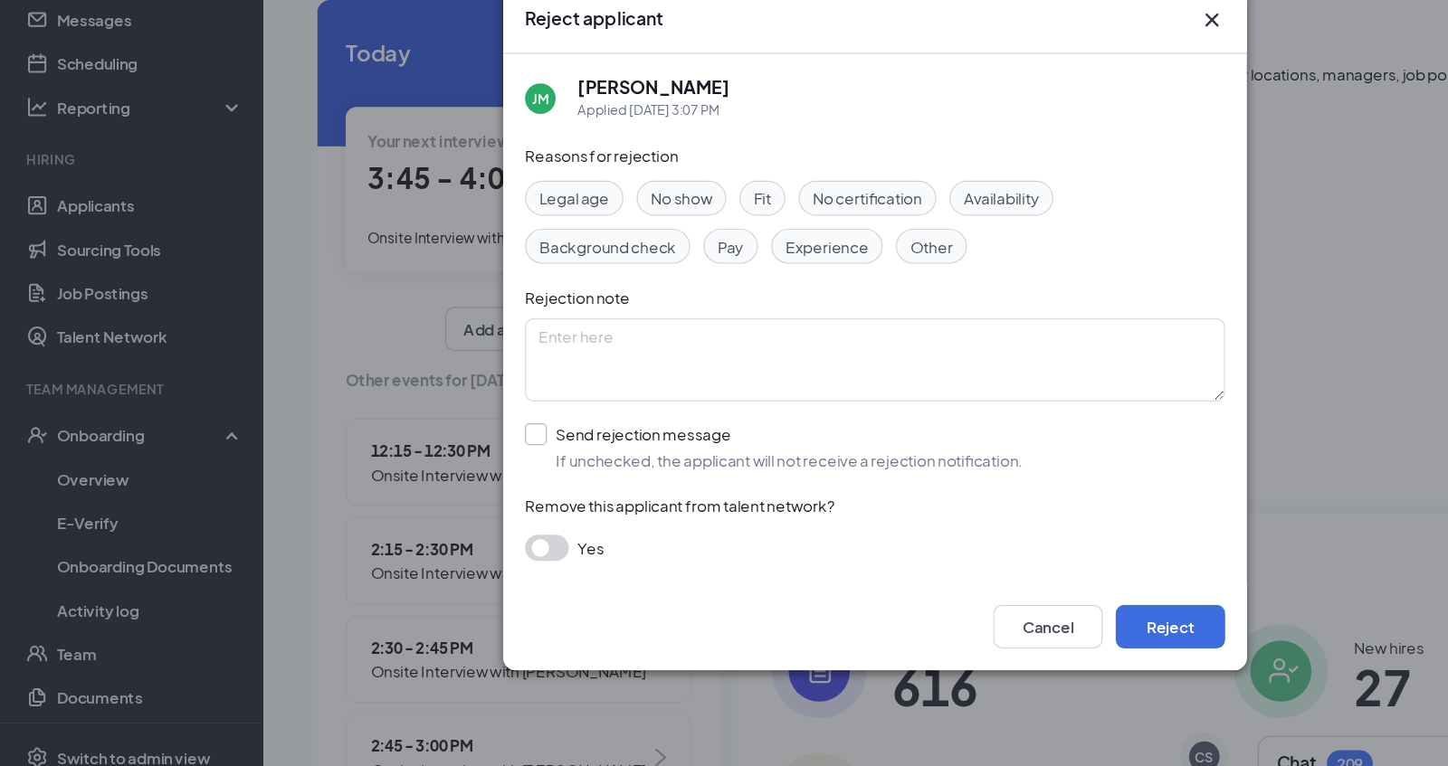
click at [440, 476] on input "Send rejection message If unchecked, the applicant will not receive a rejection…" at bounding box center [640, 482] width 412 height 40
checkbox input "true"
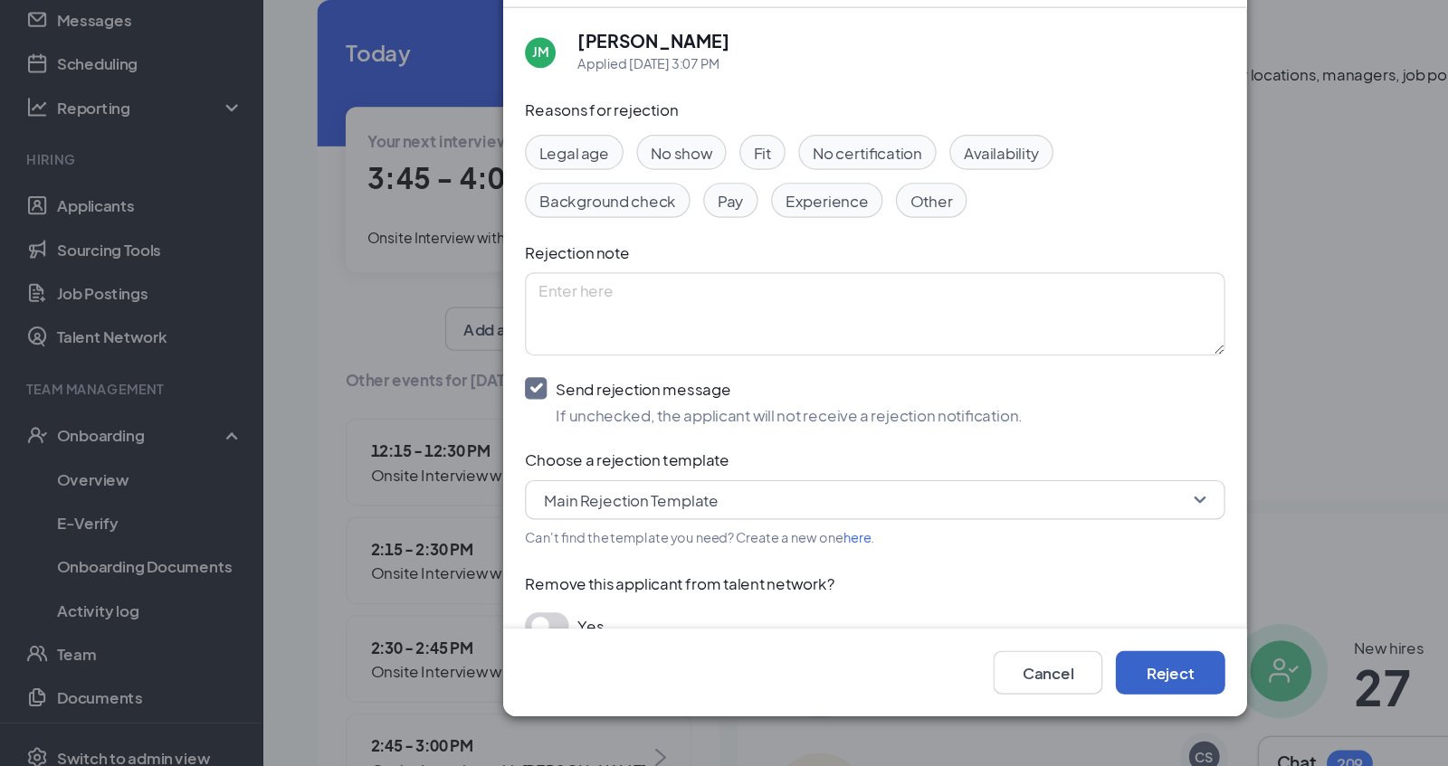
click at [984, 674] on button "Reject" at bounding box center [968, 669] width 90 height 36
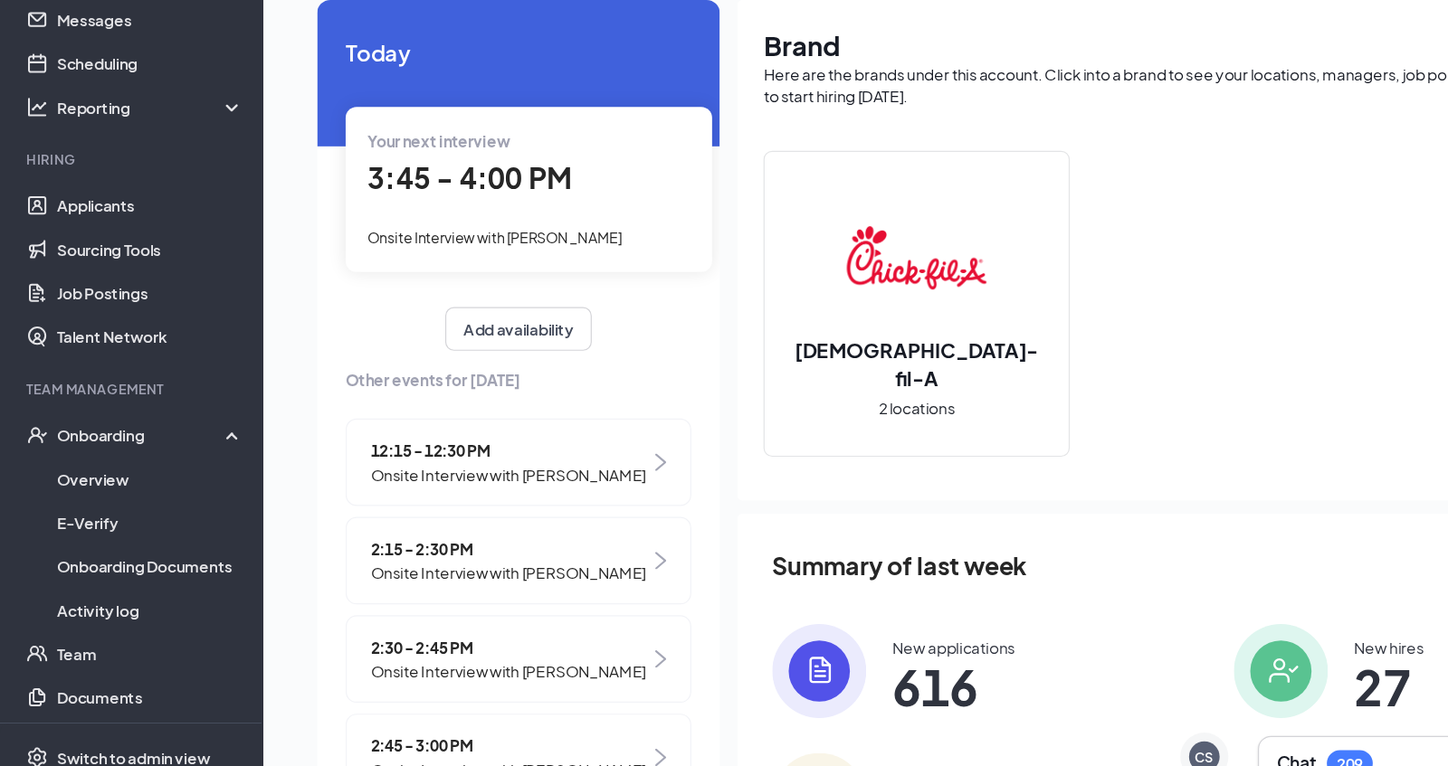
click at [488, 572] on span "2:15 - 2:30 PM" at bounding box center [421, 566] width 228 height 20
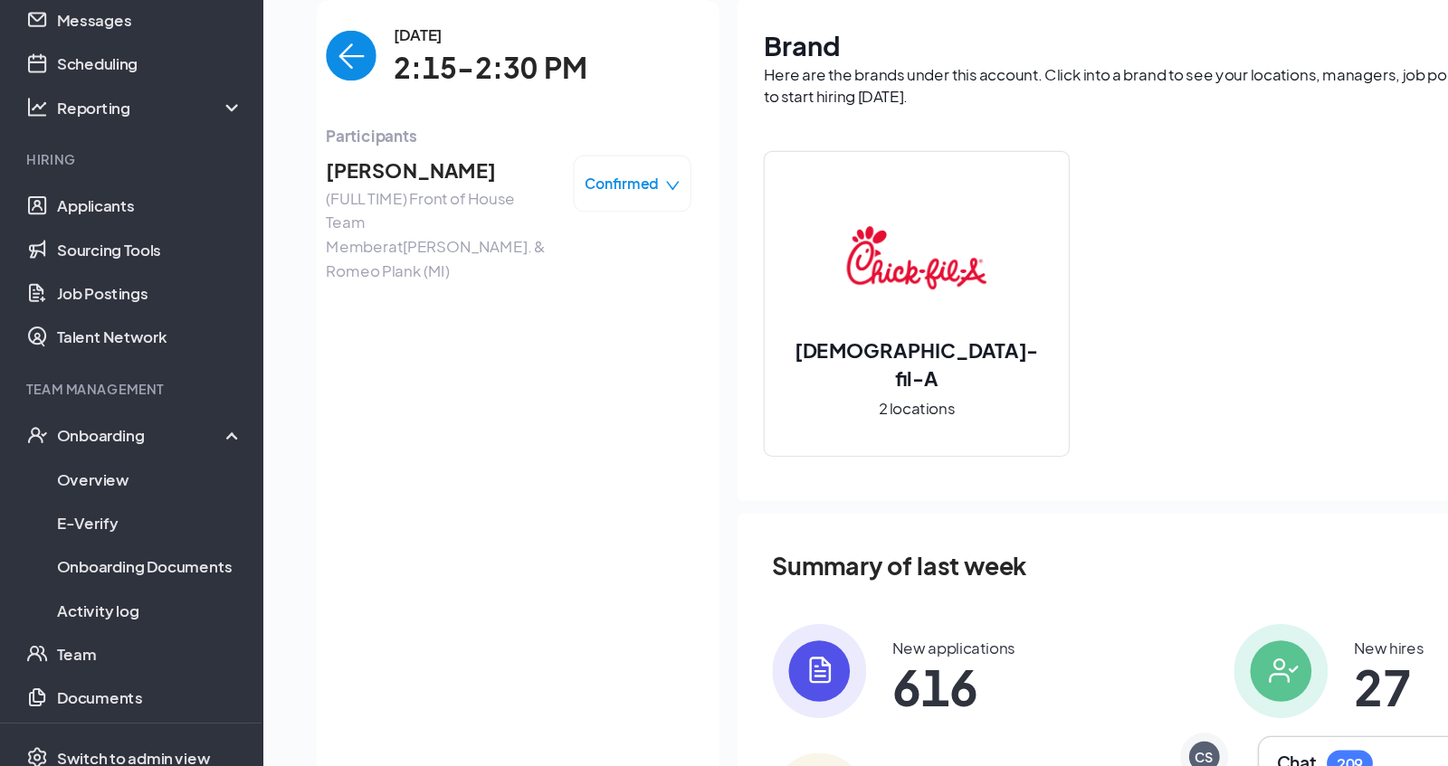
click at [552, 262] on icon "down" at bounding box center [556, 265] width 11 height 7
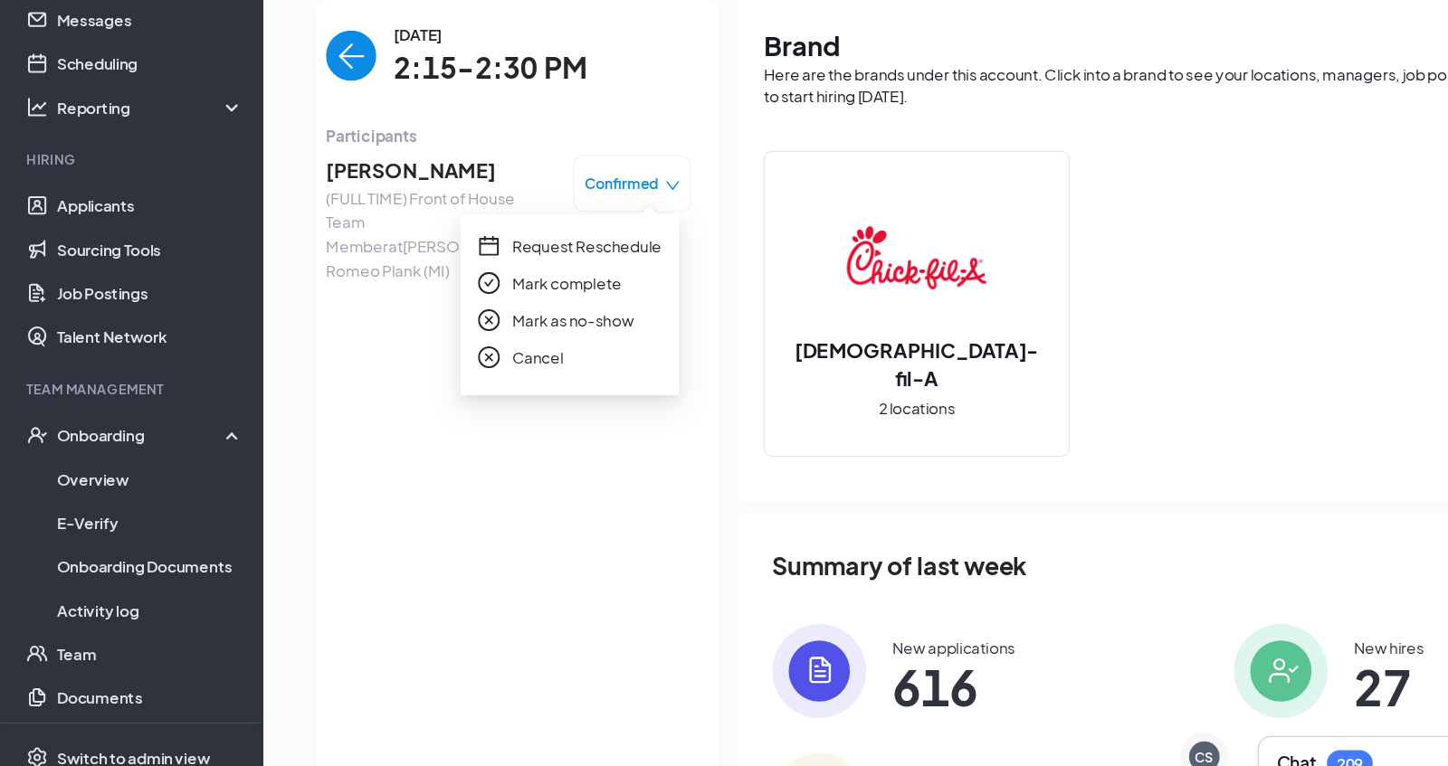
click at [458, 376] on span "Mark as no-show" at bounding box center [473, 377] width 100 height 20
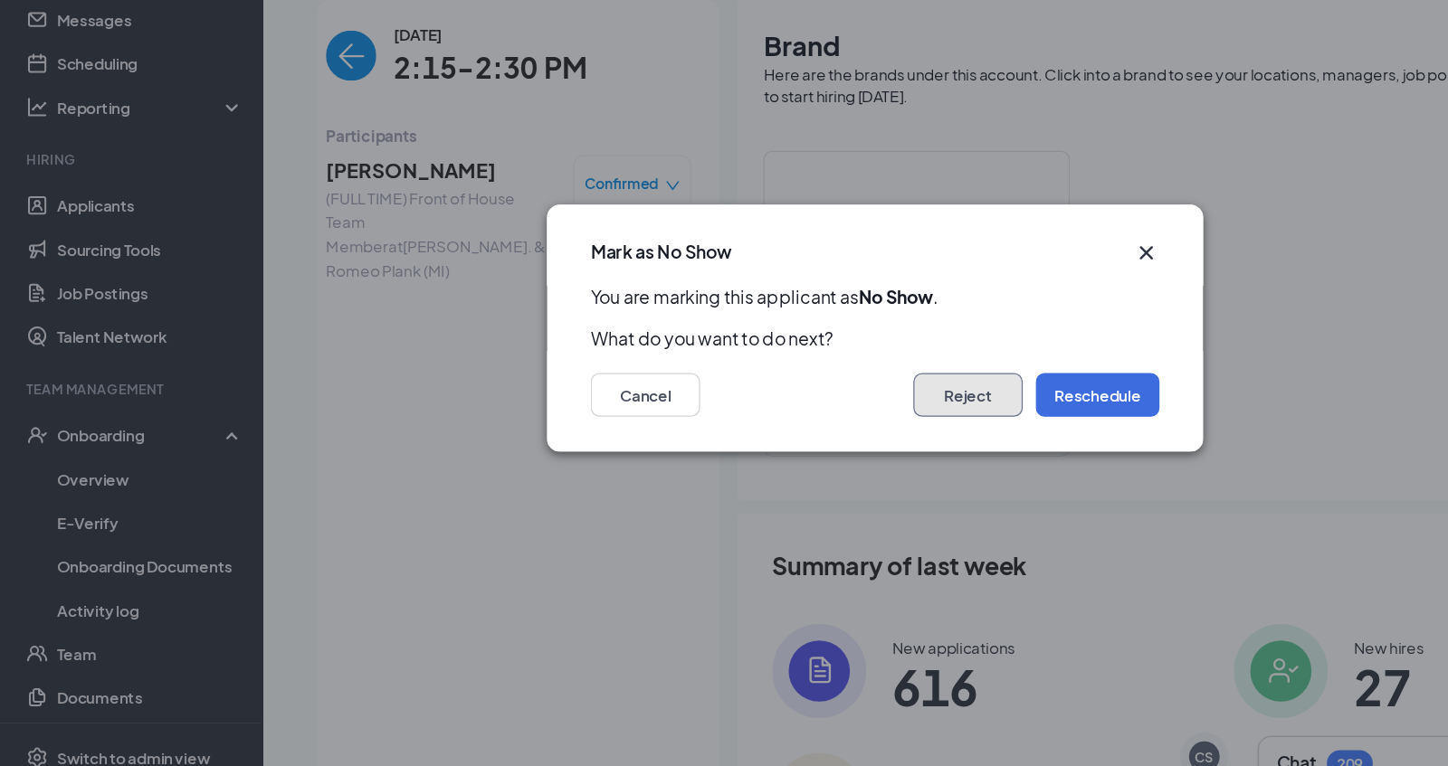
click at [811, 445] on button "Reject" at bounding box center [800, 439] width 90 height 36
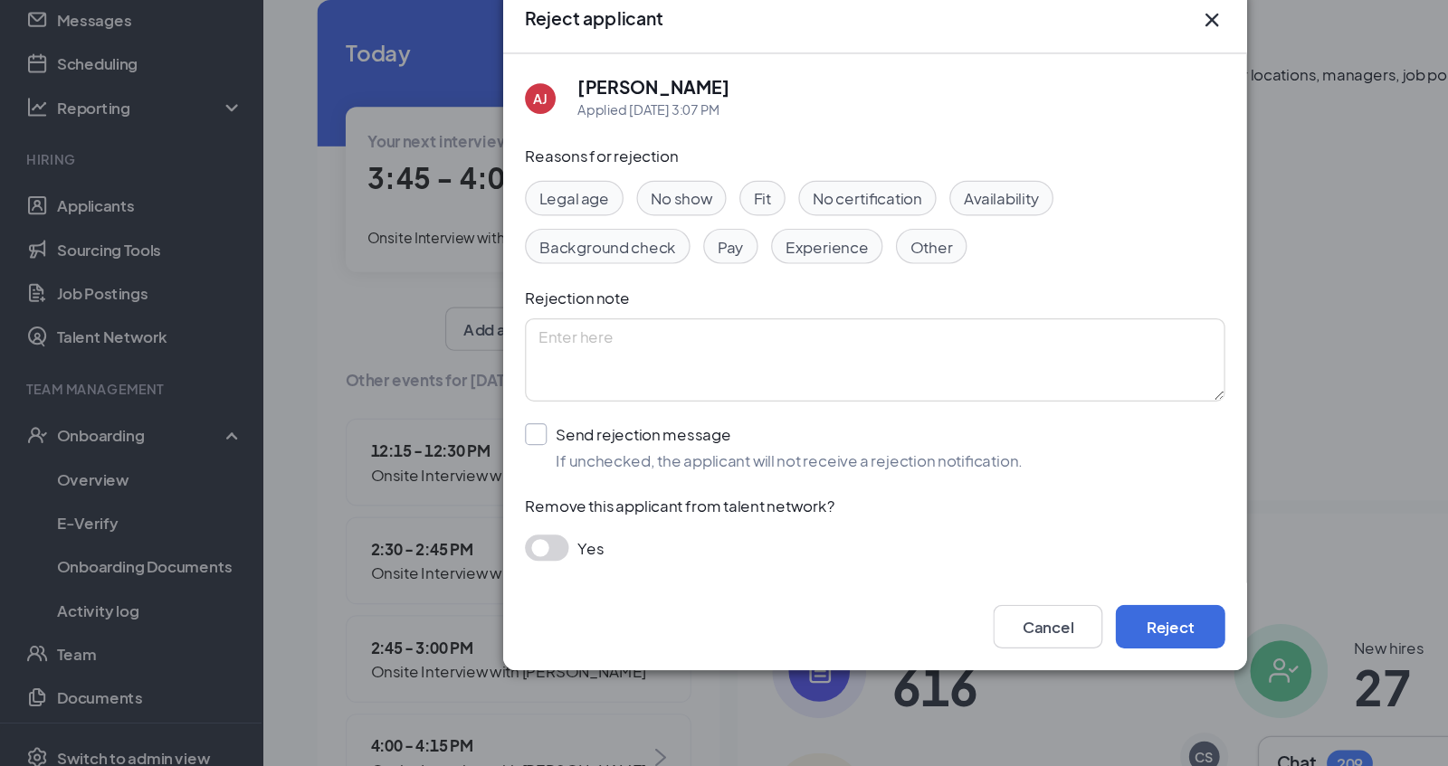
click at [445, 479] on input "Send rejection message If unchecked, the applicant will not receive a rejection…" at bounding box center [640, 482] width 412 height 40
checkbox input "true"
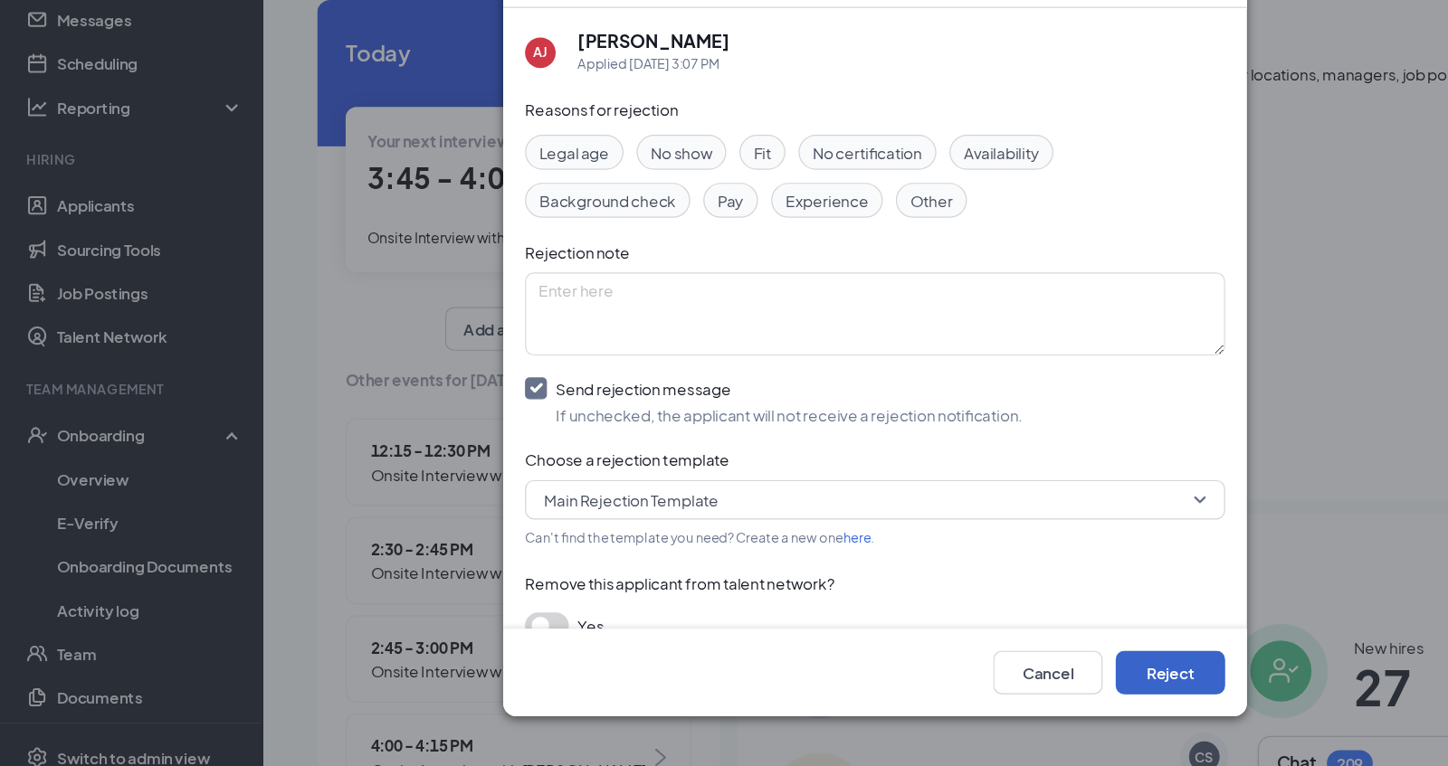
click at [953, 666] on button "Reject" at bounding box center [968, 669] width 90 height 36
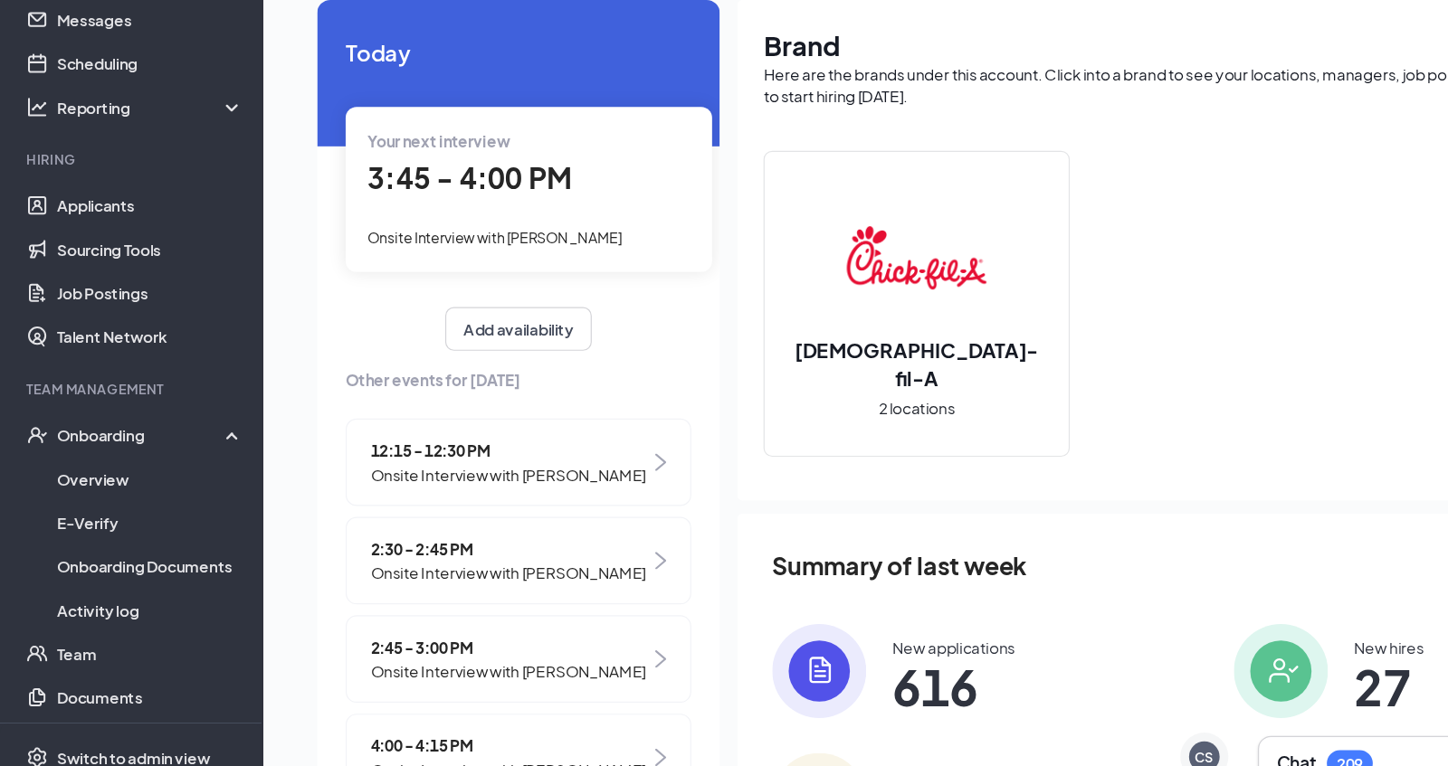
click at [410, 584] on span "Onsite Interview with [PERSON_NAME]" at bounding box center [421, 586] width 228 height 20
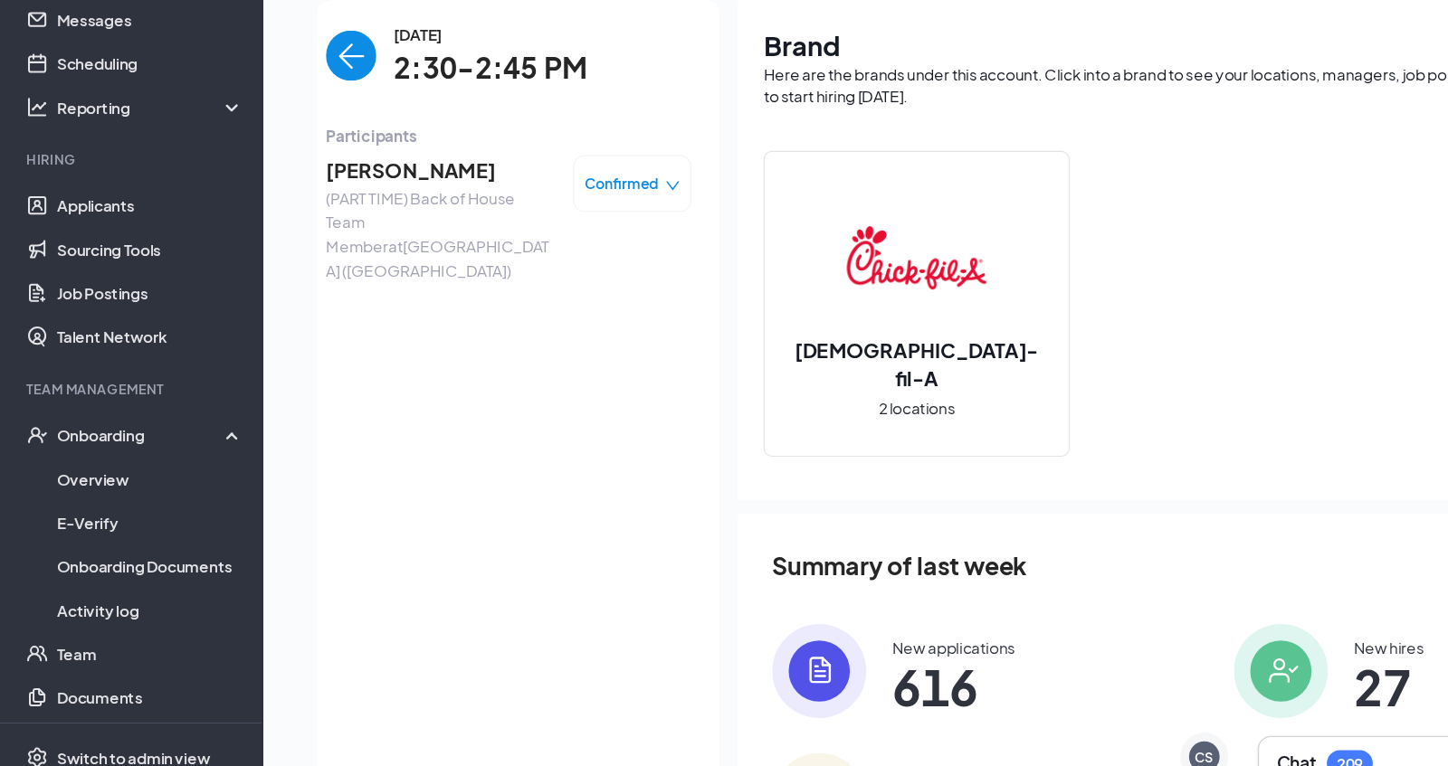
click at [552, 271] on icon "down" at bounding box center [556, 266] width 13 height 13
click at [480, 381] on span "Mark as no-show" at bounding box center [473, 377] width 100 height 20
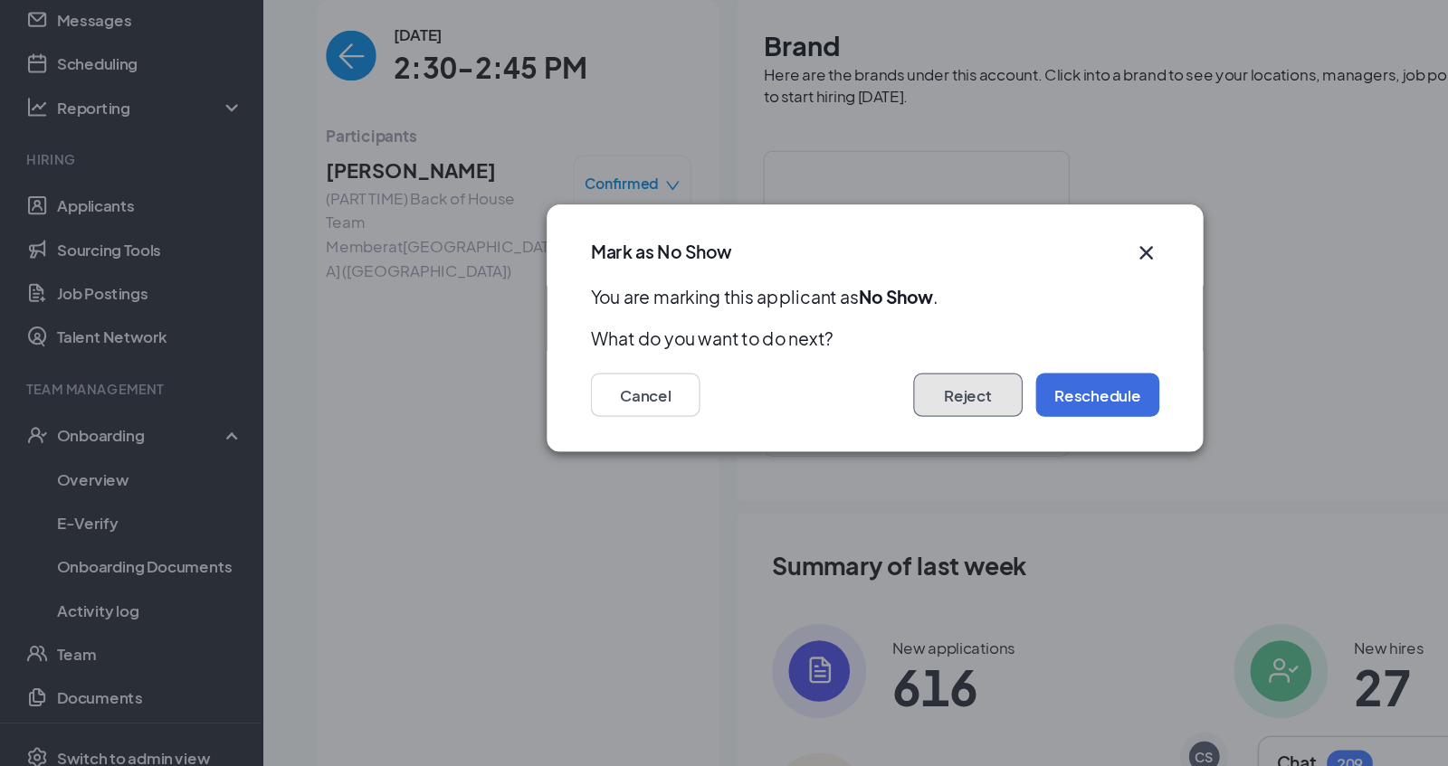
click at [822, 446] on button "Reject" at bounding box center [800, 439] width 90 height 36
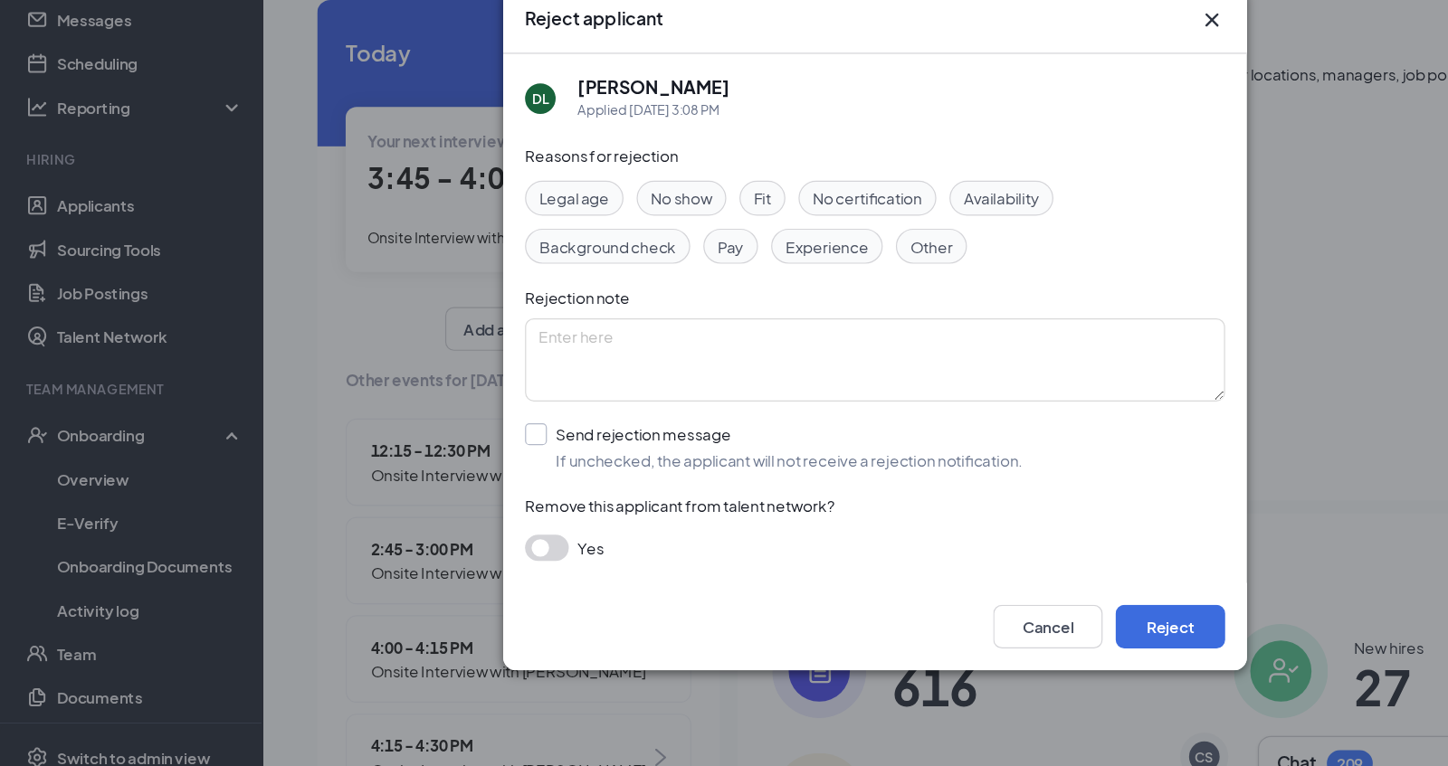
click at [446, 480] on input "Send rejection message If unchecked, the applicant will not receive a rejection…" at bounding box center [640, 482] width 412 height 40
checkbox input "true"
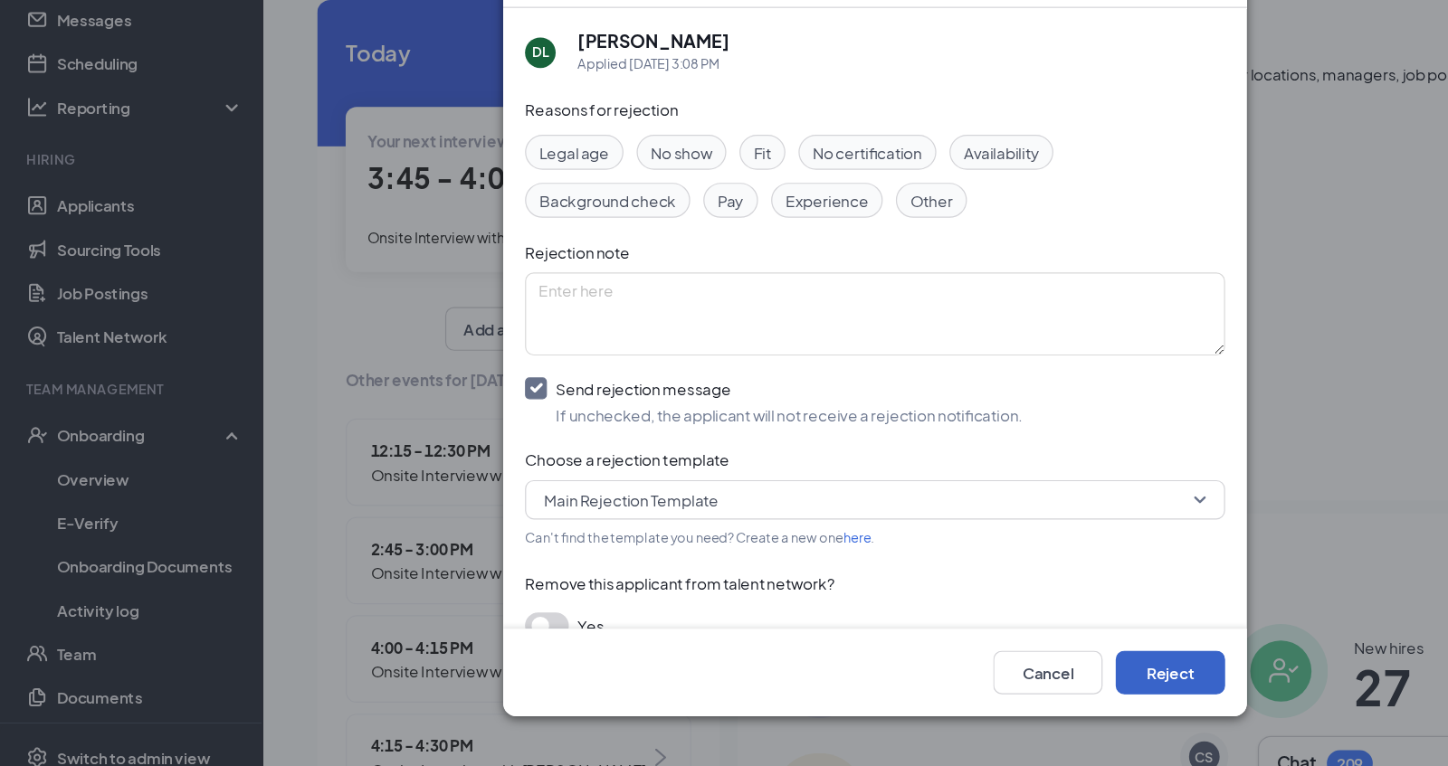
click at [971, 681] on button "Reject" at bounding box center [968, 669] width 90 height 36
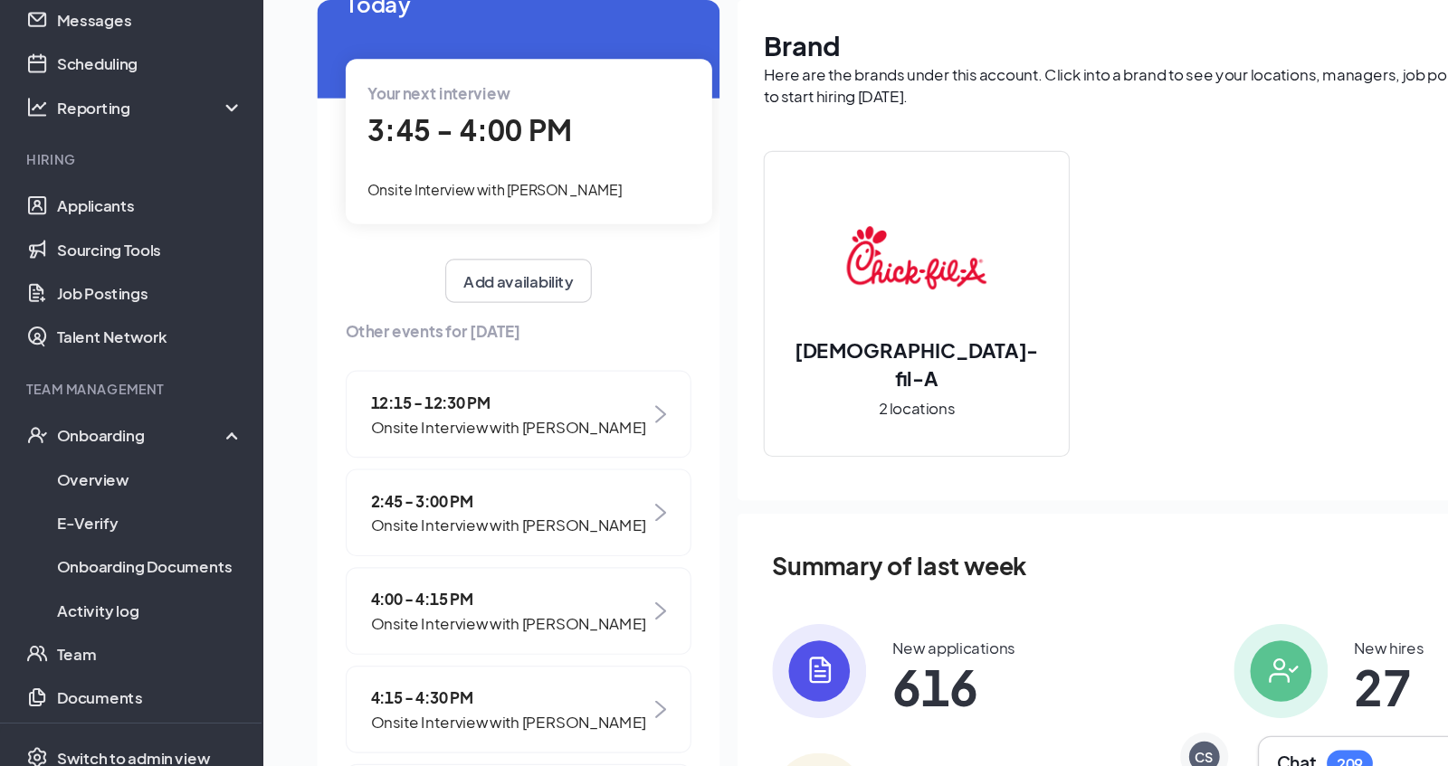
scroll to position [60, 0]
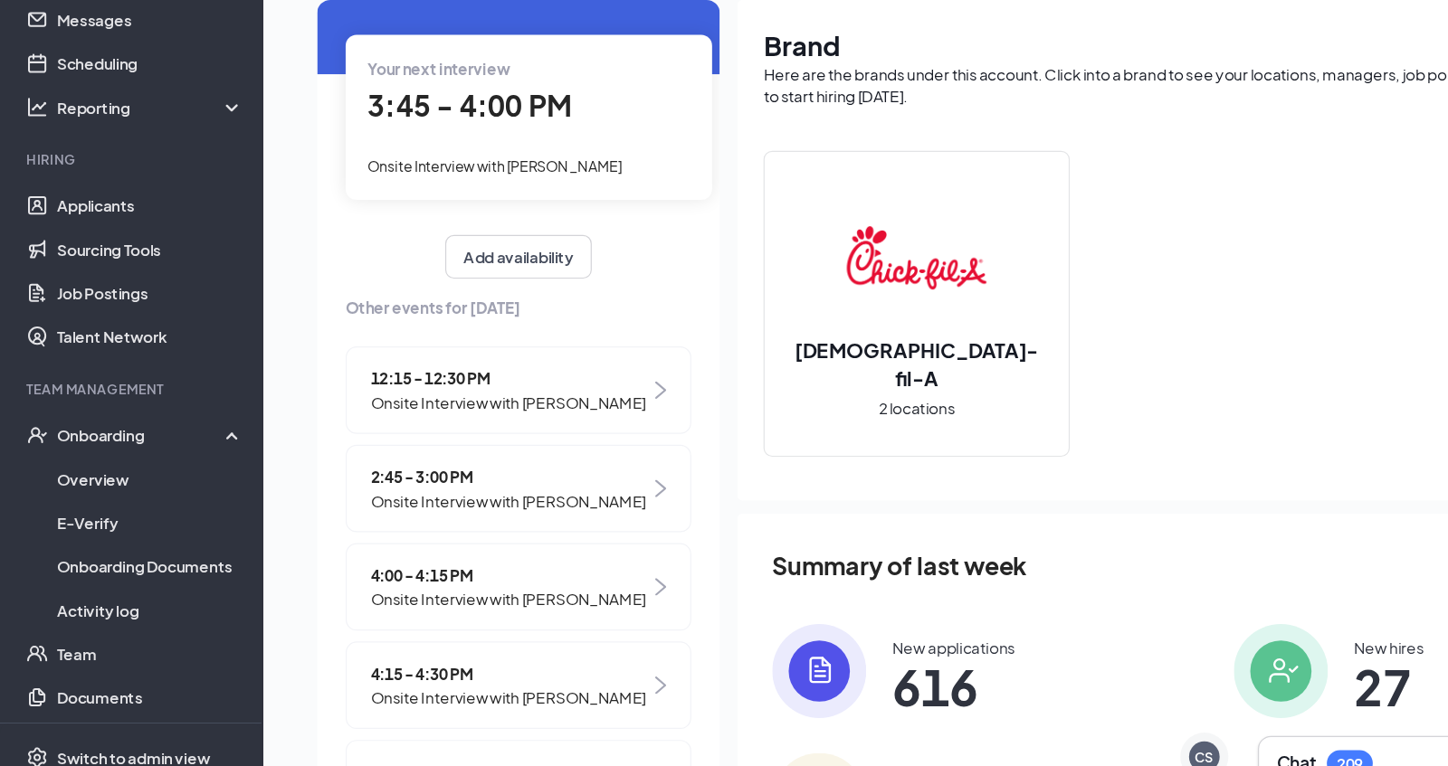
click at [506, 521] on span "Onsite Interview with [PERSON_NAME]" at bounding box center [421, 527] width 228 height 20
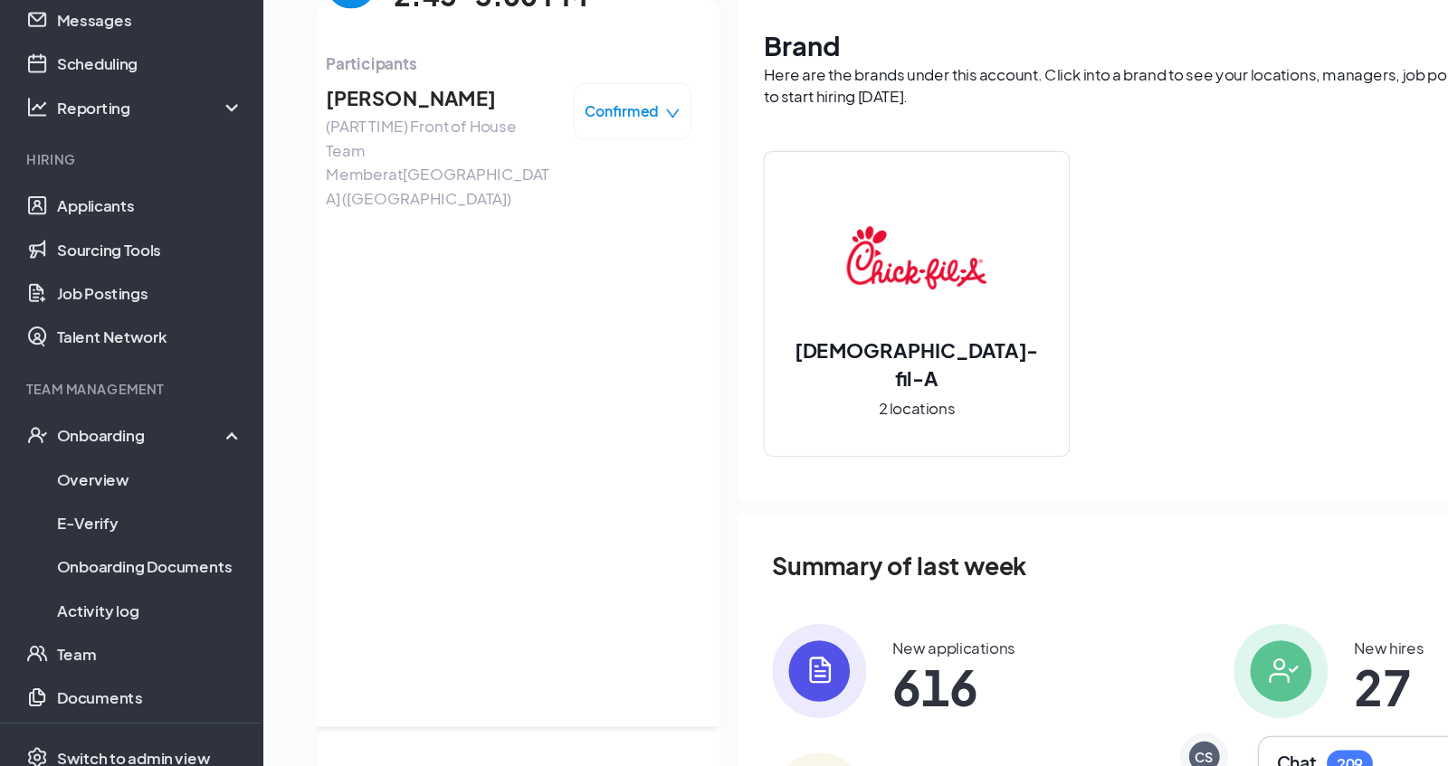
scroll to position [0, 0]
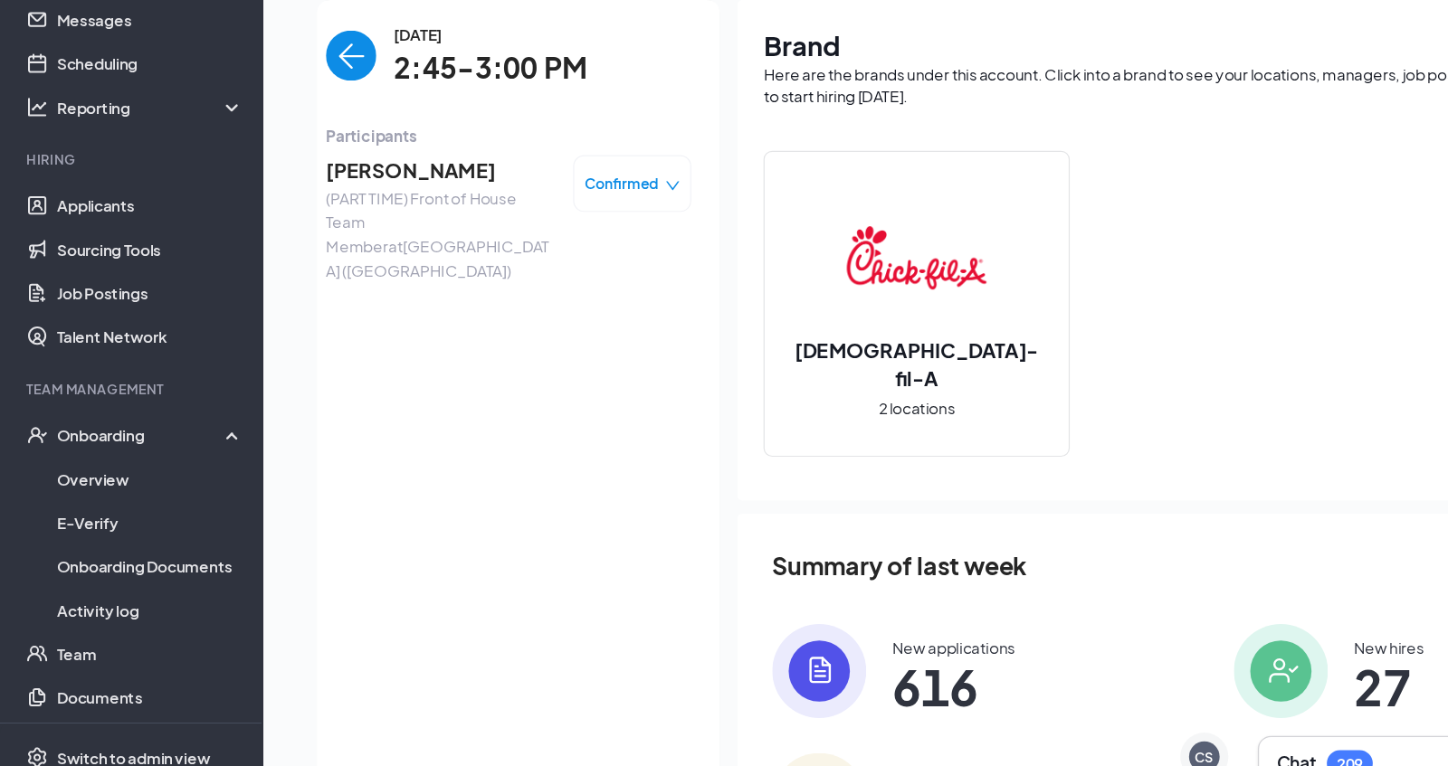
click at [551, 271] on icon "down" at bounding box center [556, 266] width 13 height 13
click at [509, 345] on span "Mark complete" at bounding box center [468, 347] width 90 height 20
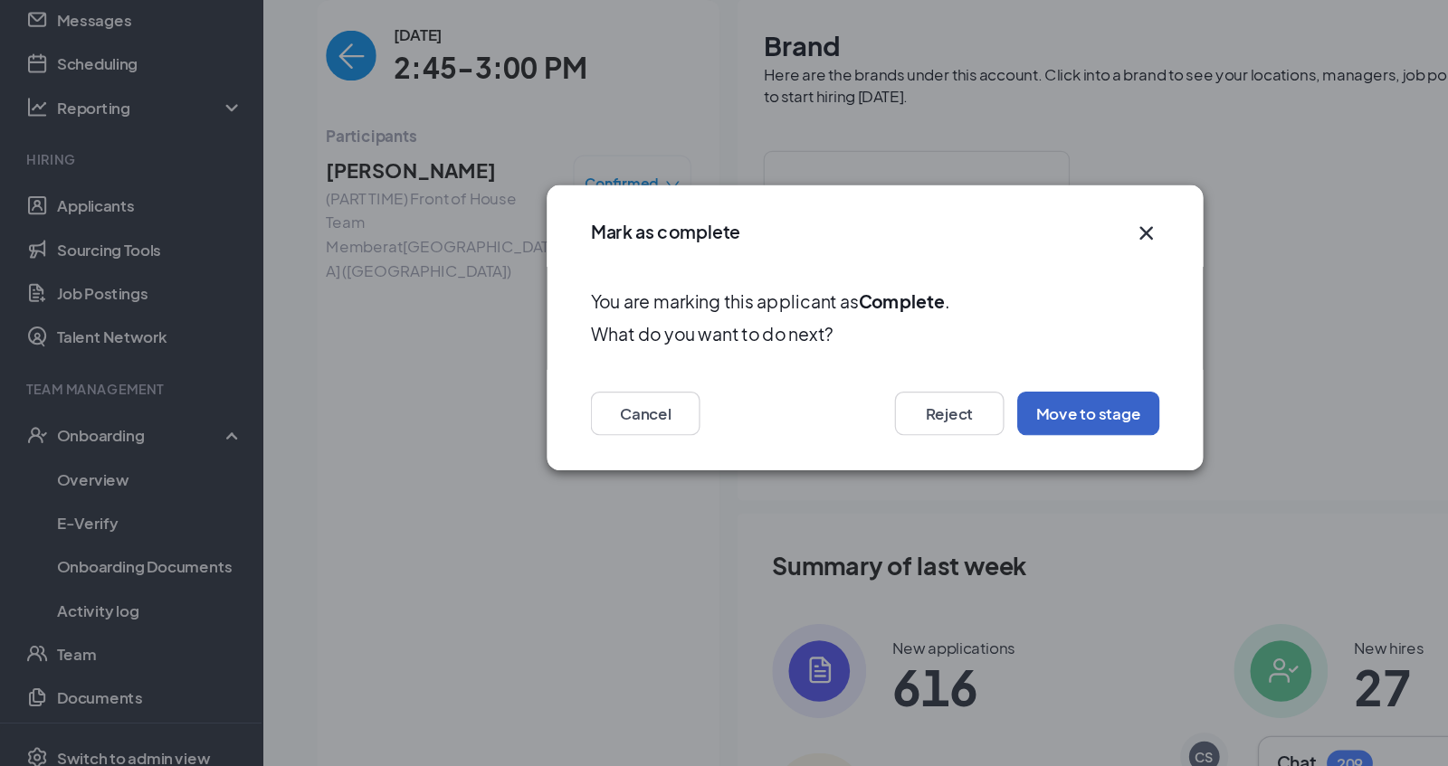
click at [878, 454] on button "Move to stage" at bounding box center [900, 454] width 118 height 36
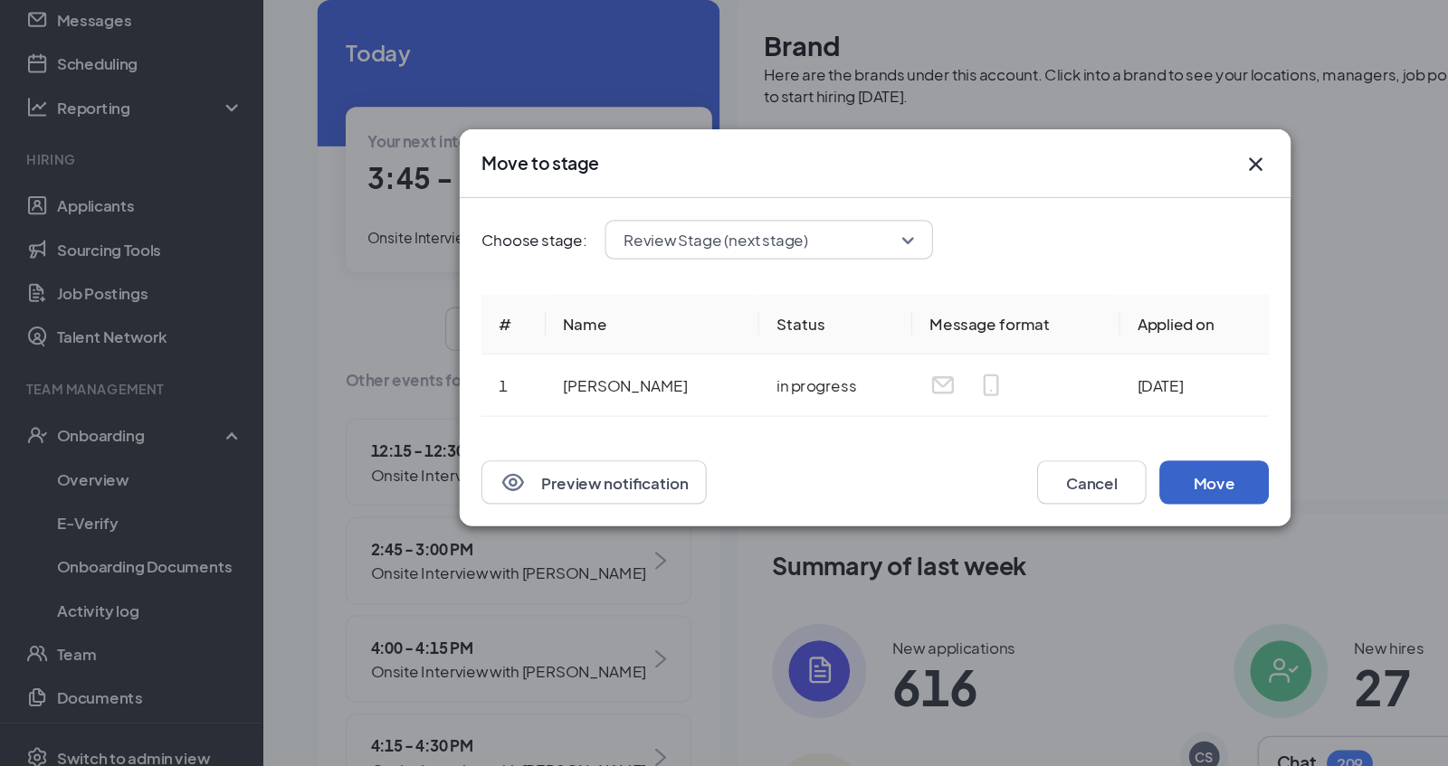
click at [1011, 508] on button "Move" at bounding box center [1004, 511] width 90 height 36
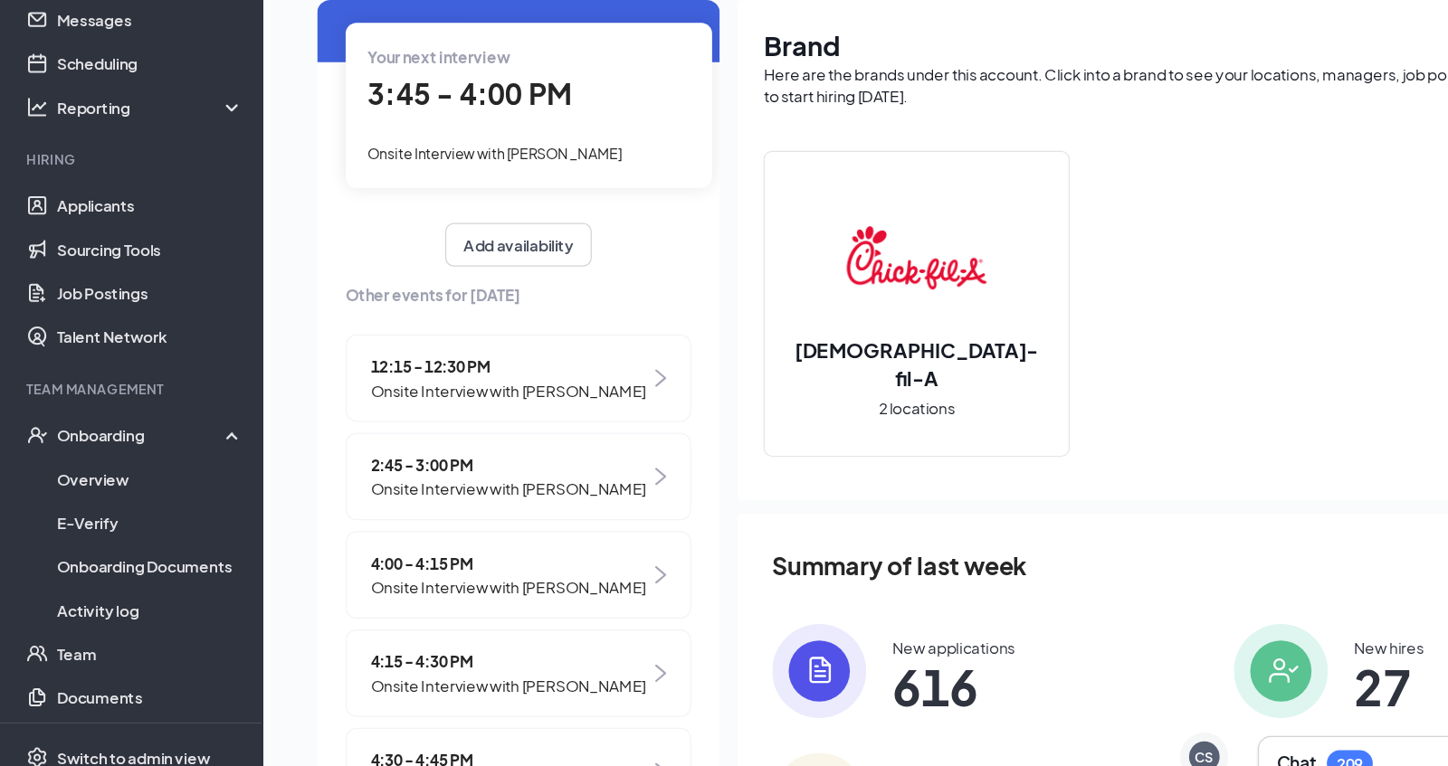
scroll to position [73, 0]
